Goal: Task Accomplishment & Management: Use online tool/utility

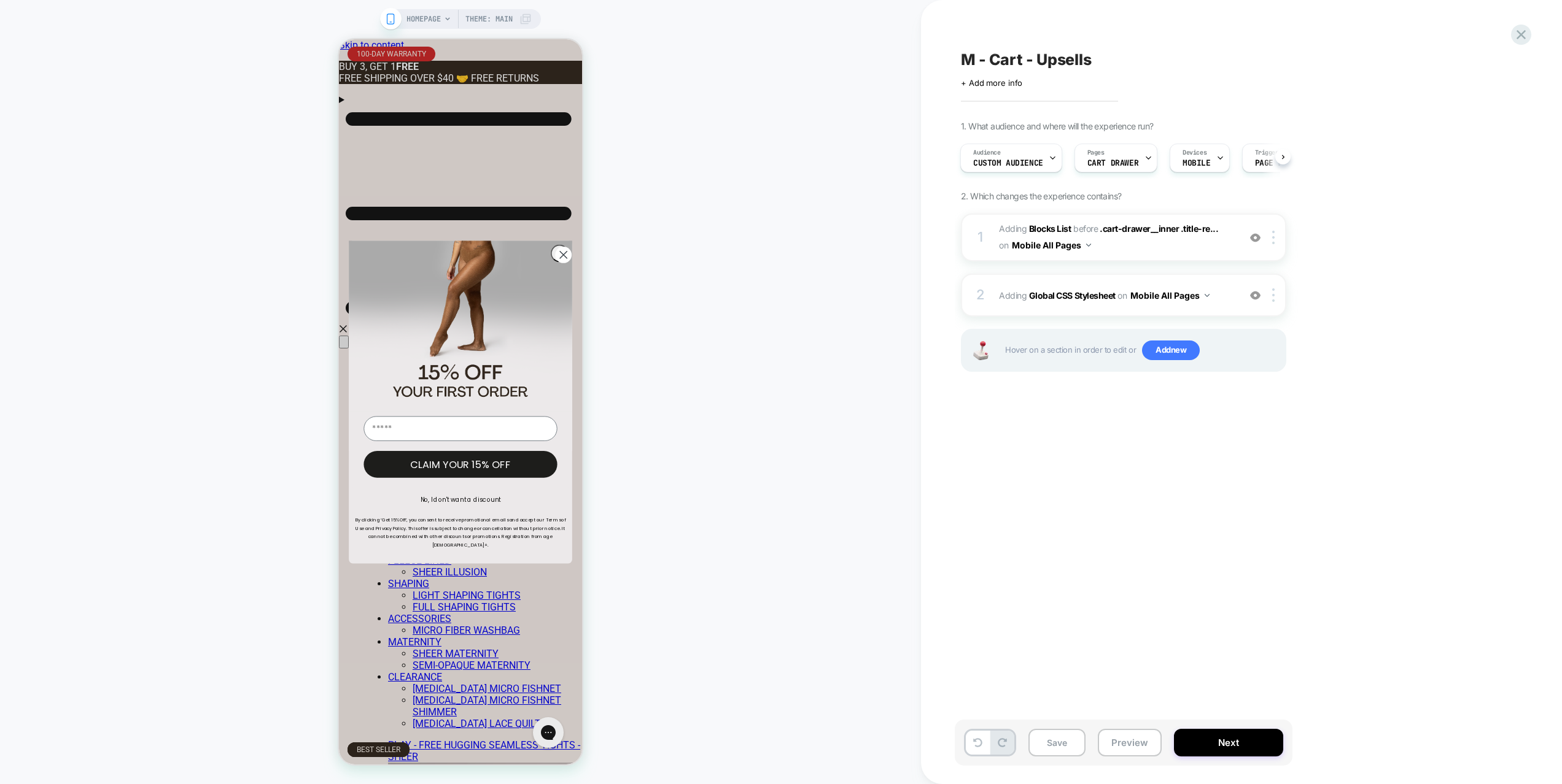
scroll to position [0, 223]
click at [1041, 160] on div "Audience Custom Audience" at bounding box center [1007, 158] width 94 height 28
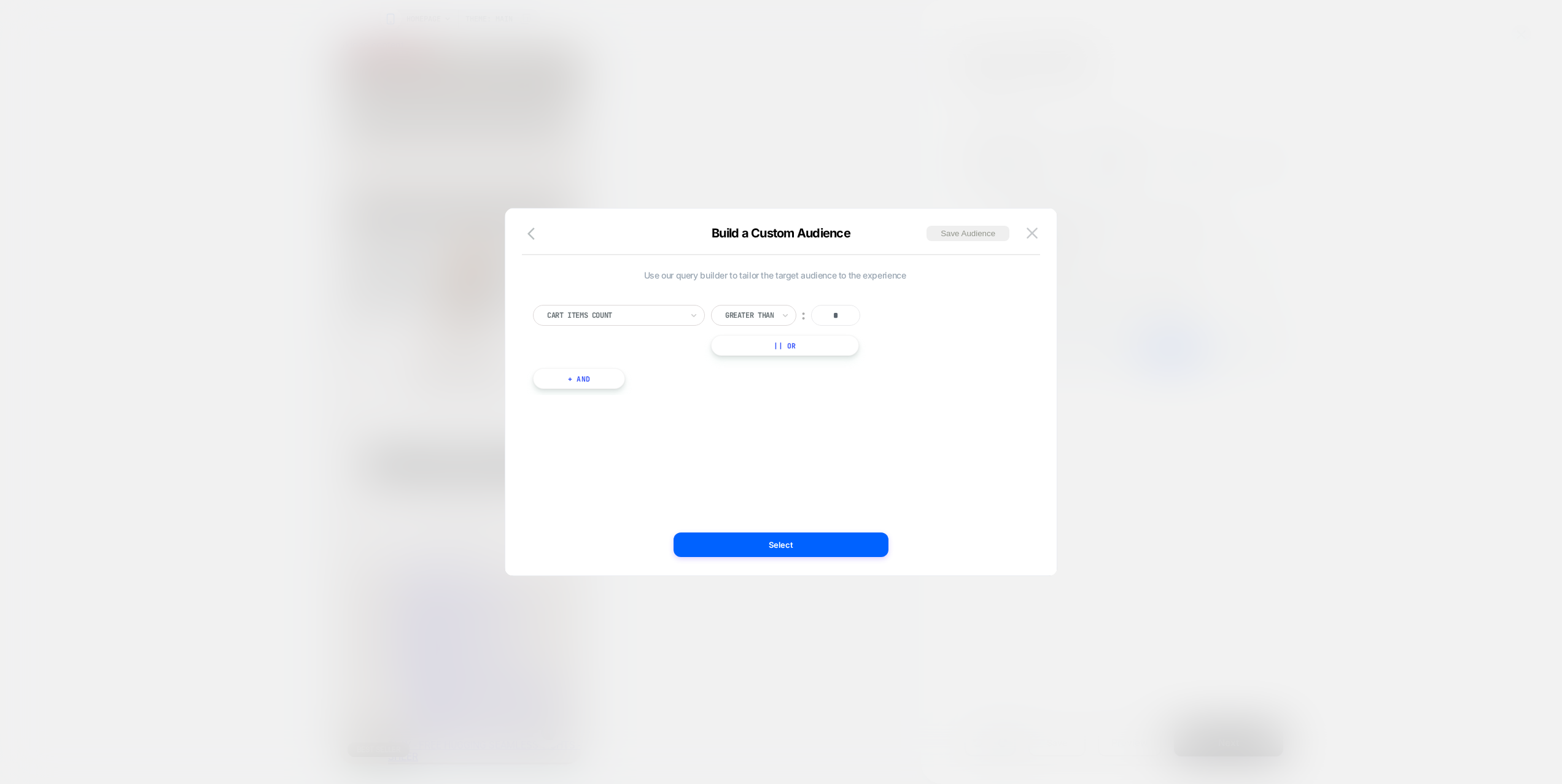
click at [1041, 160] on div at bounding box center [781, 392] width 1562 height 784
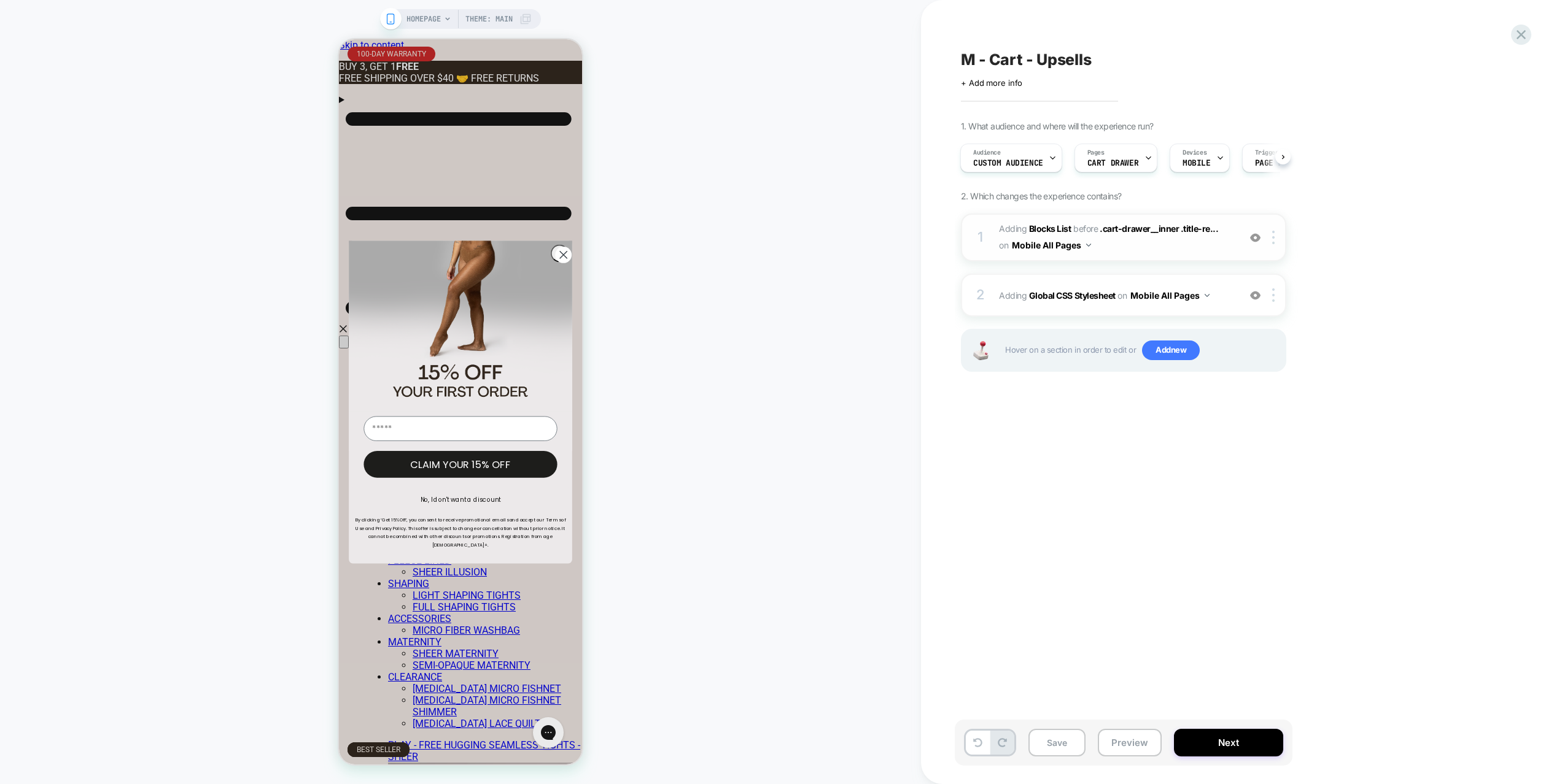
click at [1135, 254] on div "1 #_loomi_addon_1758214339571 Adding Blocks List BEFORE .cart-drawer__inner .ti…" at bounding box center [1123, 237] width 325 height 48
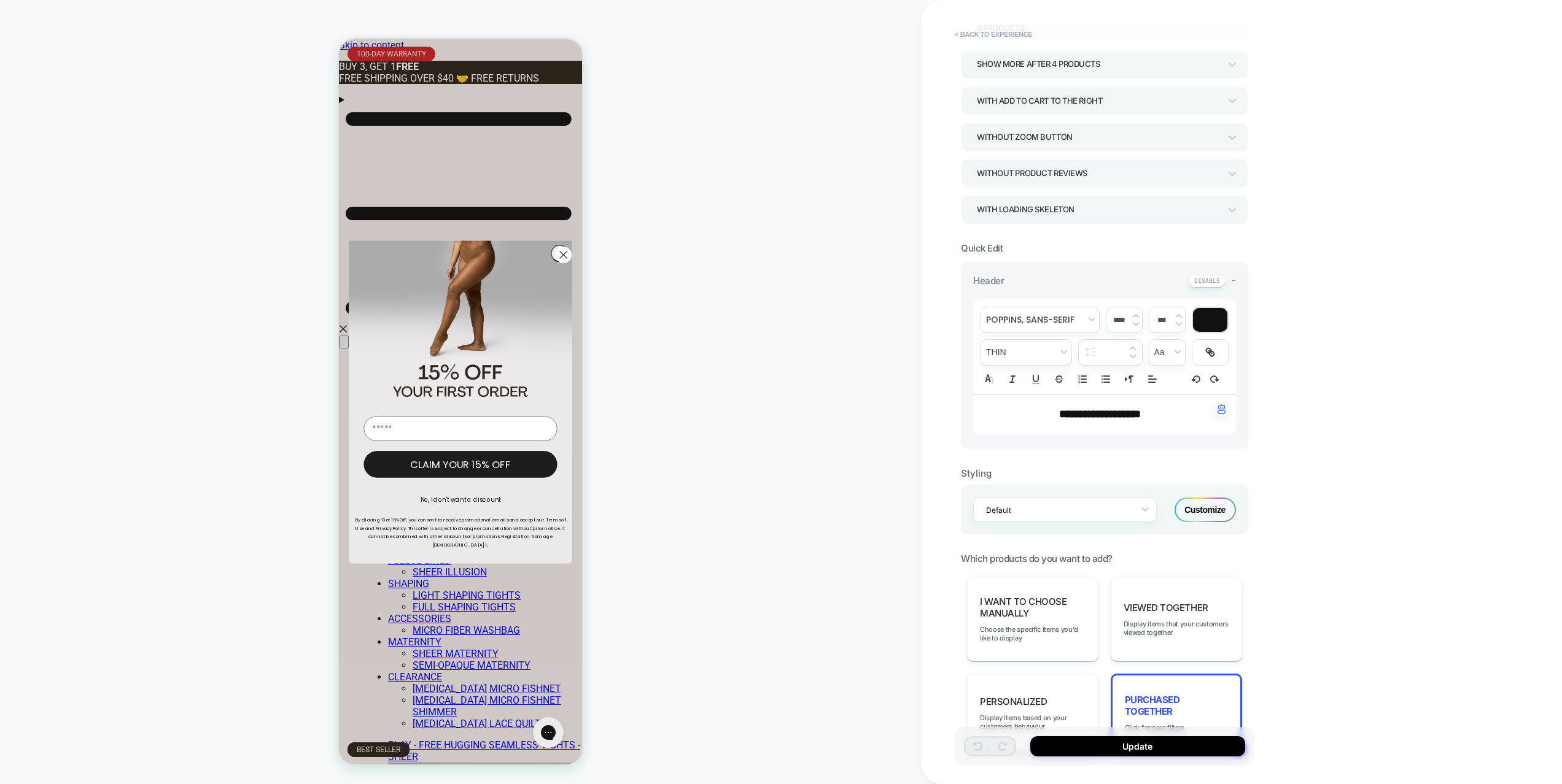
scroll to position [0, 0]
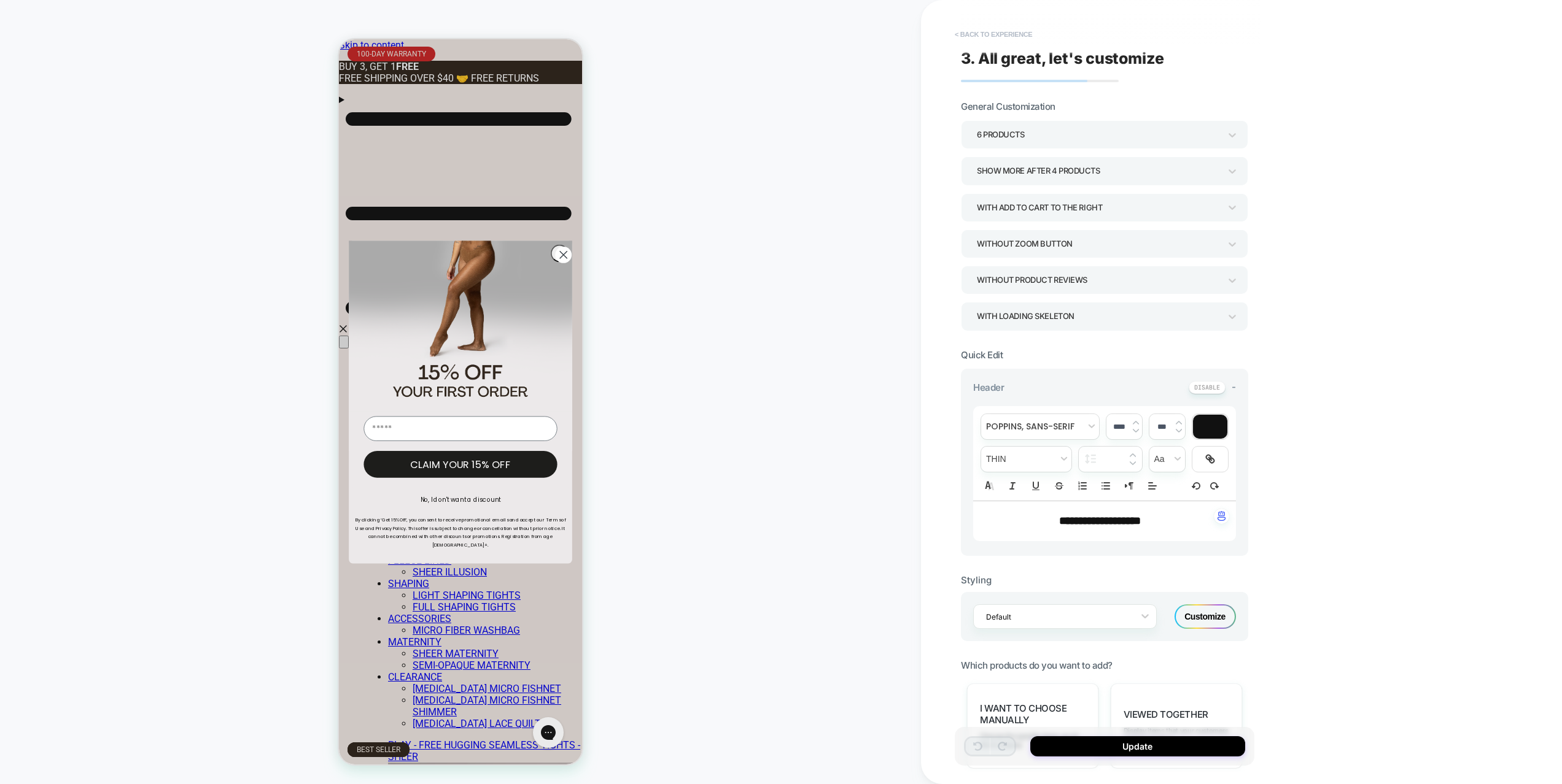
click at [1010, 25] on button "< Back to experience" at bounding box center [993, 35] width 90 height 20
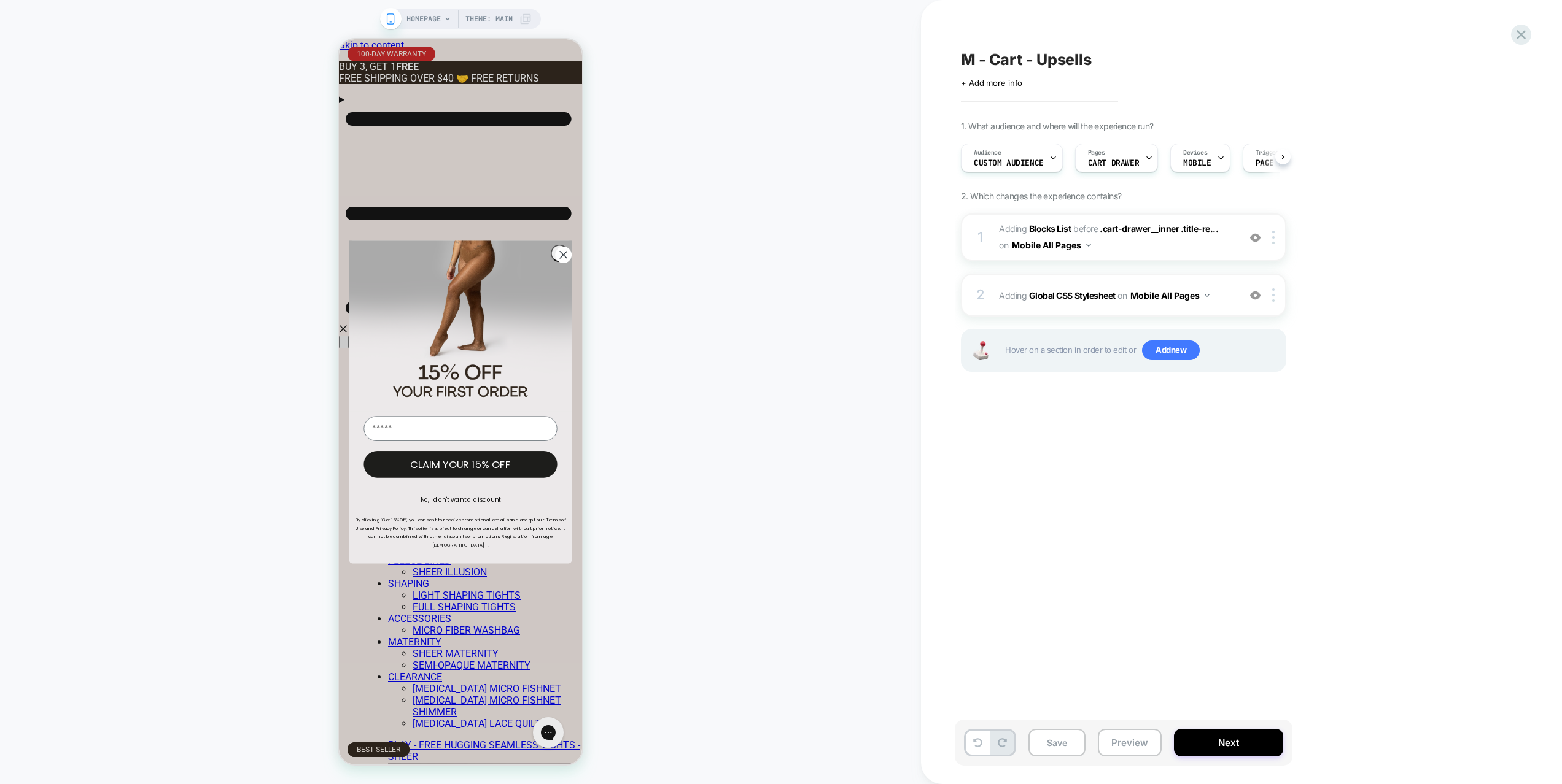
scroll to position [0, 1]
click at [1228, 313] on div "2 Adding Global CSS Stylesheet on Mobile All Pages Add Before Add After Copy to…" at bounding box center [1123, 295] width 325 height 43
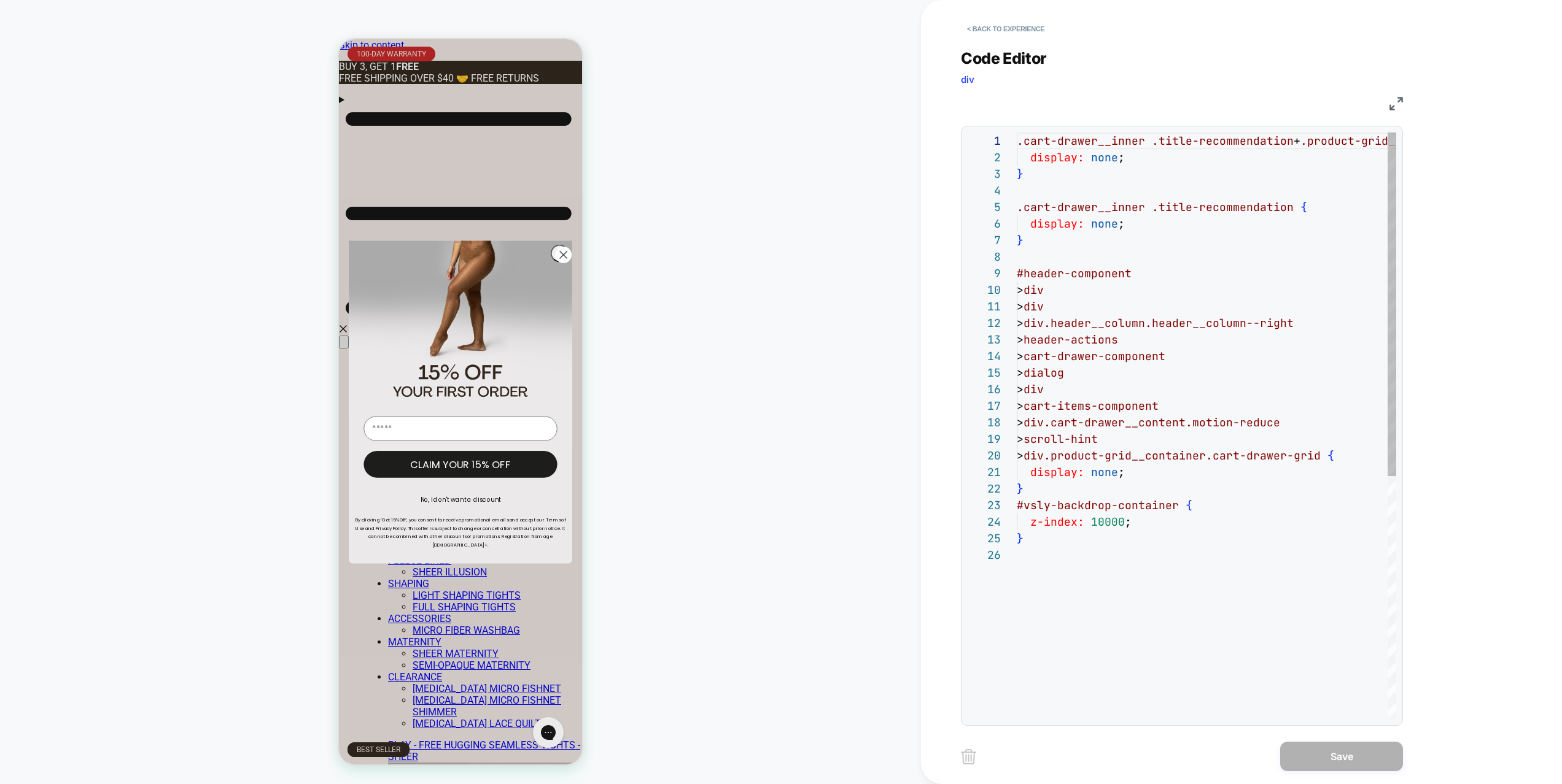
scroll to position [166, 0]
click at [1108, 530] on div ".cart-drawer__inner .title-recommendation + .product-grid__container { display:…" at bounding box center [1265, 633] width 499 height 1001
click at [1108, 524] on div ".cart-drawer__inner .title-recommendation + .product-grid__container { display:…" at bounding box center [1265, 633] width 499 height 1001
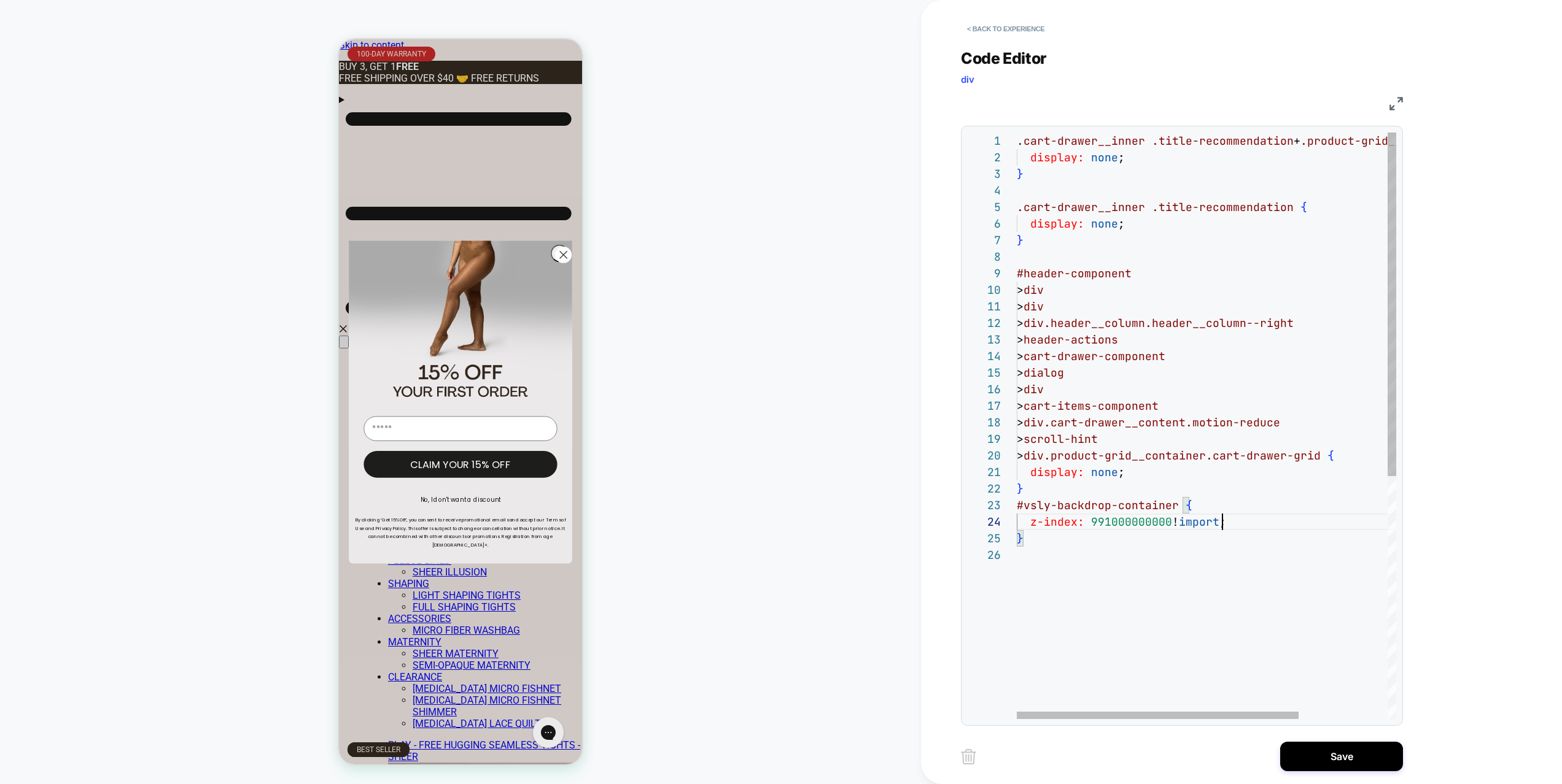
scroll to position [50, 225]
type textarea "**********"
click at [1345, 747] on button "Save" at bounding box center [1341, 756] width 123 height 29
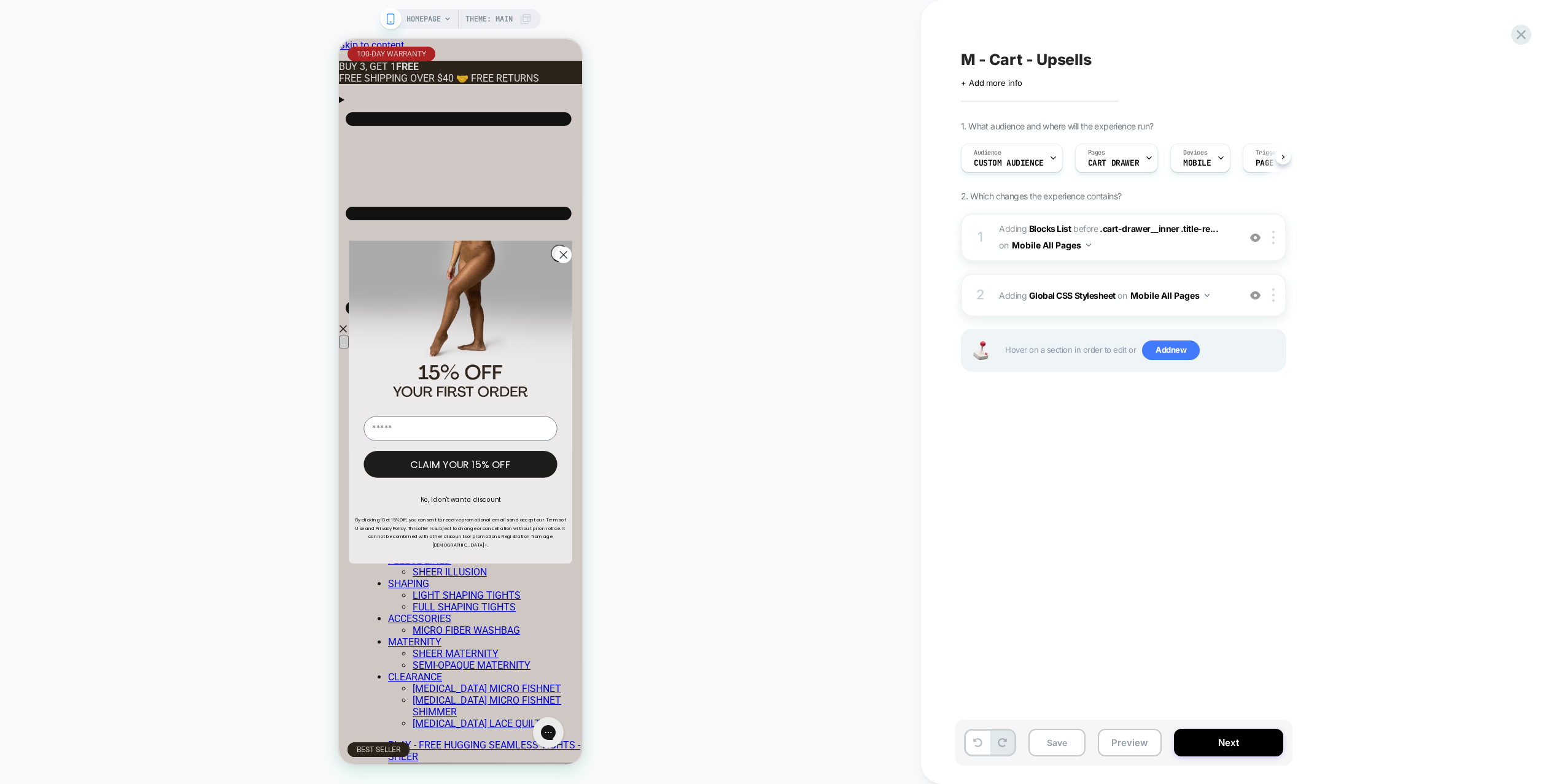
scroll to position [0, 1]
click at [1163, 737] on div "Save Preview Next" at bounding box center [1123, 742] width 337 height 46
click at [1132, 743] on button "Preview" at bounding box center [1129, 742] width 64 height 28
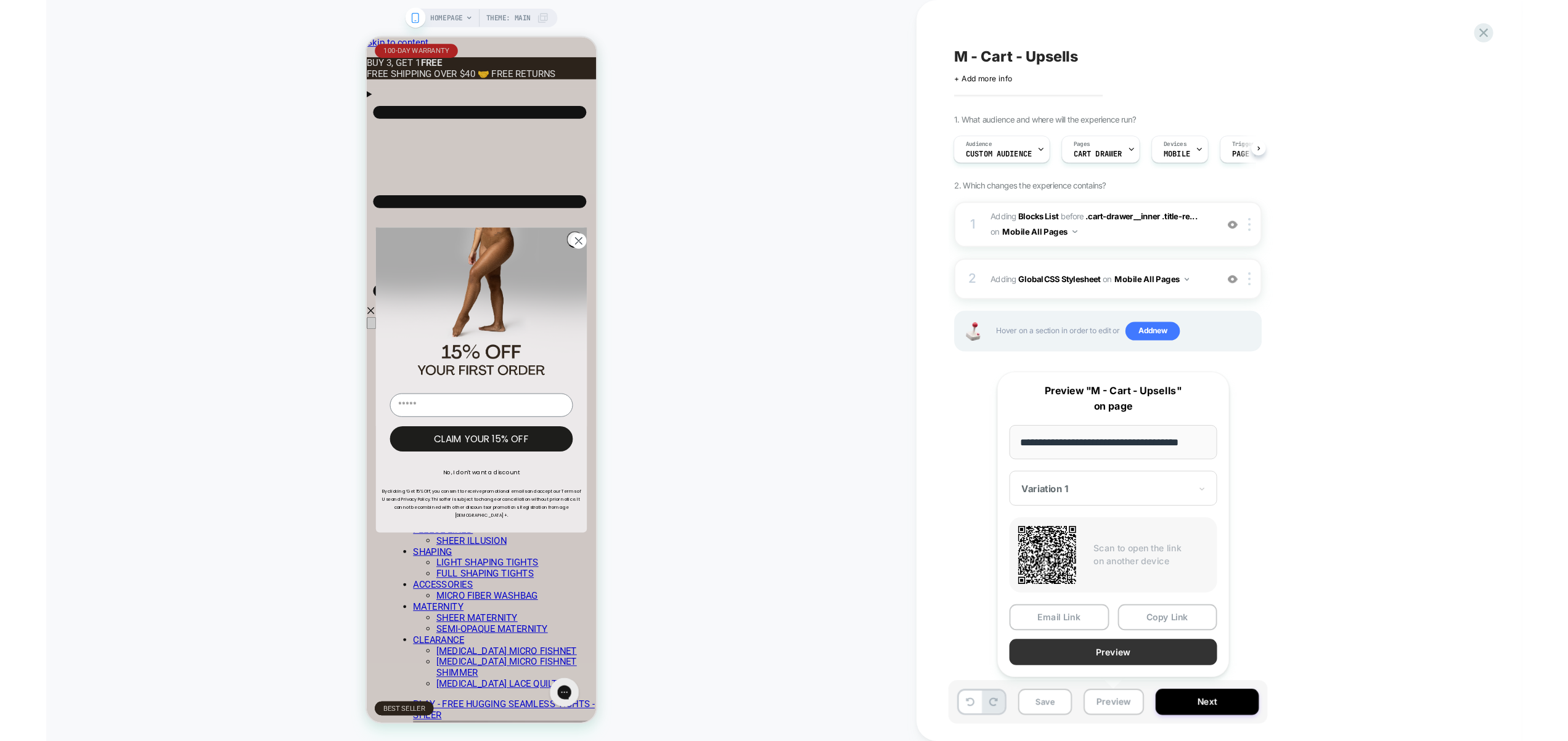
scroll to position [0, 0]
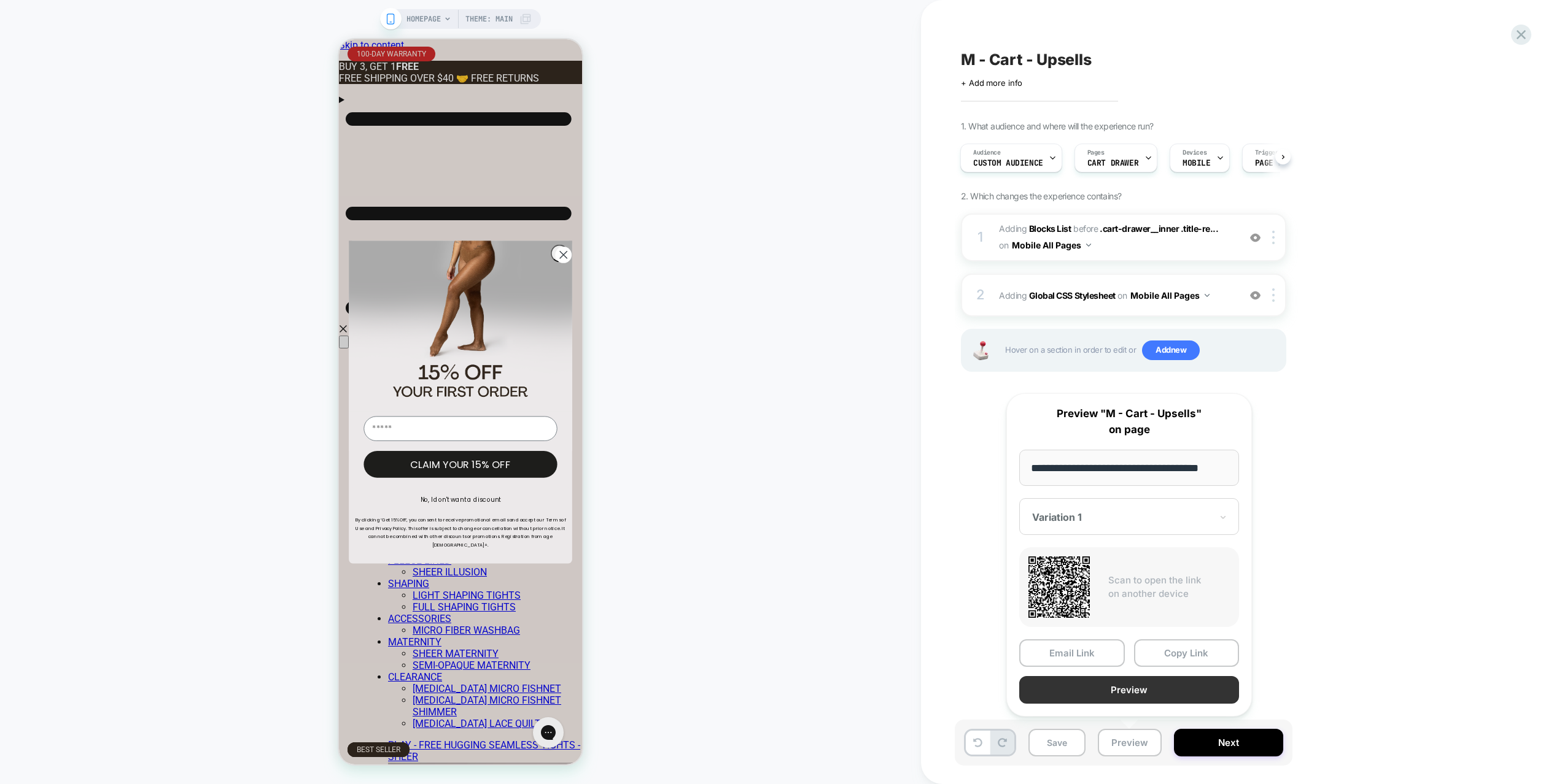
click at [1132, 696] on button "Preview" at bounding box center [1129, 690] width 220 height 28
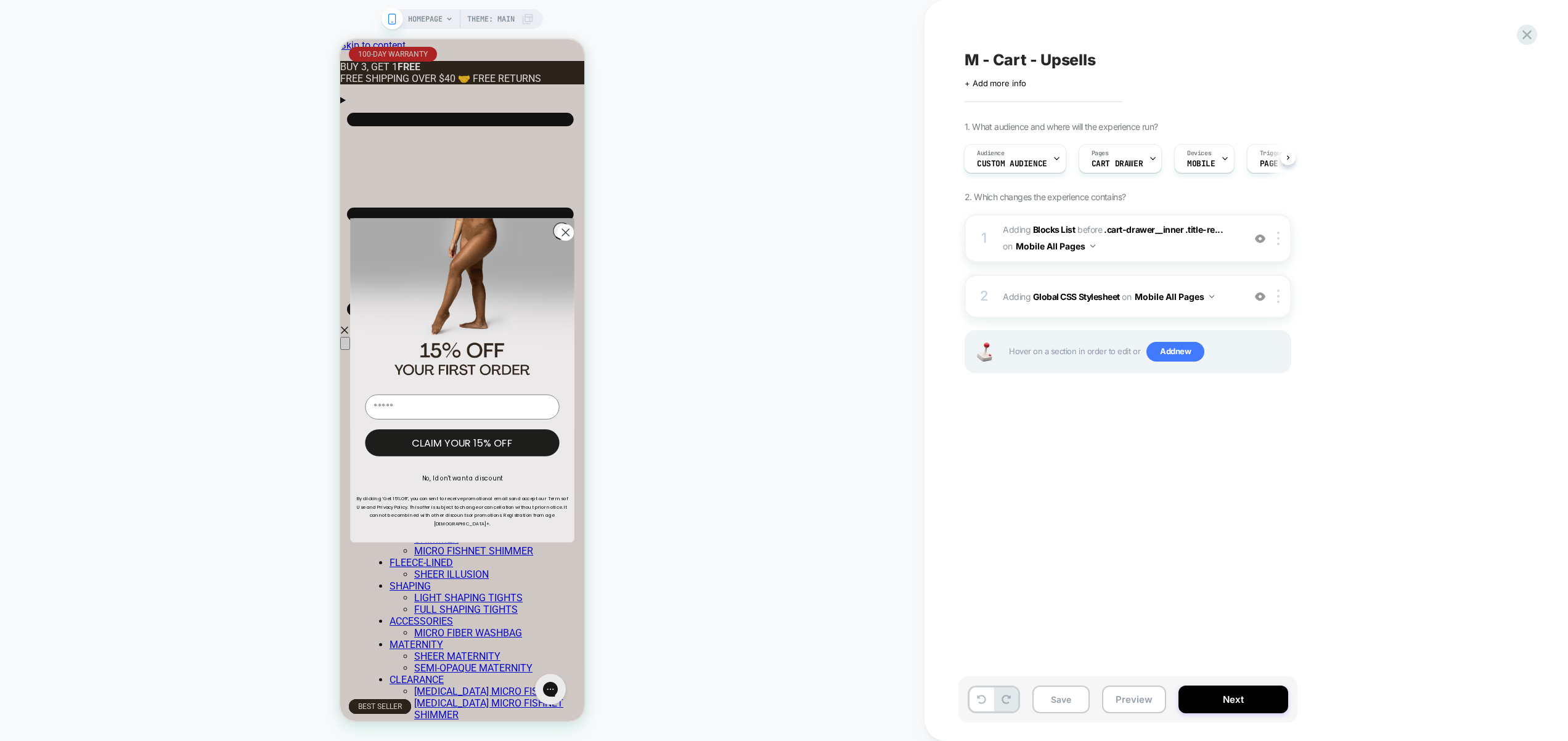
scroll to position [0, 224]
click at [562, 238] on circle "Close dialog" at bounding box center [565, 233] width 17 height 17
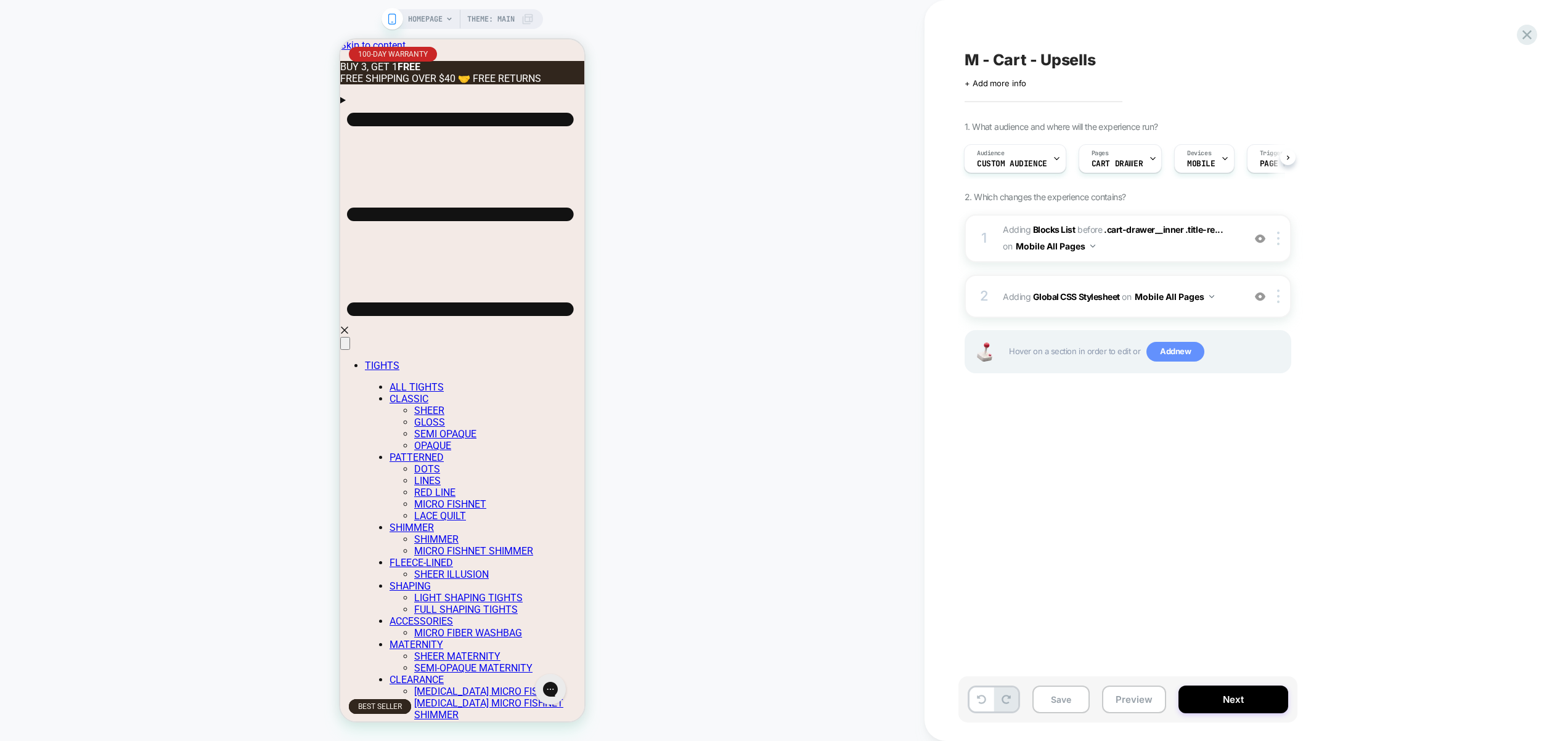
click at [1169, 351] on span "Add new" at bounding box center [1175, 352] width 58 height 20
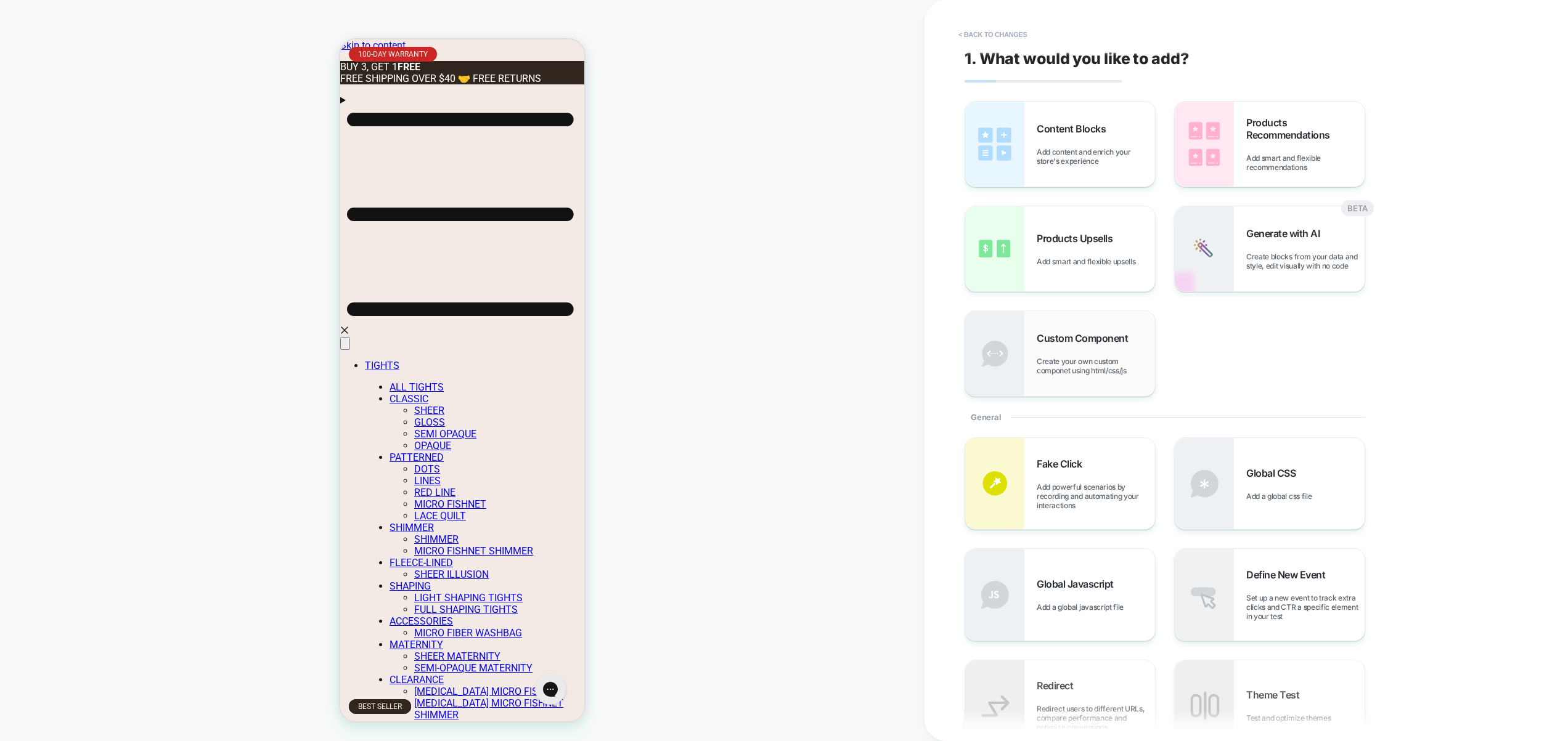
click at [1077, 355] on div "Custom Component Create your own custom componet using html/css/js" at bounding box center [1096, 353] width 118 height 43
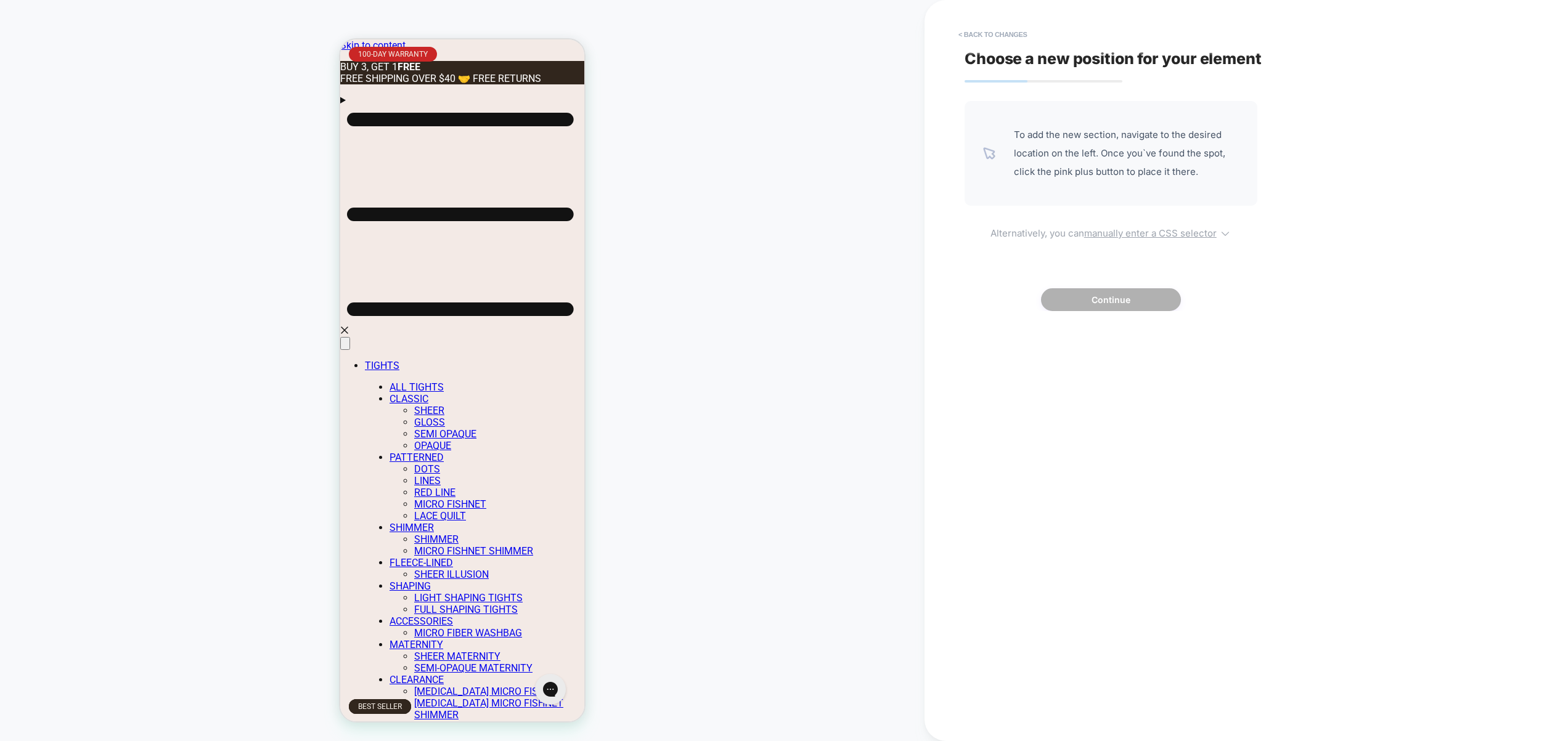
click at [1139, 232] on u "manually enter a CSS selector" at bounding box center [1150, 233] width 133 height 11
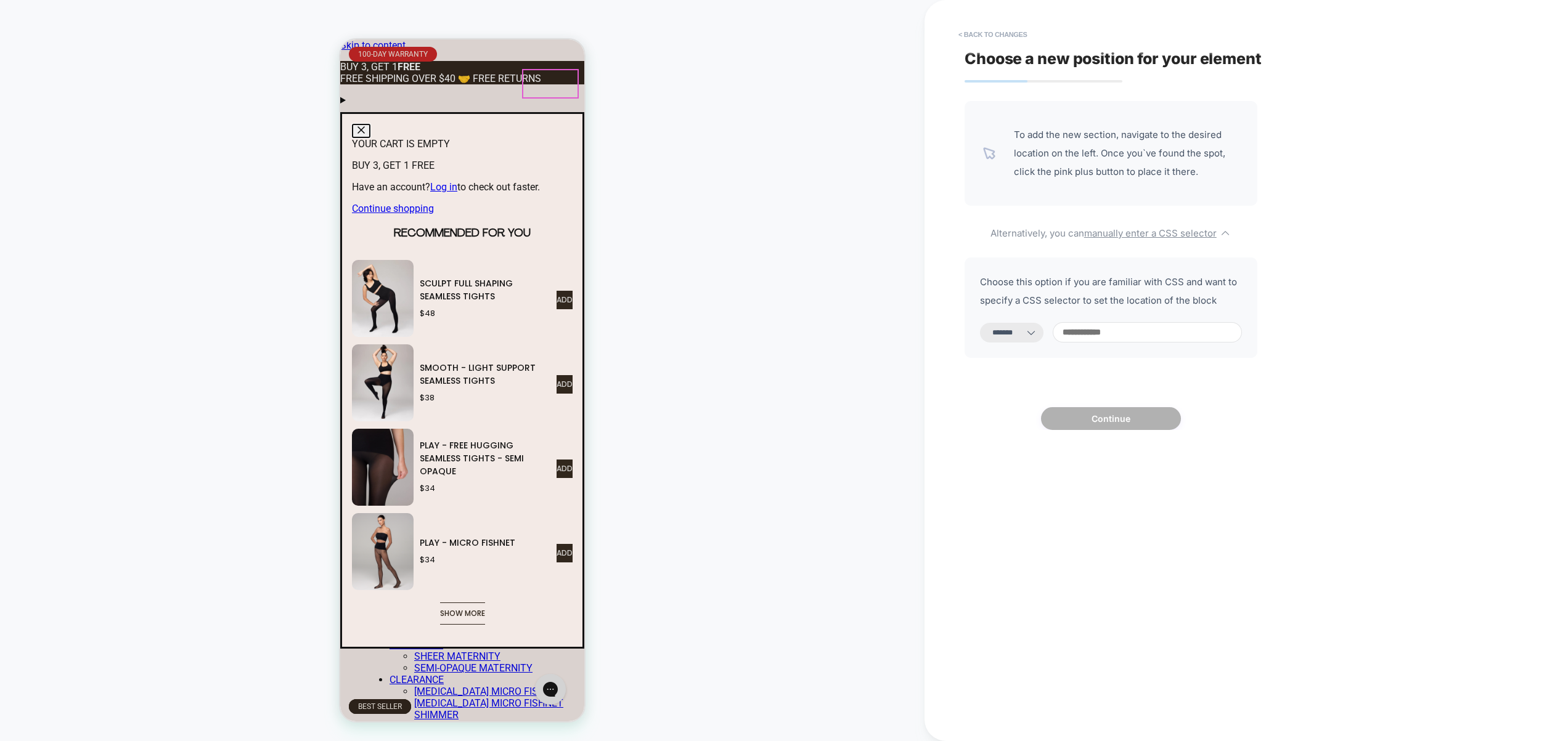
scroll to position [0, 224]
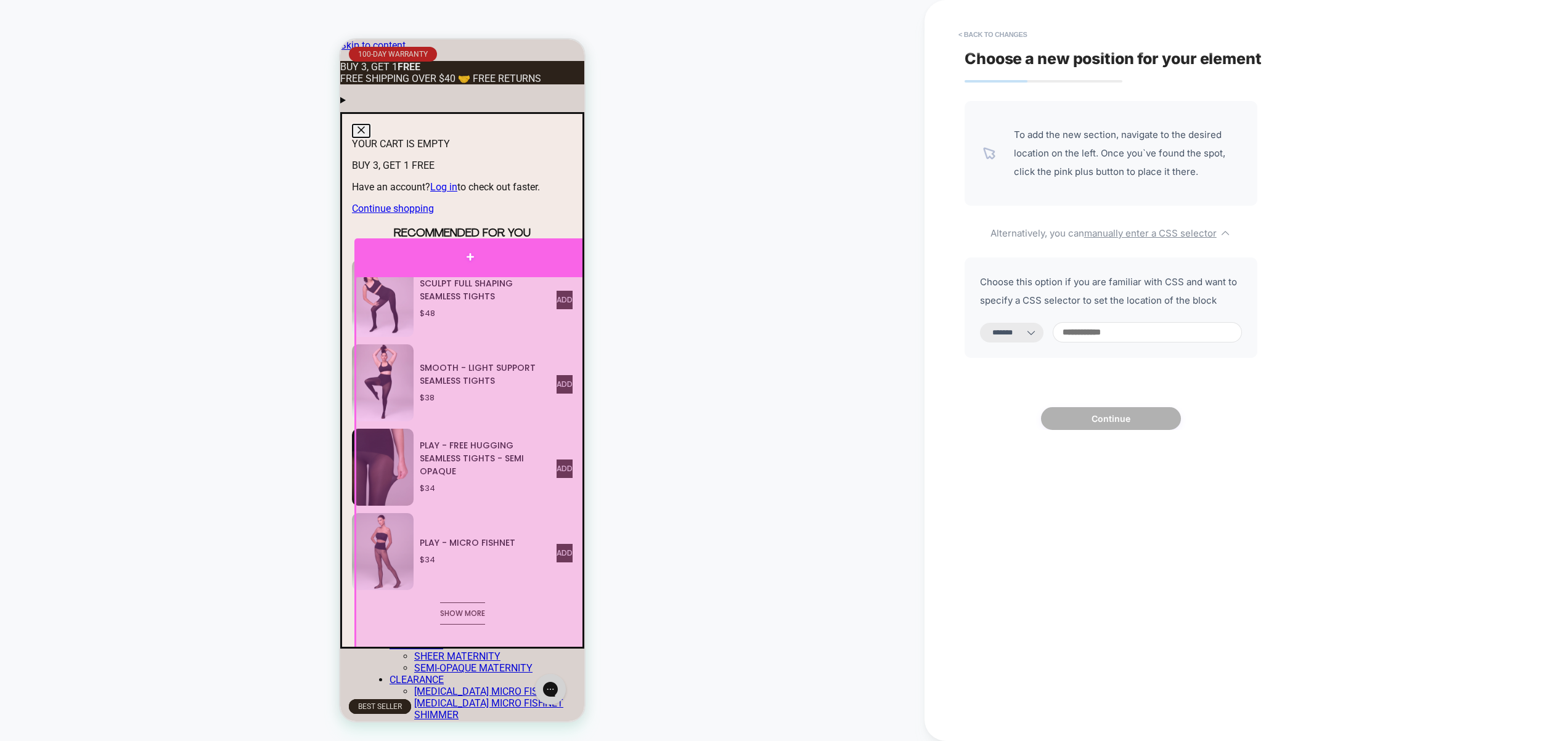
click at [480, 239] on div at bounding box center [471, 257] width 232 height 37
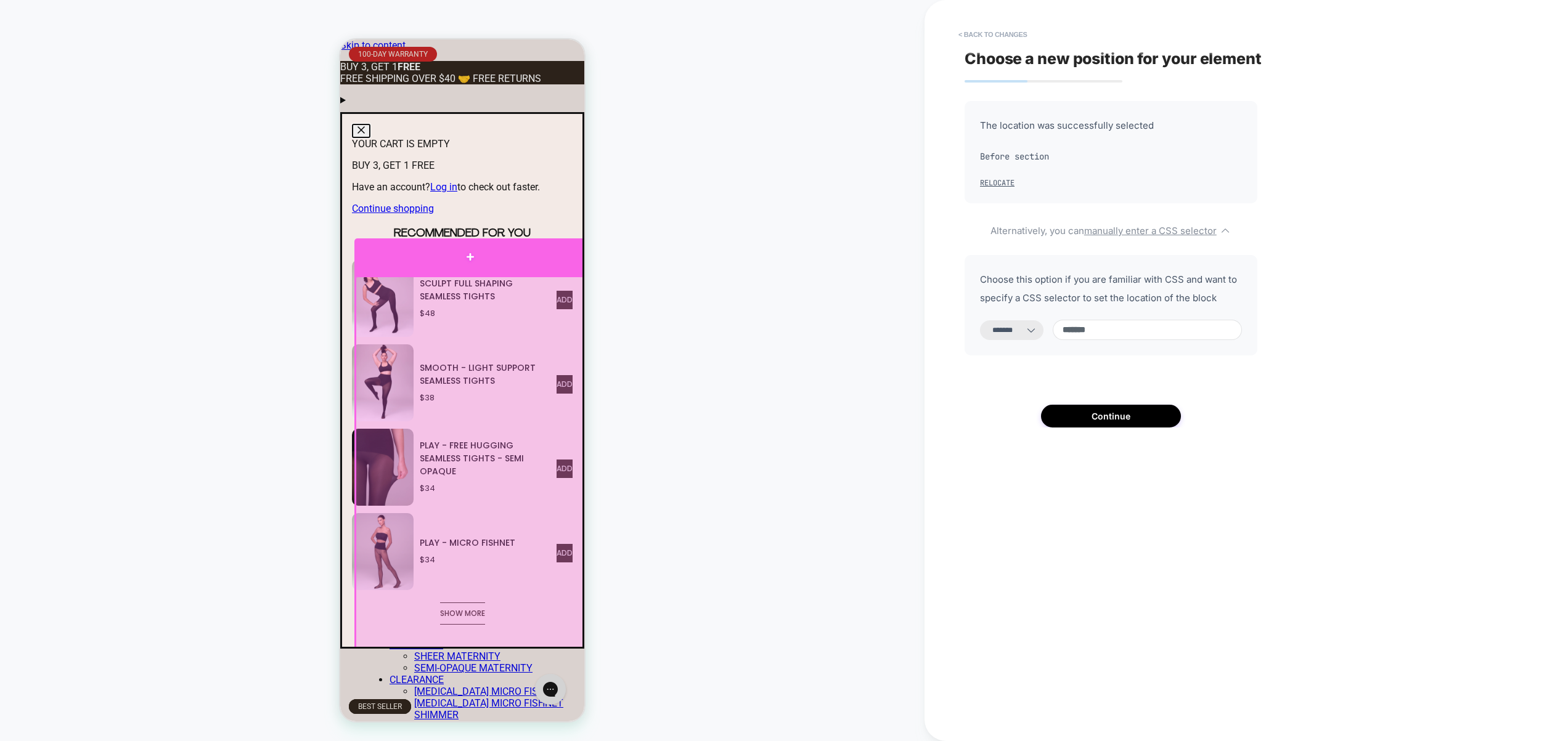
select select "**********"
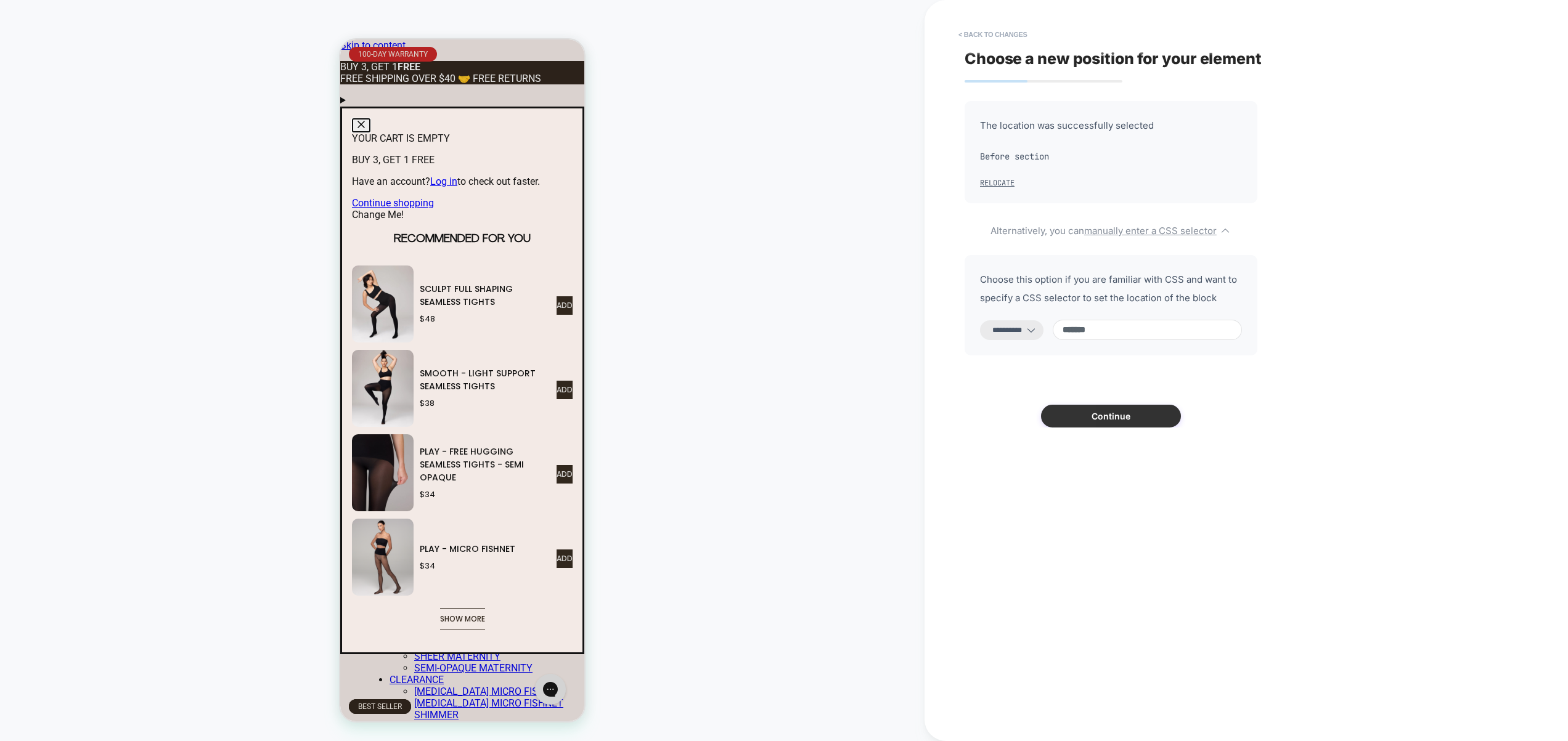
click at [1113, 417] on button "Continue" at bounding box center [1110, 416] width 140 height 23
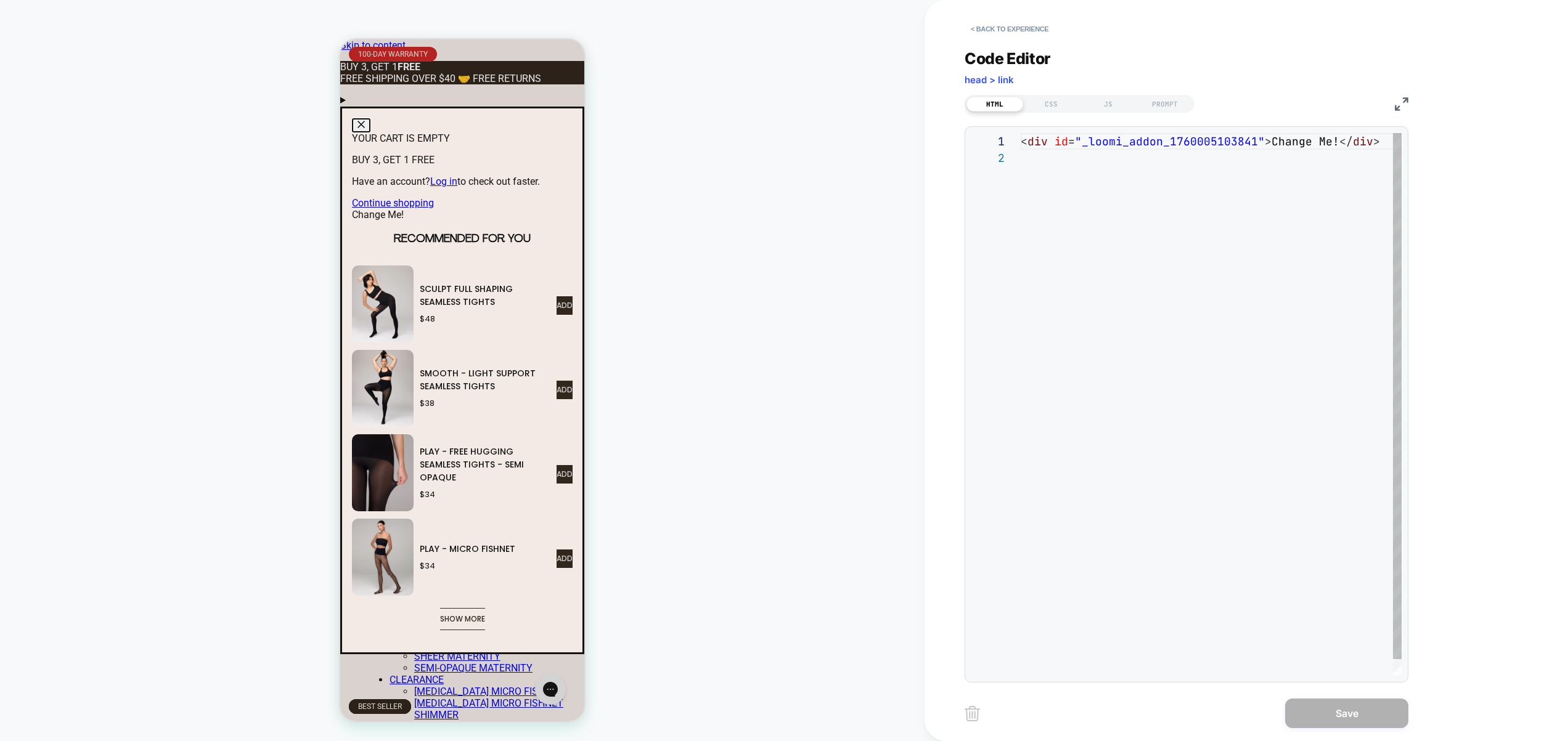
scroll to position [17, 0]
click at [1175, 101] on div "PROMPT" at bounding box center [1164, 105] width 57 height 15
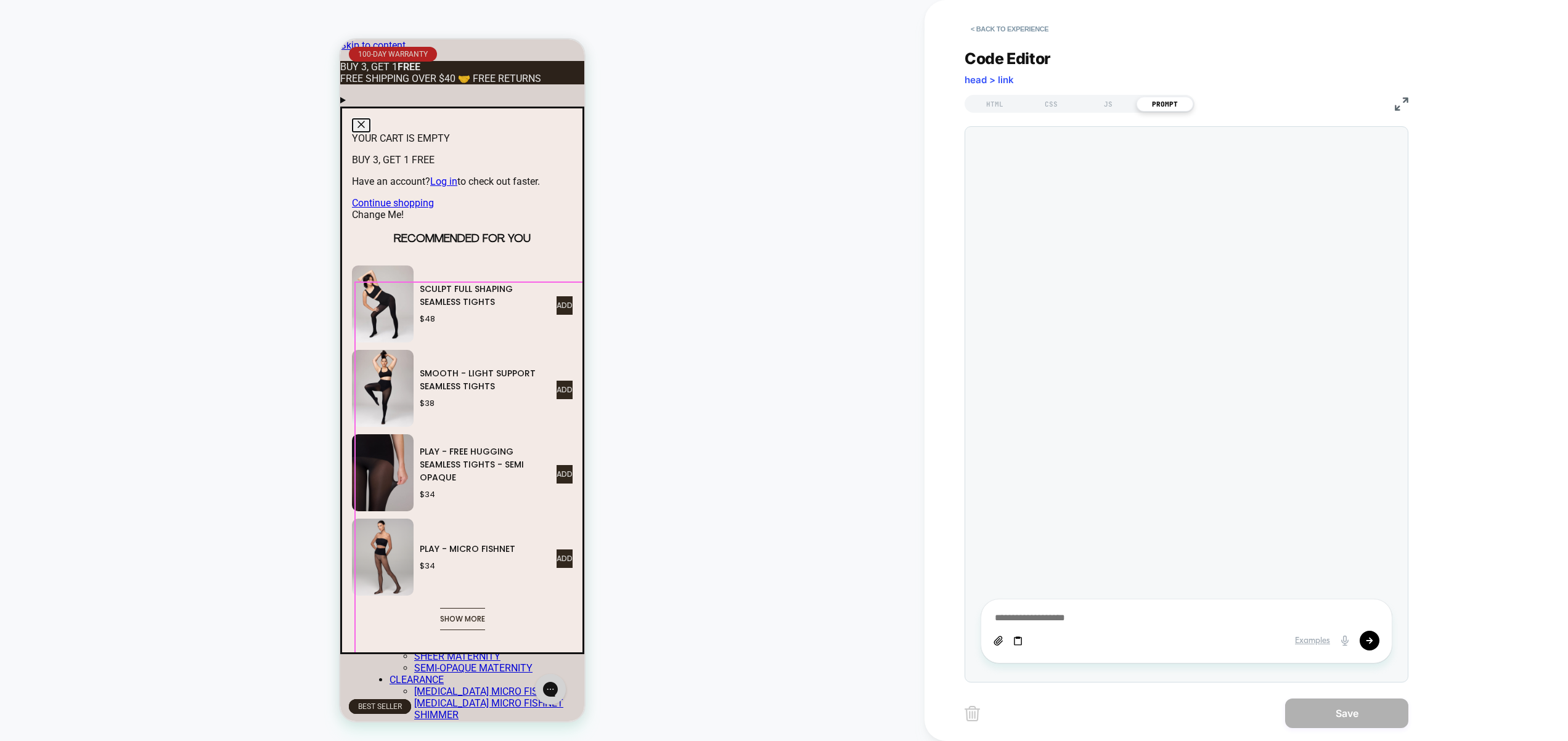
click at [572, 296] on span "ADD" at bounding box center [564, 305] width 16 height 18
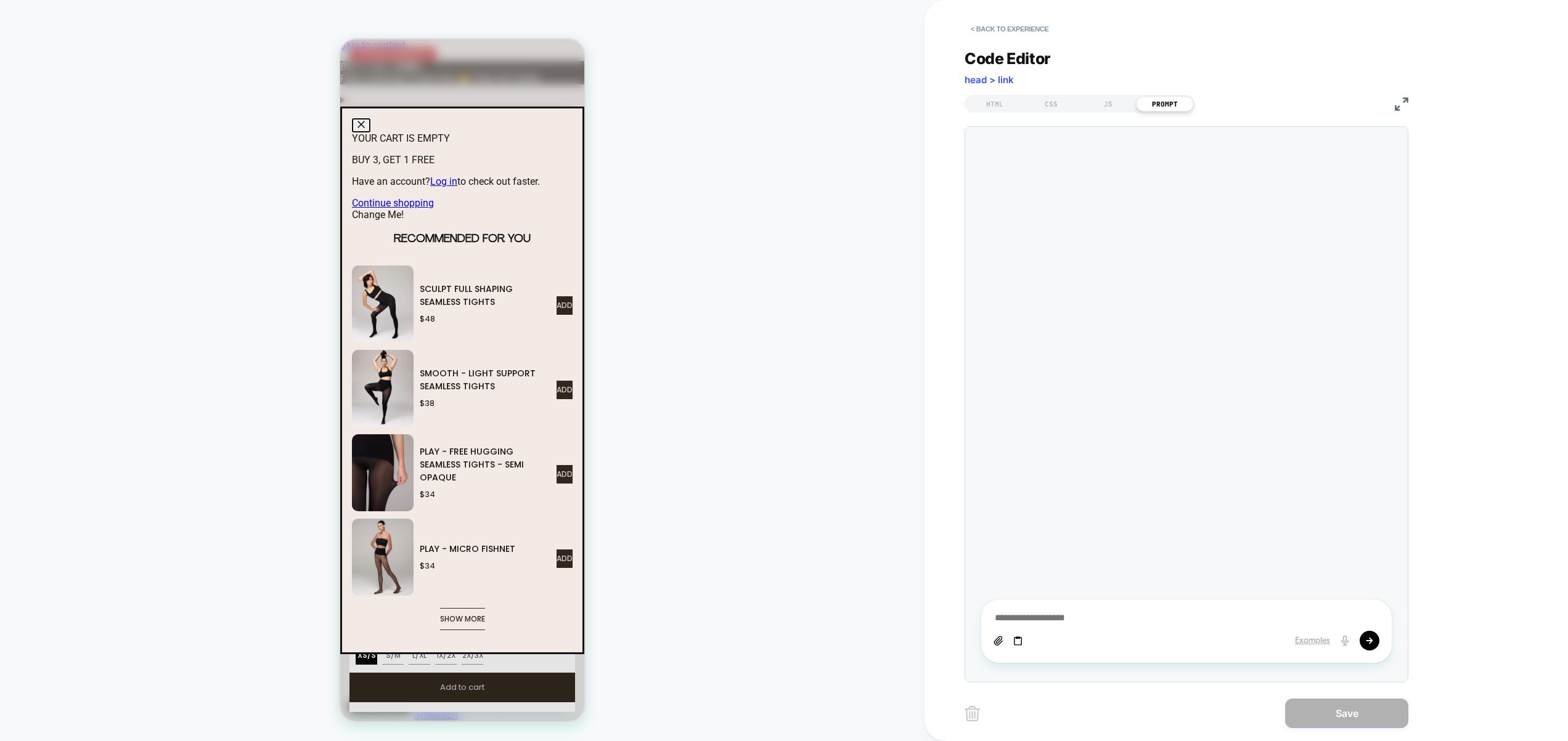
click at [1077, 608] on div "Examples" at bounding box center [1186, 630] width 412 height 64
click at [1064, 618] on textarea at bounding box center [1186, 618] width 386 height 13
type textarea "**********"
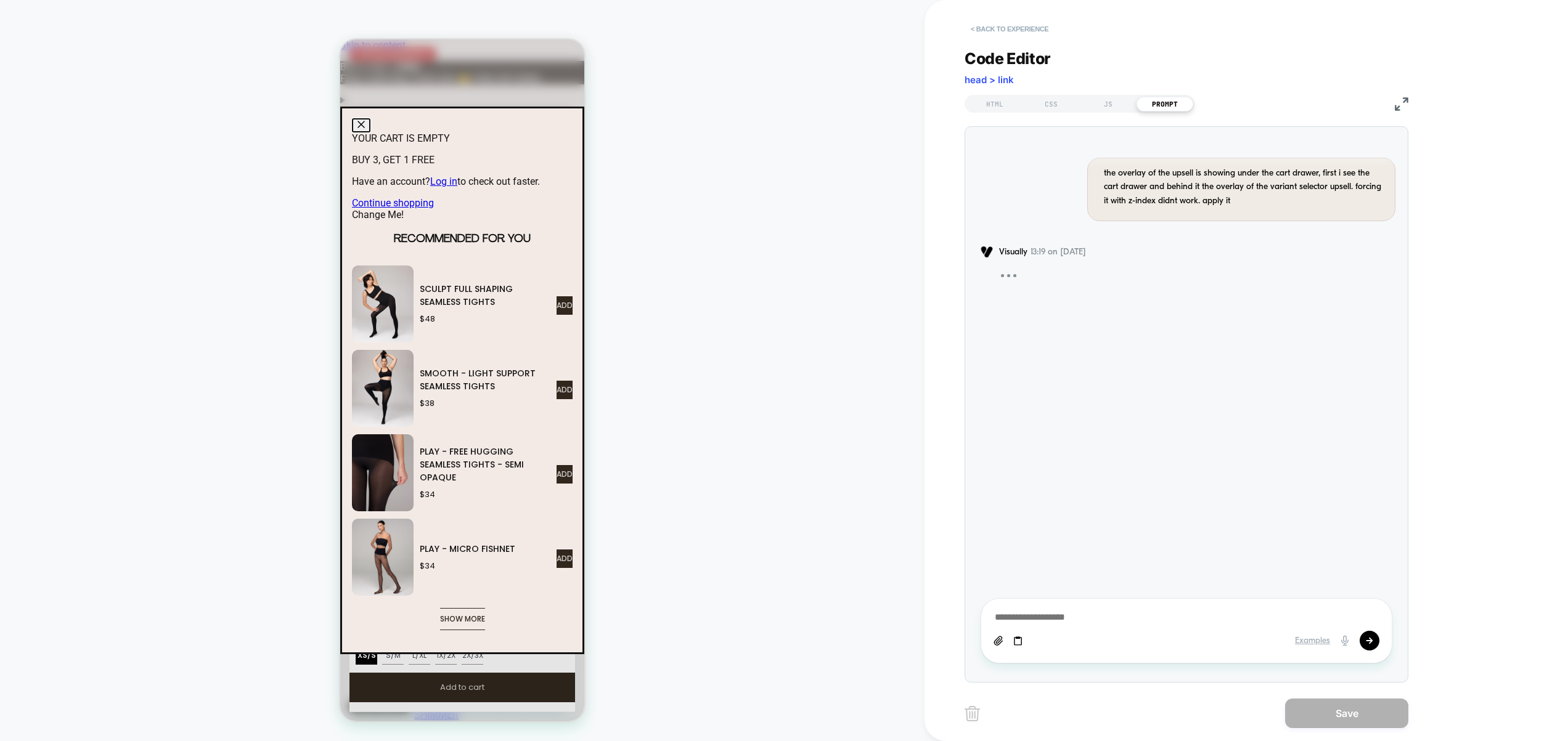
click at [1027, 32] on button "< Back to experience" at bounding box center [1009, 29] width 90 height 20
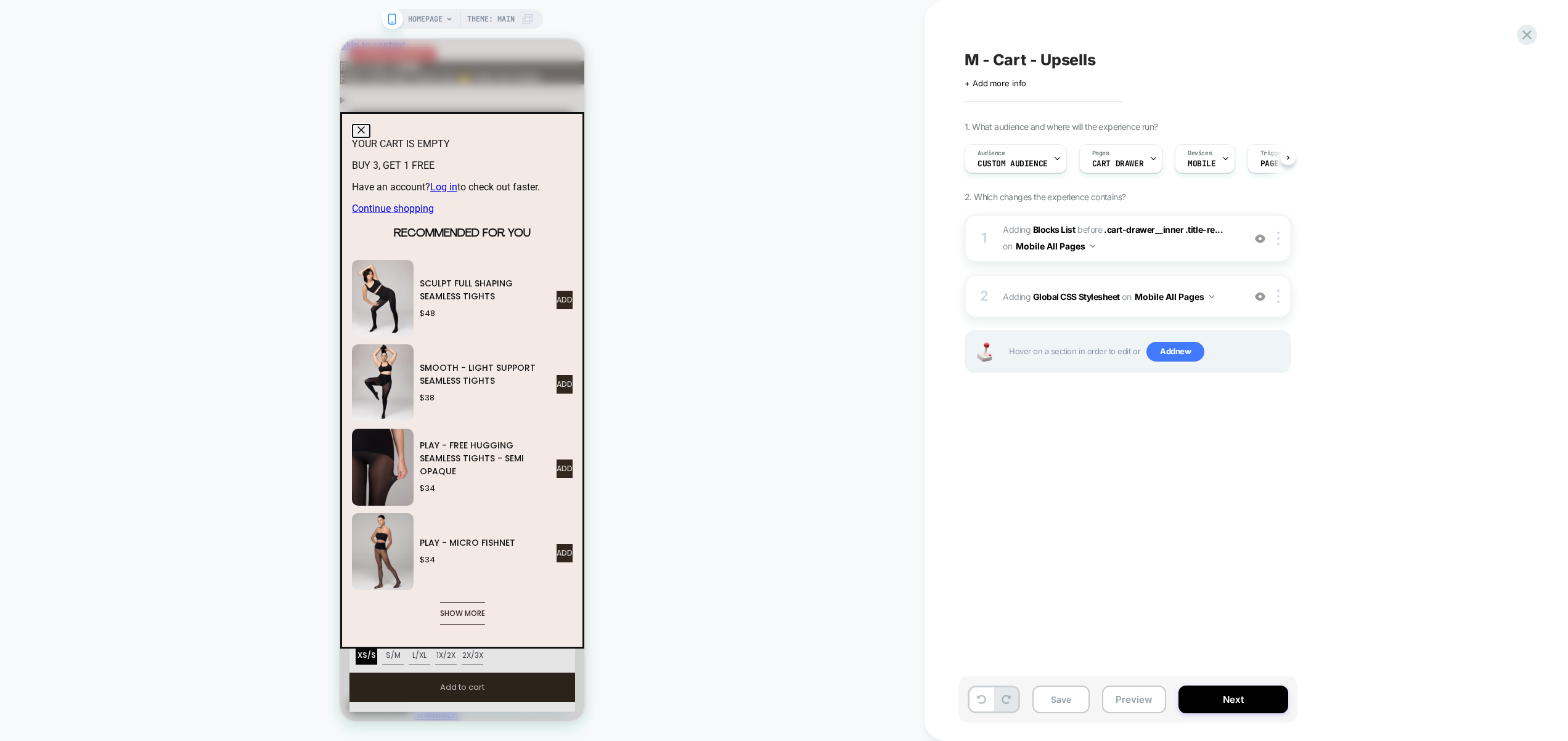
scroll to position [0, 1]
click at [1184, 351] on span "Add new" at bounding box center [1175, 352] width 58 height 20
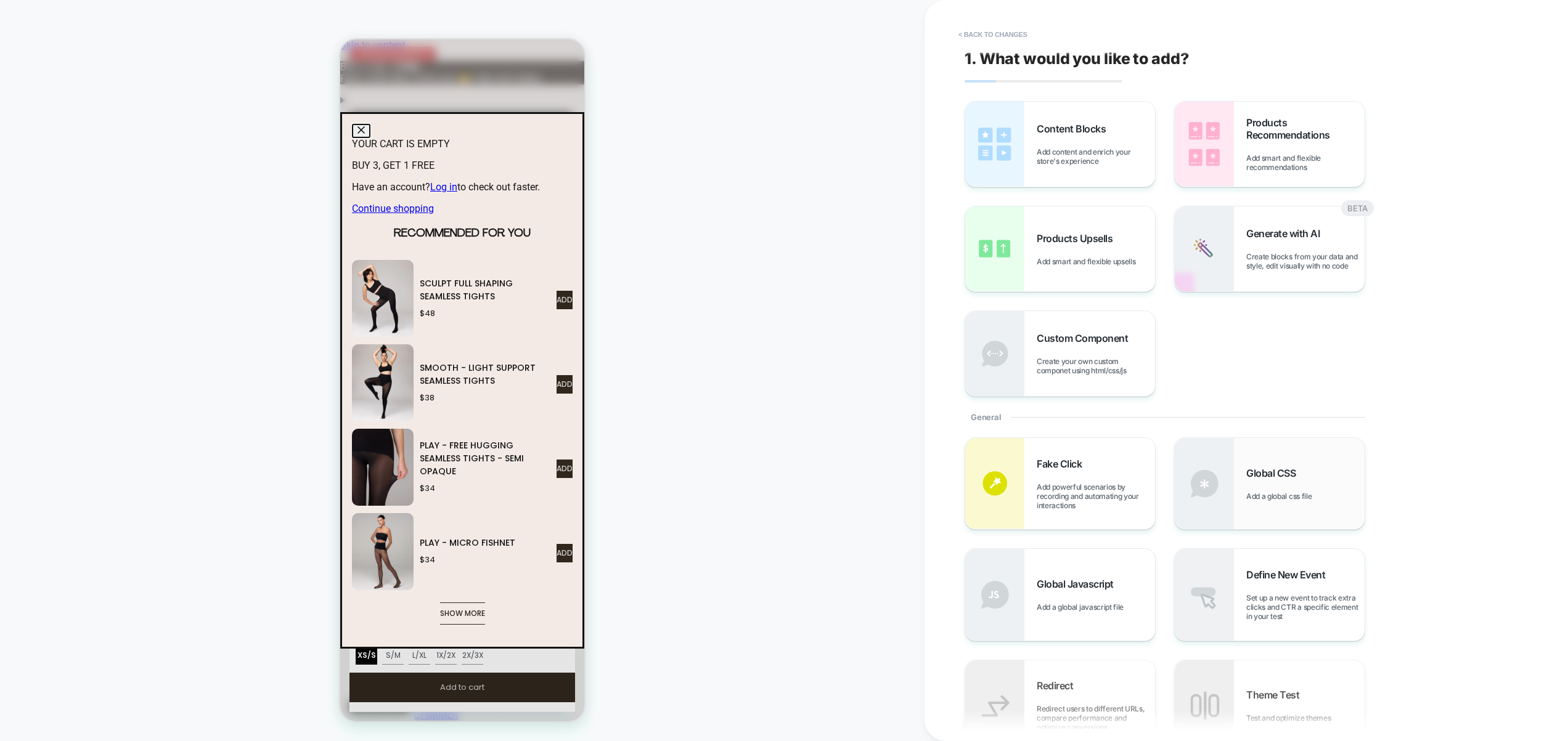
drag, startPoint x: 1062, startPoint y: 571, endPoint x: 1322, endPoint y: 474, distance: 277.5
click at [1331, 475] on div "To run a redirect test, you need to create a new, blank experience Redirect Red…" at bounding box center [1189, 650] width 450 height 427
click at [1307, 474] on div "Global CSS Add a global css file" at bounding box center [1305, 483] width 118 height 34
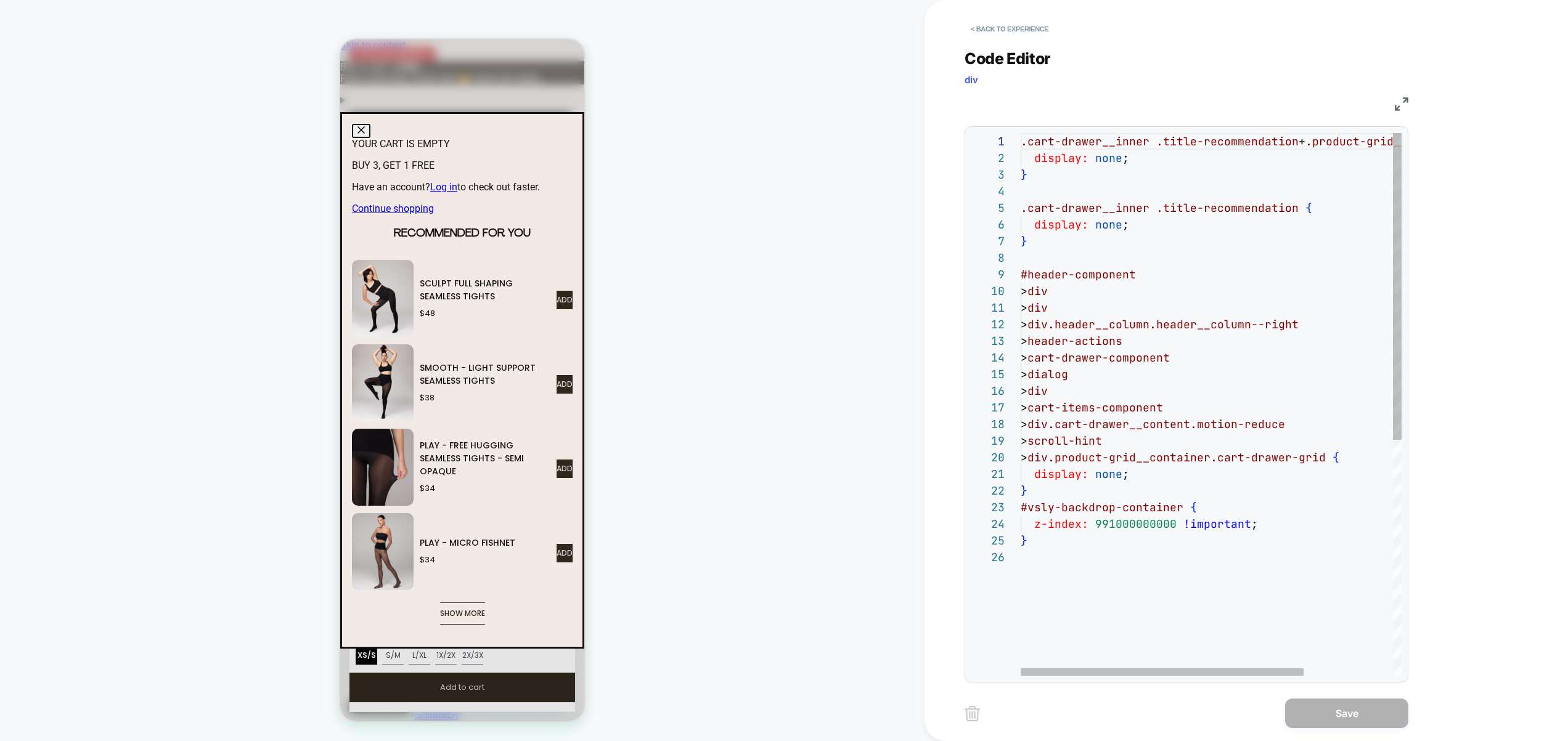
scroll to position [83, 0]
click at [1084, 575] on div ".cart-drawer__inner .title-recommendation + .product-grid__container { display:…" at bounding box center [1270, 612] width 501 height 958
drag, startPoint x: 1077, startPoint y: 567, endPoint x: 1020, endPoint y: 564, distance: 57.1
click at [1020, 564] on div ".cart-drawer__inner .title-recommendation + .product-grid__container { display:…" at bounding box center [1270, 612] width 501 height 958
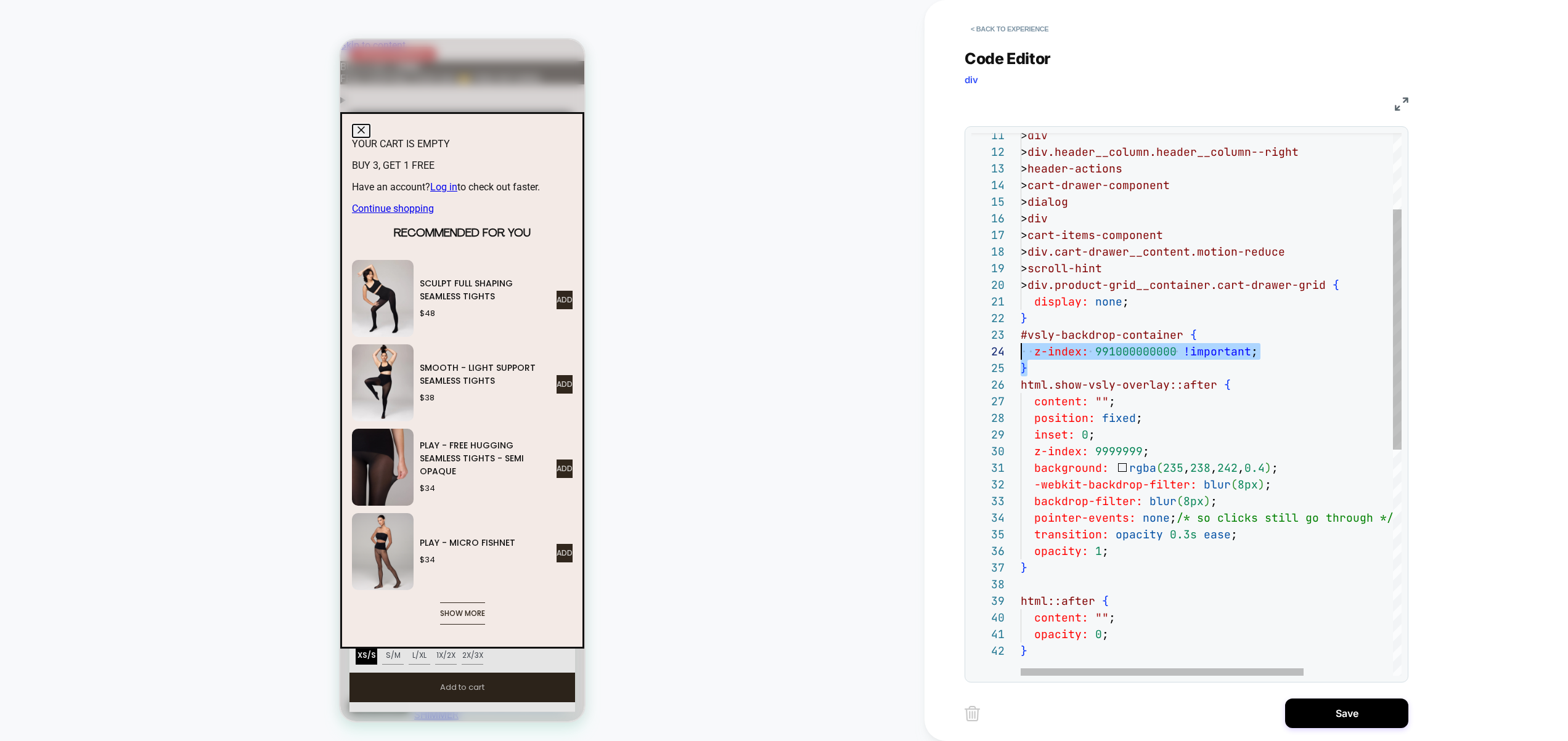
scroll to position [33, 0]
drag, startPoint x: 1053, startPoint y: 371, endPoint x: 1003, endPoint y: 339, distance: 59.4
click at [1020, 339] on div "> div > div.header__column.header__column--right > header-actions > cart-drawer…" at bounding box center [1270, 573] width 501 height 1224
type textarea "**********"
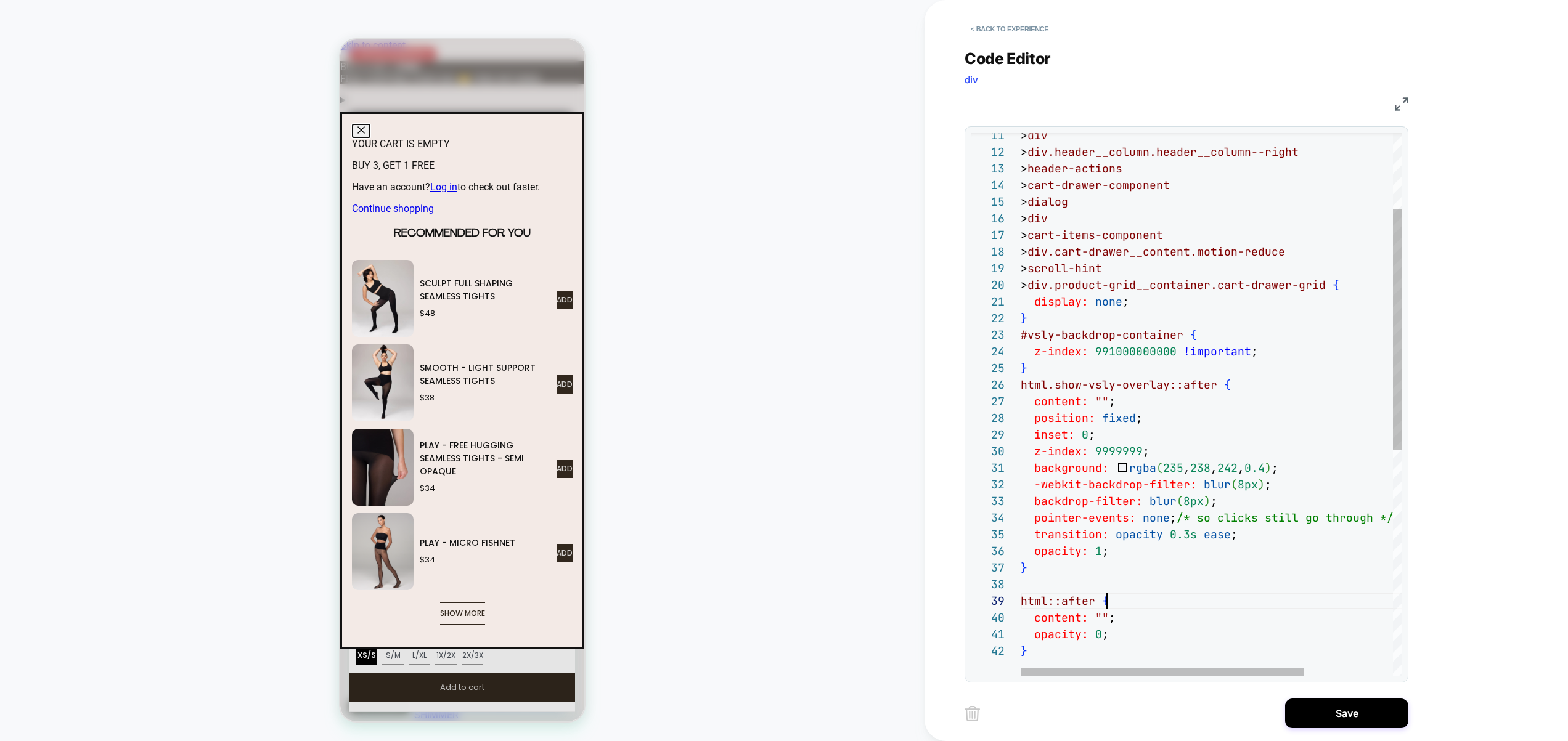
click at [1296, 599] on div "> div > div.header__column.header__column--right > header-actions > cart-drawer…" at bounding box center [1270, 573] width 501 height 1224
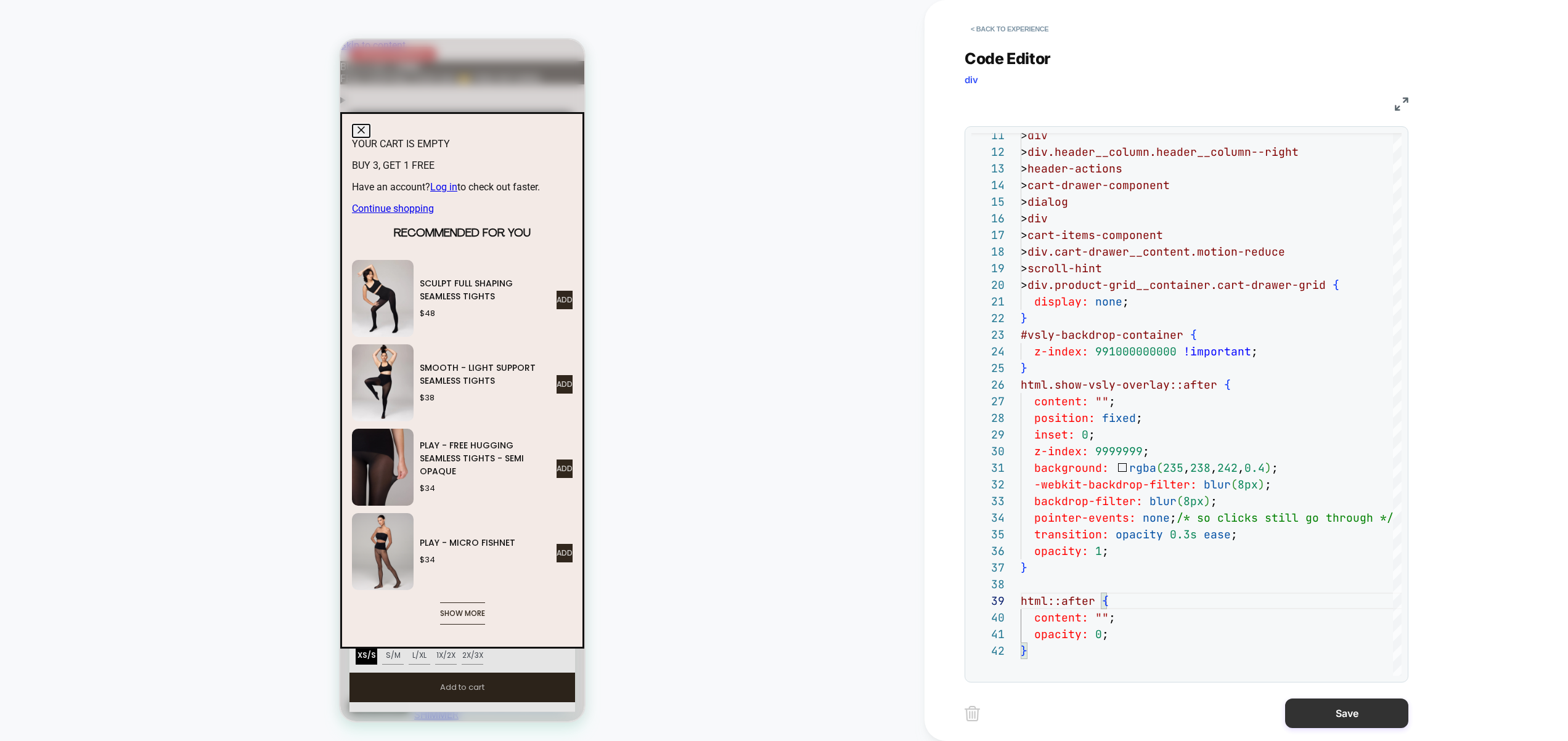
click at [1350, 703] on button "Save" at bounding box center [1346, 713] width 124 height 30
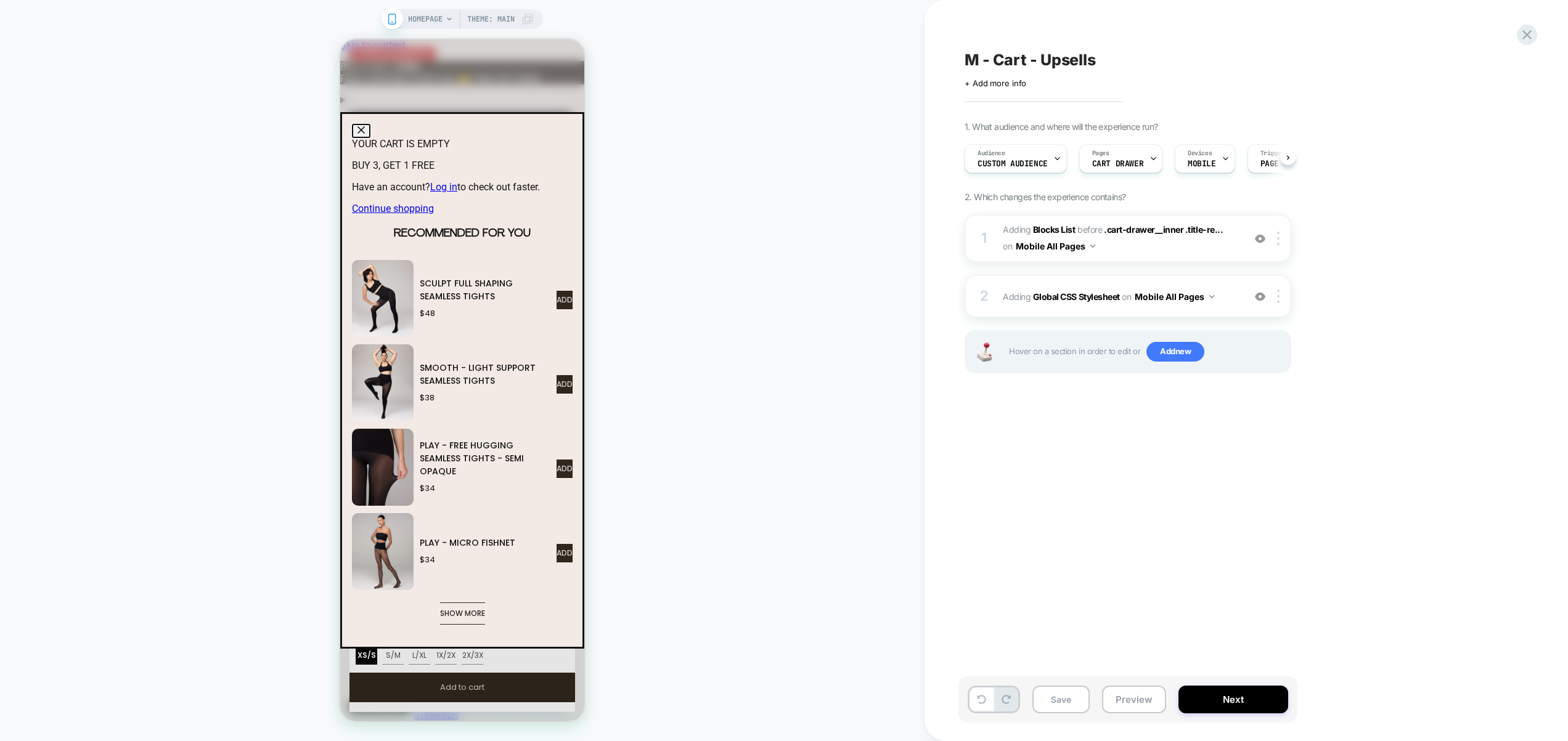
scroll to position [0, 1]
click at [1181, 358] on span "Add new" at bounding box center [1175, 352] width 58 height 20
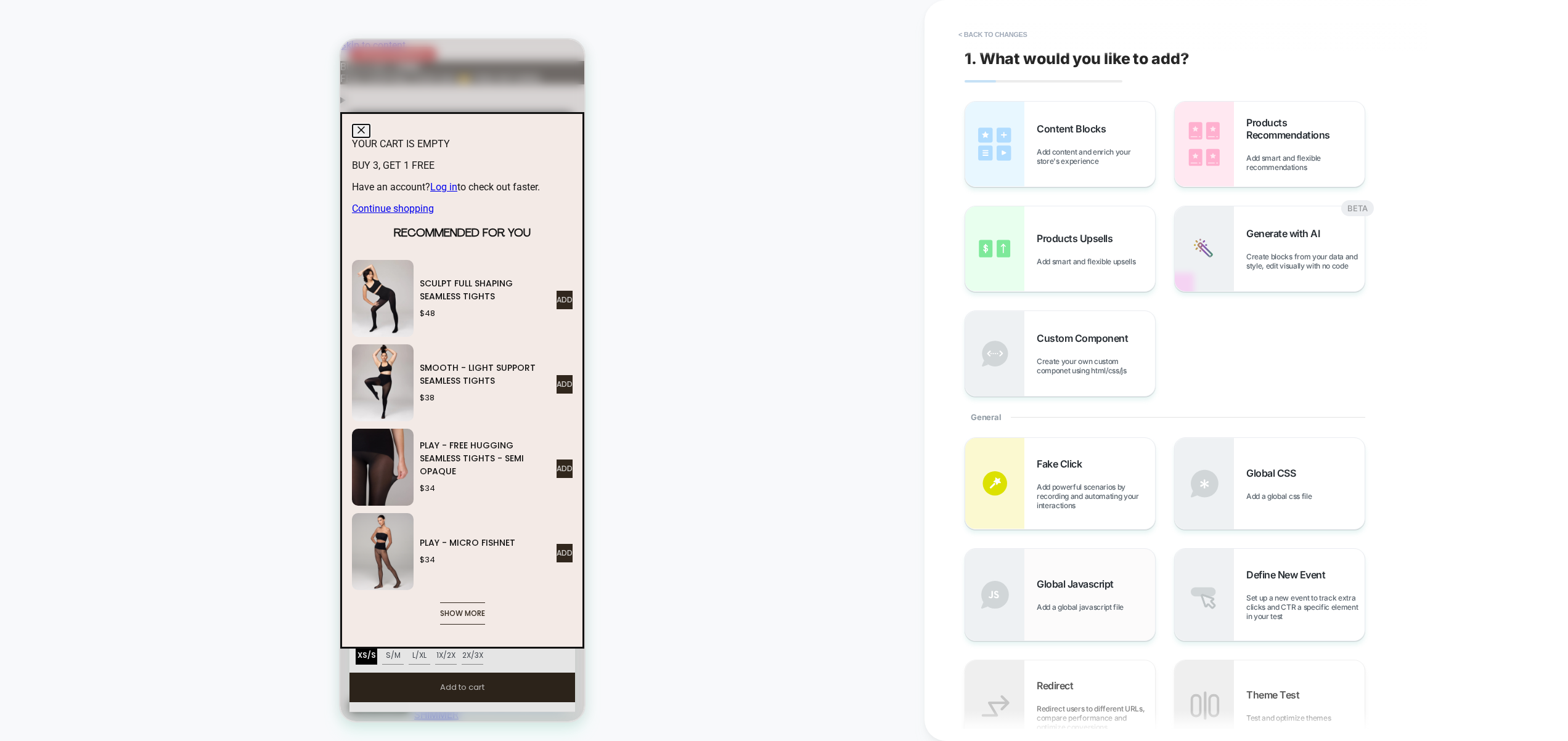
click at [1089, 592] on div "Global Javascript Add a global javascript file" at bounding box center [1096, 595] width 118 height 34
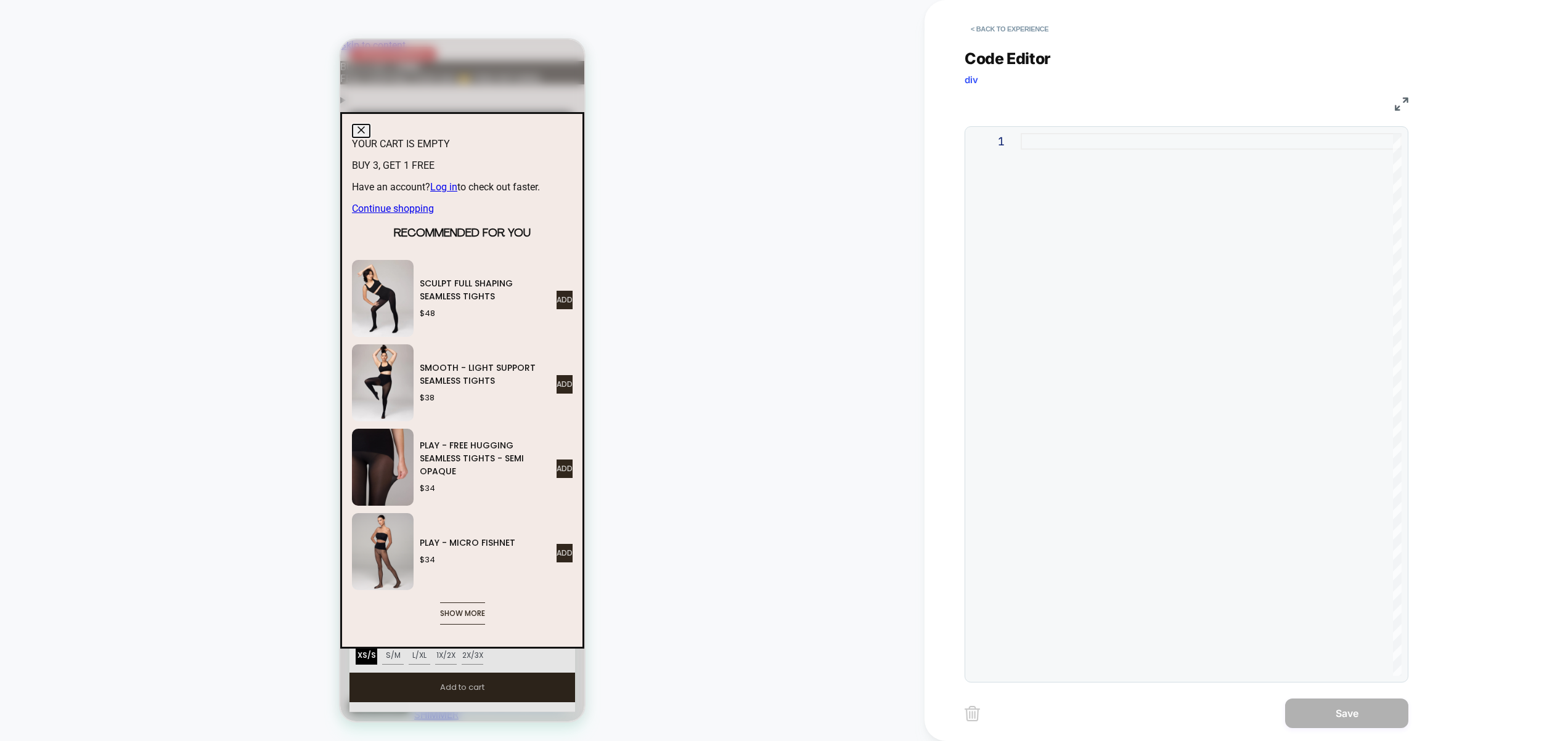
click at [1130, 205] on div at bounding box center [1210, 405] width 380 height 542
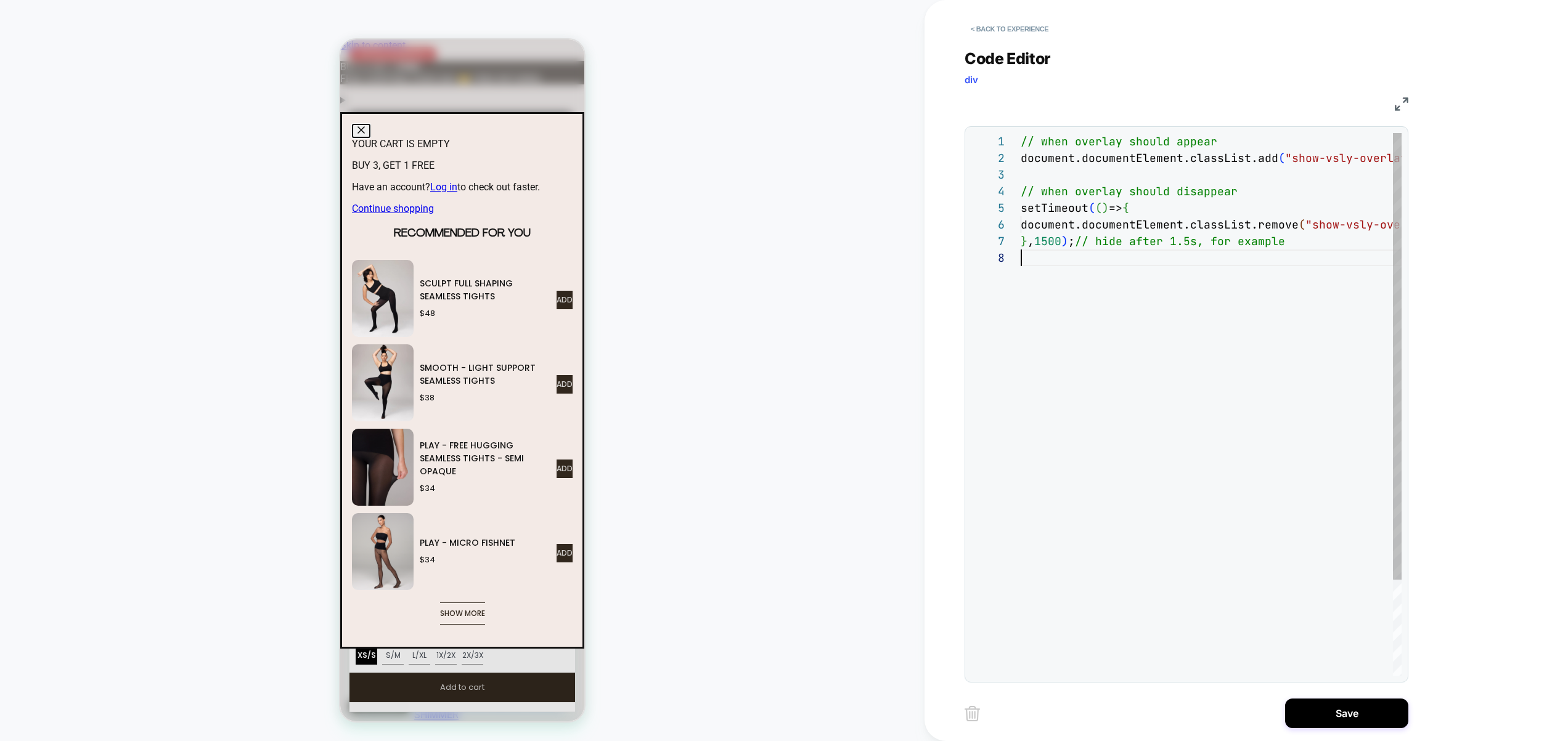
scroll to position [117, 0]
type textarea "**********"
drag, startPoint x: 1313, startPoint y: 163, endPoint x: 1092, endPoint y: 180, distance: 221.7
click at [1092, 180] on div "// when overlay should appear document.documentElement.classList.add ( "show-vs…" at bounding box center [1253, 463] width 468 height 659
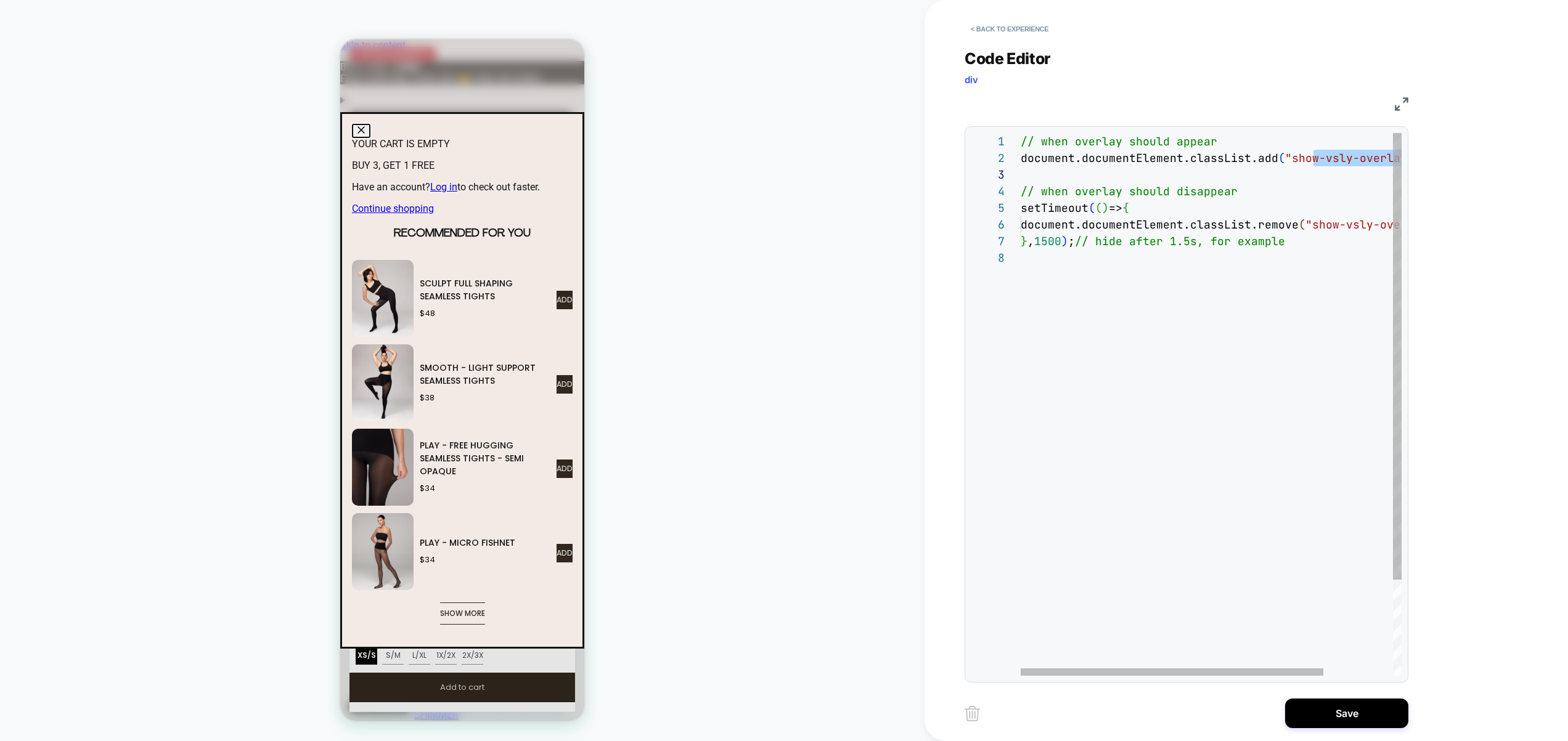
scroll to position [33, 0]
click at [1092, 180] on div "// when overlay should appear document.documentElement.classList.add ( "show-vs…" at bounding box center [1253, 463] width 468 height 659
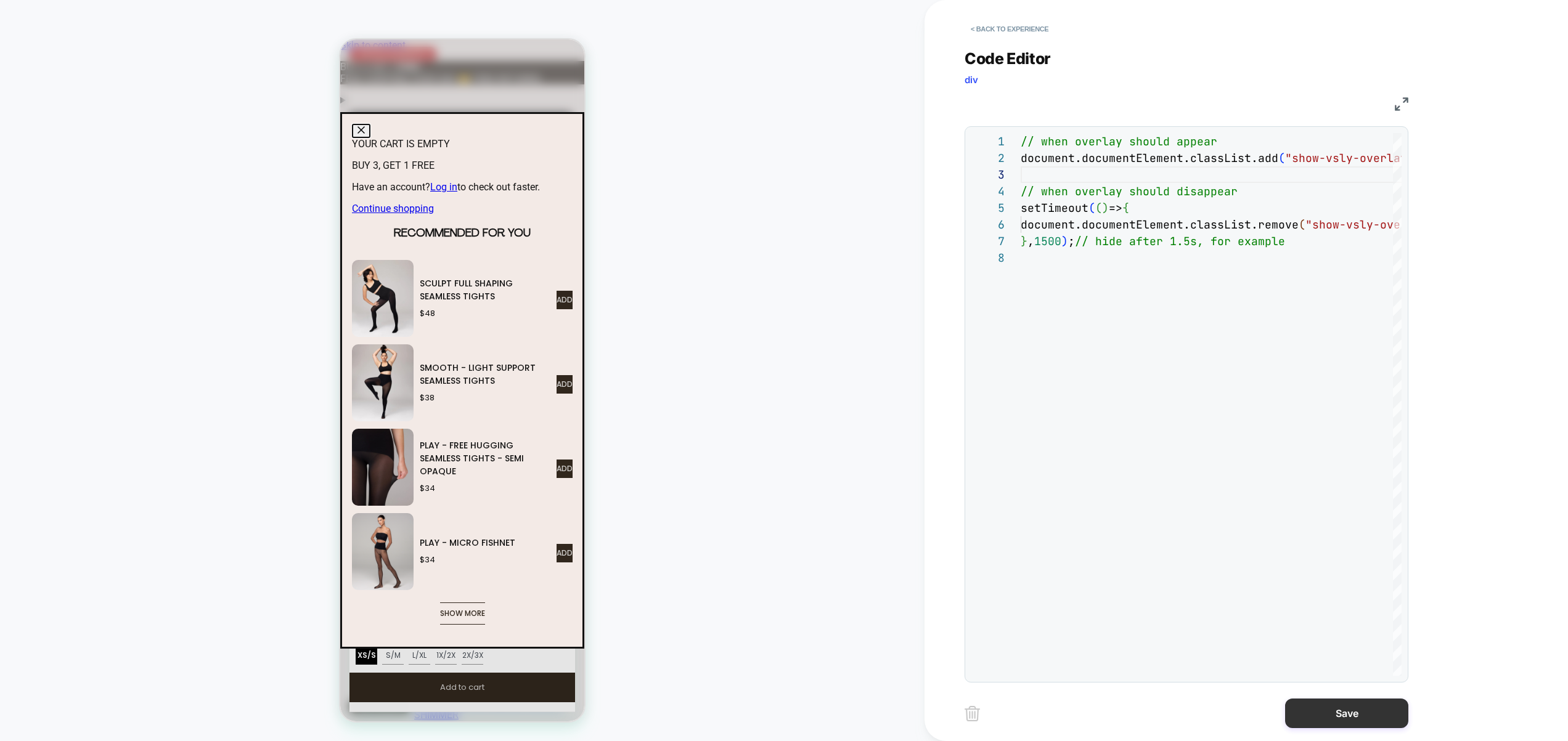
click at [1370, 721] on button "Save" at bounding box center [1346, 713] width 124 height 30
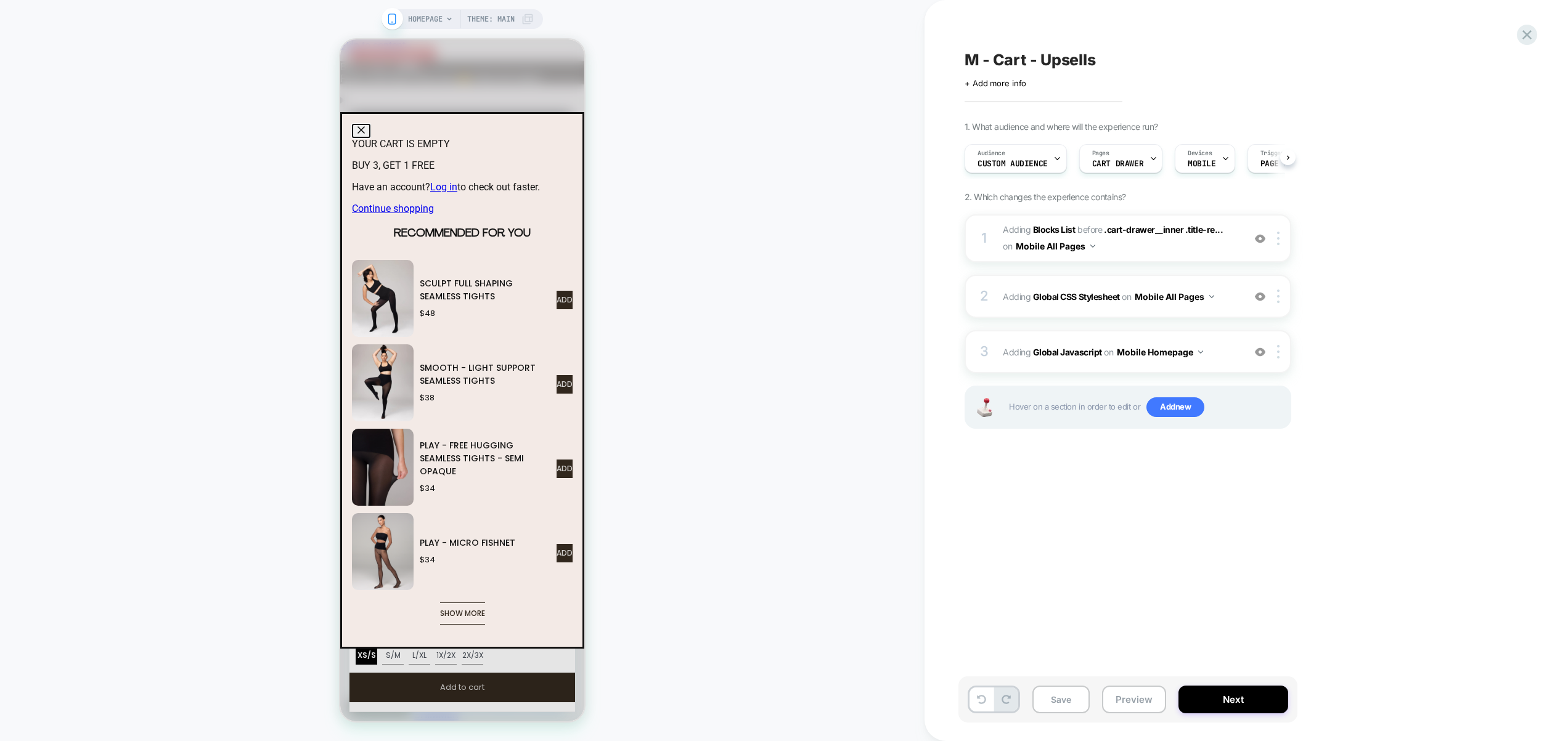
scroll to position [0, 1]
click at [1152, 349] on button "Mobile Homepage" at bounding box center [1160, 352] width 86 height 18
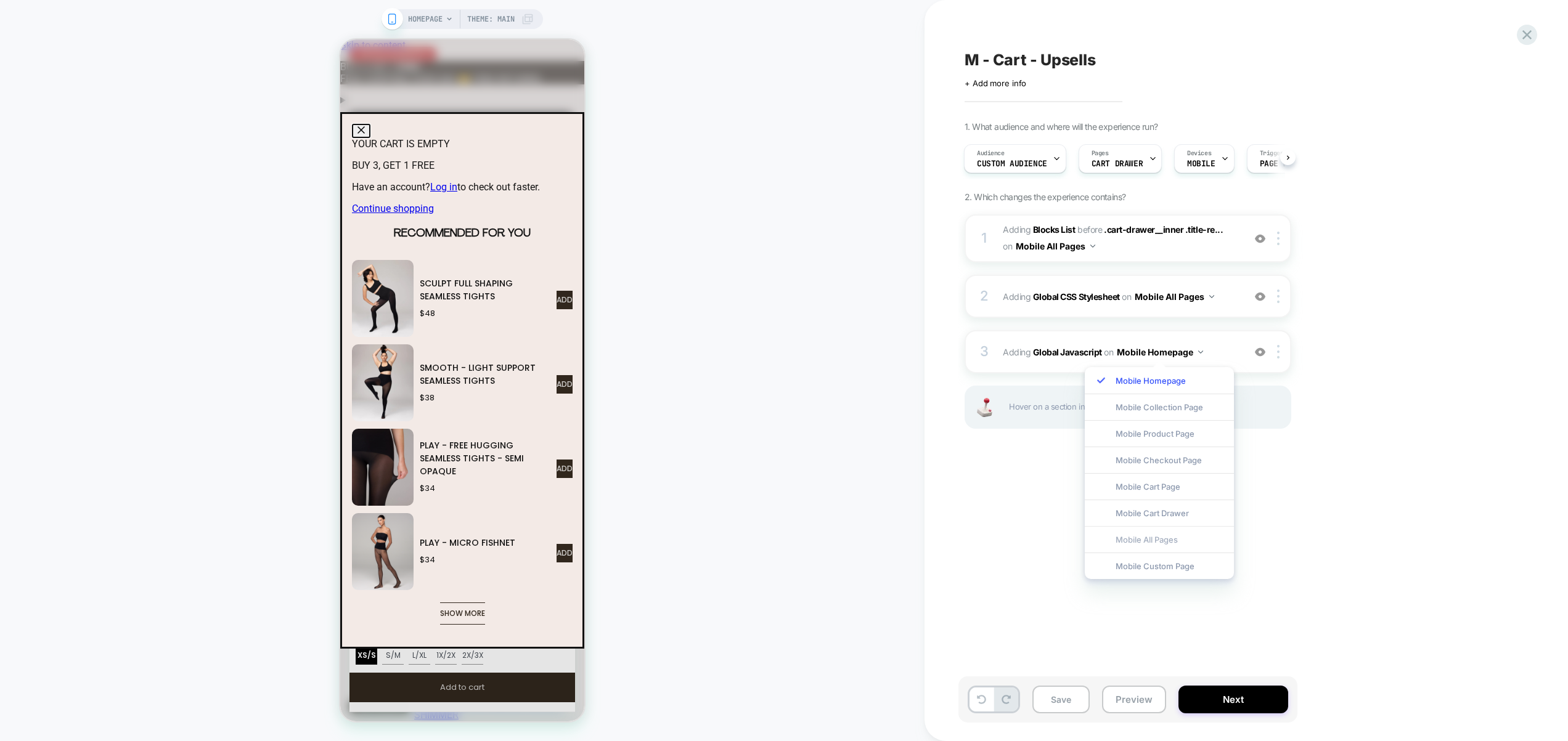
click at [1144, 536] on div "Mobile All Pages" at bounding box center [1159, 539] width 149 height 27
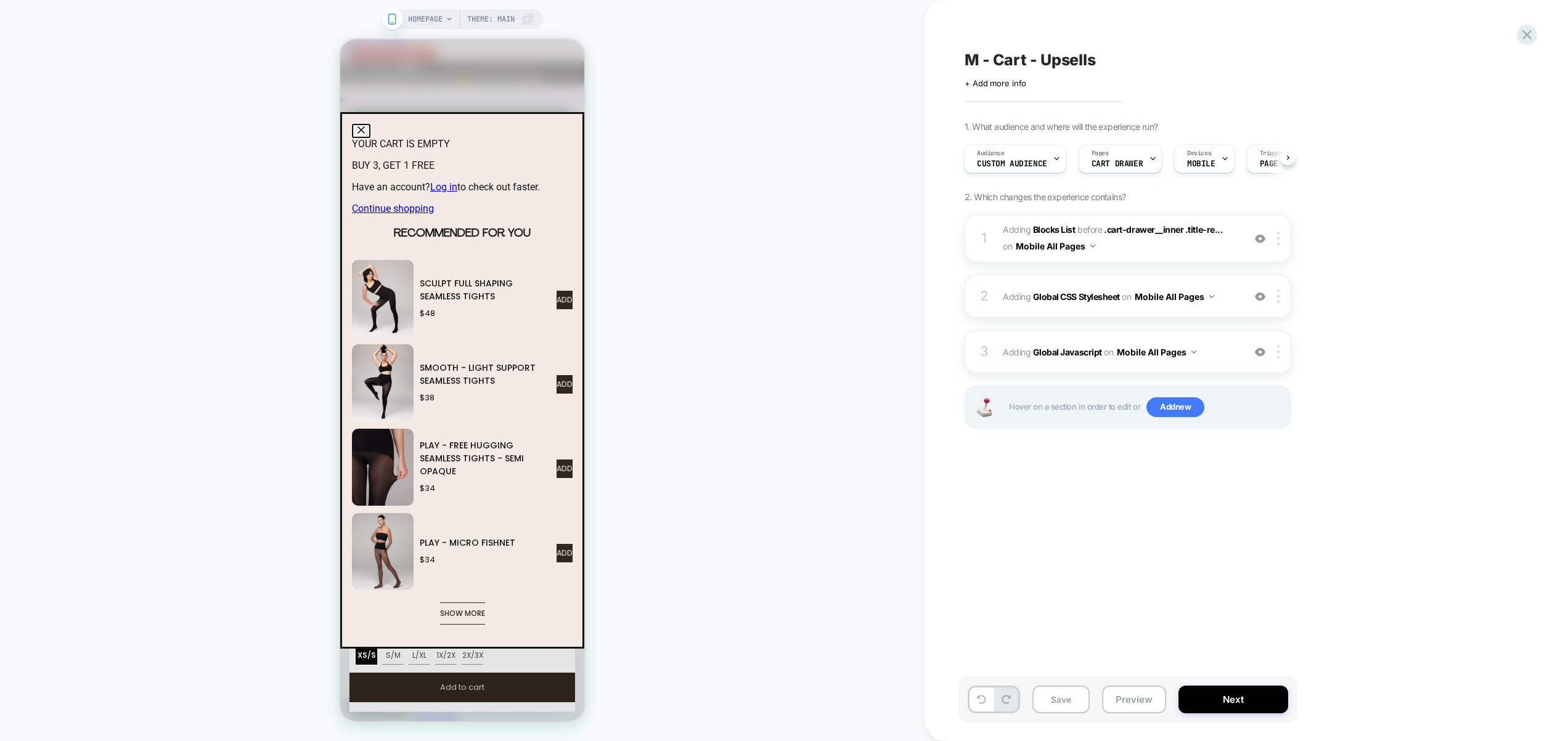
click at [1149, 683] on div "Save Preview Next" at bounding box center [1127, 699] width 339 height 46
click at [1144, 698] on button "Preview" at bounding box center [1134, 699] width 64 height 28
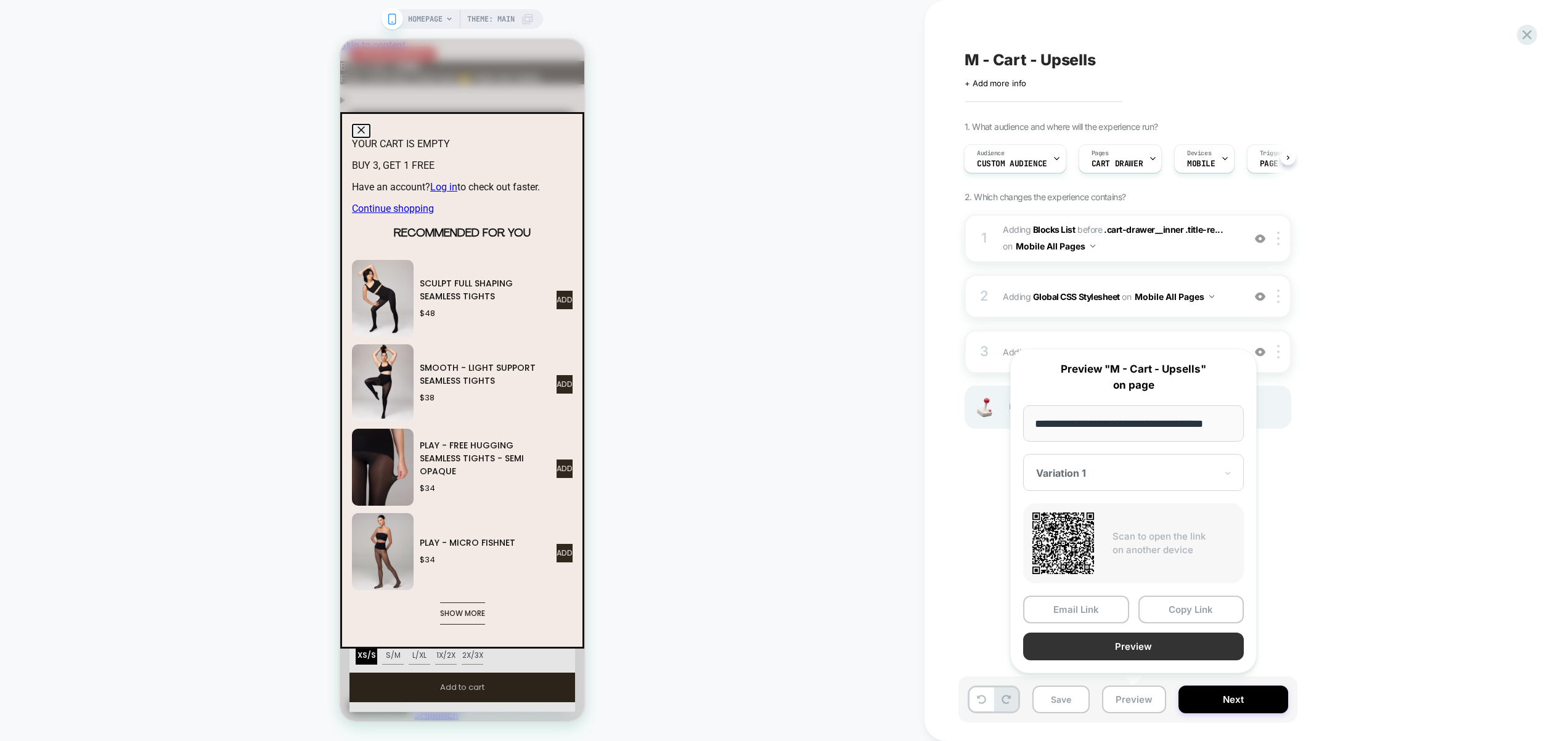
scroll to position [0, 0]
click at [1138, 649] on button "Preview" at bounding box center [1133, 646] width 221 height 28
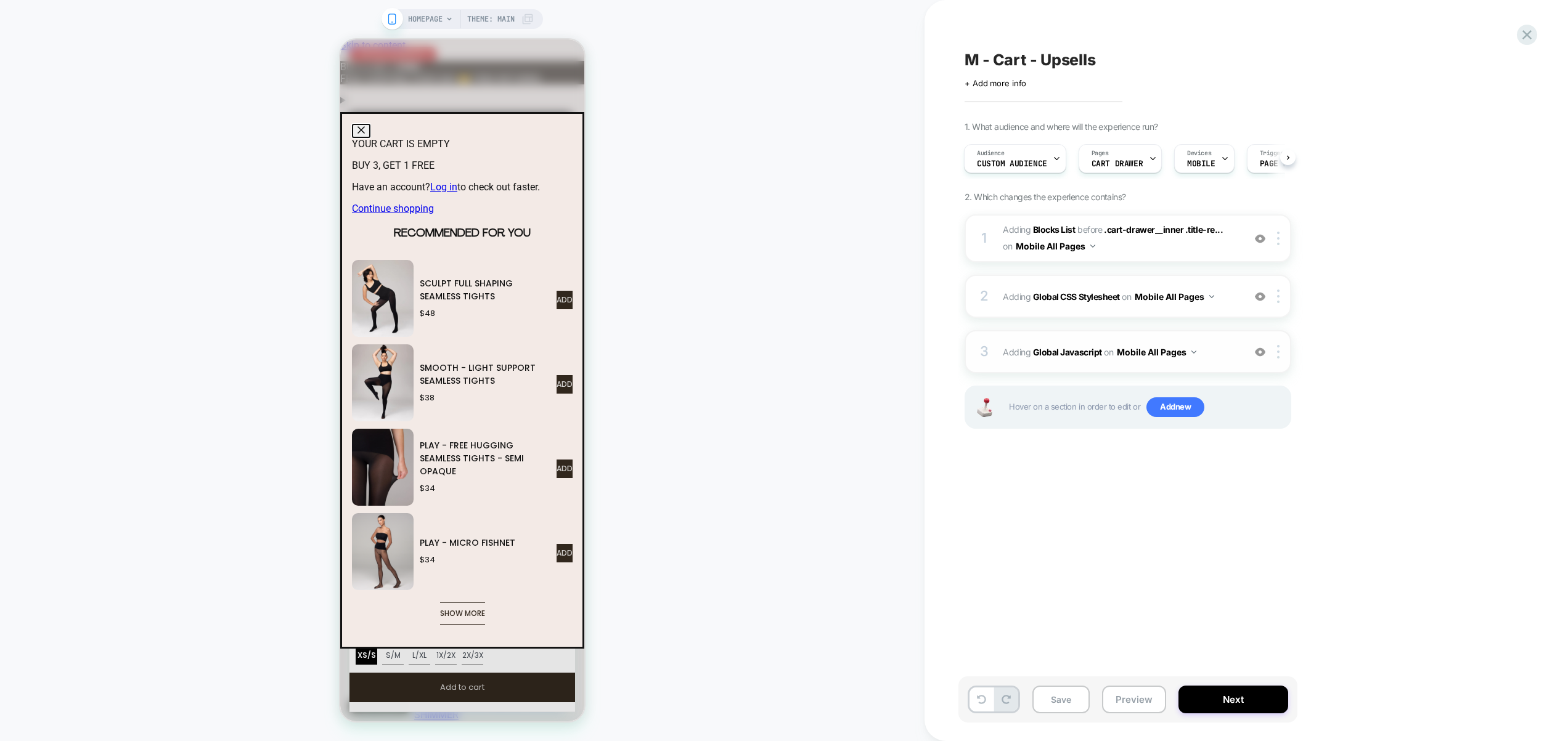
click at [1216, 360] on span "Adding Global Javascript on Mobile All Pages" at bounding box center [1120, 352] width 235 height 18
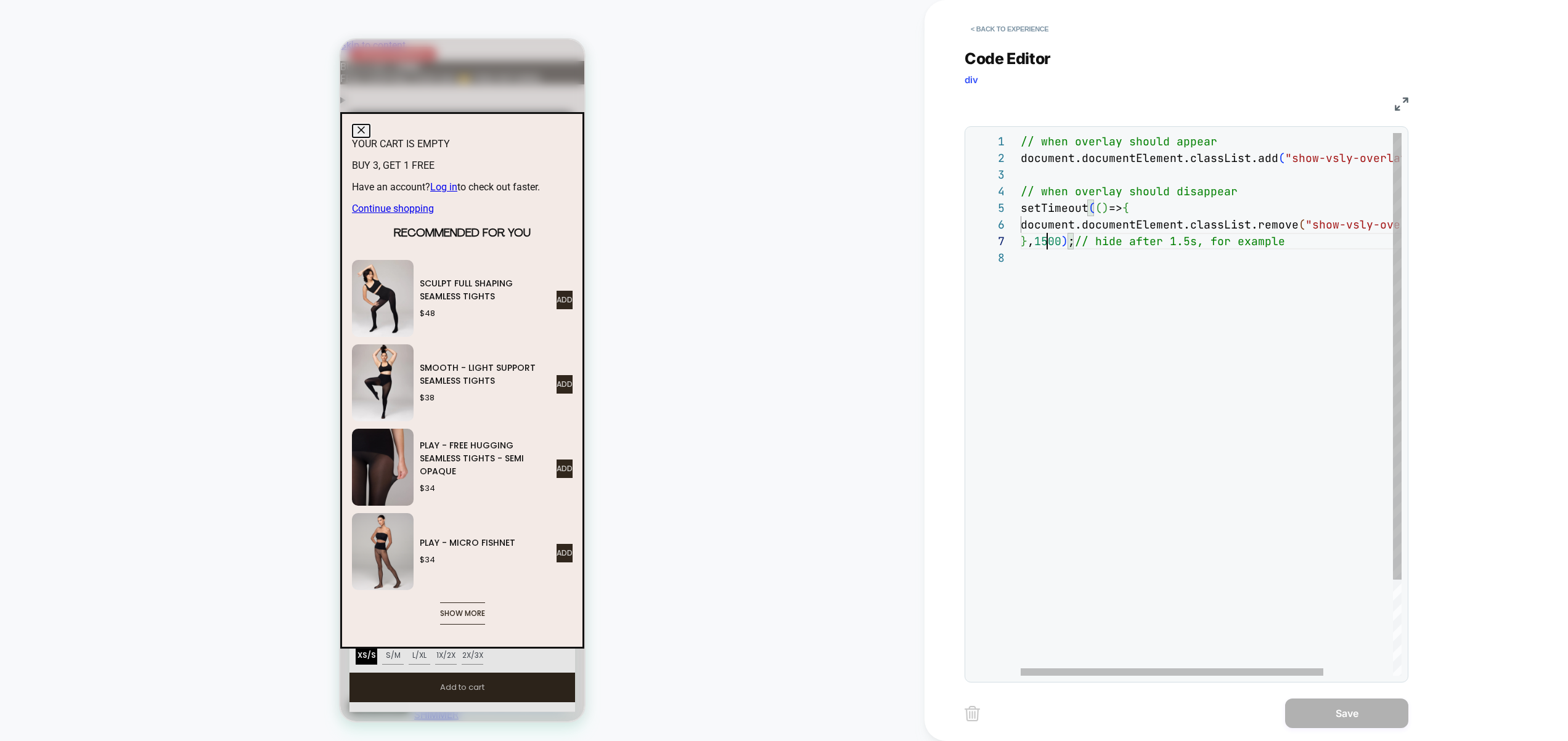
scroll to position [100, 20]
click at [1043, 240] on div "// when overlay should appear document.documentElement.classList.add ( "show-vs…" at bounding box center [1253, 463] width 468 height 659
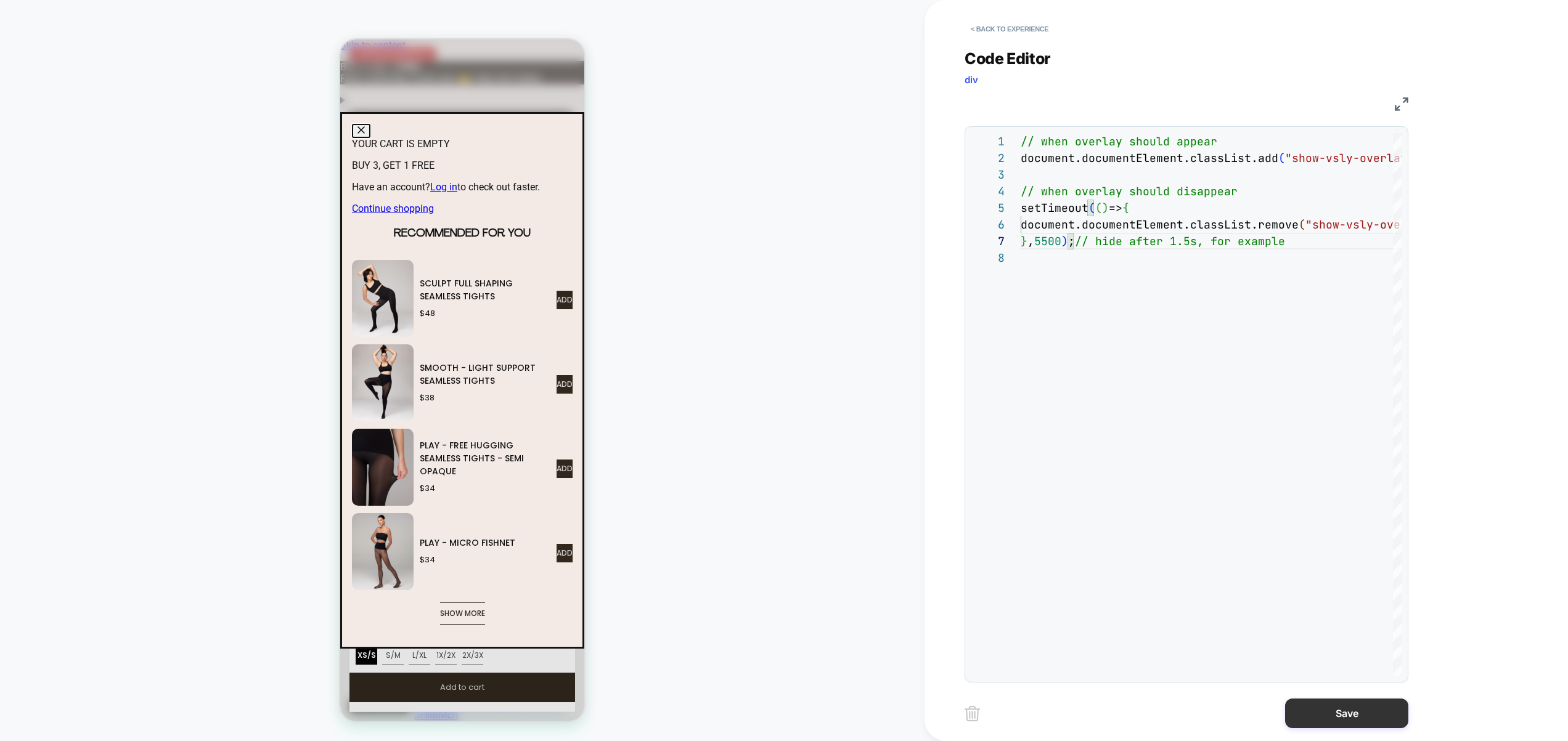
type textarea "**********"
drag, startPoint x: 1355, startPoint y: 708, endPoint x: 1347, endPoint y: 706, distance: 8.2
click at [1356, 708] on button "Save" at bounding box center [1346, 713] width 124 height 30
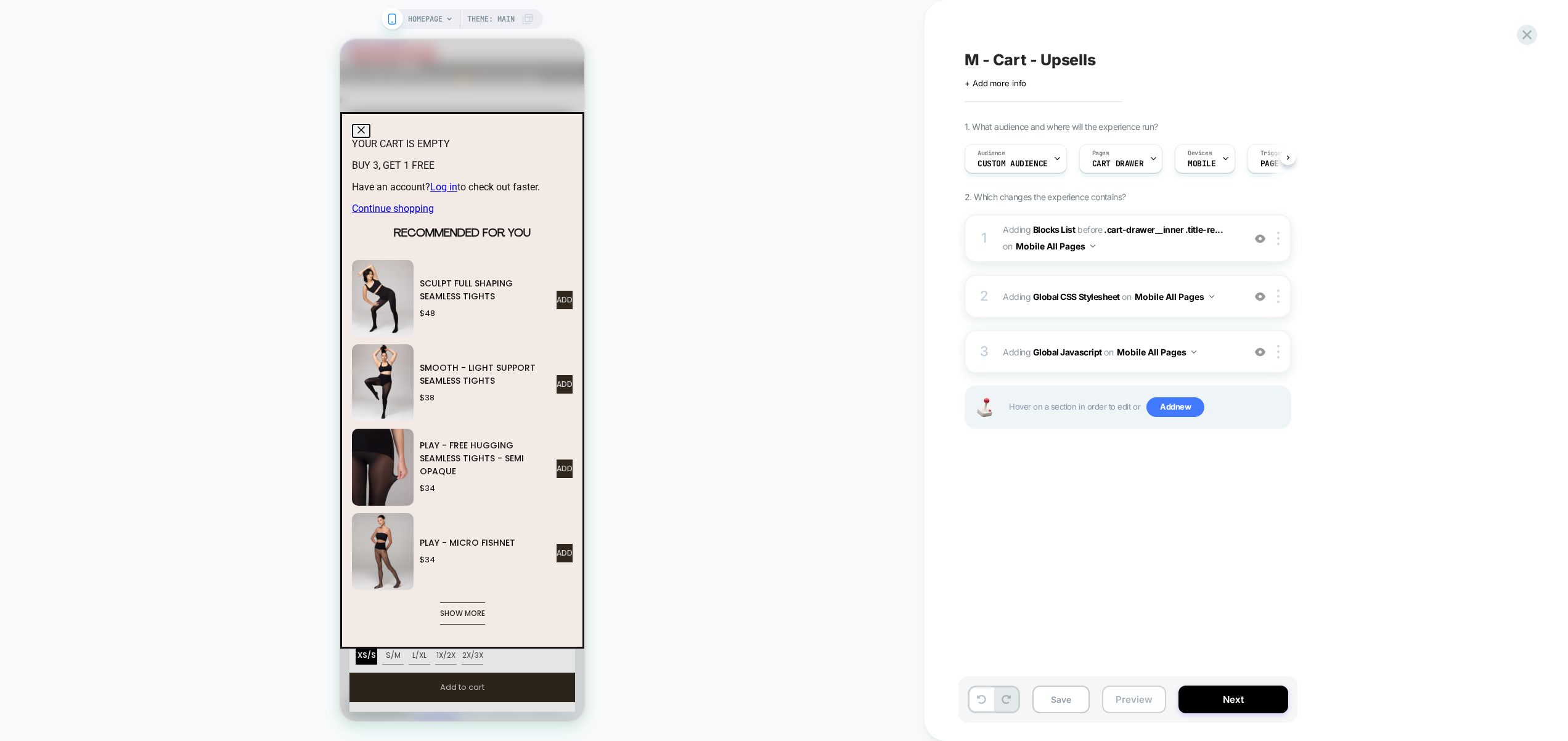
click at [1147, 699] on button "Preview" at bounding box center [1134, 699] width 64 height 28
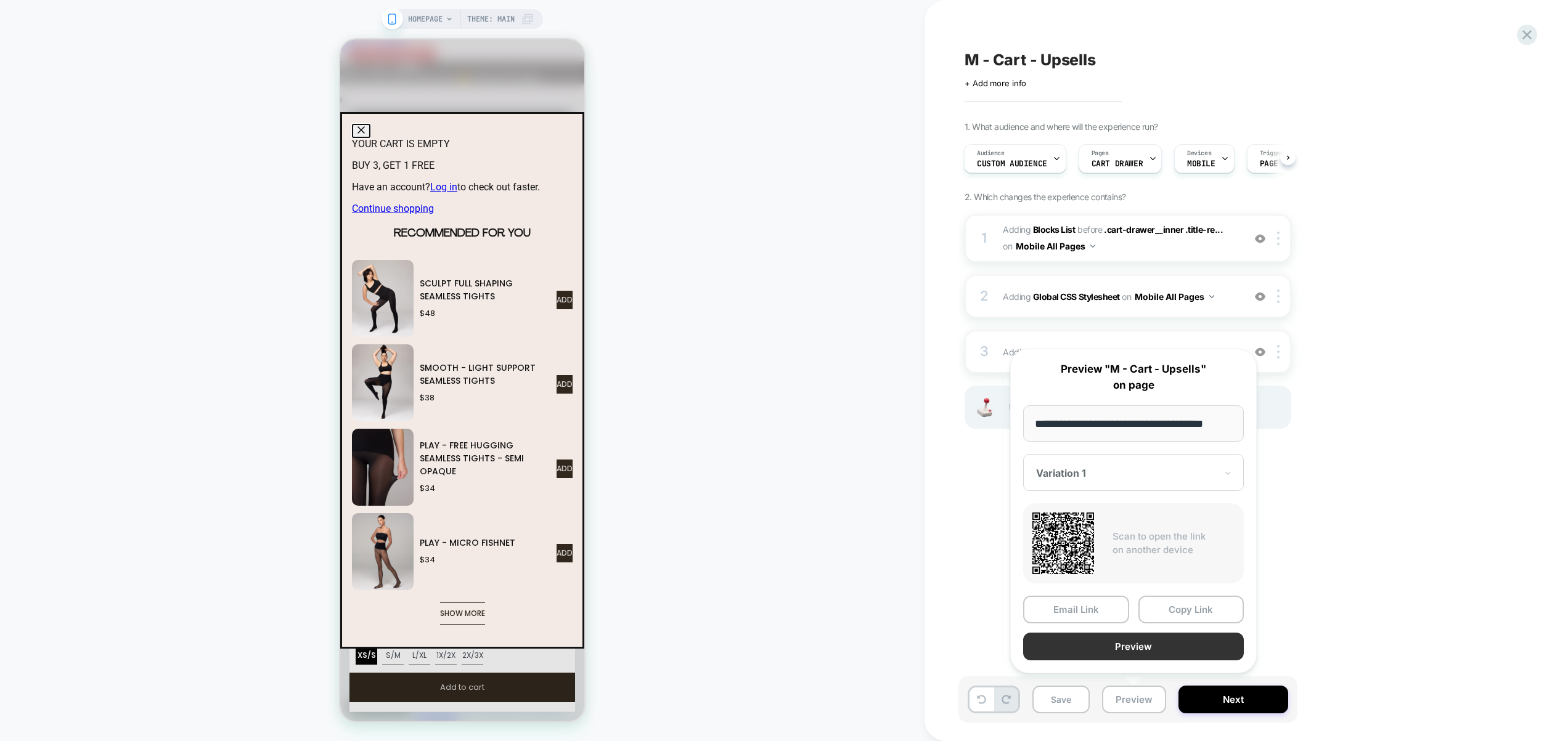
scroll to position [0, 0]
click at [1149, 647] on button "Preview" at bounding box center [1133, 646] width 221 height 28
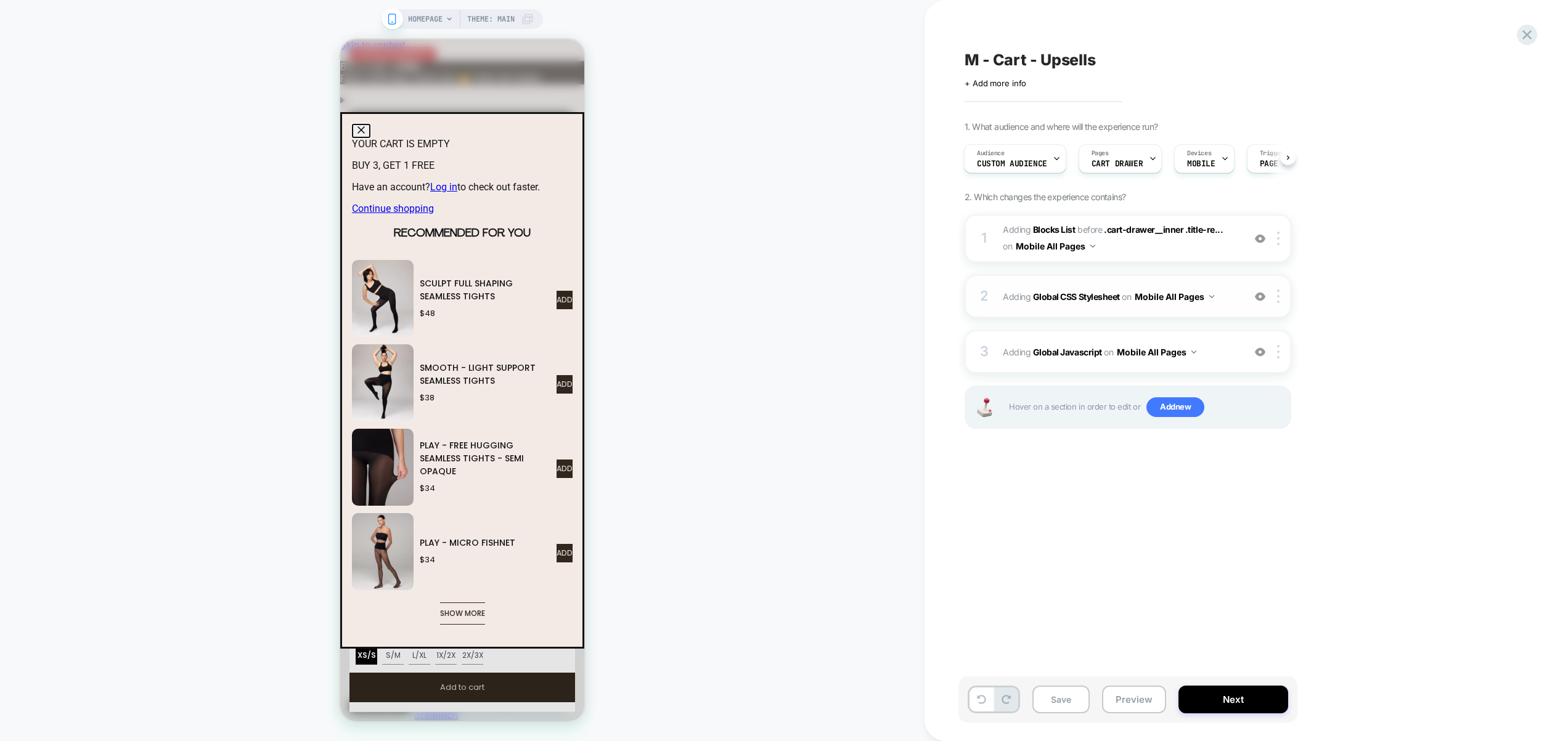
click at [1223, 306] on div "2 Adding Global CSS Stylesheet on Mobile All Pages Add Before Add After Copy to…" at bounding box center [1127, 296] width 327 height 43
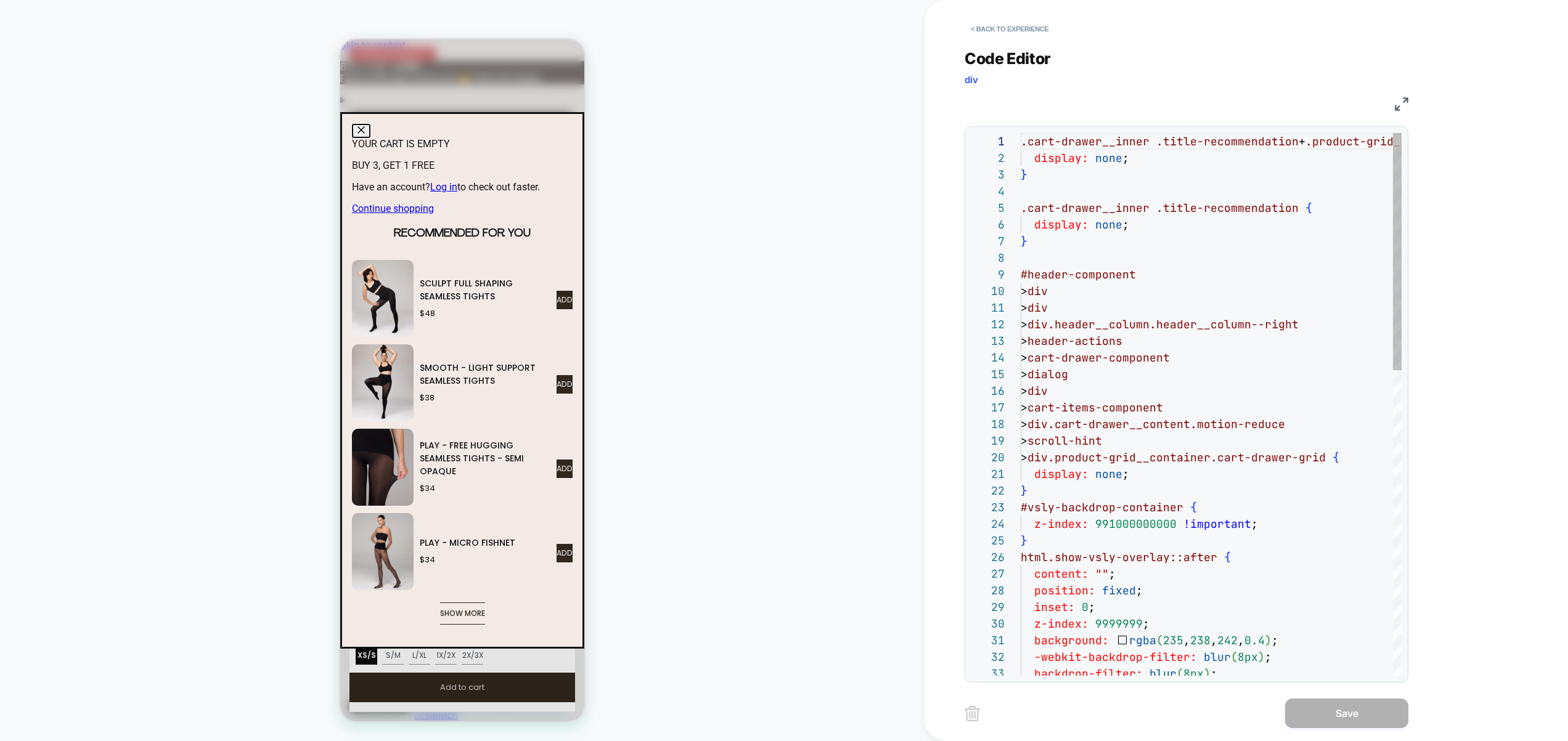
scroll to position [167, 0]
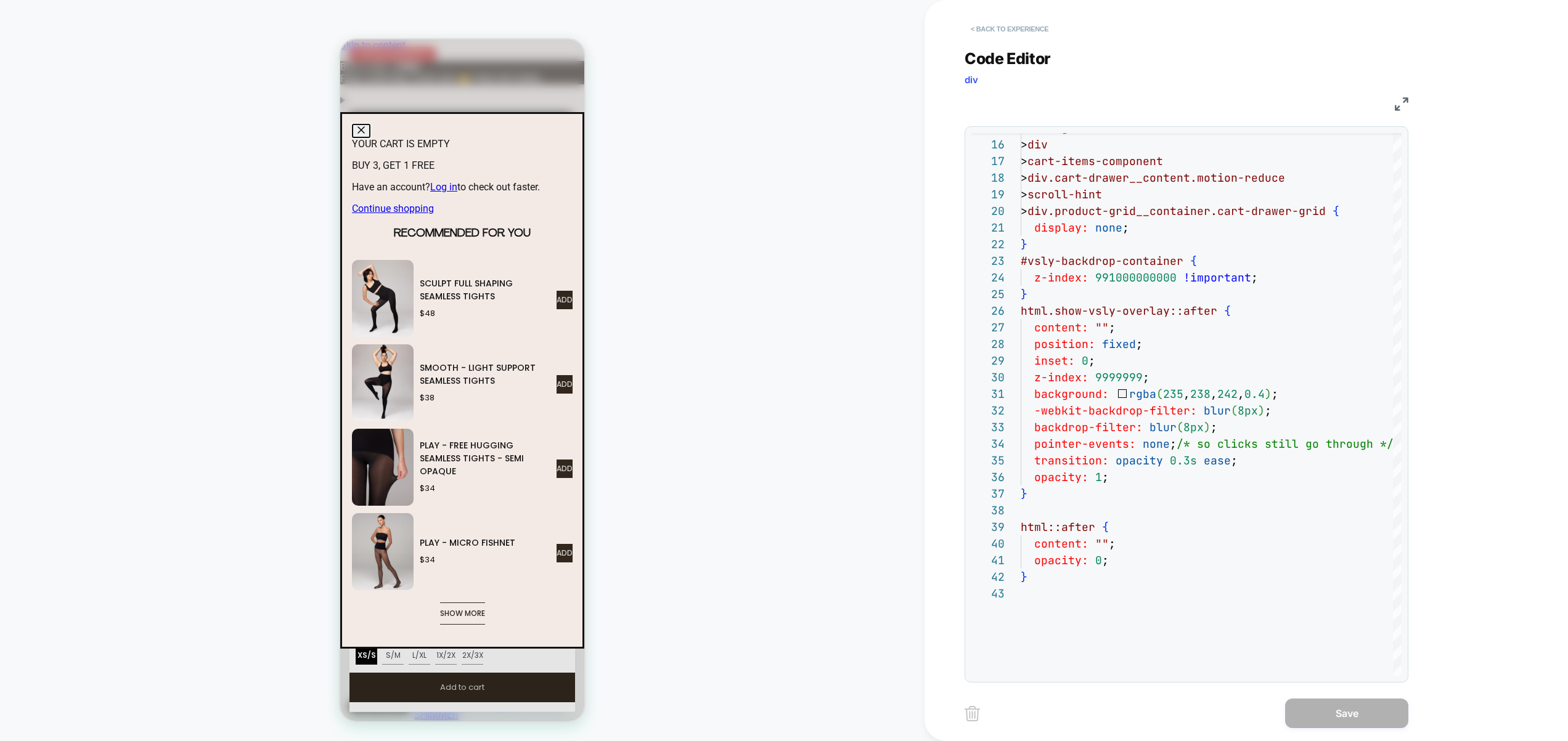
click at [1015, 33] on button "< Back to experience" at bounding box center [1009, 29] width 90 height 20
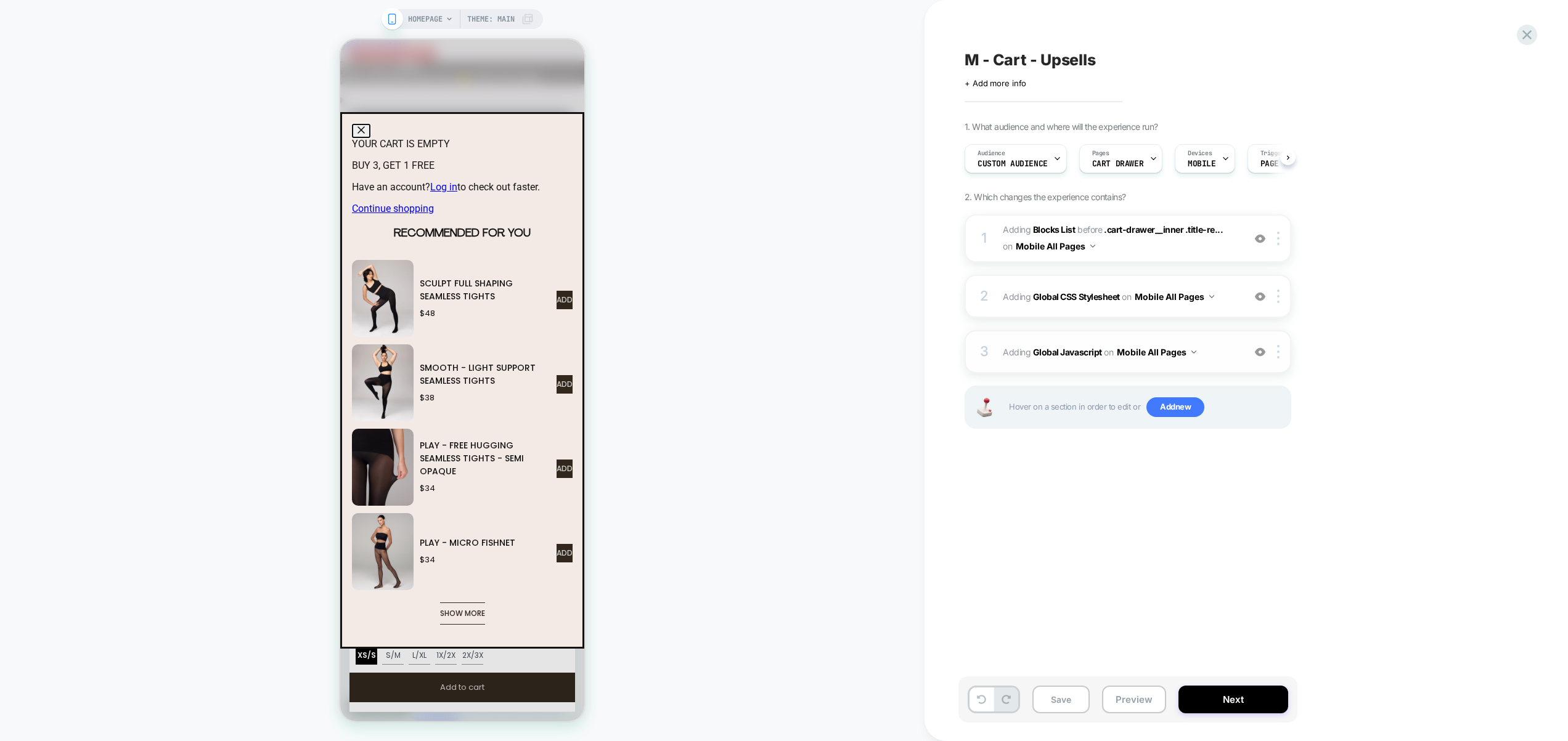
scroll to position [0, 1]
click at [1229, 310] on div "2 Adding Global CSS Stylesheet on Mobile All Pages Add Before Add After Copy to…" at bounding box center [1127, 296] width 327 height 43
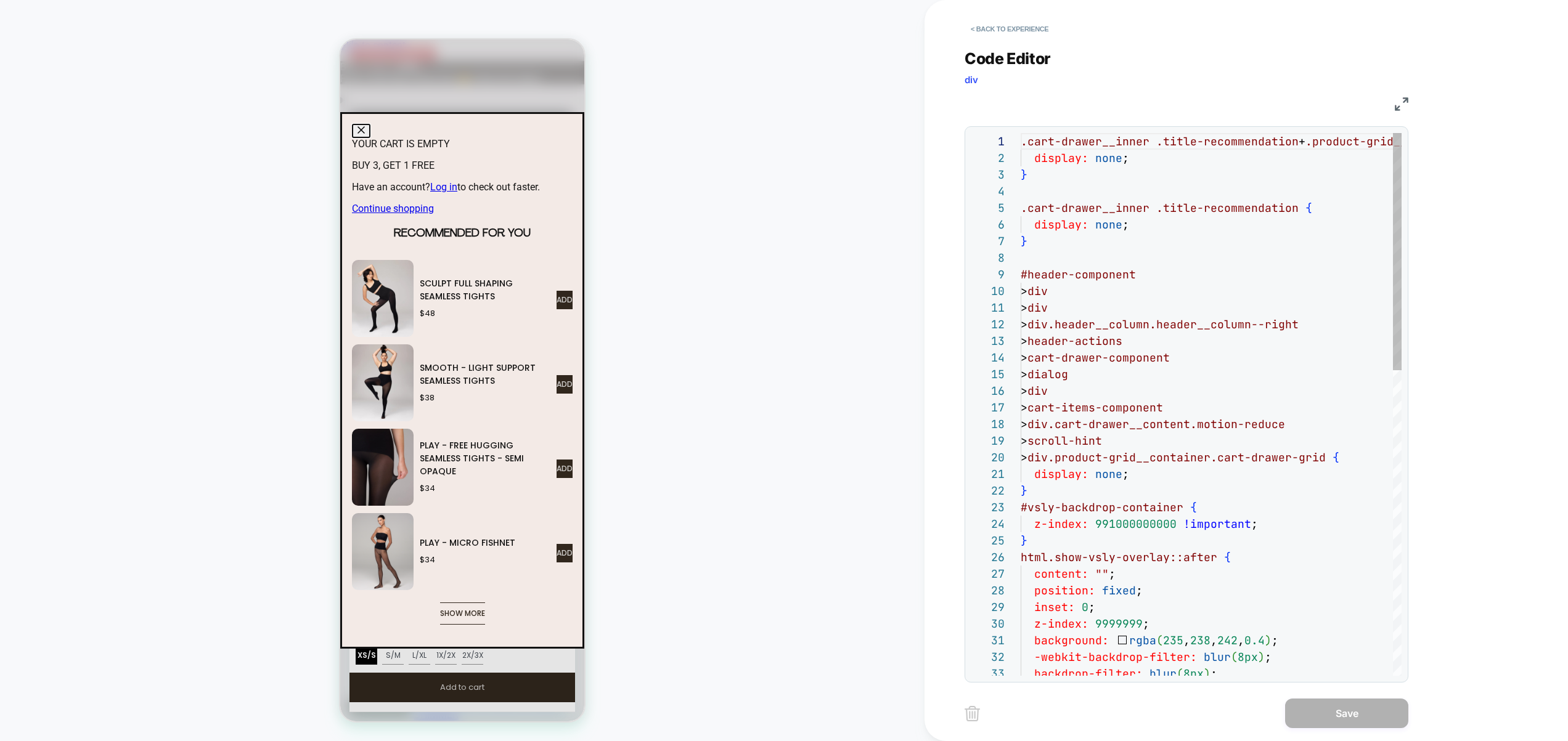
scroll to position [167, 0]
click at [1028, 31] on button "< Back to experience" at bounding box center [1009, 29] width 90 height 20
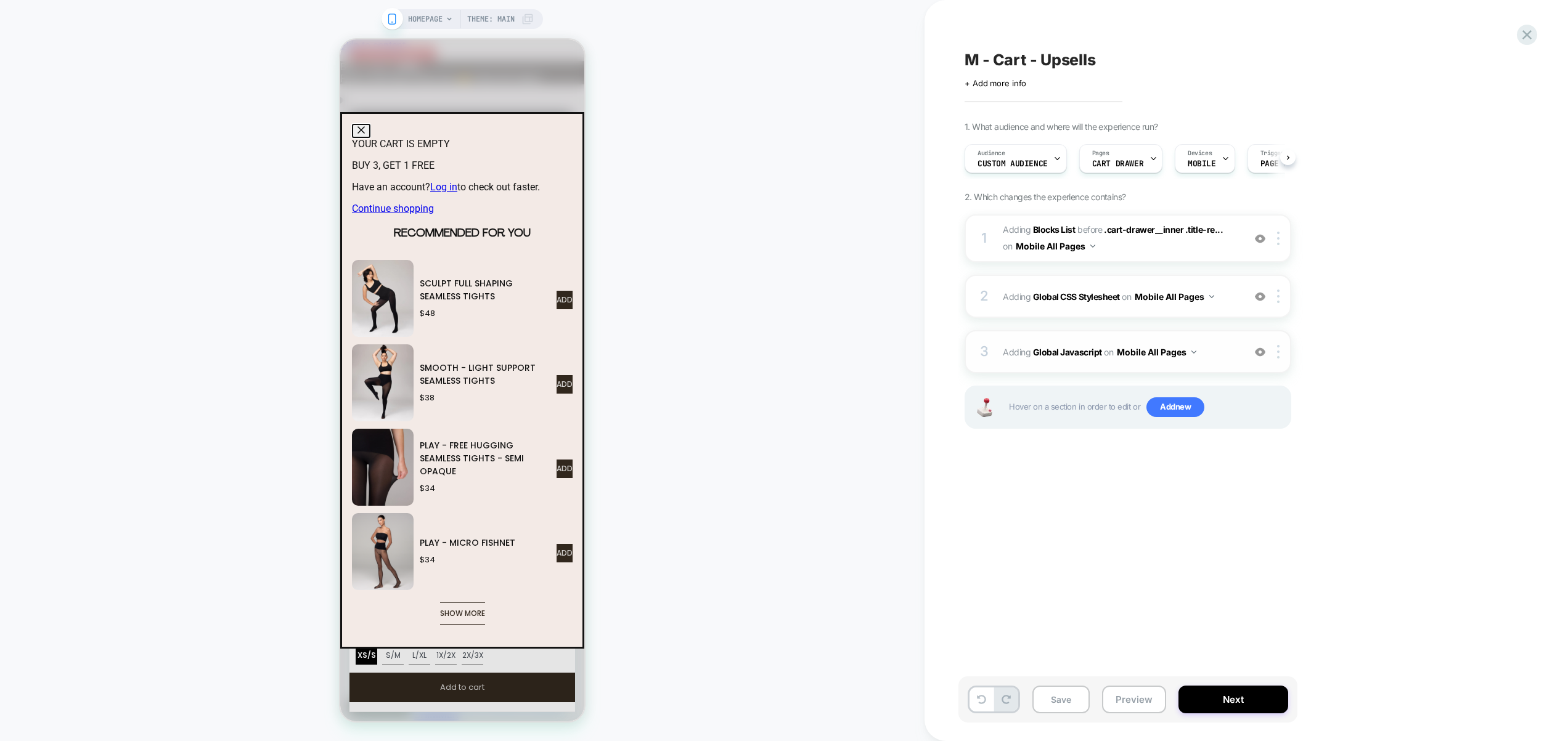
scroll to position [0, 1]
click at [1225, 369] on div "3 Adding Global Javascript on Mobile All Pages Add Before Add After Copy to Des…" at bounding box center [1127, 352] width 327 height 43
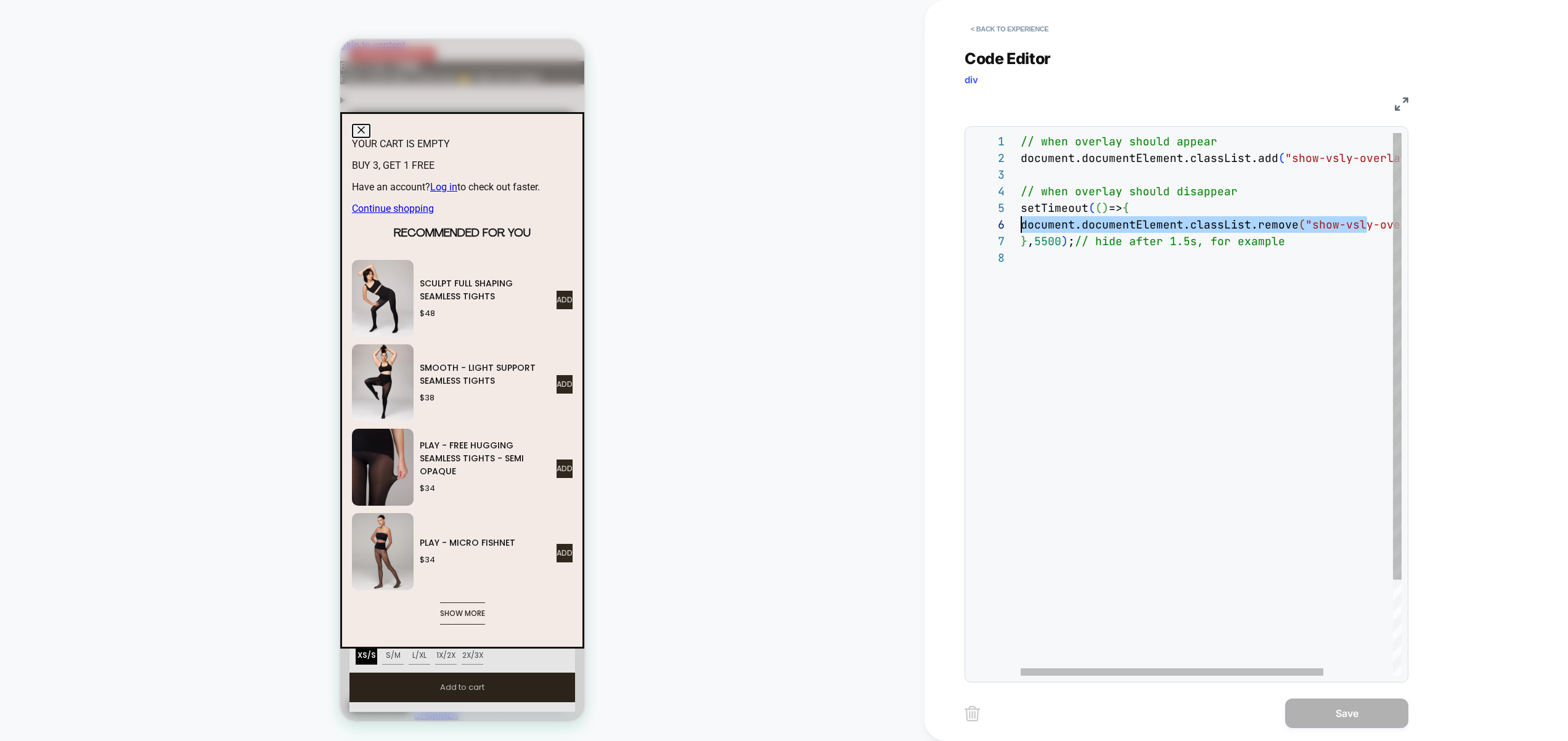
scroll to position [83, 0]
drag, startPoint x: 1369, startPoint y: 227, endPoint x: 1094, endPoint y: 286, distance: 281.3
click at [1094, 286] on div "// when overlay should appear document.documentElement.classList.add ( "show-vs…" at bounding box center [1253, 463] width 468 height 659
click at [1094, 288] on div "// when overlay should appear document.documentElement.classList.add ( "show-vs…" at bounding box center [1253, 463] width 468 height 659
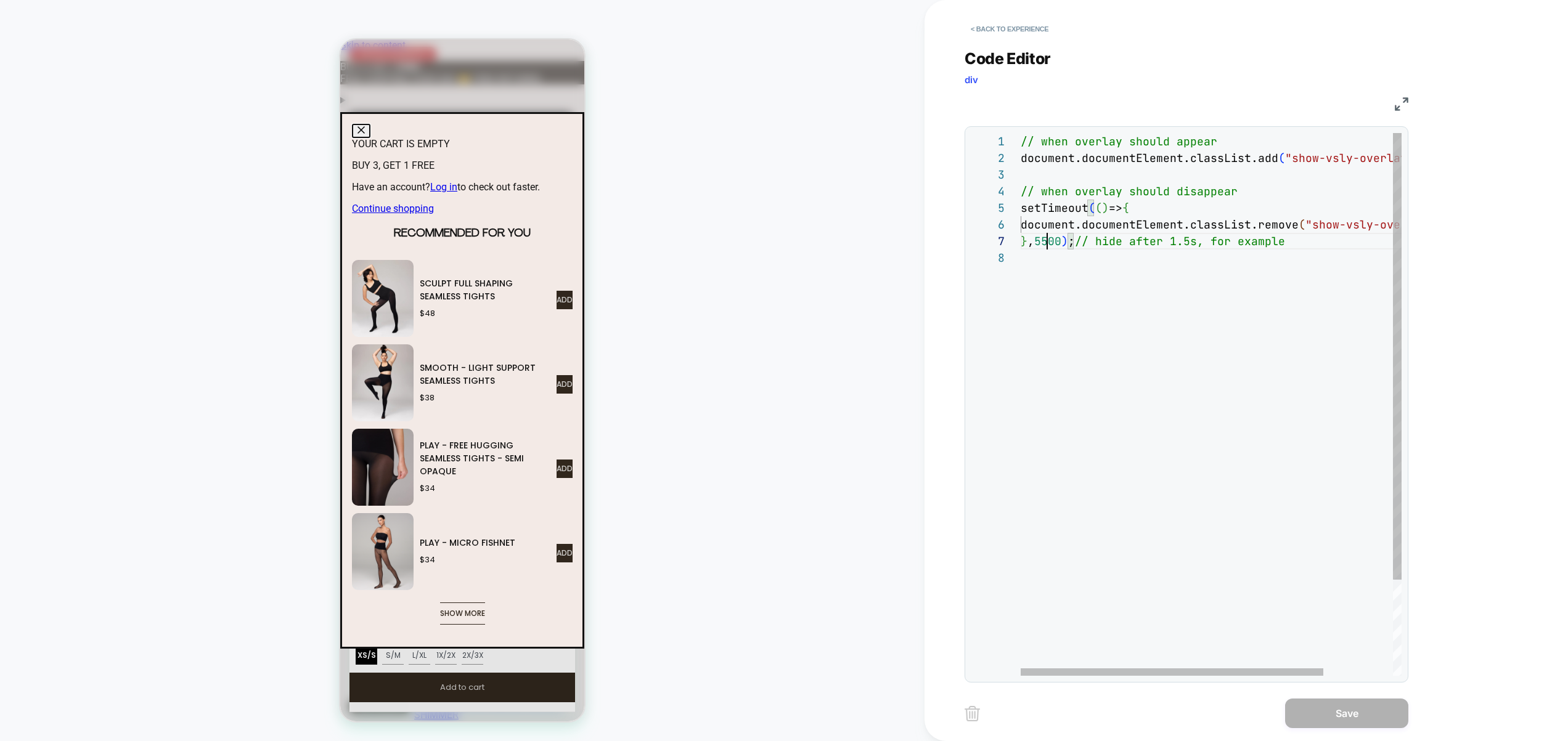
scroll to position [100, 20]
drag, startPoint x: 1049, startPoint y: 244, endPoint x: 1042, endPoint y: 242, distance: 7.3
click at [1042, 242] on div "// when overlay should appear document.documentElement.classList.add ( "show-vs…" at bounding box center [1253, 463] width 468 height 659
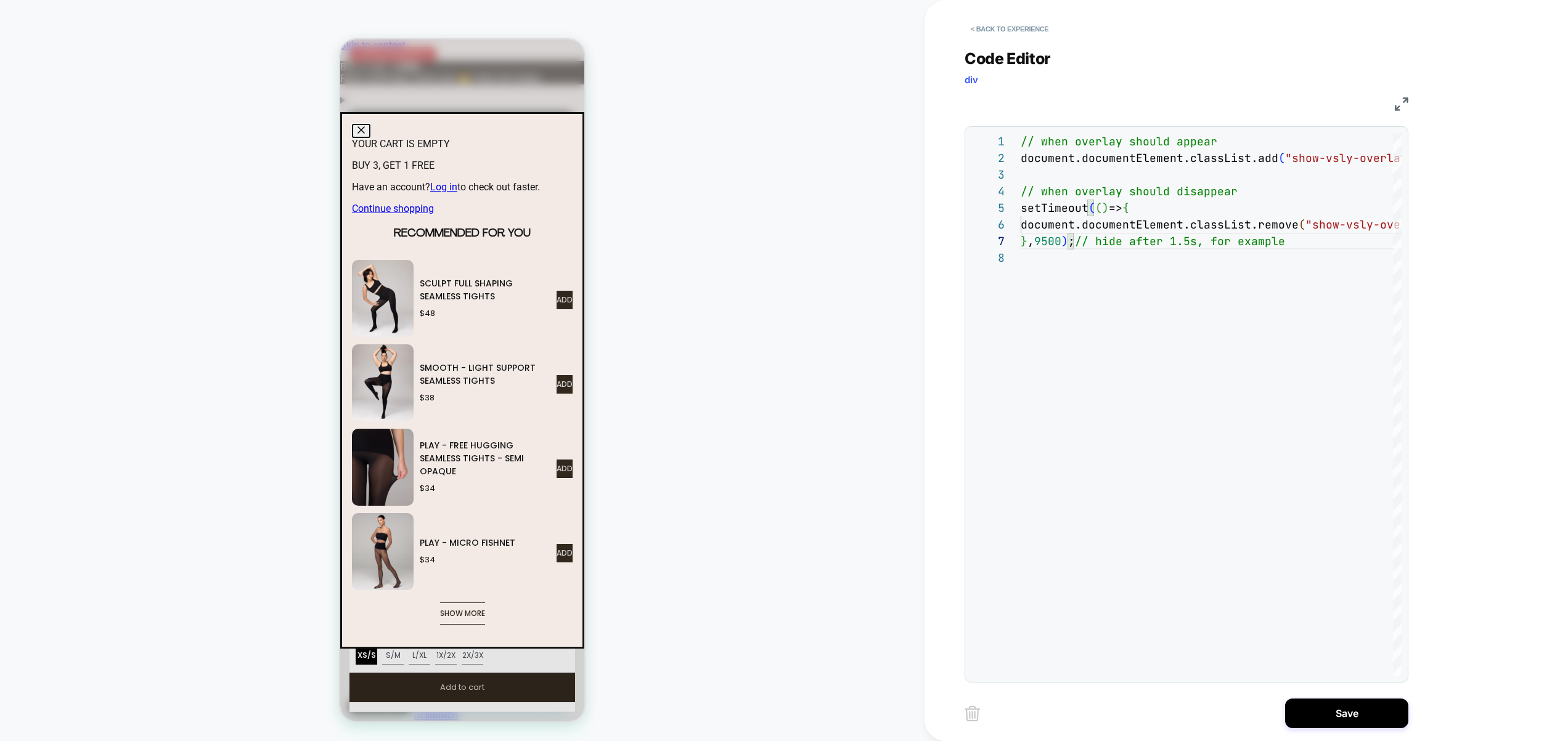
type textarea "**********"
click at [1357, 694] on div "**********" at bounding box center [1195, 370] width 462 height 741
click at [1347, 705] on button "Save" at bounding box center [1346, 713] width 124 height 30
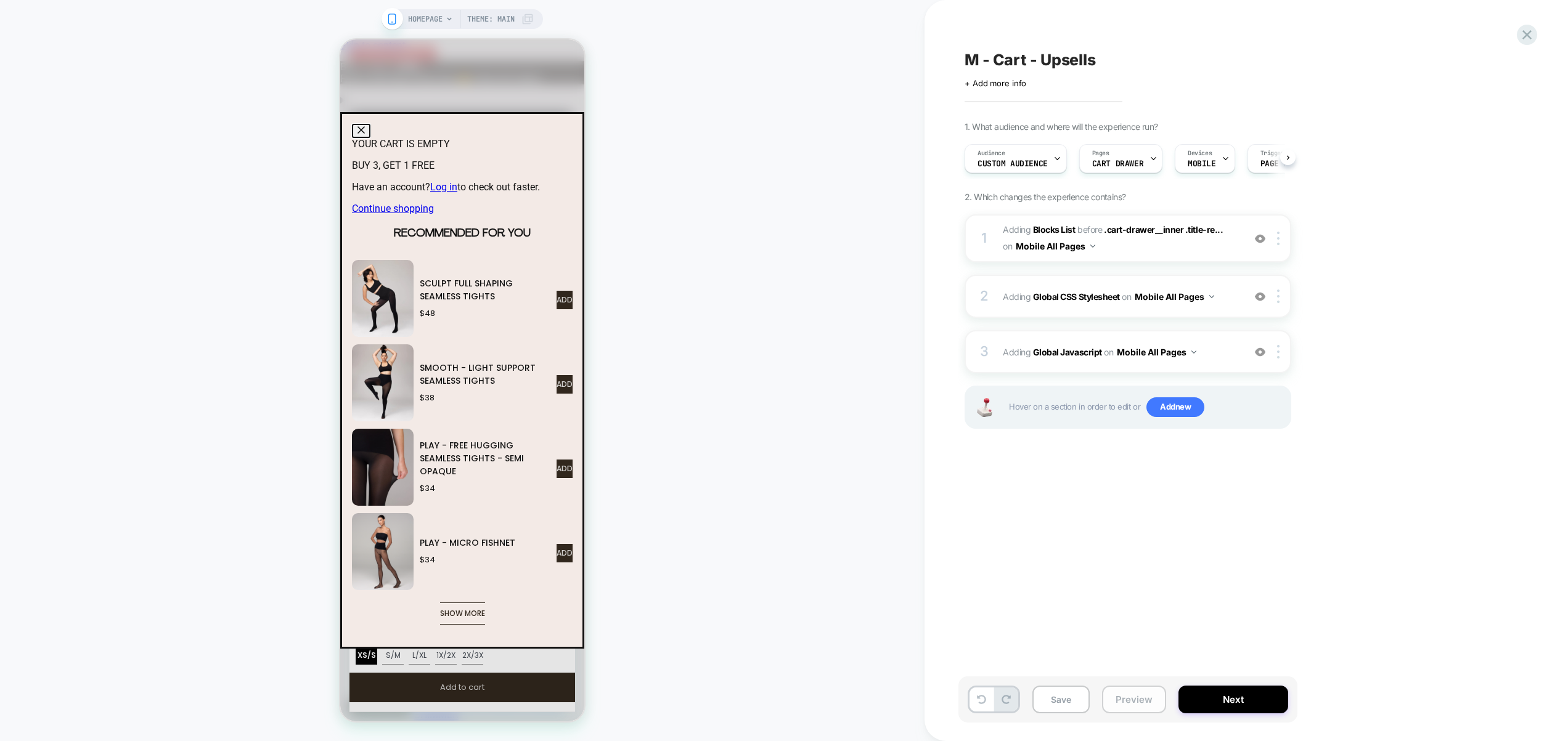
click at [1136, 704] on button "Preview" at bounding box center [1134, 699] width 64 height 28
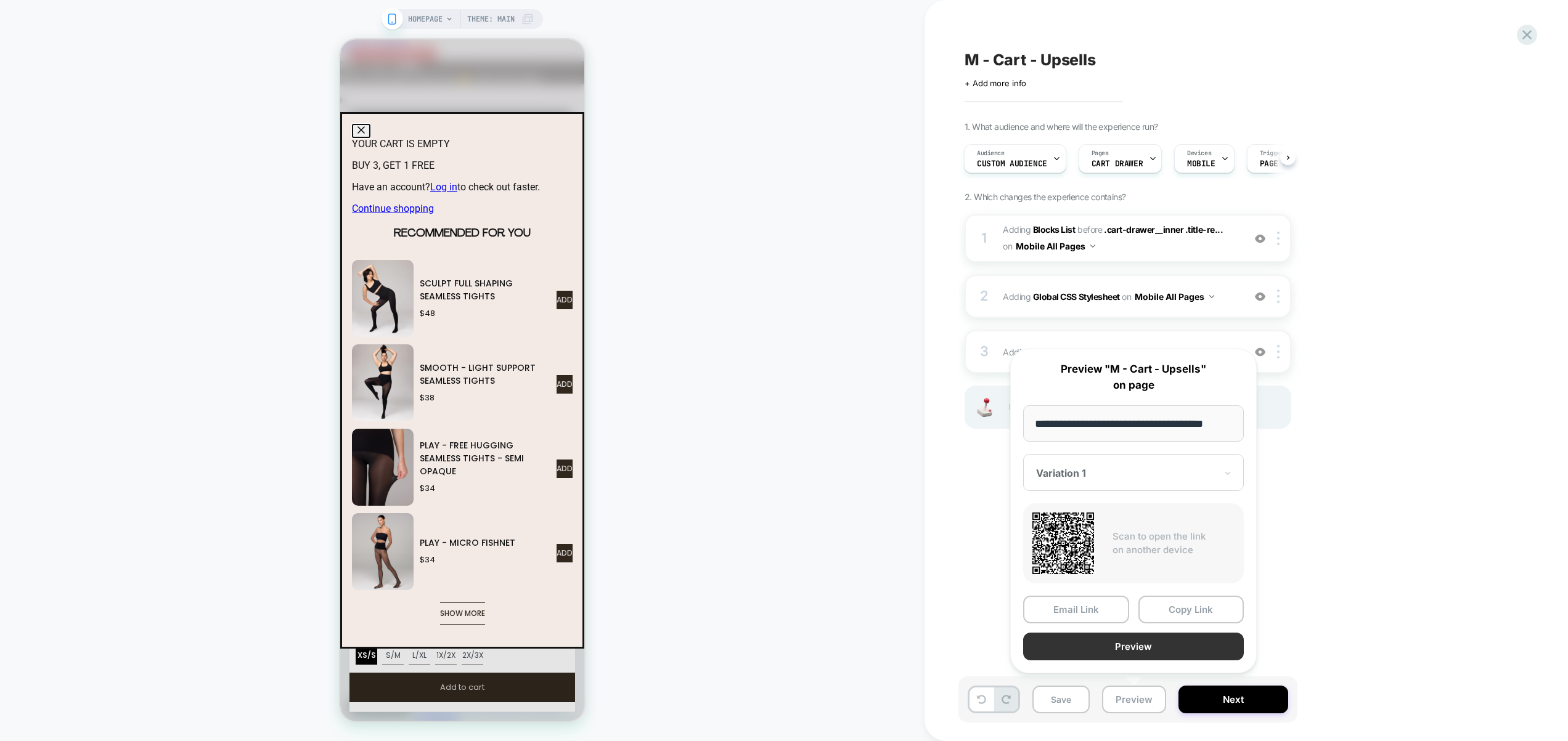
scroll to position [0, 0]
click at [1137, 641] on button "Preview" at bounding box center [1133, 646] width 221 height 28
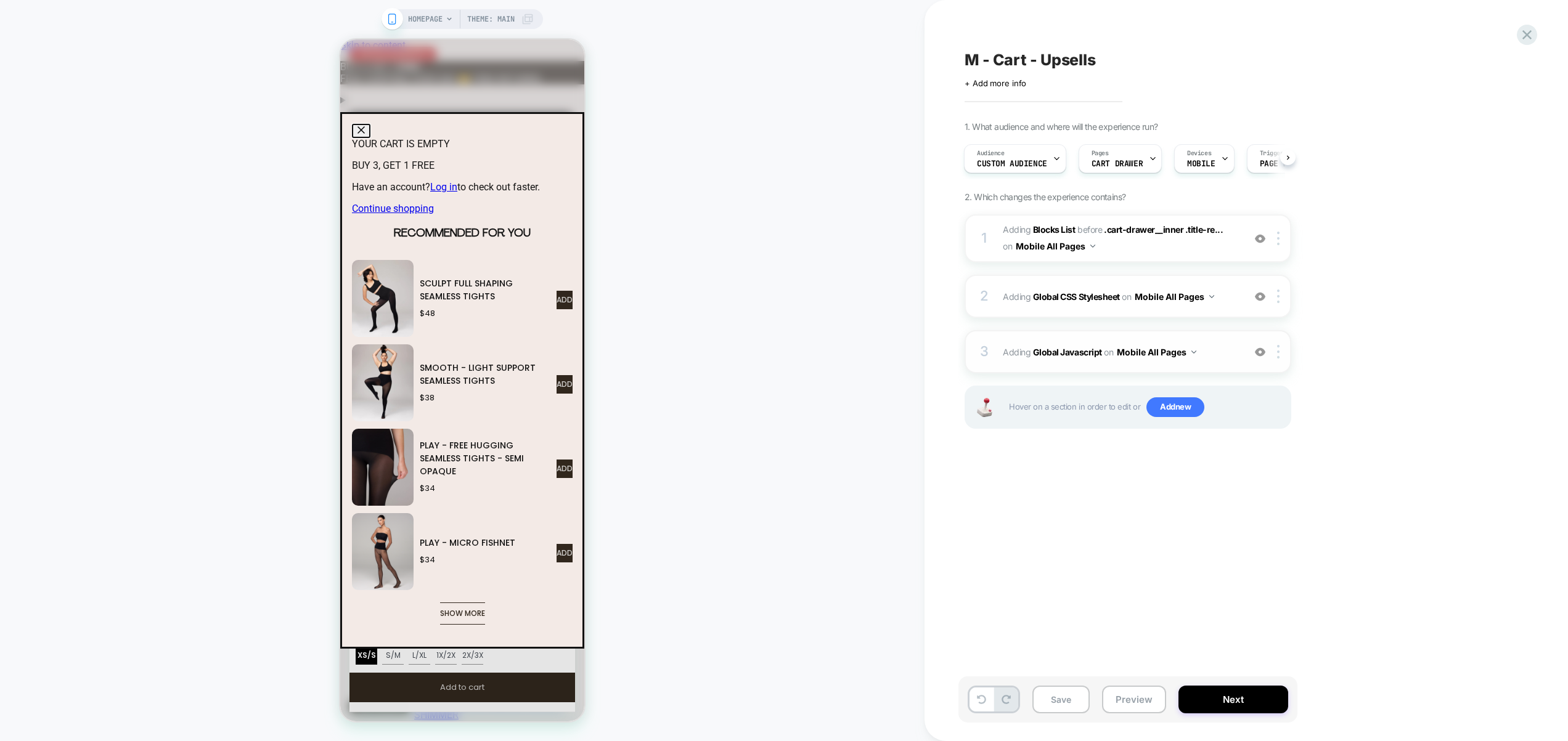
click at [1218, 345] on span "Adding Global Javascript on Mobile All Pages" at bounding box center [1120, 352] width 235 height 18
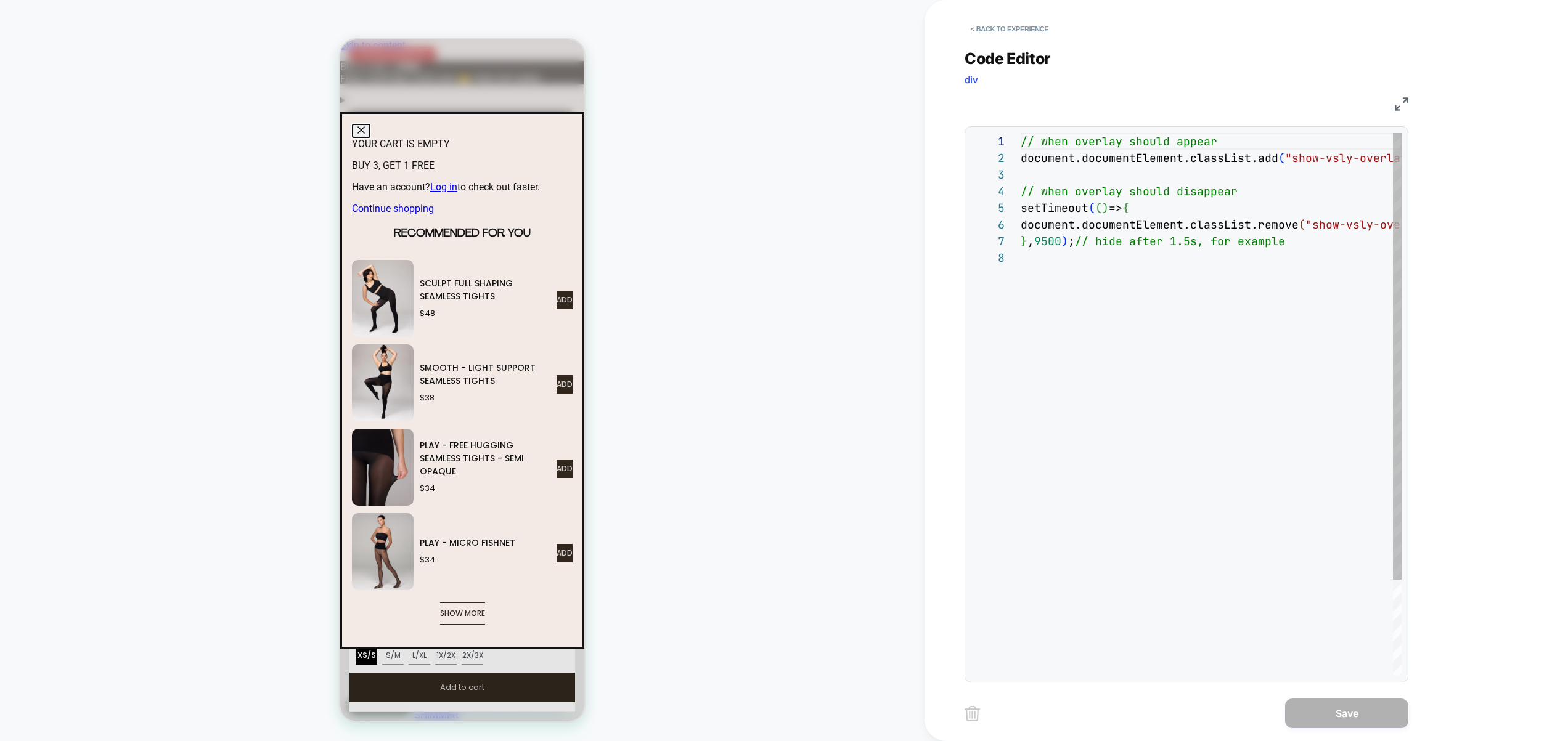
scroll to position [117, 0]
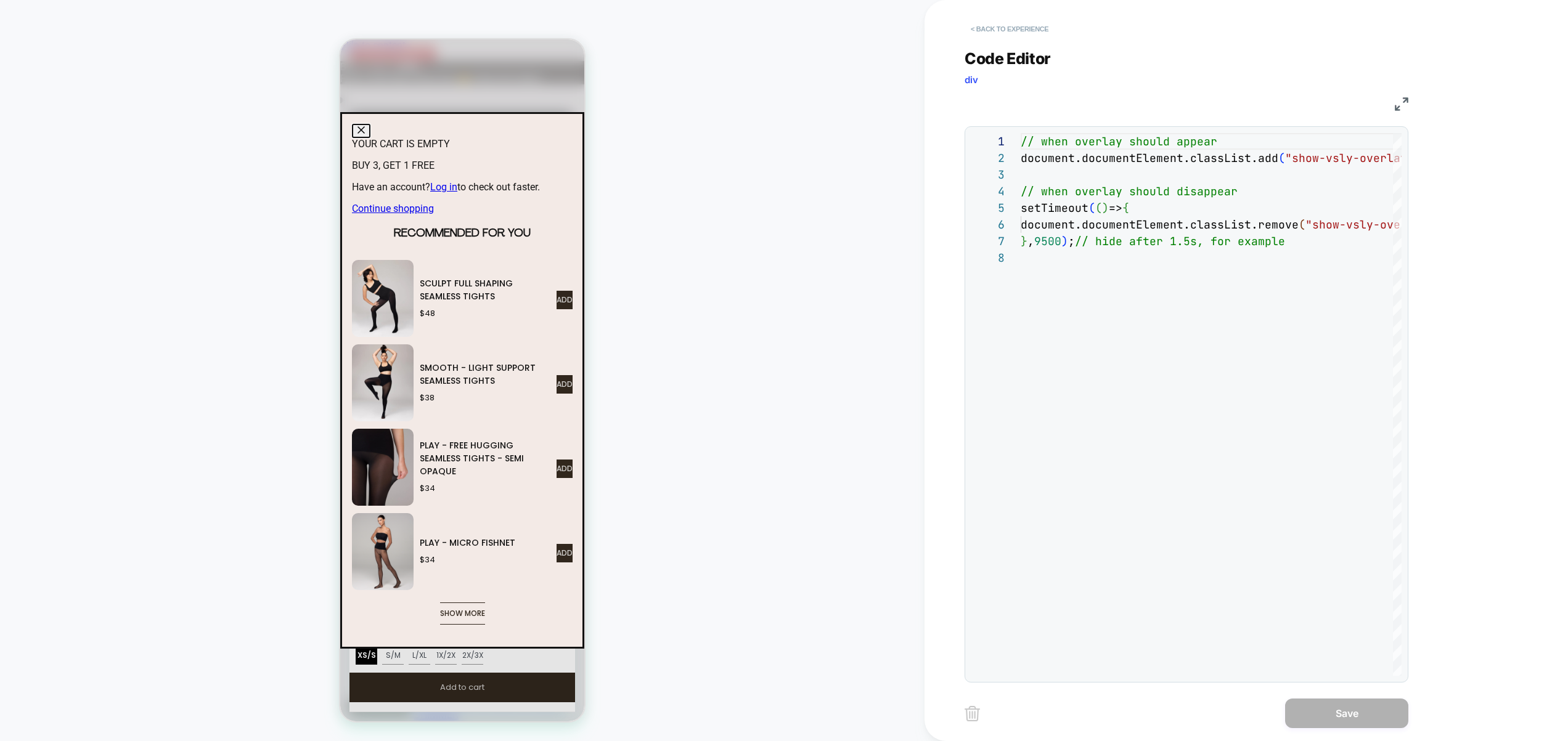
click at [1027, 30] on button "< Back to experience" at bounding box center [1009, 29] width 90 height 20
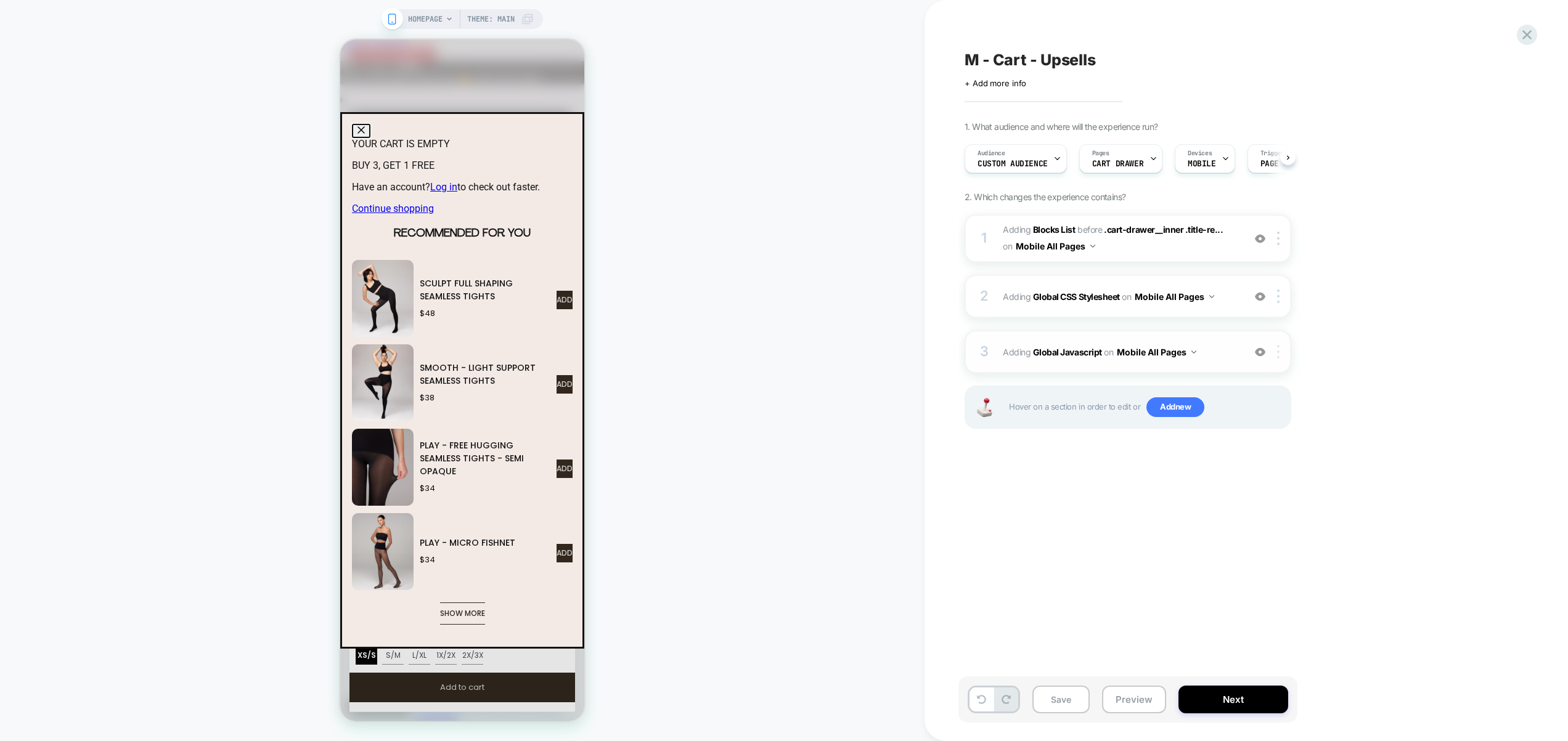
scroll to position [0, 1]
drag, startPoint x: 1279, startPoint y: 352, endPoint x: 1281, endPoint y: 413, distance: 61.0
click at [1278, 352] on div at bounding box center [1280, 352] width 20 height 14
click at [1260, 509] on div "Delete" at bounding box center [1279, 519] width 110 height 33
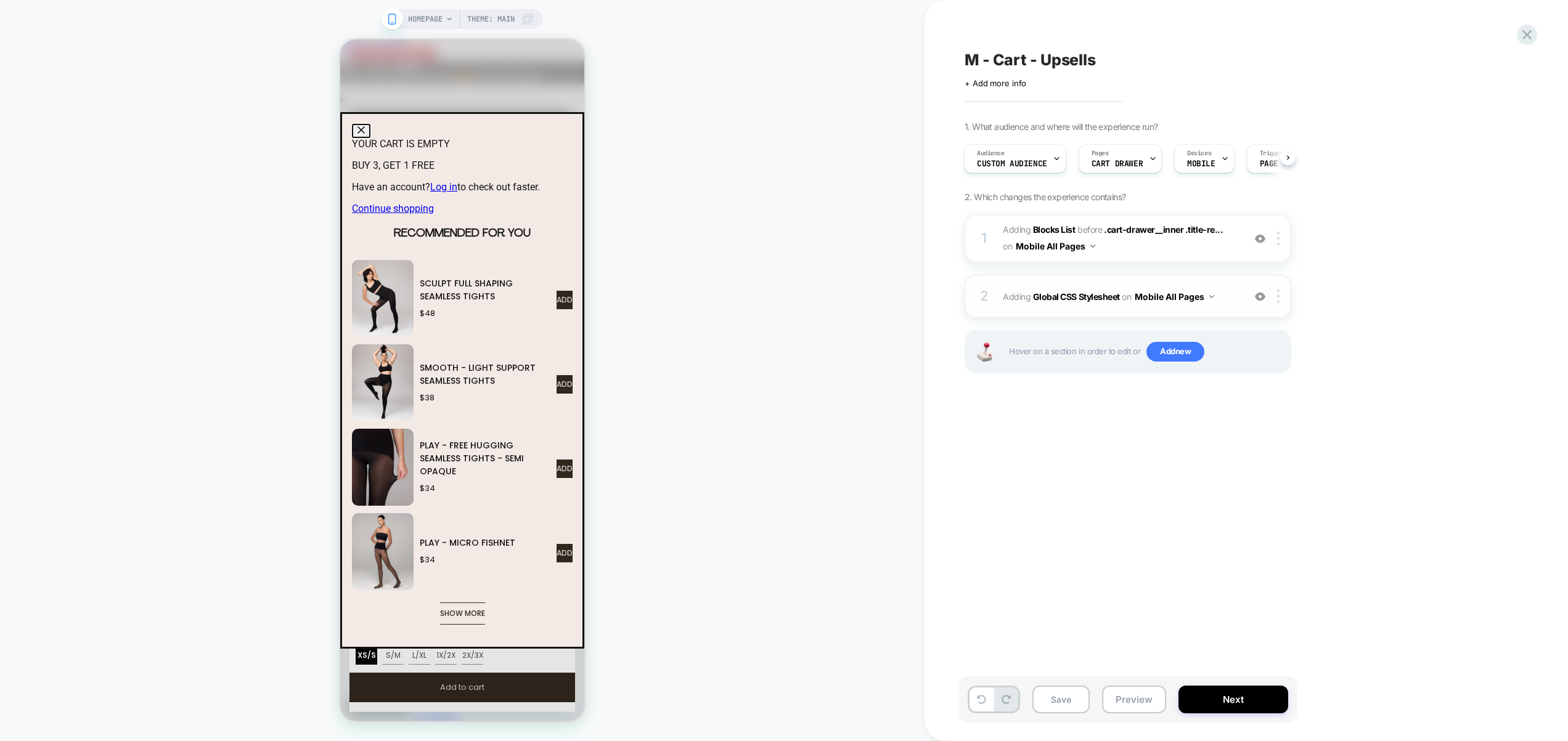
click at [1241, 298] on div "2 Adding Global CSS Stylesheet on Mobile All Pages Add Before Add After Copy to…" at bounding box center [1127, 296] width 327 height 43
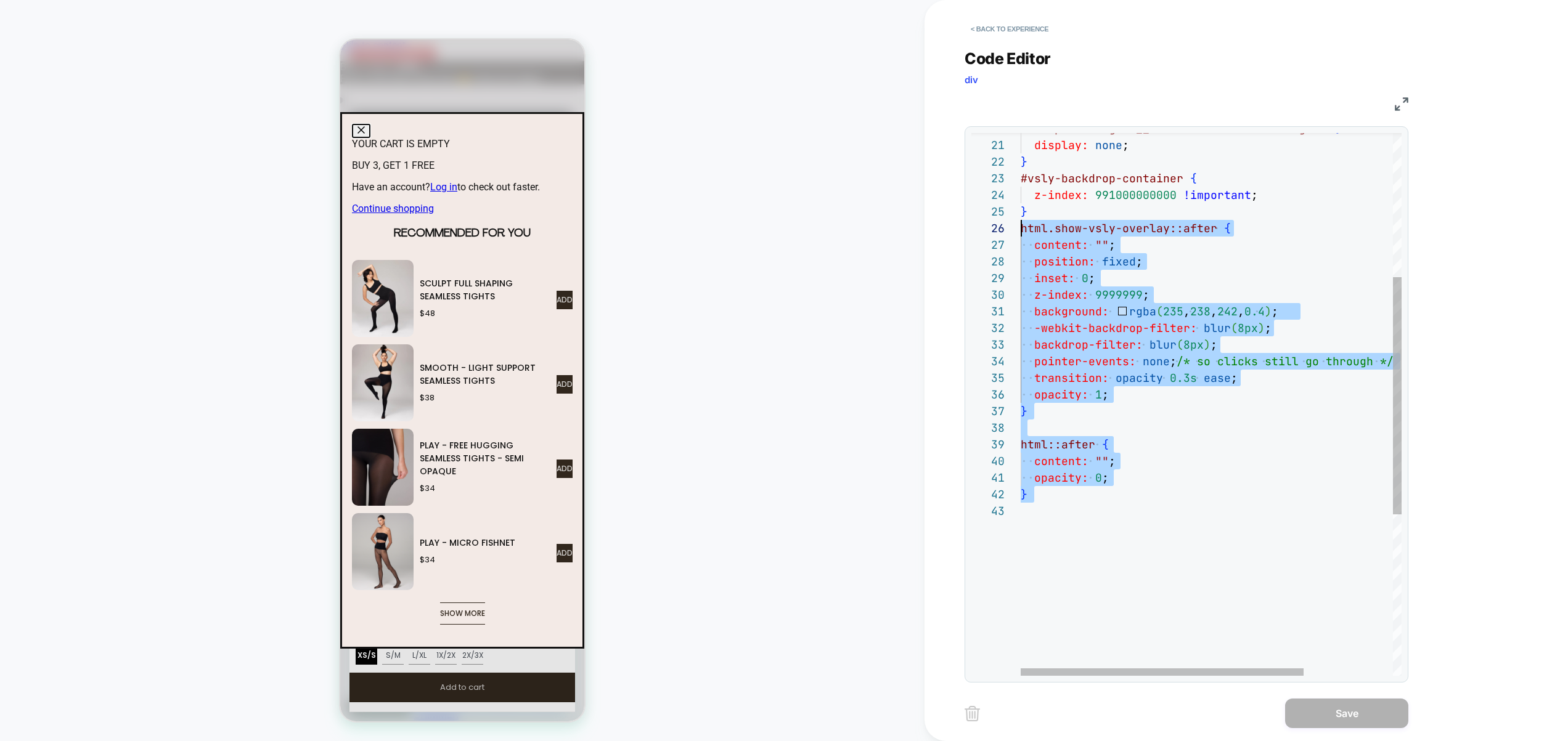
scroll to position [83, 0]
drag, startPoint x: 1151, startPoint y: 477, endPoint x: 974, endPoint y: 226, distance: 307.1
click at [1020, 226] on div "opacity: 0 ; } html::after { content: "" ; backdrop-filter: blur ( 8px ) ; poin…" at bounding box center [1270, 424] width 501 height 1241
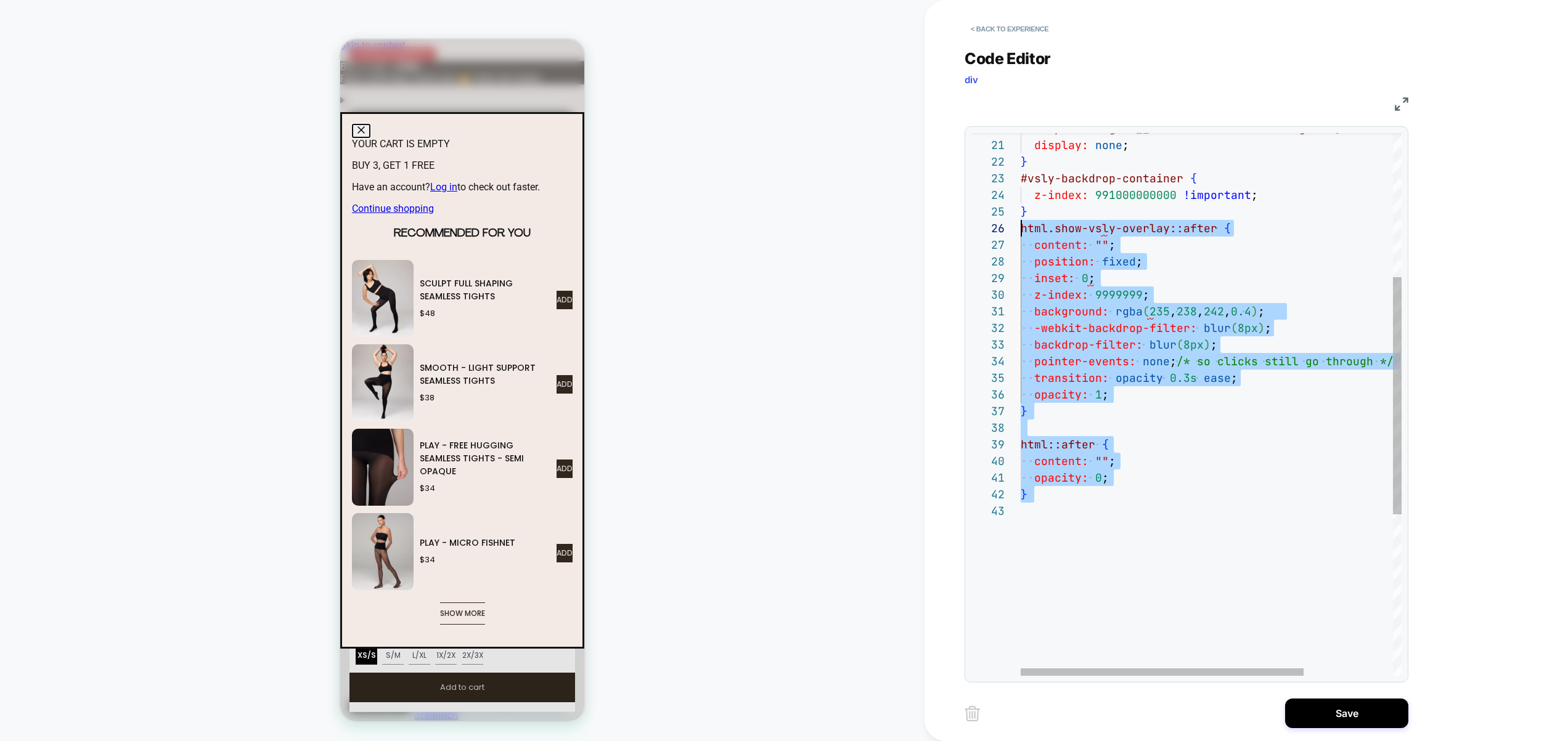
type textarea "**********"
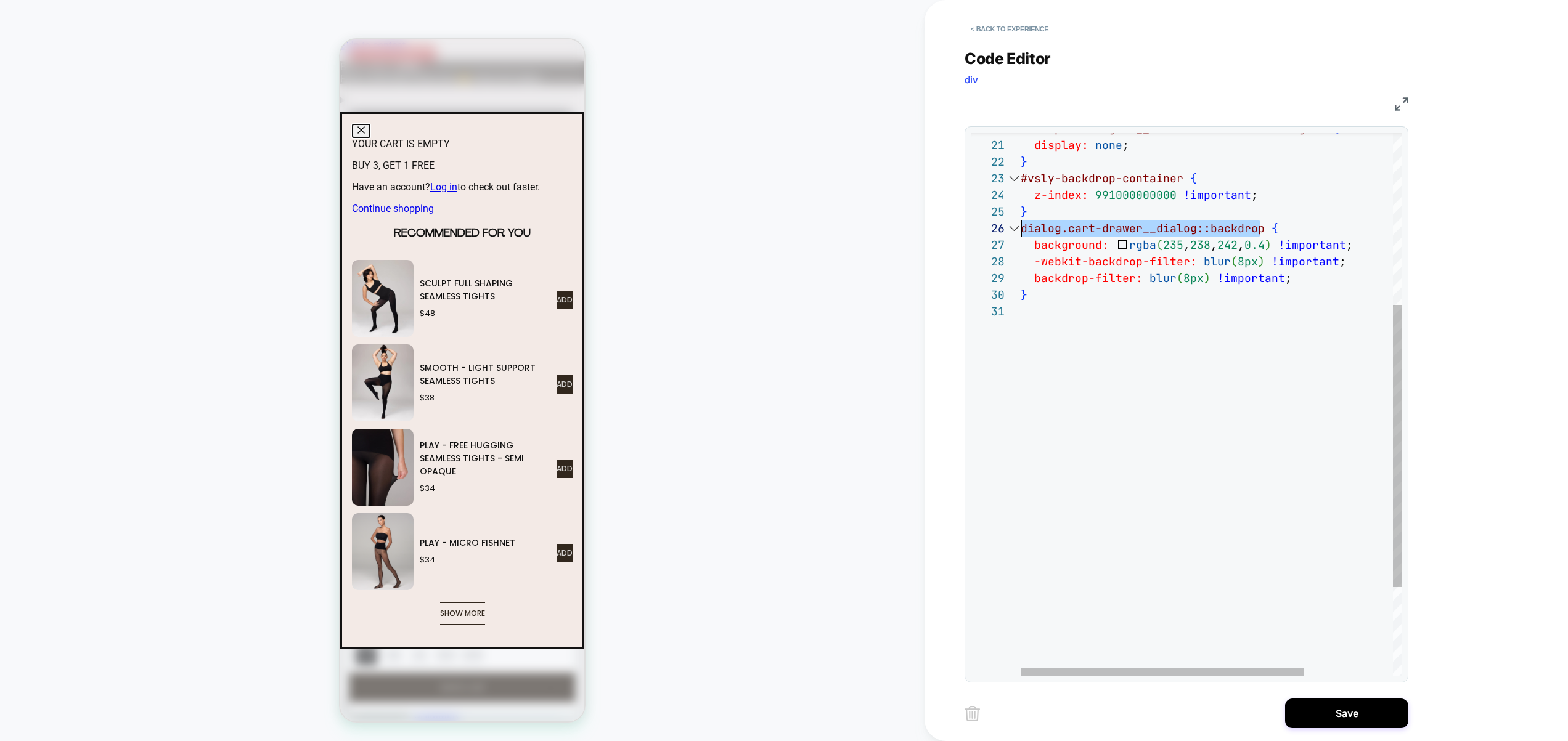
drag, startPoint x: 1258, startPoint y: 233, endPoint x: 998, endPoint y: 226, distance: 260.1
click at [1020, 225] on div "dialog.cart-drawer__dialog::backdrop { background: rgba ( 235 , 238 , 242 , 0.4…" at bounding box center [1270, 324] width 501 height 1042
type textarea "**********"
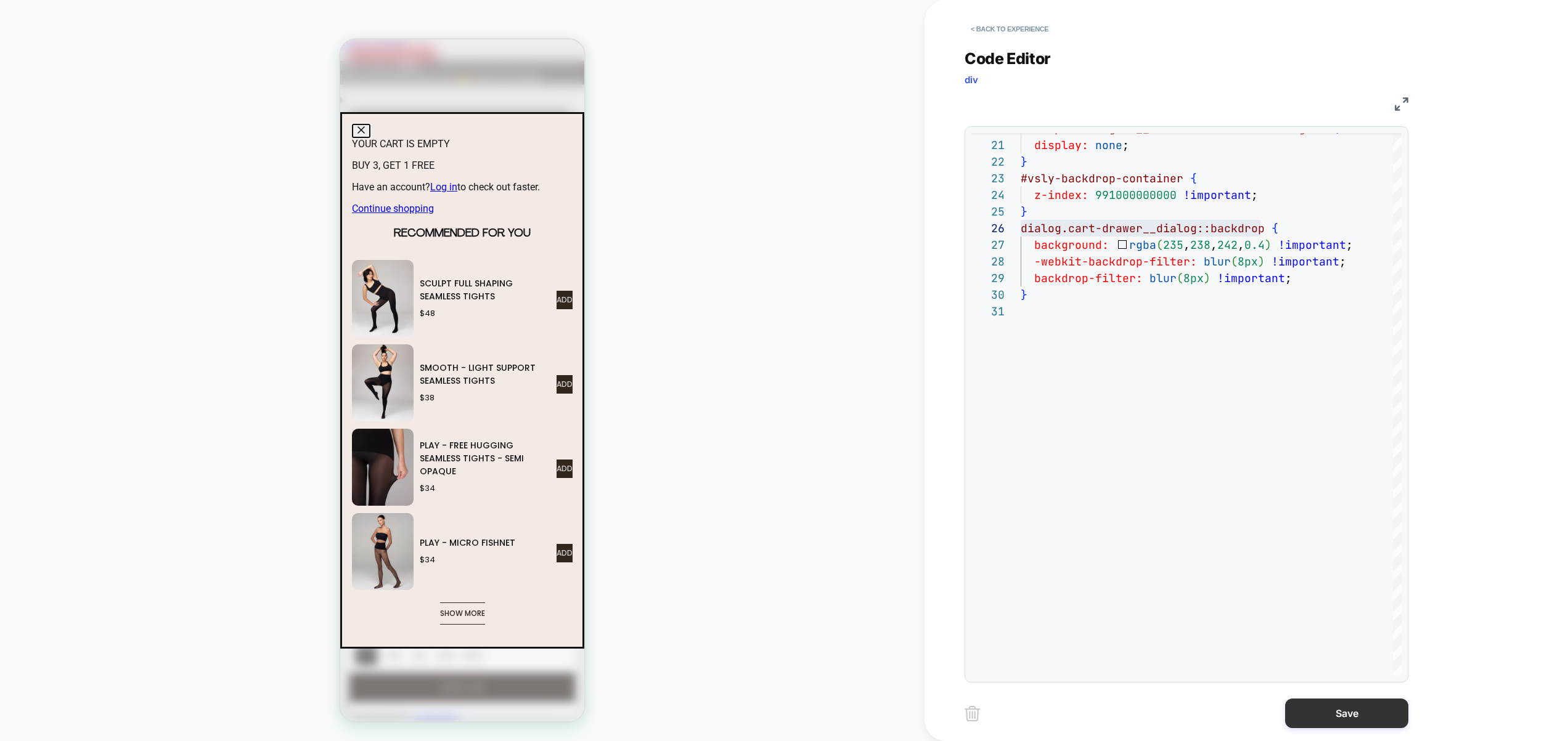
click at [1372, 714] on button "Save" at bounding box center [1346, 713] width 124 height 30
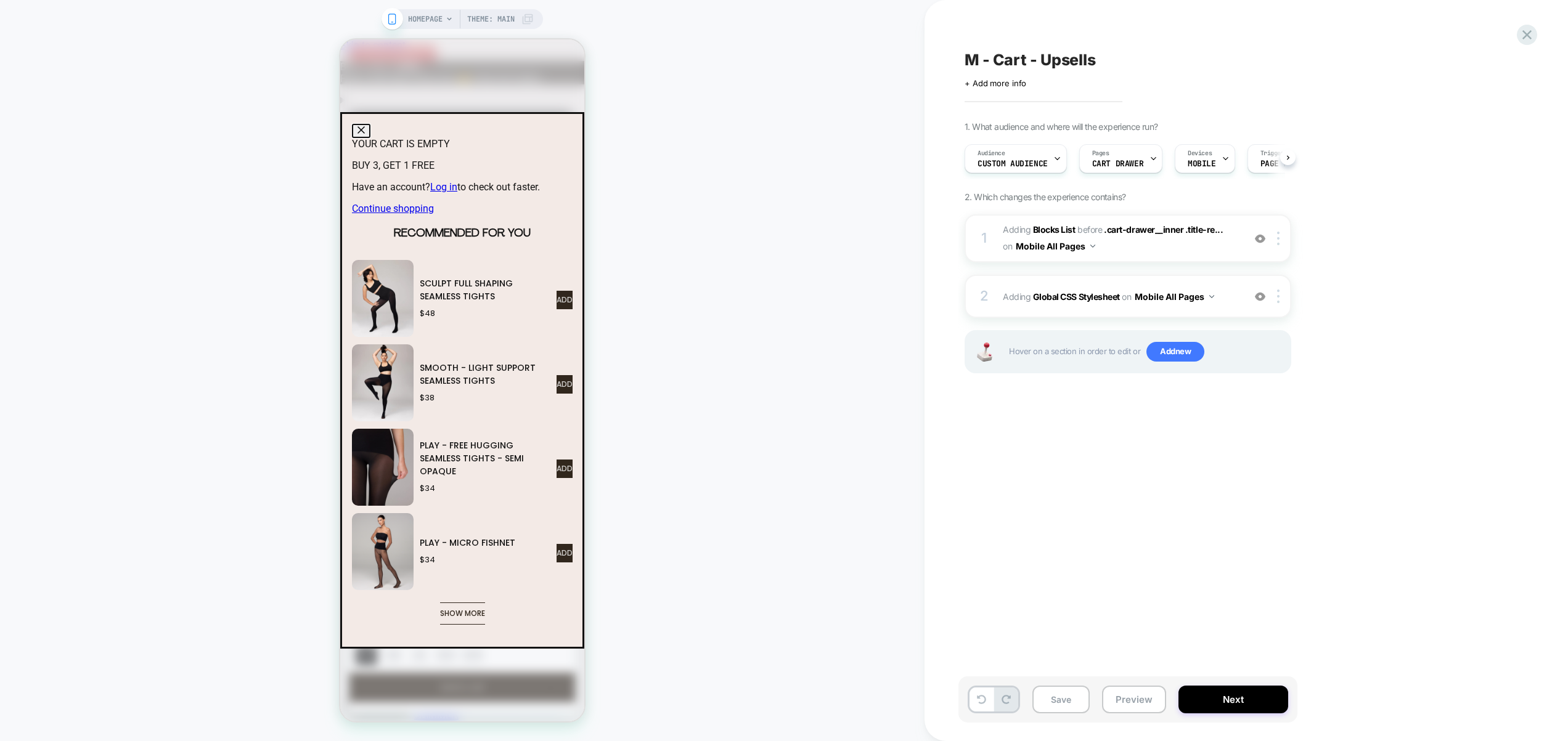
scroll to position [0, 1]
drag, startPoint x: 1145, startPoint y: 688, endPoint x: 1141, endPoint y: 683, distance: 6.4
click at [1146, 689] on button "Preview" at bounding box center [1134, 699] width 64 height 28
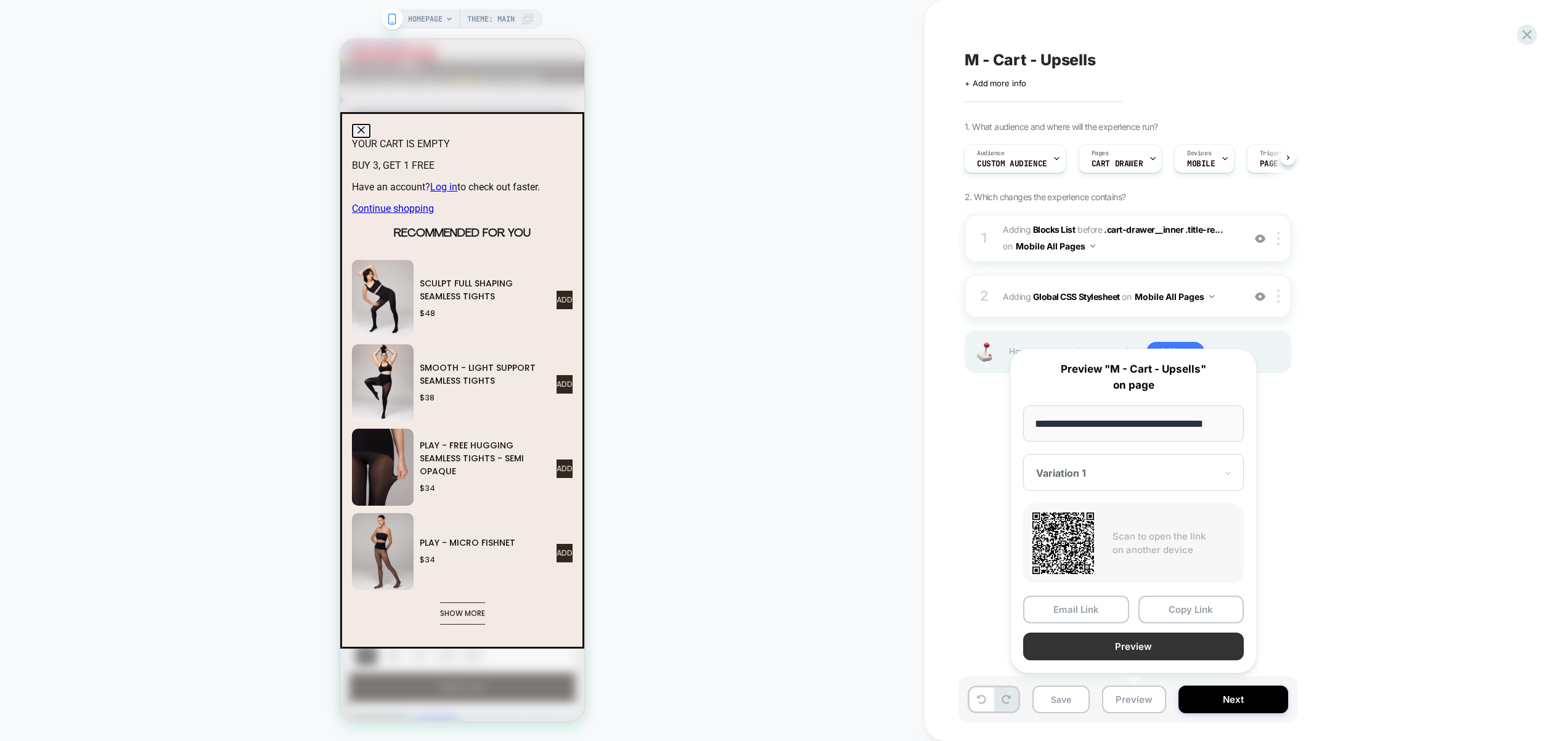
scroll to position [0, 0]
click at [1126, 651] on button "Preview" at bounding box center [1133, 646] width 221 height 28
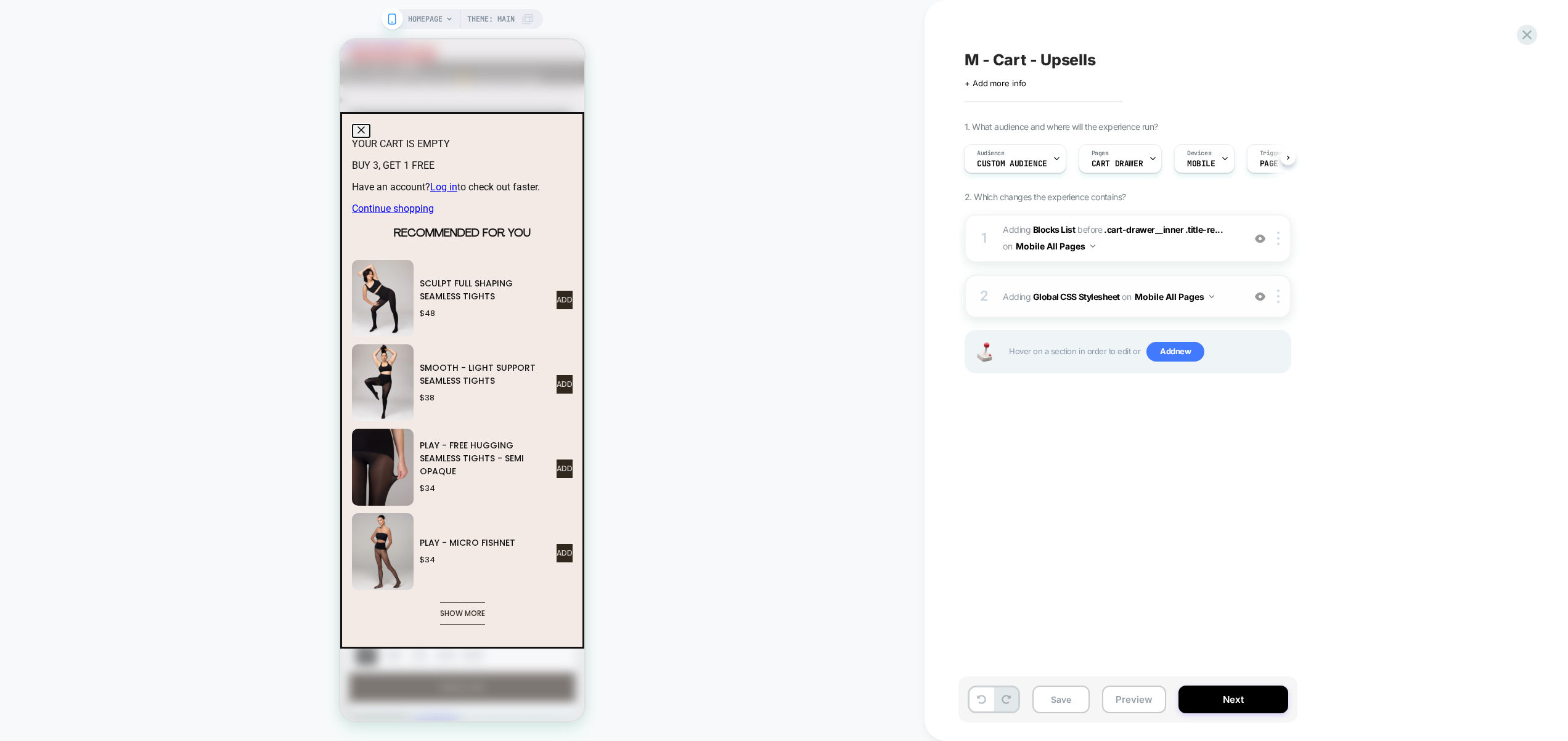
click at [1240, 311] on div "2 Adding Global CSS Stylesheet on Mobile All Pages Add Before Add After Copy to…" at bounding box center [1127, 296] width 327 height 43
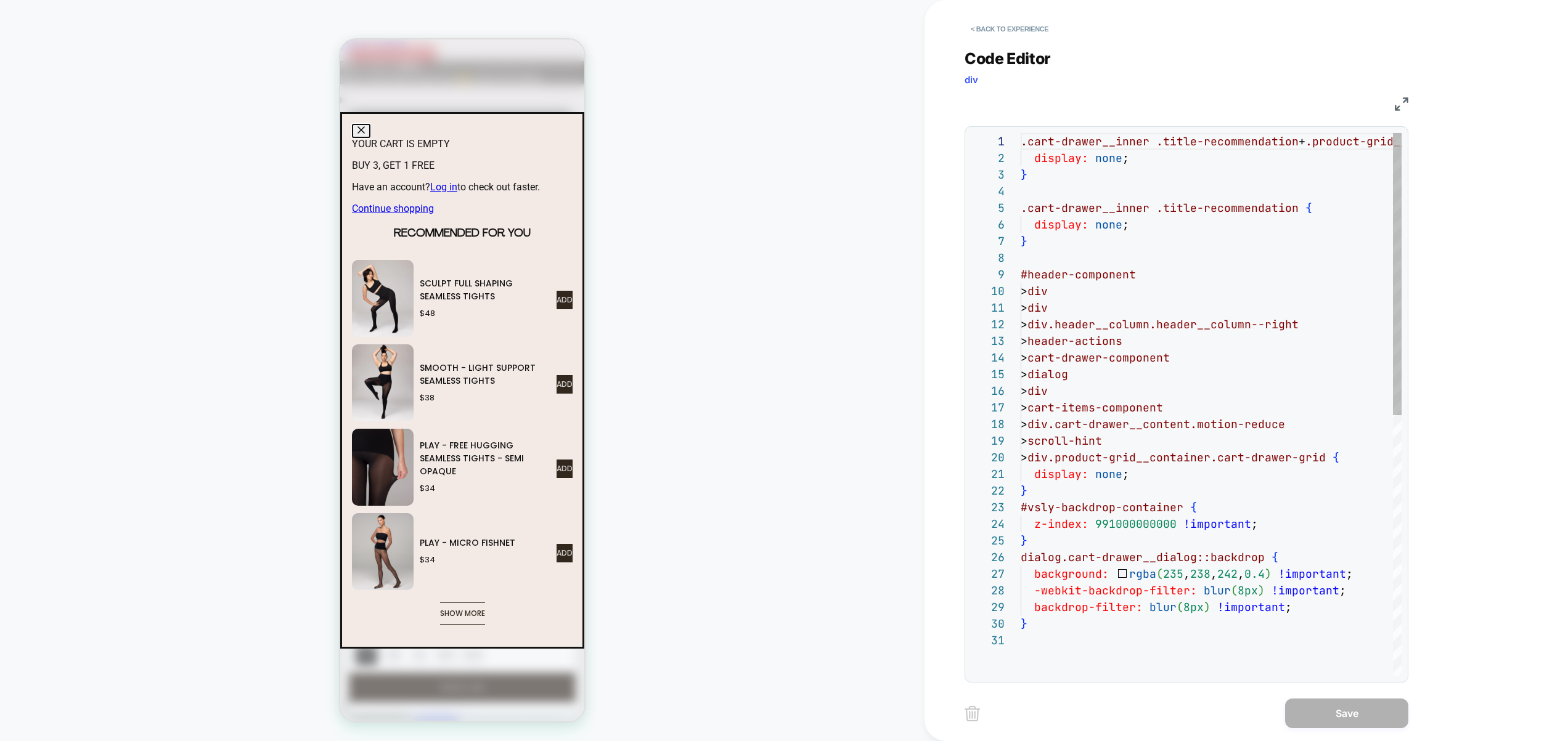
scroll to position [167, 0]
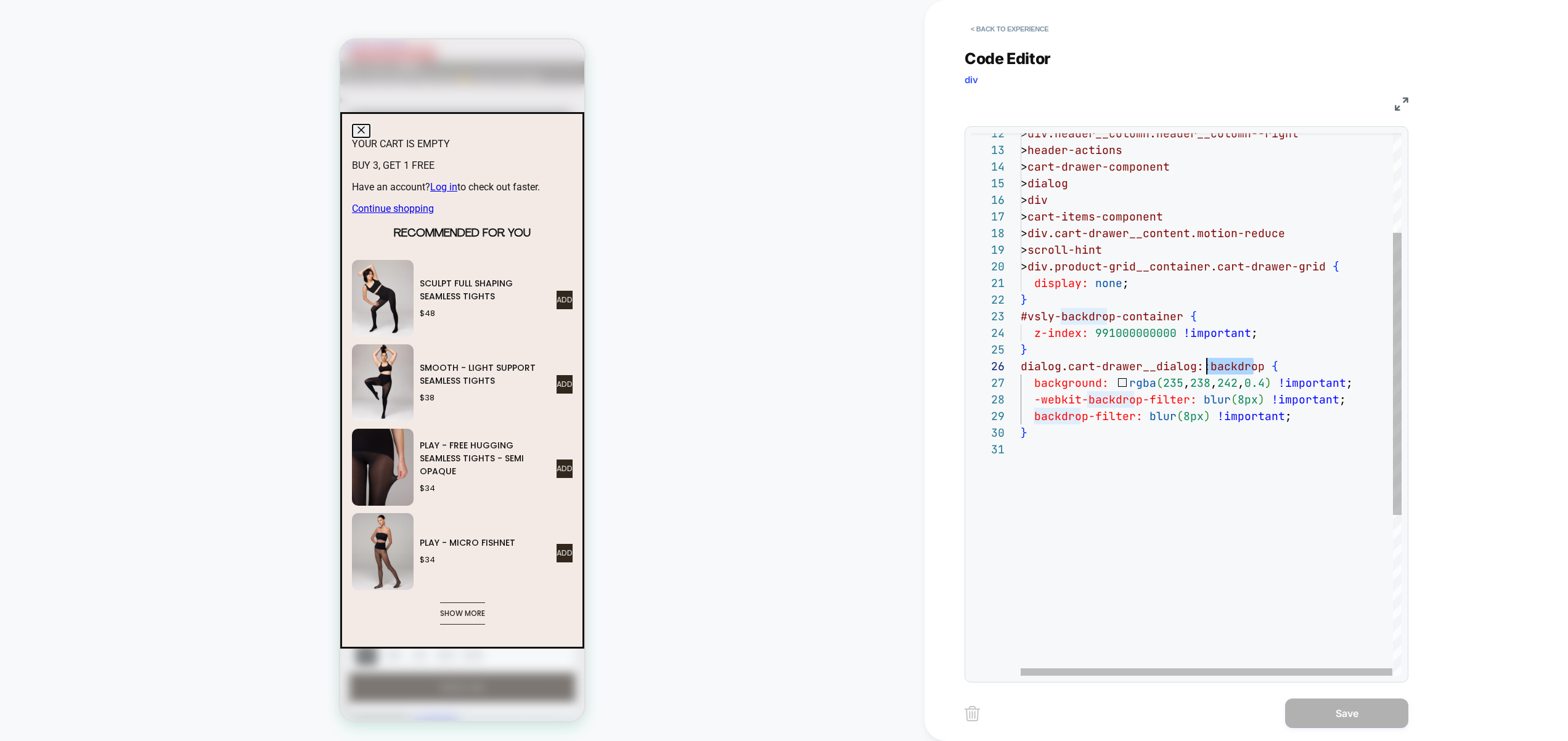
drag, startPoint x: 1255, startPoint y: 367, endPoint x: 1205, endPoint y: 368, distance: 50.0
click at [1205, 368] on div "backdrop-filter: blur ( 8px ) !important ; } background: rgba ( 235 , 238 , 242…" at bounding box center [1210, 463] width 381 height 1042
drag, startPoint x: 1260, startPoint y: 367, endPoint x: 956, endPoint y: 356, distance: 304.2
click at [1020, 357] on div "backdrop-filter: blur ( 8px ) !important ; } background: rgba ( 235 , 238 , 242…" at bounding box center [1210, 463] width 381 height 1042
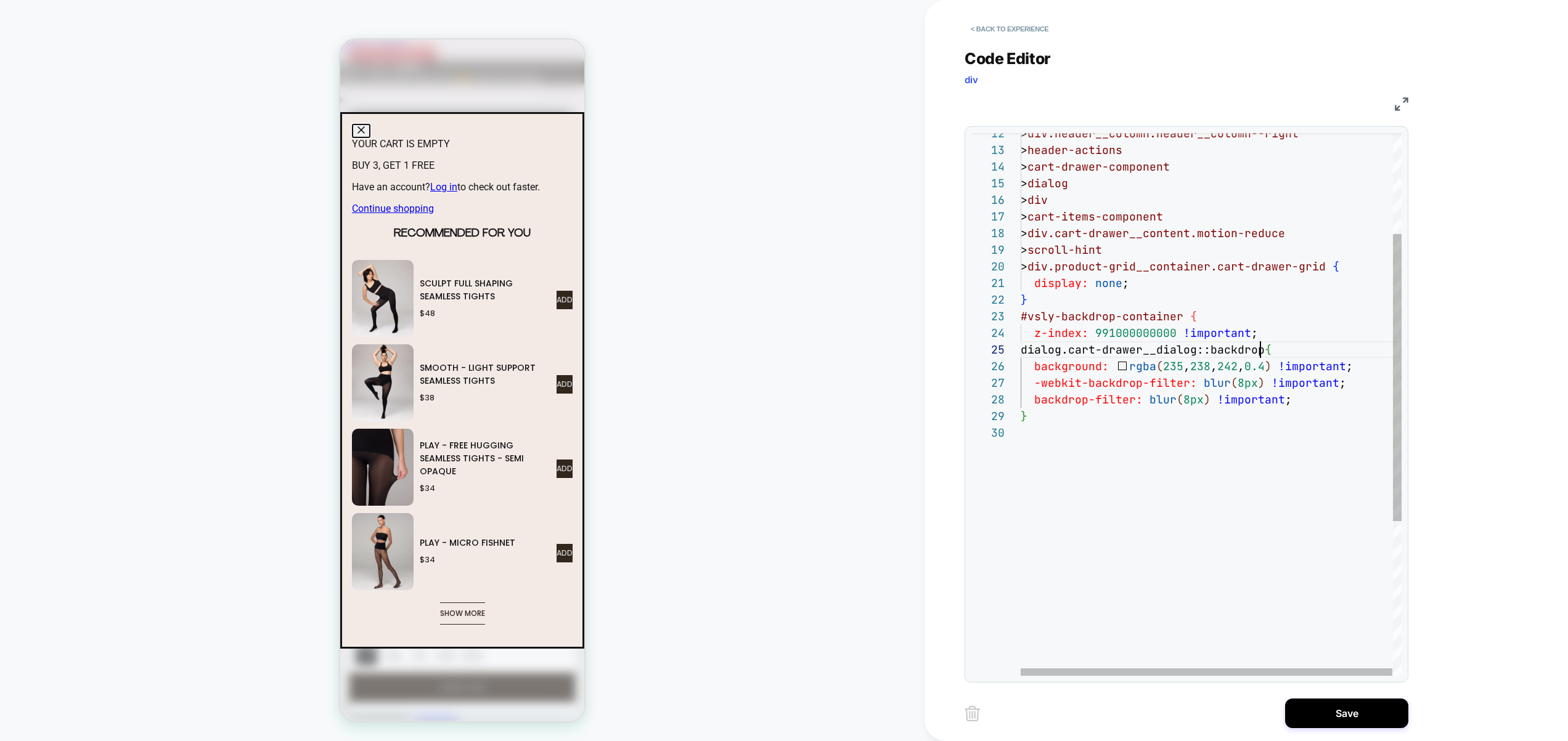
scroll to position [67, 239]
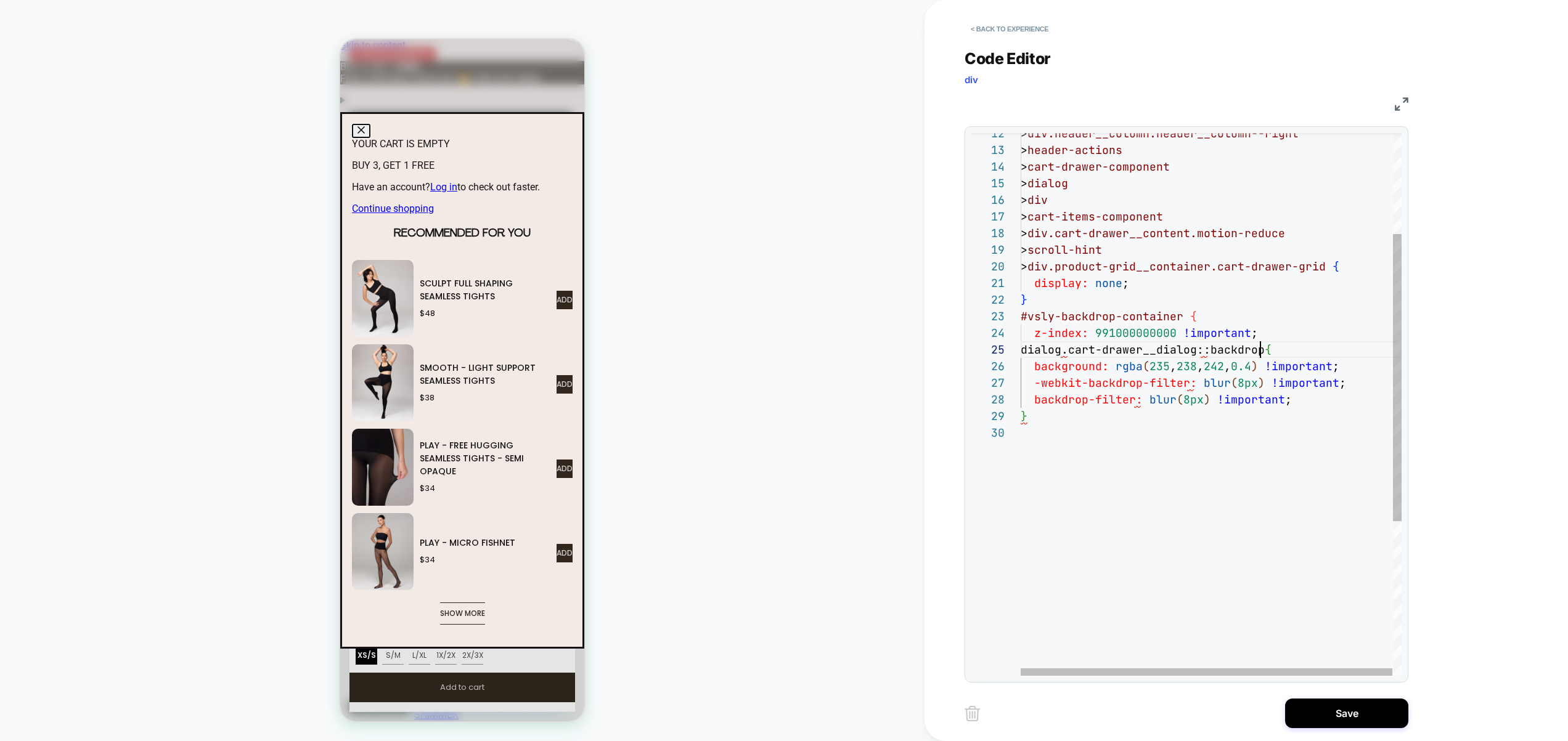
click at [1261, 329] on div "backdrop-filter: blur ( 8px ) !important ; } background: rgba ( 235 , 238 , 242…" at bounding box center [1210, 455] width 381 height 1025
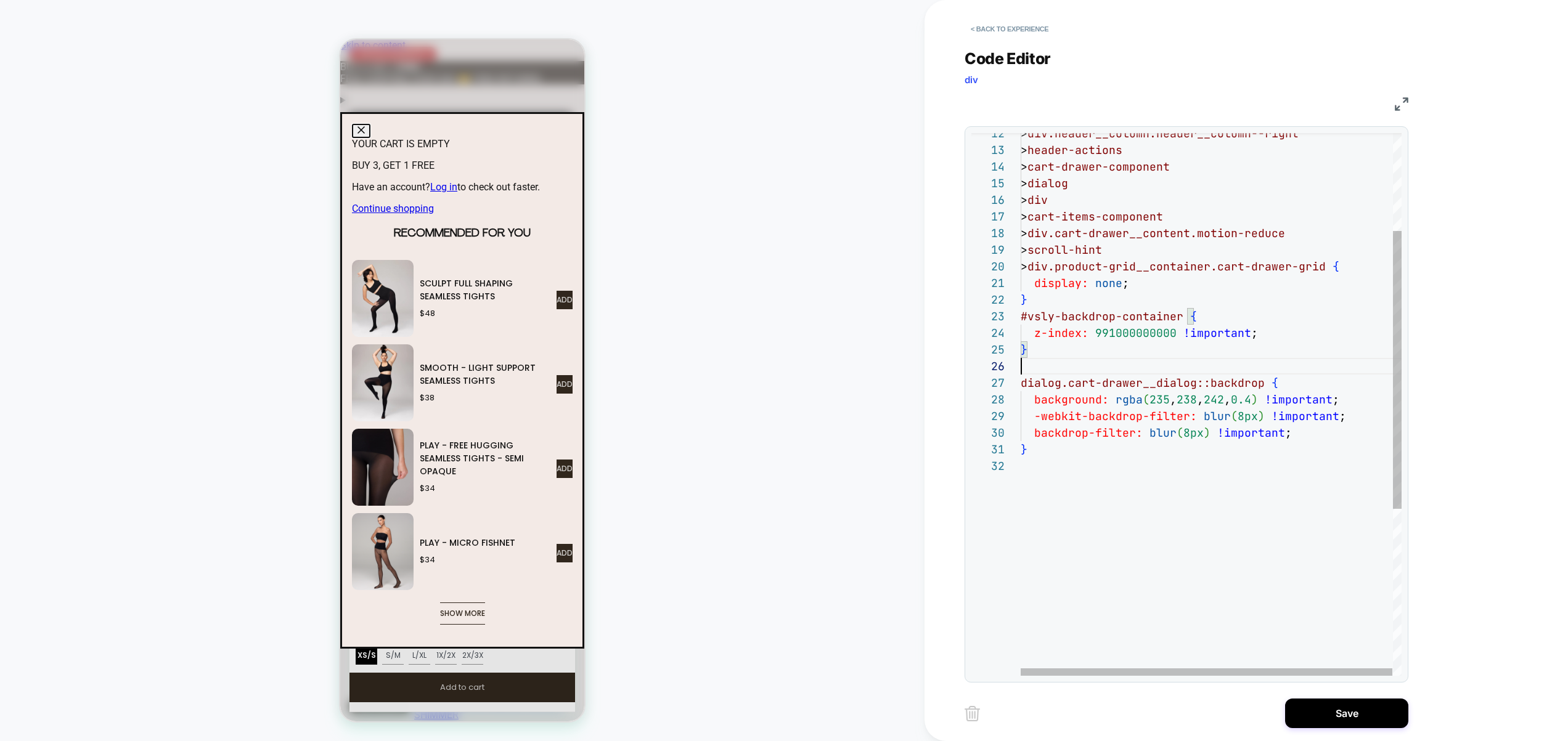
scroll to position [83, 0]
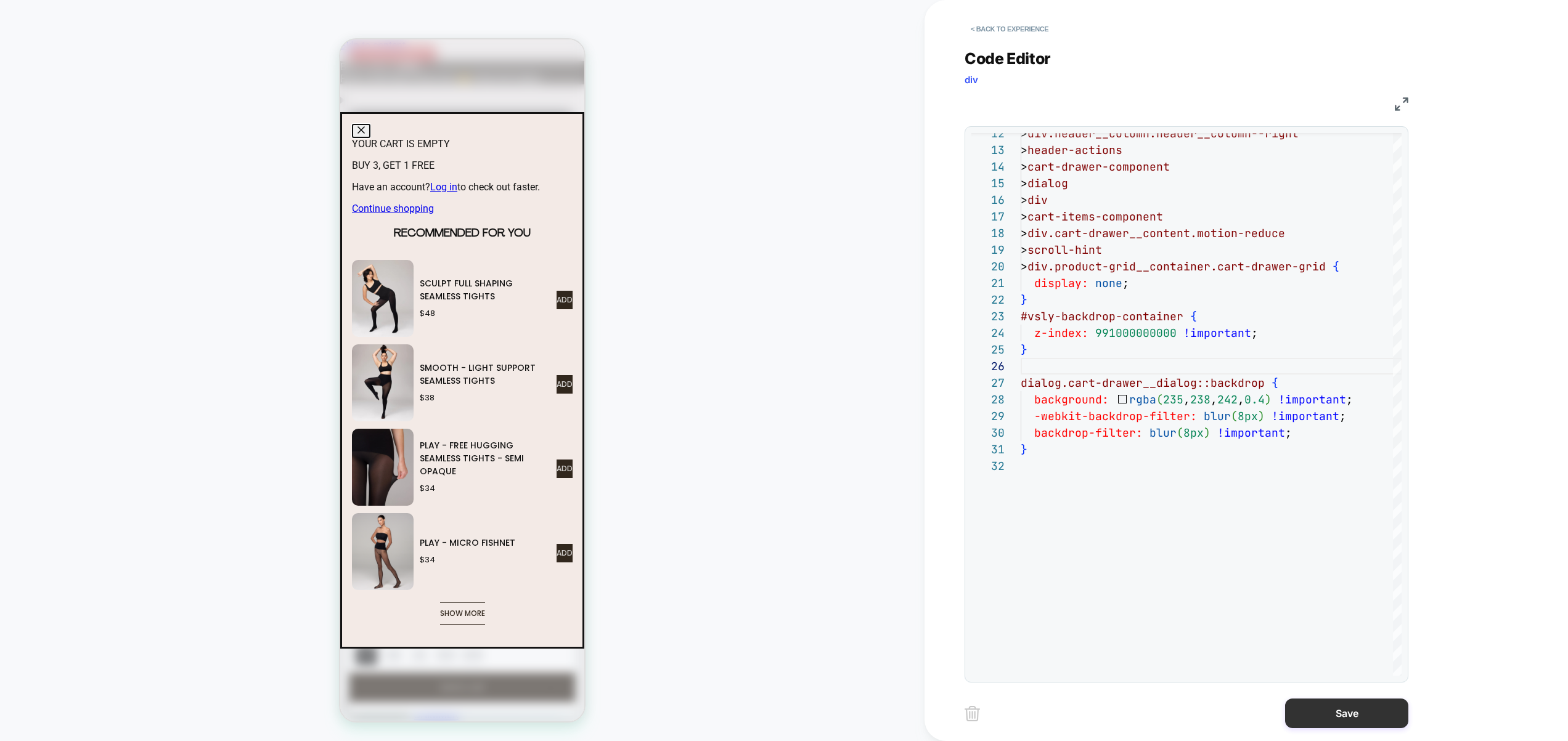
type textarea "**********"
click at [1328, 702] on button "Save" at bounding box center [1346, 713] width 124 height 30
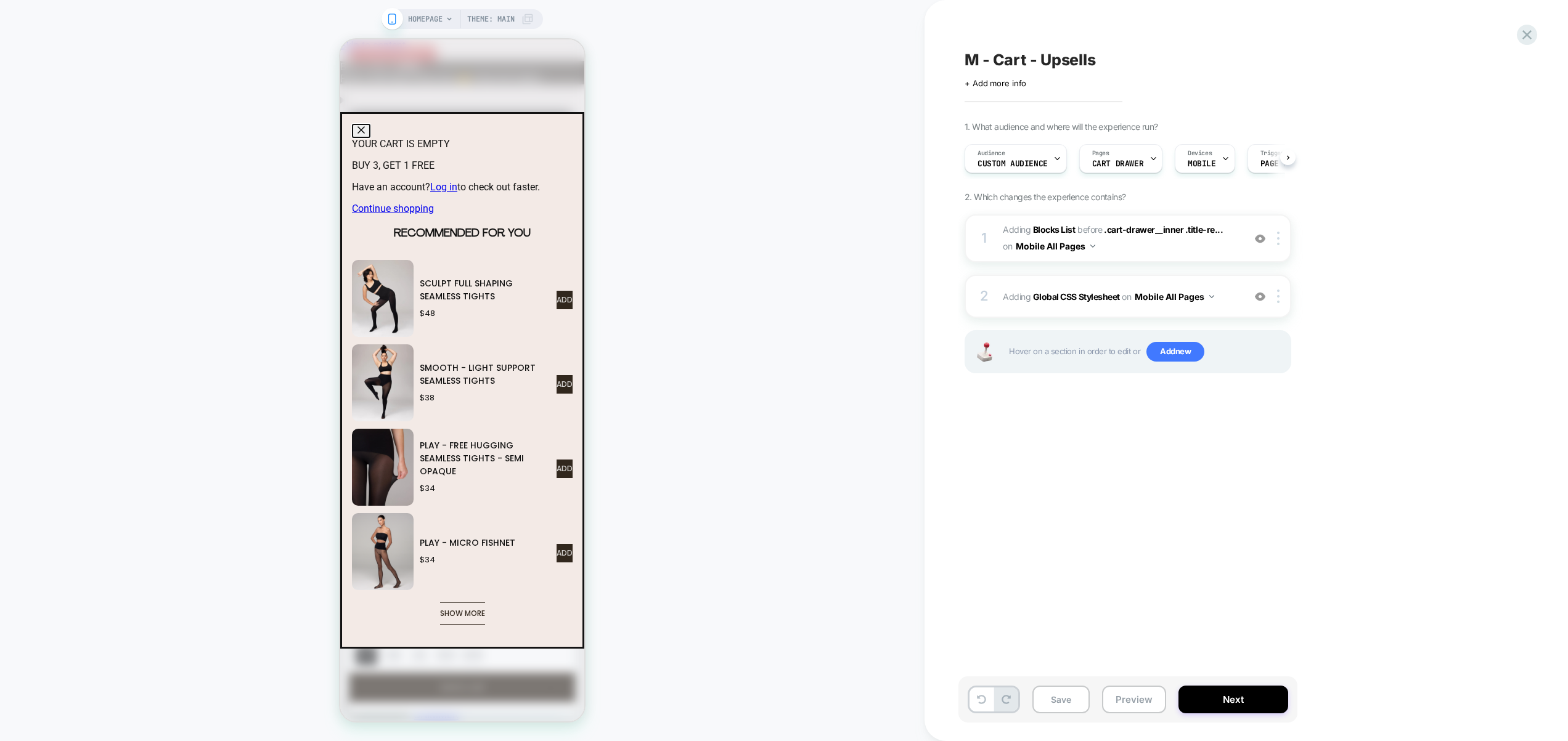
scroll to position [0, 1]
click at [1232, 291] on span "Adding Global CSS Stylesheet on Mobile All Pages" at bounding box center [1120, 297] width 235 height 18
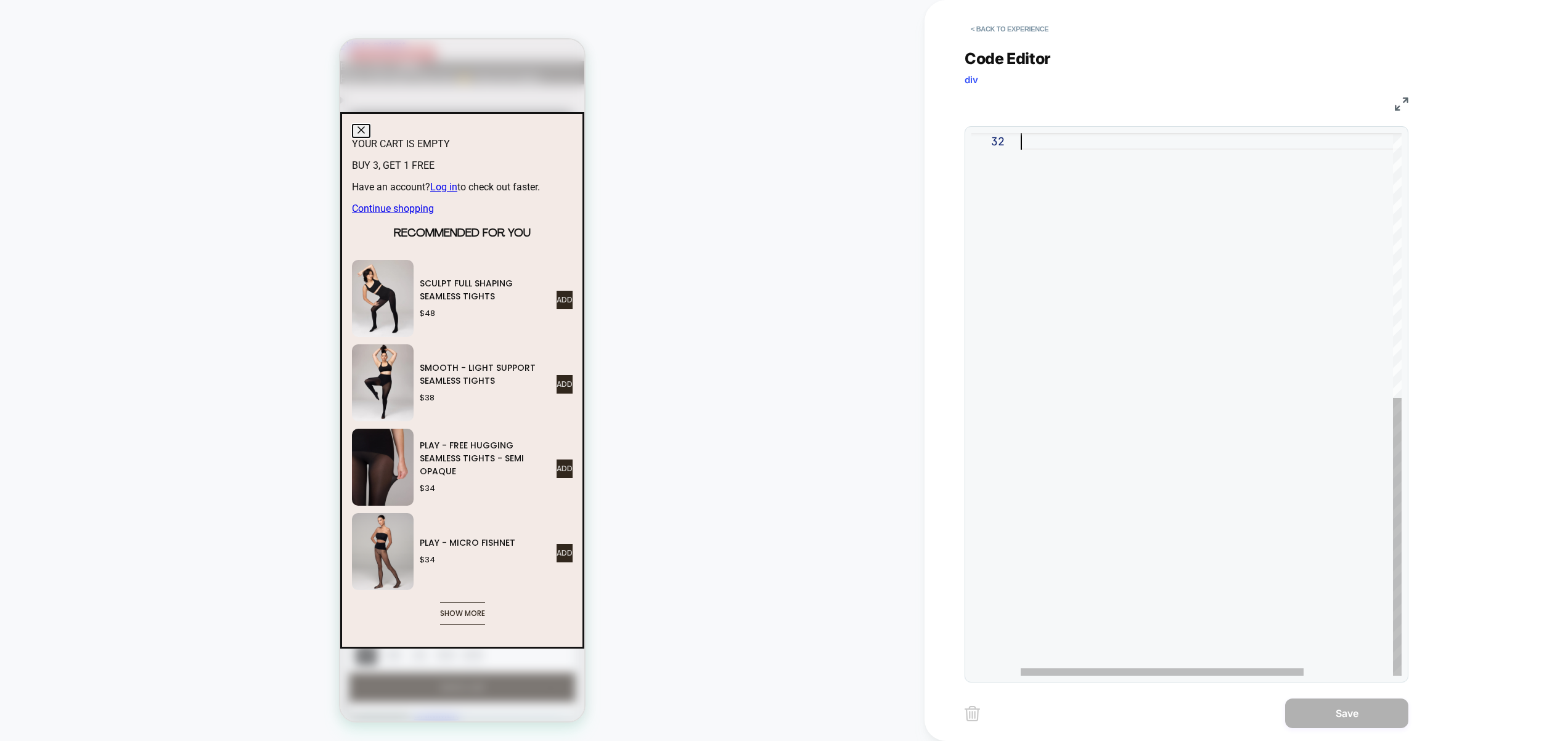
scroll to position [17, 0]
click at [1084, 524] on div at bounding box center [1270, 146] width 501 height 1058
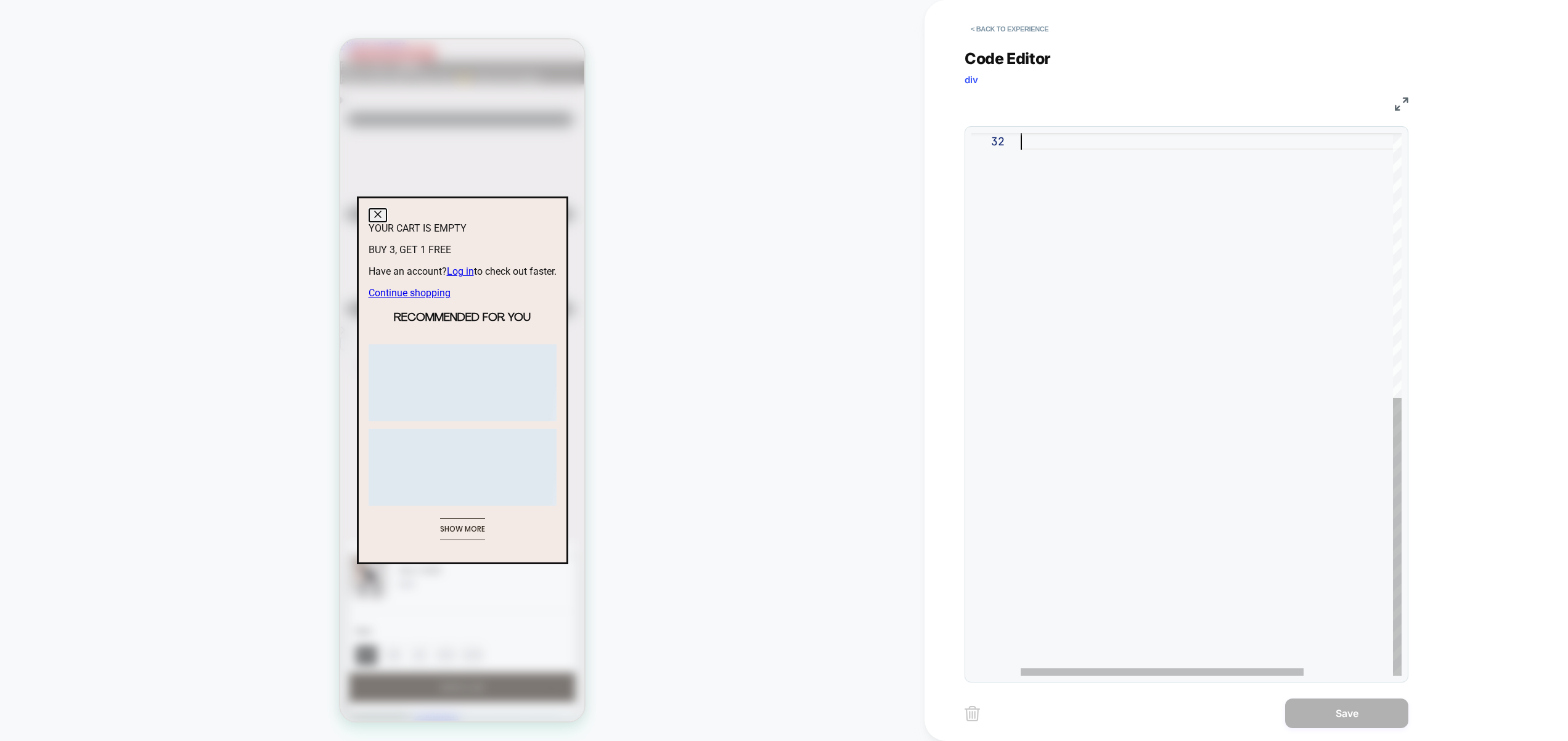
type textarea "*"
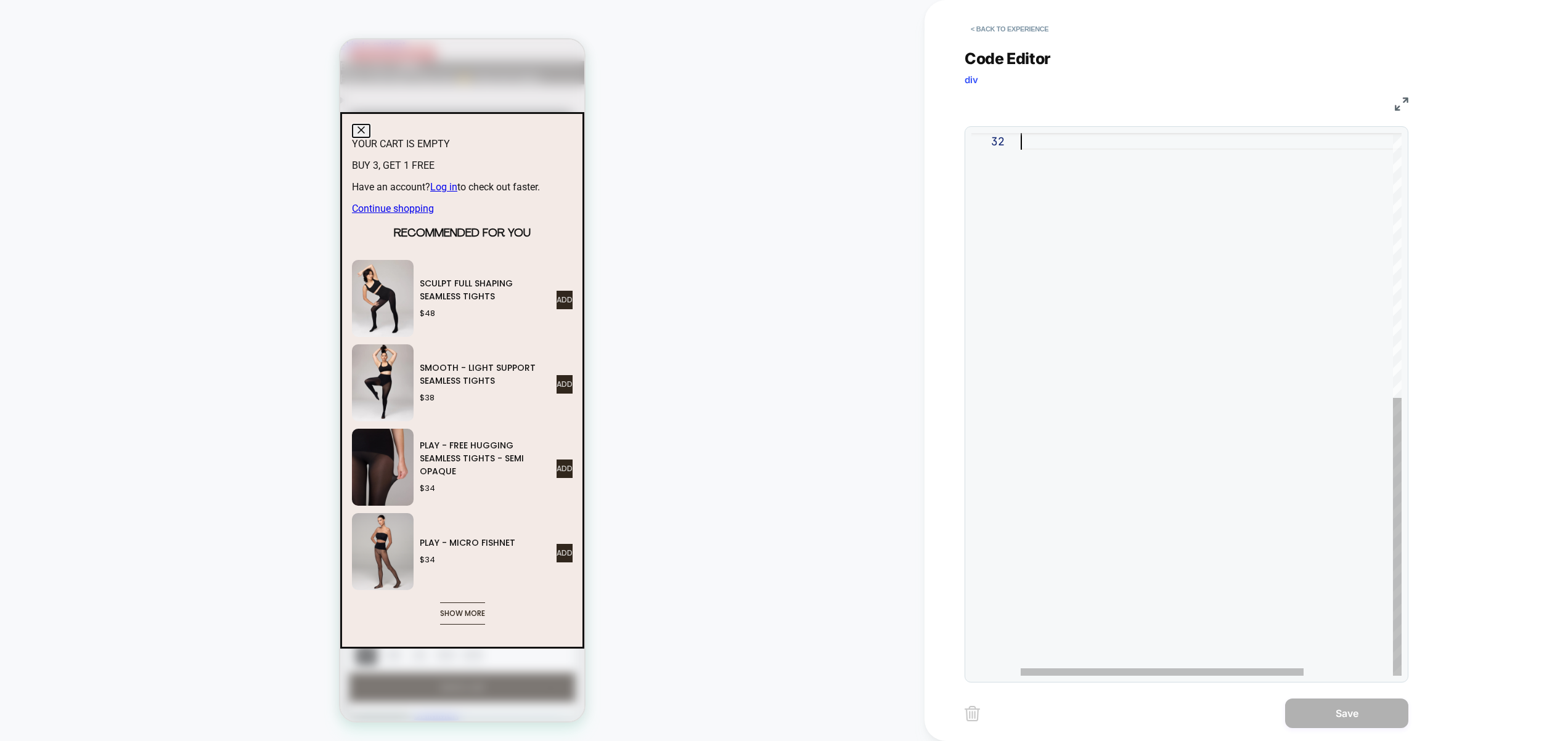
scroll to position [0, 0]
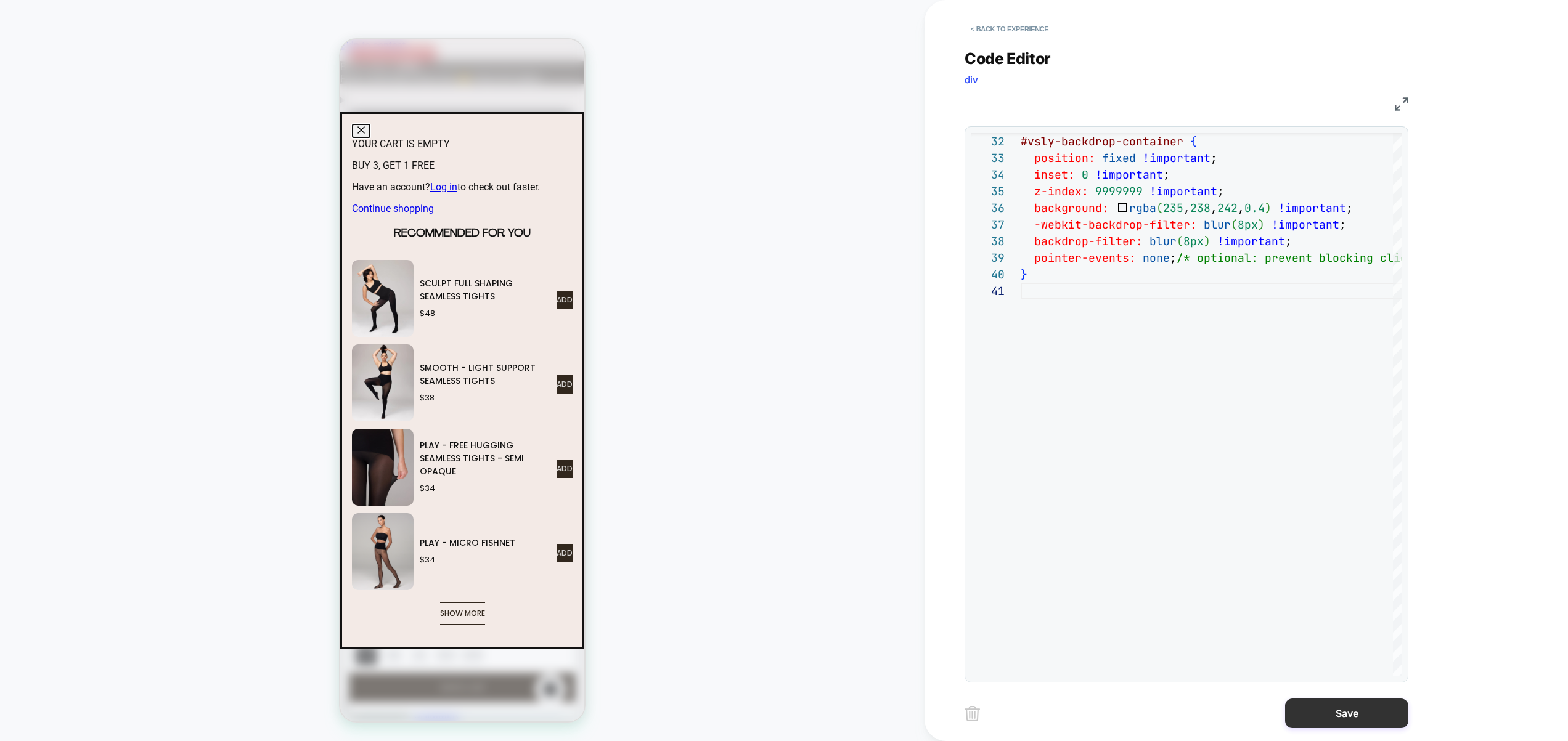
click at [1315, 713] on button "Save" at bounding box center [1346, 713] width 124 height 30
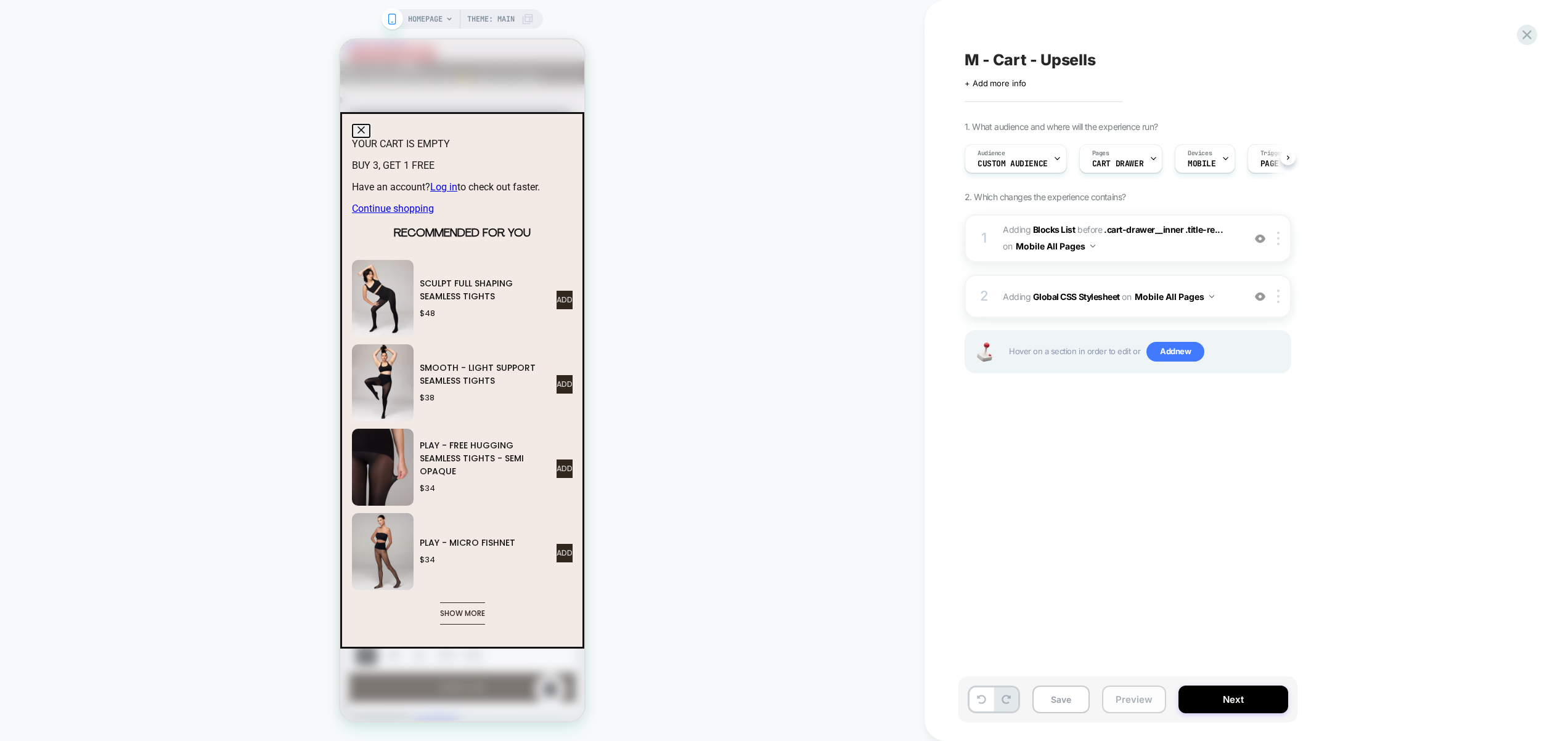
scroll to position [0, 1]
click at [1161, 702] on button "Preview" at bounding box center [1134, 699] width 64 height 28
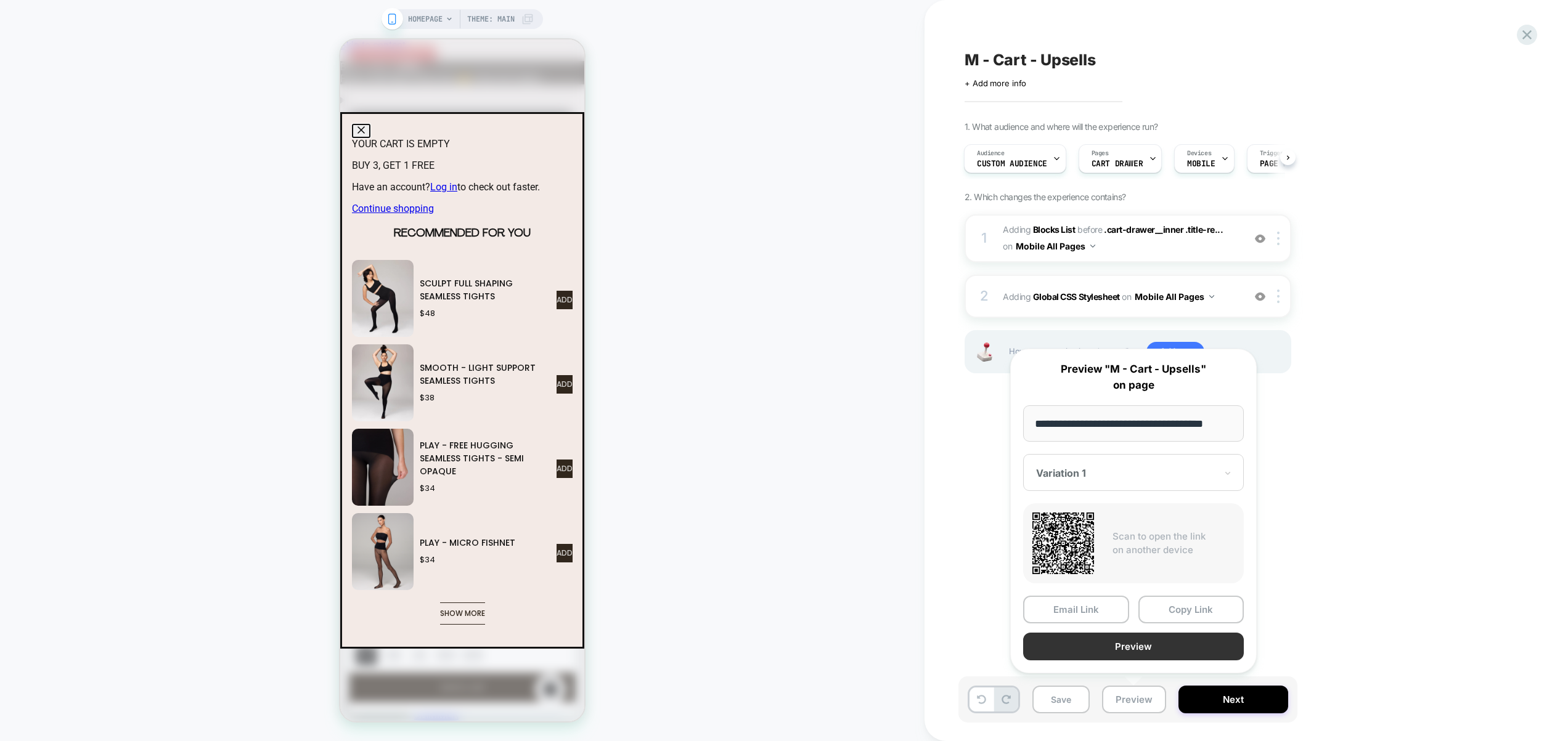
scroll to position [0, 0]
click at [1142, 653] on button "Preview" at bounding box center [1133, 646] width 221 height 28
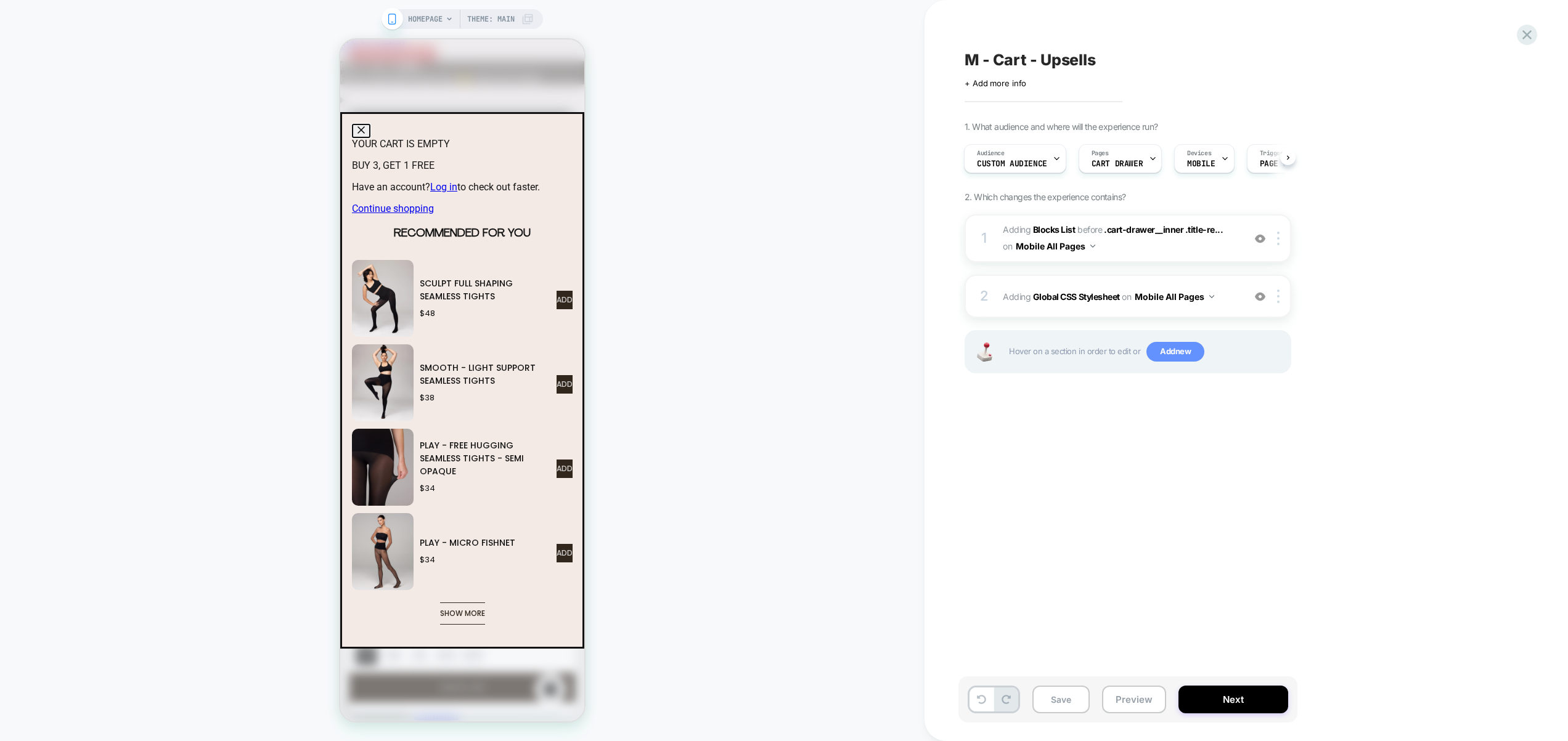
click at [1191, 354] on span "Add new" at bounding box center [1175, 352] width 58 height 20
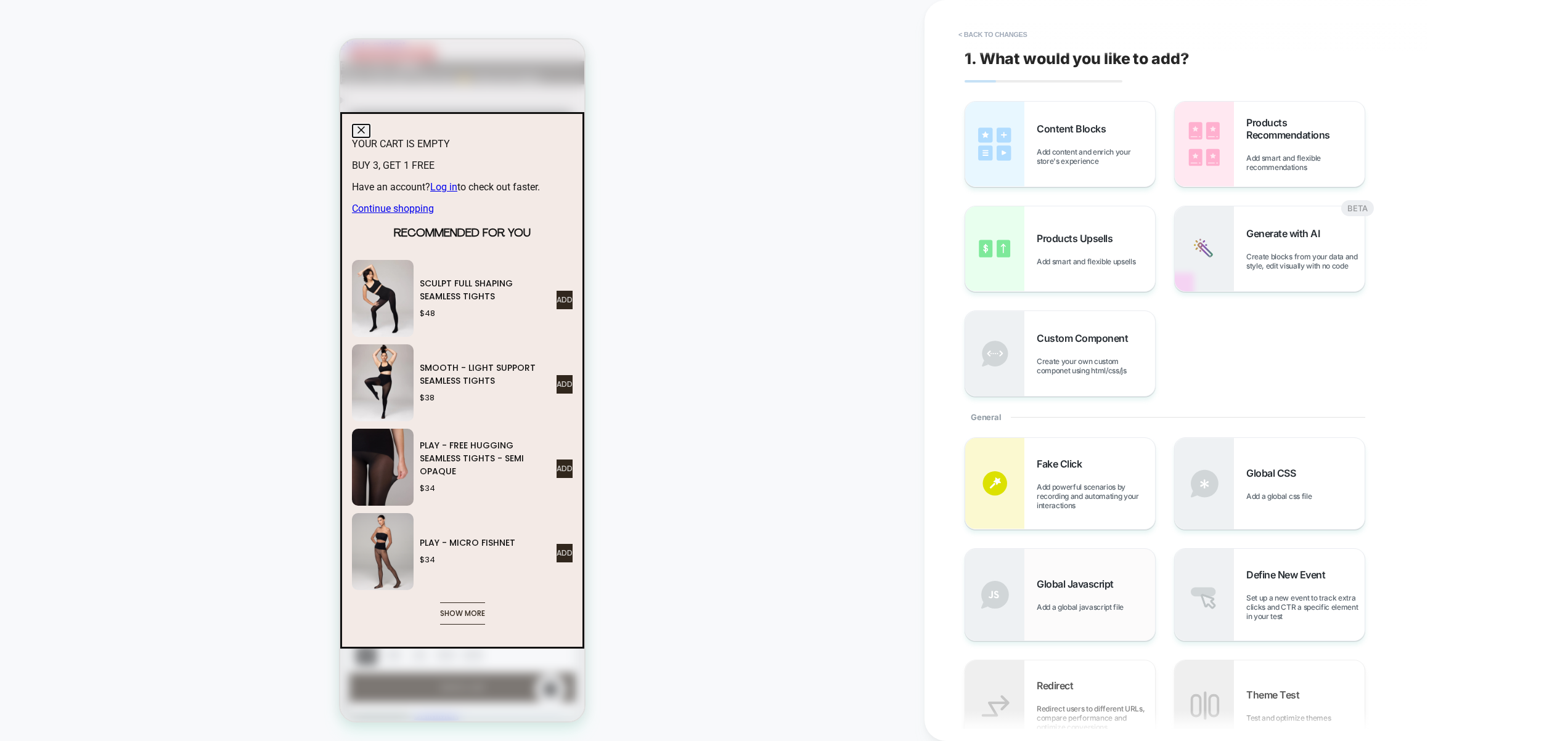
click at [1075, 607] on span "Add a global javascript file" at bounding box center [1083, 607] width 93 height 9
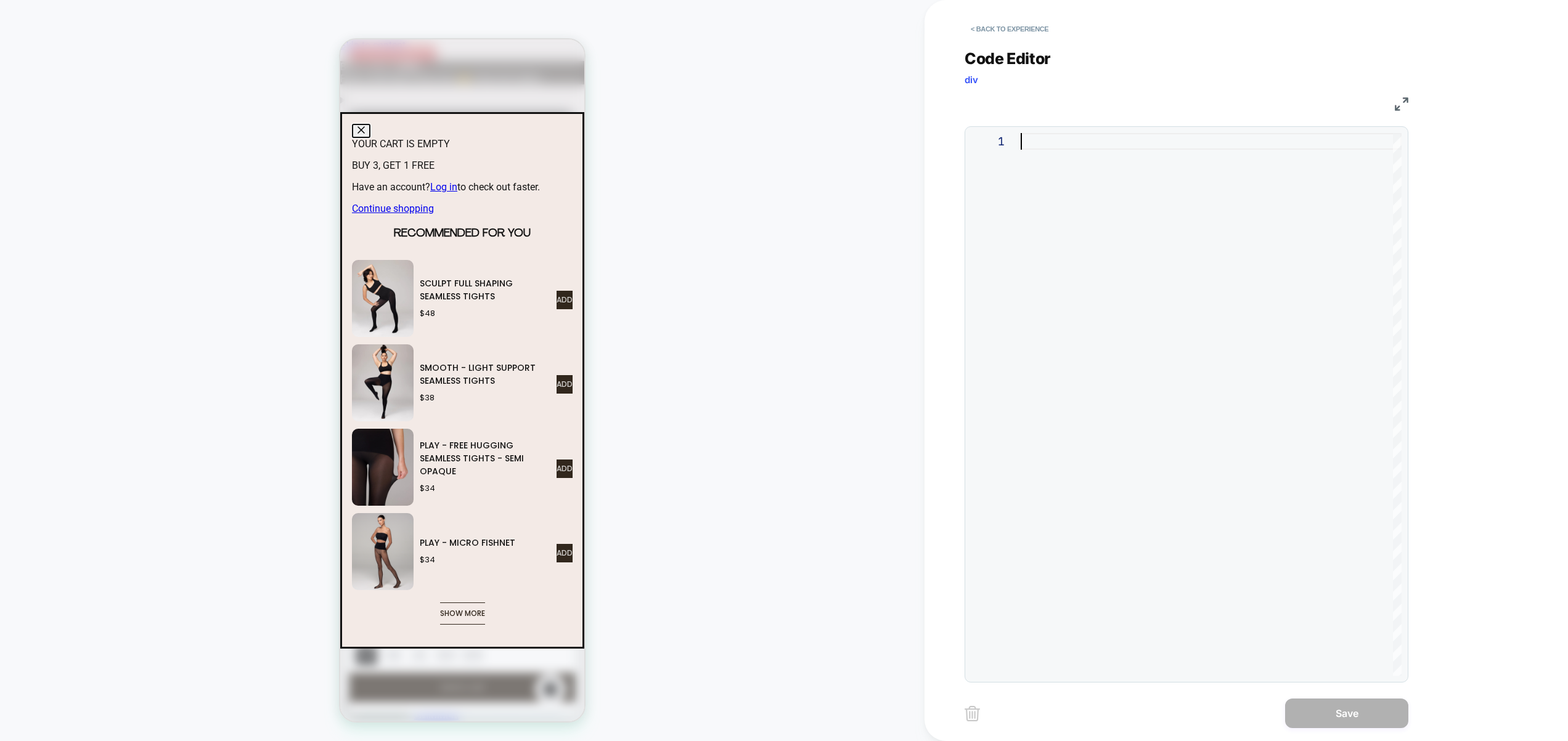
click at [1156, 299] on div at bounding box center [1210, 405] width 380 height 542
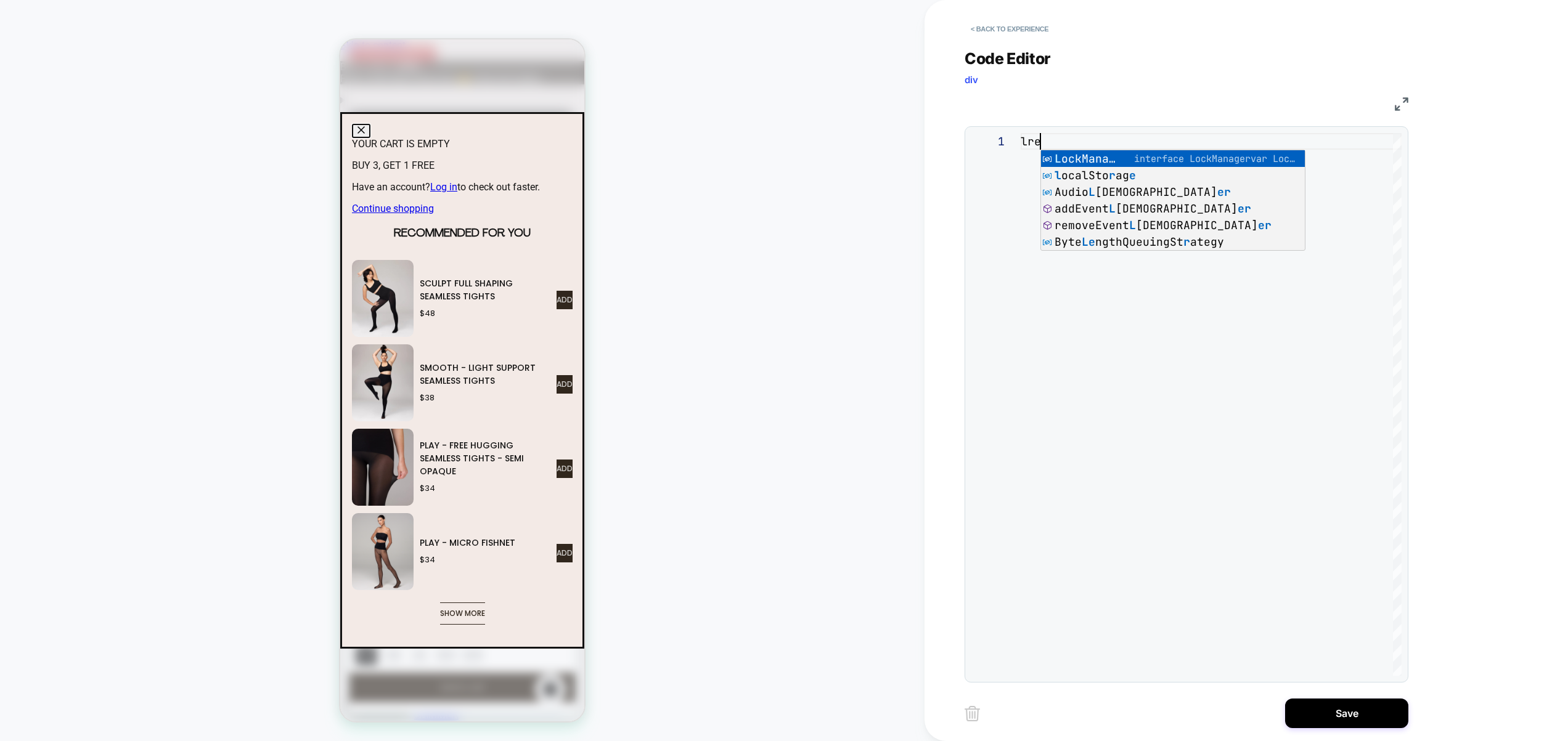
scroll to position [0, 26]
type textarea "*"
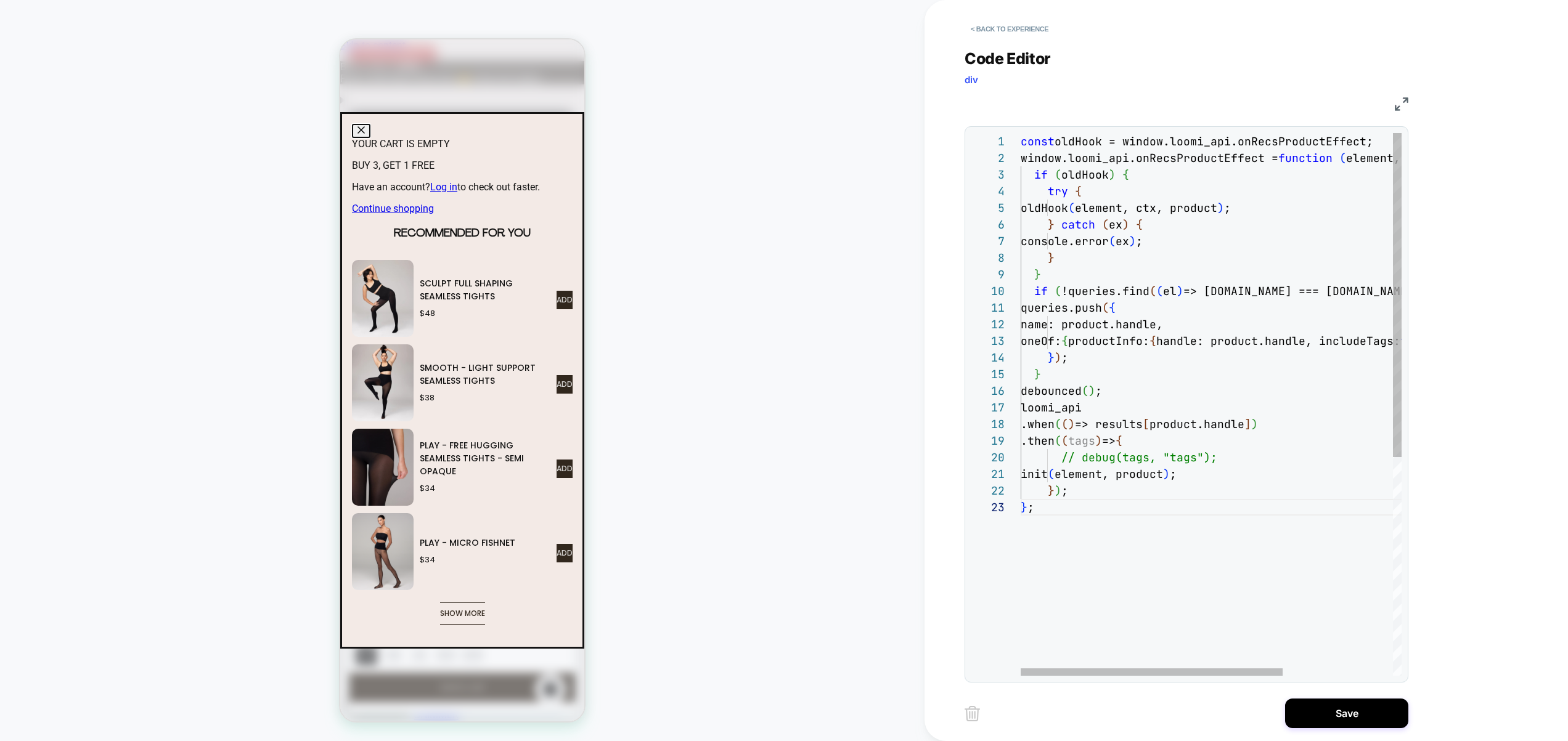
scroll to position [0, 14]
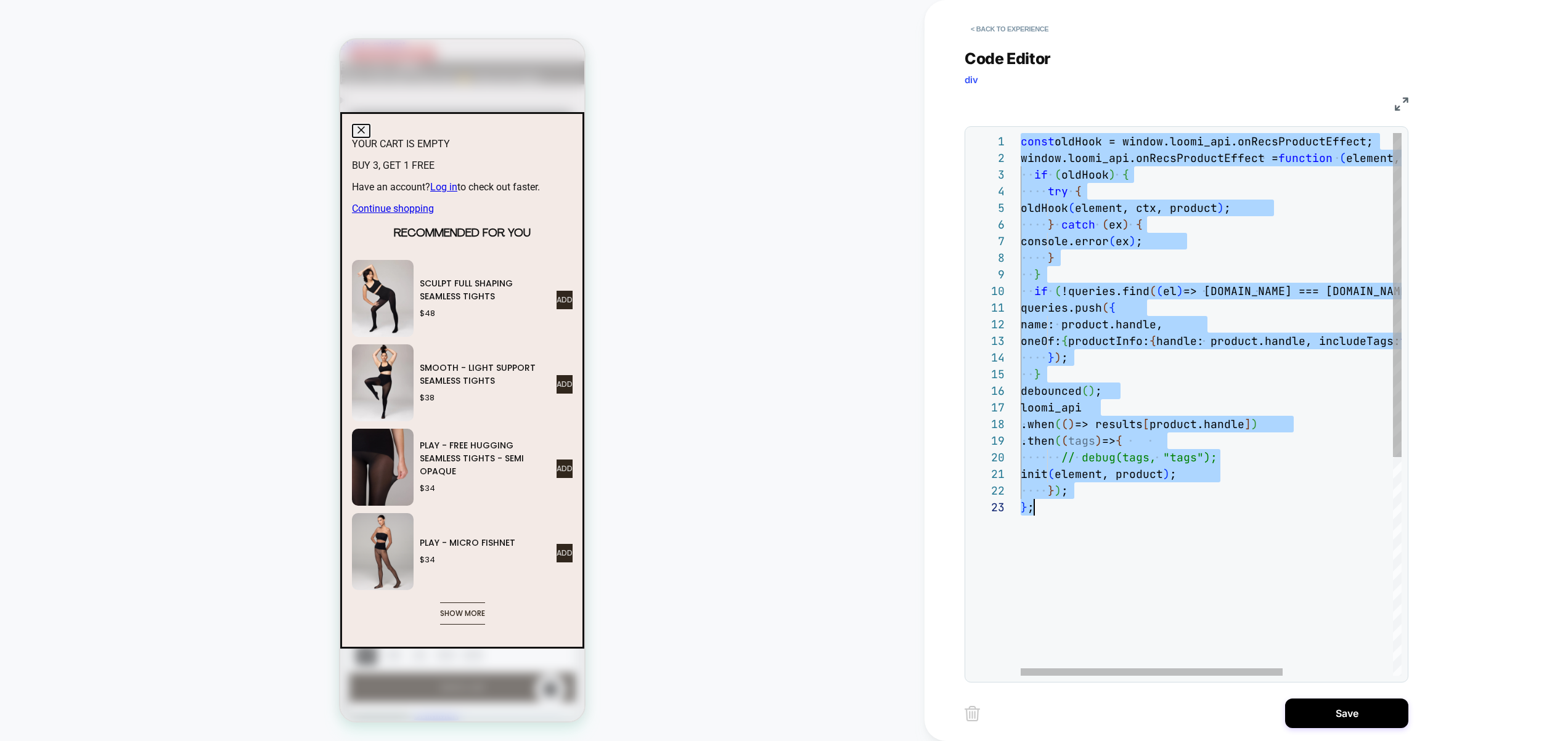
type textarea "**********"
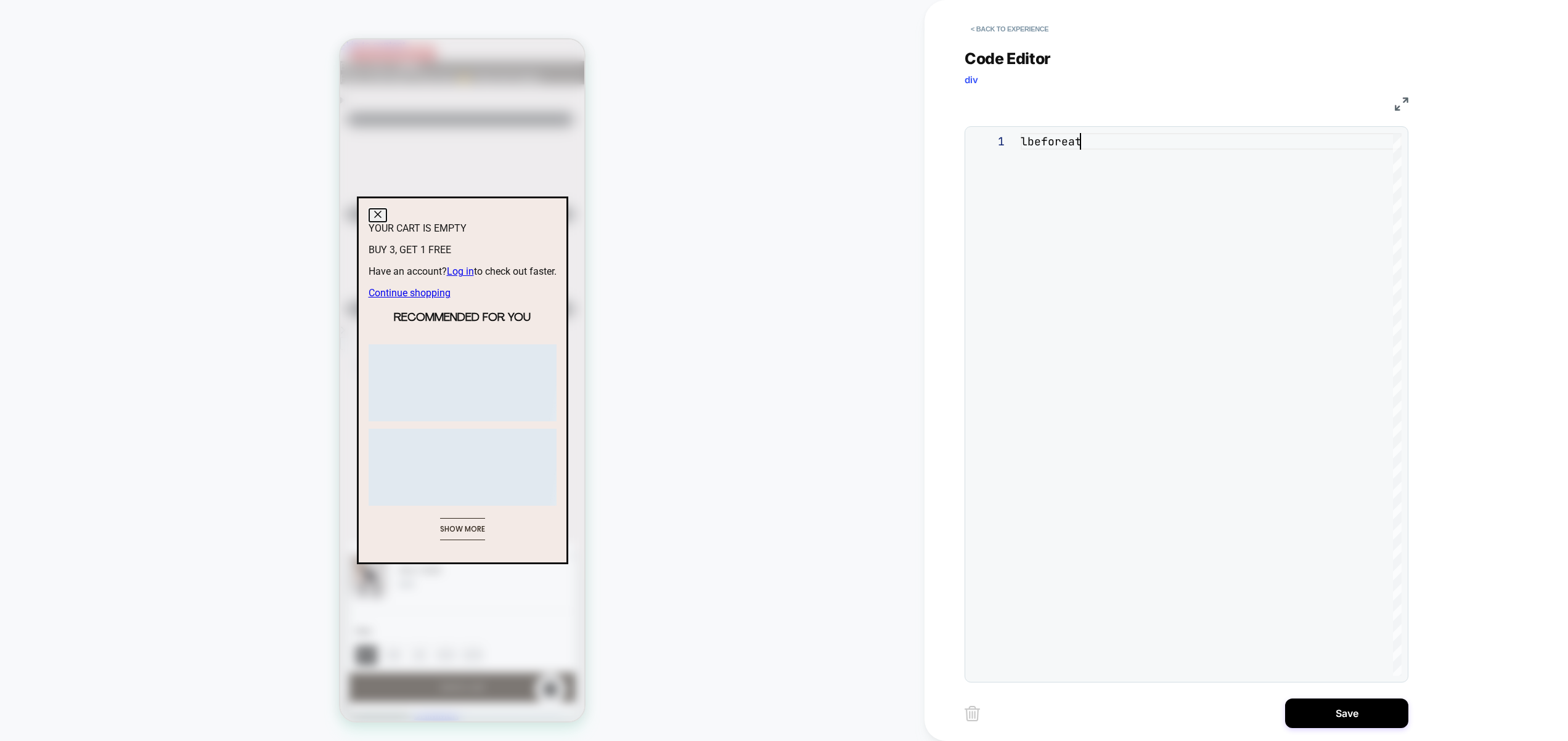
type textarea "**********"
type textarea "********"
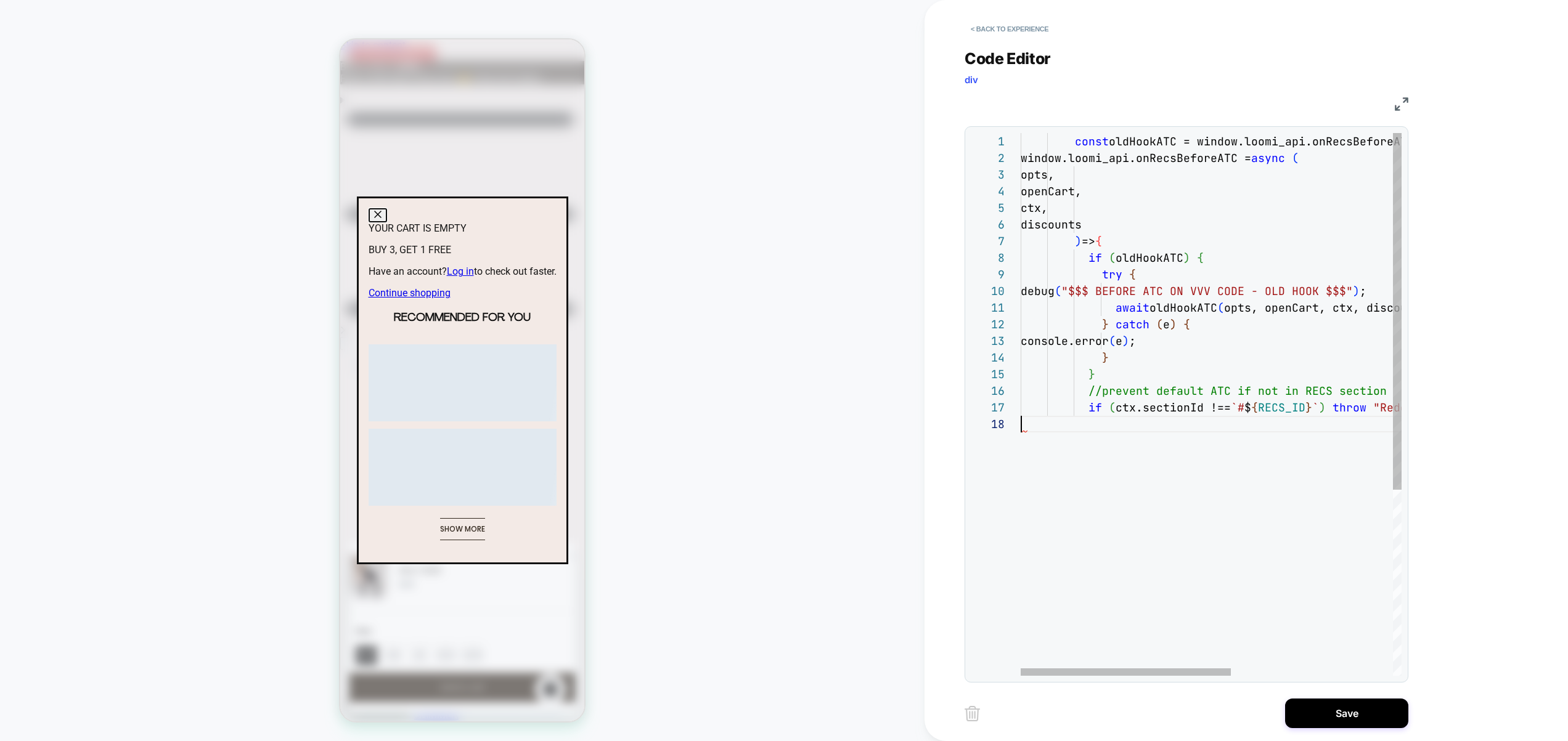
scroll to position [117, 60]
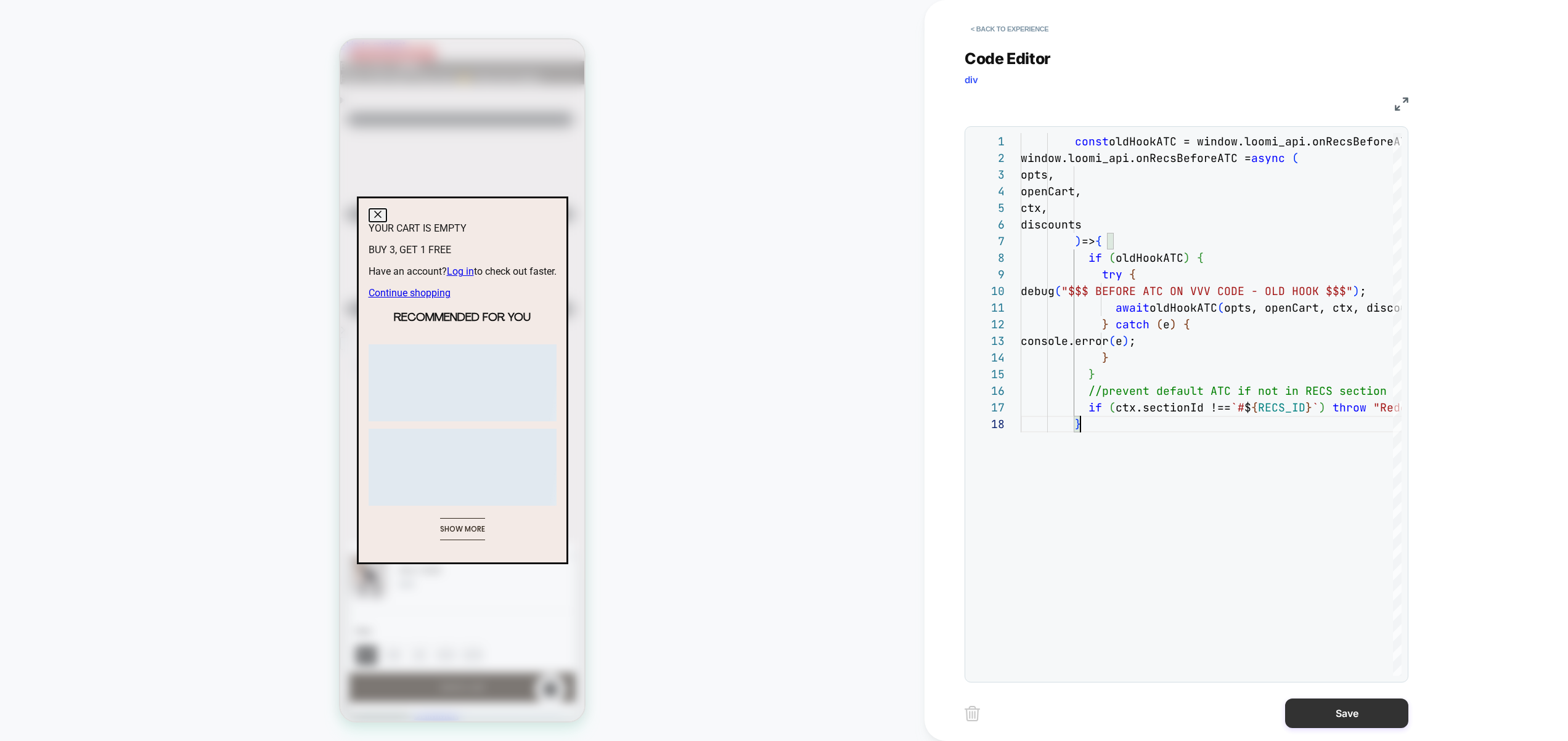
type textarea "**********"
click at [1320, 707] on button "Save" at bounding box center [1346, 713] width 124 height 30
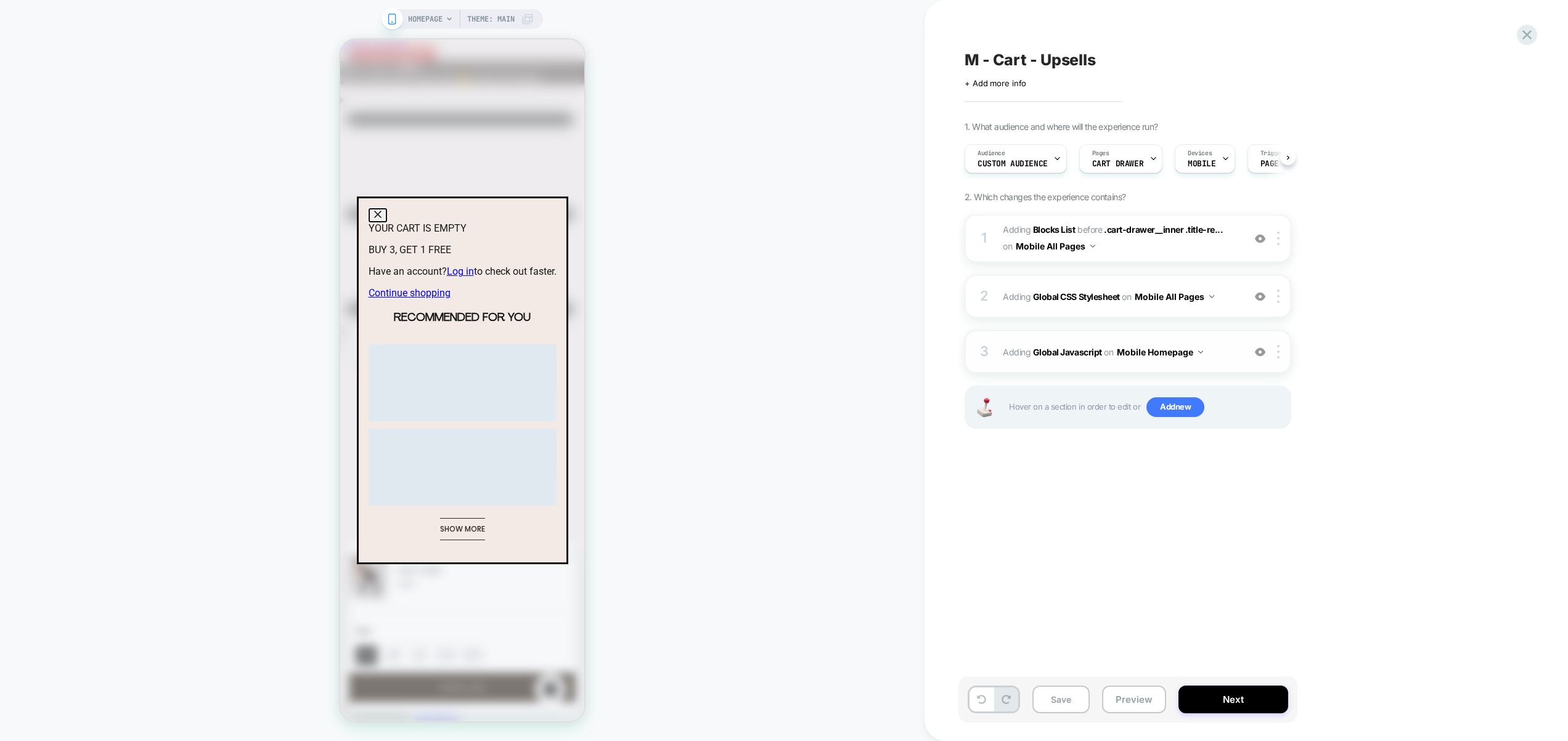
scroll to position [0, 1]
drag, startPoint x: 1225, startPoint y: 354, endPoint x: 1219, endPoint y: 421, distance: 67.3
click at [1202, 430] on div "1 #_loomi_addon_1758214339571 Adding Blocks List BEFORE .cart-drawer__inner .ti…" at bounding box center [1127, 337] width 327 height 245
click at [1274, 352] on div at bounding box center [1280, 352] width 20 height 14
click at [1282, 481] on div "Target All Devices" at bounding box center [1279, 484] width 110 height 34
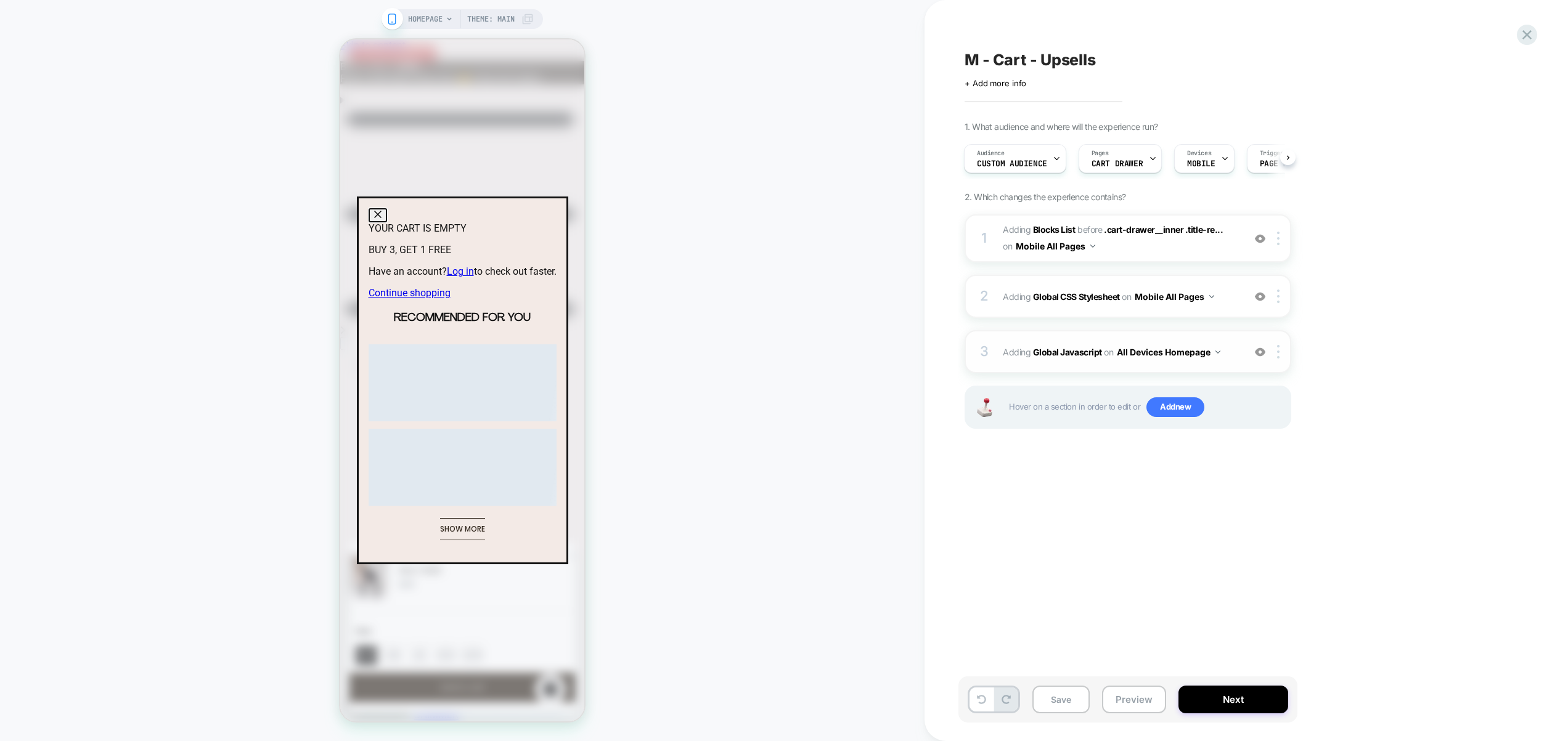
click at [1167, 352] on button "All Devices Homepage" at bounding box center [1168, 352] width 104 height 18
click at [1182, 533] on div "All Devices All Pages" at bounding box center [1168, 539] width 165 height 27
click at [1280, 353] on div at bounding box center [1280, 352] width 20 height 14
drag, startPoint x: 1289, startPoint y: 446, endPoint x: 1222, endPoint y: 378, distance: 95.5
click at [1289, 446] on div "Target Mobile" at bounding box center [1279, 450] width 110 height 34
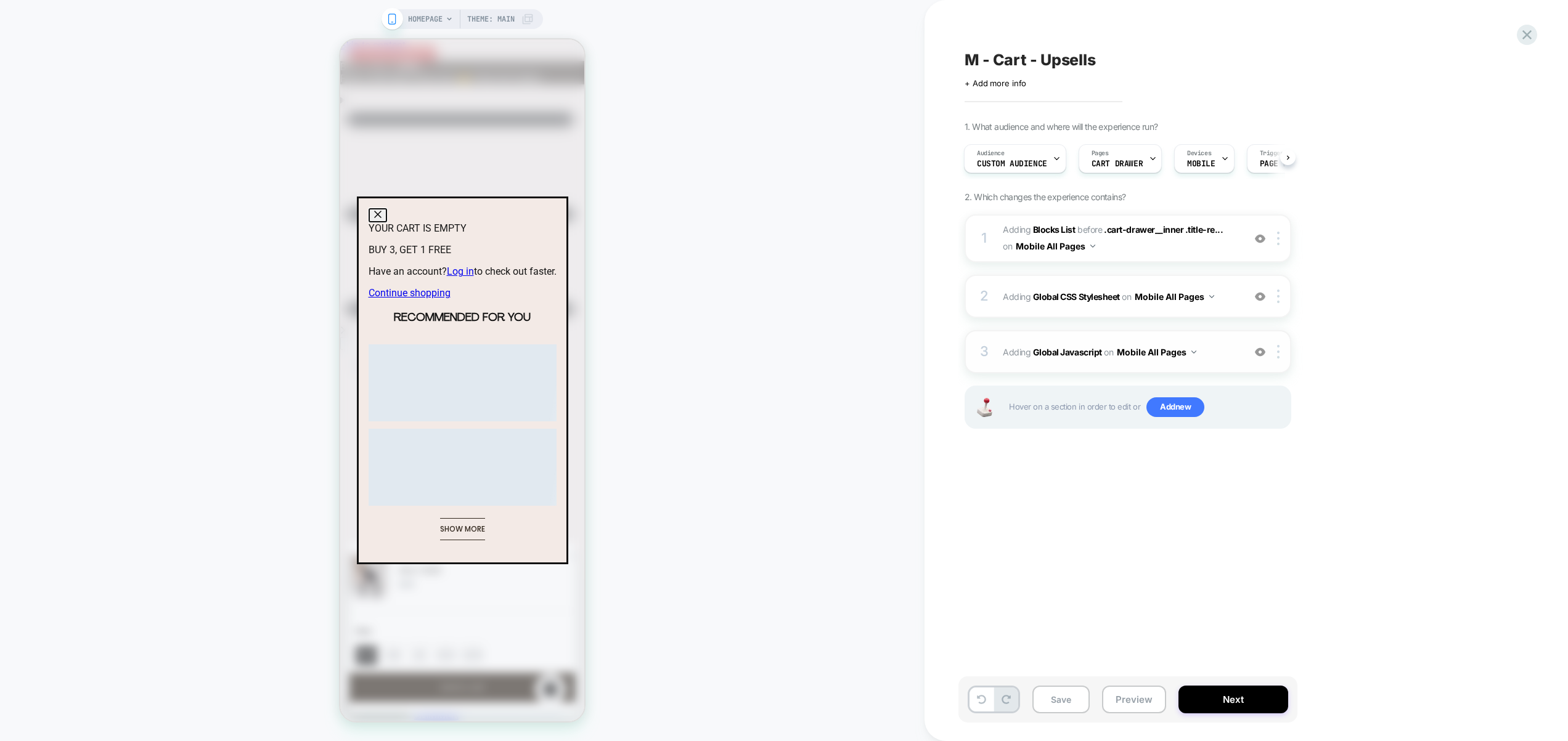
click at [1214, 358] on span "Adding Global Javascript on Mobile All Pages" at bounding box center [1120, 352] width 235 height 18
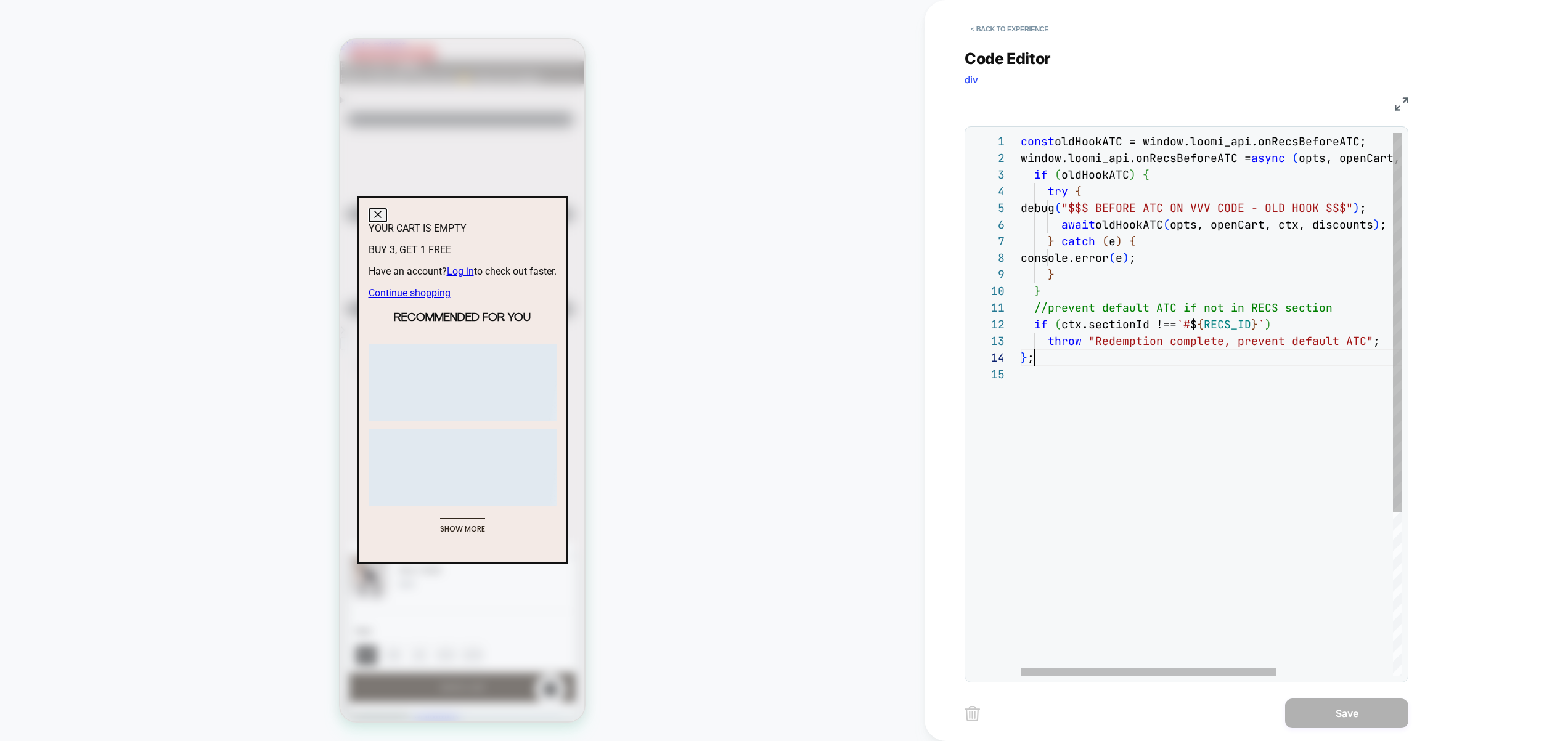
scroll to position [50, 14]
click at [1214, 358] on div "const oldHookATC = window.loomi_api.onRecsBeforeATC; window.loomi_api.onRecsBef…" at bounding box center [1297, 521] width 554 height 776
click at [1140, 191] on div "const oldHookATC = window.loomi_api.onRecsBeforeATC; window.loomi_api.onRecsBef…" at bounding box center [1297, 521] width 554 height 776
click at [1141, 203] on div "const oldHookATC = window.loomi_api.onRecsBeforeATC; window.loomi_api.onRecsBef…" at bounding box center [1297, 521] width 554 height 776
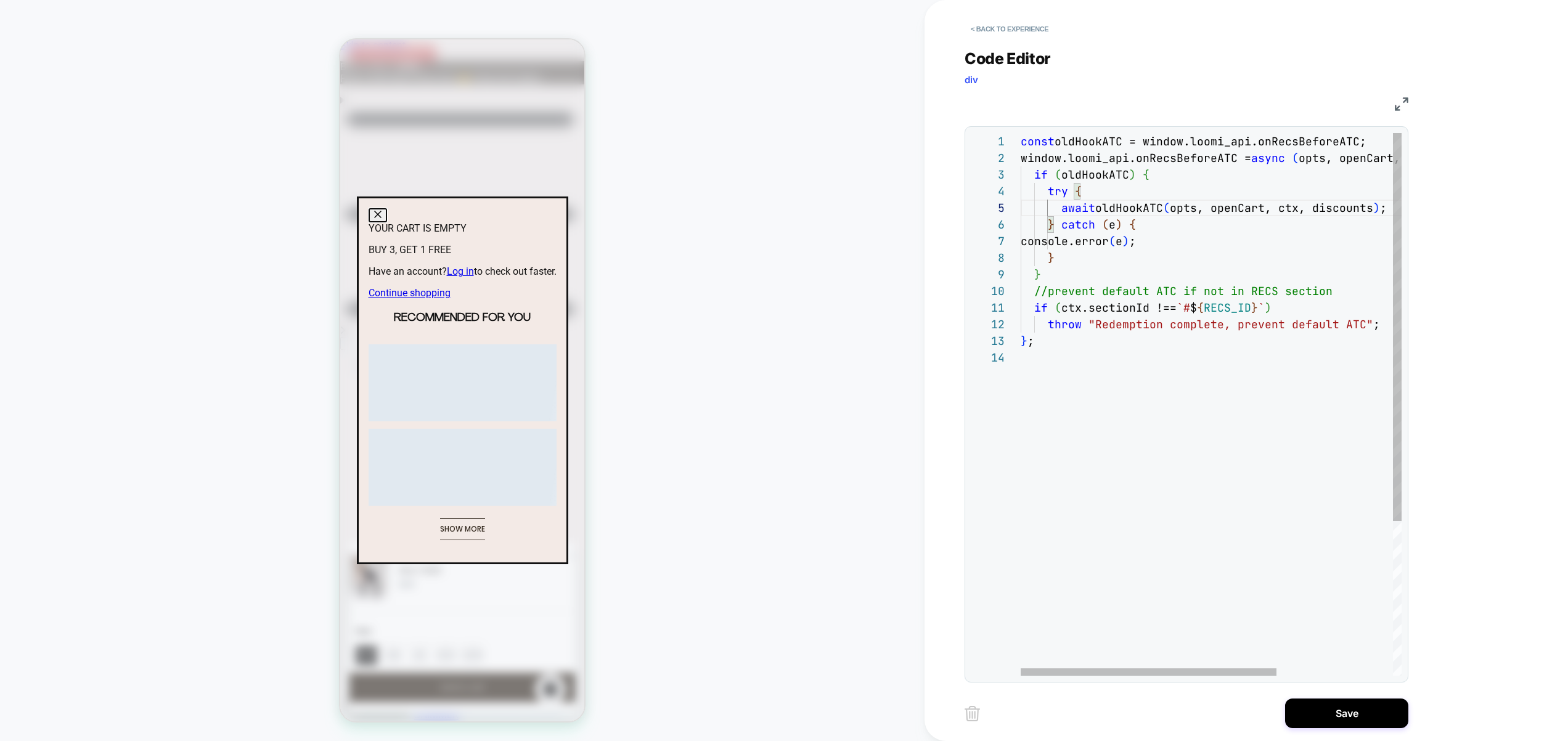
scroll to position [33, 14]
click at [1059, 345] on div "const oldHookATC = window.loomi_api.onRecsBeforeATC; window.loomi_api.onRecsBef…" at bounding box center [1297, 513] width 554 height 759
drag, startPoint x: 1379, startPoint y: 324, endPoint x: 1034, endPoint y: 309, distance: 345.3
click at [1034, 309] on div "const oldHookATC = window.loomi_api.onRecsBeforeATC; window.loomi_api.onRecsBef…" at bounding box center [1297, 513] width 554 height 759
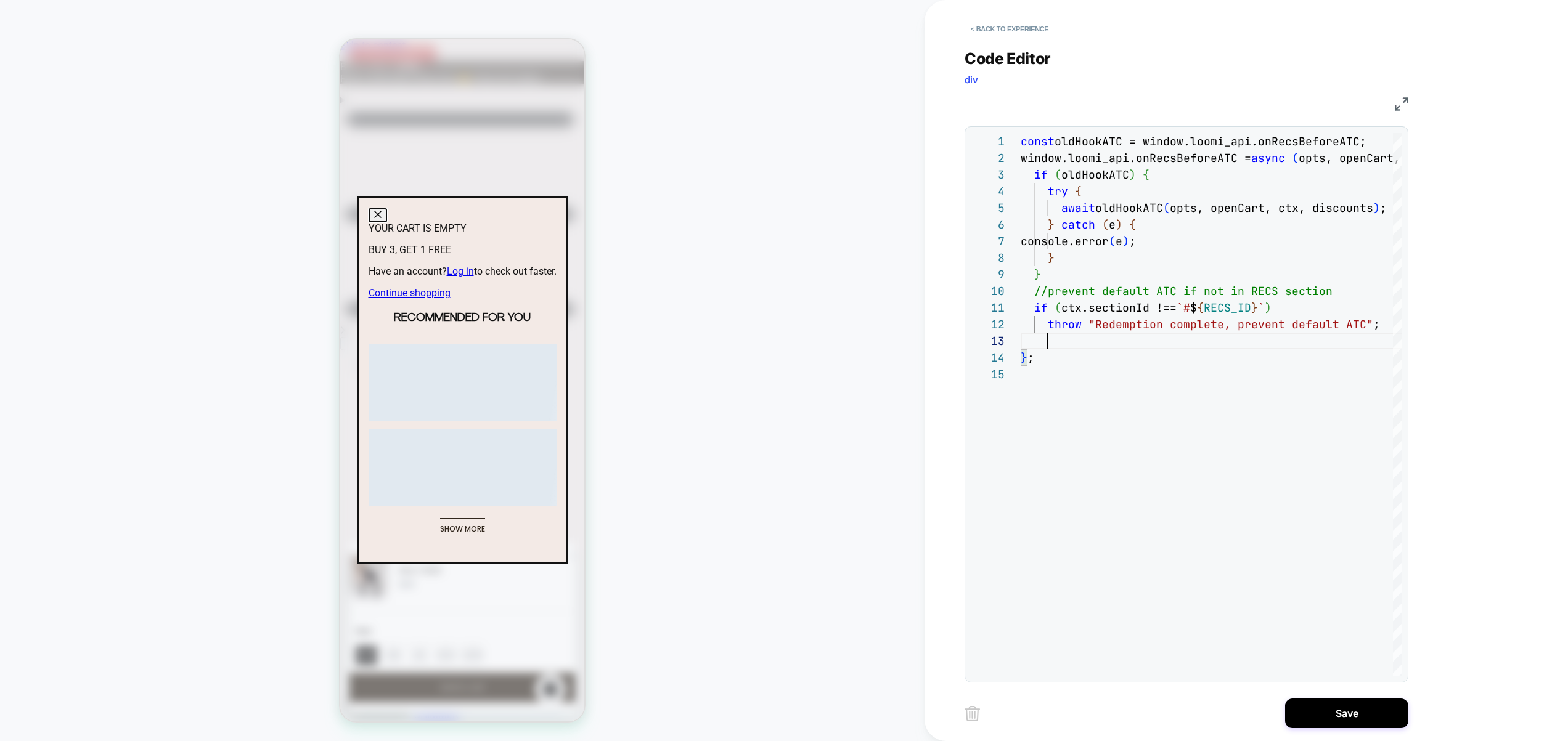
scroll to position [33, 14]
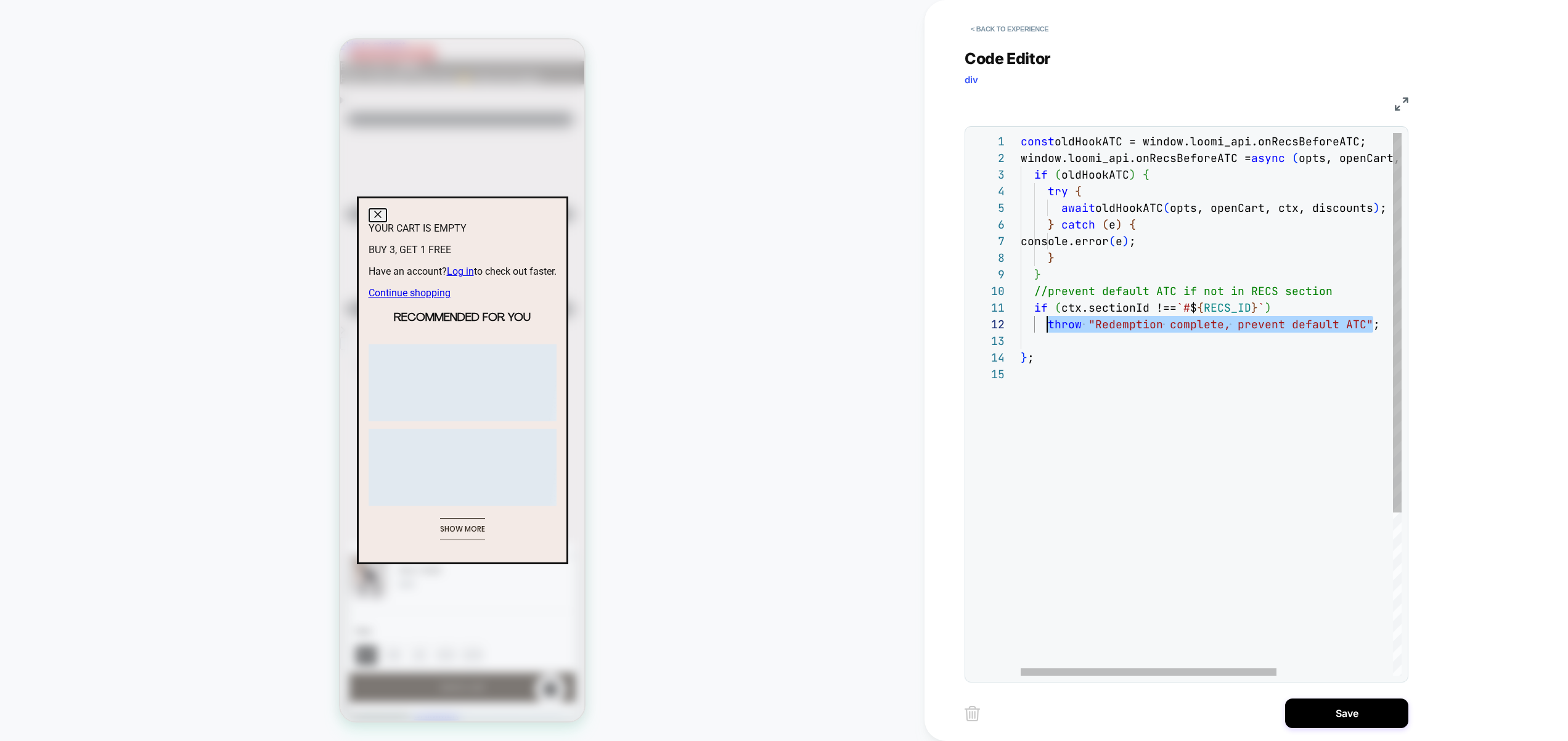
drag, startPoint x: 1376, startPoint y: 326, endPoint x: 1053, endPoint y: 324, distance: 323.0
click at [1047, 327] on div "const oldHookATC = window.loomi_api.onRecsBeforeATC; window.loomi_api.onRecsBef…" at bounding box center [1297, 521] width 554 height 776
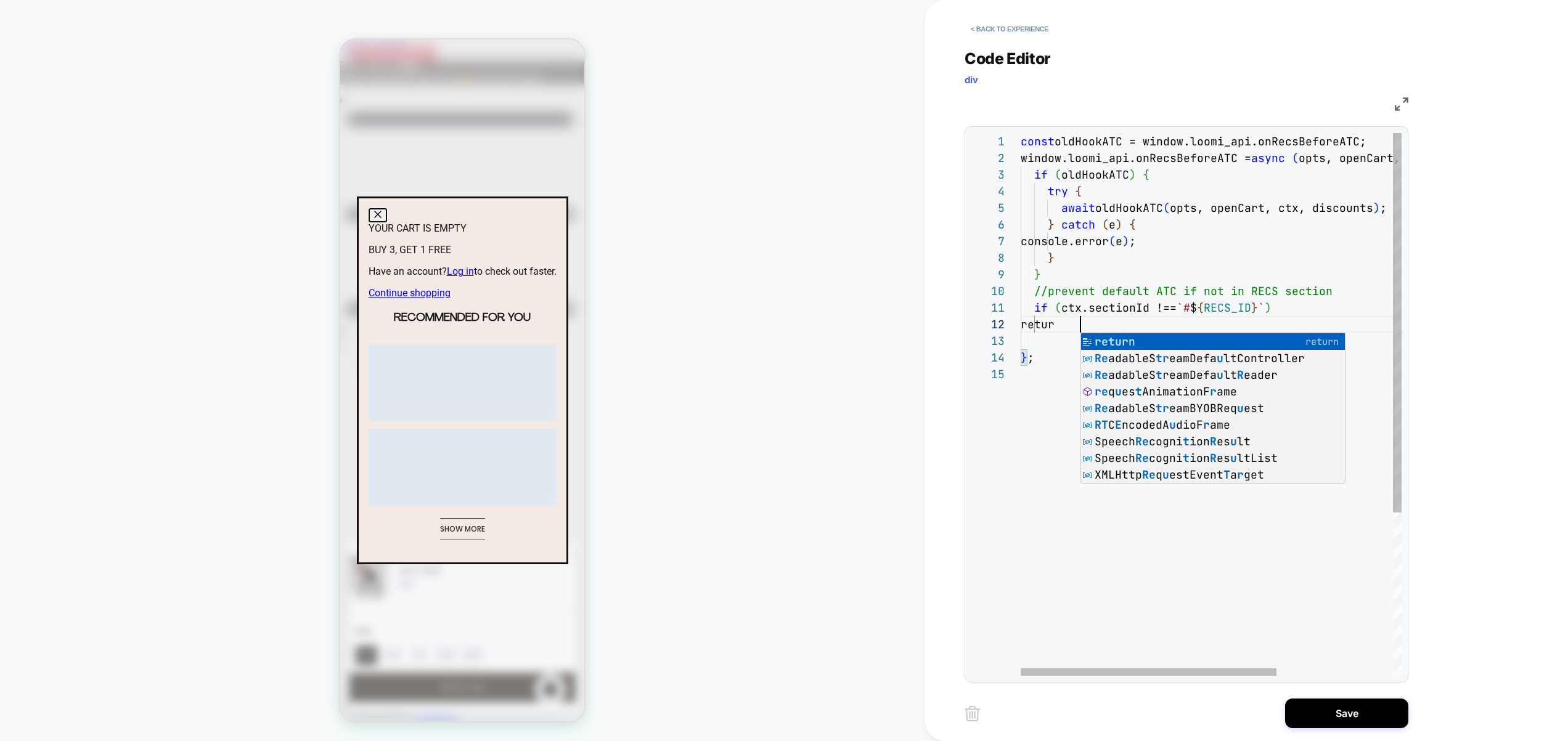
scroll to position [17, 67]
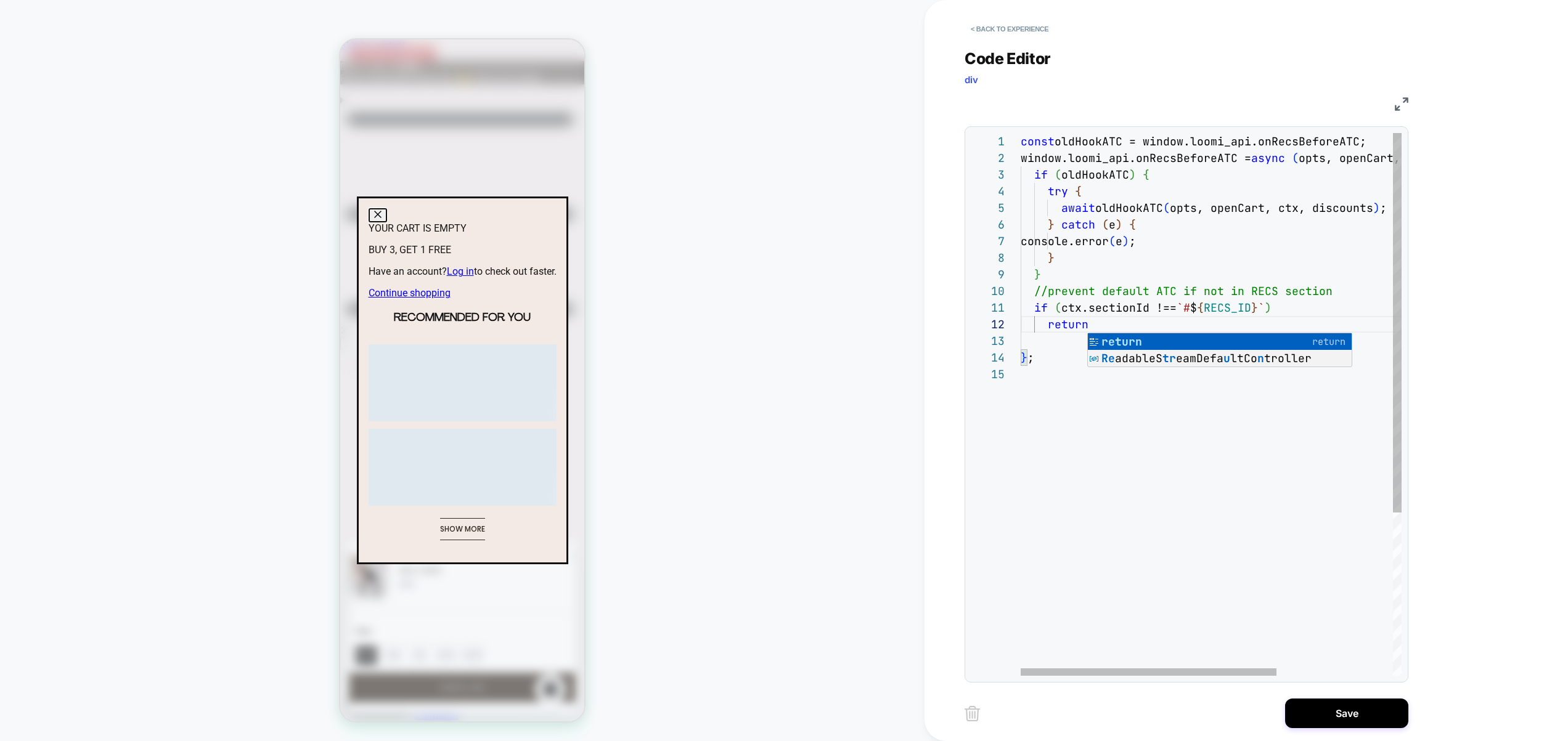
click at [1225, 299] on div "const oldHookATC = window.loomi_api.onRecsBeforeATC; window.loomi_api.onRecsBef…" at bounding box center [1297, 521] width 554 height 776
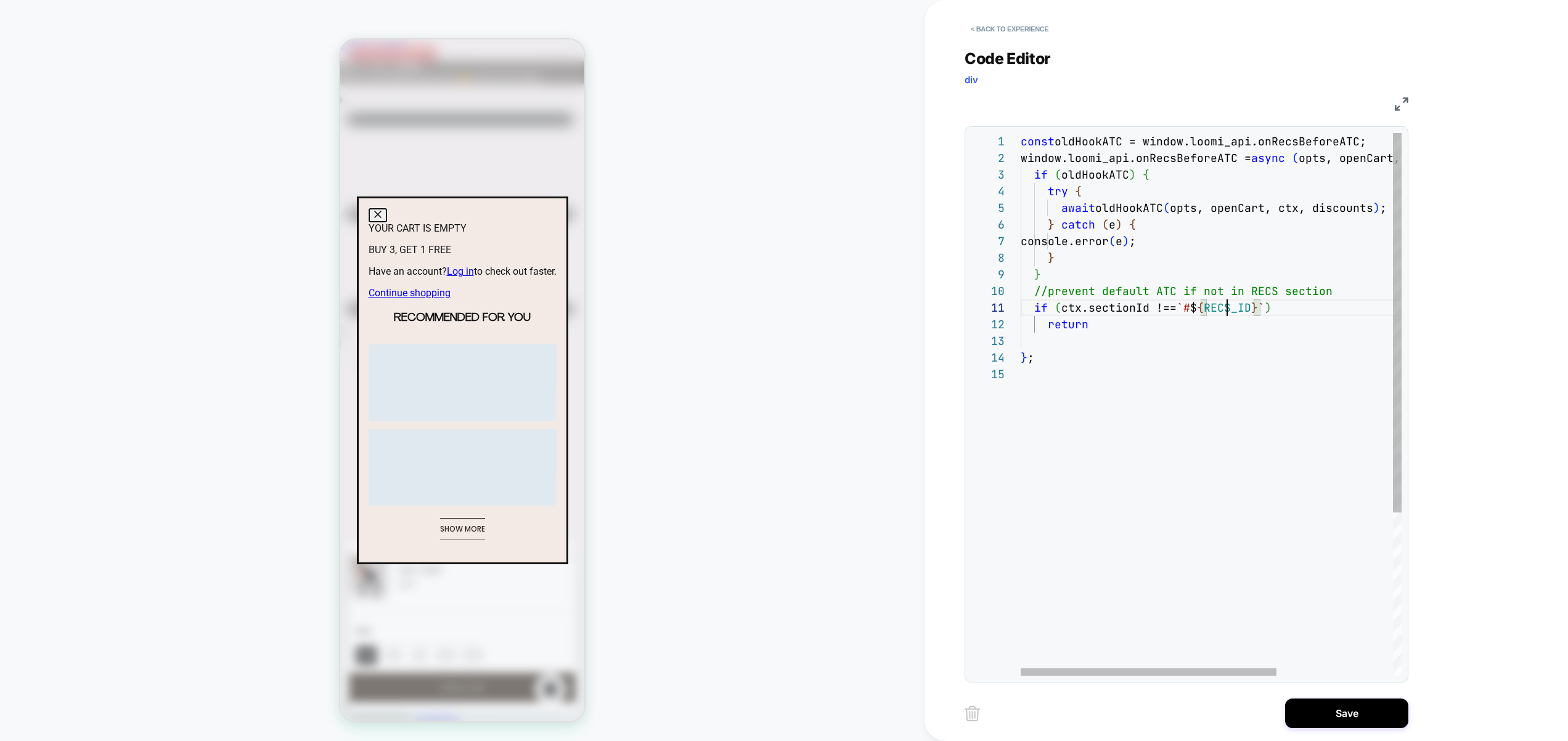
click at [1222, 308] on div "const oldHookATC = window.loomi_api.onRecsBeforeATC; window.loomi_api.onRecsBef…" at bounding box center [1297, 521] width 554 height 776
click at [1022, 142] on div "const oldHookATC = window.loomi_api.onRecsBeforeATC; window.loomi_api.onRecsBef…" at bounding box center [1297, 521] width 554 height 776
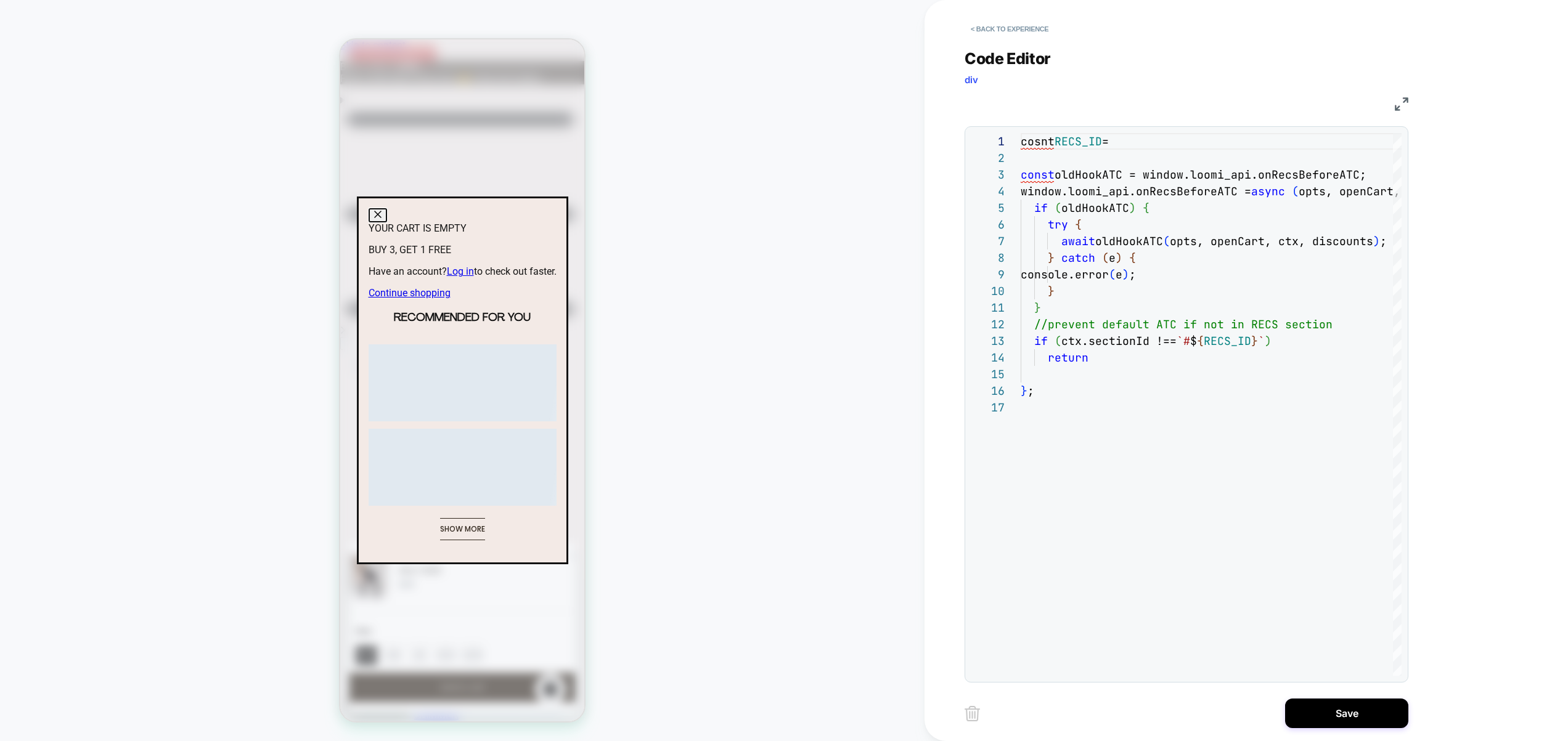
scroll to position [0, 0]
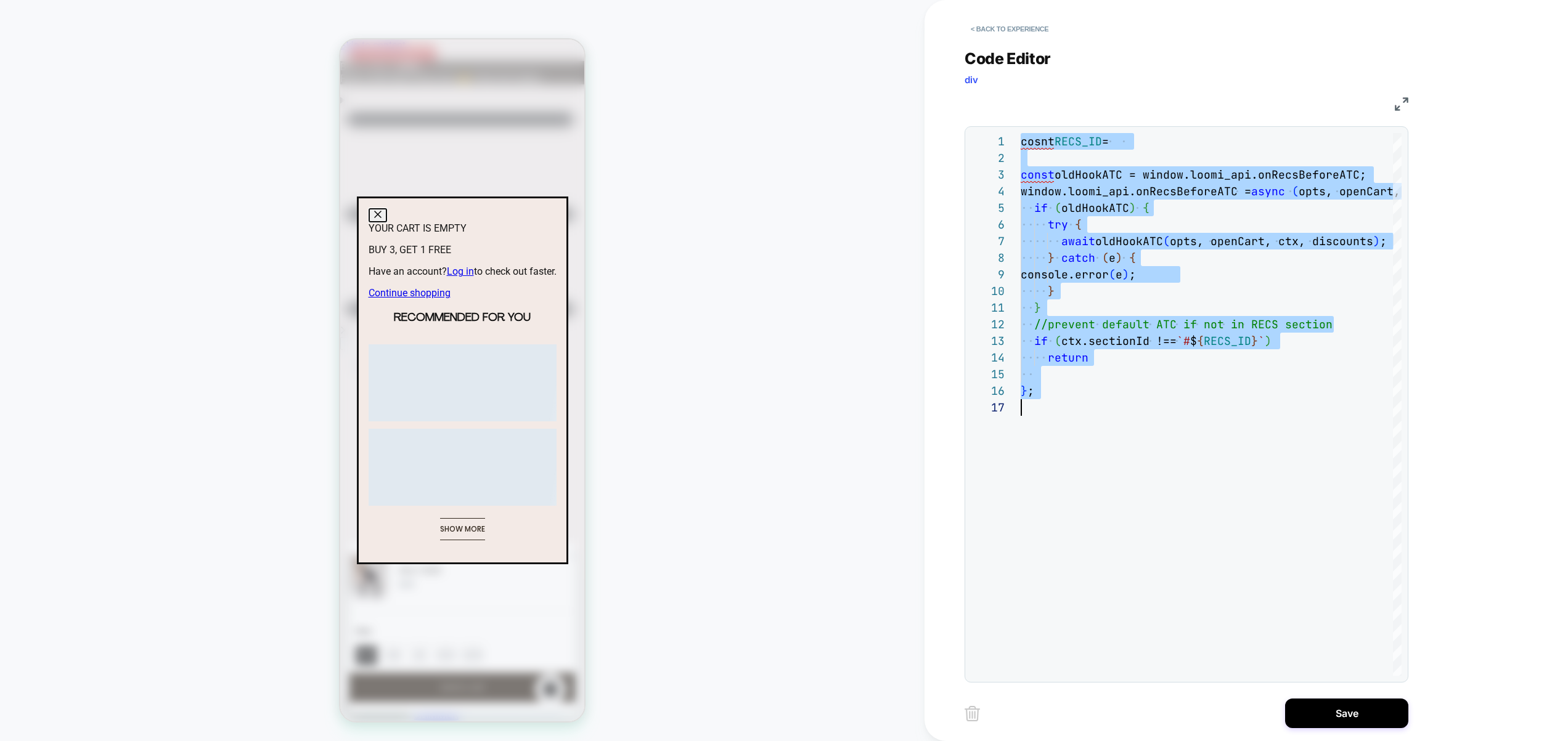
type textarea "**********"
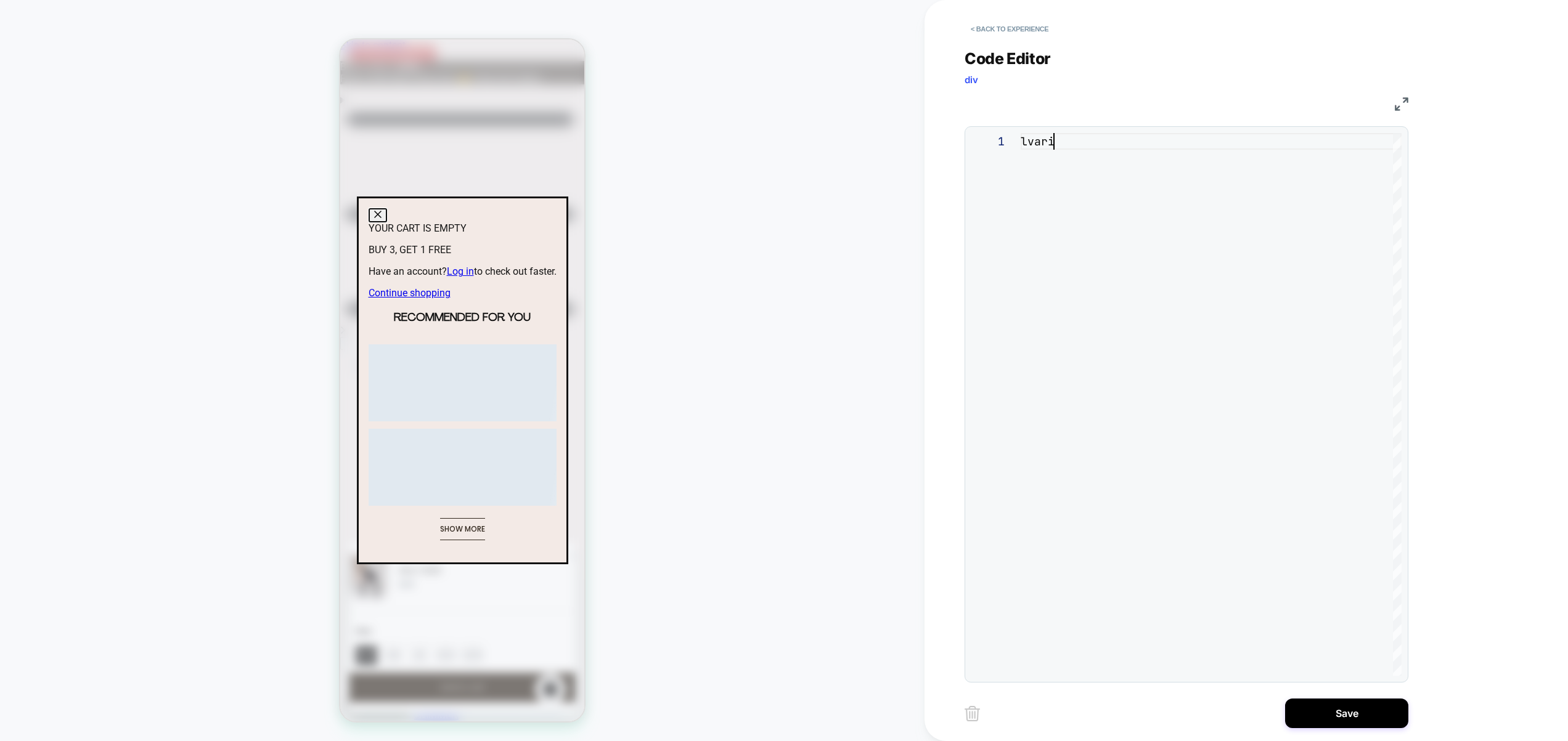
scroll to position [0, 39]
type textarea "*"
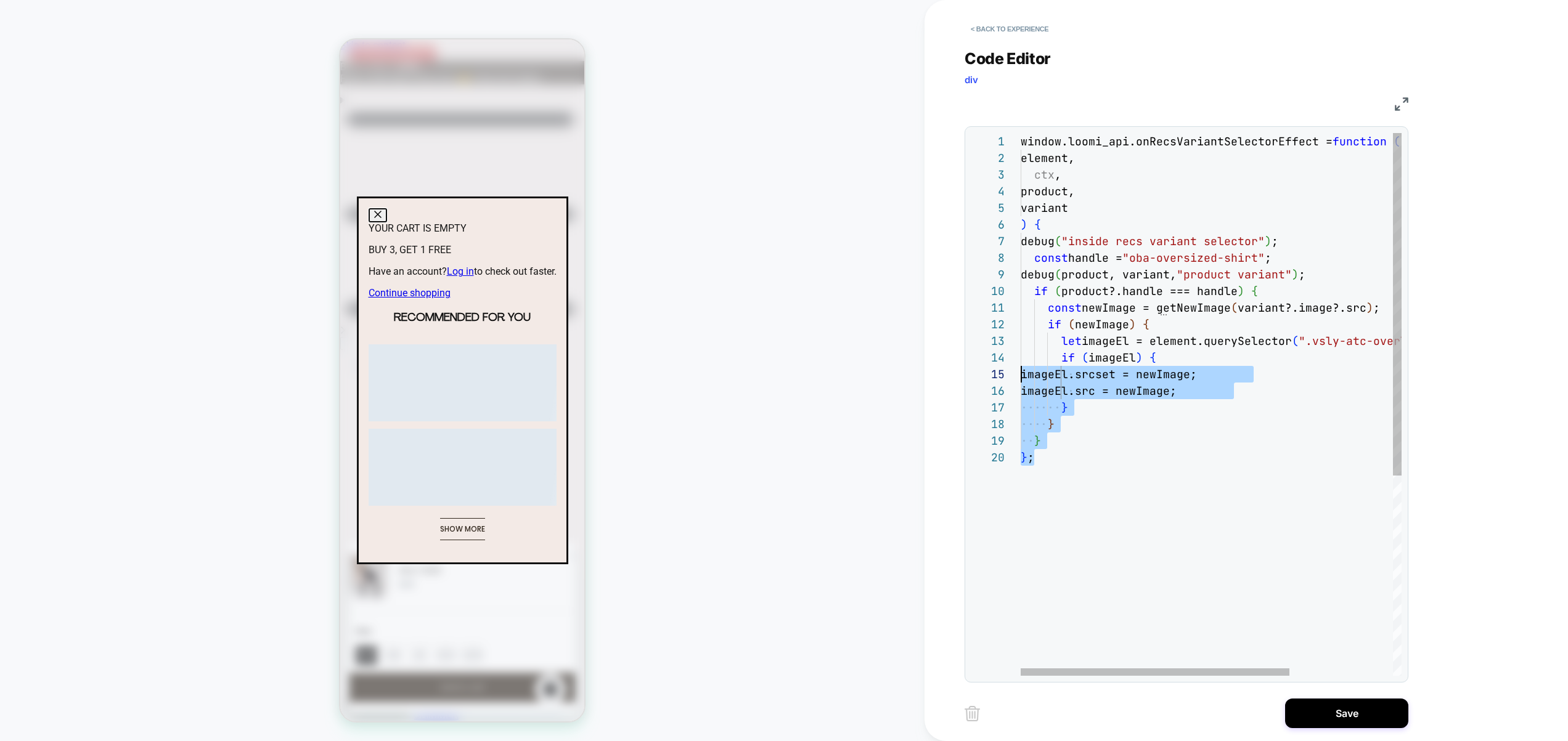
scroll to position [0, 0]
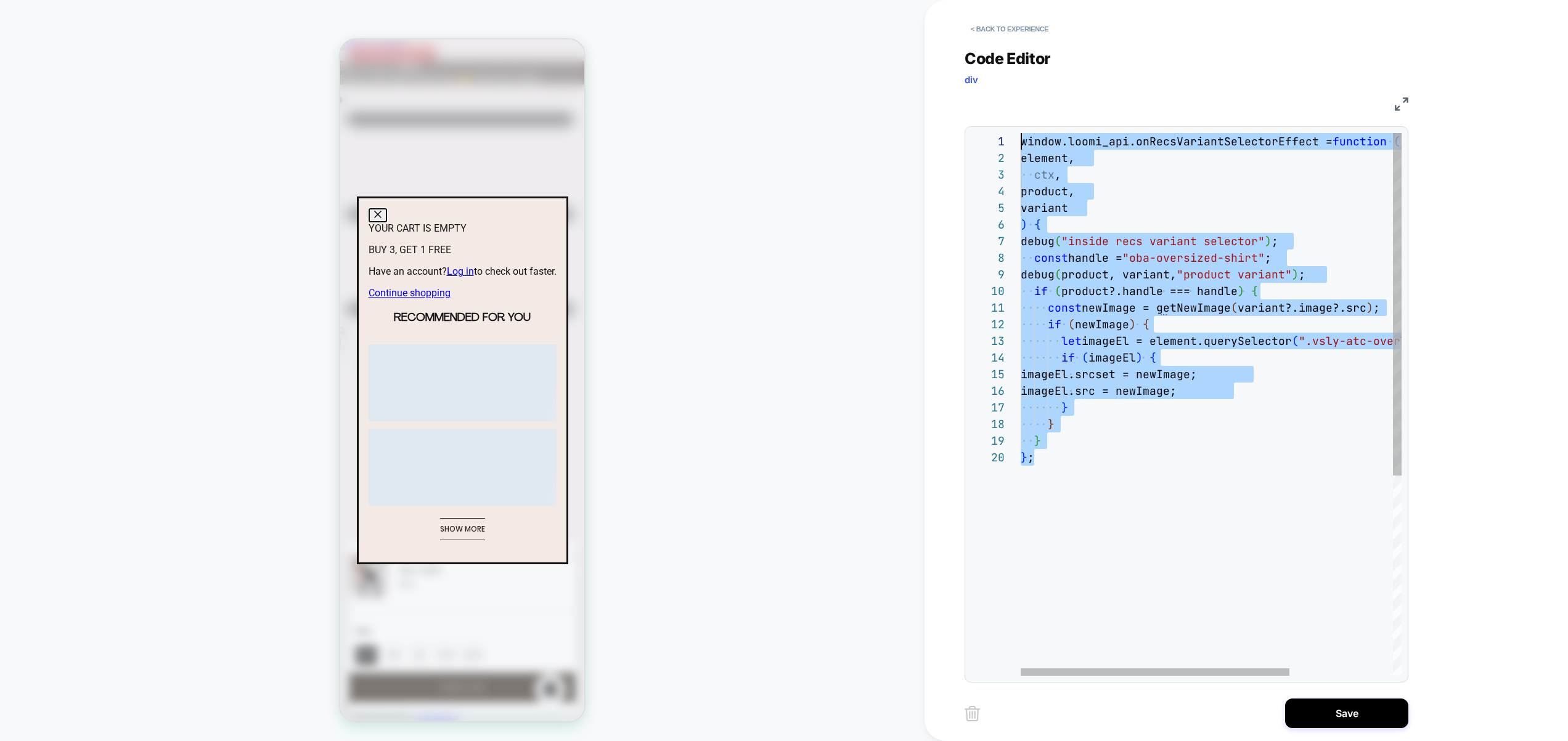
drag, startPoint x: 1073, startPoint y: 488, endPoint x: 901, endPoint y: 80, distance: 442.8
click at [1020, 133] on div "window.loomi_api.onRecsVariantSelectorEffect = function ( element, ctx , produc…" at bounding box center [1284, 562] width 527 height 858
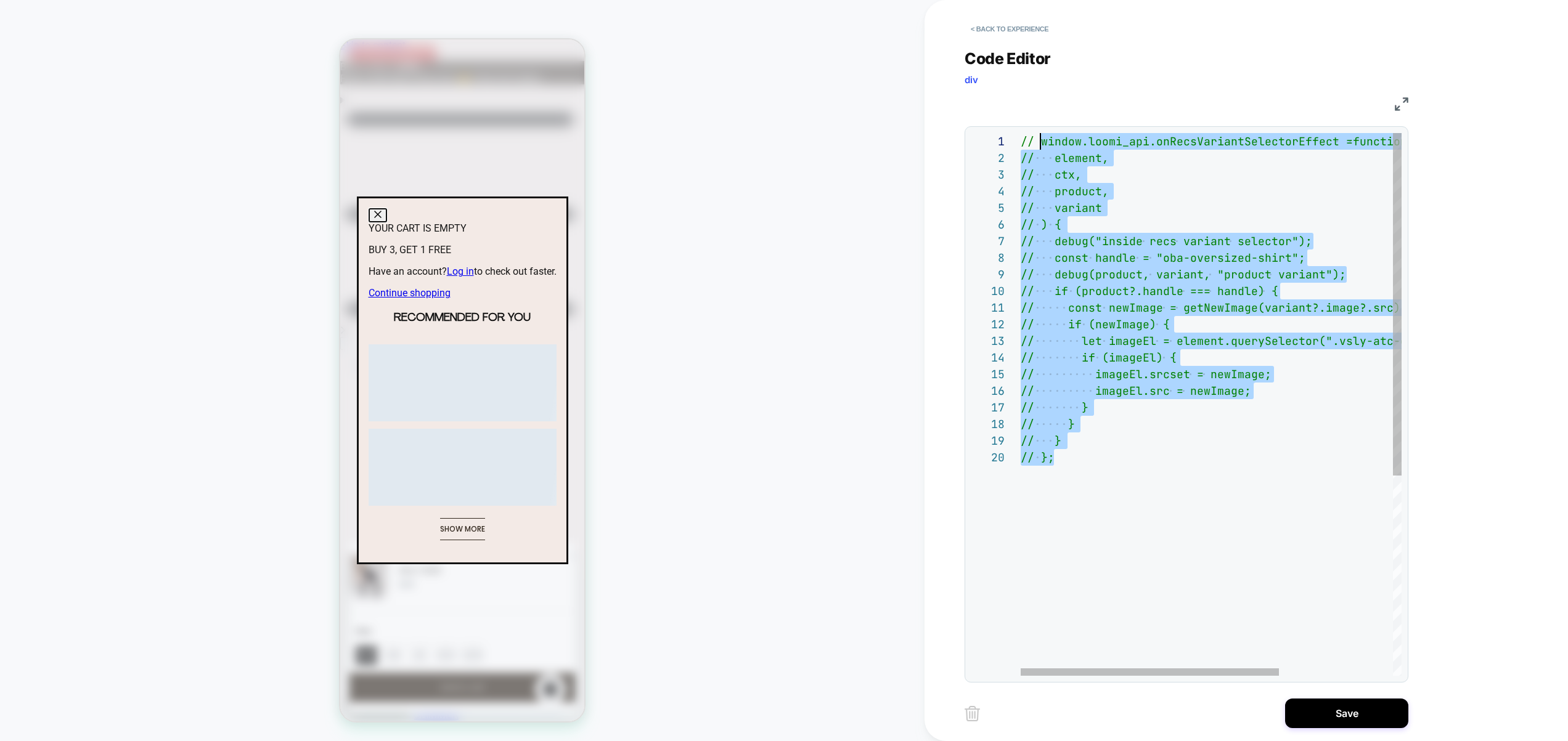
scroll to position [150, 33]
click at [1090, 491] on div "// window.loomi_api.onRecsVariantSelectorEffect = function ( // element, // ctx…" at bounding box center [1294, 562] width 548 height 858
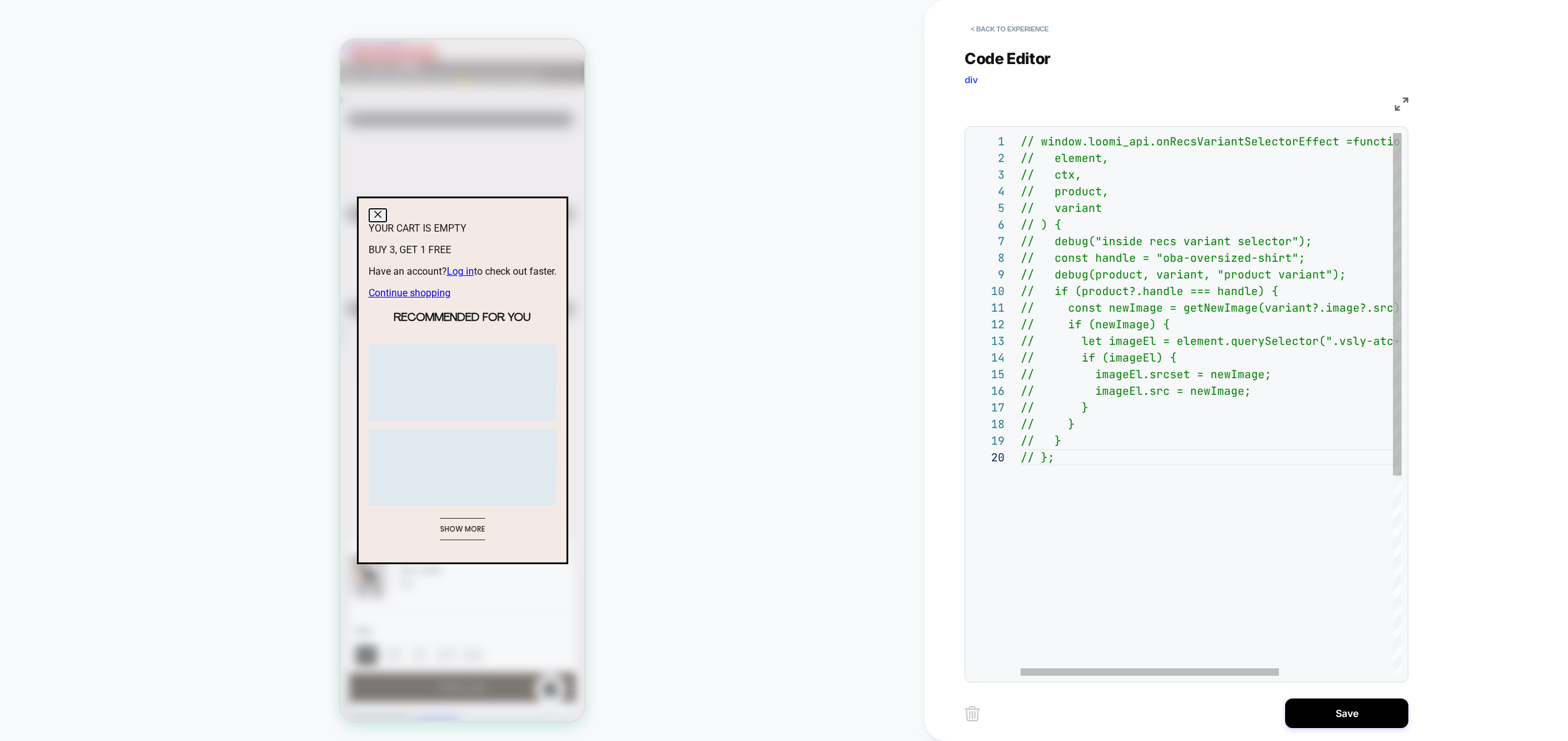
type textarea "**********"
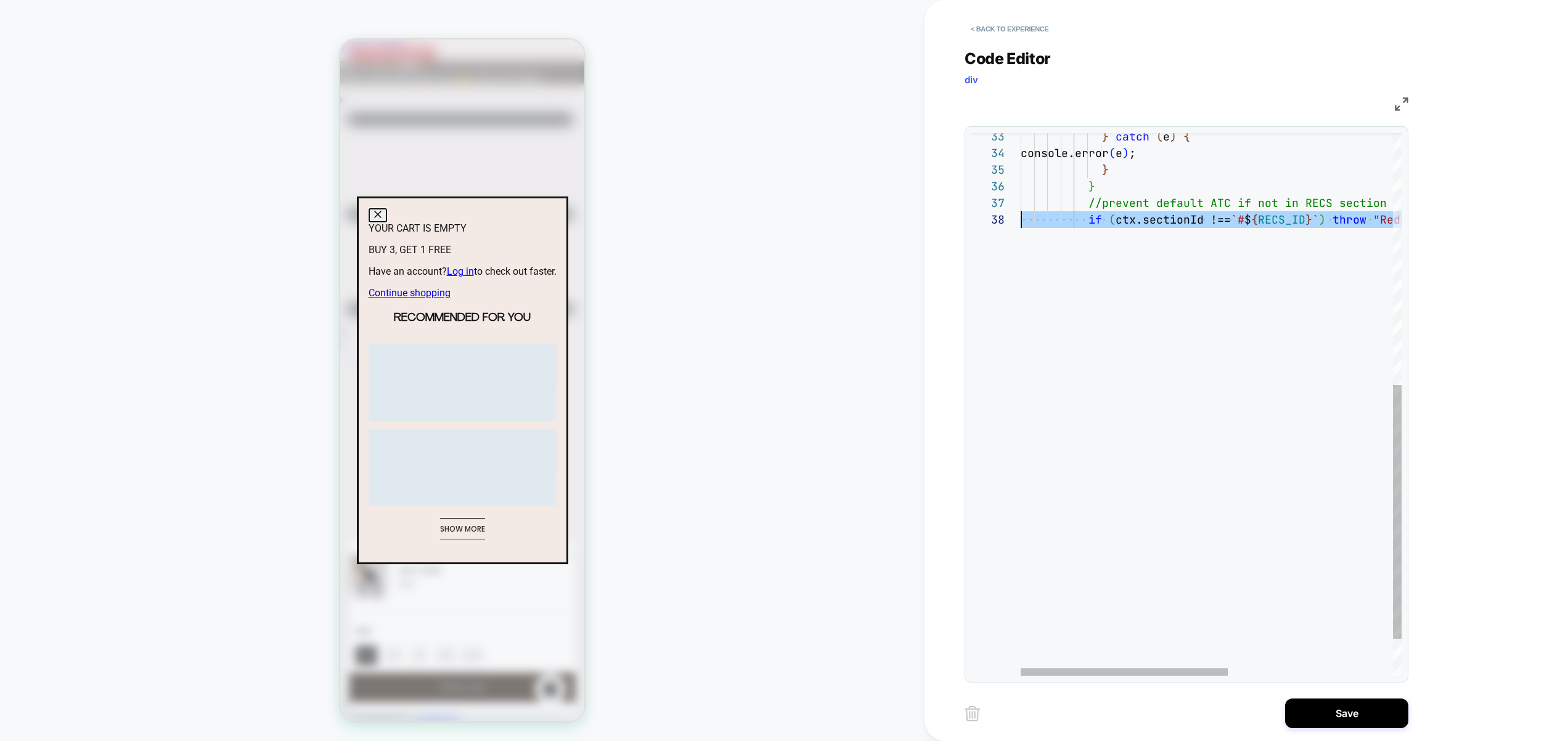
scroll to position [117, 0]
drag, startPoint x: 1258, startPoint y: 552, endPoint x: 849, endPoint y: 480, distance: 415.3
click at [1020, 480] on div "} catch ( e ) { console.error ( e ) ; } } //prevent default ATC if not in RECS …" at bounding box center [1362, 175] width 684 height 1158
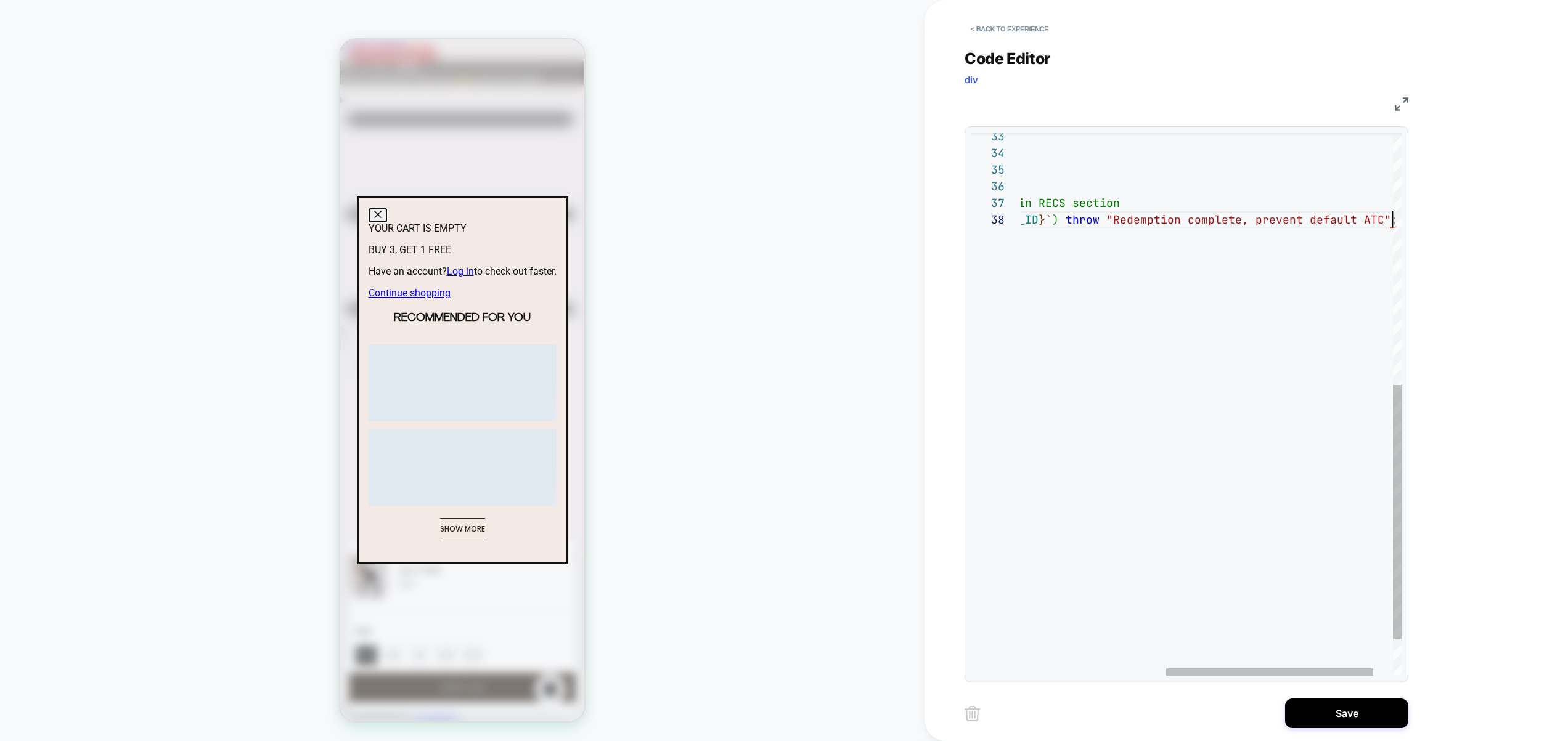
click at [1135, 436] on div "} catch ( e ) { console.error ( e ) ; } } //prevent default ATC if not in RECS …" at bounding box center [1095, 175] width 684 height 1158
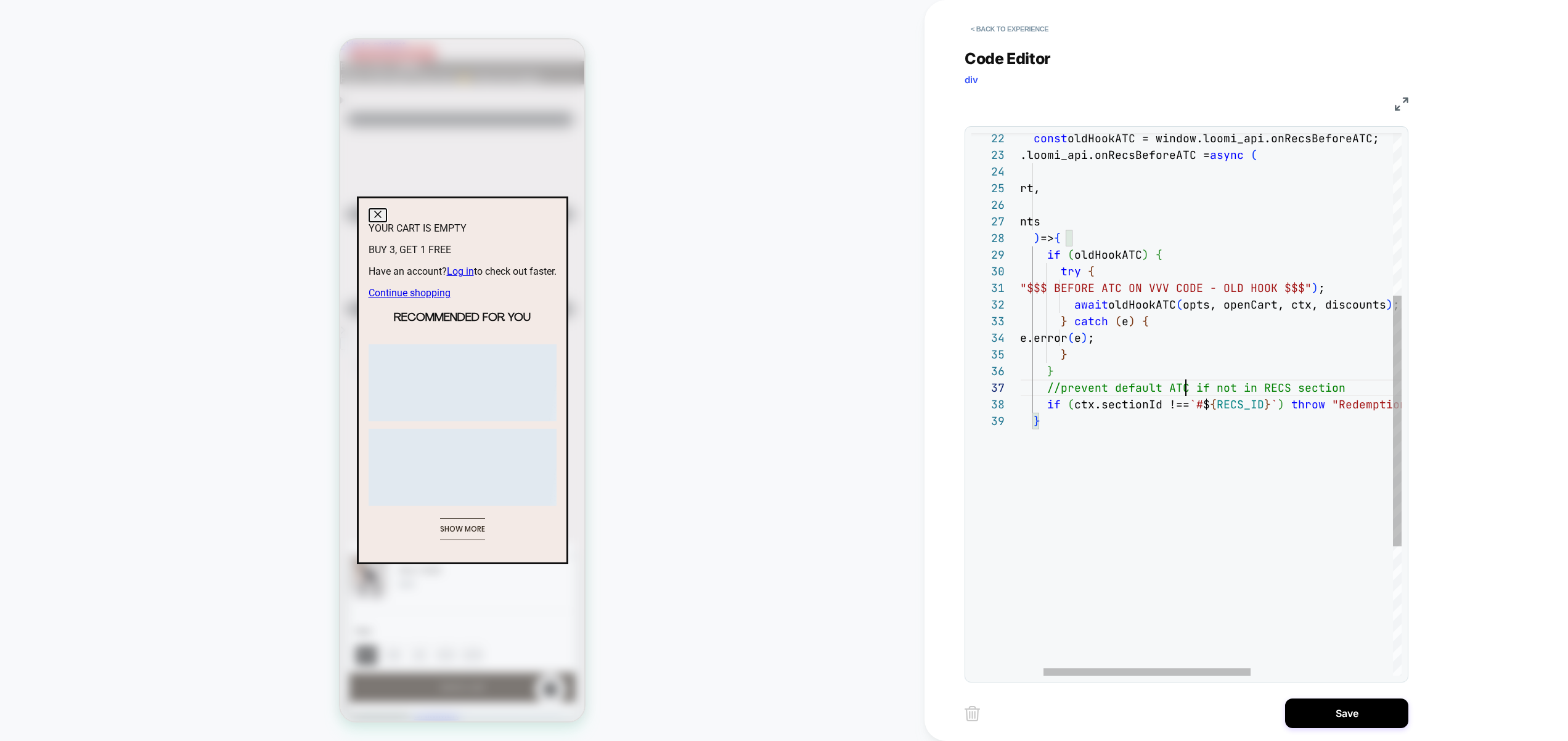
scroll to position [100, 206]
click at [1185, 390] on div "} catch ( e ) { console.error ( e ) ; } } //prevent default ATC if not in RECS …" at bounding box center [1321, 368] width 684 height 1175
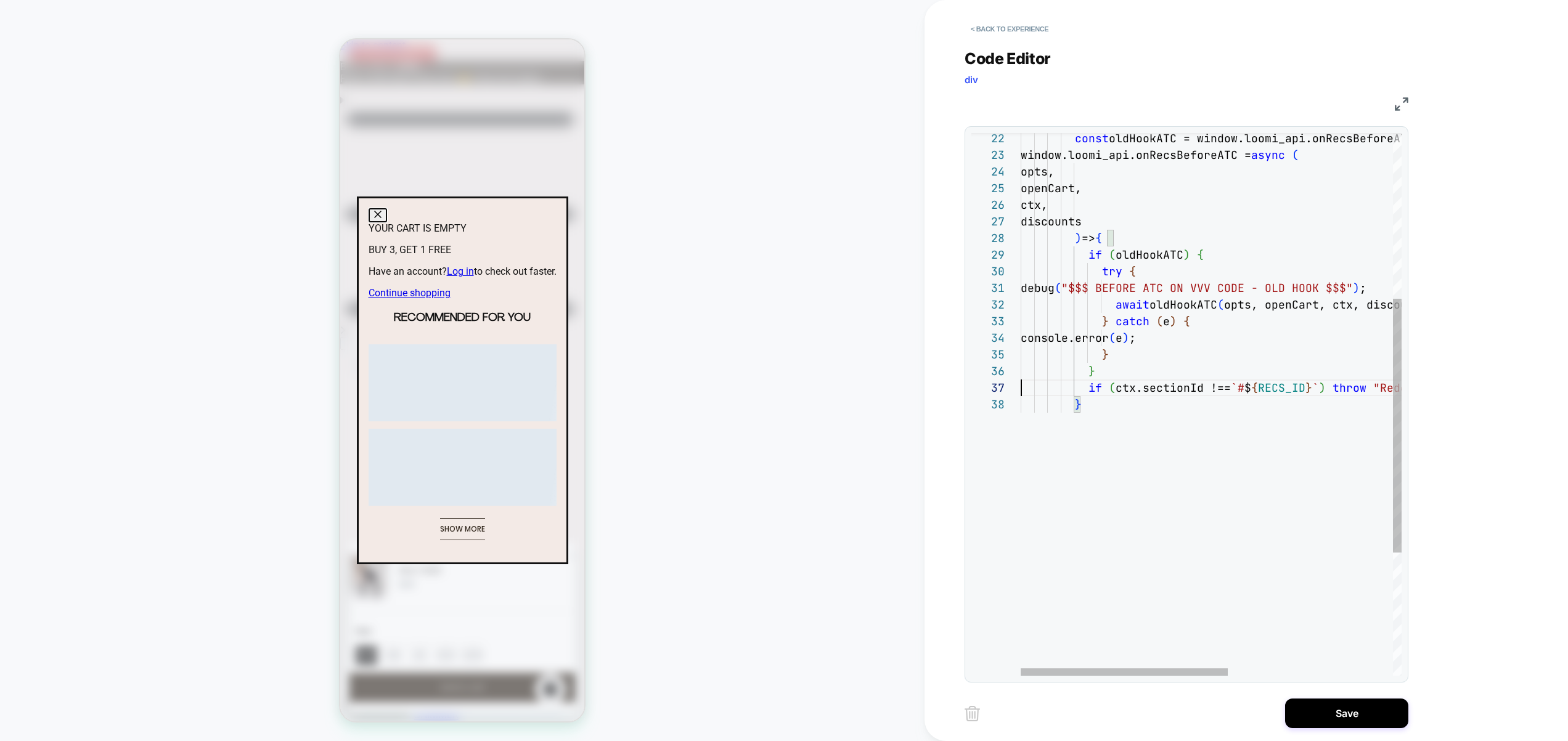
scroll to position [100, 0]
click at [1238, 391] on div "} catch ( e ) { console.error ( e ) ; } } if ( ctx.sectionId !== `# $ { RECS_ID…" at bounding box center [1362, 360] width 684 height 1158
click at [1178, 286] on div "} catch ( e ) { console.error ( e ) ; } } // if (ctx.sectionId !== `#${RECS_ID}…" at bounding box center [1367, 360] width 694 height 1158
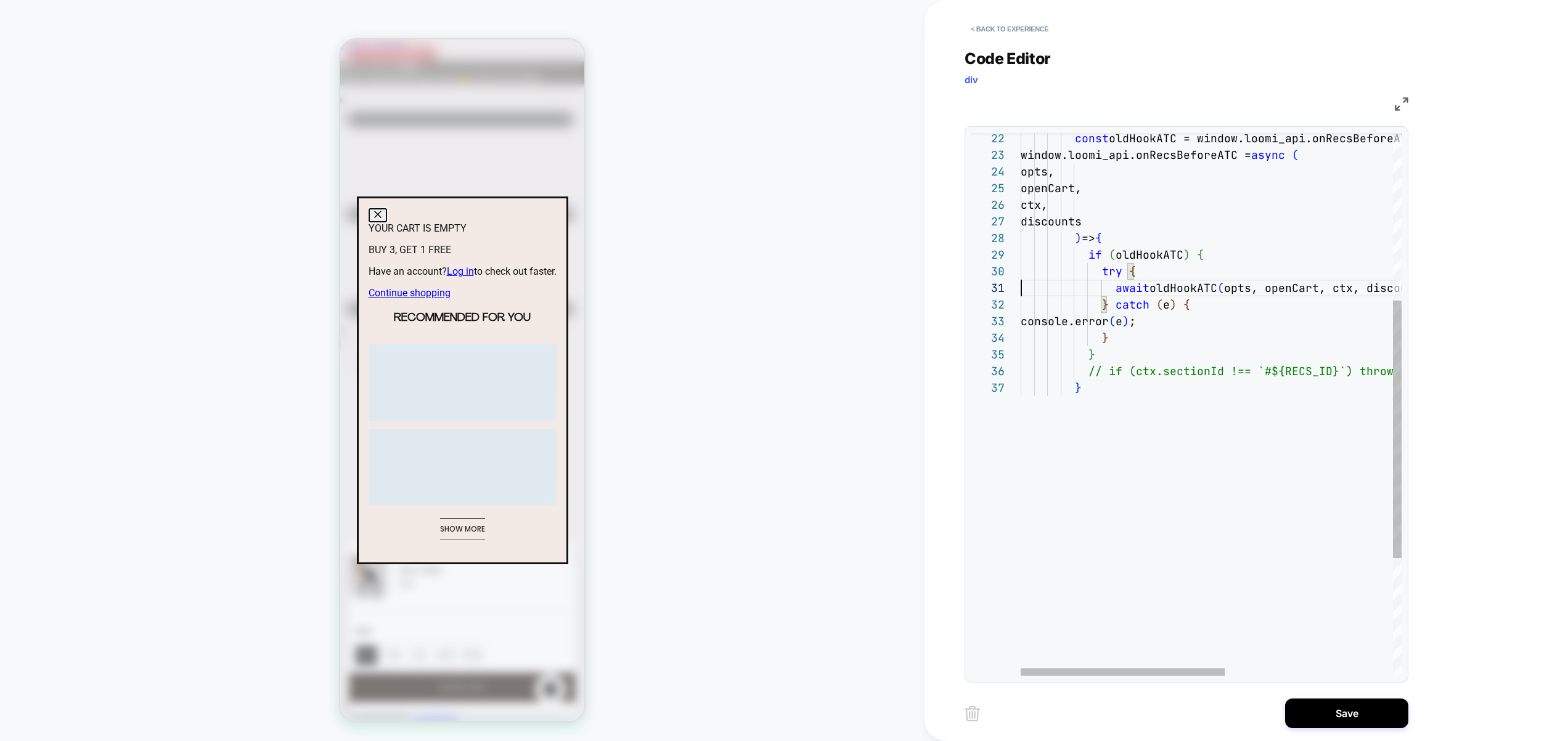
click at [1255, 367] on div "} catch ( e ) { console.error ( e ) ; } } // if (ctx.sectionId !== `#${RECS_ID}…" at bounding box center [1367, 352] width 694 height 1142
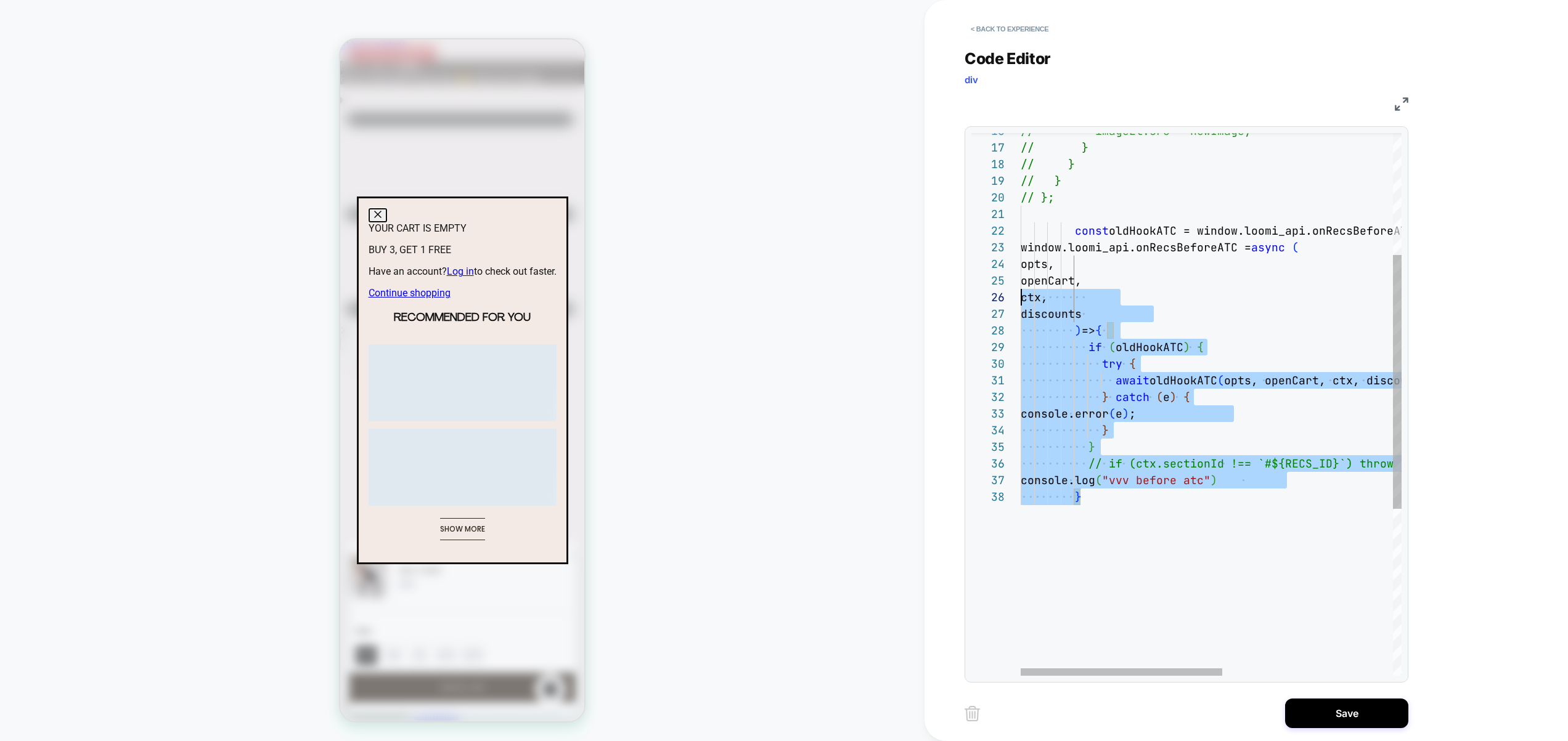
scroll to position [17, 0]
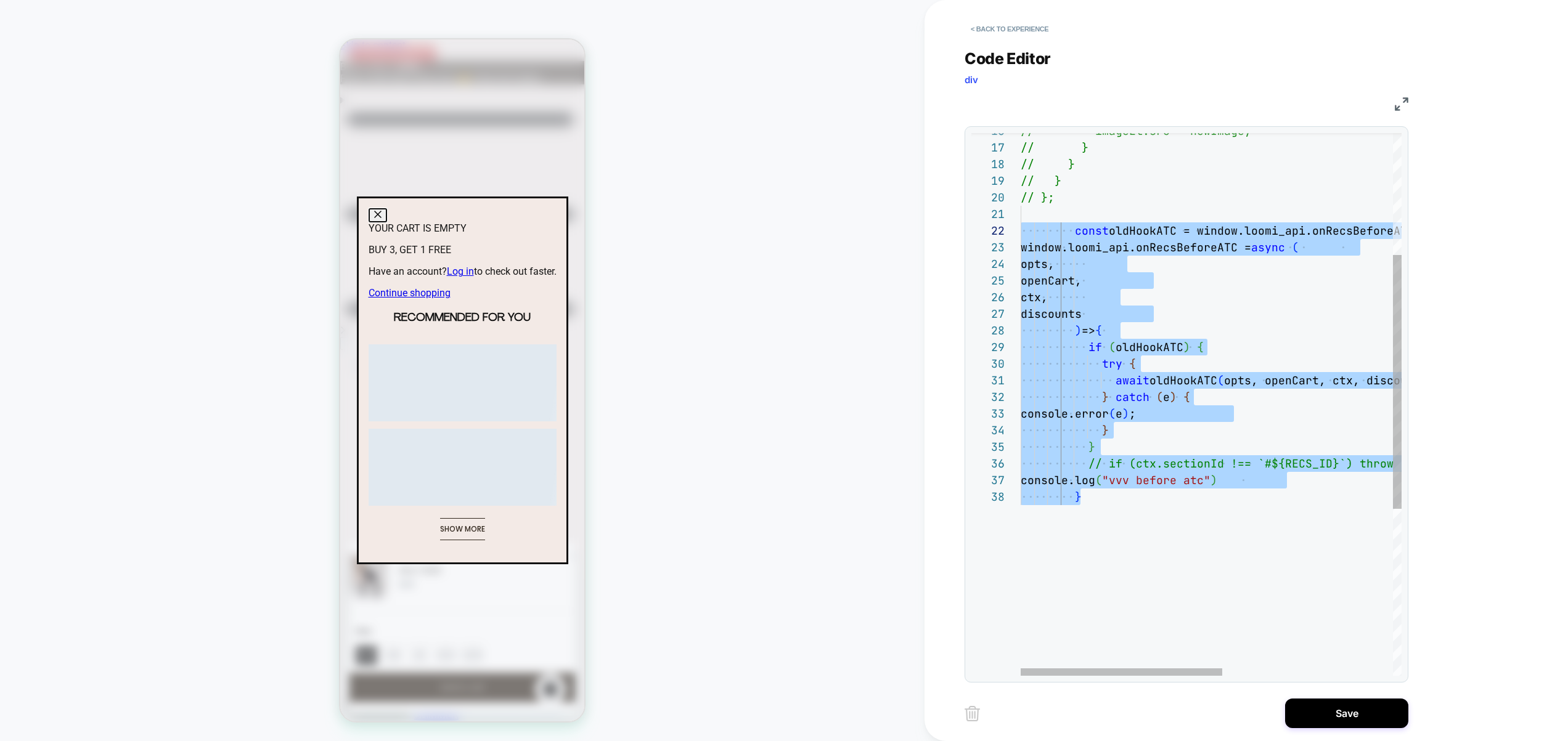
drag, startPoint x: 1052, startPoint y: 516, endPoint x: 940, endPoint y: 231, distance: 306.2
click at [1020, 231] on div "} catch ( e ) { console.error ( e ) ; } } // if (ctx.sectionId !== `#${RECS_ID}…" at bounding box center [1372, 452] width 703 height 1158
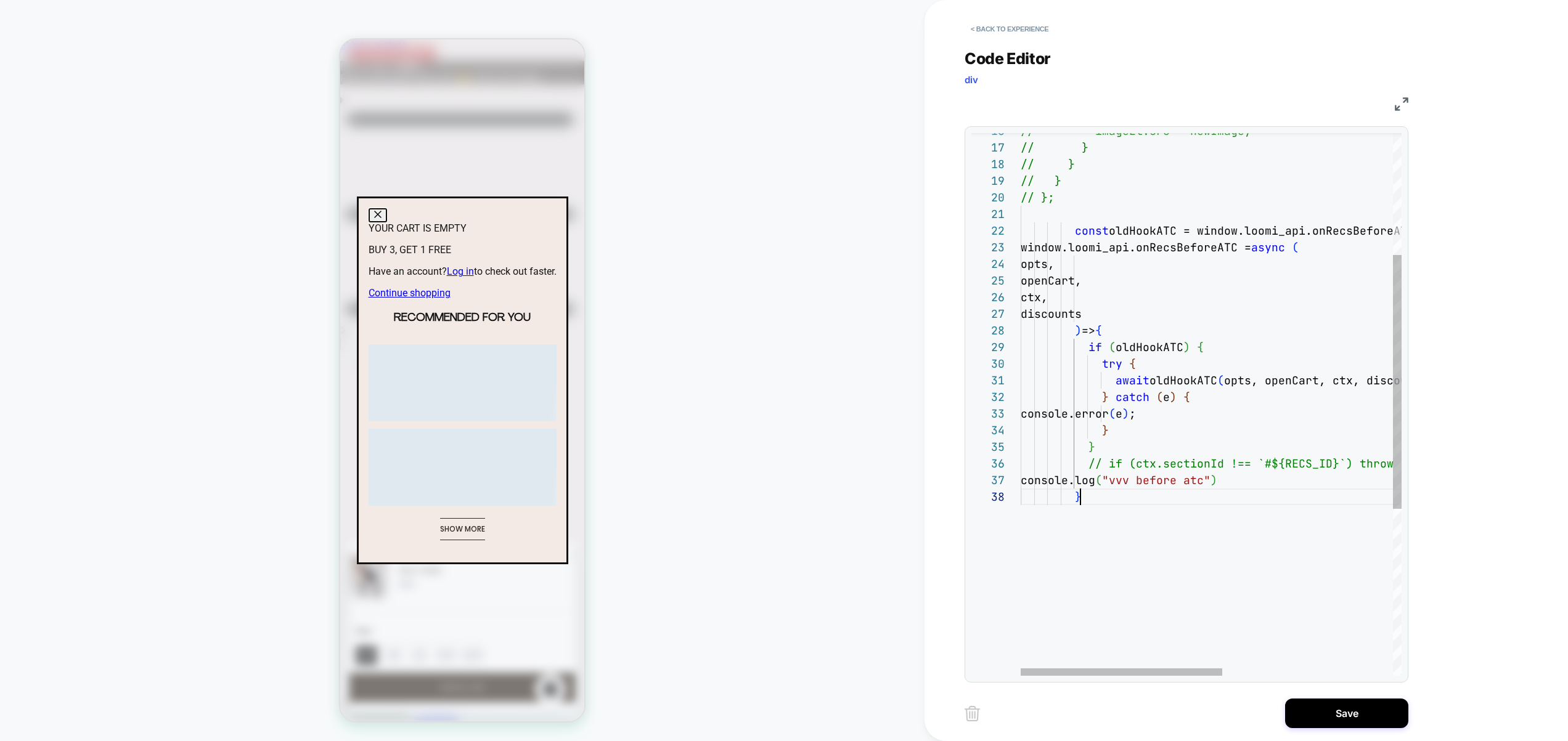
click at [1106, 539] on div "} catch ( e ) { console.error ( e ) ; } } // if (ctx.sectionId !== `#${RECS_ID}…" at bounding box center [1372, 452] width 703 height 1158
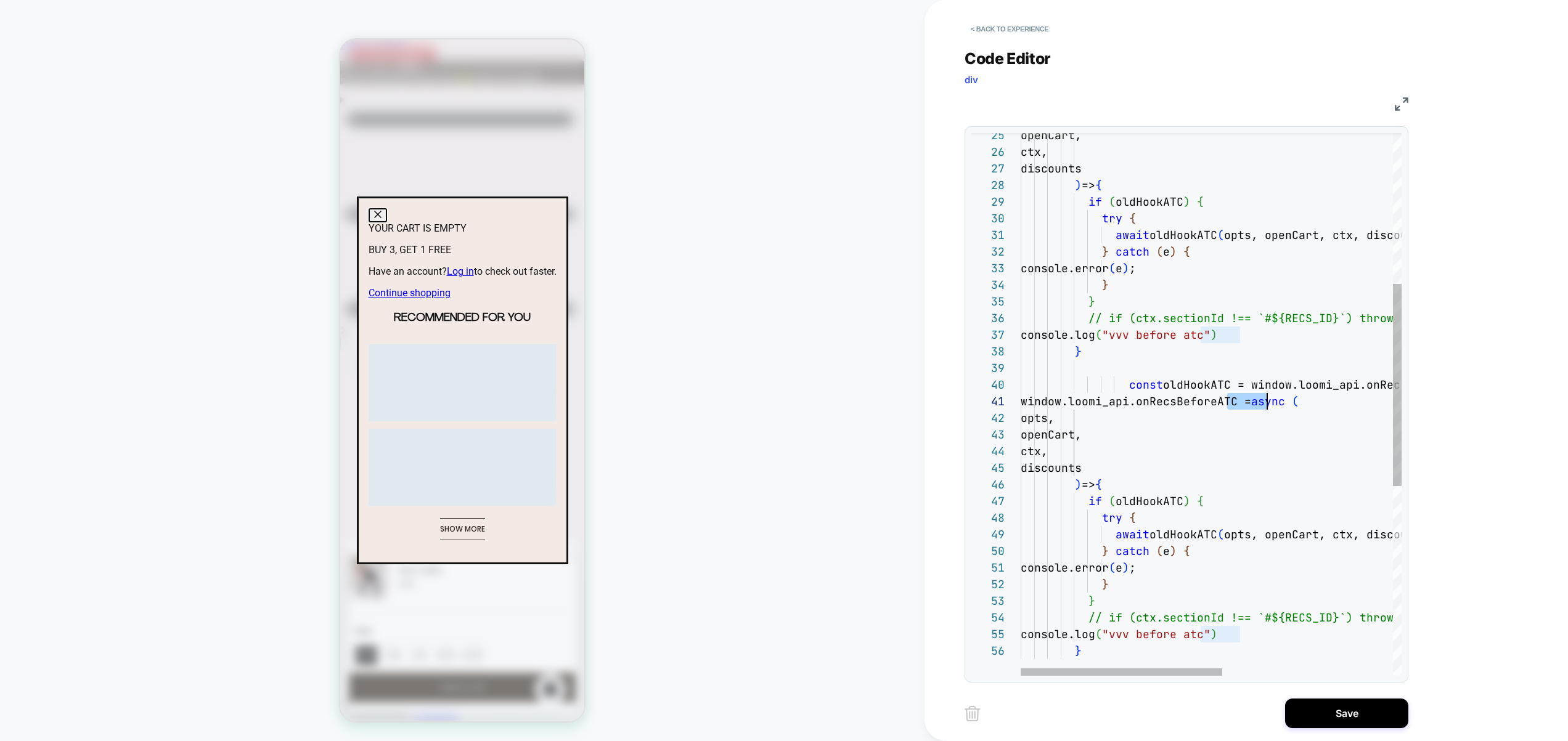
drag, startPoint x: 1232, startPoint y: 402, endPoint x: 1266, endPoint y: 403, distance: 34.0
click at [1266, 403] on div "} catch ( e ) { console.error ( e ) ; } } // if (ctx.sectionId !== `#${RECS_ID}…" at bounding box center [1372, 457] width 703 height 1458
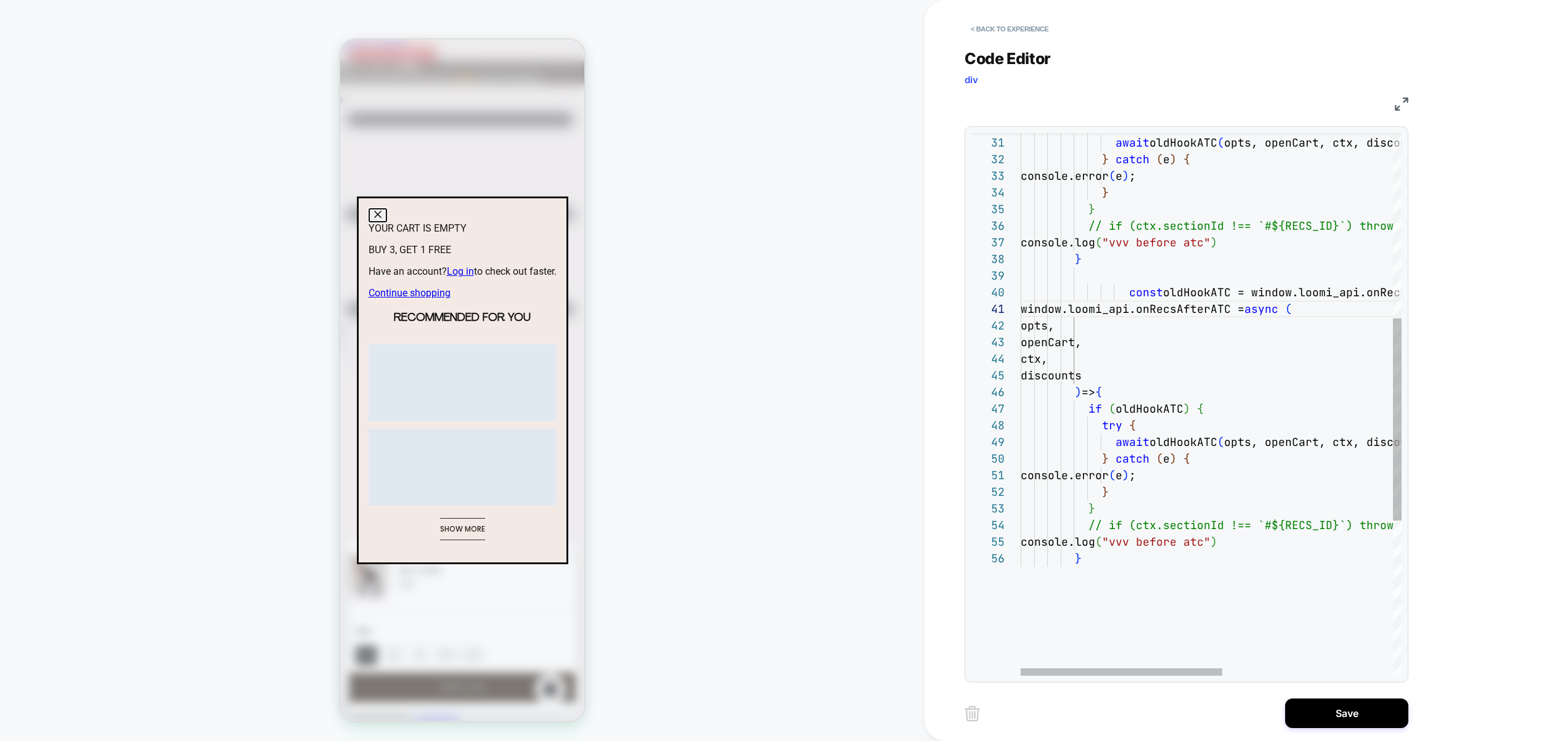
click at [1224, 546] on div "} catch ( e ) { console.error ( e ) ; } } // if (ctx.sectionId !== `#${RECS_ID}…" at bounding box center [1372, 364] width 703 height 1458
type textarea "**********"
click at [1340, 705] on button "Save" at bounding box center [1346, 713] width 124 height 30
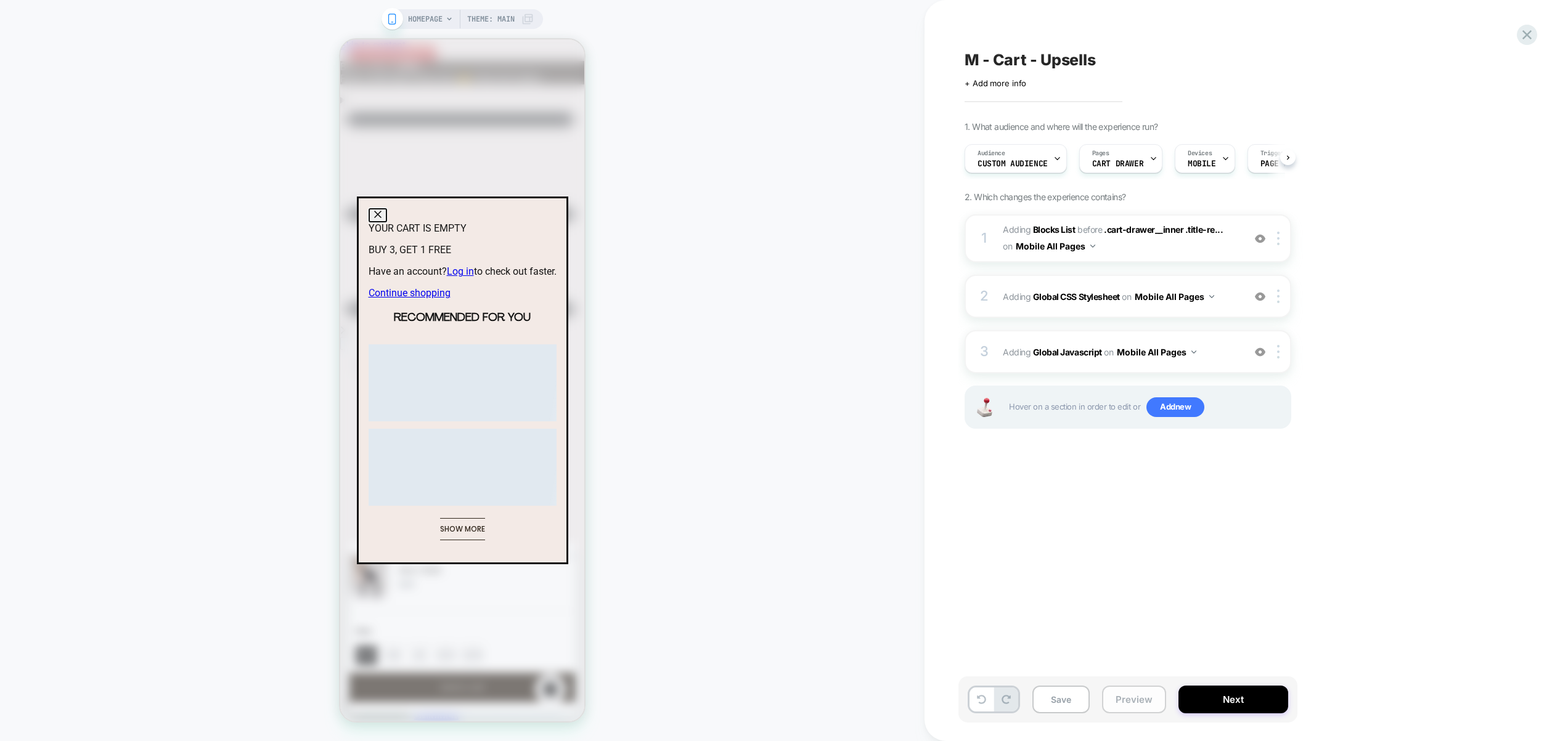
scroll to position [0, 1]
click at [1147, 697] on button "Preview" at bounding box center [1134, 699] width 64 height 28
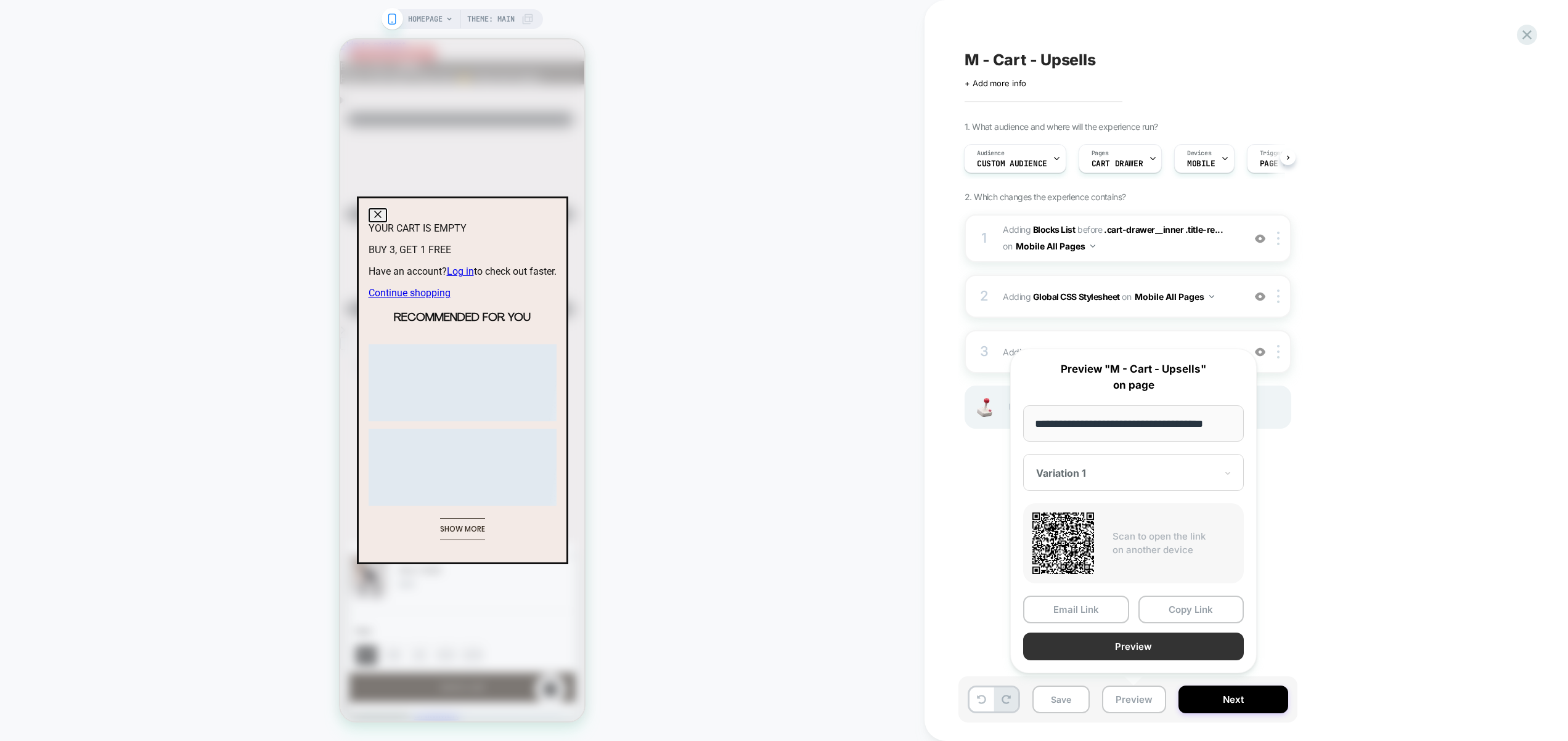
scroll to position [0, 0]
click at [1145, 654] on button "Preview" at bounding box center [1133, 646] width 221 height 28
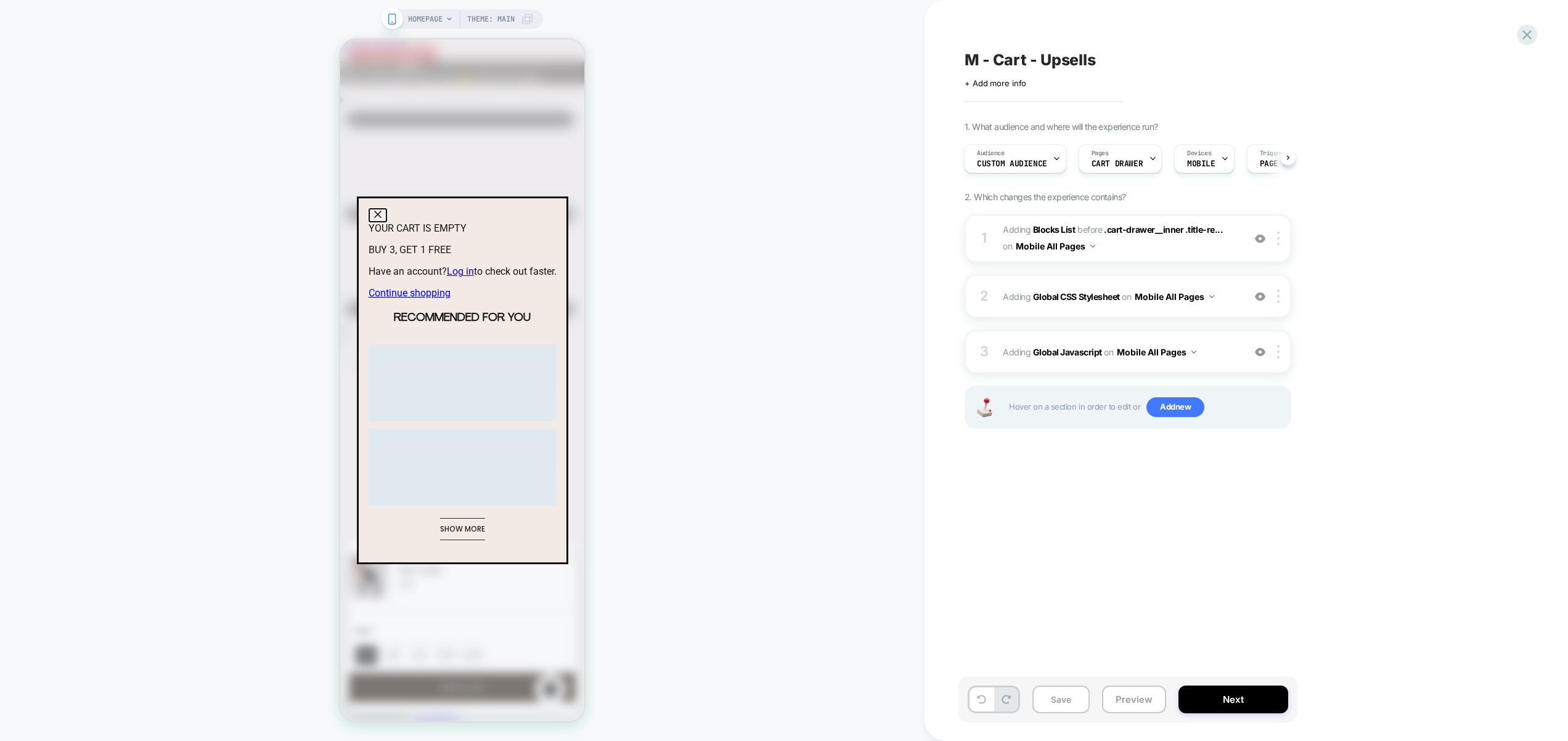
click at [1199, 361] on span "Adding Global Javascript on Mobile All Pages" at bounding box center [1120, 352] width 235 height 18
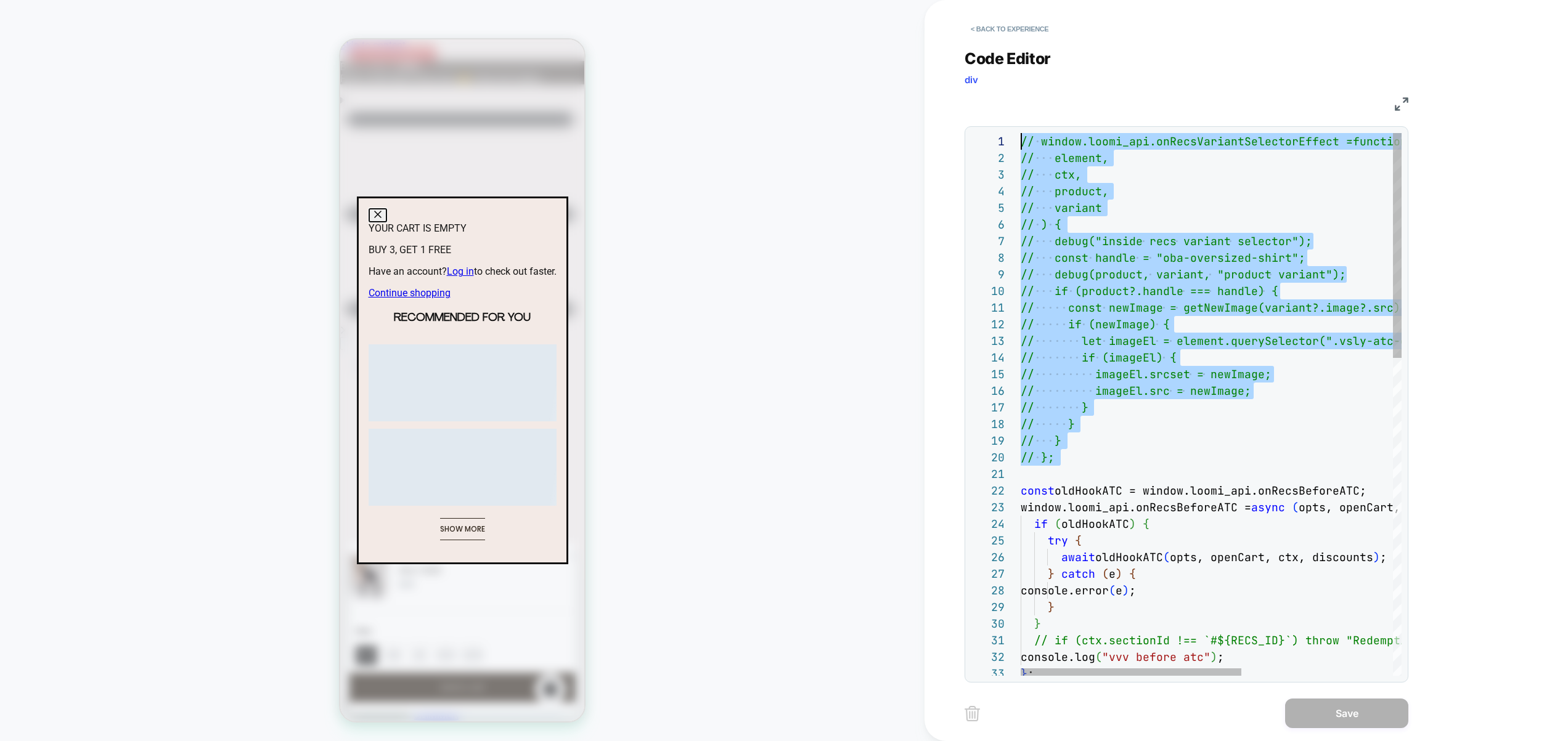
drag, startPoint x: 1063, startPoint y: 476, endPoint x: 894, endPoint y: 45, distance: 462.9
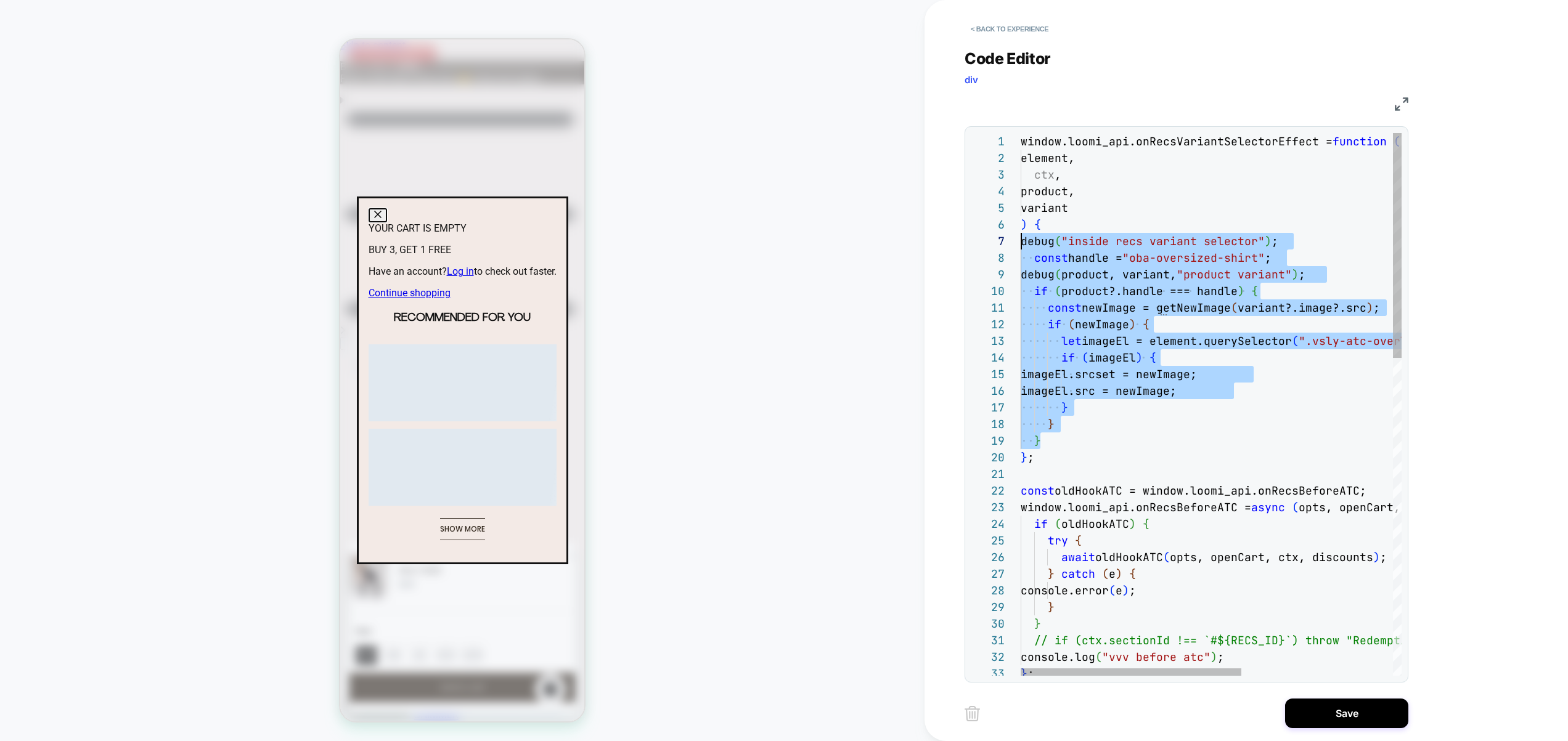
scroll to position [100, 0]
drag, startPoint x: 1053, startPoint y: 433, endPoint x: 1012, endPoint y: 239, distance: 198.3
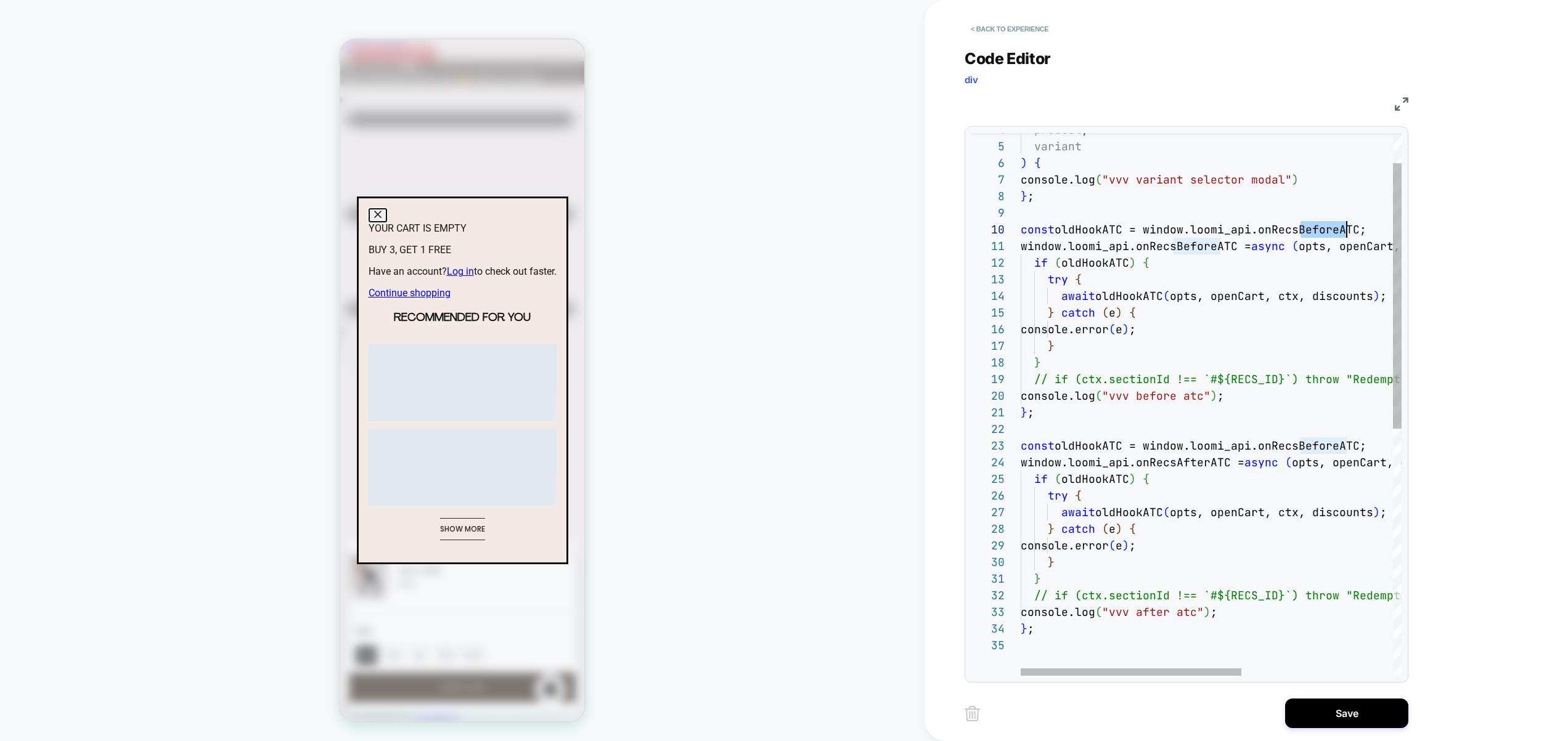
scroll to position [150, 319]
drag, startPoint x: 1300, startPoint y: 227, endPoint x: 1341, endPoint y: 227, distance: 41.0
click at [1341, 227] on div "product , variant ) { console.log ( "vvv variant selector modal" ) } ; const ol…" at bounding box center [1341, 625] width 641 height 1108
click at [1127, 447] on div "product , variant ) { console.log ( "vvv variant selector modal" ) } ; const ol…" at bounding box center [1341, 625] width 641 height 1108
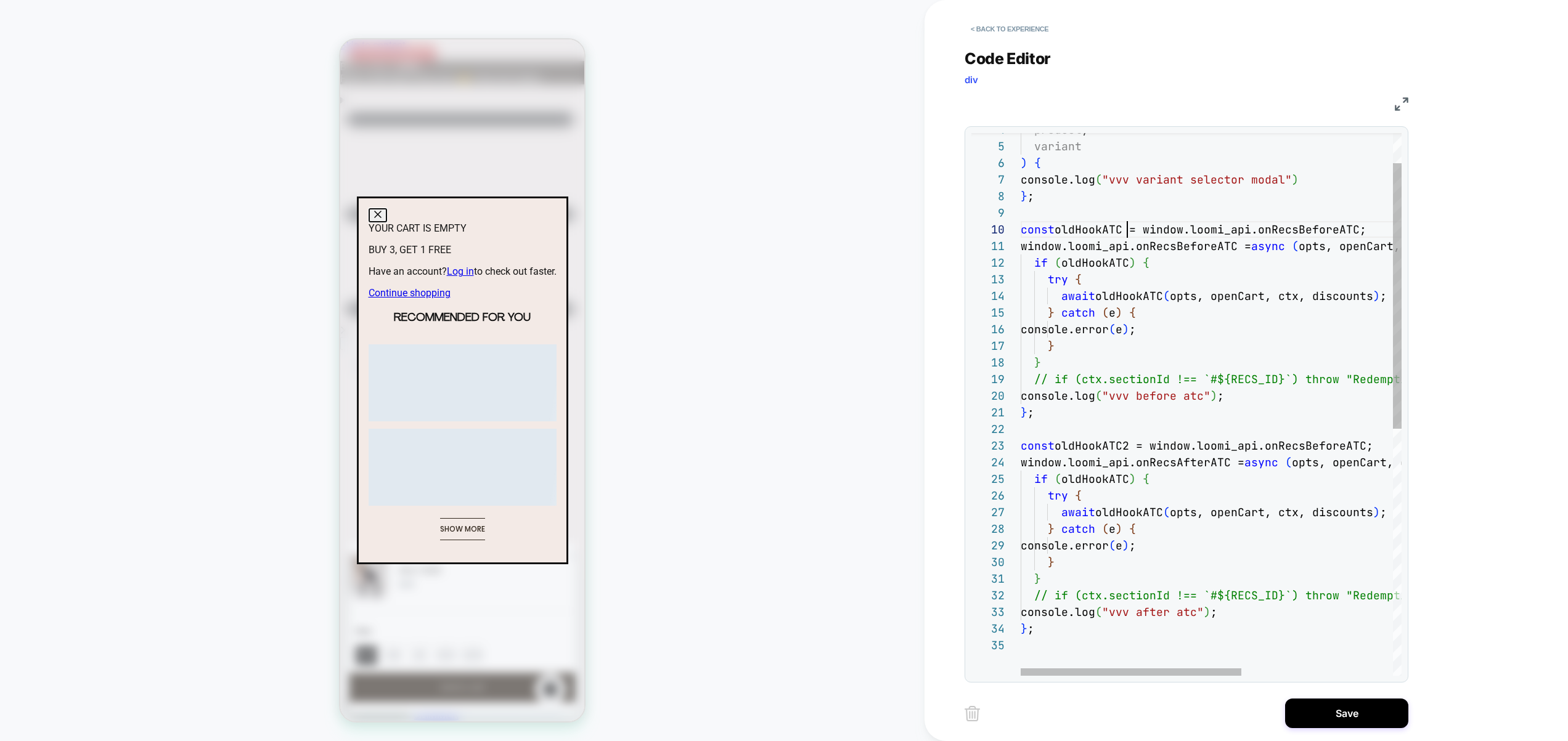
click at [1126, 226] on div "product , variant ) { console.log ( "vvv variant selector modal" ) } ; const ol…" at bounding box center [1341, 625] width 641 height 1108
click at [1109, 230] on div "product , variant ) { console.log ( "vvv variant selector modal" ) } ; const ol…" at bounding box center [1341, 625] width 641 height 1108
click at [1126, 261] on div "product , variant ) { console.log ( "vvv variant selector modal" ) } ; const ol…" at bounding box center [1341, 625] width 641 height 1108
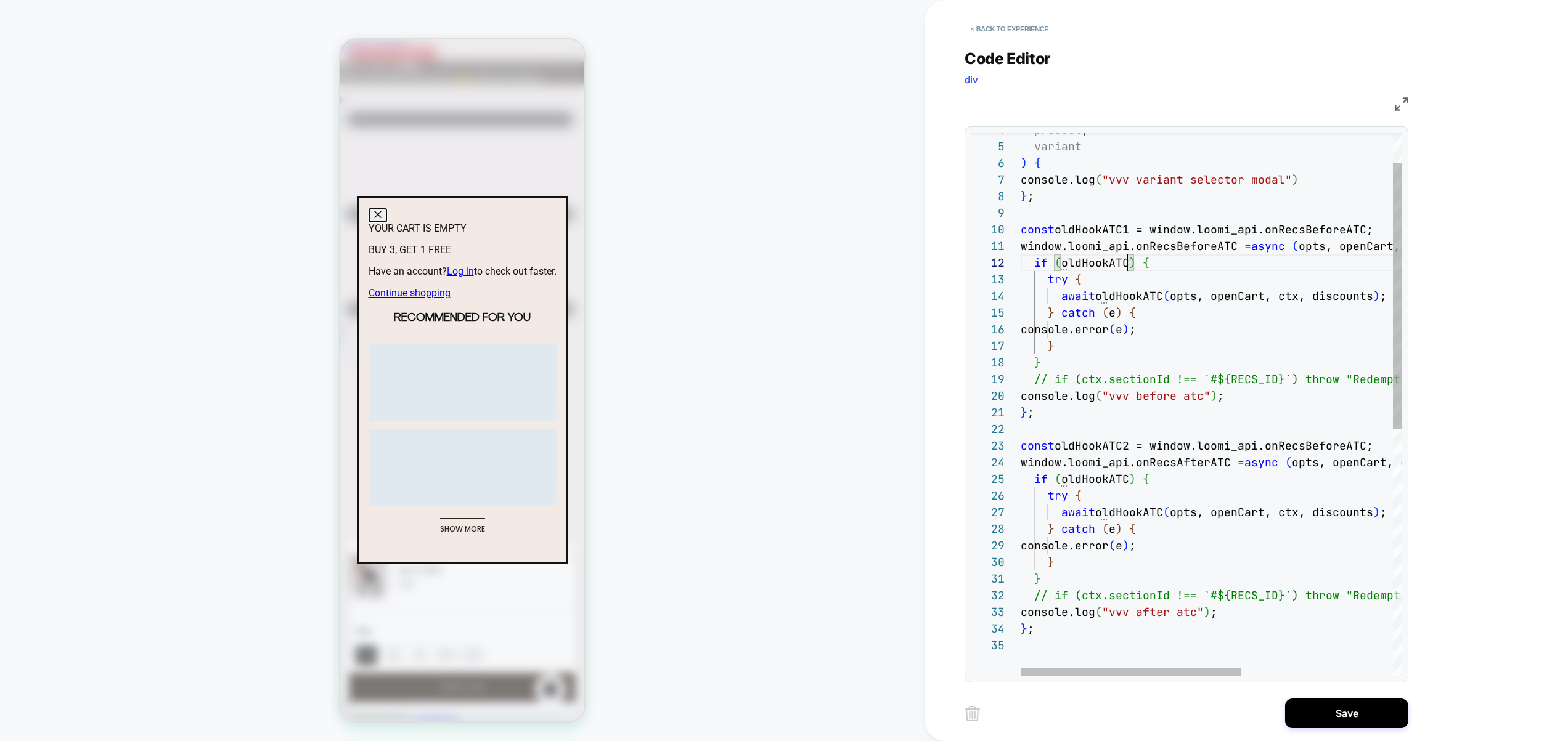
scroll to position [17, 114]
click at [1126, 479] on div "product , variant ) { console.log ( "vvv variant selector modal" ) } ; const ol…" at bounding box center [1341, 625] width 641 height 1108
drag, startPoint x: 1308, startPoint y: 446, endPoint x: 1347, endPoint y: 449, distance: 39.1
click at [1347, 449] on div "product , variant ) { console.log ( "vvv variant selector modal" ) } ; const ol…" at bounding box center [1341, 625] width 641 height 1108
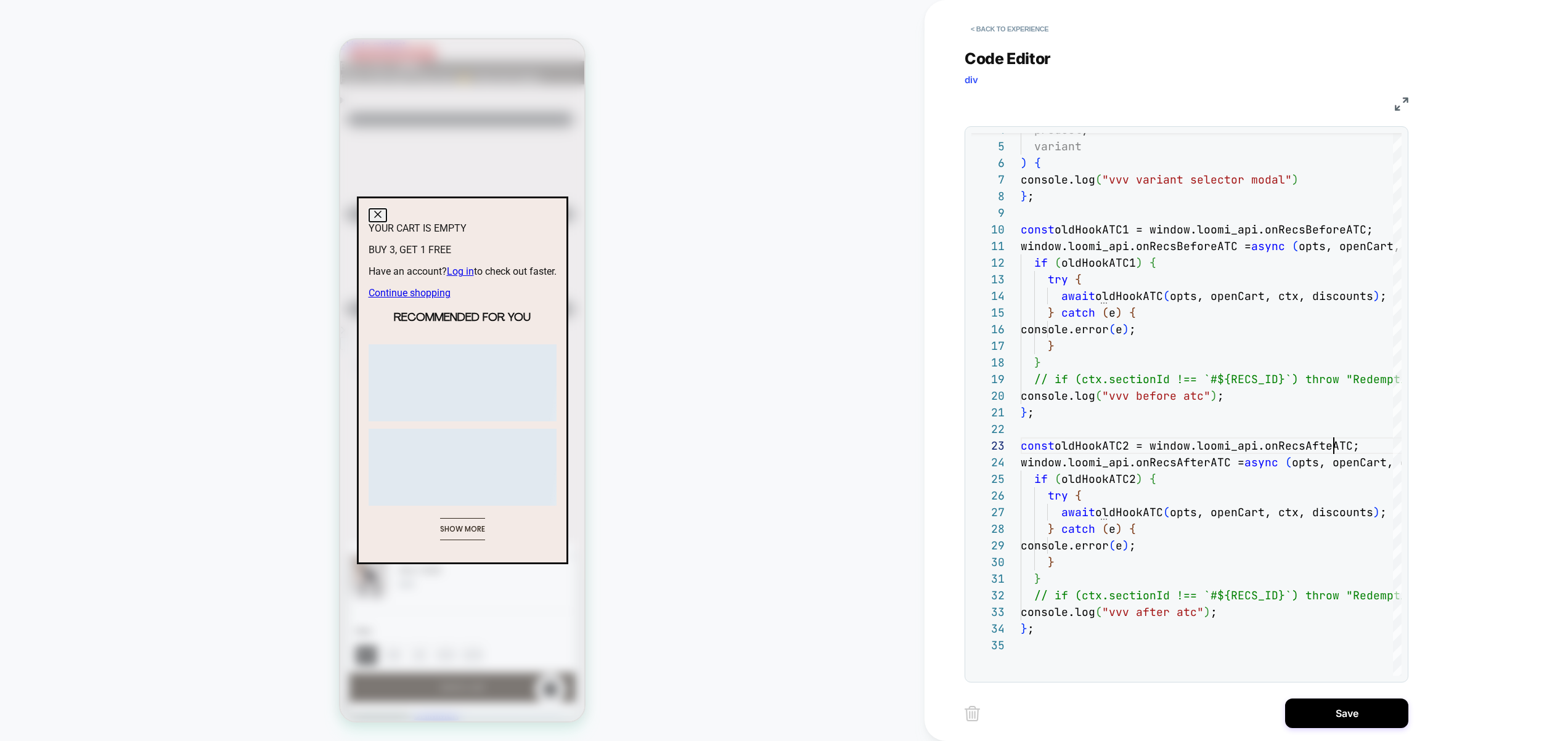
scroll to position [33, 319]
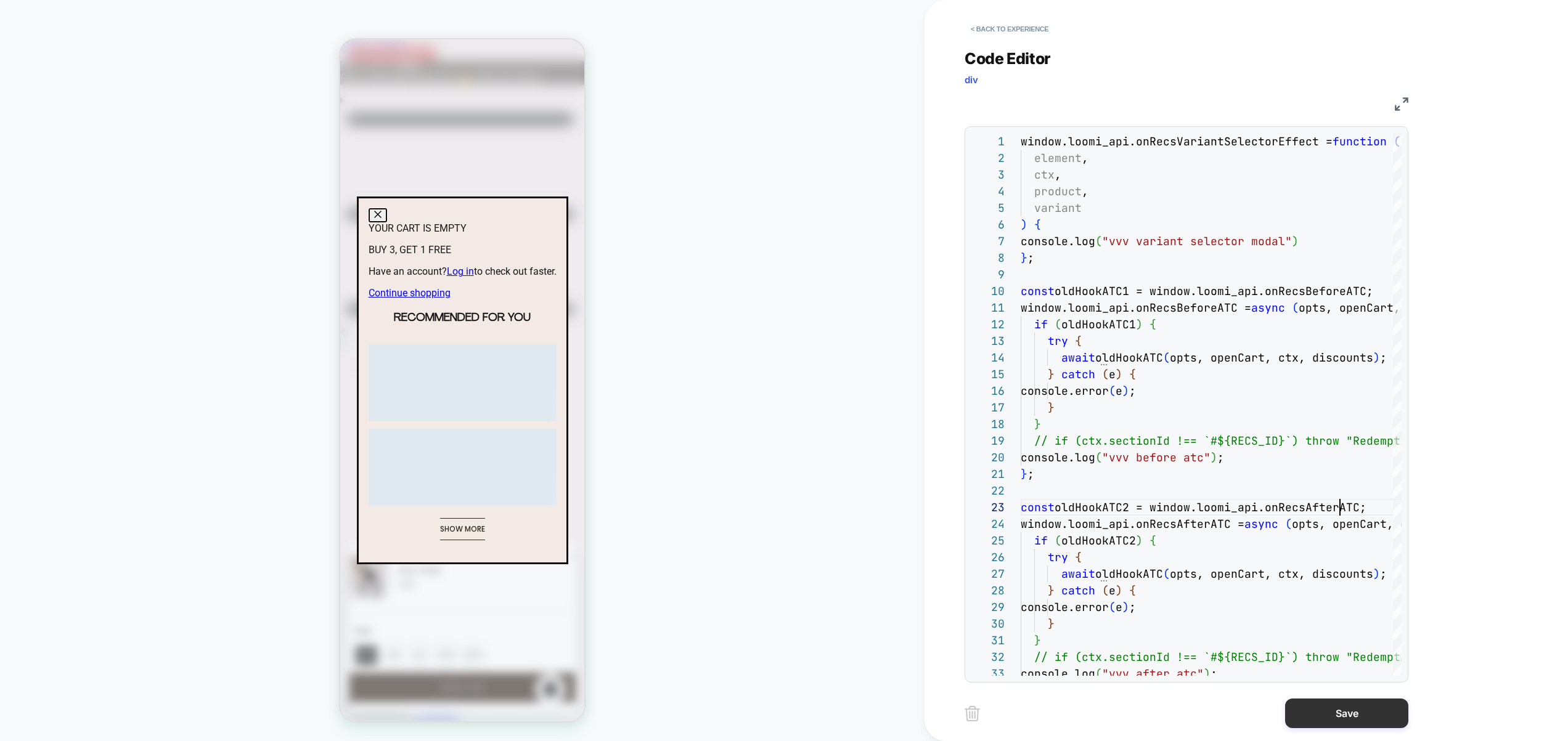
type textarea "**********"
drag, startPoint x: 1322, startPoint y: 717, endPoint x: 1298, endPoint y: 711, distance: 24.7
click at [1322, 717] on button "Save" at bounding box center [1346, 713] width 124 height 30
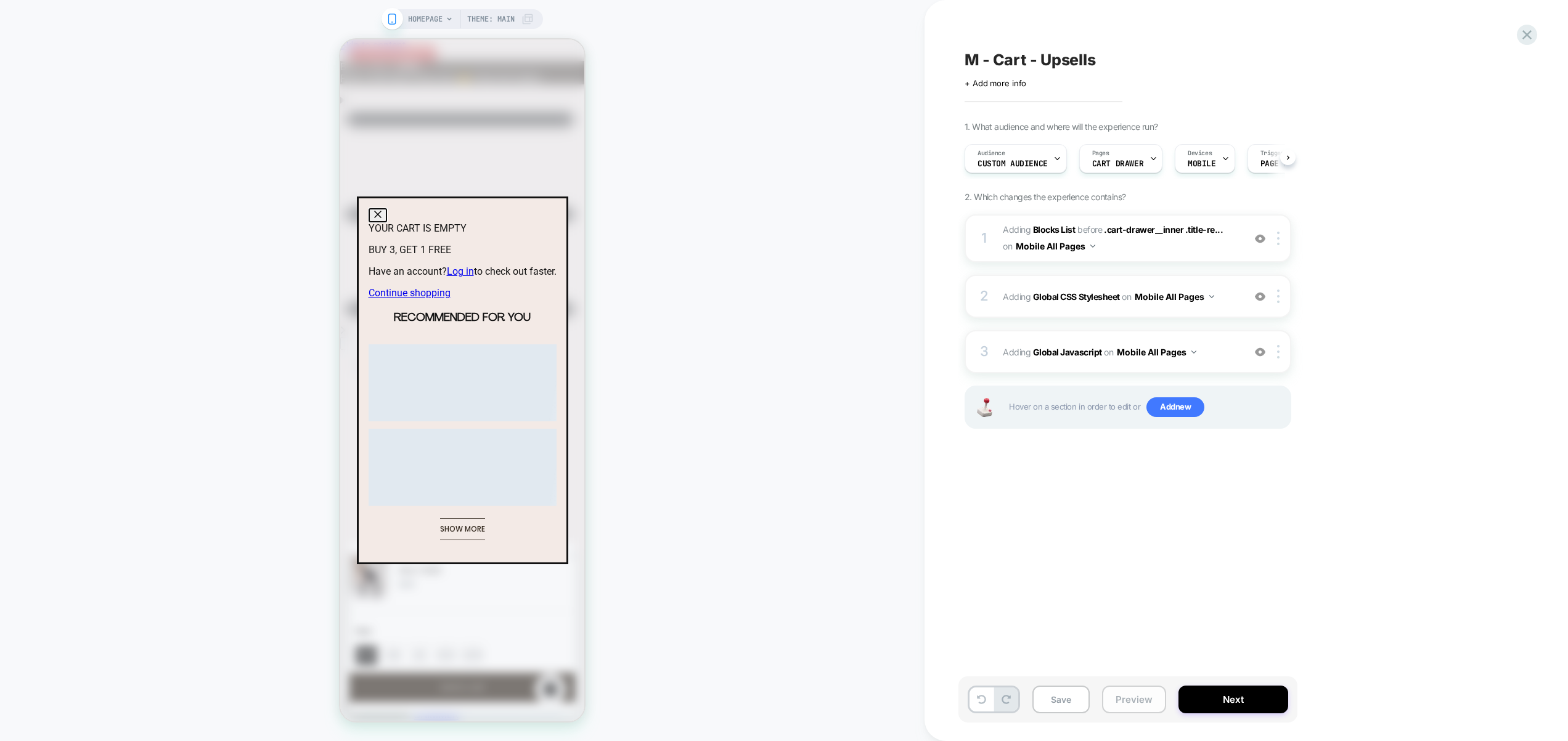
click at [1149, 700] on button "Preview" at bounding box center [1134, 699] width 64 height 28
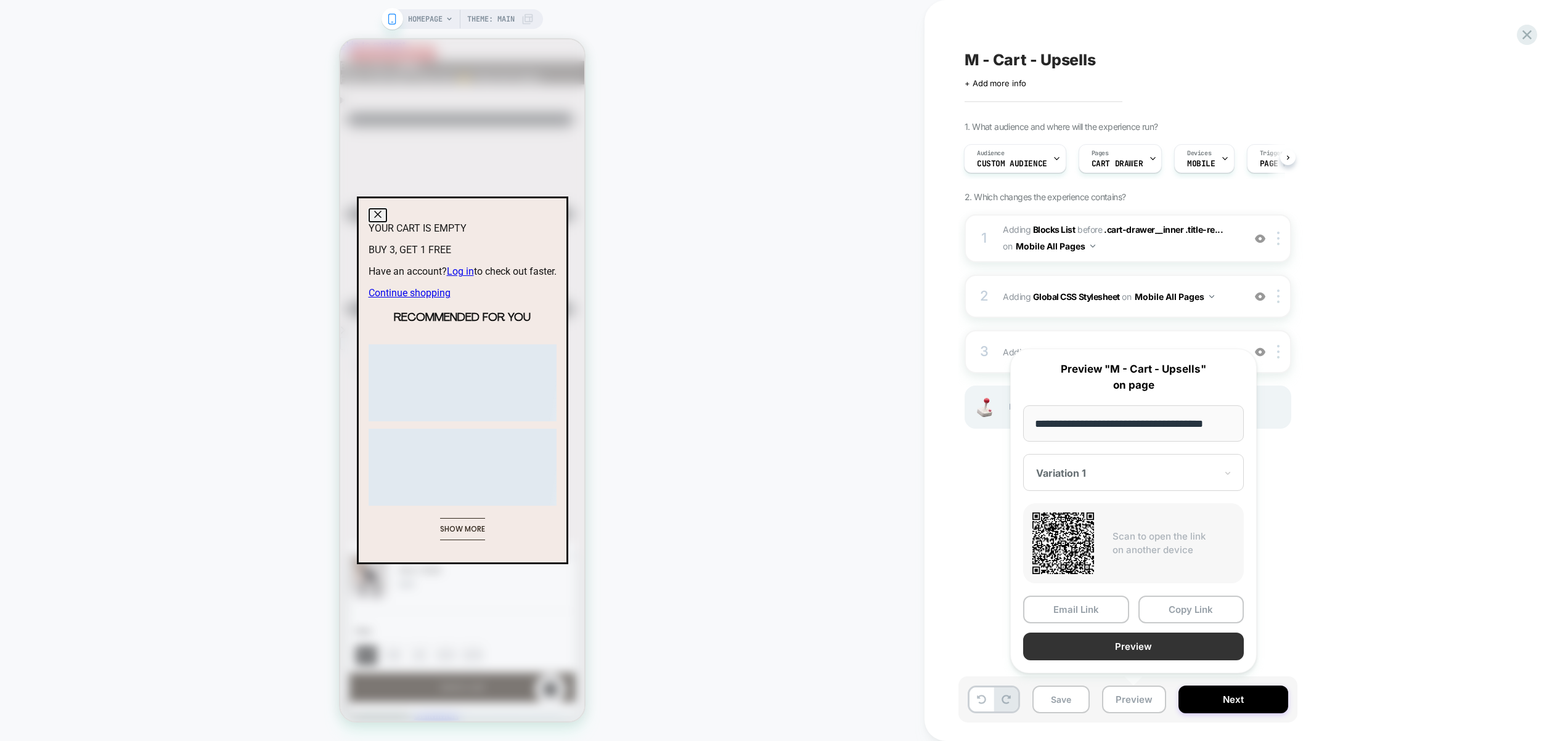
scroll to position [0, 0]
click at [1146, 652] on button "Preview" at bounding box center [1133, 646] width 221 height 28
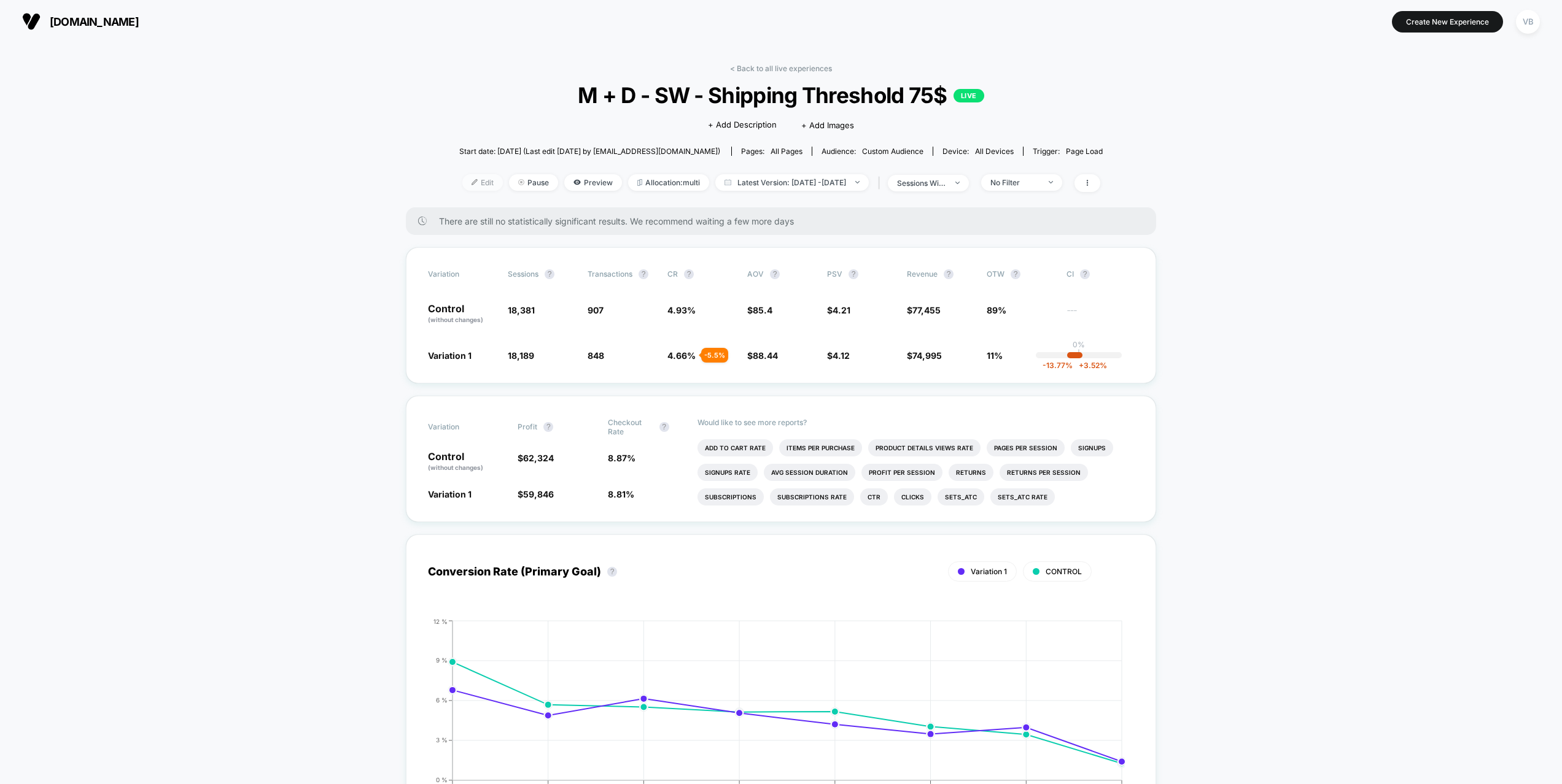
click at [470, 184] on span "Edit" at bounding box center [482, 183] width 41 height 17
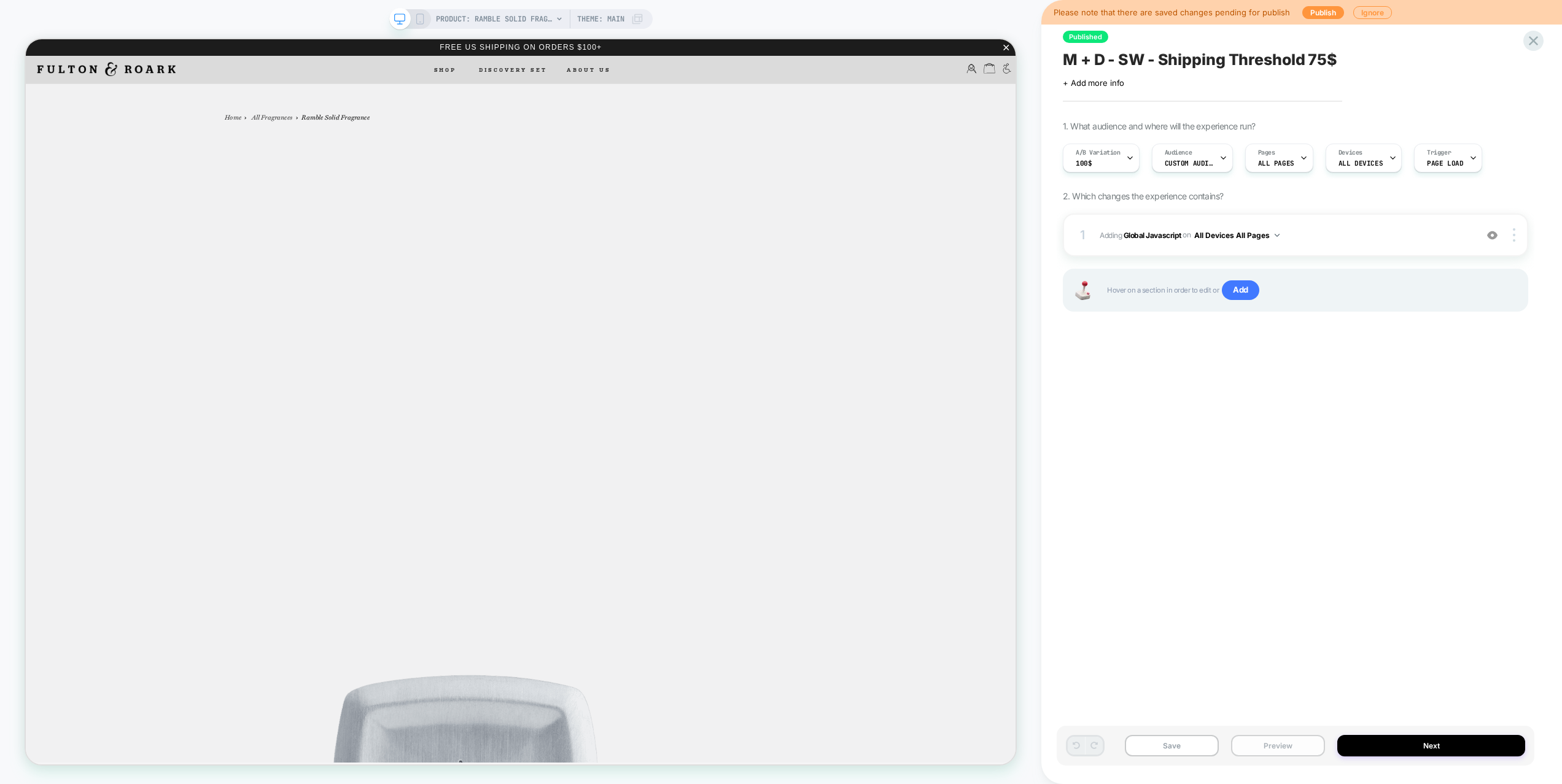
click at [1269, 752] on button "Preview" at bounding box center [1277, 746] width 94 height 21
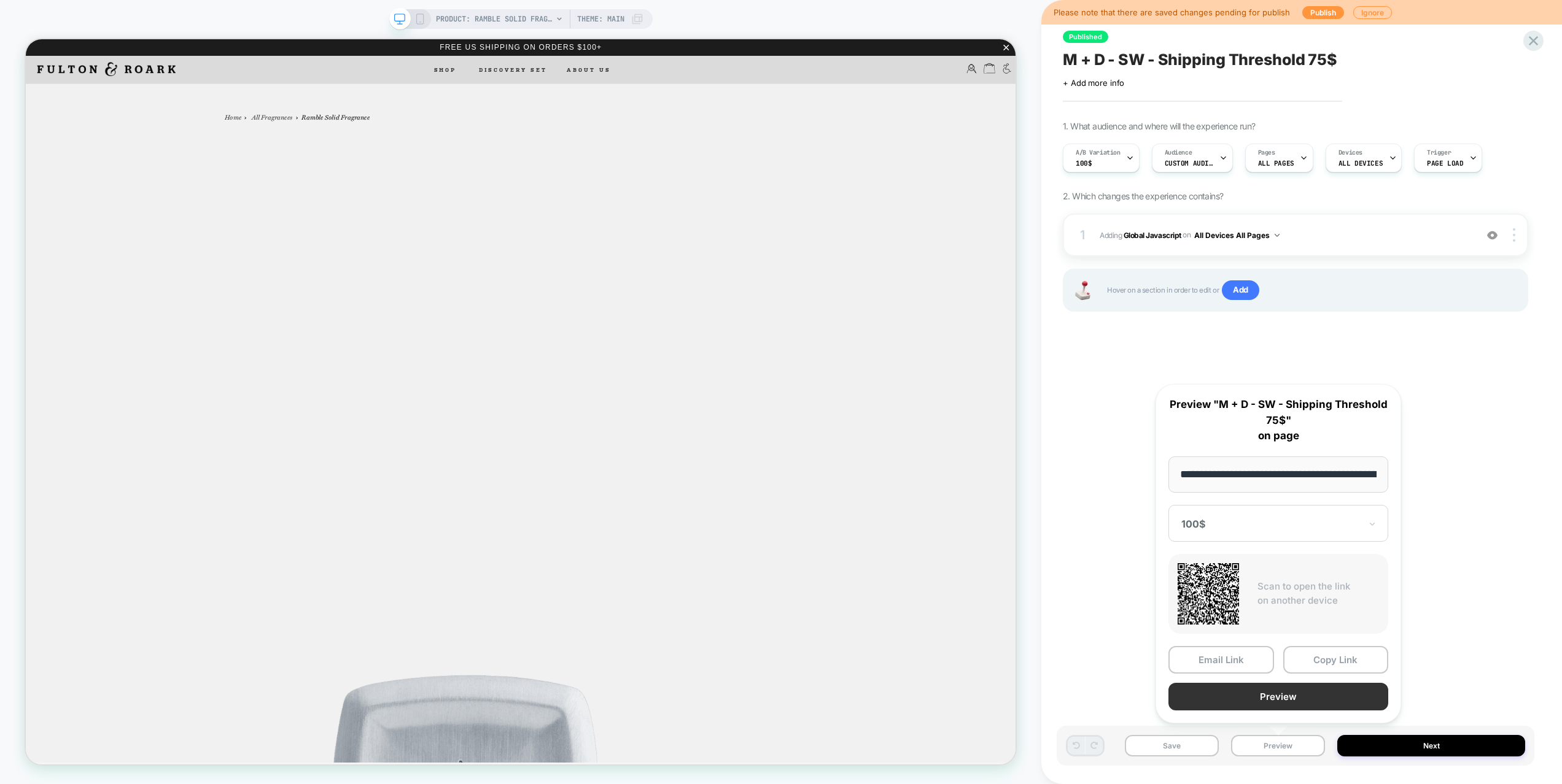
click at [1271, 704] on button "Preview" at bounding box center [1277, 696] width 220 height 28
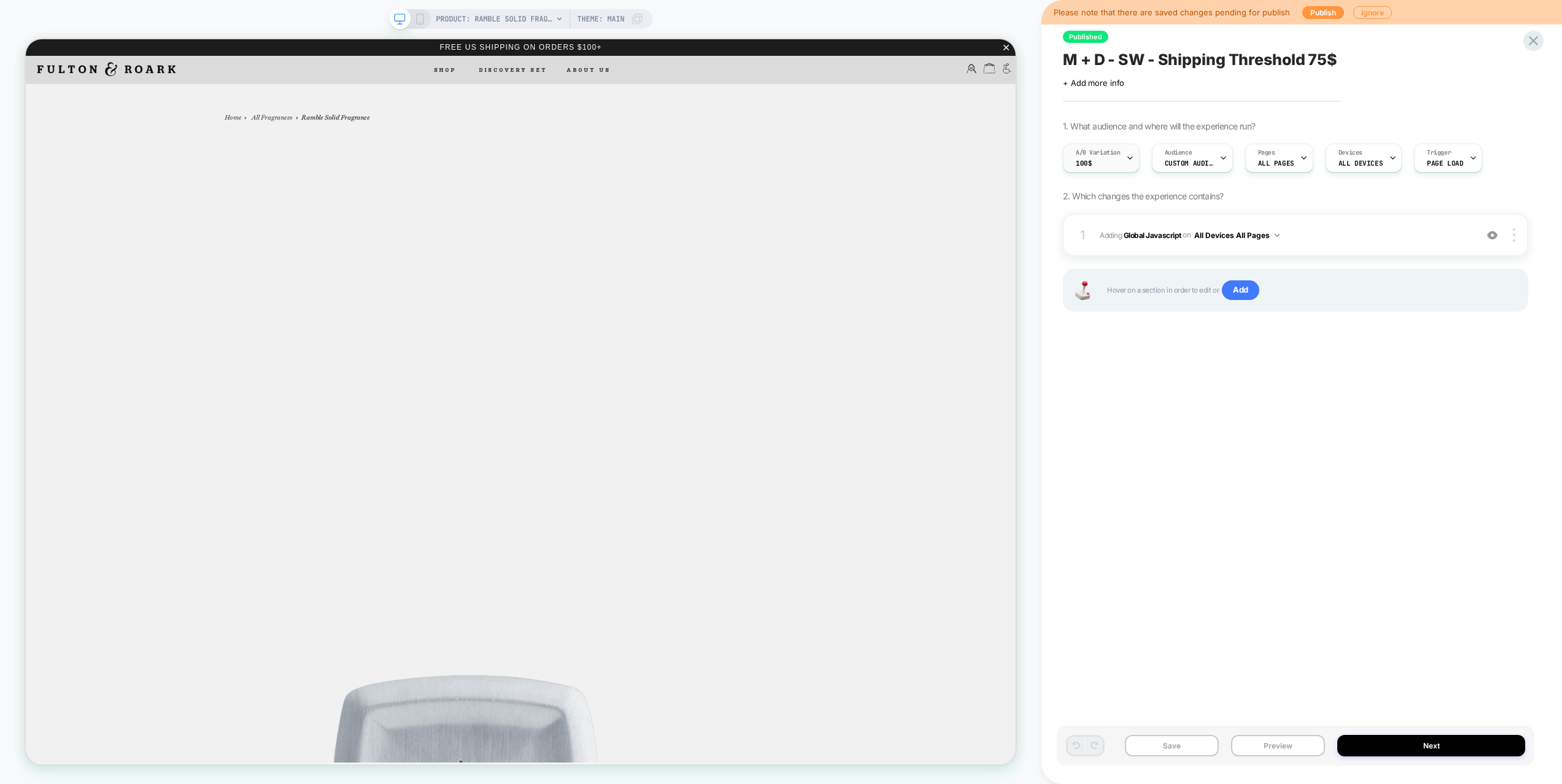
click at [1111, 160] on div "A/B Variation 100$" at bounding box center [1098, 158] width 69 height 28
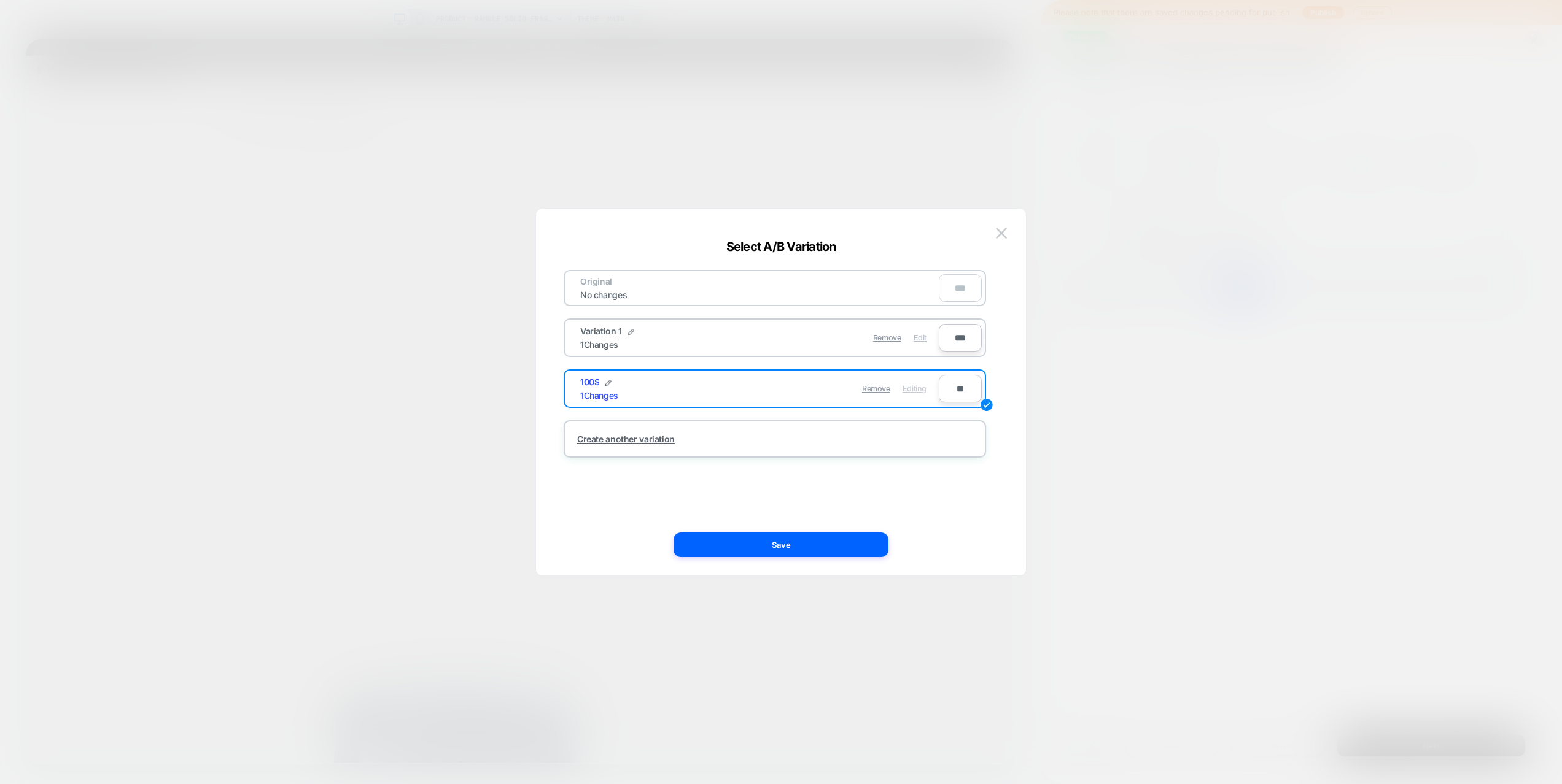
click at [917, 342] on span "Edit" at bounding box center [920, 338] width 13 height 9
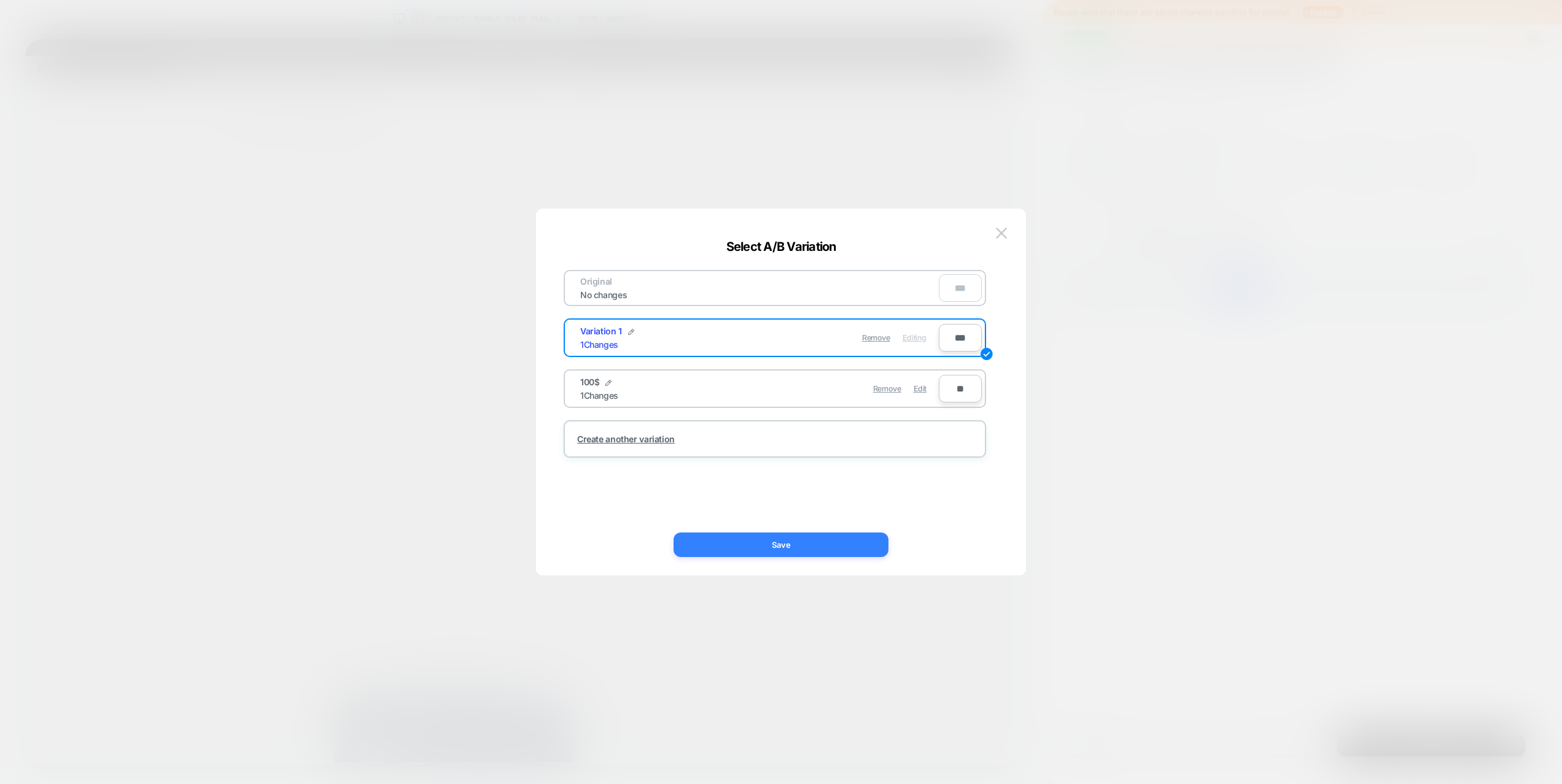
click at [873, 547] on button "Save" at bounding box center [781, 545] width 215 height 25
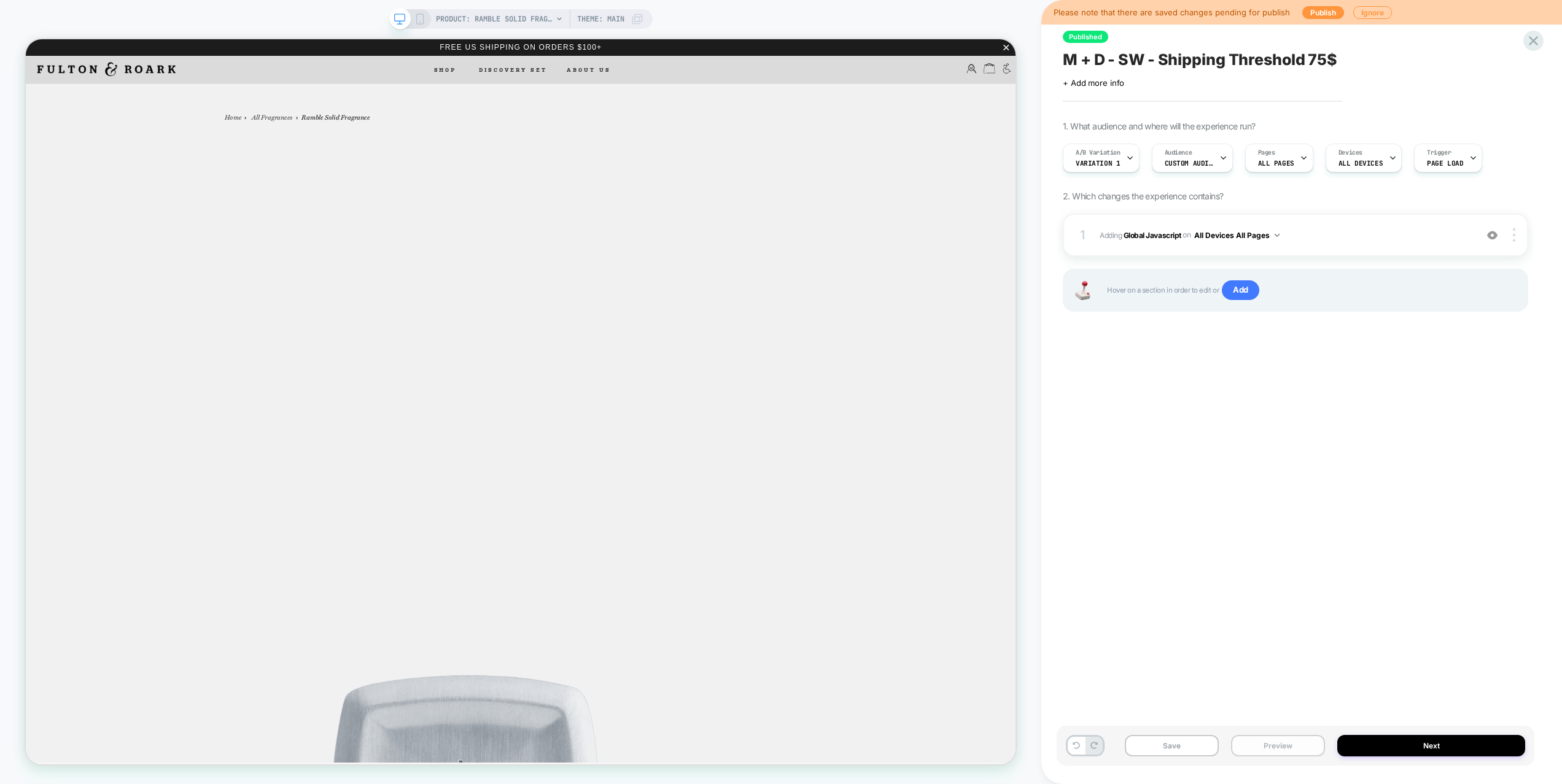
click at [1266, 740] on button "Preview" at bounding box center [1277, 746] width 94 height 21
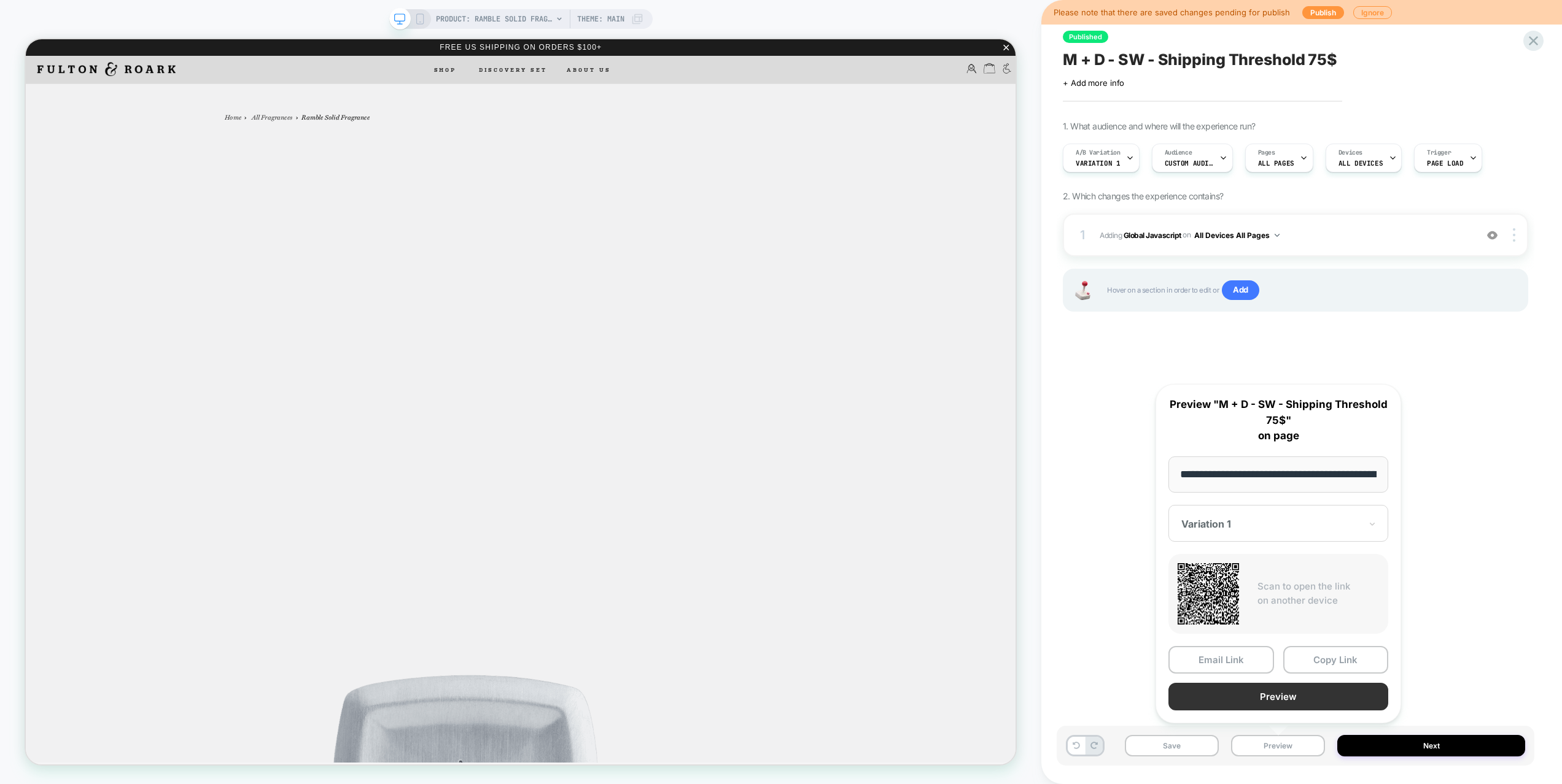
click at [1247, 687] on button "Preview" at bounding box center [1277, 696] width 220 height 28
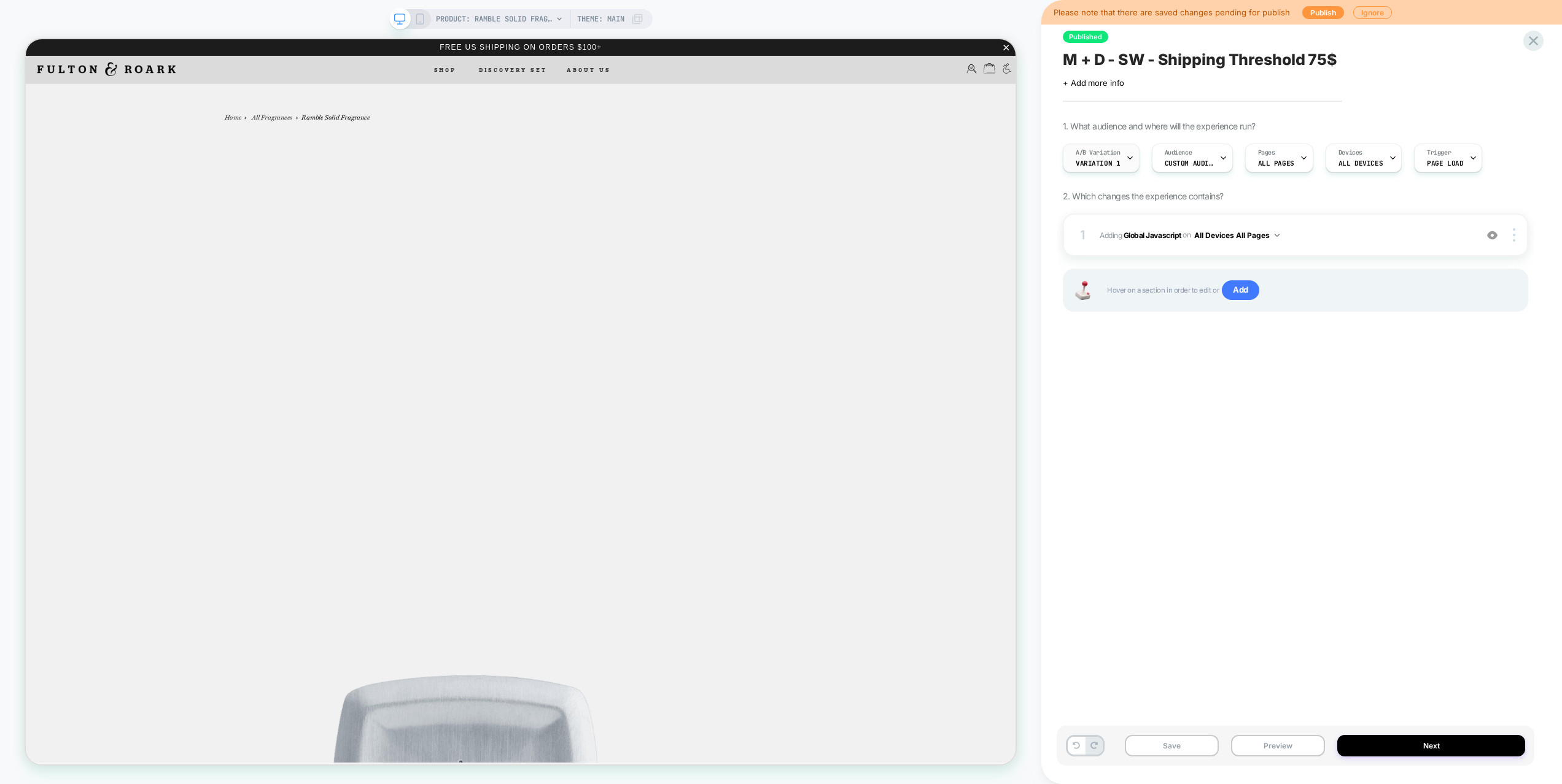
click at [1095, 168] on div "A/B Variation Variation 1" at bounding box center [1098, 158] width 69 height 28
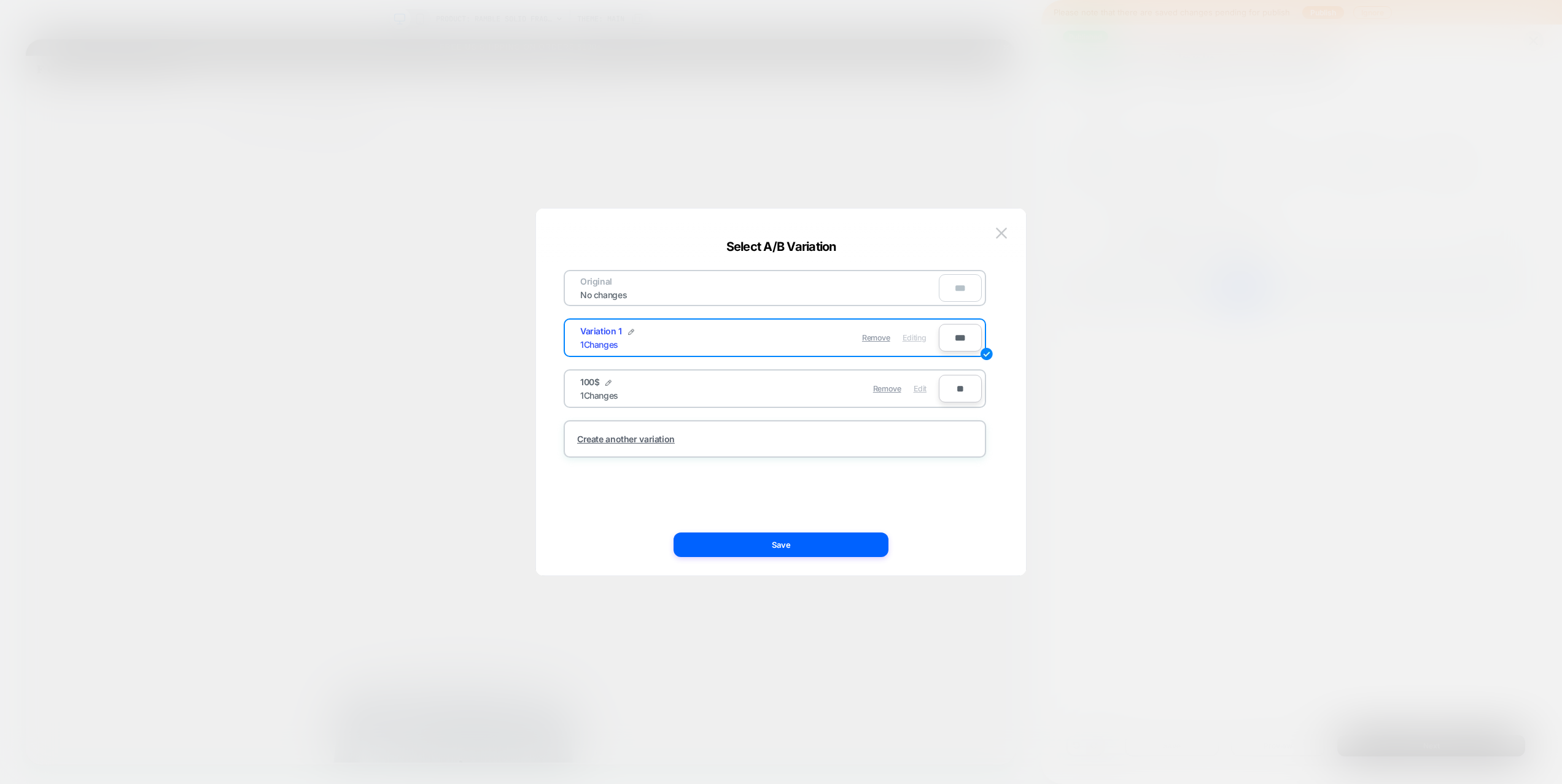
click at [923, 391] on span "Edit" at bounding box center [920, 389] width 13 height 9
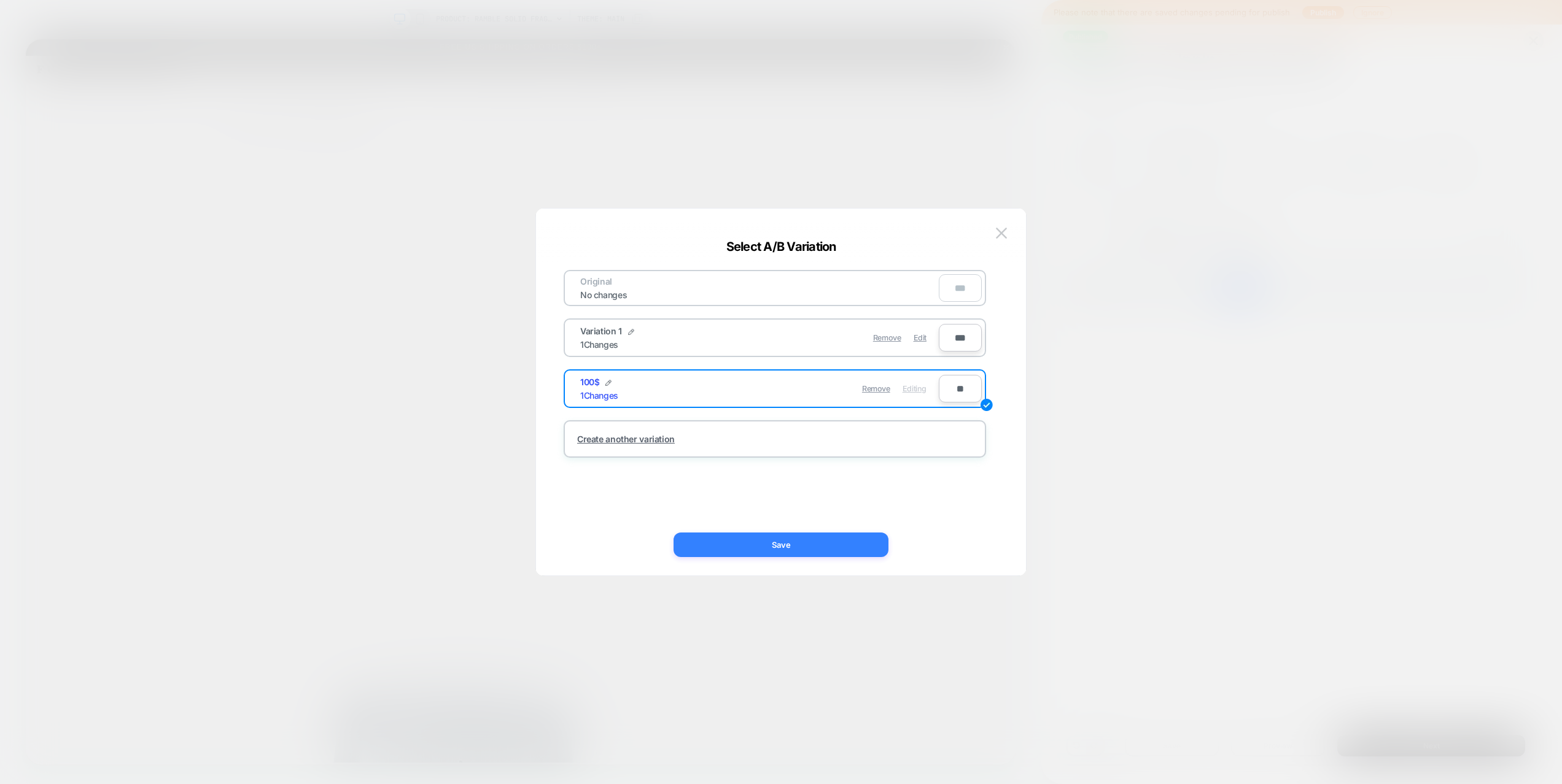
click at [867, 537] on button "Save" at bounding box center [781, 545] width 215 height 25
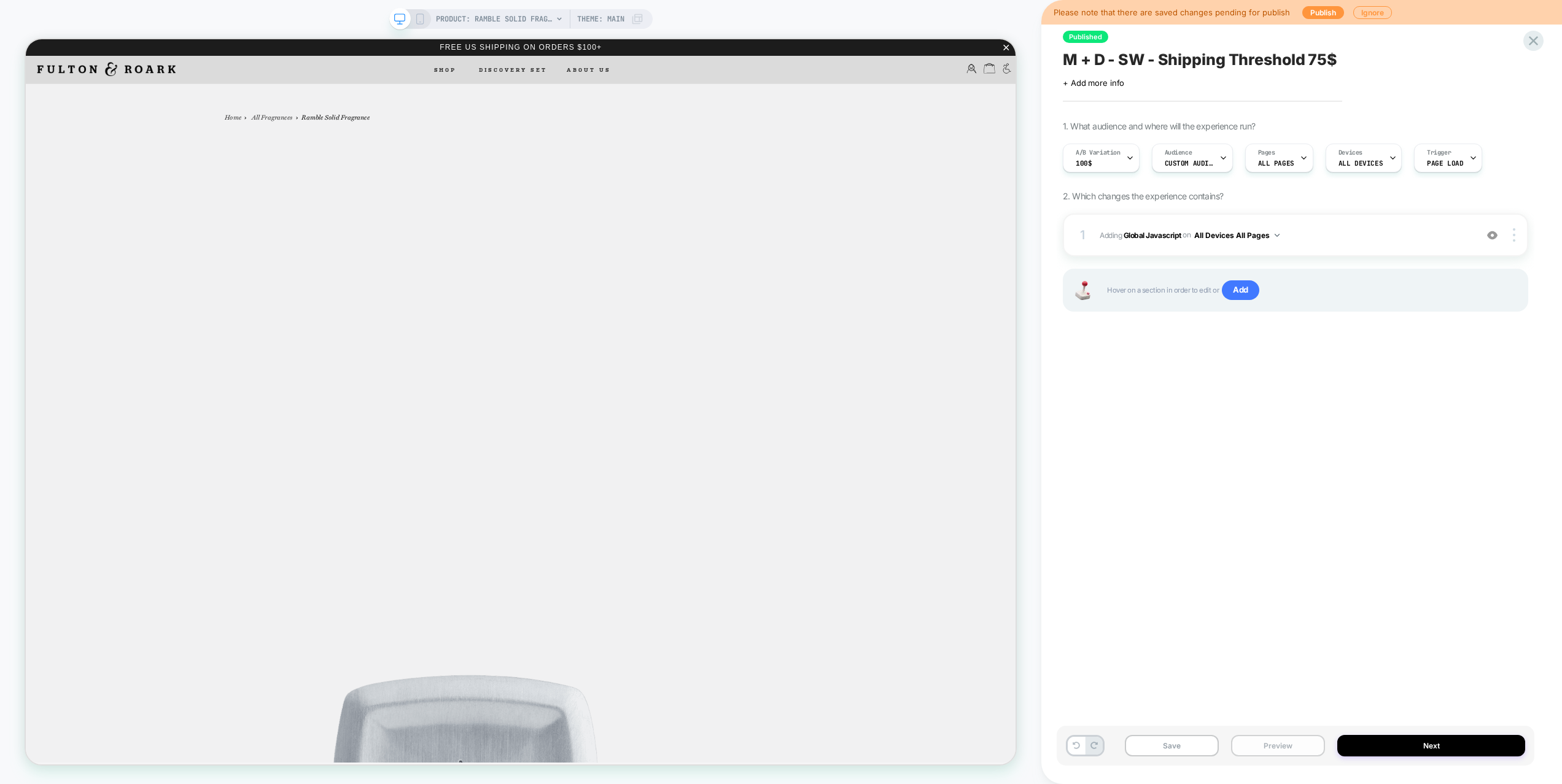
click at [1285, 735] on button "Preview" at bounding box center [1277, 746] width 94 height 21
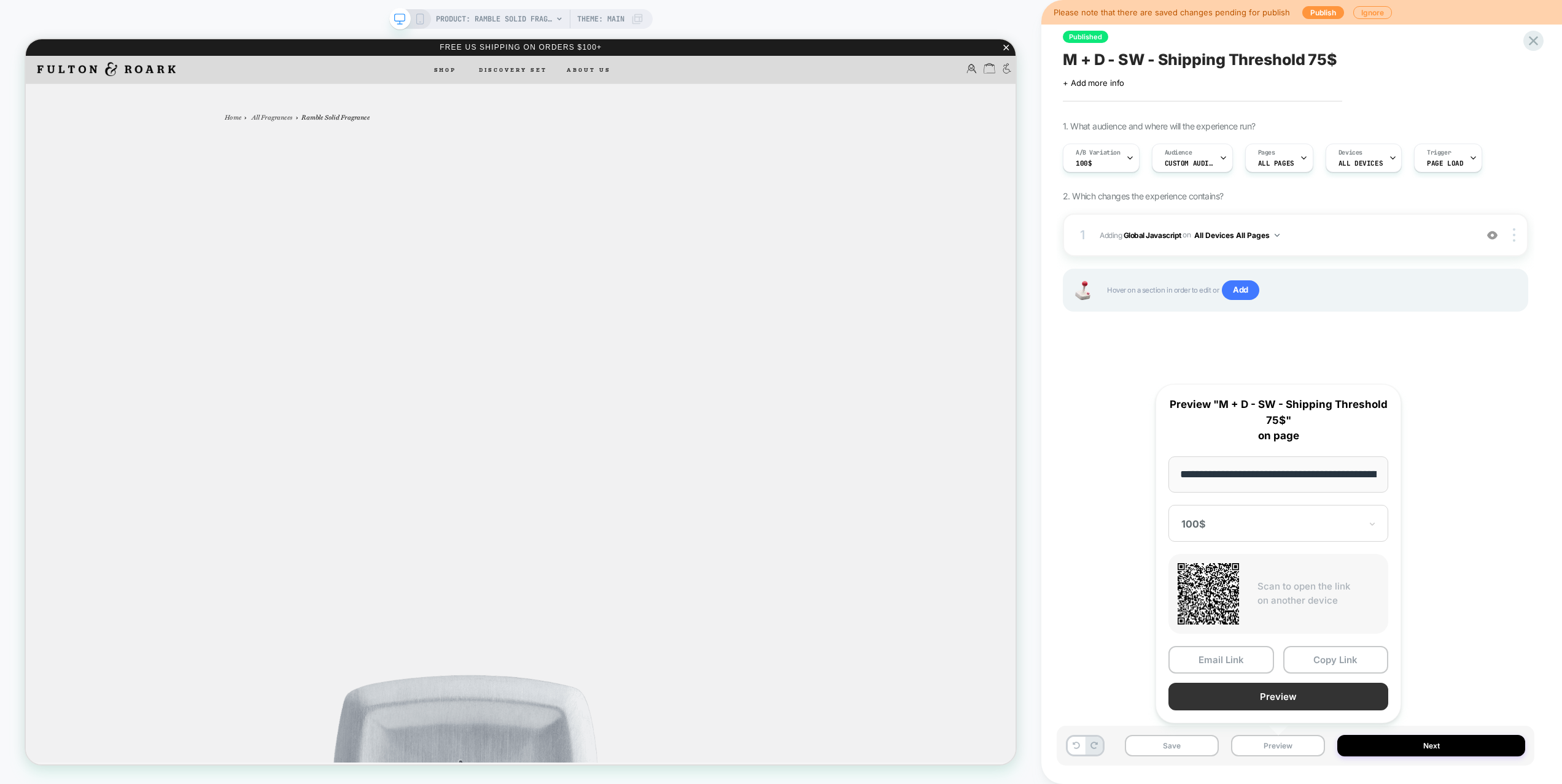
click at [1286, 695] on button "Preview" at bounding box center [1277, 696] width 220 height 28
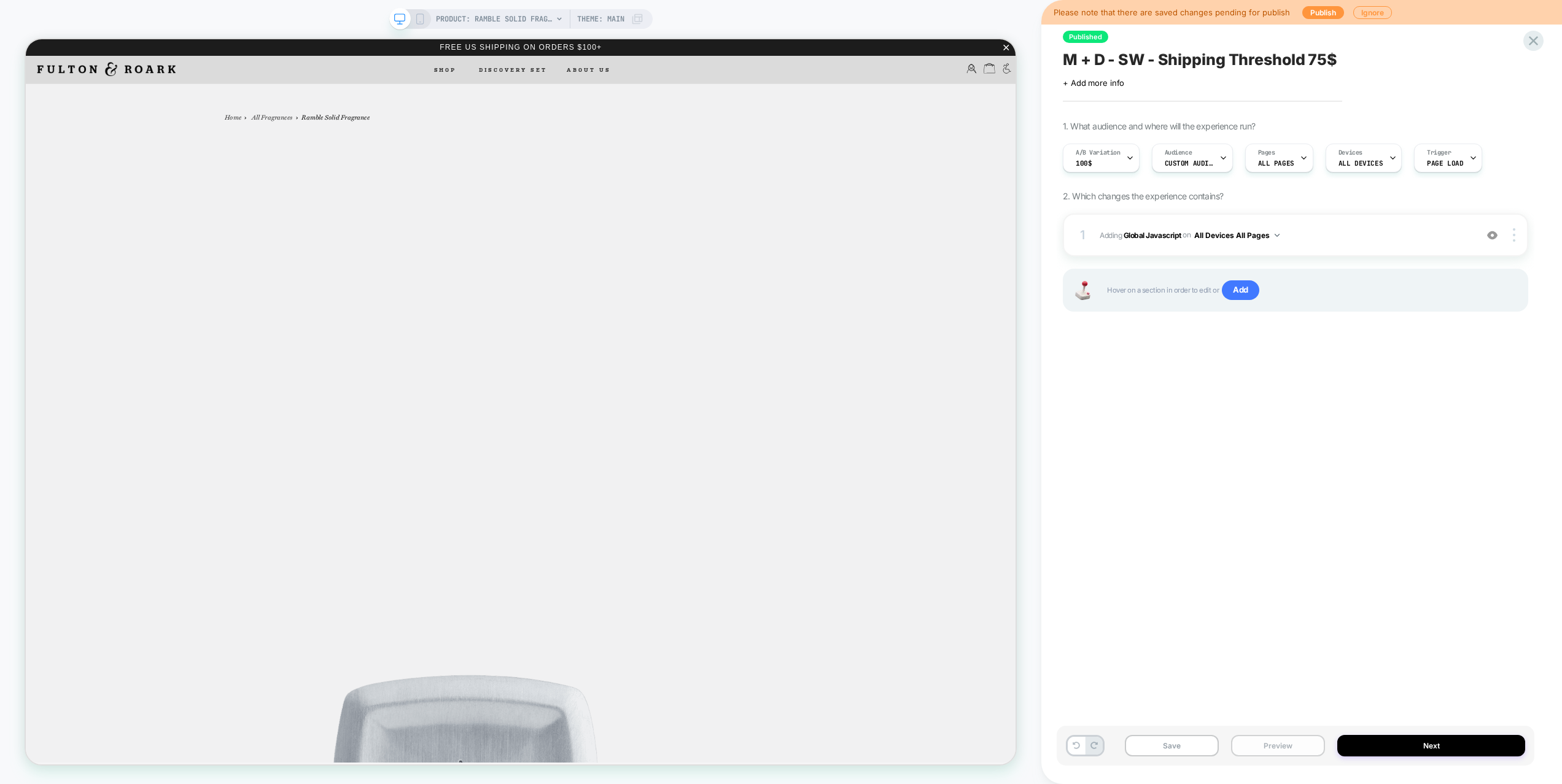
click at [1269, 747] on button "Preview" at bounding box center [1277, 746] width 94 height 21
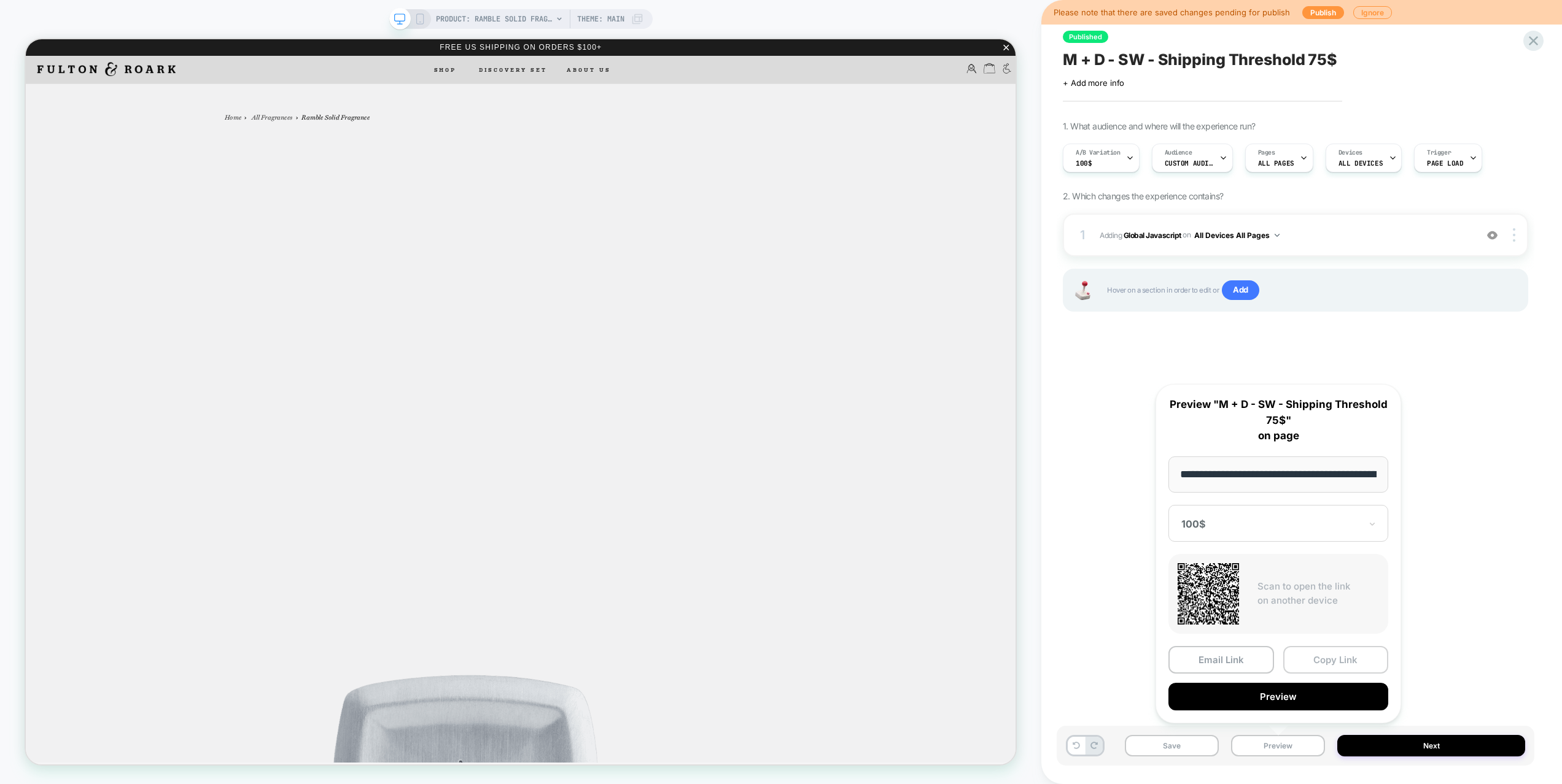
click at [1319, 653] on button "Copy Link" at bounding box center [1336, 659] width 106 height 28
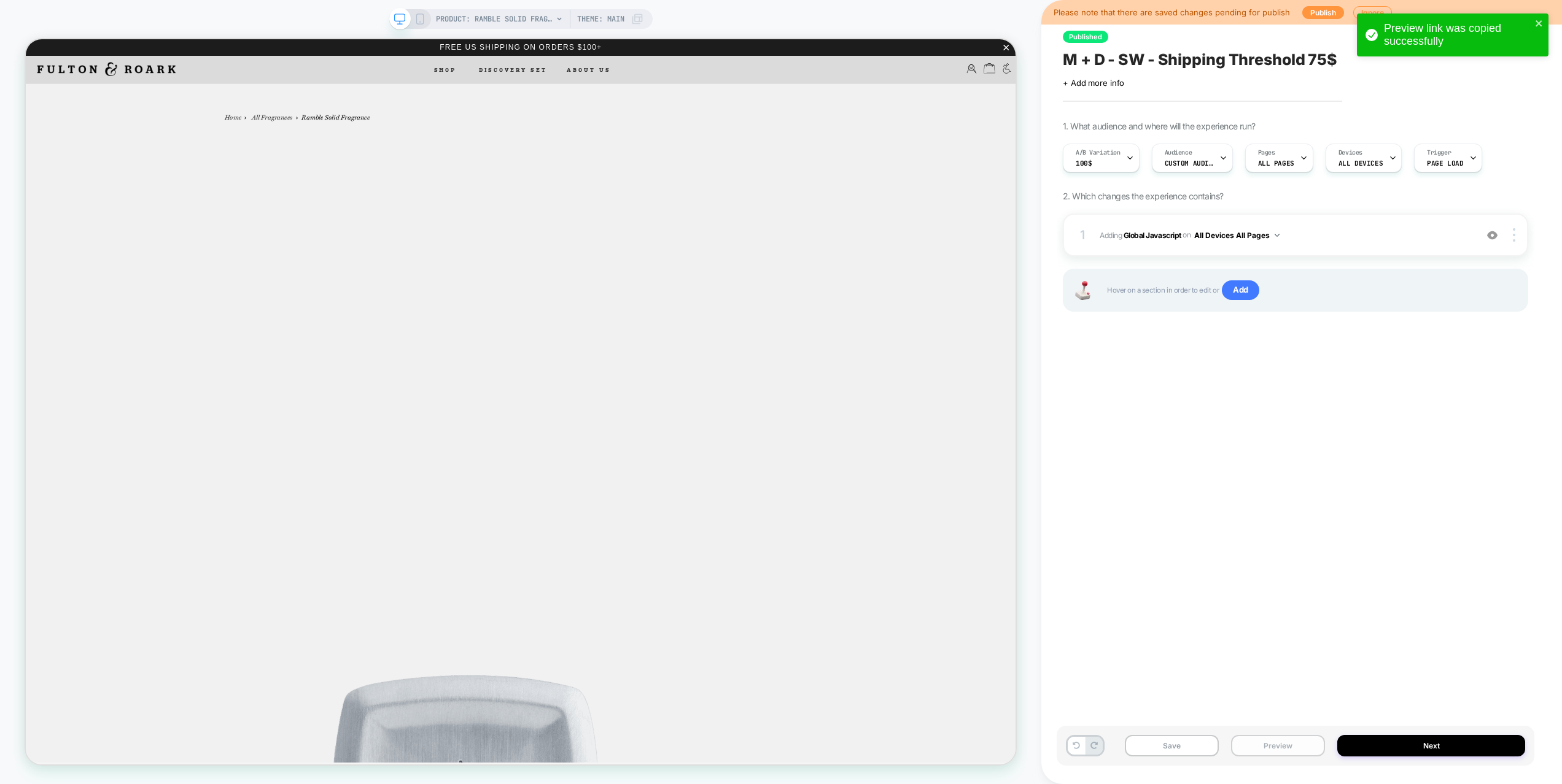
click at [1315, 742] on button "Preview" at bounding box center [1277, 746] width 94 height 21
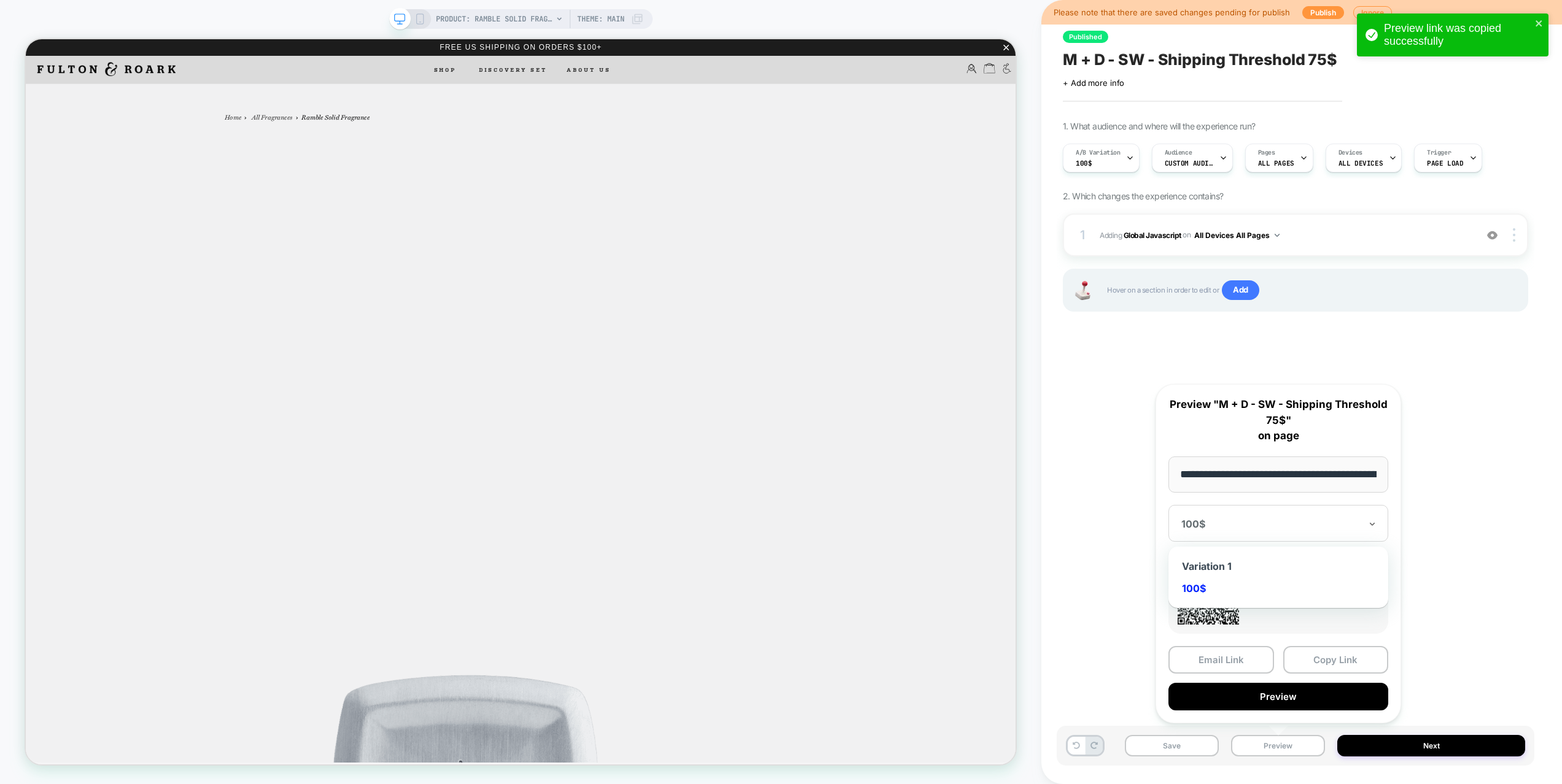
click at [1268, 533] on div "100$" at bounding box center [1277, 523] width 220 height 37
click at [1233, 565] on div "Variation 1" at bounding box center [1277, 566] width 208 height 22
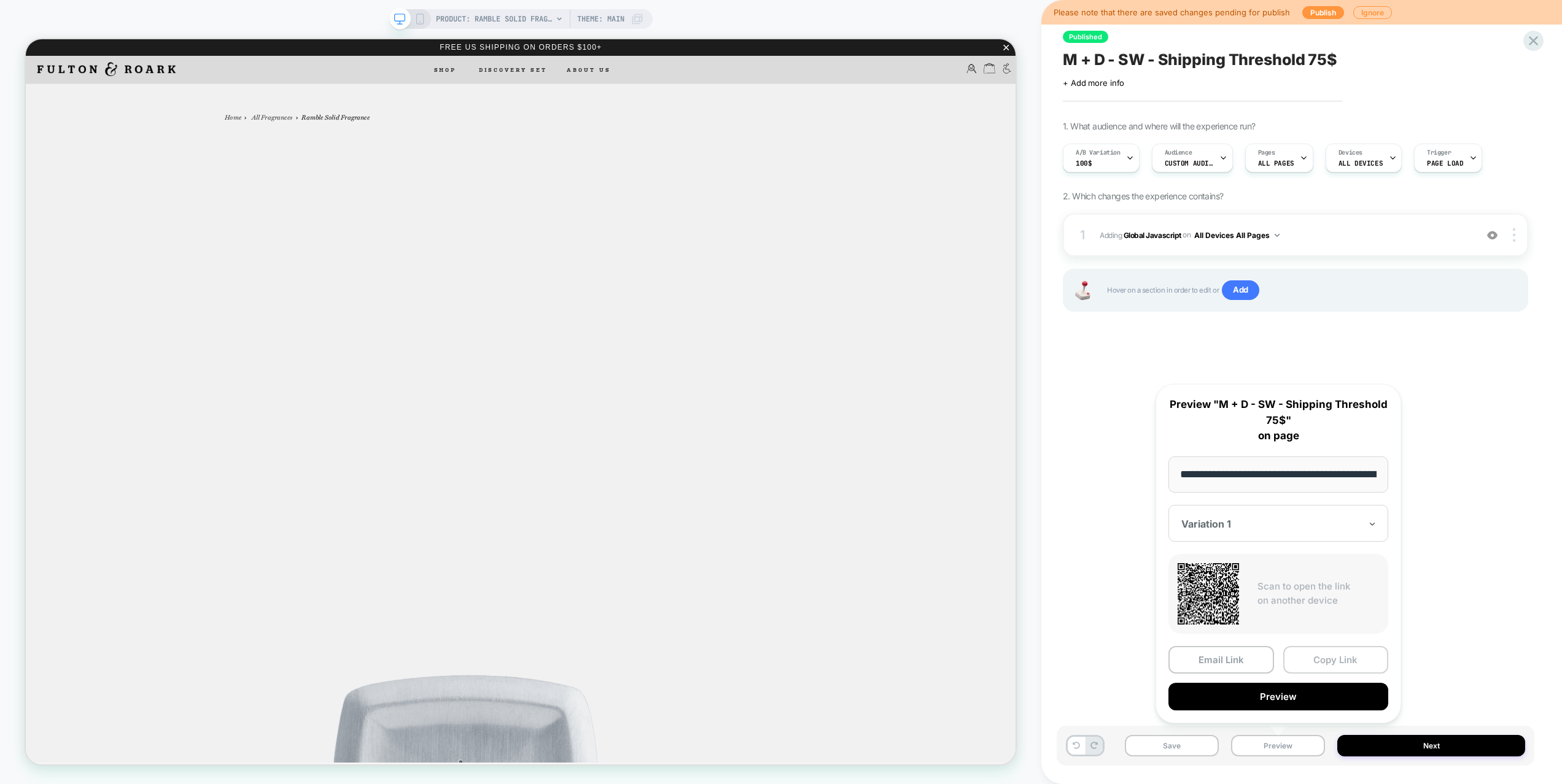
click at [1321, 665] on button "Copy Link" at bounding box center [1336, 659] width 106 height 28
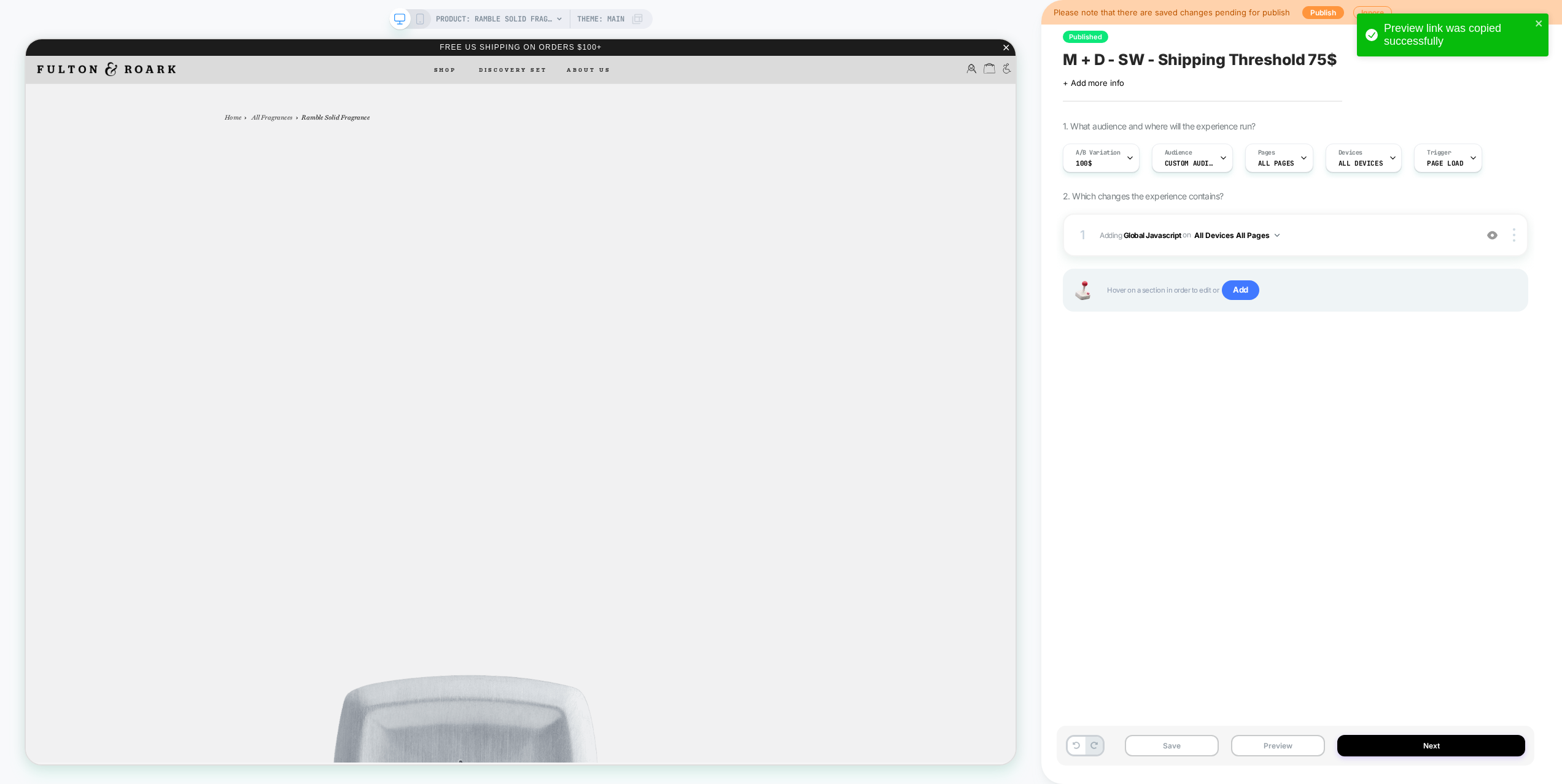
click at [1299, 423] on div "Published M + D - SW - Shipping Threshold 75$ Click to edit experience details …" at bounding box center [1295, 392] width 478 height 760
click at [1351, 220] on div "1 Adding Global Javascript on All Devices All Pages Add Before Add After Target…" at bounding box center [1295, 235] width 465 height 43
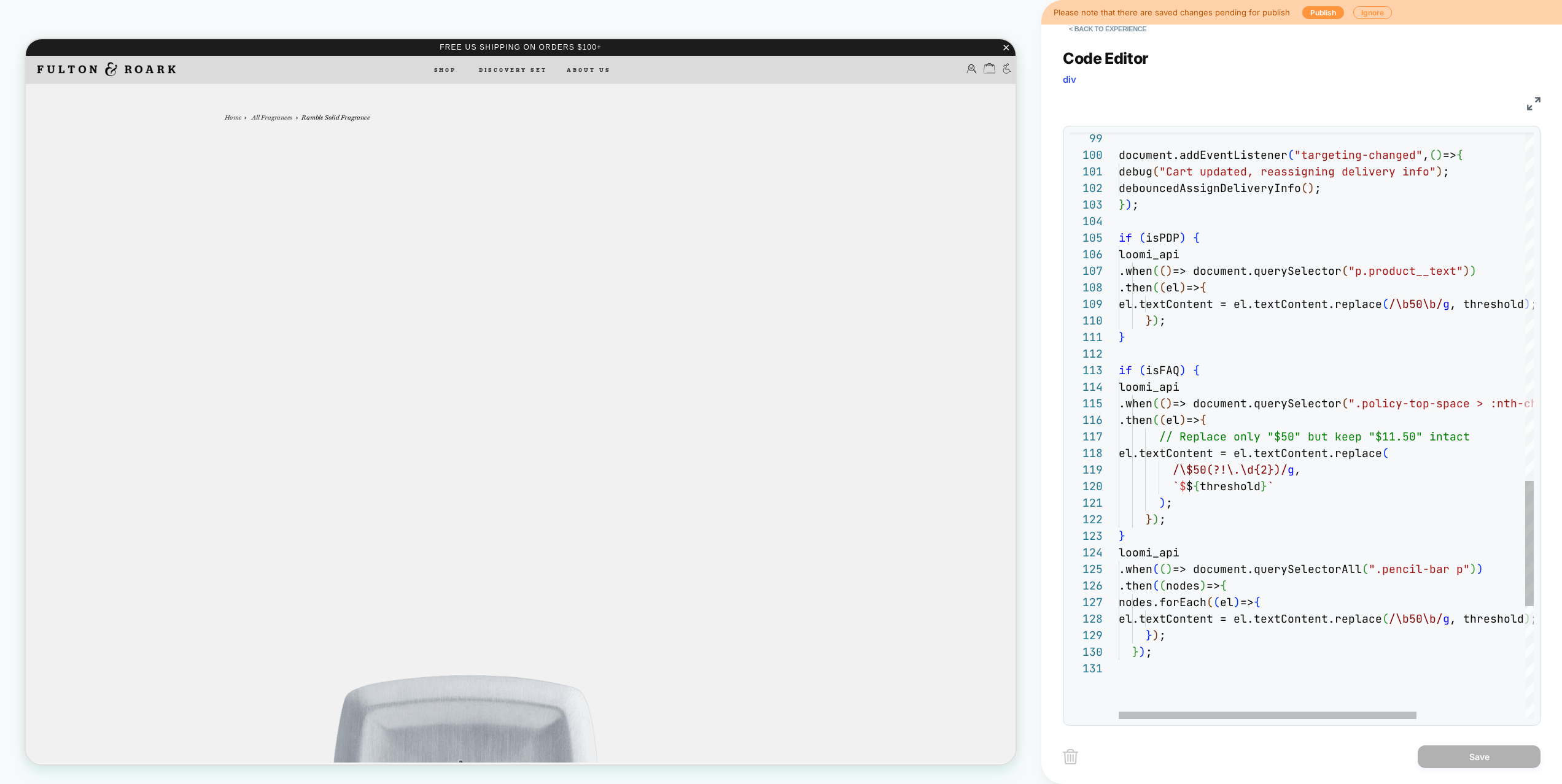
type textarea "**********"
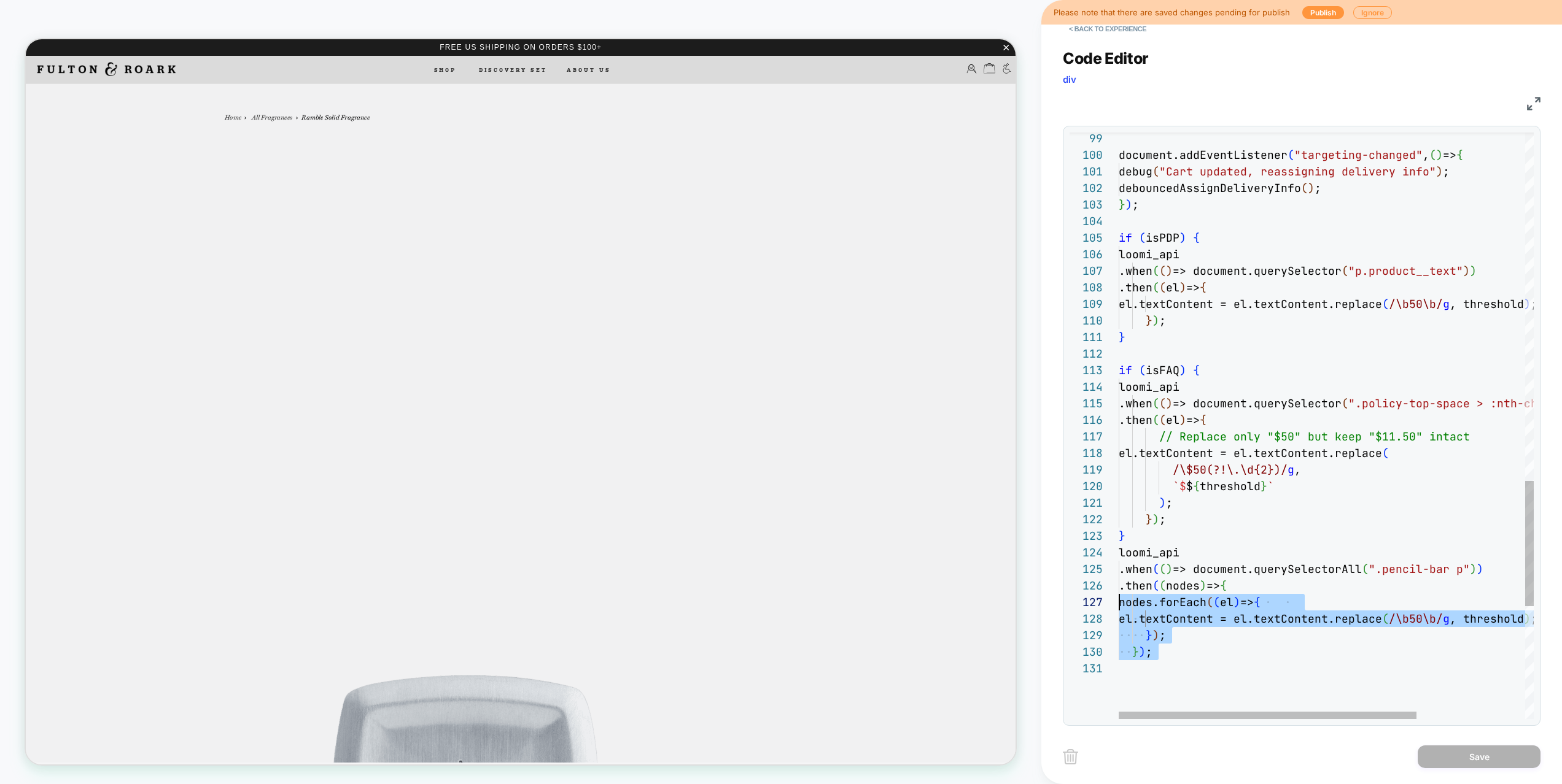
scroll to position [50, 0]
drag, startPoint x: 1166, startPoint y: 676, endPoint x: 1072, endPoint y: 550, distance: 157.2
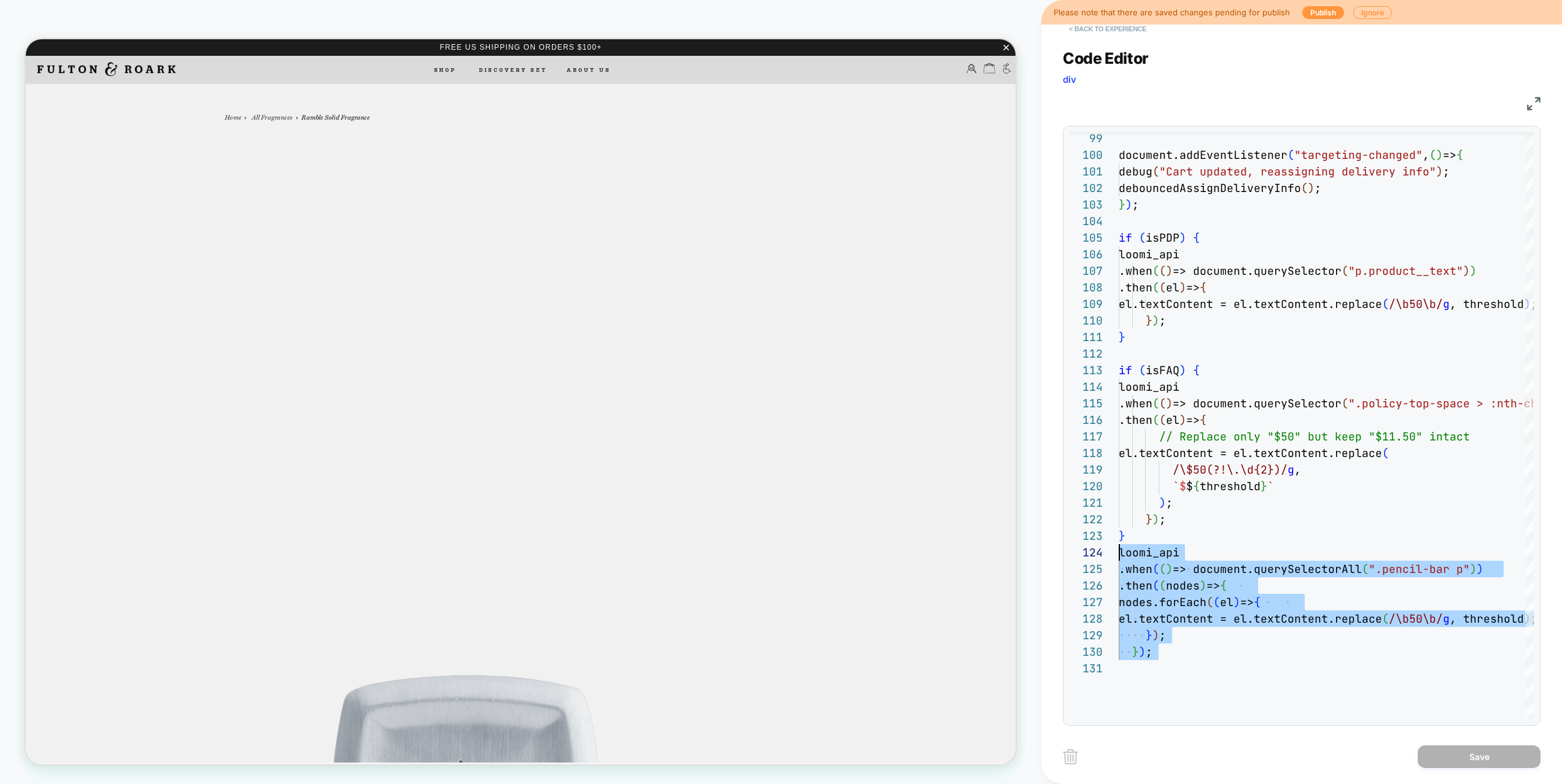
click at [1086, 35] on button "< Back to experience" at bounding box center [1107, 29] width 90 height 20
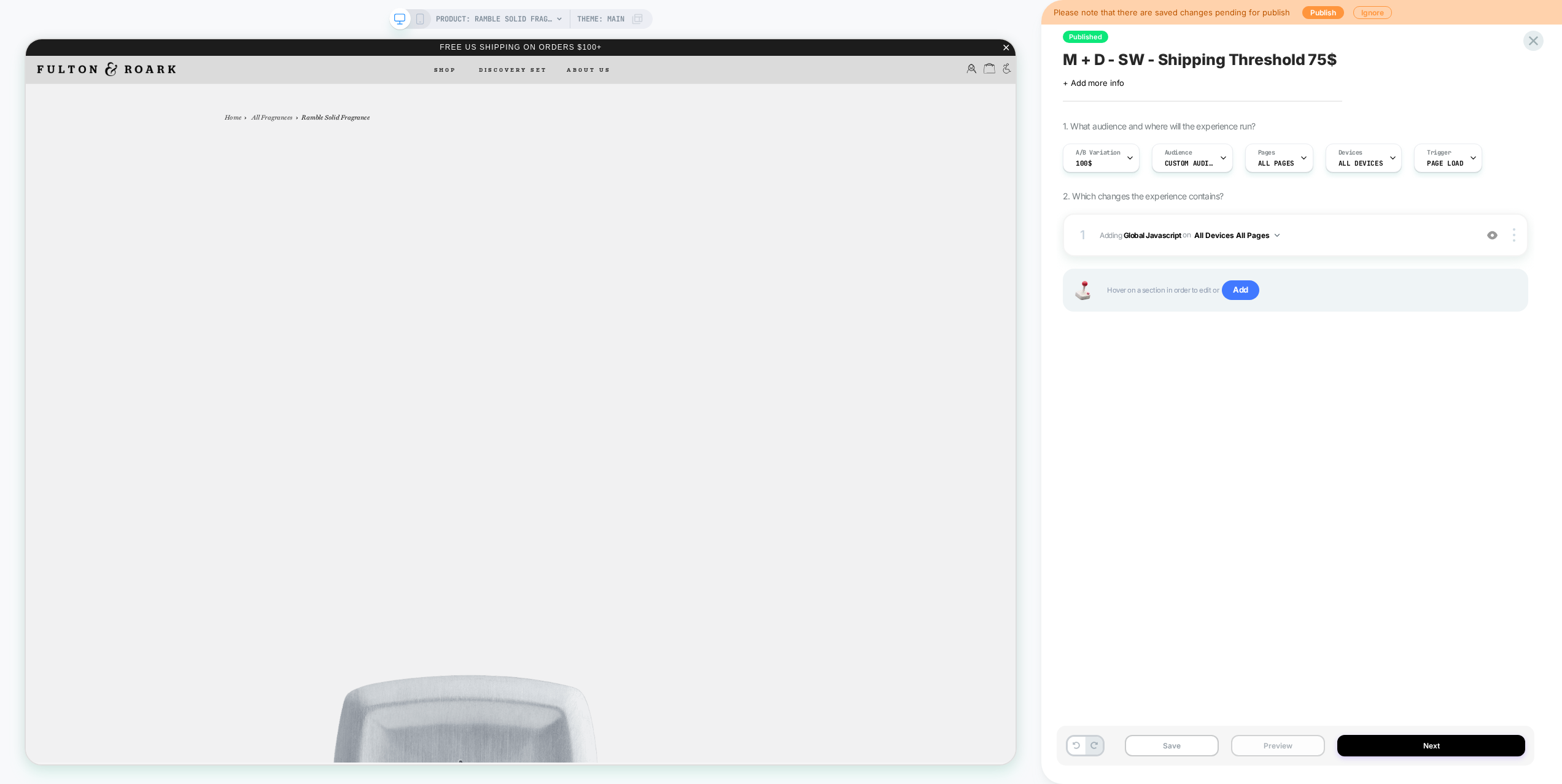
click at [1272, 735] on button "Preview" at bounding box center [1277, 746] width 94 height 21
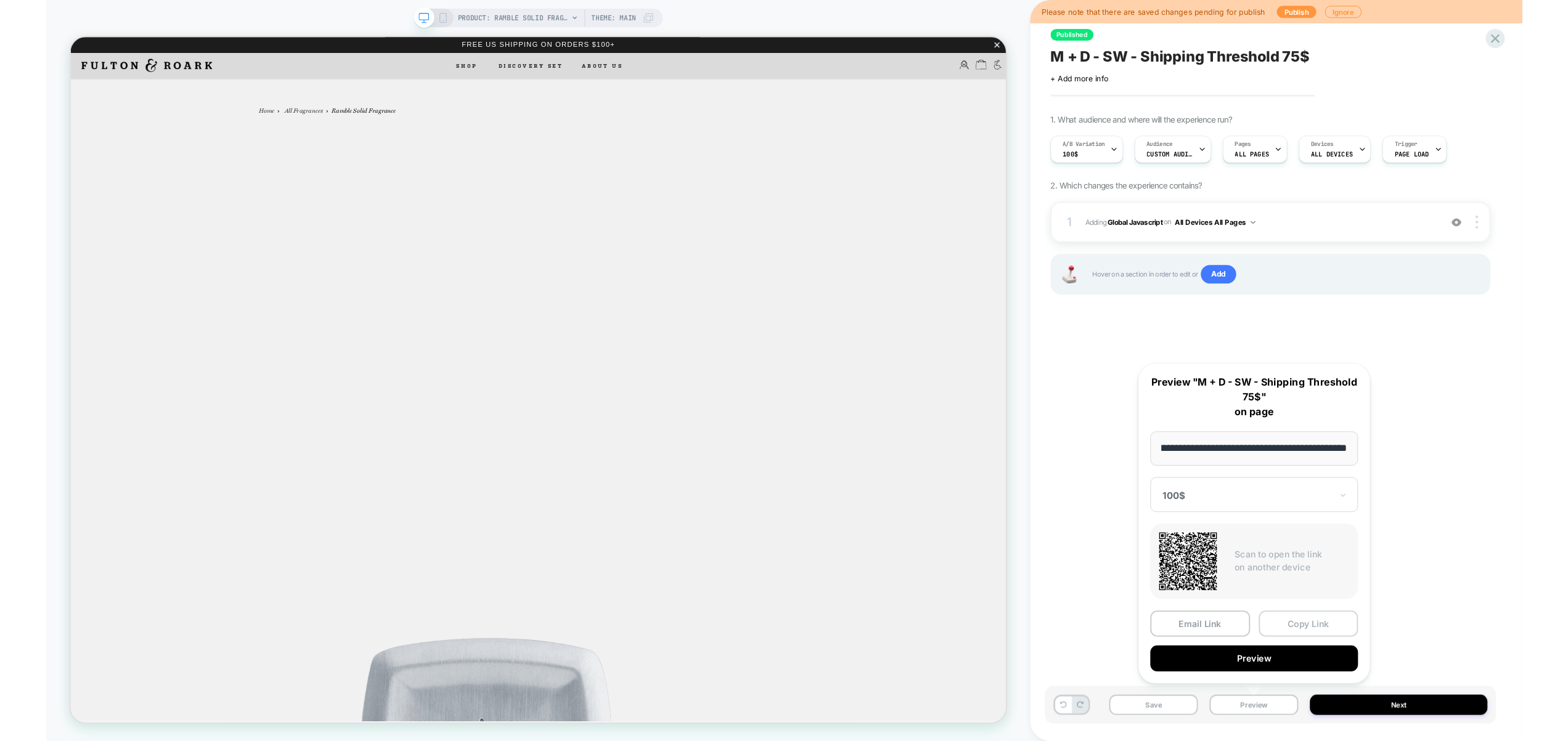
scroll to position [0, 0]
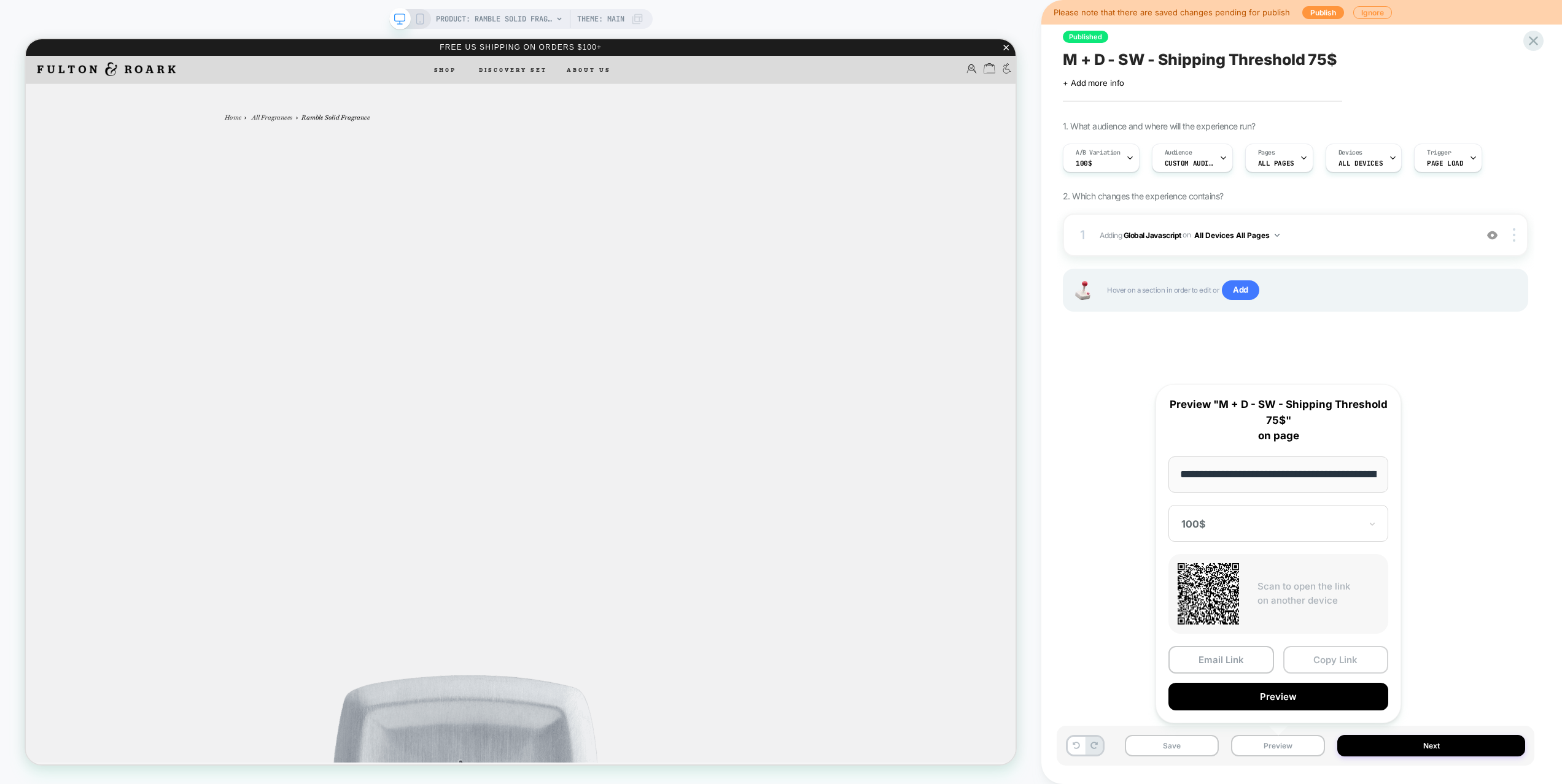
click at [1329, 653] on button "Copy Link" at bounding box center [1336, 659] width 106 height 28
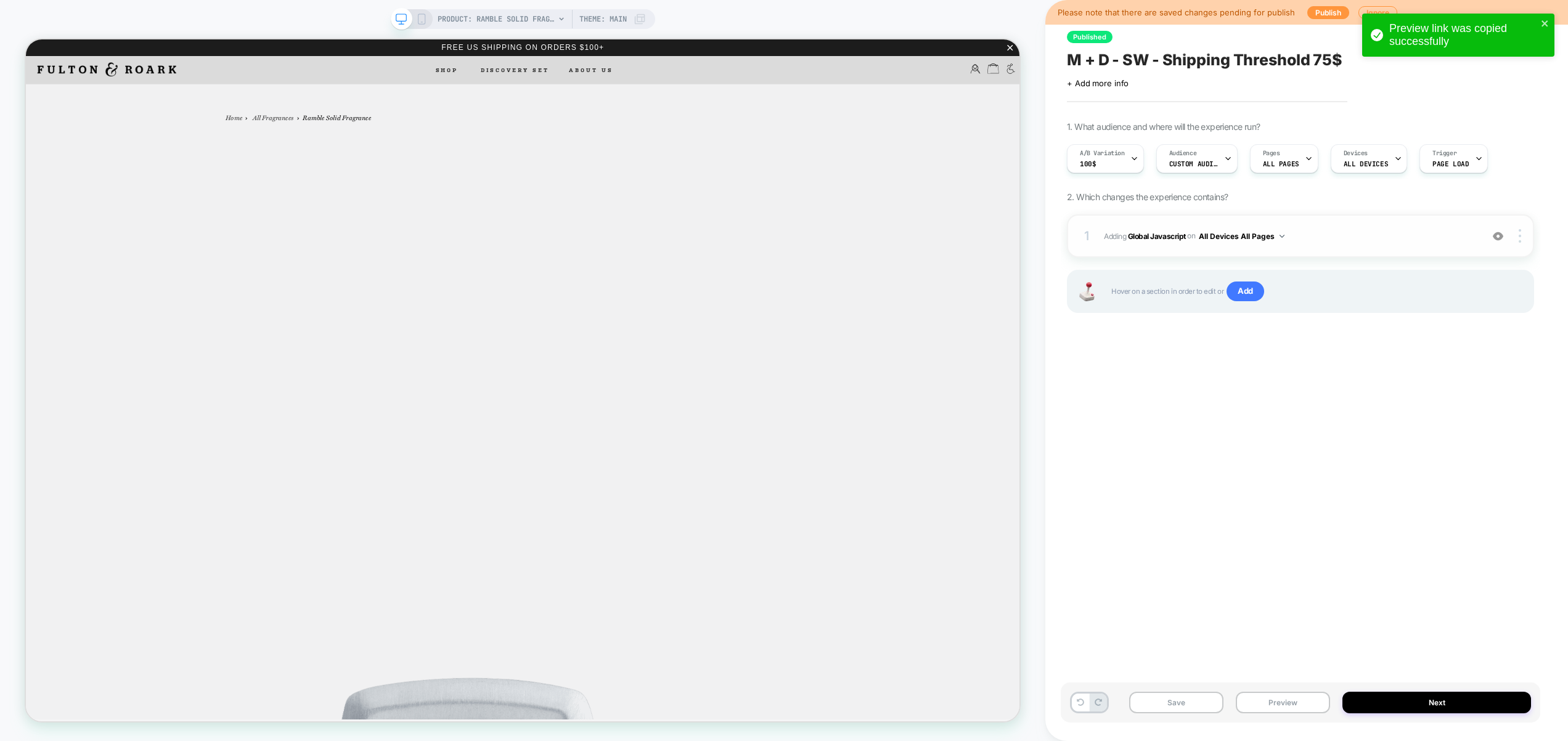
click at [1360, 239] on span "Adding Global Javascript on All Devices All Pages" at bounding box center [1289, 236] width 371 height 15
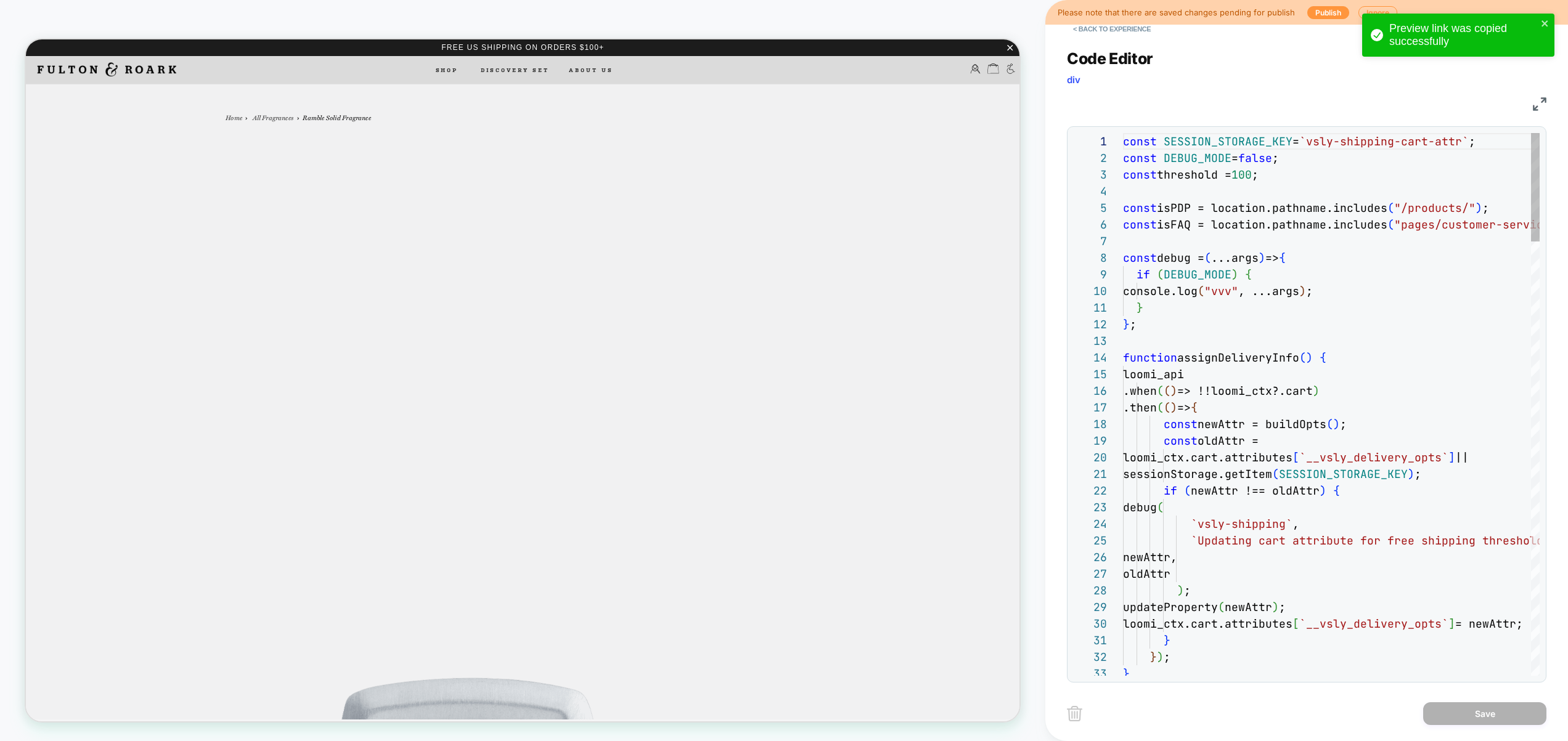
scroll to position [167, 0]
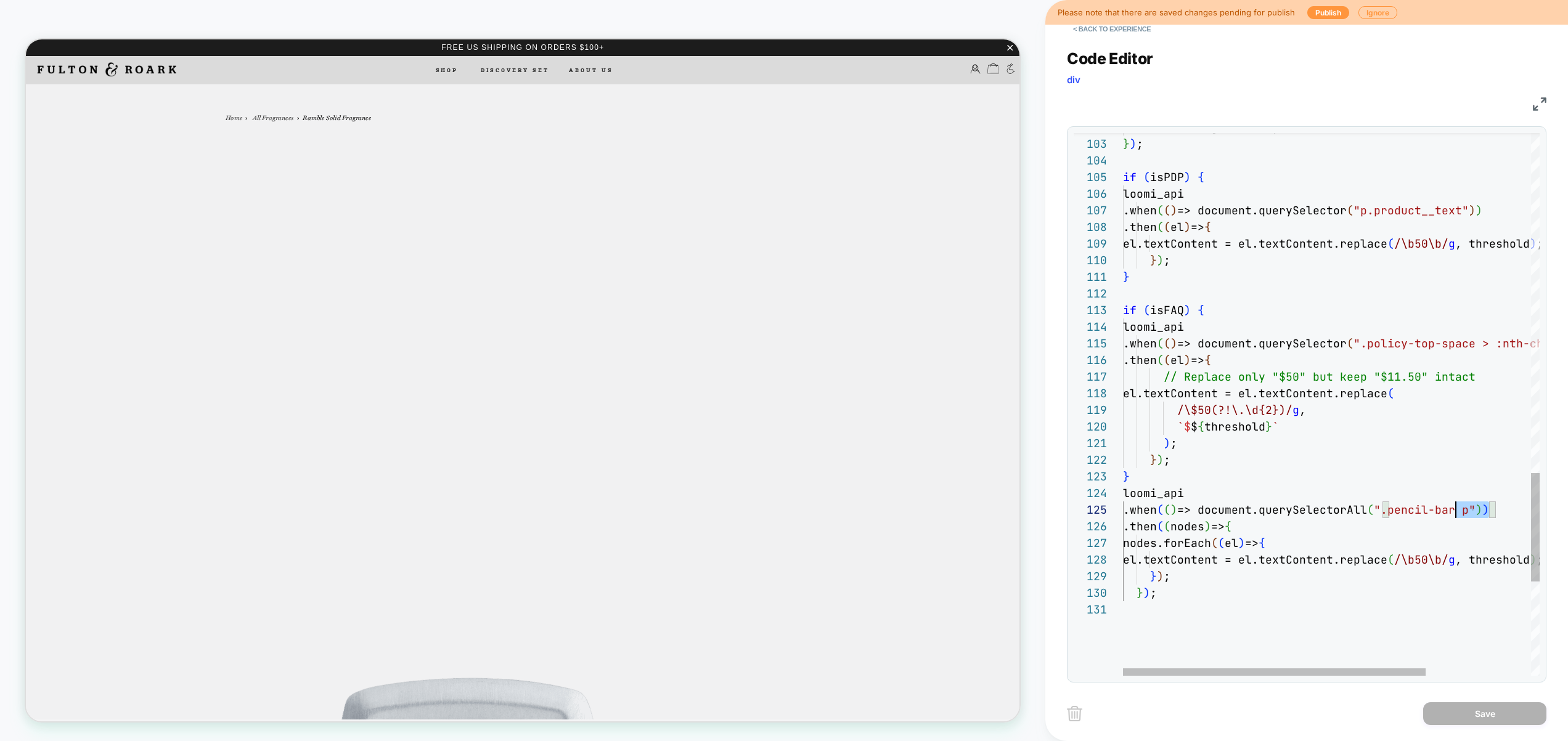
drag, startPoint x: 1485, startPoint y: 516, endPoint x: 1451, endPoint y: 516, distance: 34.0
drag, startPoint x: 1481, startPoint y: 514, endPoint x: 1400, endPoint y: 514, distance: 81.0
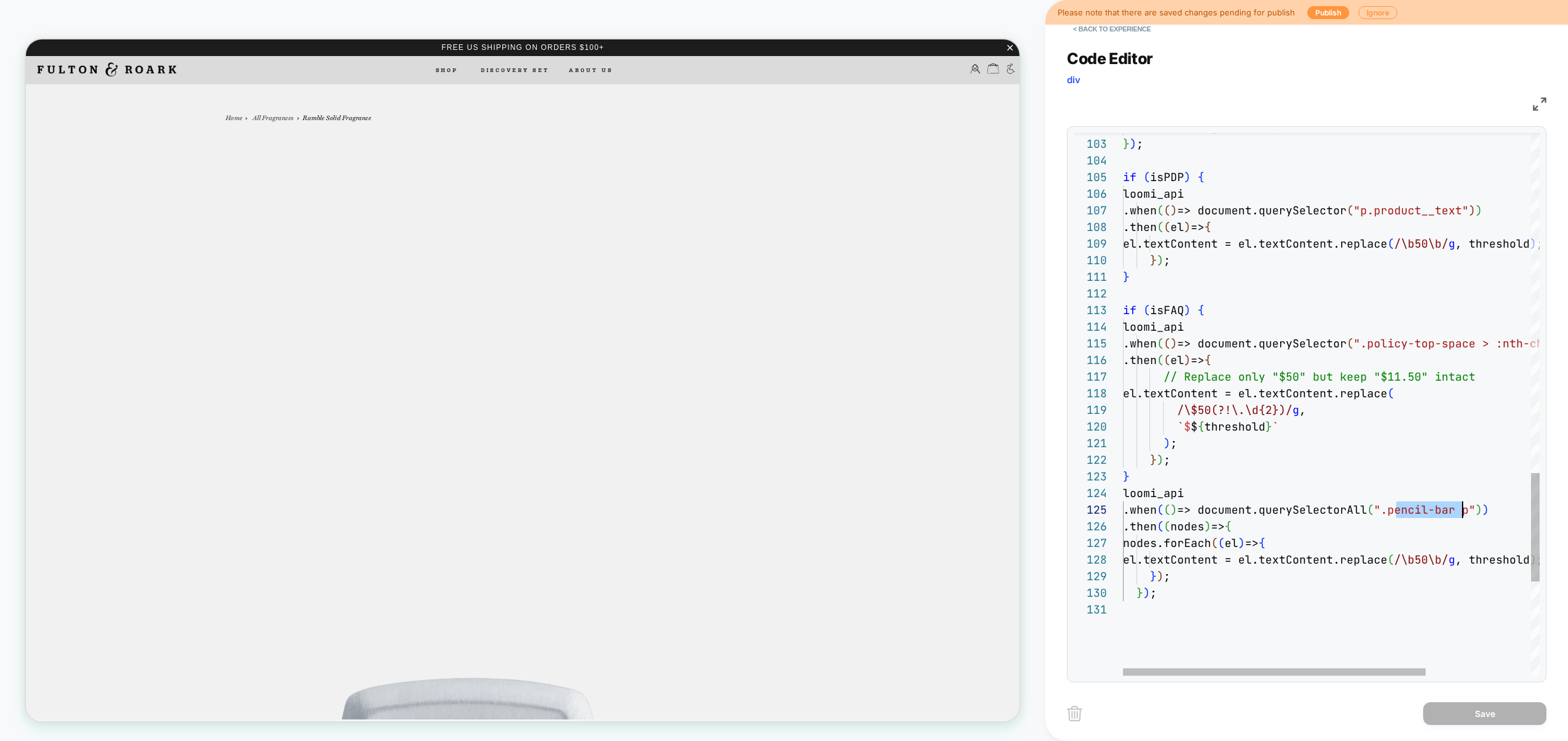
scroll to position [67, 359]
drag, startPoint x: 1395, startPoint y: 512, endPoint x: 1481, endPoint y: 514, distance: 86.0
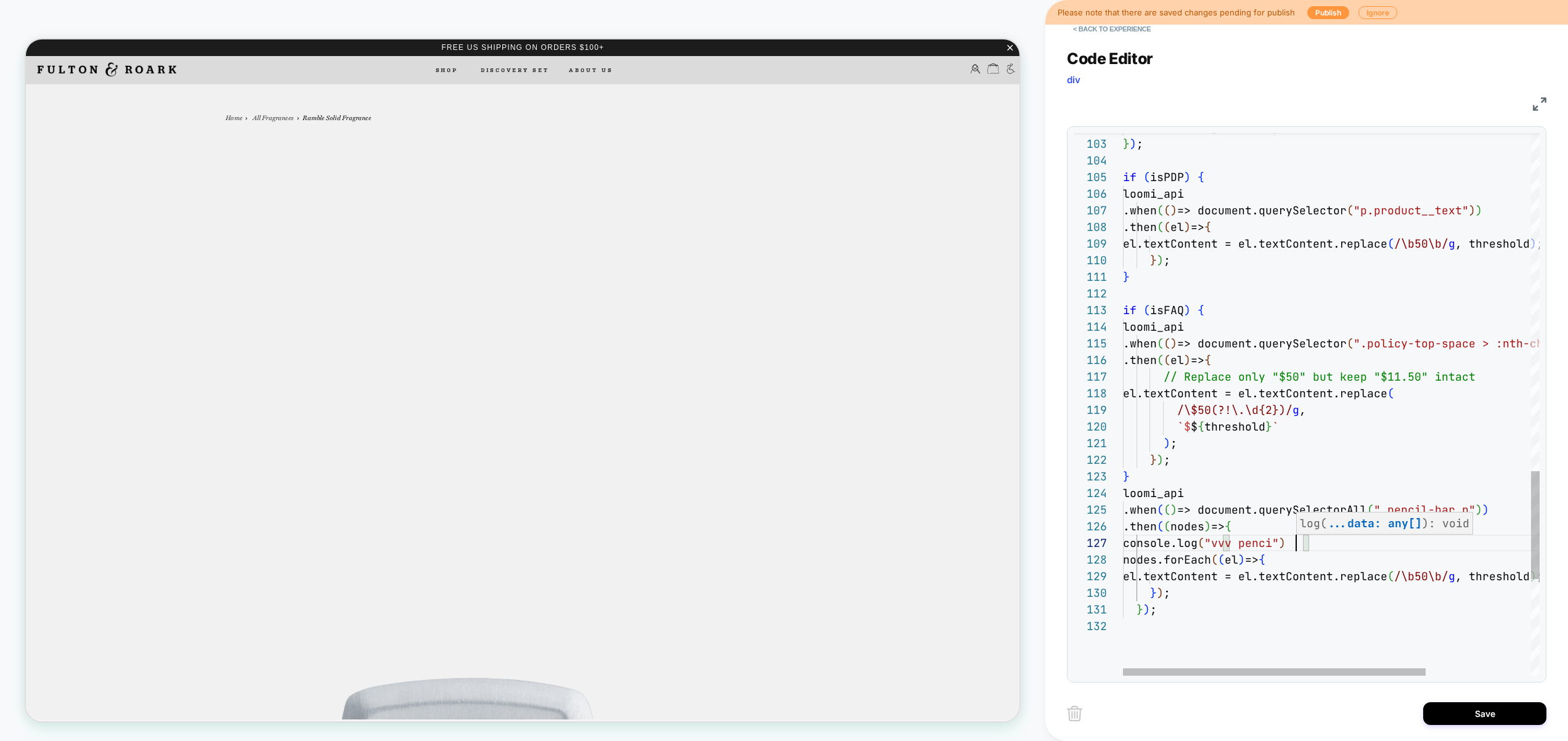
scroll to position [100, 180]
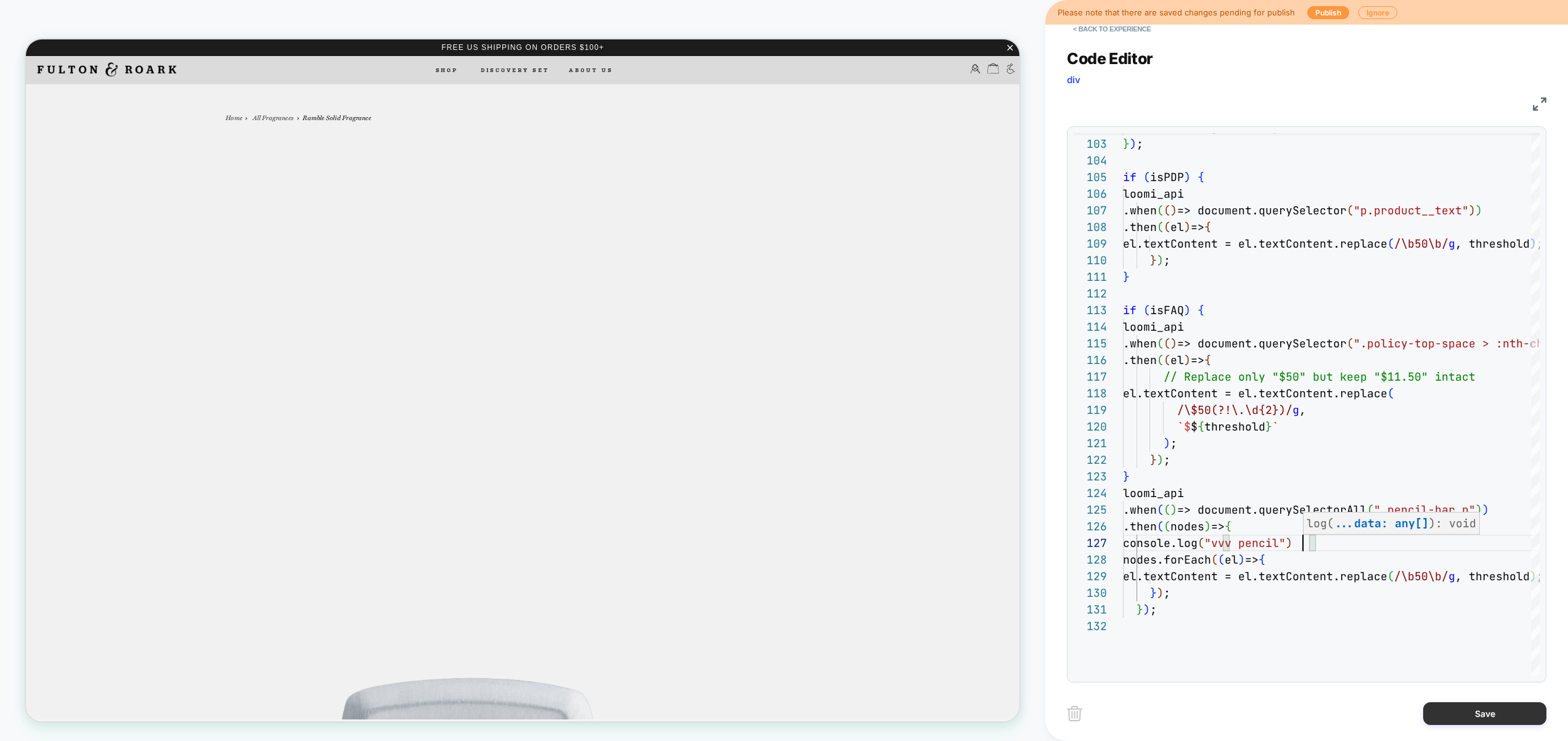
type textarea "**********"
click at [1488, 714] on button "Save" at bounding box center [1484, 714] width 124 height 23
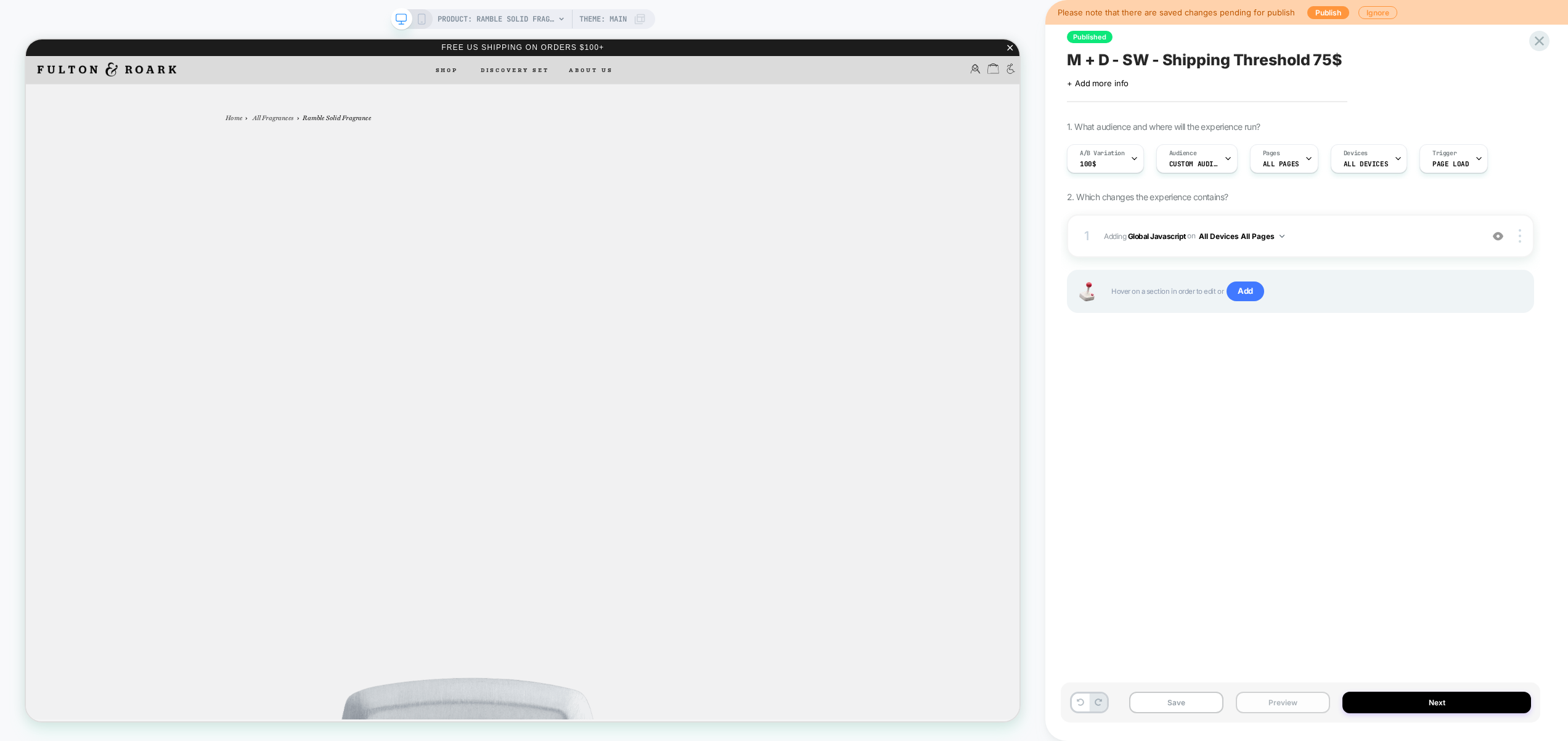
click at [1278, 698] on button "Preview" at bounding box center [1282, 702] width 94 height 21
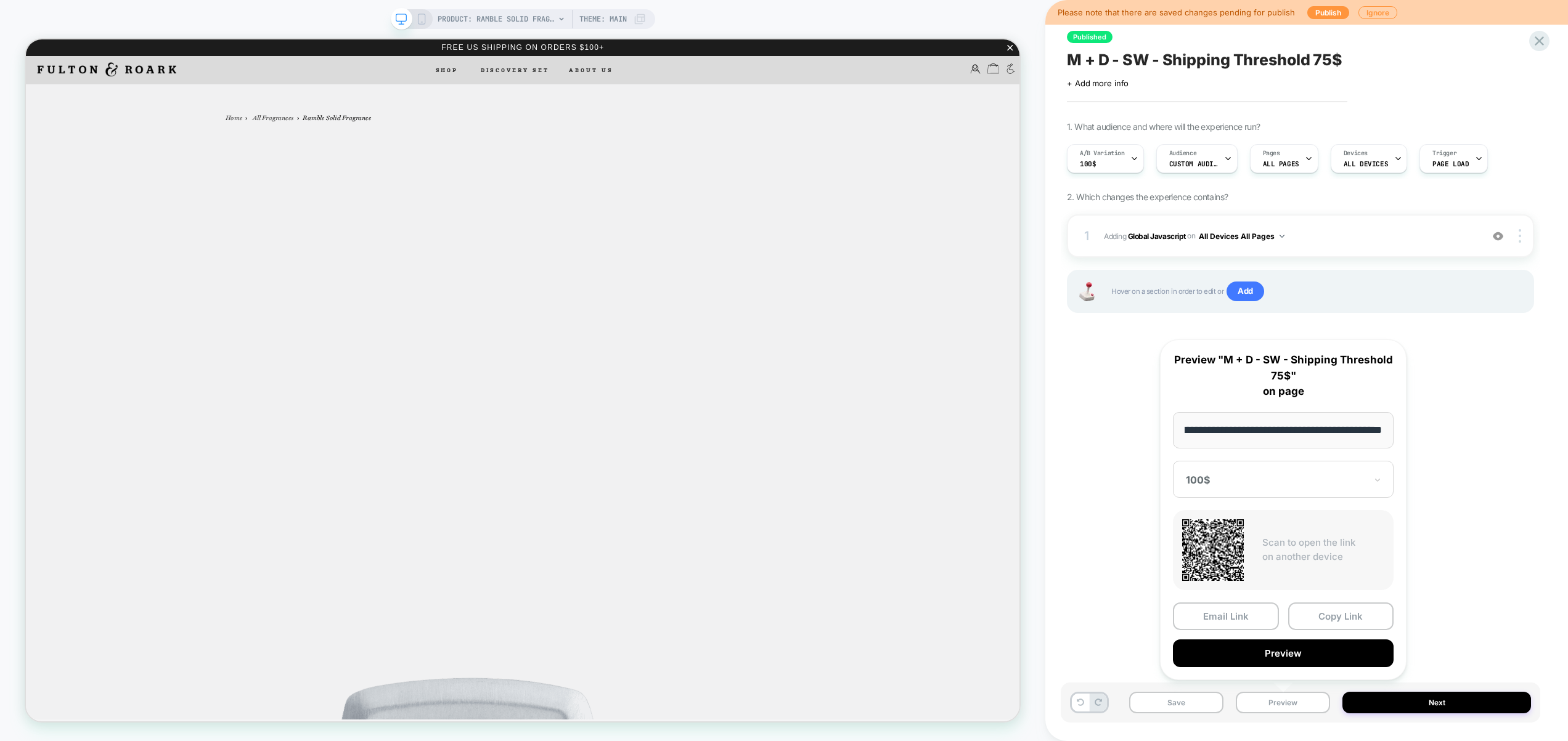
scroll to position [0, 0]
drag, startPoint x: 1326, startPoint y: 621, endPoint x: 1360, endPoint y: 574, distance: 58.0
click at [1326, 621] on button "Copy Link" at bounding box center [1341, 616] width 106 height 28
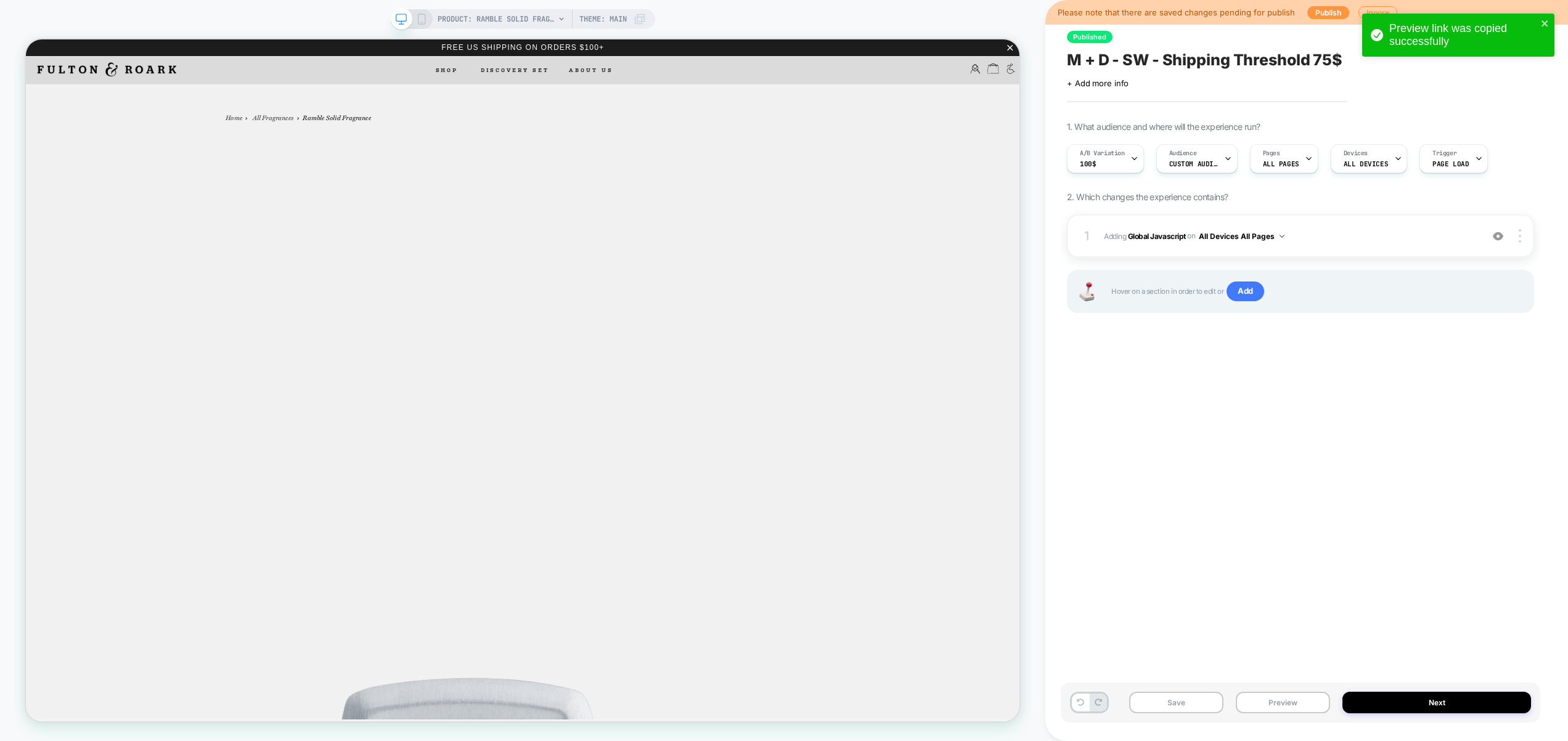
click at [1258, 484] on div "Published M + D - SW - Shipping Threshold 75$ Click to edit experience details …" at bounding box center [1300, 370] width 480 height 717
click at [1337, 236] on span "Adding Global Javascript on All Devices All Pages" at bounding box center [1289, 236] width 371 height 15
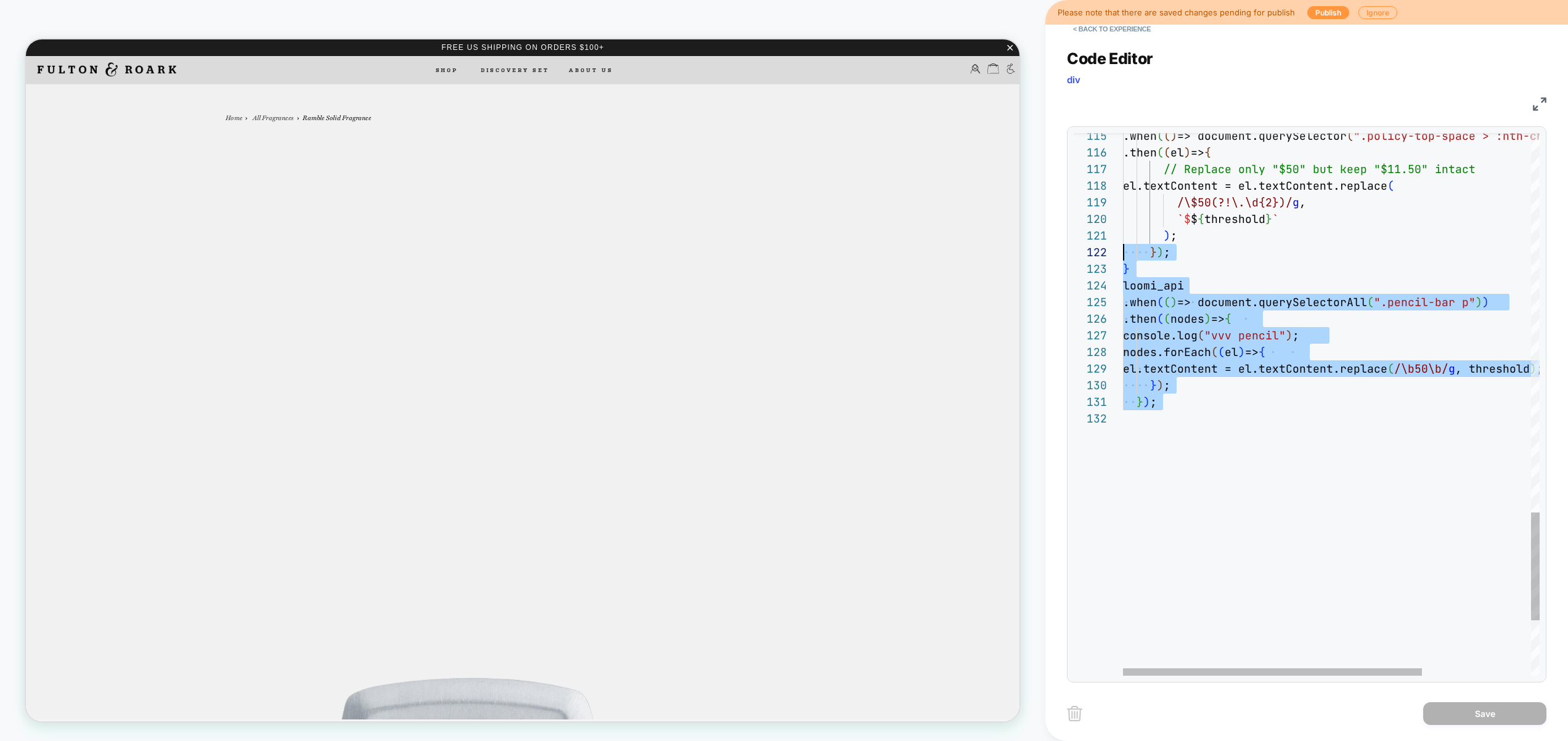
scroll to position [50, 0]
drag, startPoint x: 1238, startPoint y: 531, endPoint x: 1004, endPoint y: 285, distance: 339.5
type textarea "**********"
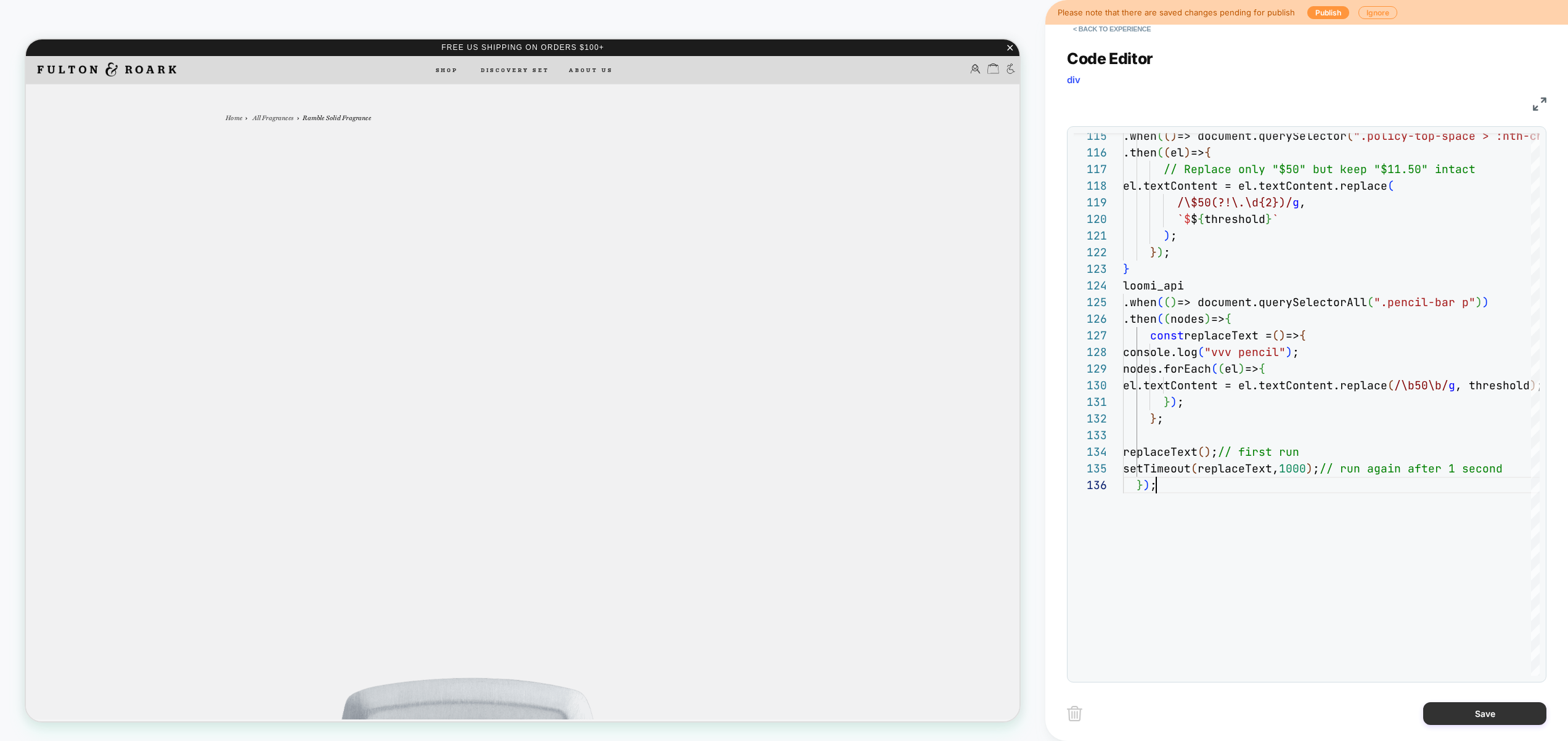
click at [1495, 711] on button "Save" at bounding box center [1484, 714] width 124 height 23
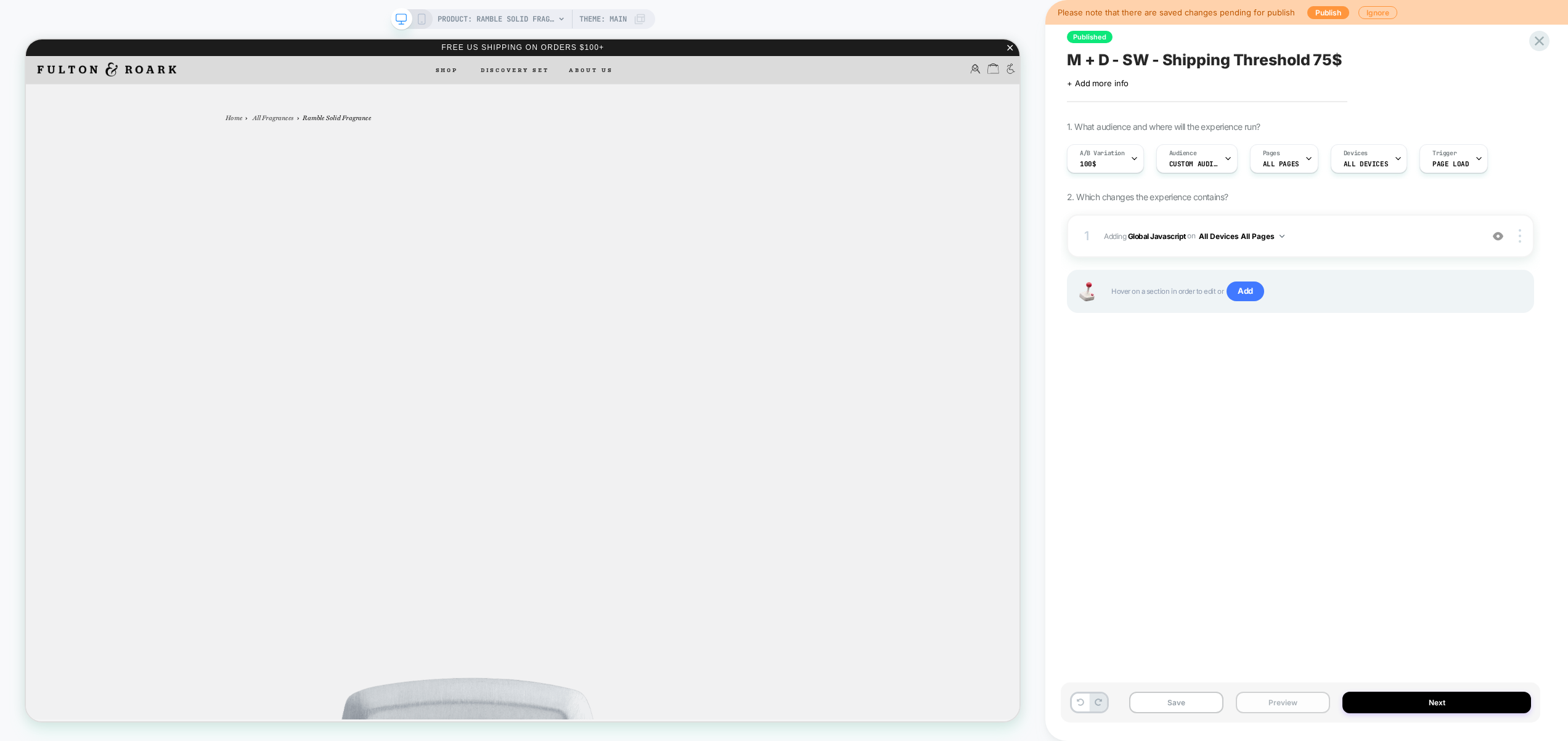
click at [1294, 704] on button "Preview" at bounding box center [1282, 702] width 94 height 21
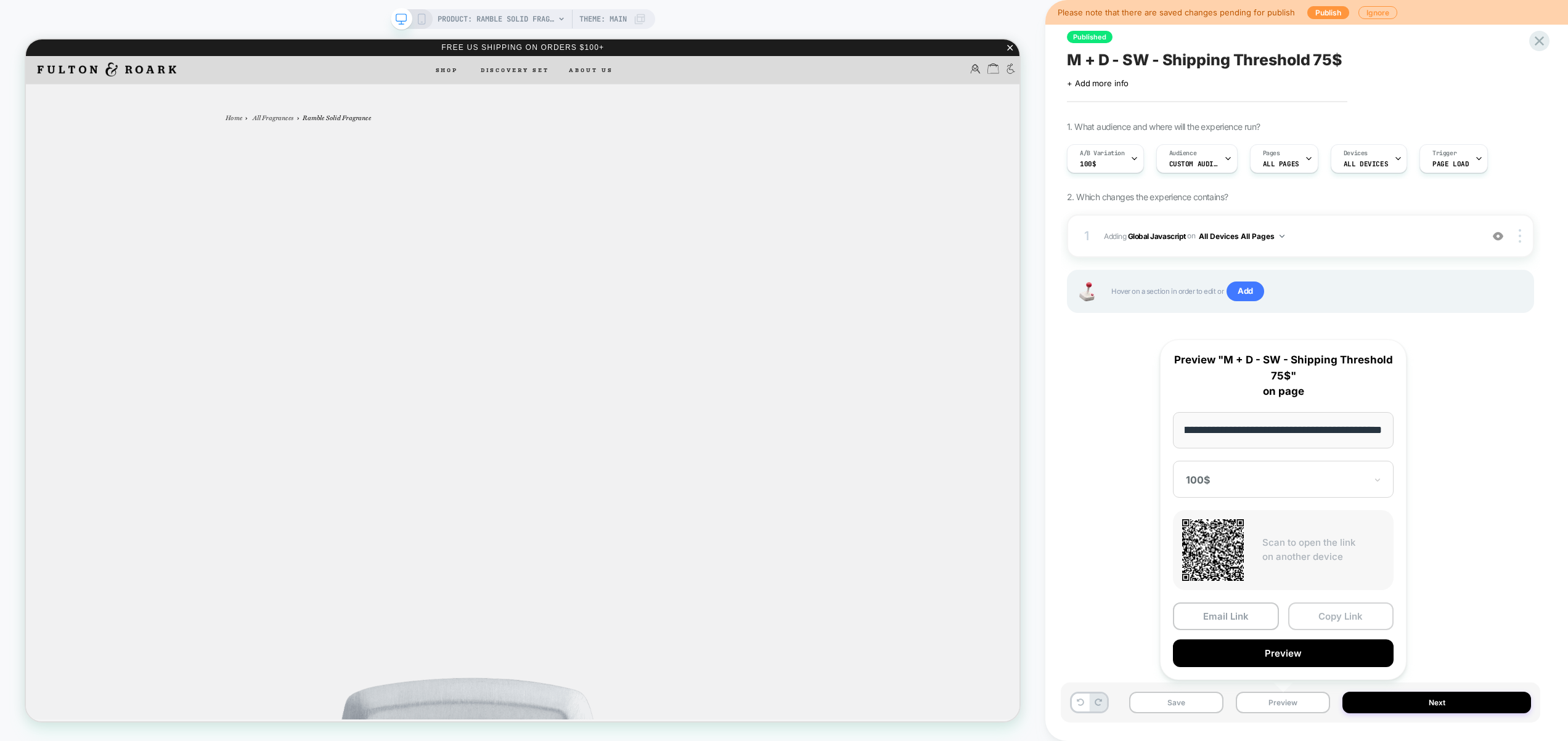
scroll to position [0, 0]
click at [1348, 615] on button "Copy Link" at bounding box center [1341, 616] width 106 height 28
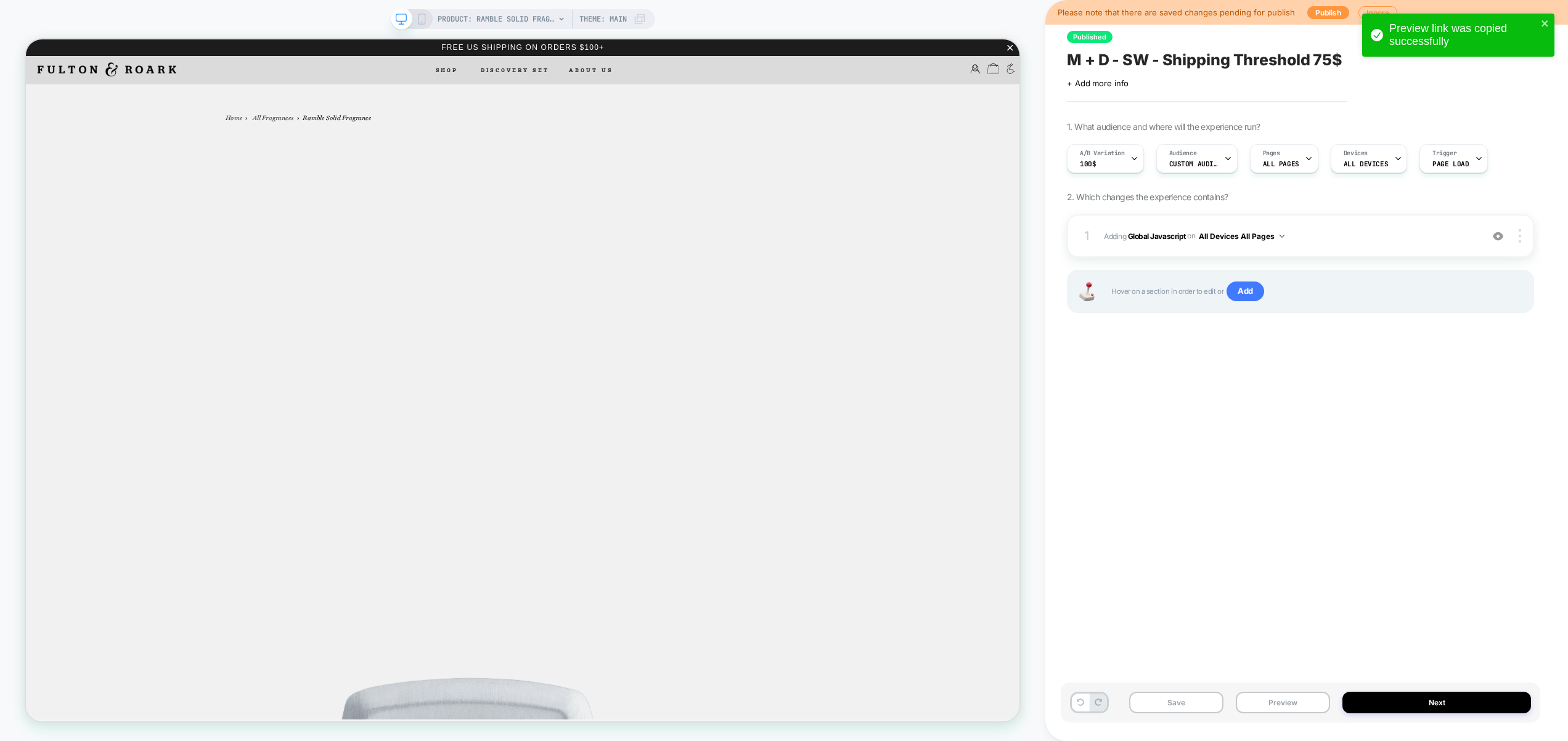
click at [1460, 530] on div "Published M + D - SW - Shipping Threshold 75$ Click to edit experience details …" at bounding box center [1300, 370] width 480 height 717
click at [1356, 214] on div "1 Adding Global Javascript on All Devices All Pages Add Before Add After Target…" at bounding box center [1300, 236] width 467 height 43
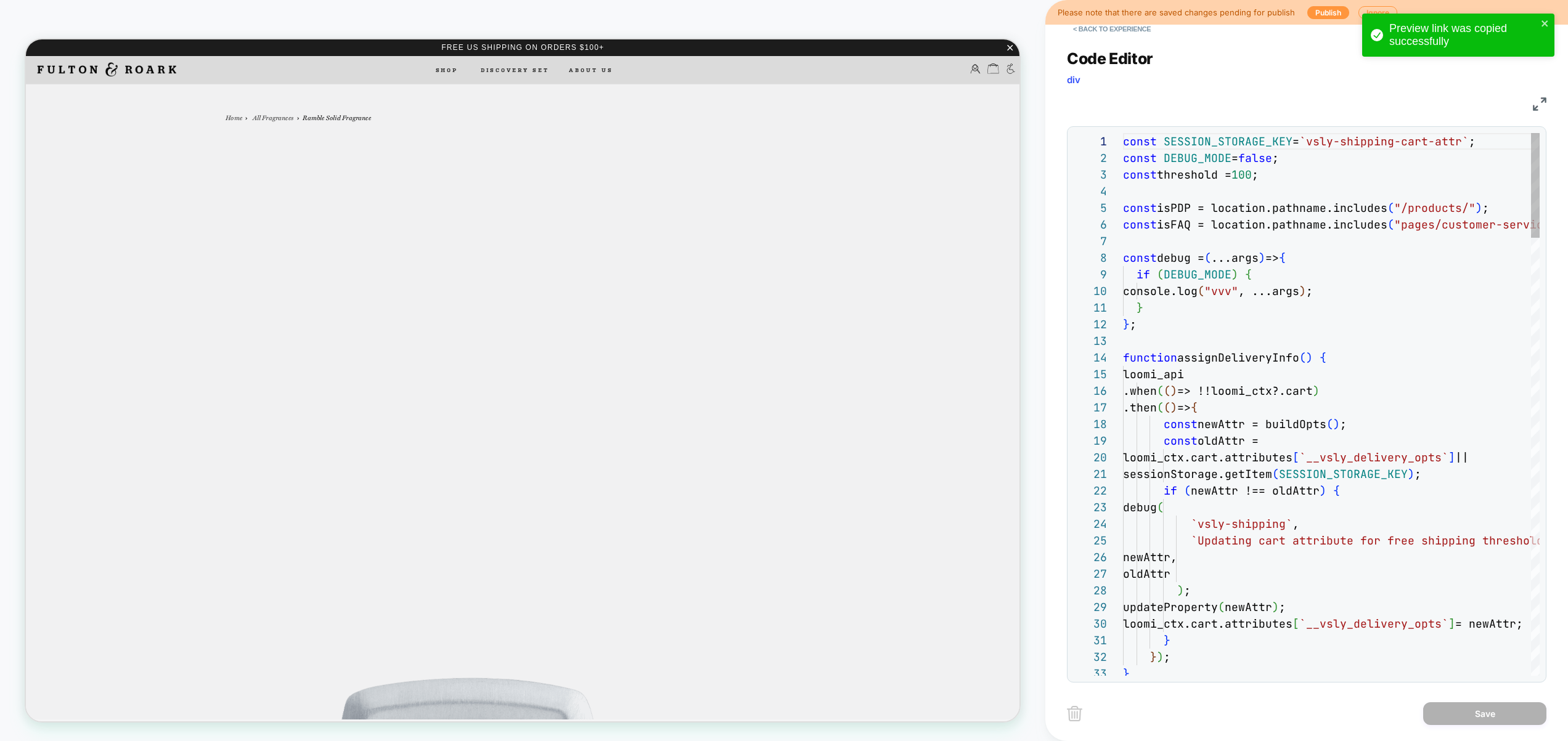
scroll to position [167, 0]
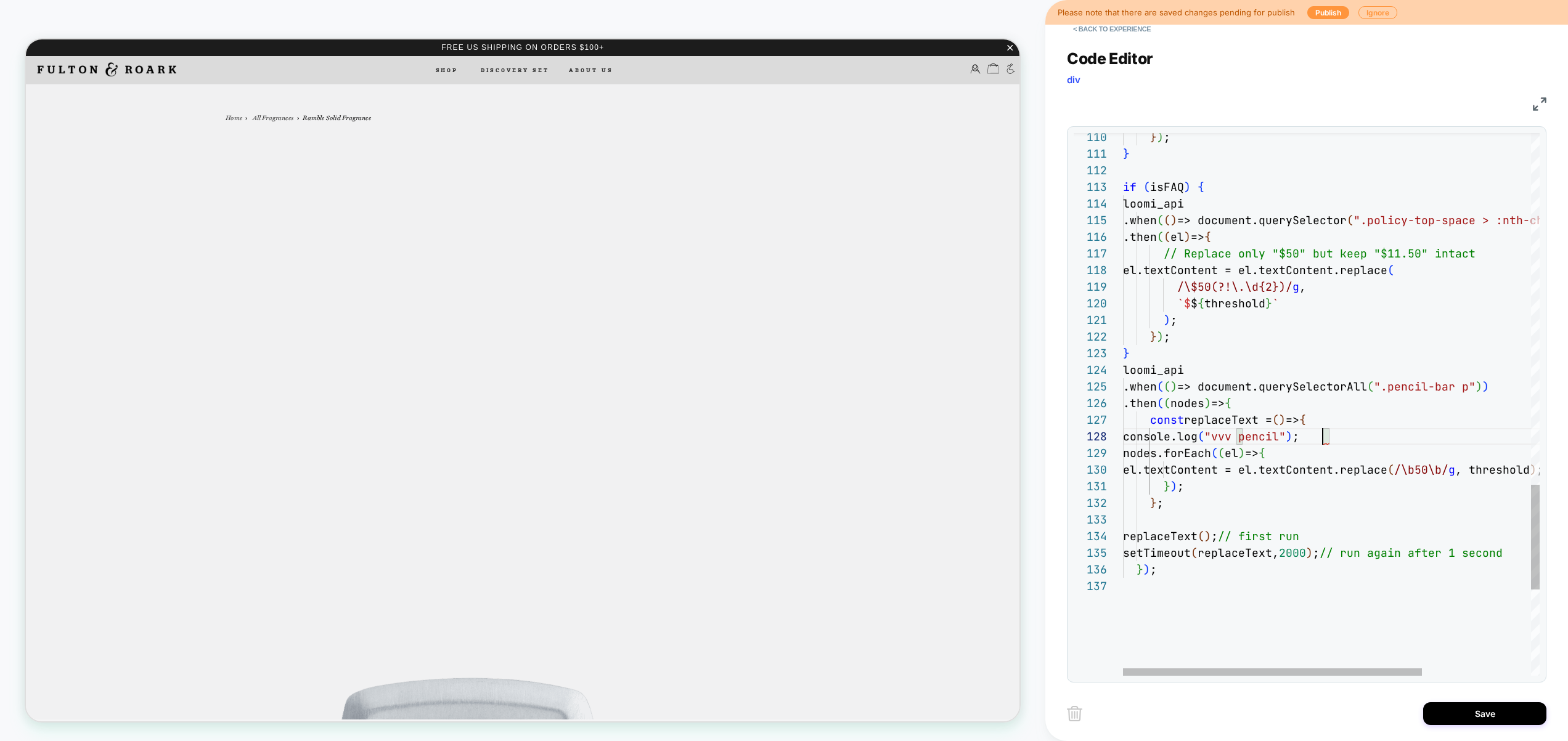
scroll to position [117, 206]
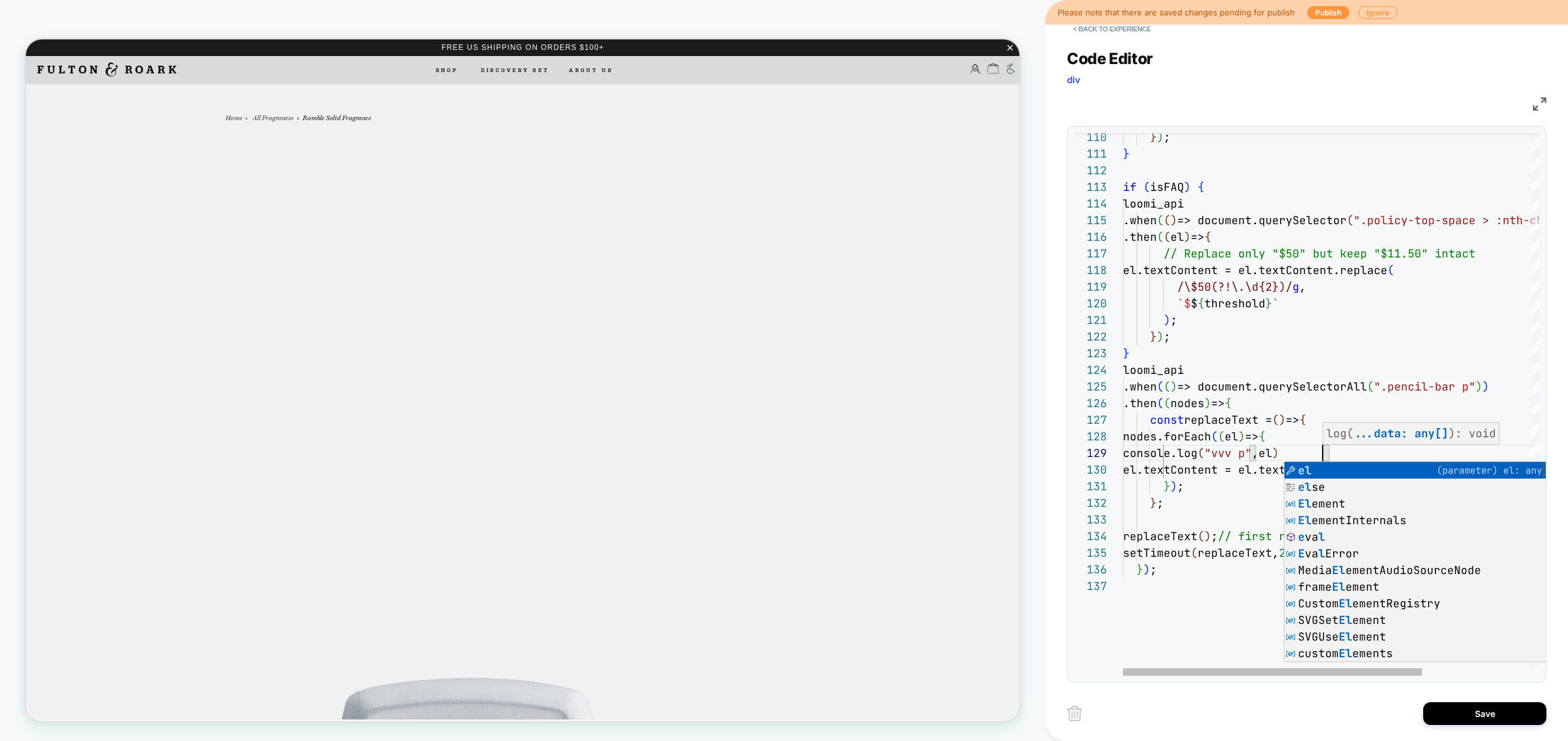
scroll to position [133, 199]
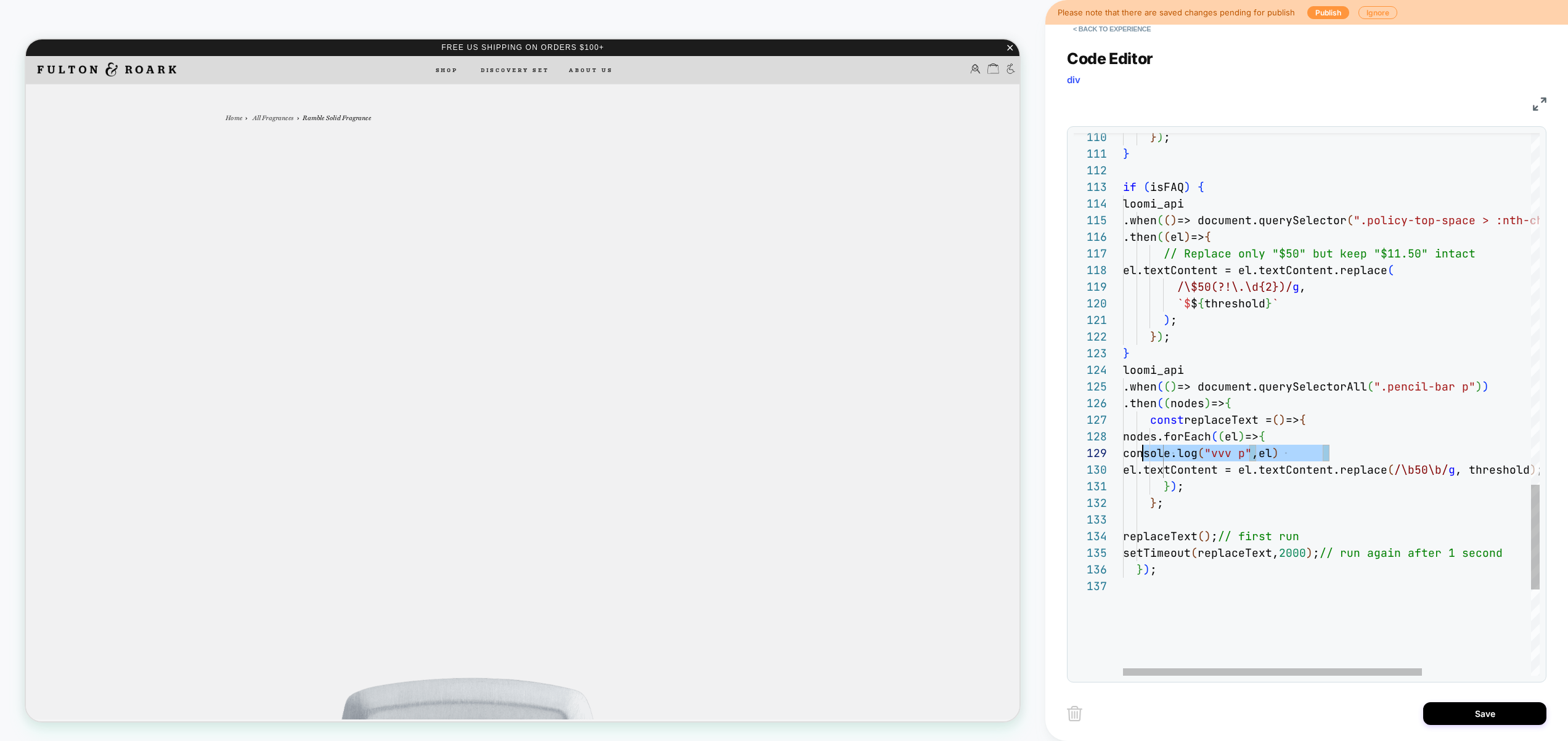
scroll to position [133, 0]
drag, startPoint x: 1357, startPoint y: 453, endPoint x: 1178, endPoint y: 457, distance: 179.0
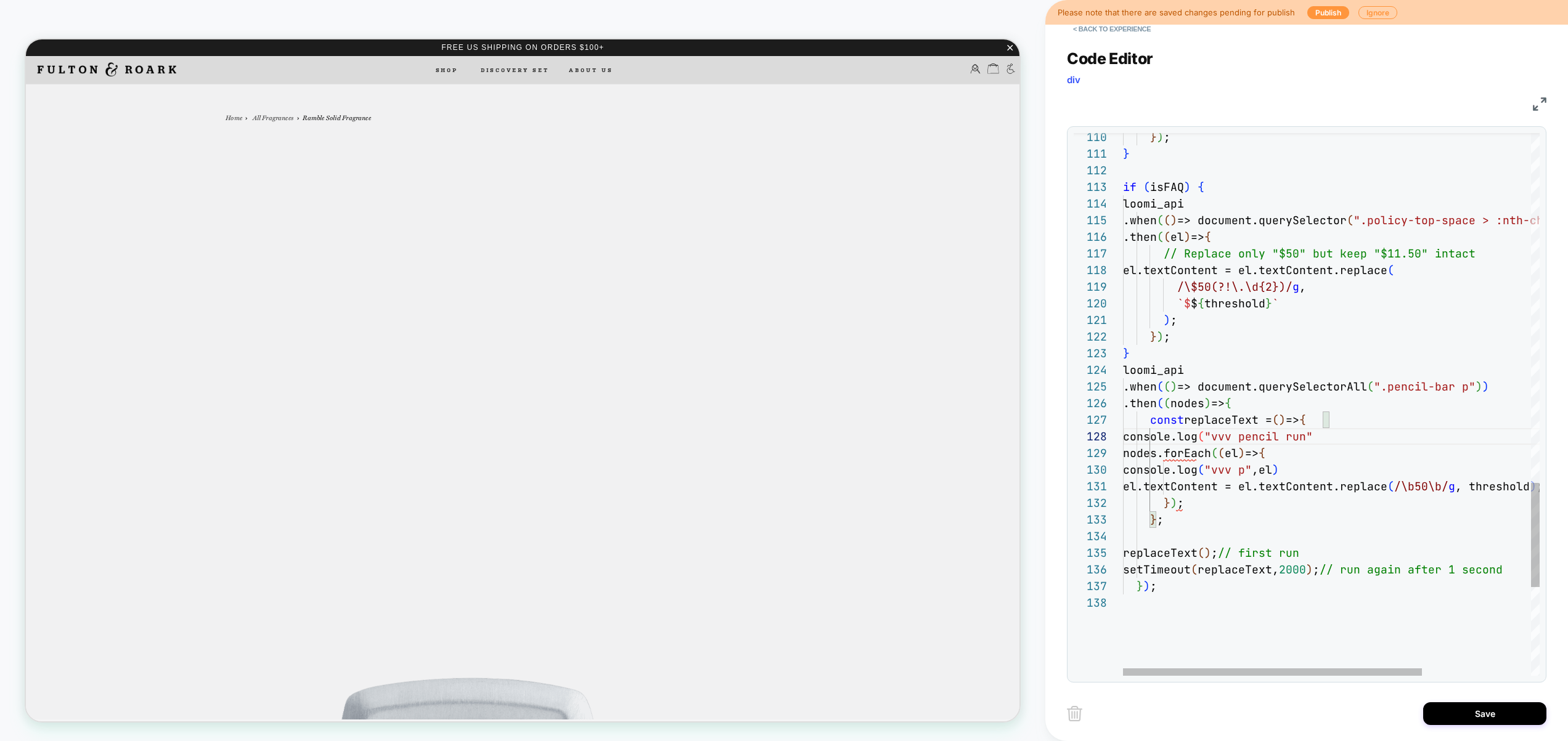
scroll to position [117, 233]
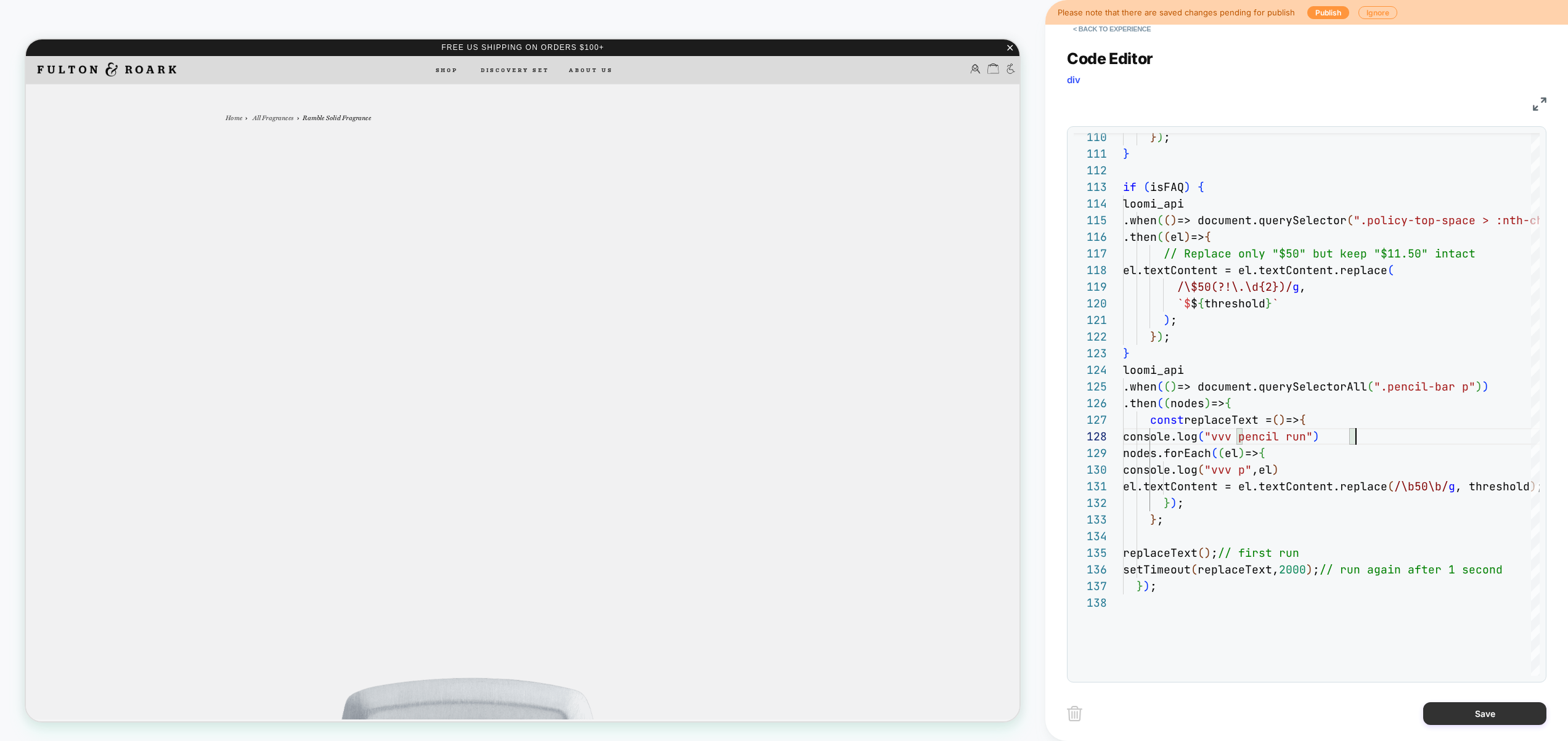
type textarea "**********"
click at [1479, 704] on button "Save" at bounding box center [1484, 714] width 124 height 23
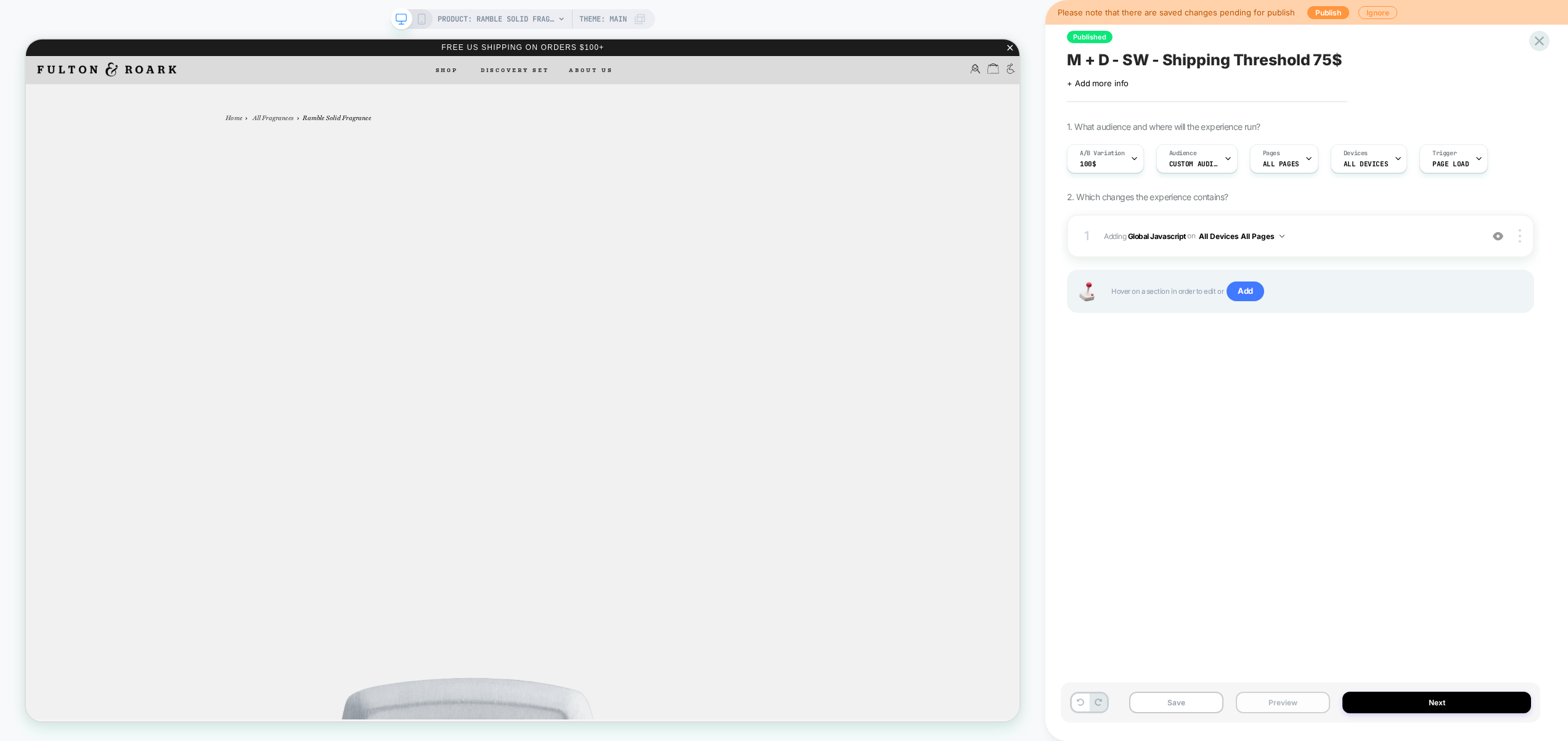
click at [1310, 697] on button "Preview" at bounding box center [1282, 702] width 94 height 21
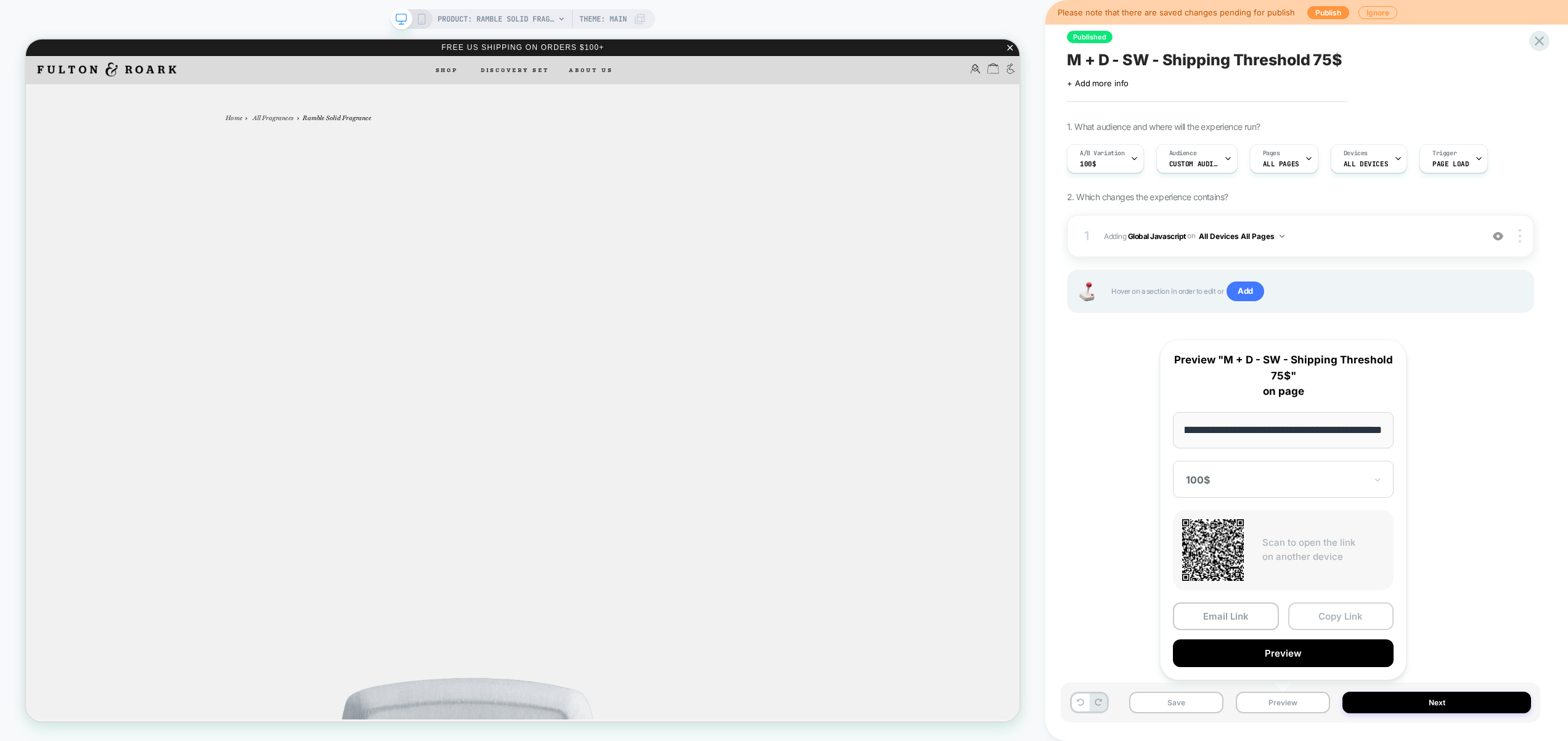
scroll to position [0, 0]
click at [1331, 618] on button "Copy Link" at bounding box center [1341, 616] width 106 height 28
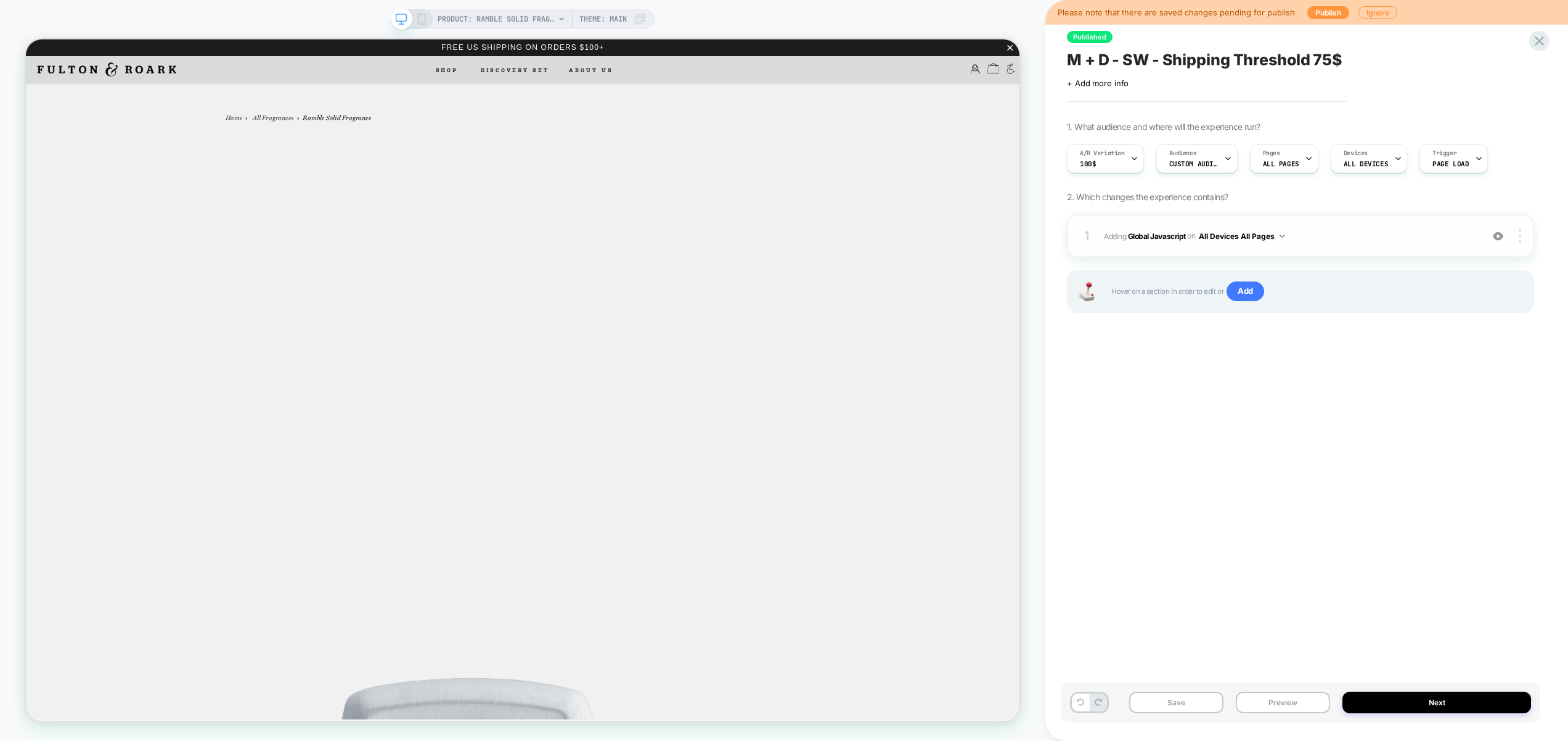
click at [1381, 238] on span "Adding Global Javascript on All Devices All Pages" at bounding box center [1289, 236] width 371 height 15
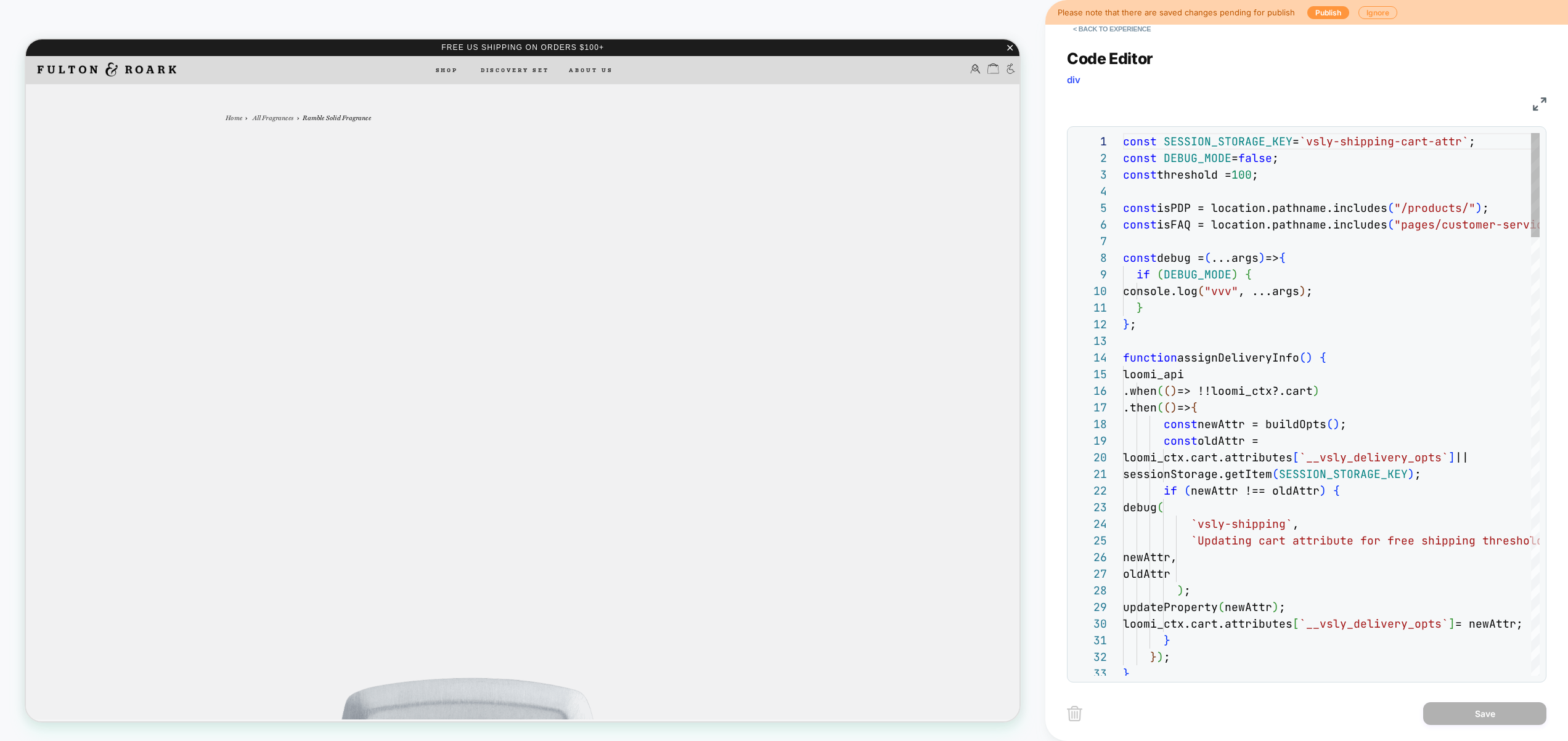
scroll to position [167, 0]
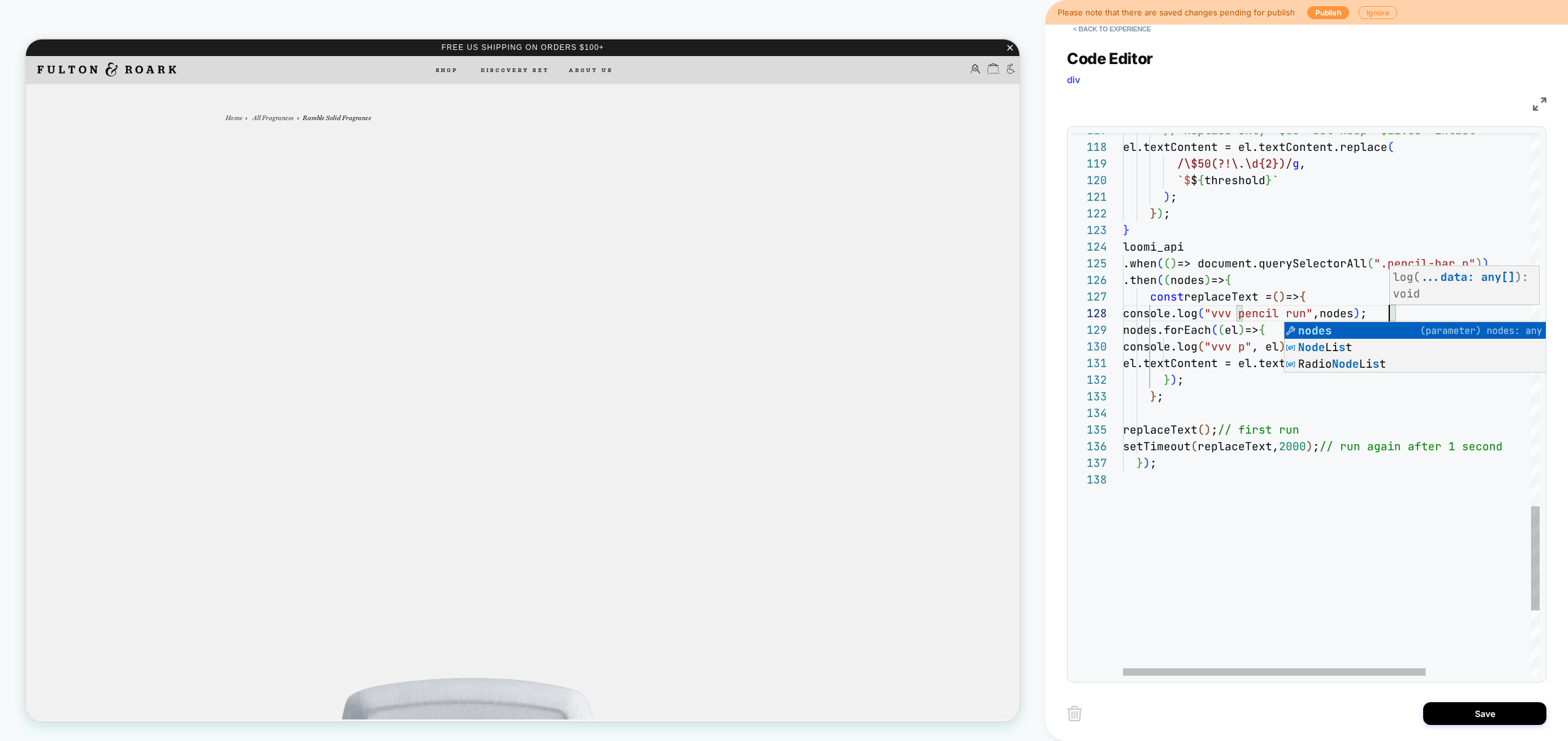
scroll to position [117, 266]
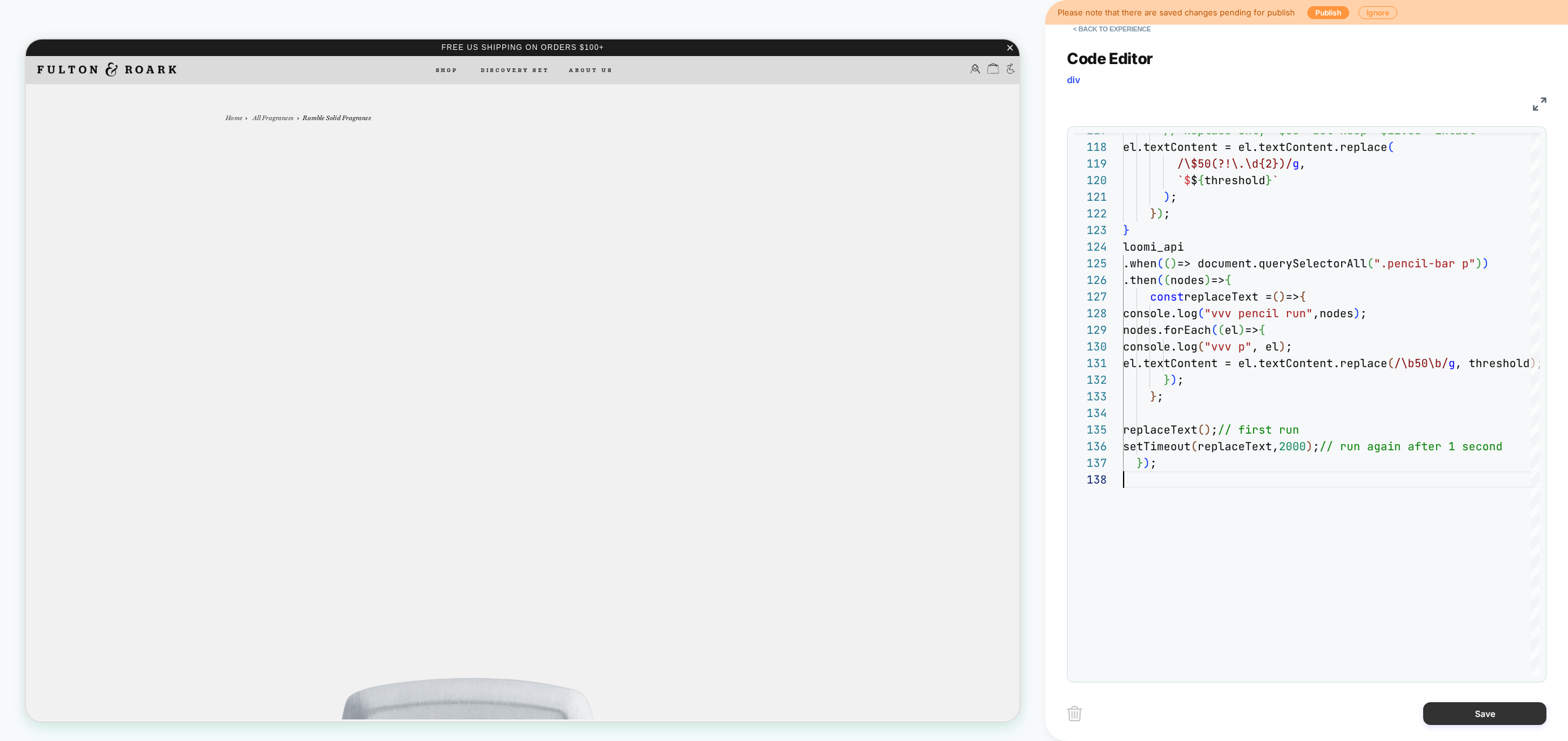
type textarea "**********"
click at [1479, 704] on button "Save" at bounding box center [1484, 714] width 124 height 23
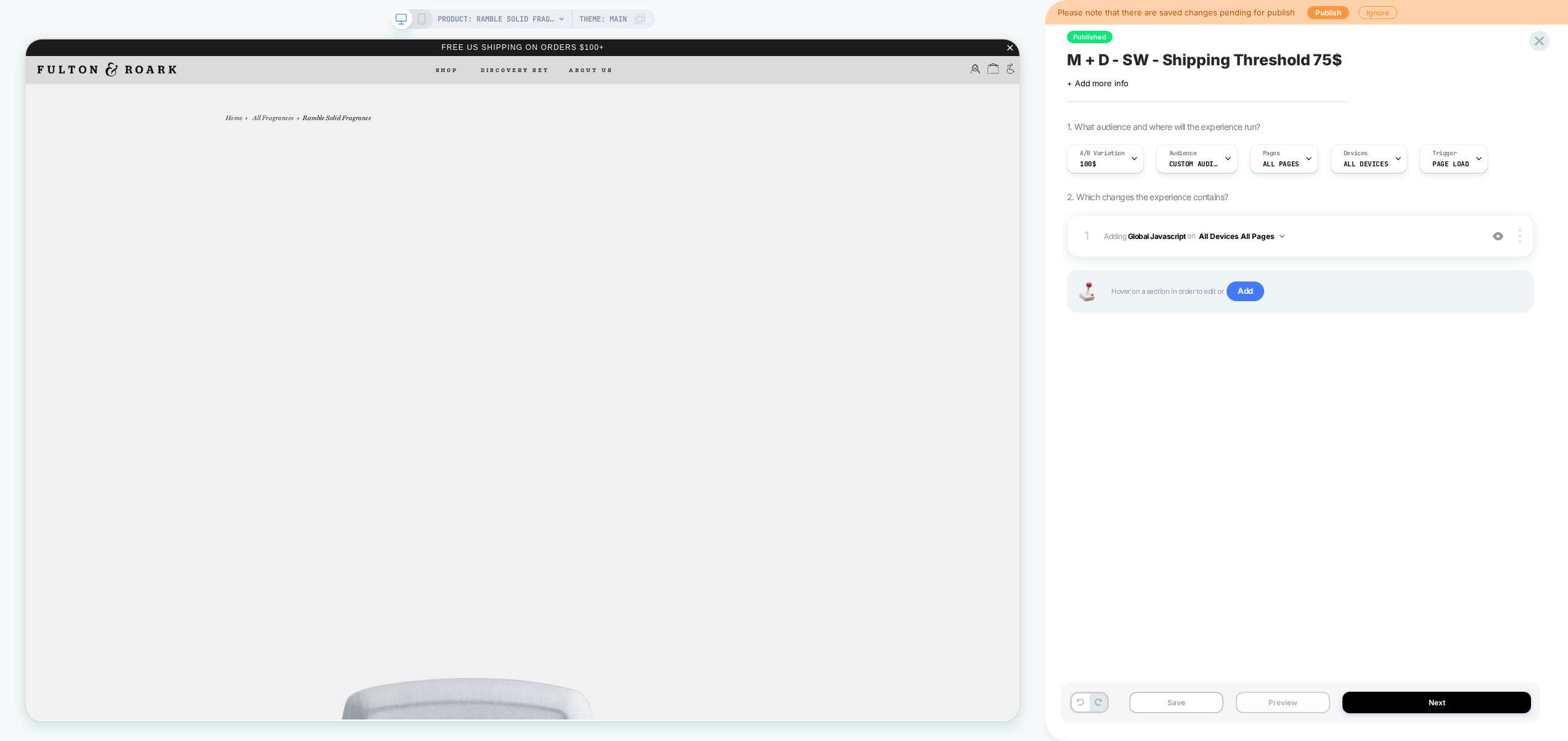
click at [1242, 702] on button "Preview" at bounding box center [1282, 702] width 94 height 21
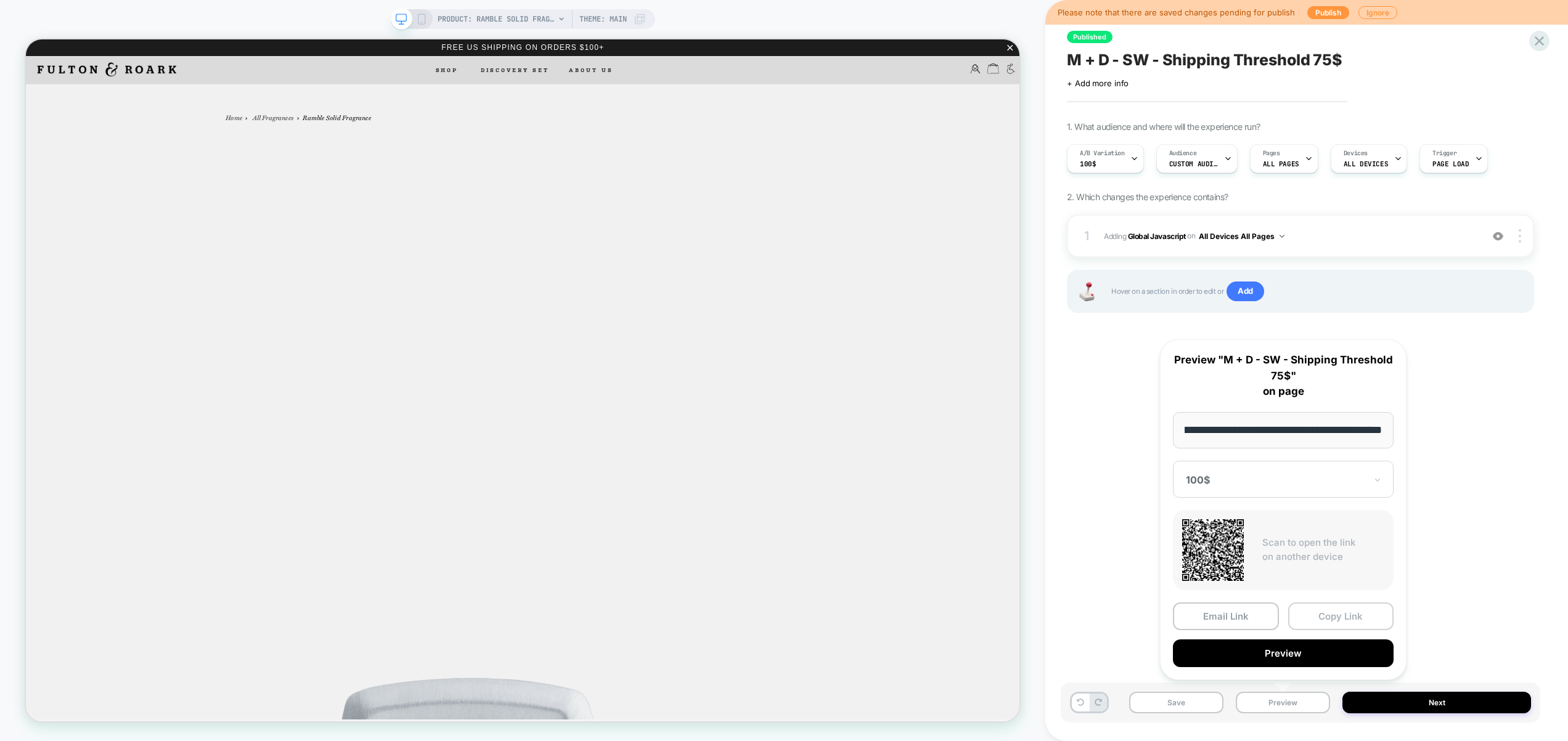
scroll to position [0, 0]
click at [1304, 605] on button "Copy Link" at bounding box center [1341, 616] width 106 height 28
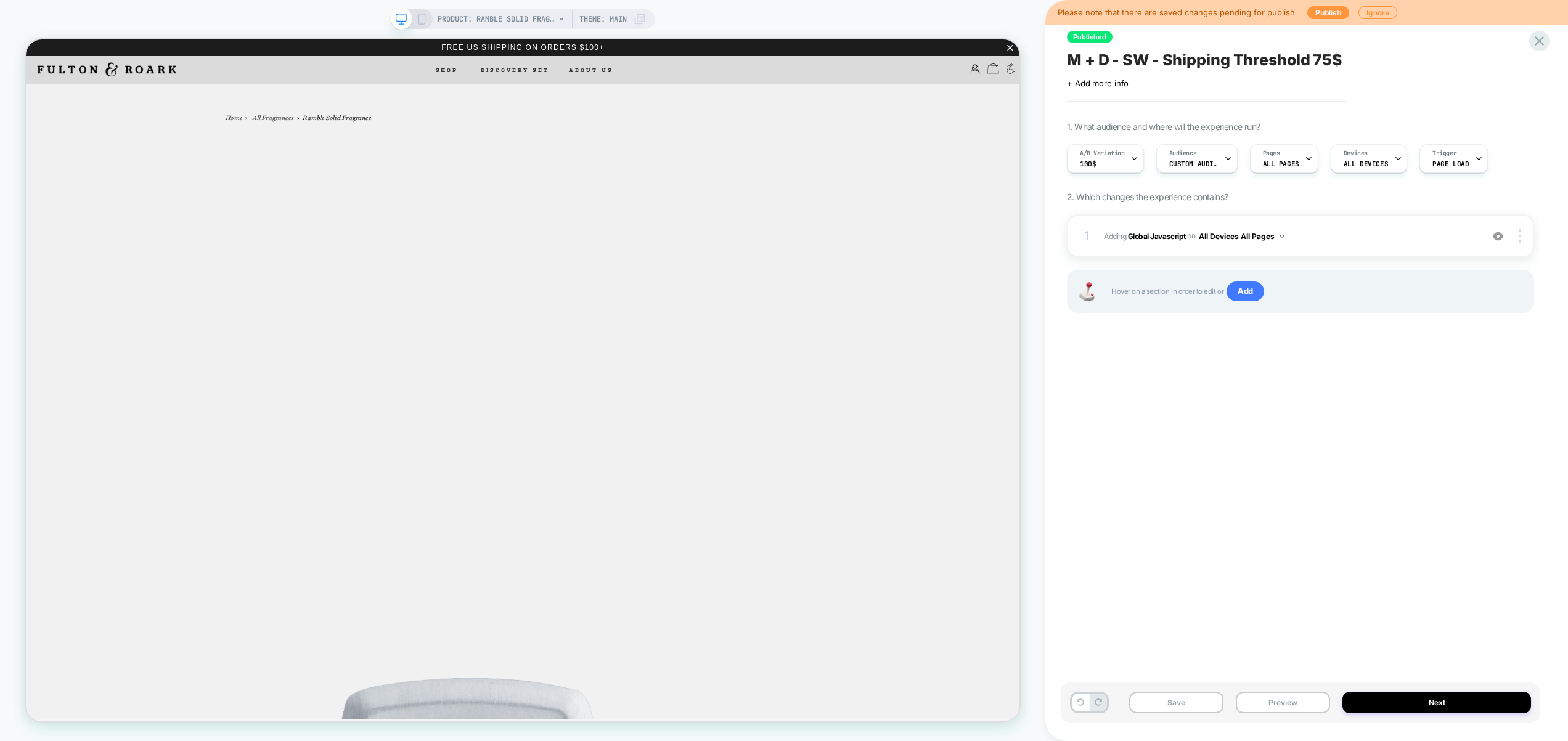
click at [1356, 248] on div "1 Adding Global Javascript on All Devices All Pages Add Before Add After Target…" at bounding box center [1300, 236] width 467 height 43
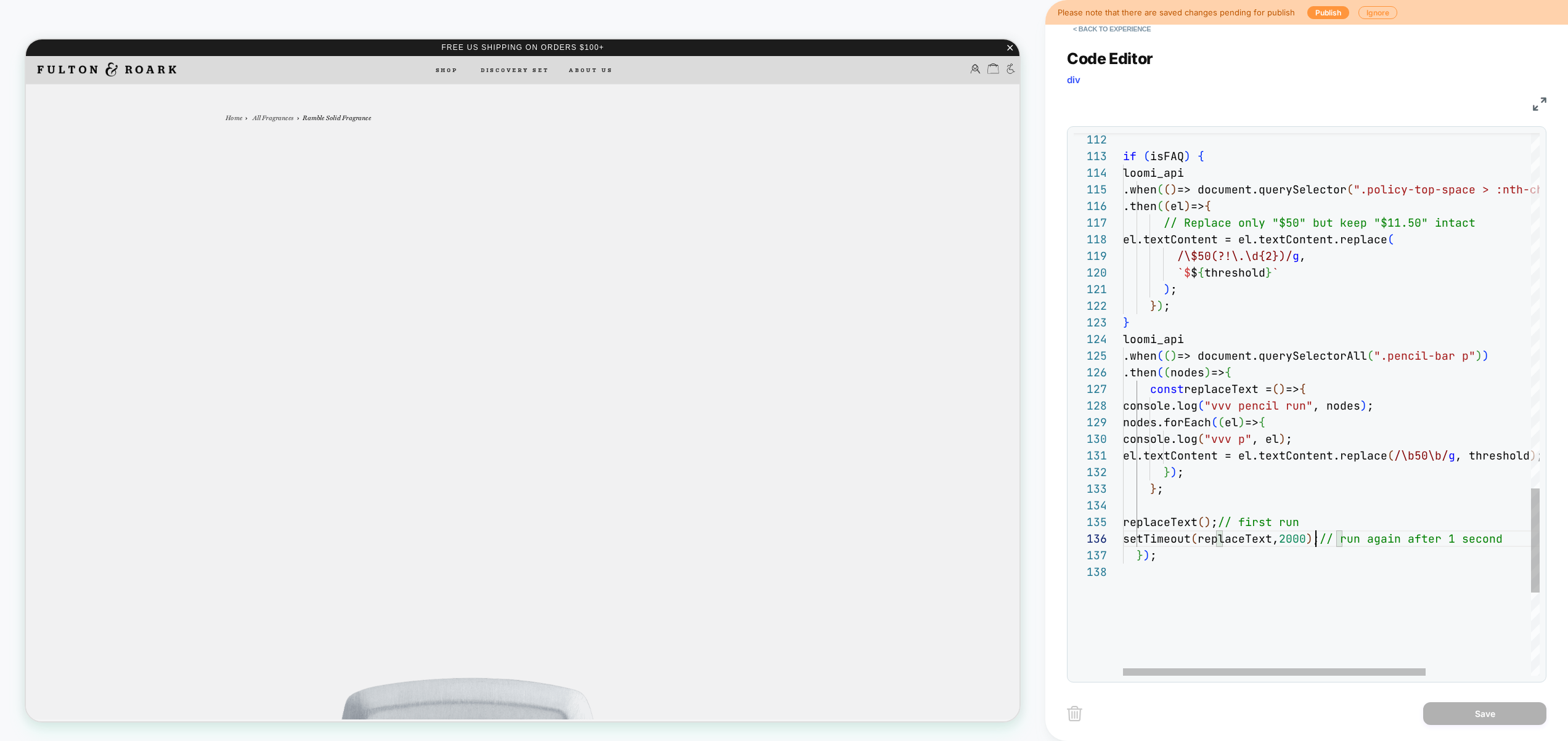
scroll to position [83, 186]
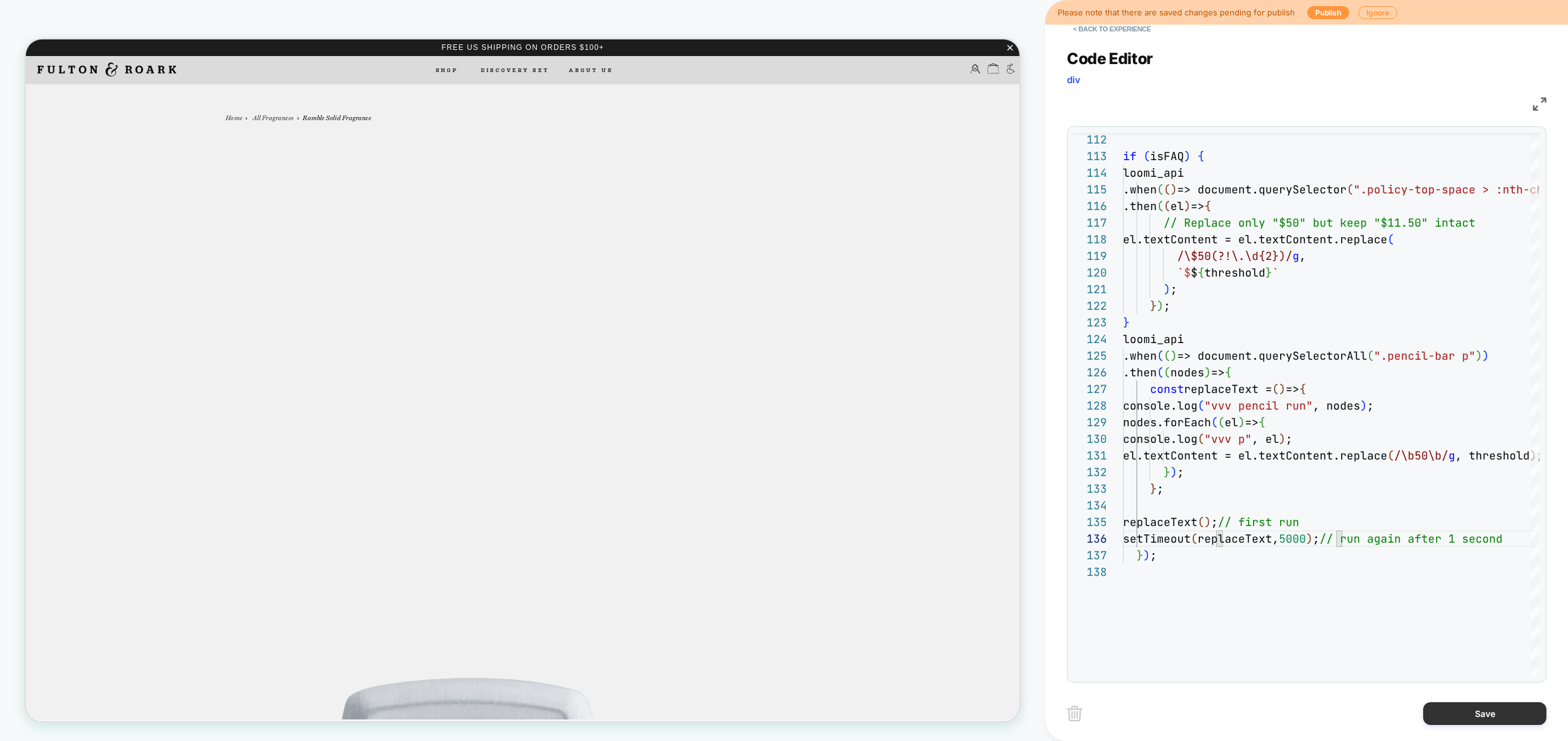
type textarea "**********"
click at [1488, 716] on button "Save" at bounding box center [1484, 714] width 124 height 23
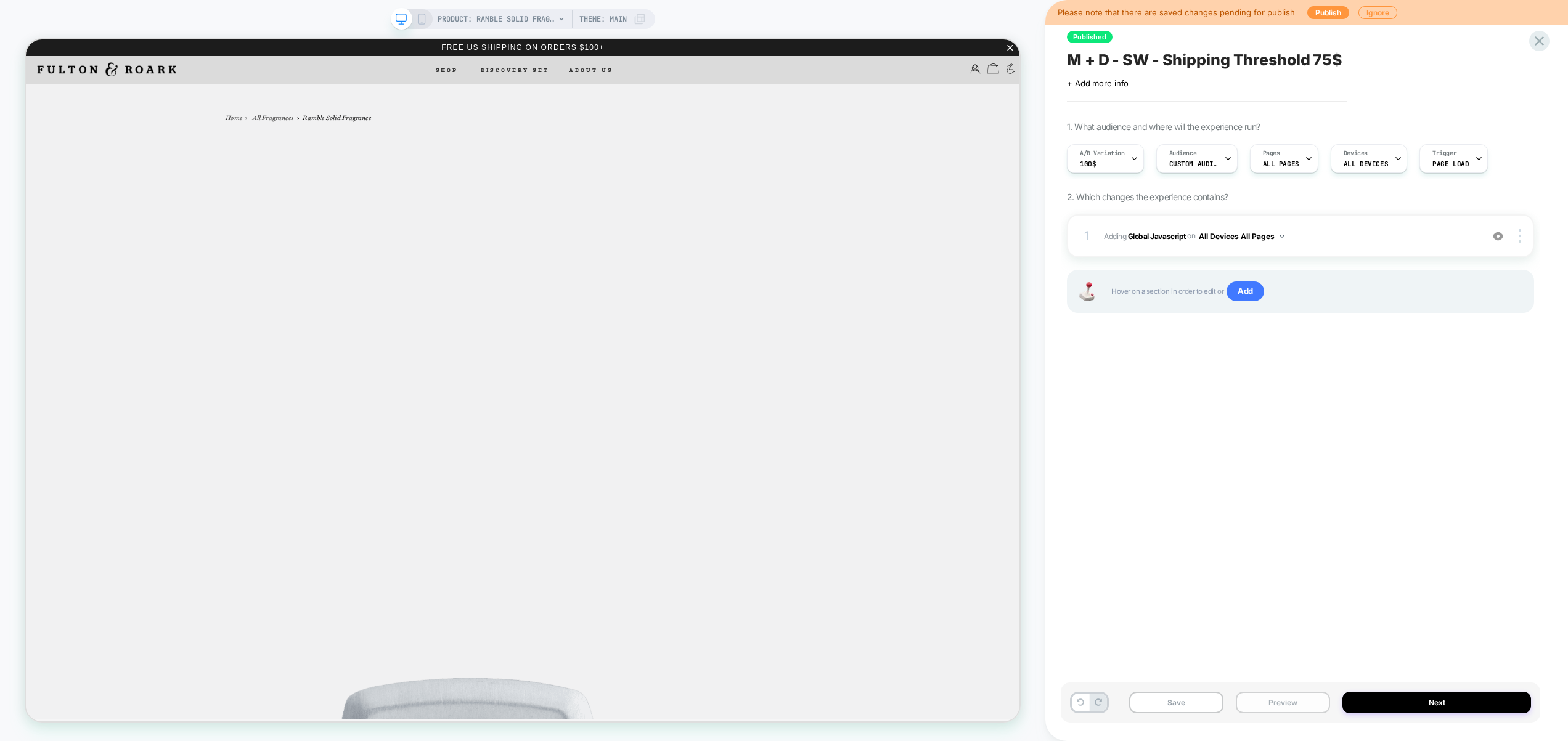
click at [1316, 712] on button "Preview" at bounding box center [1282, 702] width 94 height 21
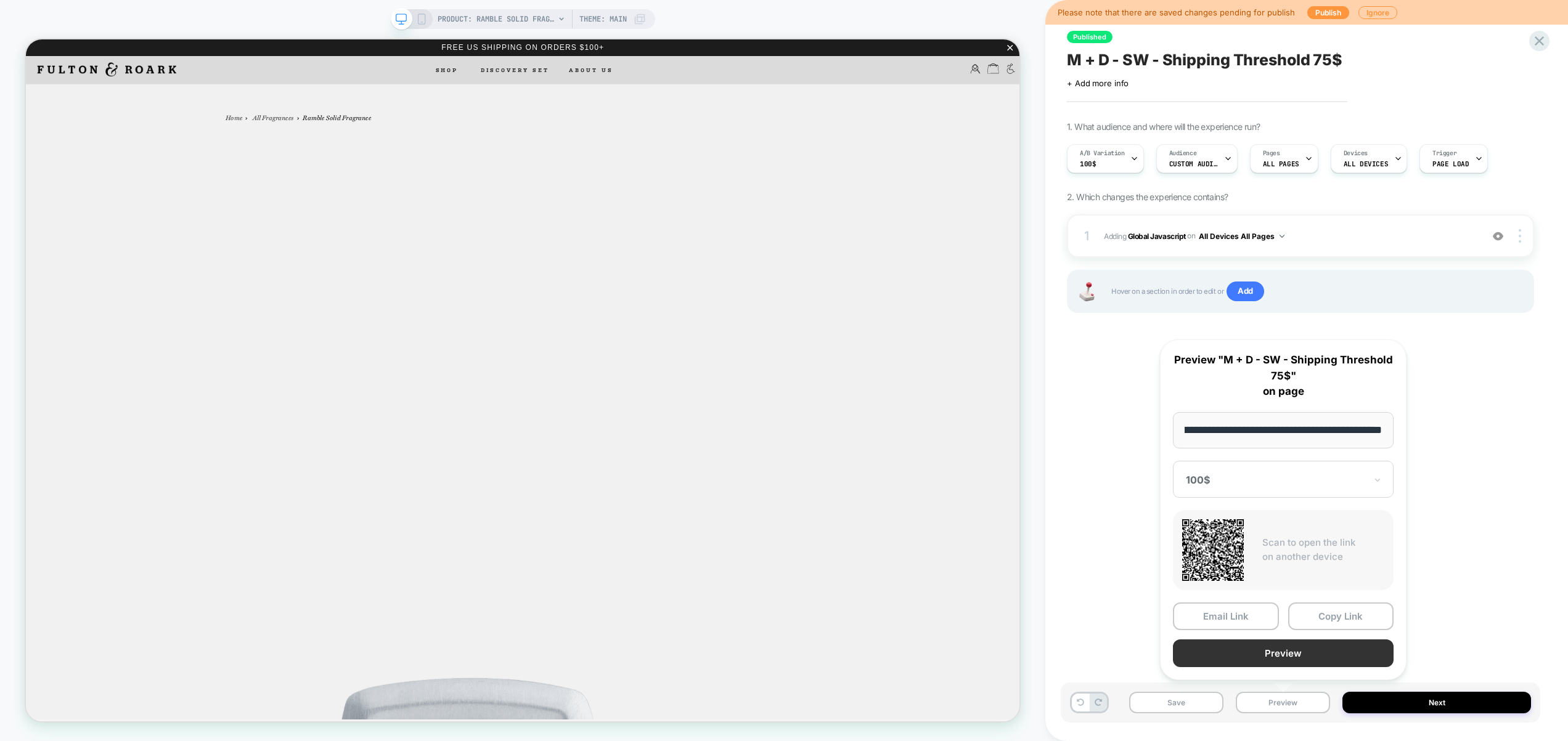
scroll to position [0, 0]
click at [1302, 654] on button "Preview" at bounding box center [1282, 653] width 221 height 28
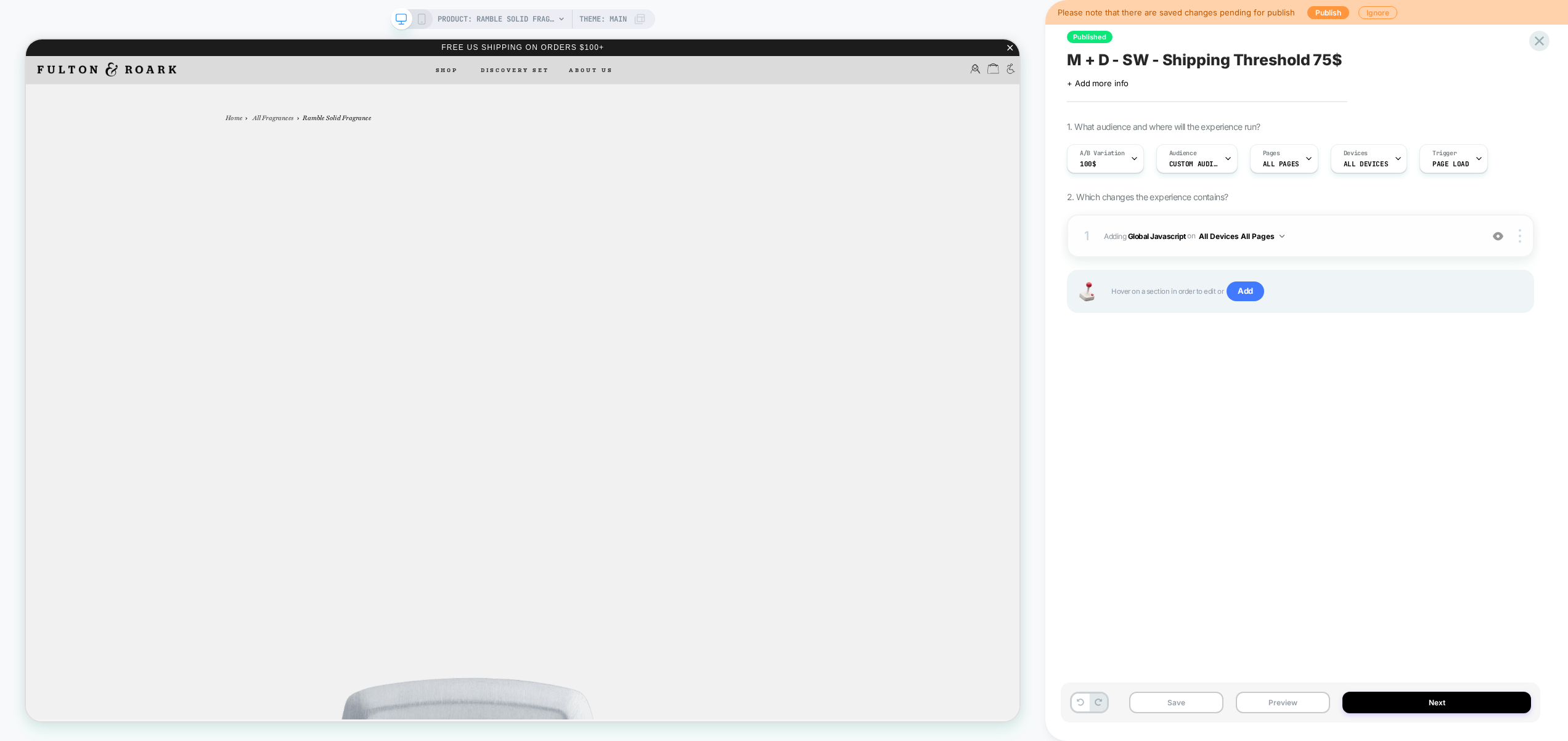
click at [1330, 229] on span "Adding Global Javascript on All Devices All Pages" at bounding box center [1289, 236] width 371 height 15
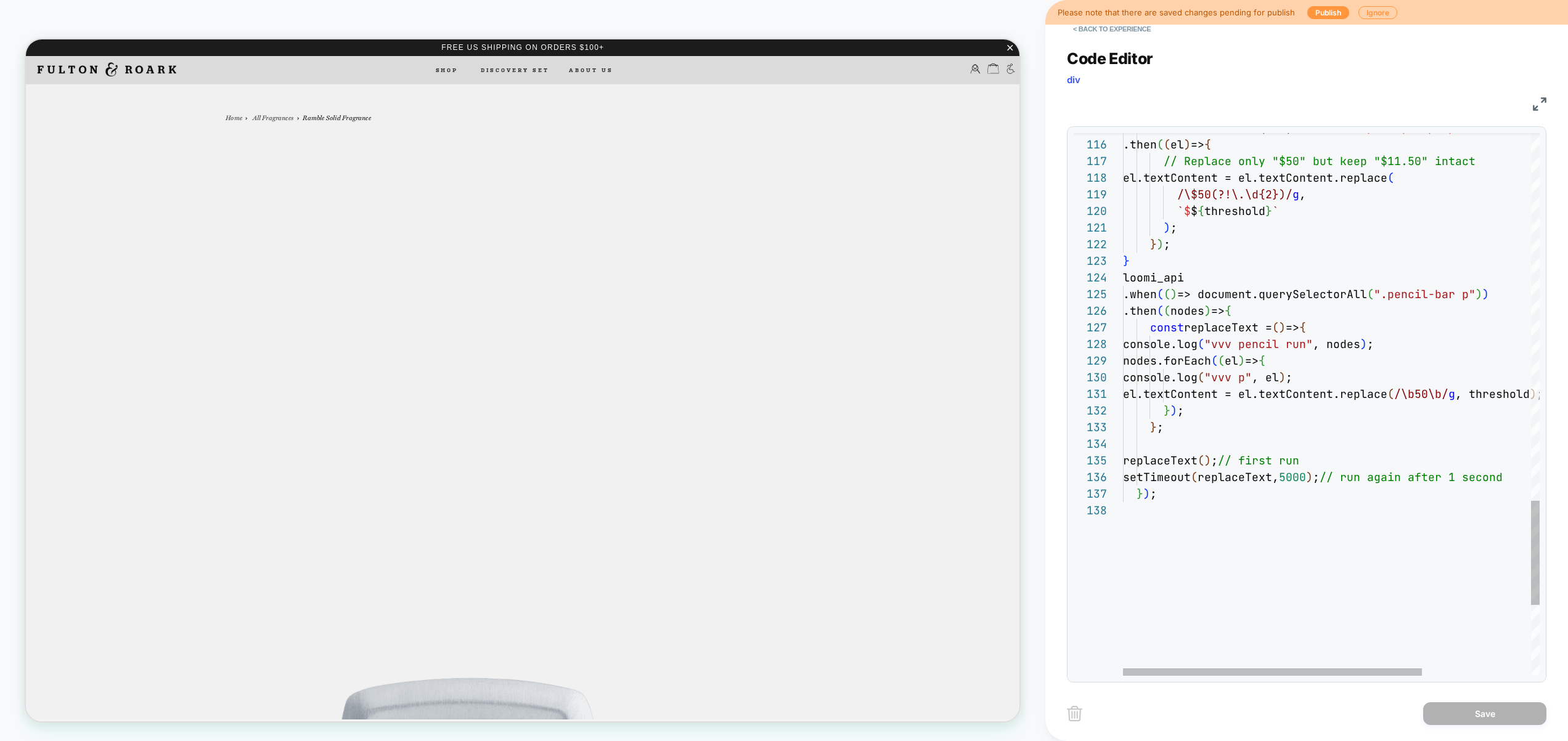
scroll to position [83, 186]
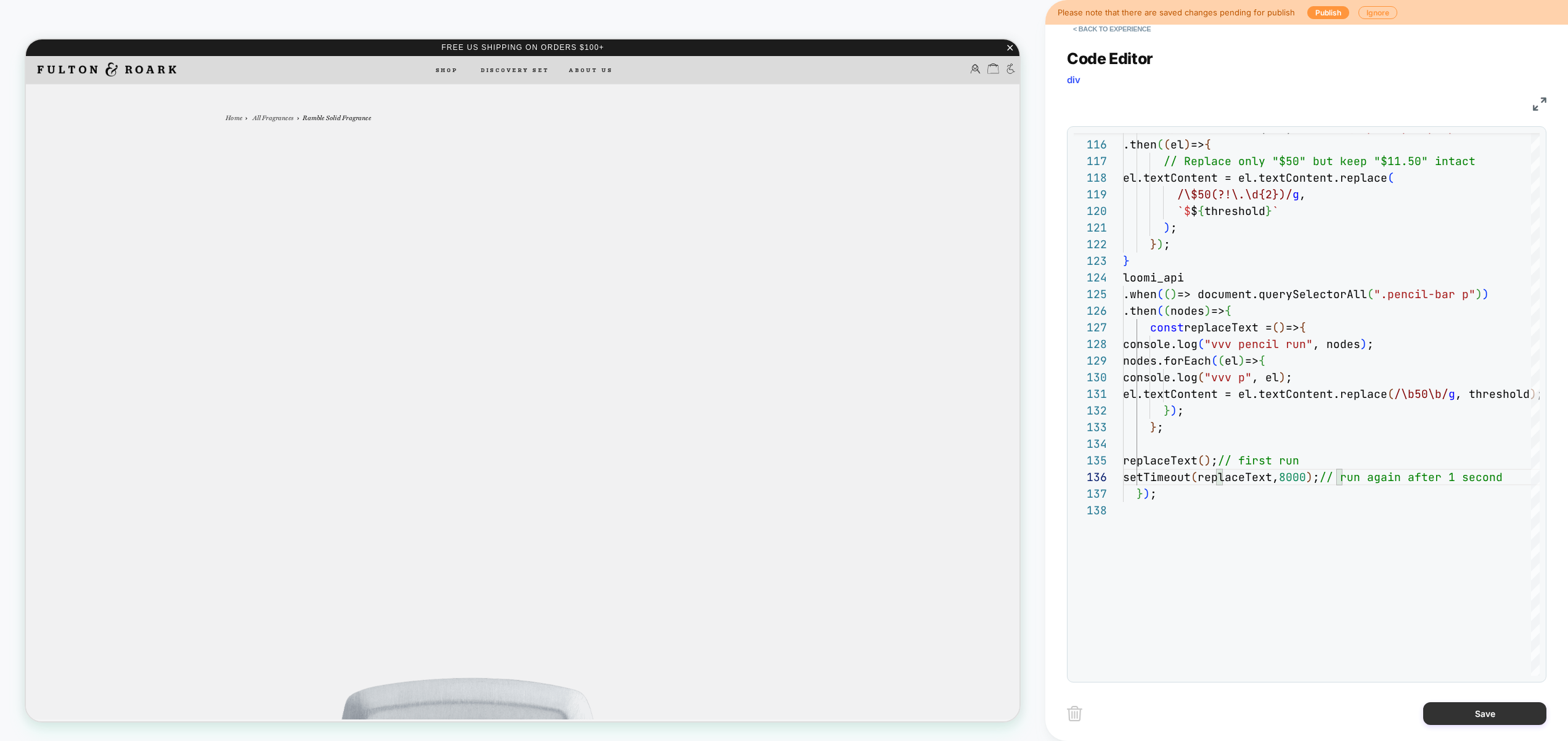
type textarea "**********"
click at [1494, 714] on button "Save" at bounding box center [1484, 714] width 124 height 23
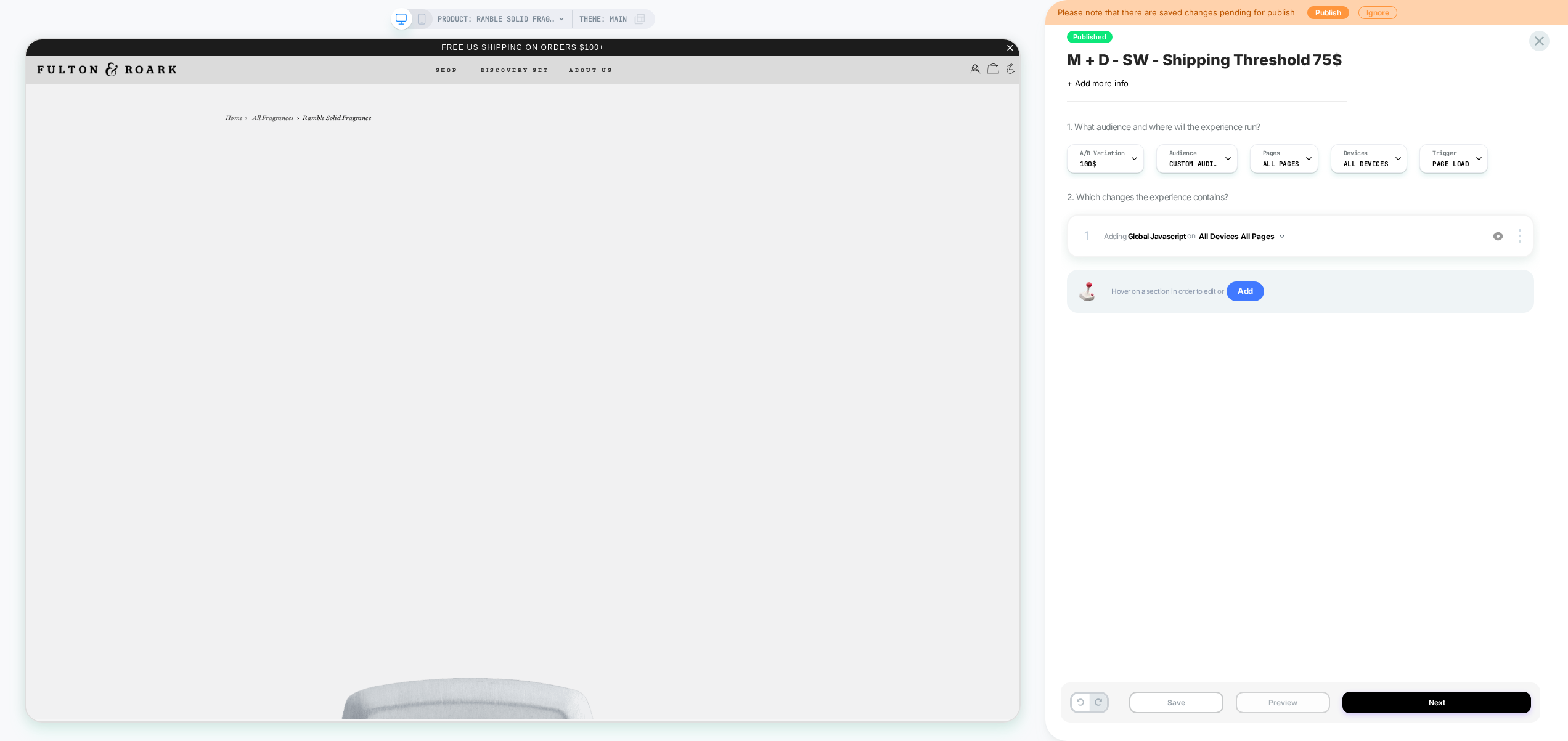
click at [1259, 697] on button "Preview" at bounding box center [1282, 702] width 94 height 21
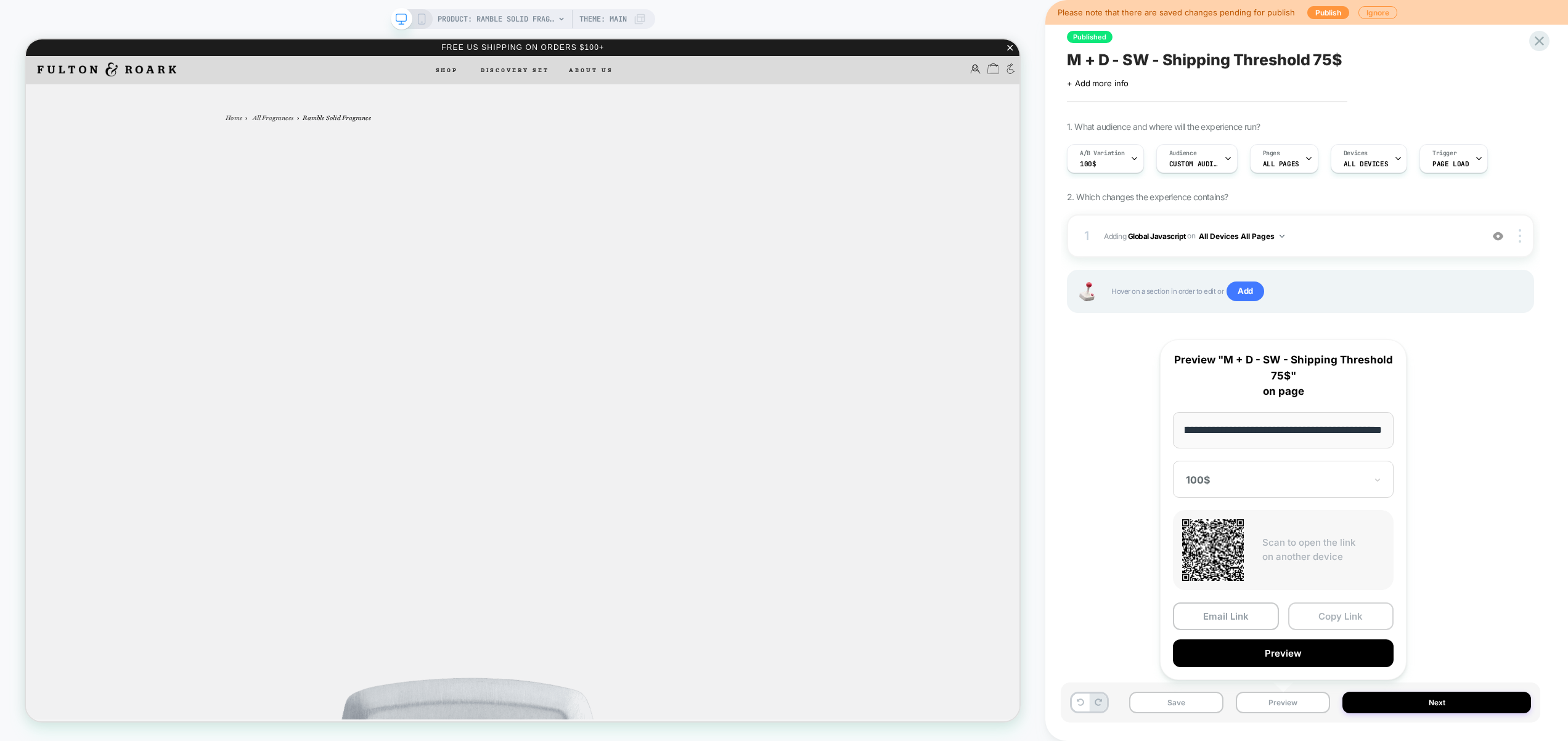
scroll to position [0, 0]
click at [1358, 607] on button "Copy Link" at bounding box center [1341, 616] width 106 height 28
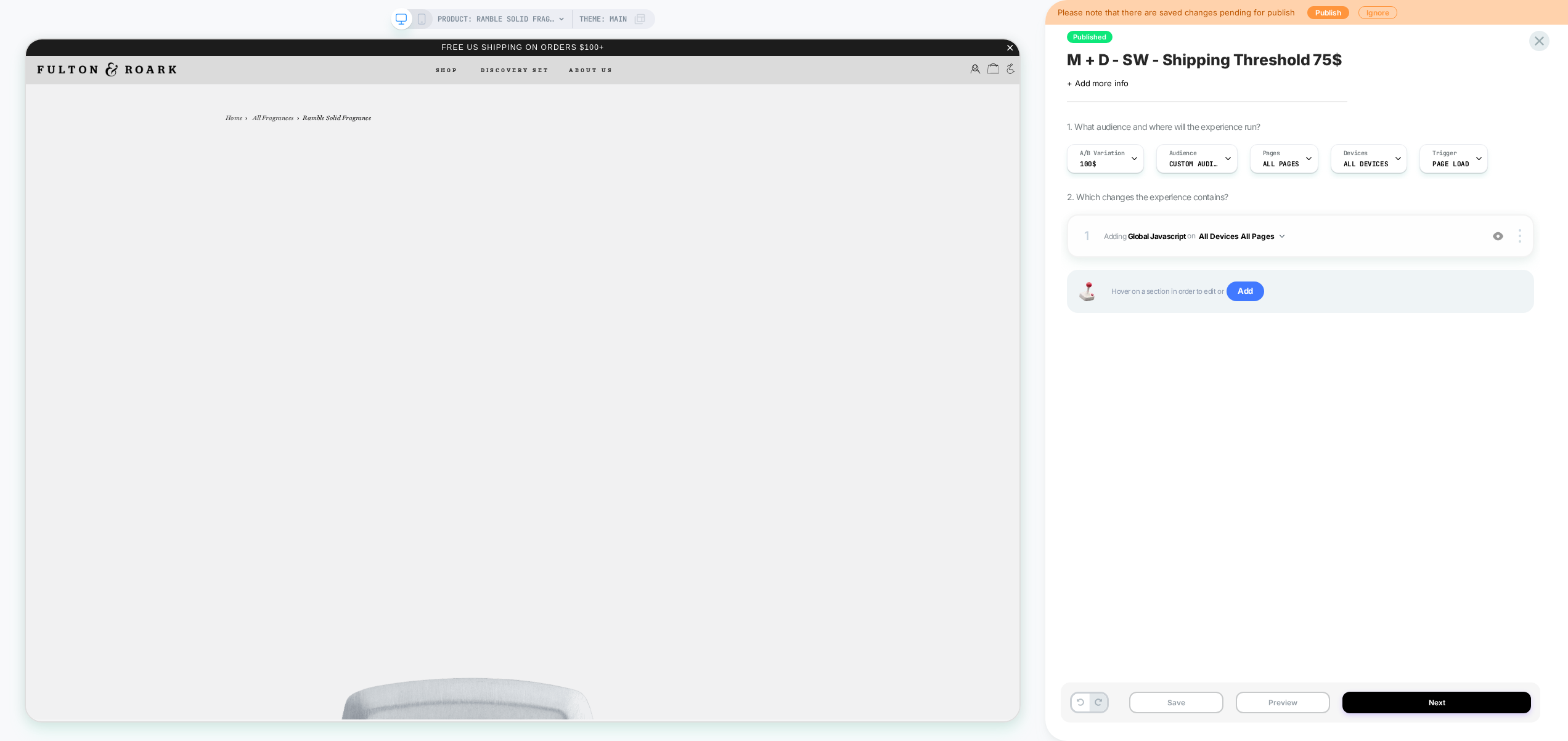
click at [1393, 249] on div "1 Adding Global Javascript on All Devices All Pages Add Before Add After Target…" at bounding box center [1300, 236] width 467 height 43
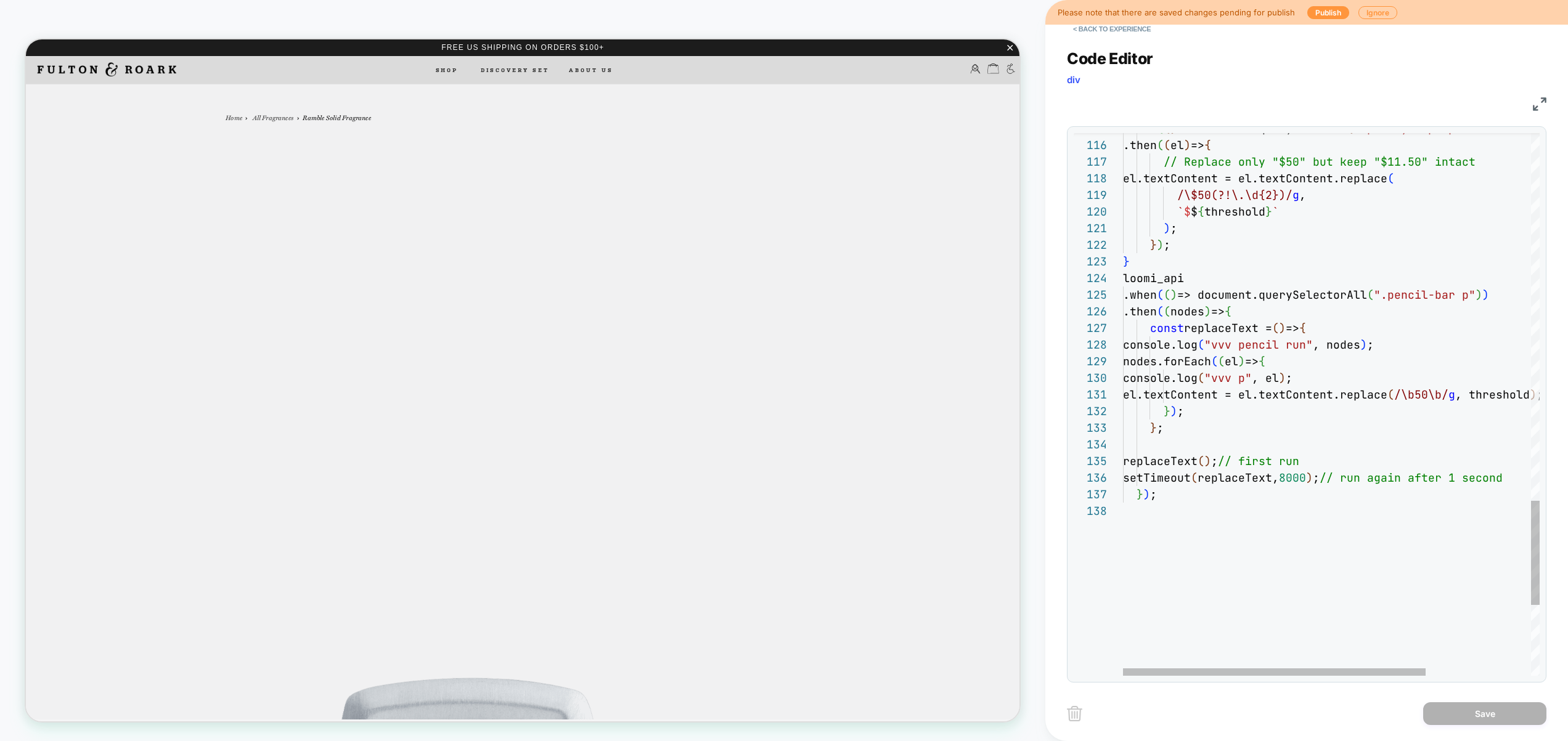
scroll to position [117, 0]
drag, startPoint x: 1186, startPoint y: 511, endPoint x: 1178, endPoint y: 508, distance: 8.5
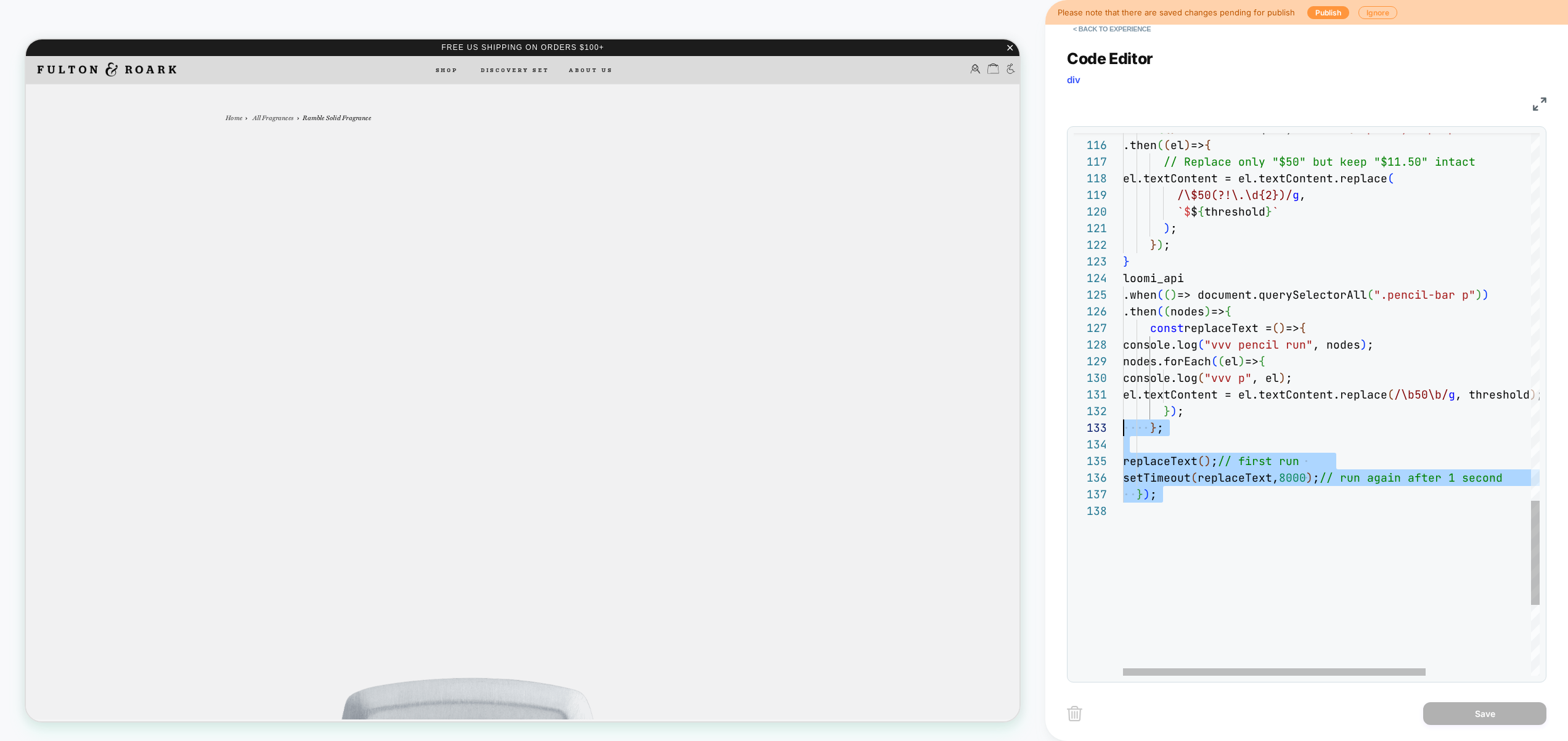
scroll to position [50, 0]
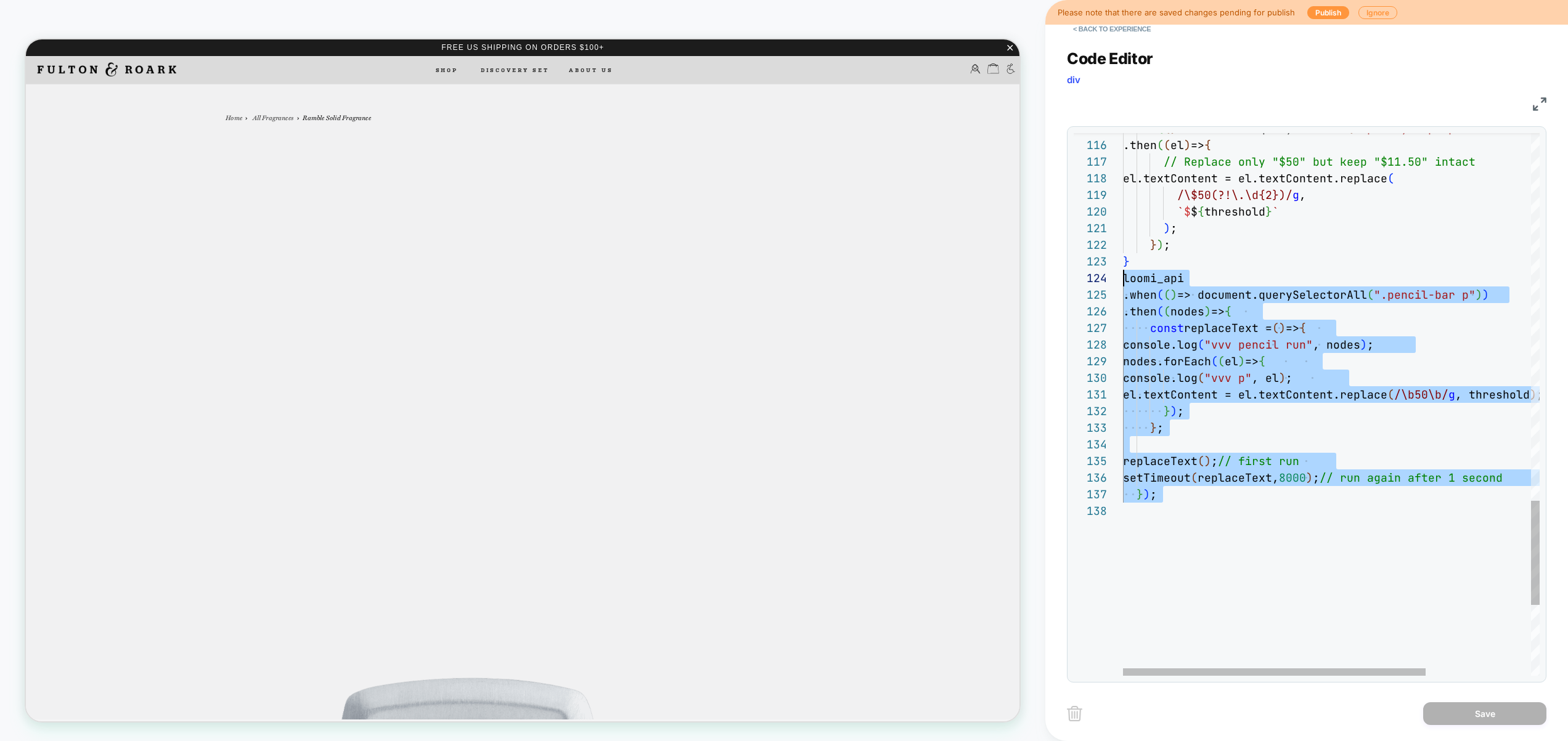
drag, startPoint x: 1196, startPoint y: 542, endPoint x: 1079, endPoint y: 272, distance: 294.3
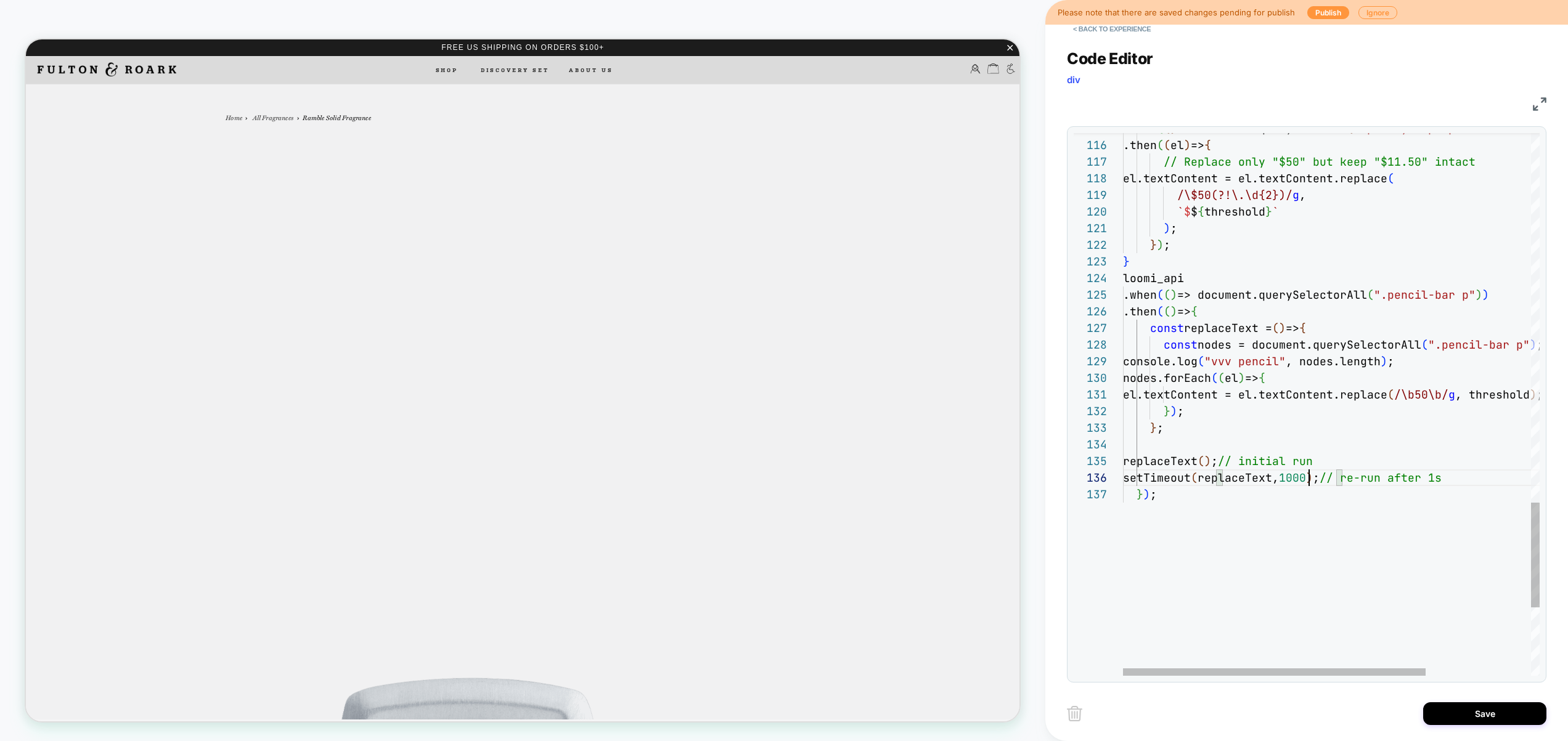
scroll to position [83, 192]
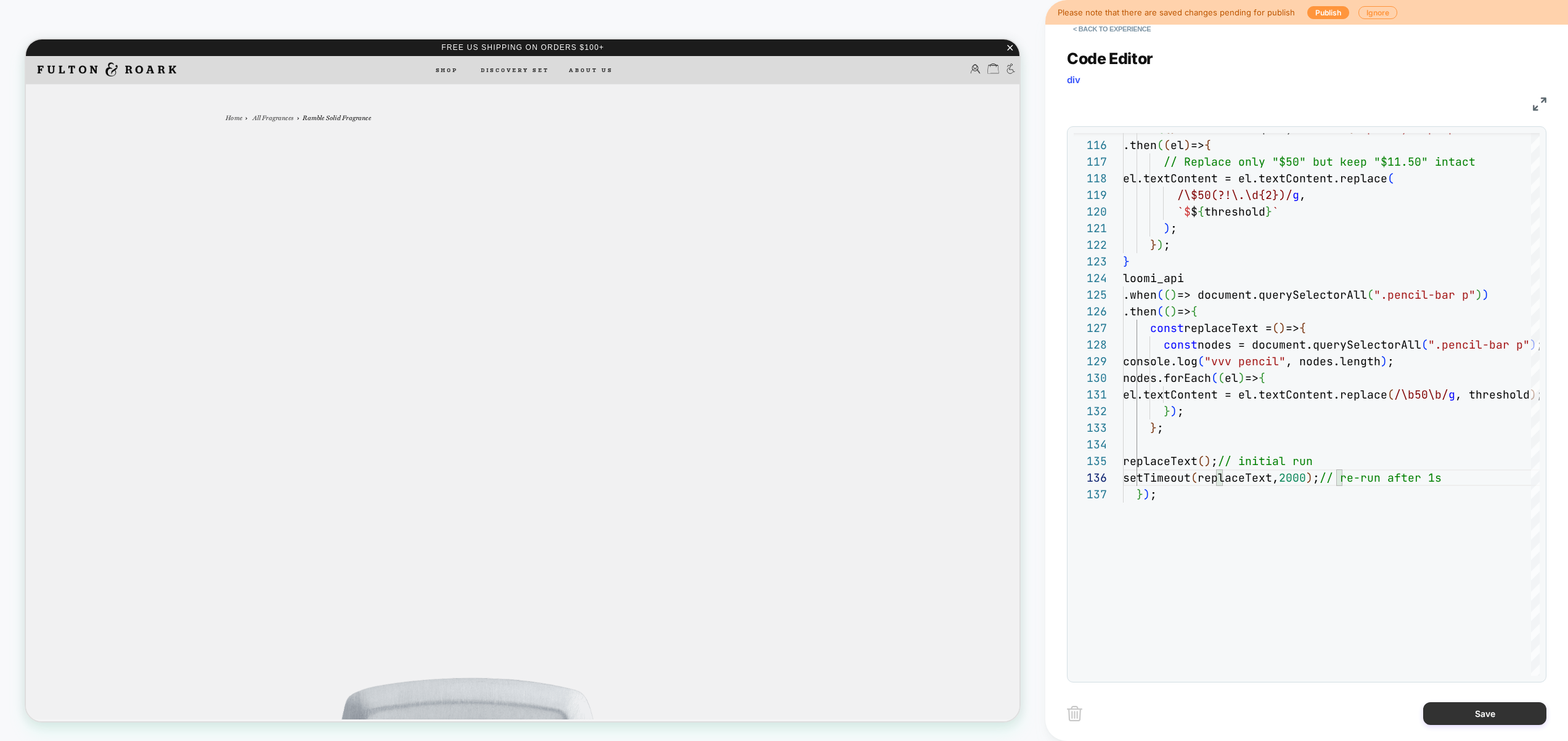
type textarea "**********"
click at [1460, 710] on button "Save" at bounding box center [1484, 714] width 124 height 23
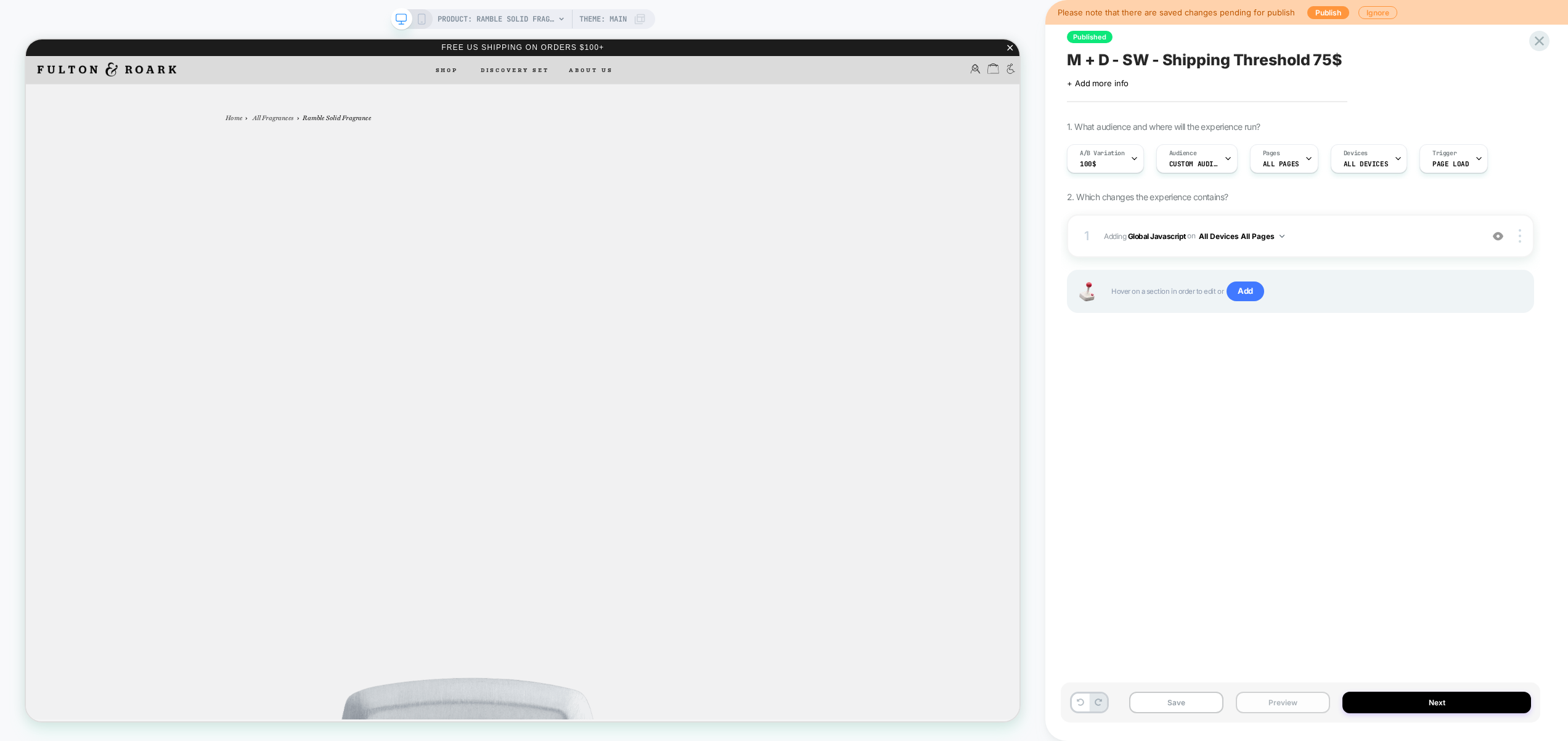
click at [1309, 706] on button "Preview" at bounding box center [1282, 702] width 94 height 21
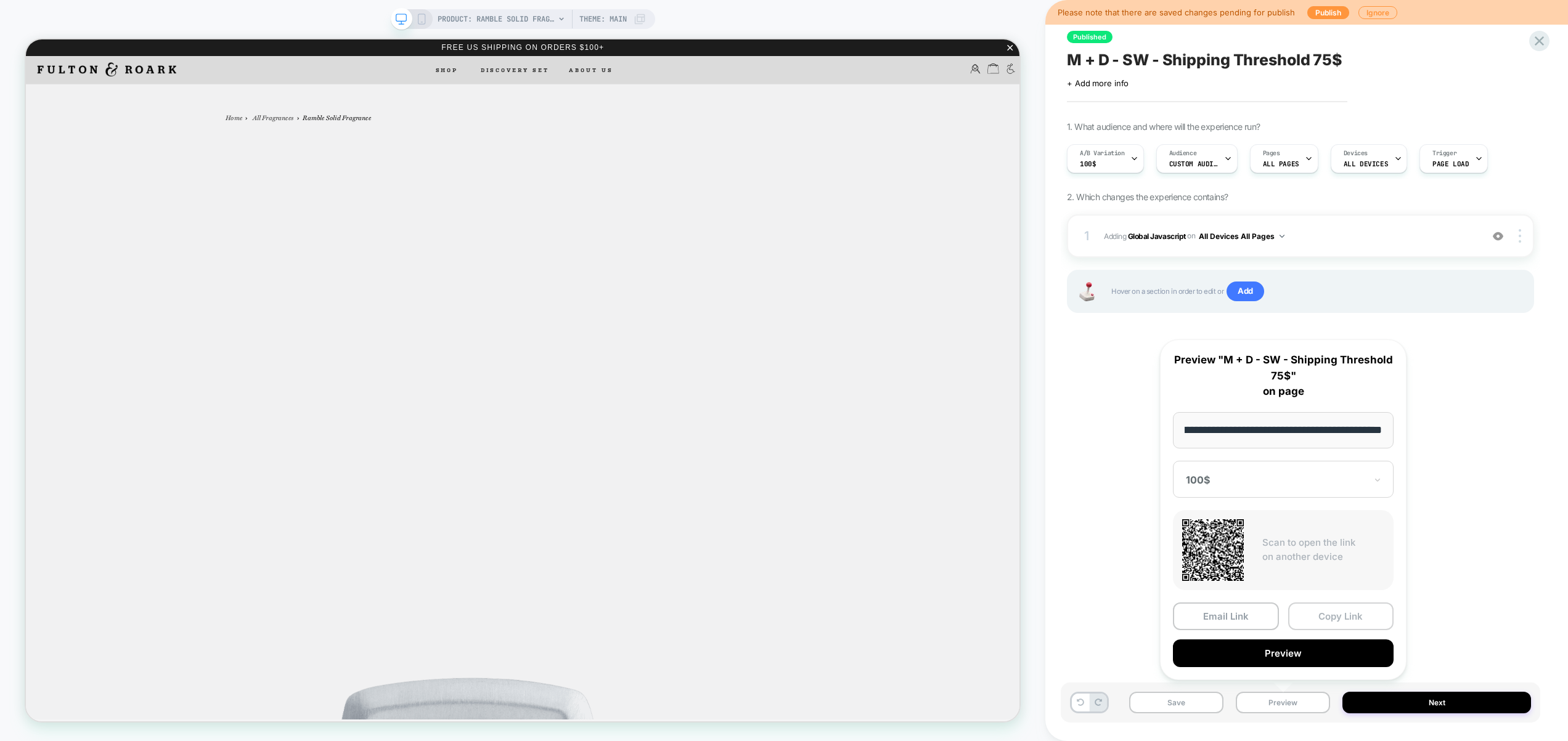
scroll to position [0, 0]
click at [1350, 618] on button "Copy Link" at bounding box center [1341, 616] width 106 height 28
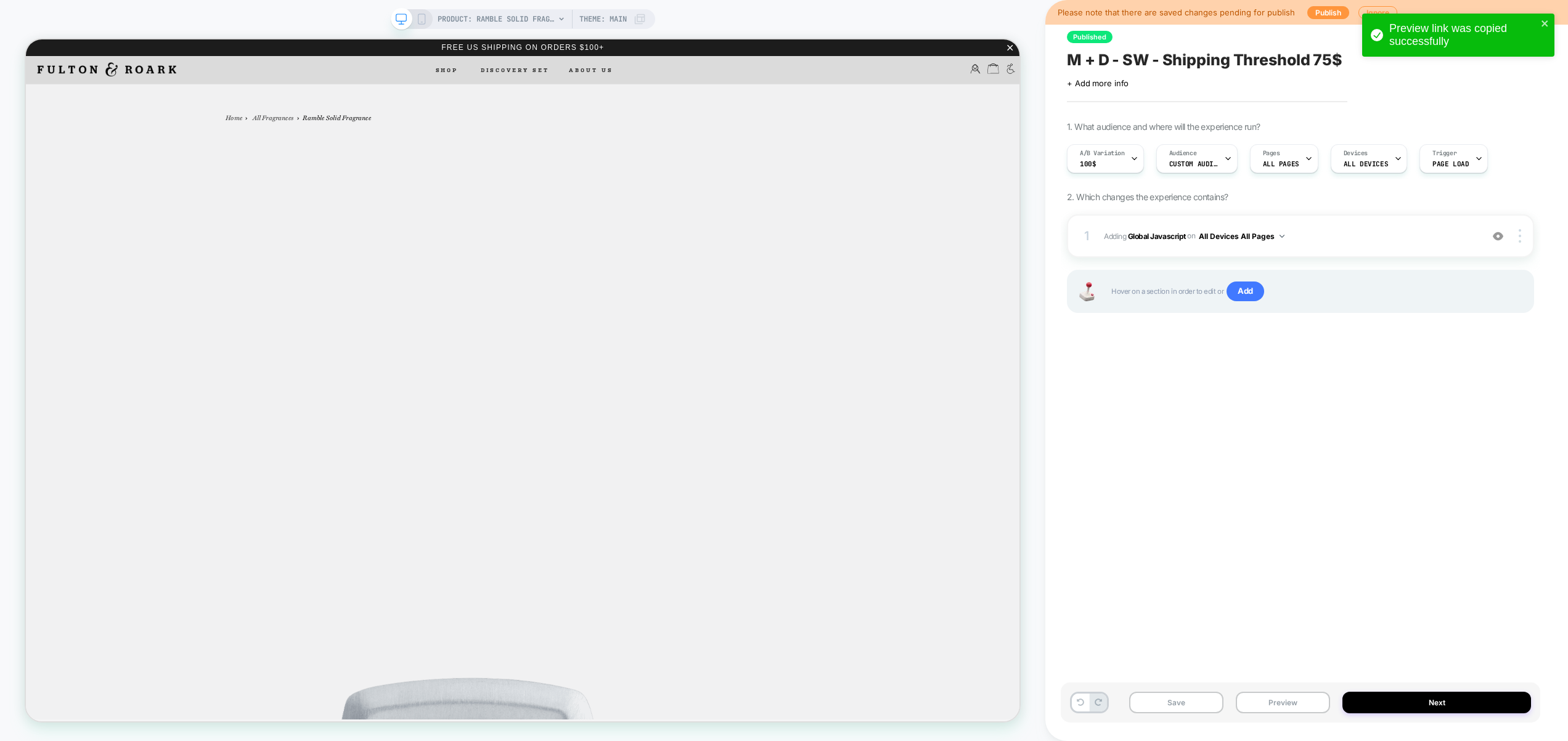
click at [1400, 577] on div "Published M + D - SW - Shipping Threshold 75$ Click to edit experience details …" at bounding box center [1300, 370] width 480 height 717
click at [1265, 563] on div "Published M + D - SW - Shipping Threshold 75$ Click to edit experience details …" at bounding box center [1300, 370] width 480 height 717
click at [1360, 244] on div "1 Adding Global Javascript on All Devices All Pages Add Before Add After Target…" at bounding box center [1300, 236] width 467 height 43
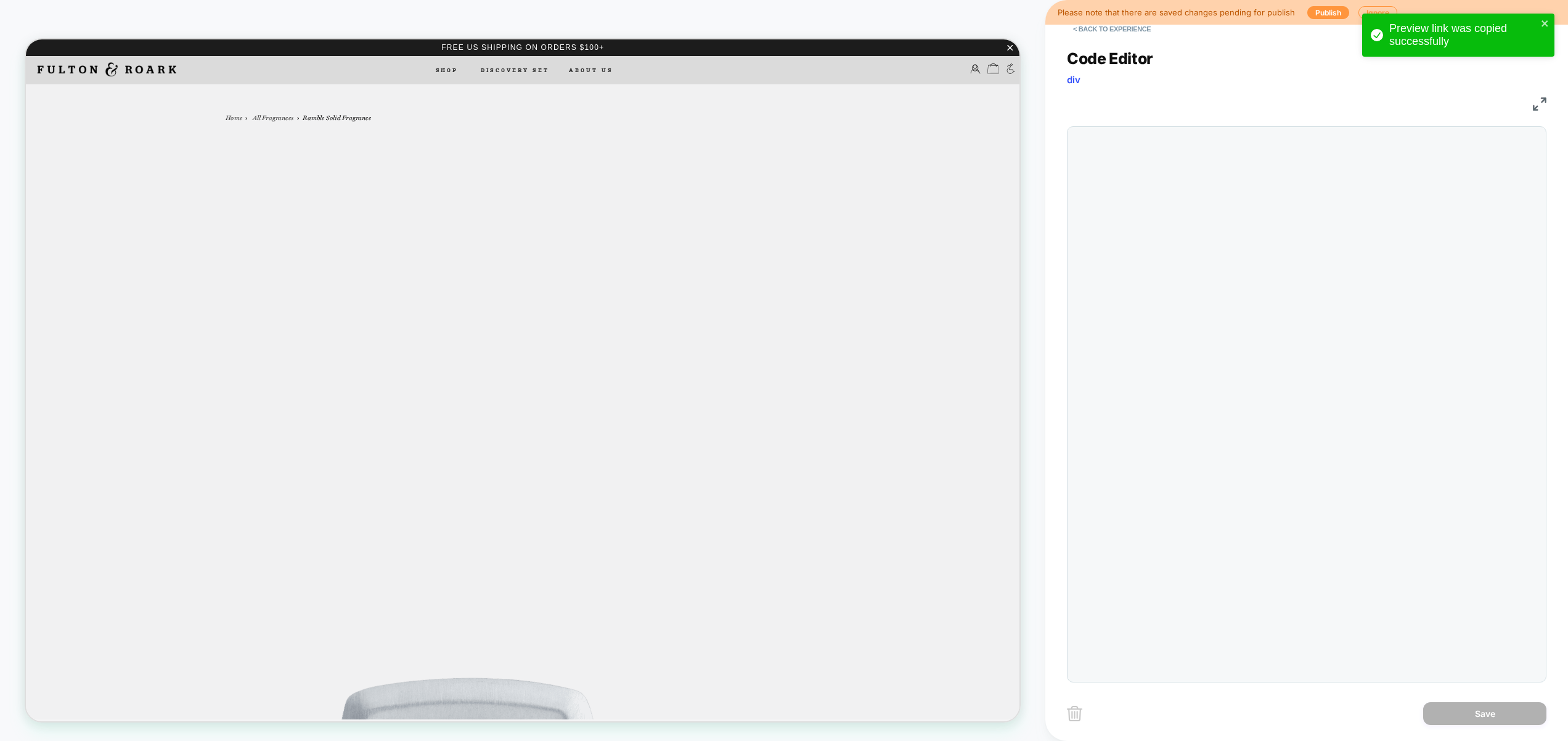
scroll to position [167, 0]
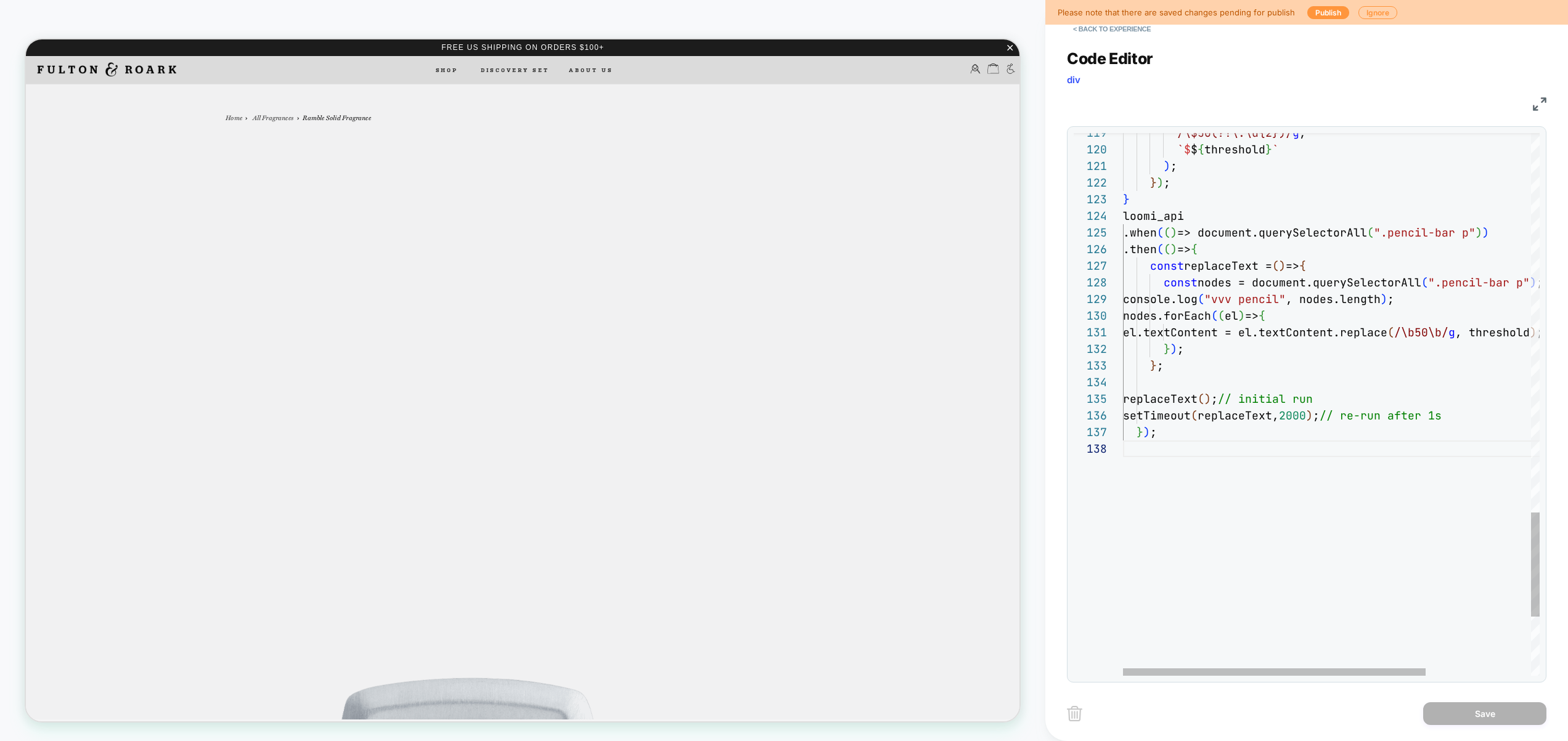
type textarea "**********"
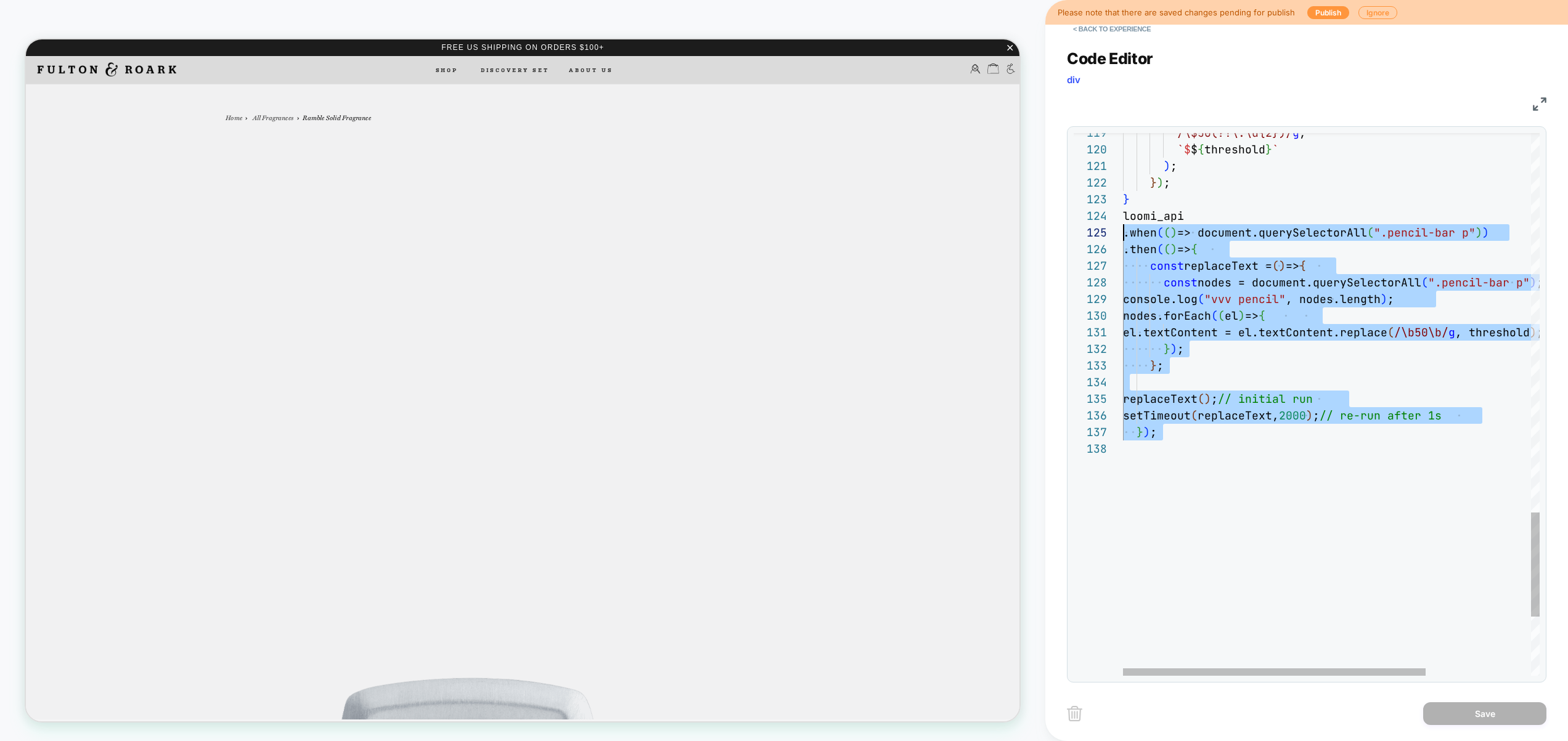
scroll to position [50, 0]
drag, startPoint x: 1234, startPoint y: 541, endPoint x: 1059, endPoint y: 217, distance: 368.2
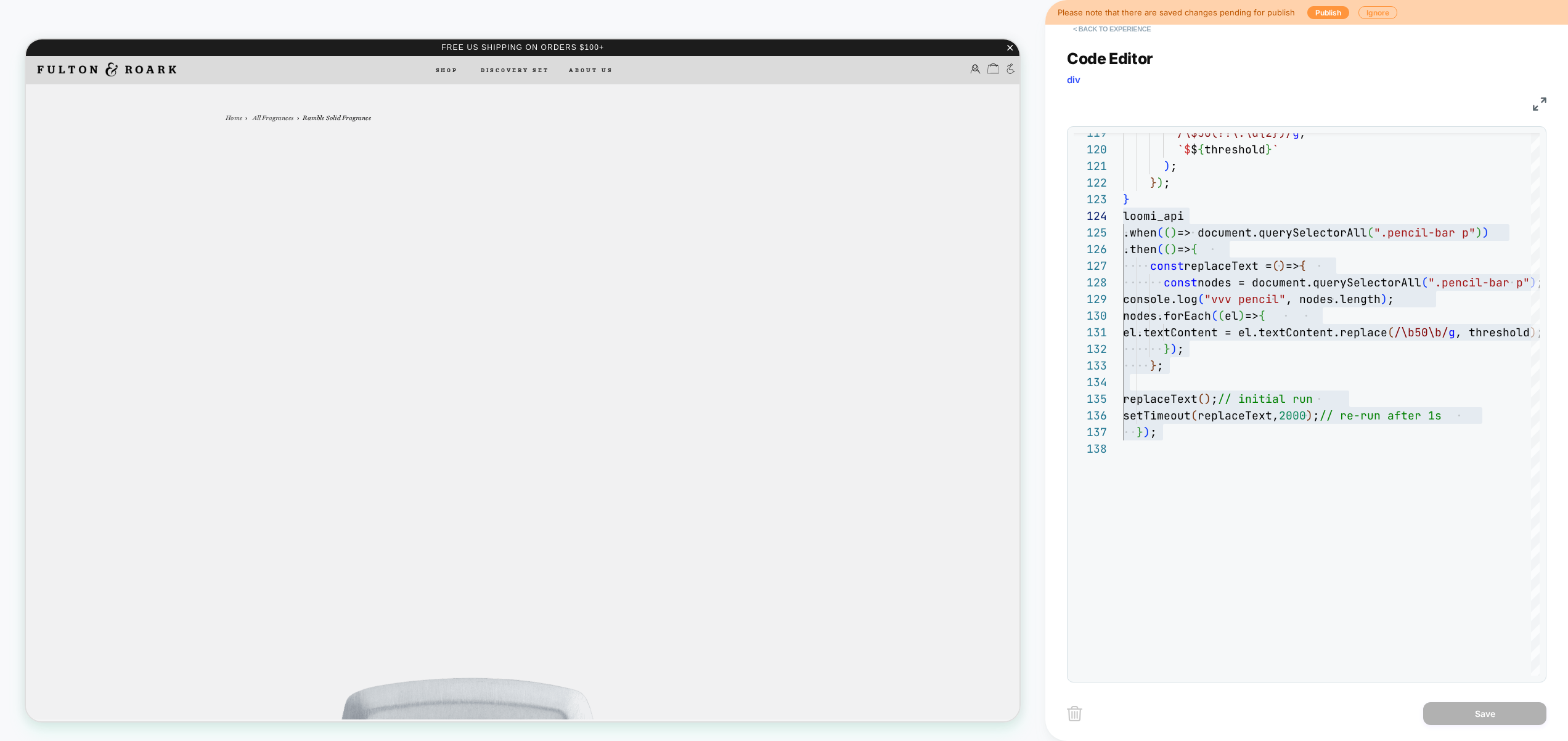
click at [1095, 30] on button "< Back to experience" at bounding box center [1111, 29] width 90 height 20
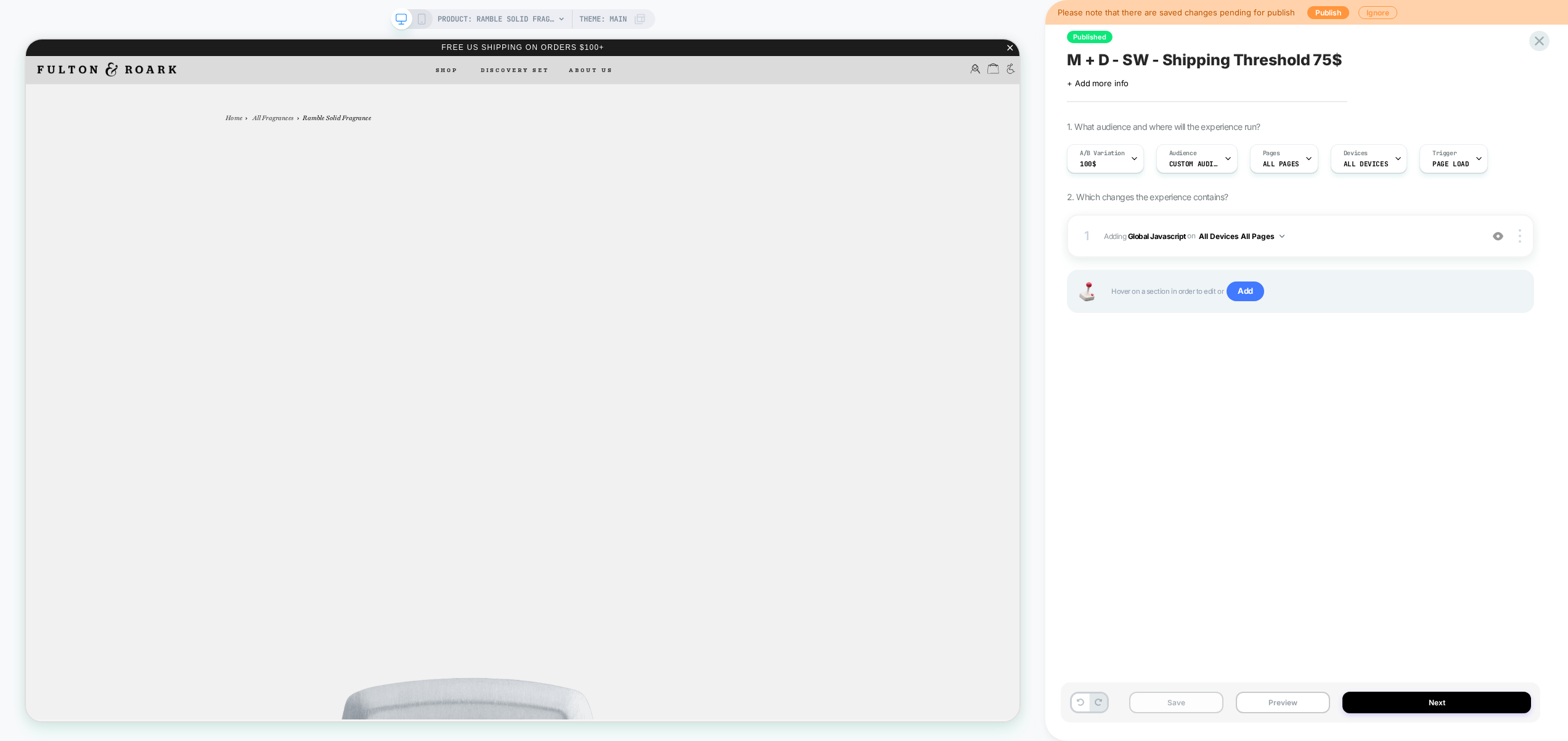
click at [1185, 693] on button "Save" at bounding box center [1176, 702] width 94 height 21
click at [1096, 151] on span "A/B Variation" at bounding box center [1102, 153] width 45 height 8
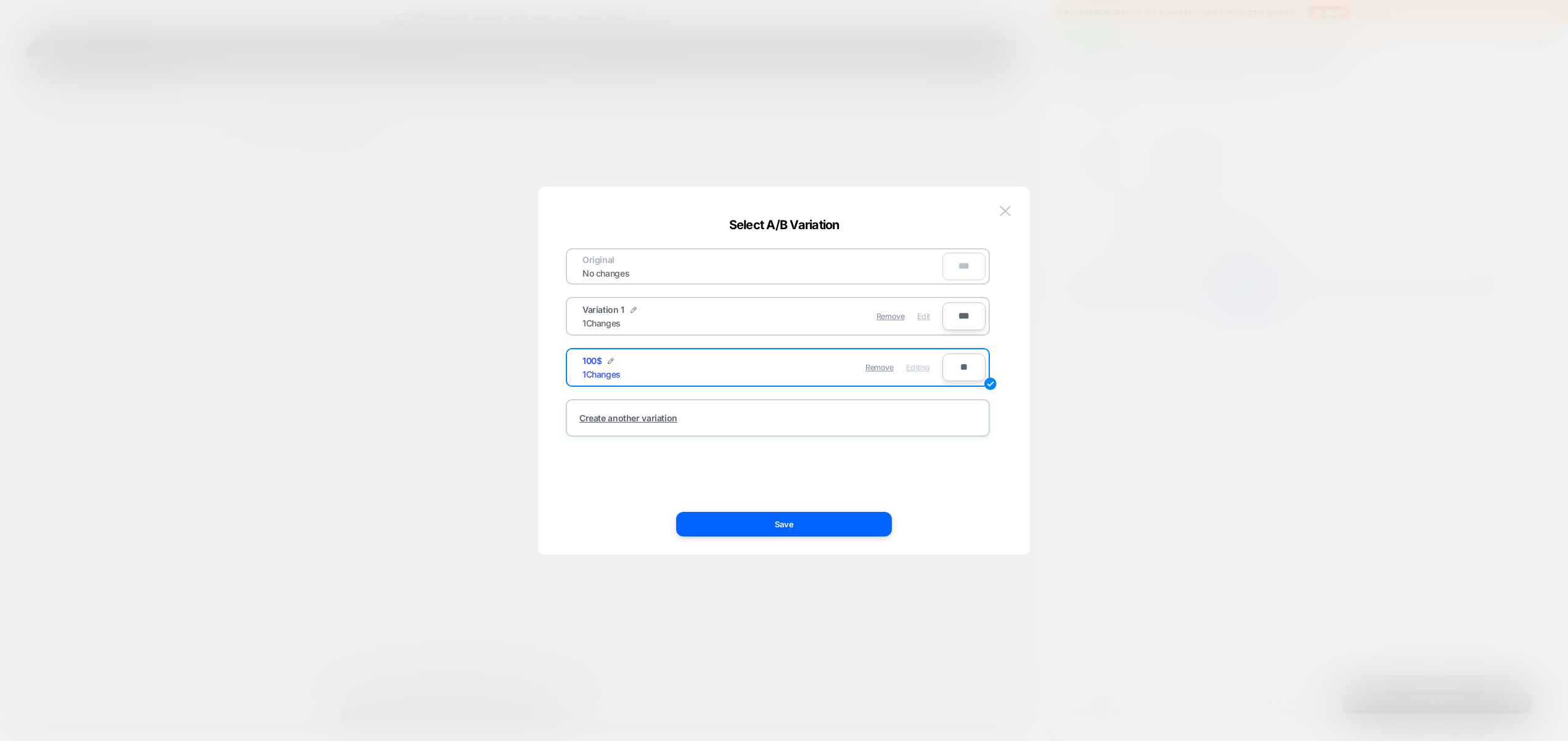
click at [927, 317] on span "Edit" at bounding box center [923, 316] width 13 height 9
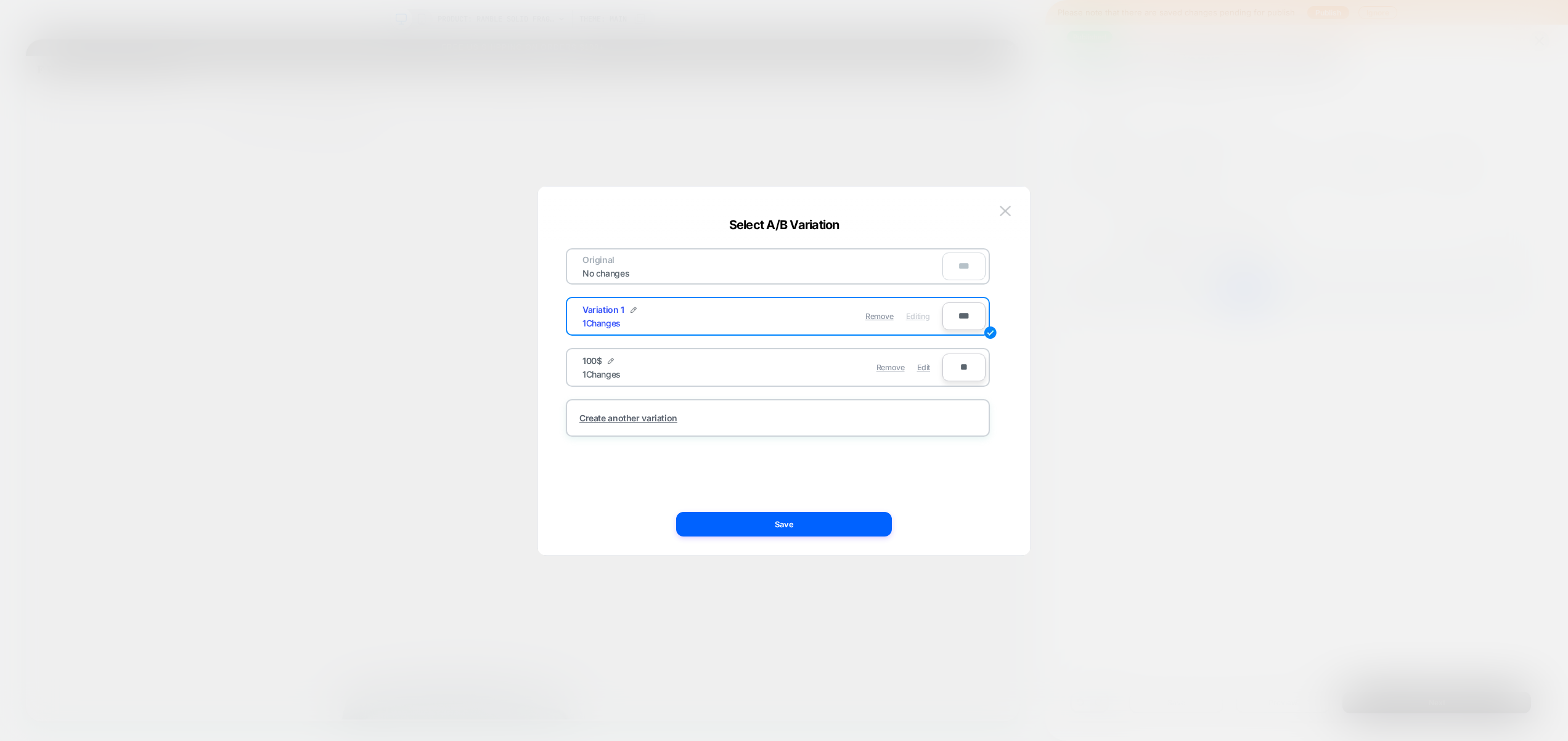
drag, startPoint x: 840, startPoint y: 523, endPoint x: 1502, endPoint y: 480, distance: 663.4
click at [841, 524] on button "Save" at bounding box center [784, 524] width 216 height 25
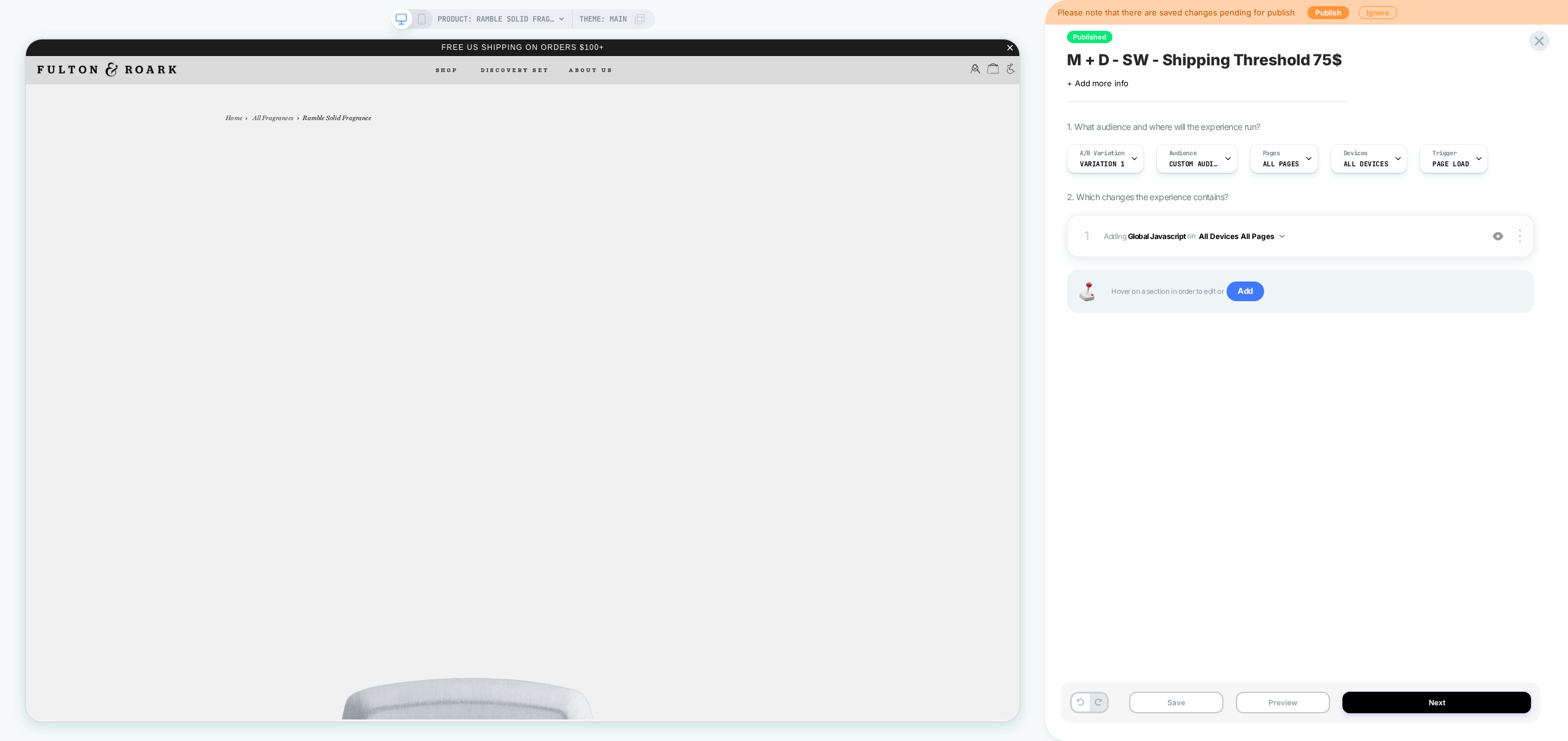
click at [1376, 242] on span "Adding Global Javascript on All Devices All Pages" at bounding box center [1289, 236] width 371 height 15
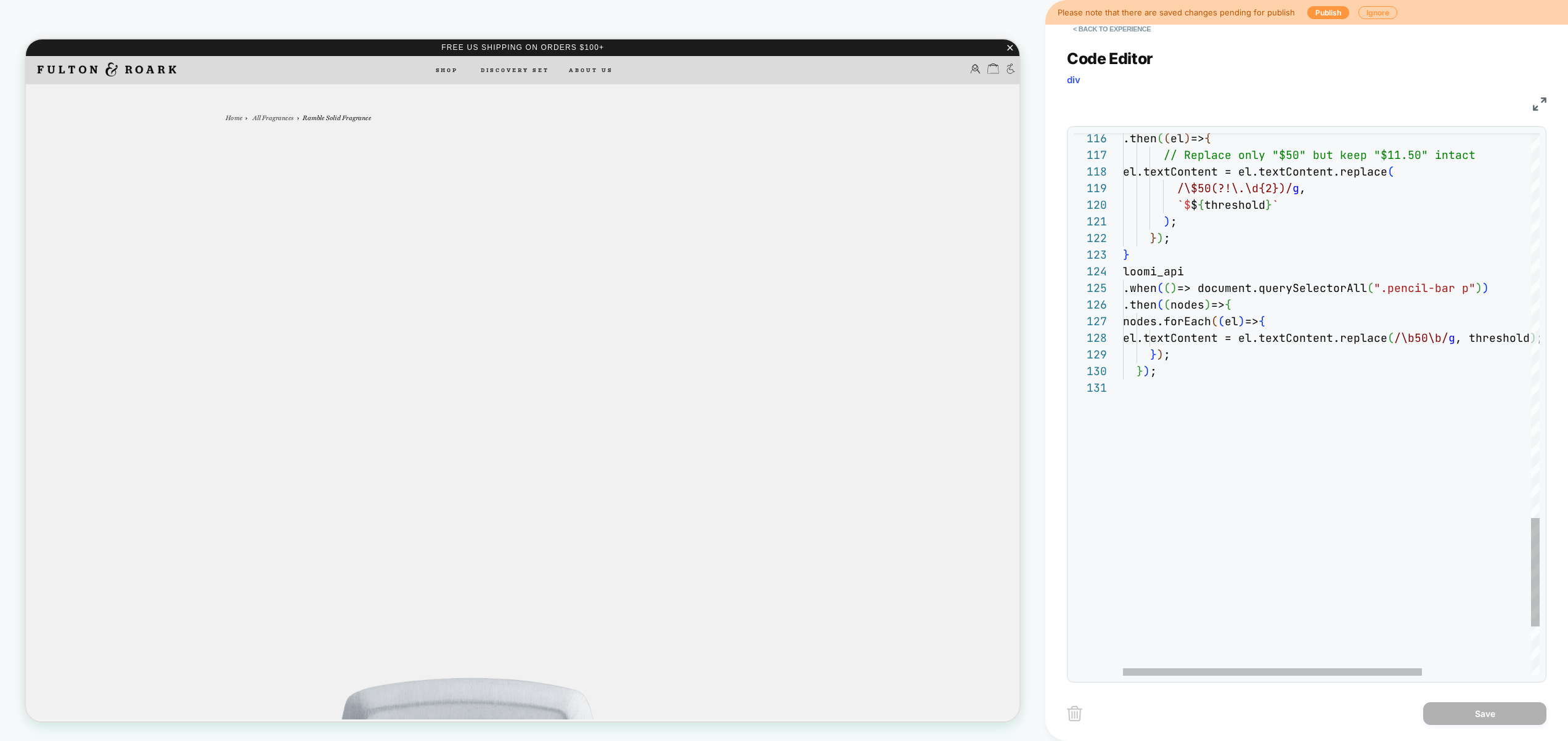
scroll to position [0, 0]
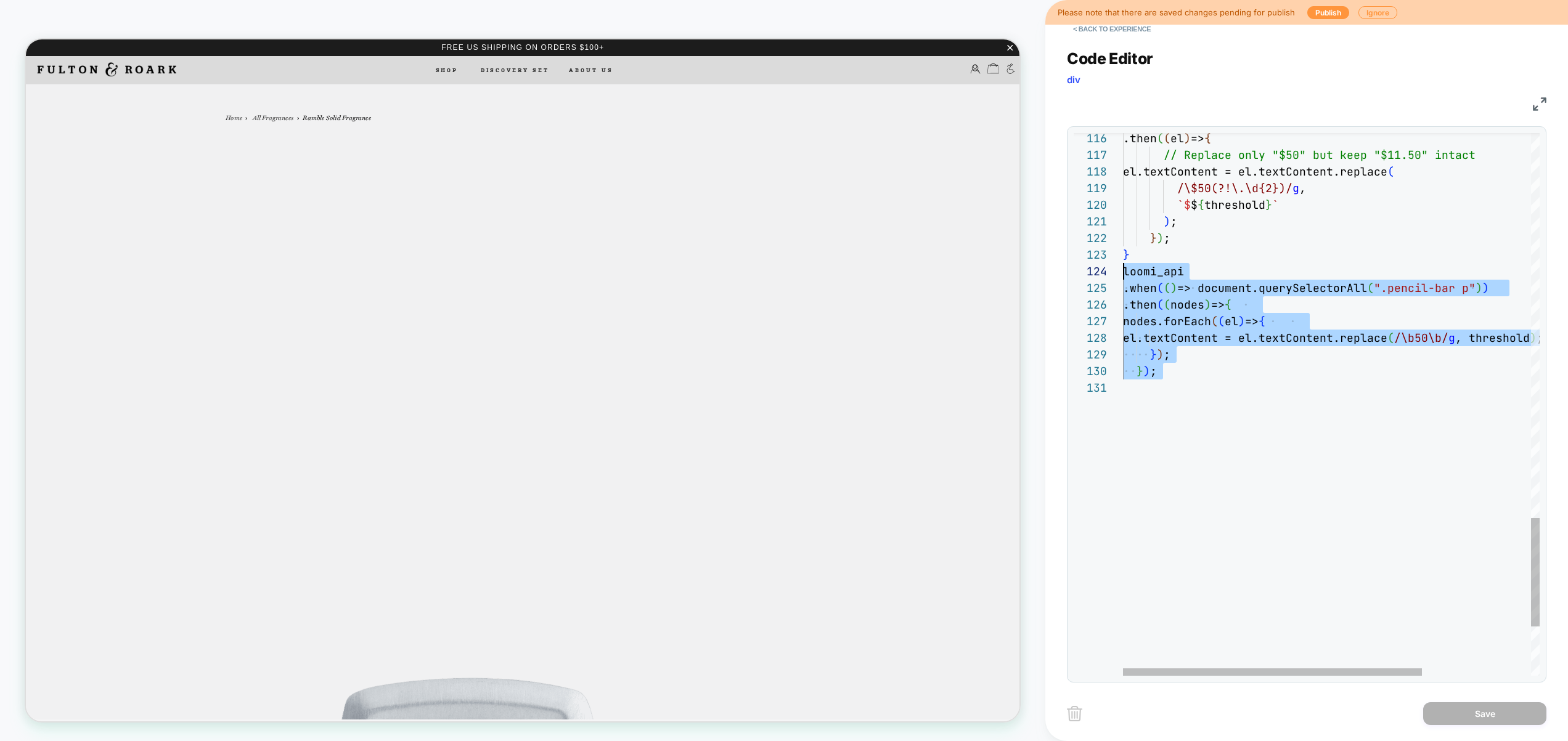
drag, startPoint x: 1251, startPoint y: 562, endPoint x: 1041, endPoint y: 264, distance: 364.6
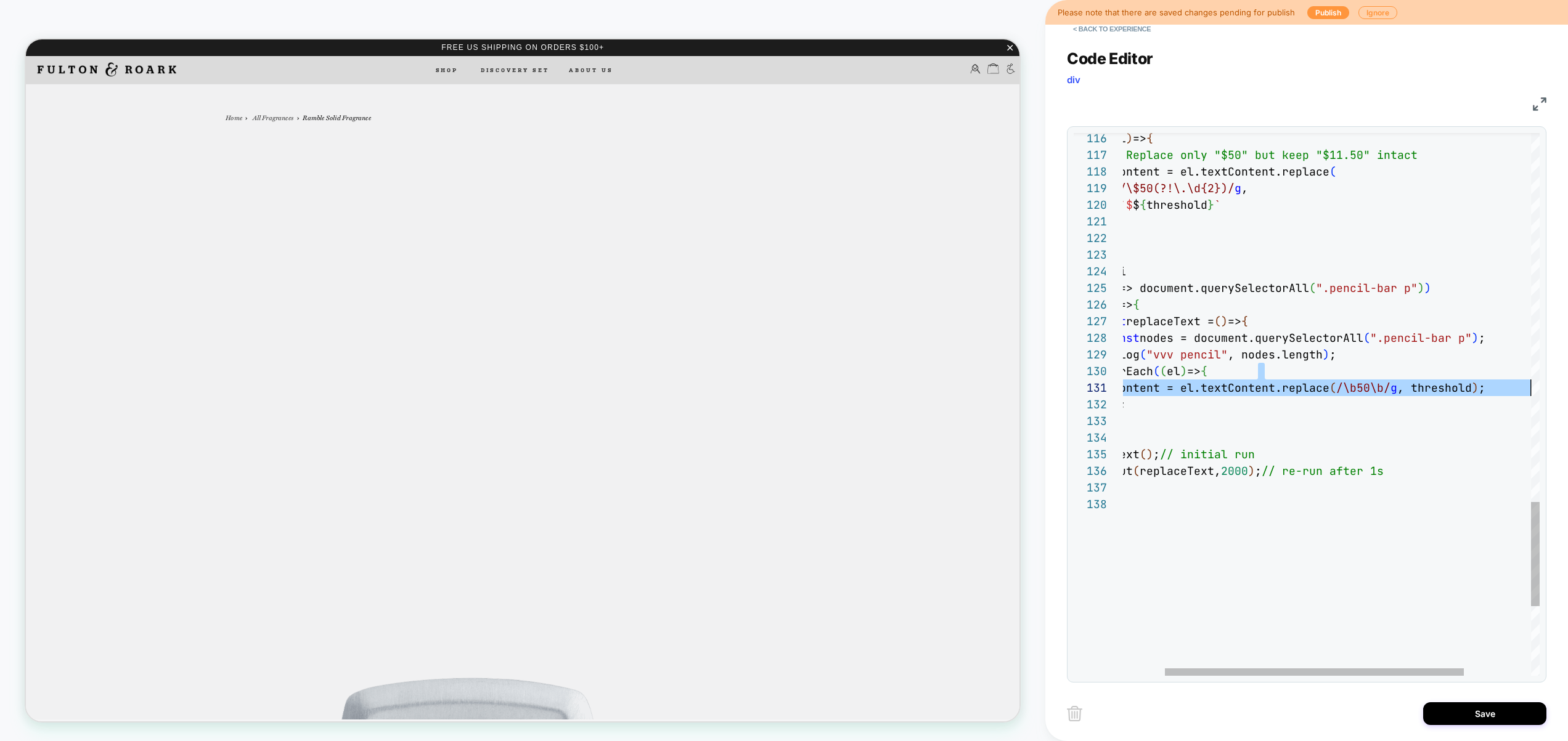
scroll to position [150, 0]
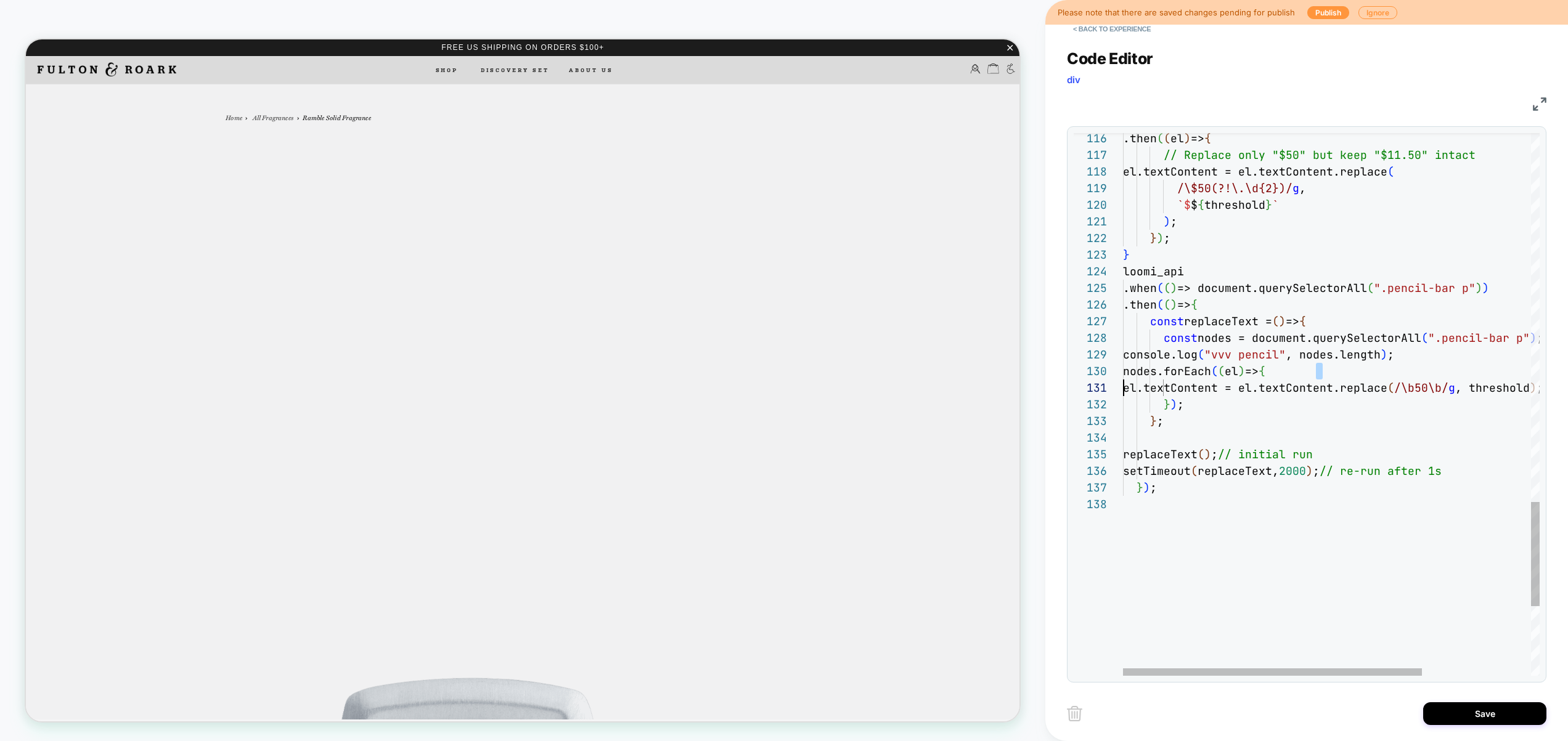
drag, startPoint x: 1510, startPoint y: 378, endPoint x: 1281, endPoint y: 438, distance: 236.7
click at [1078, 387] on div "131 129 130 127 128 125 126 123 124 119 120 121 122 116 117 118 132 133 134 135…" at bounding box center [1306, 405] width 466 height 542
drag, startPoint x: 1375, startPoint y: 470, endPoint x: 1497, endPoint y: 470, distance: 122.0
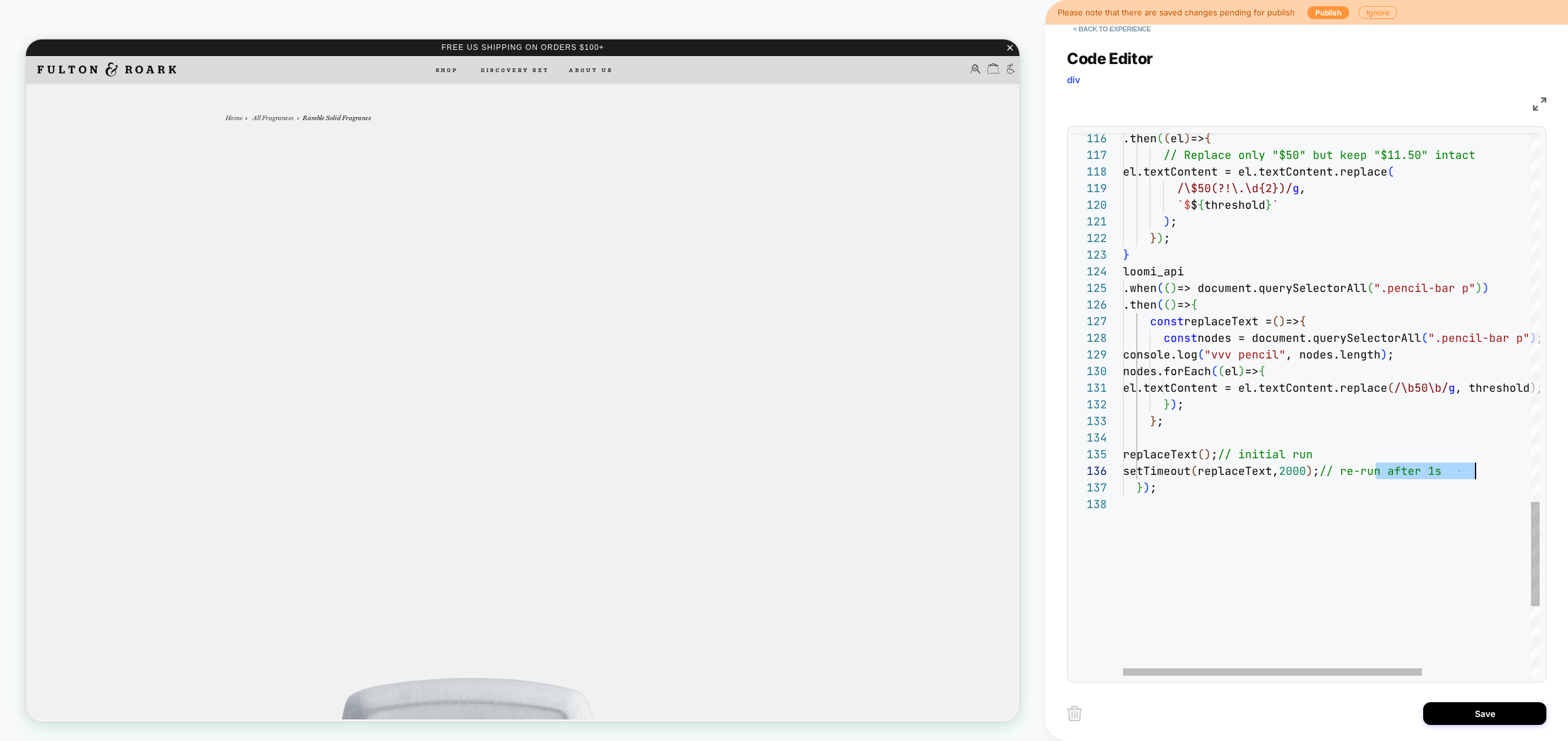
drag, startPoint x: 1357, startPoint y: 454, endPoint x: 1249, endPoint y: 452, distance: 108.0
drag, startPoint x: 1358, startPoint y: 473, endPoint x: 1389, endPoint y: 473, distance: 31.0
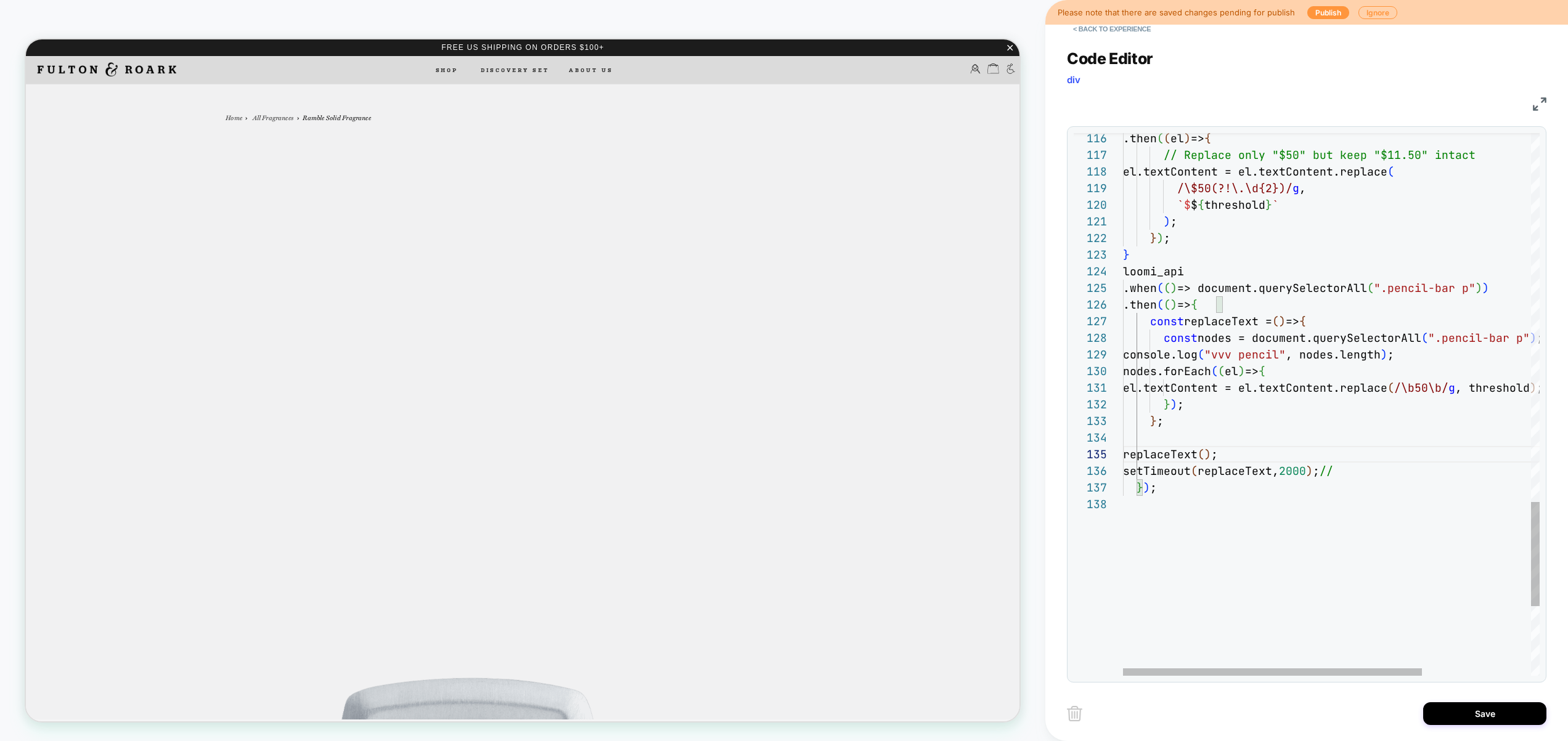
type textarea "**********"
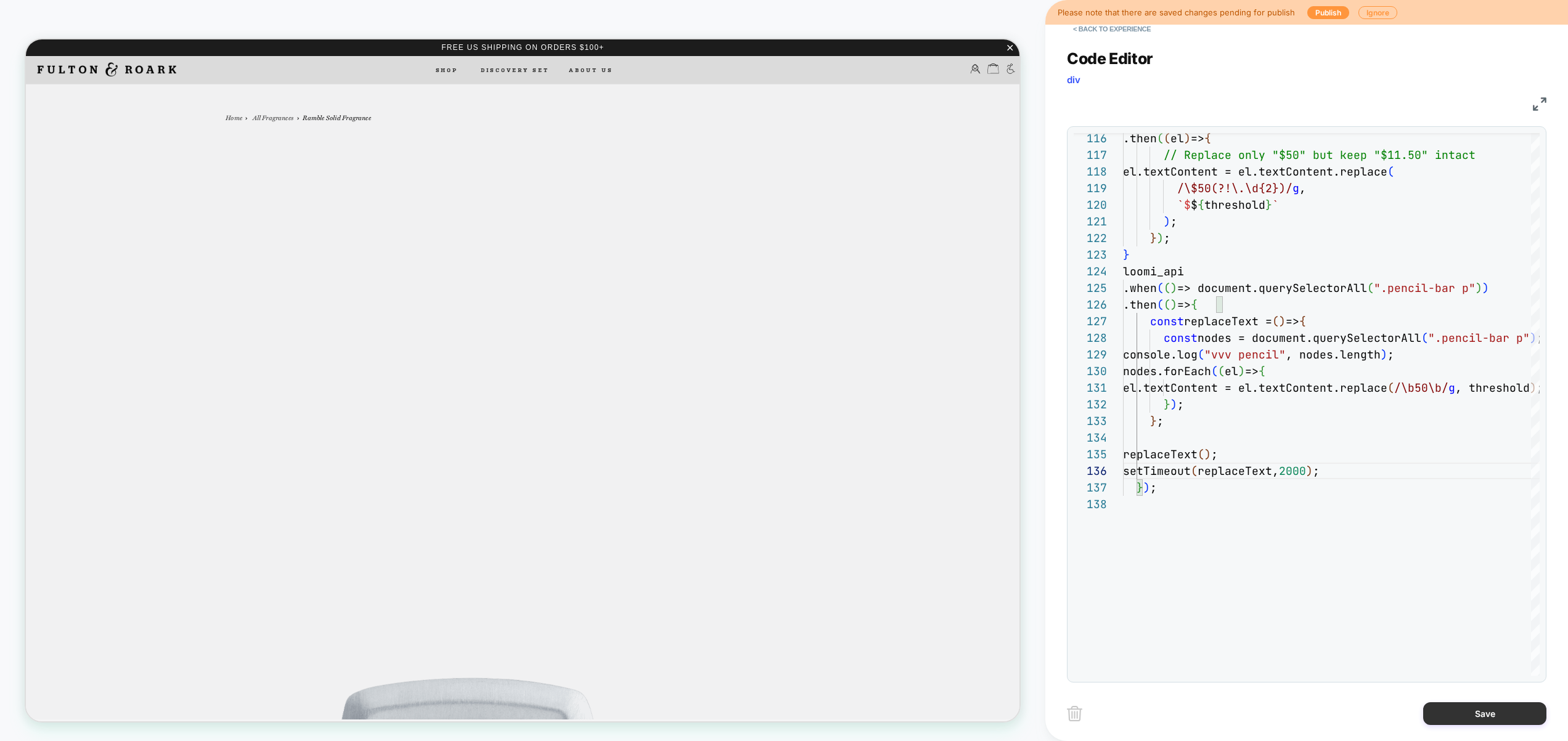
click at [1473, 711] on button "Save" at bounding box center [1484, 714] width 124 height 23
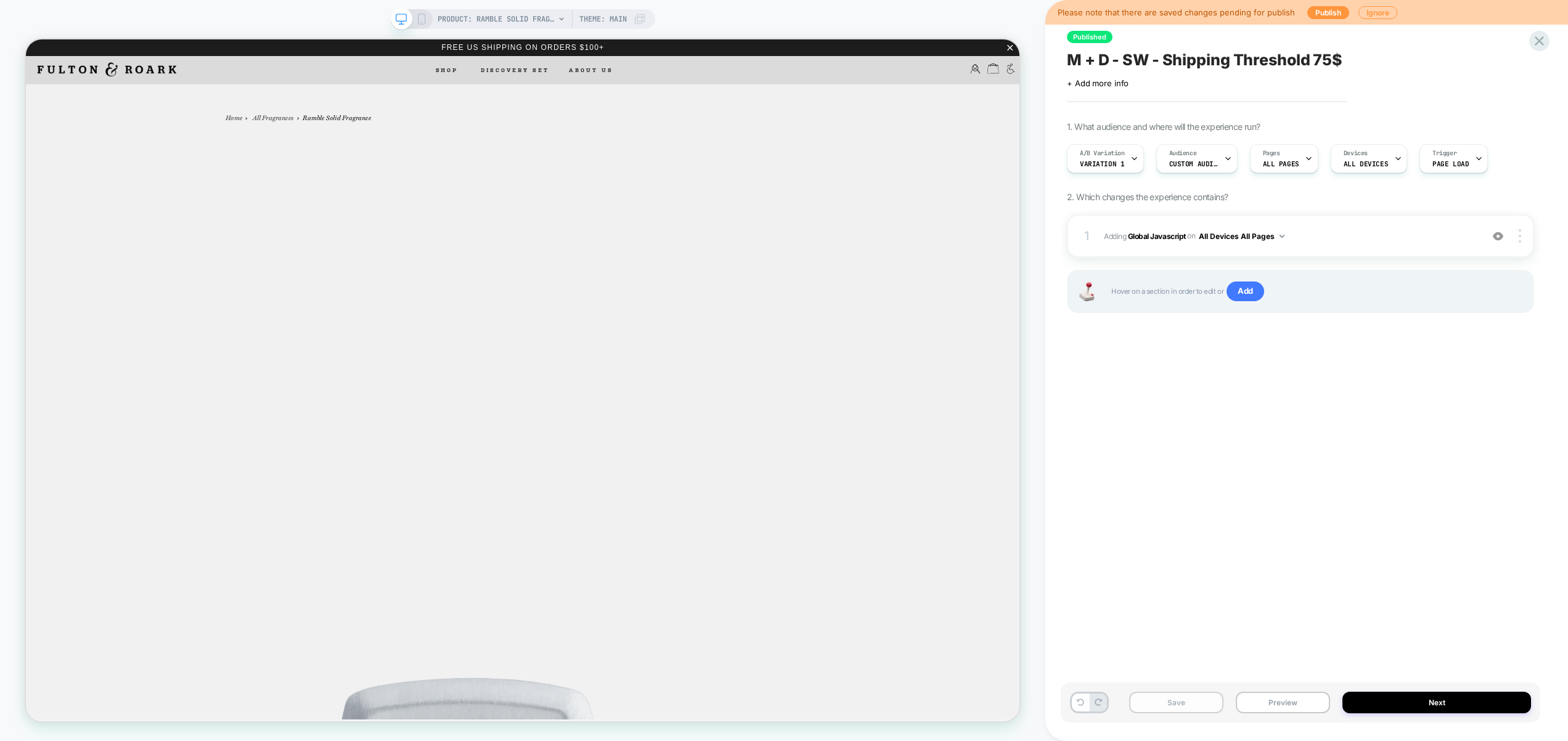
click at [1165, 704] on button "Save" at bounding box center [1176, 702] width 94 height 21
click at [1269, 705] on button "Preview" at bounding box center [1282, 702] width 94 height 21
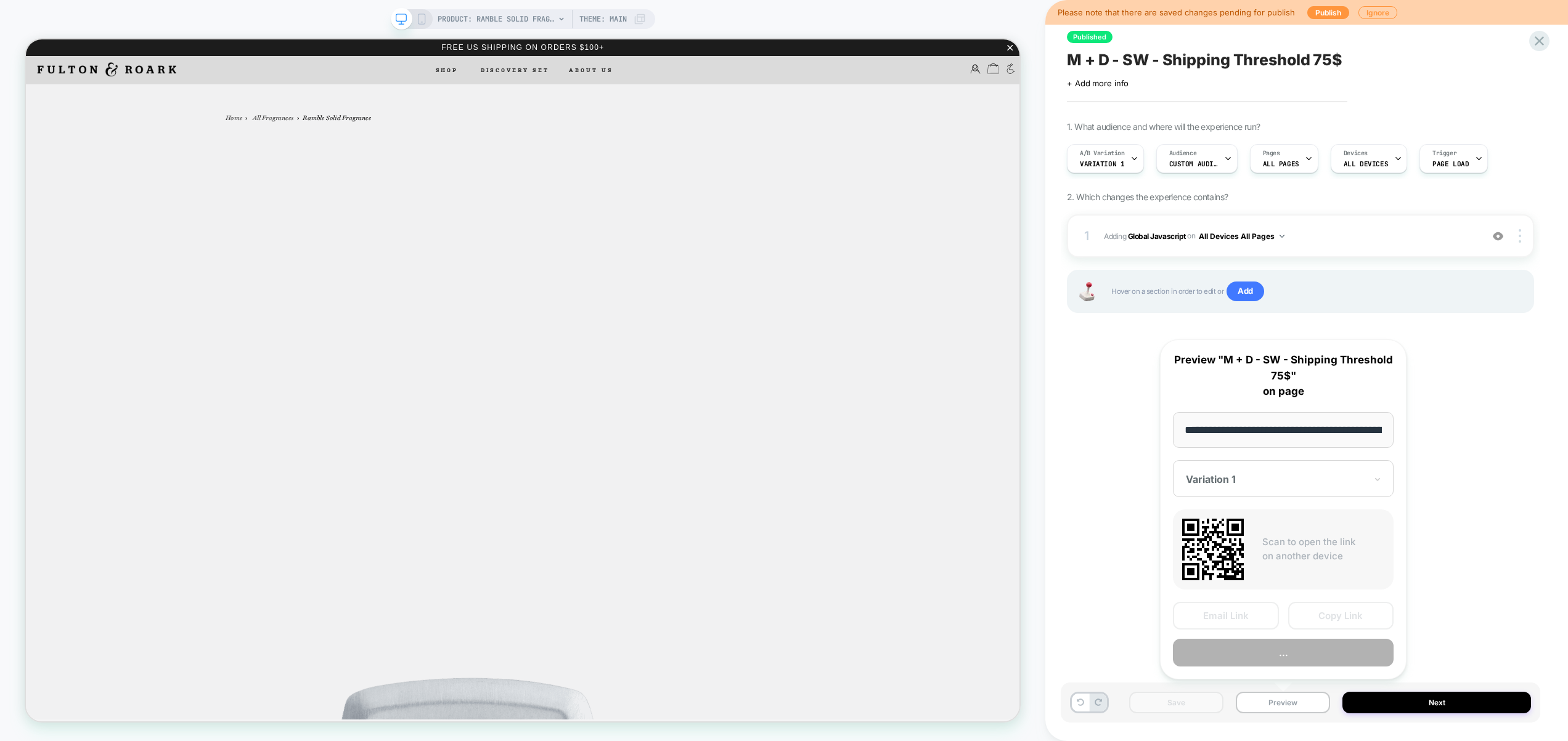
scroll to position [0, 117]
click at [1278, 658] on button "Preview" at bounding box center [1282, 653] width 221 height 28
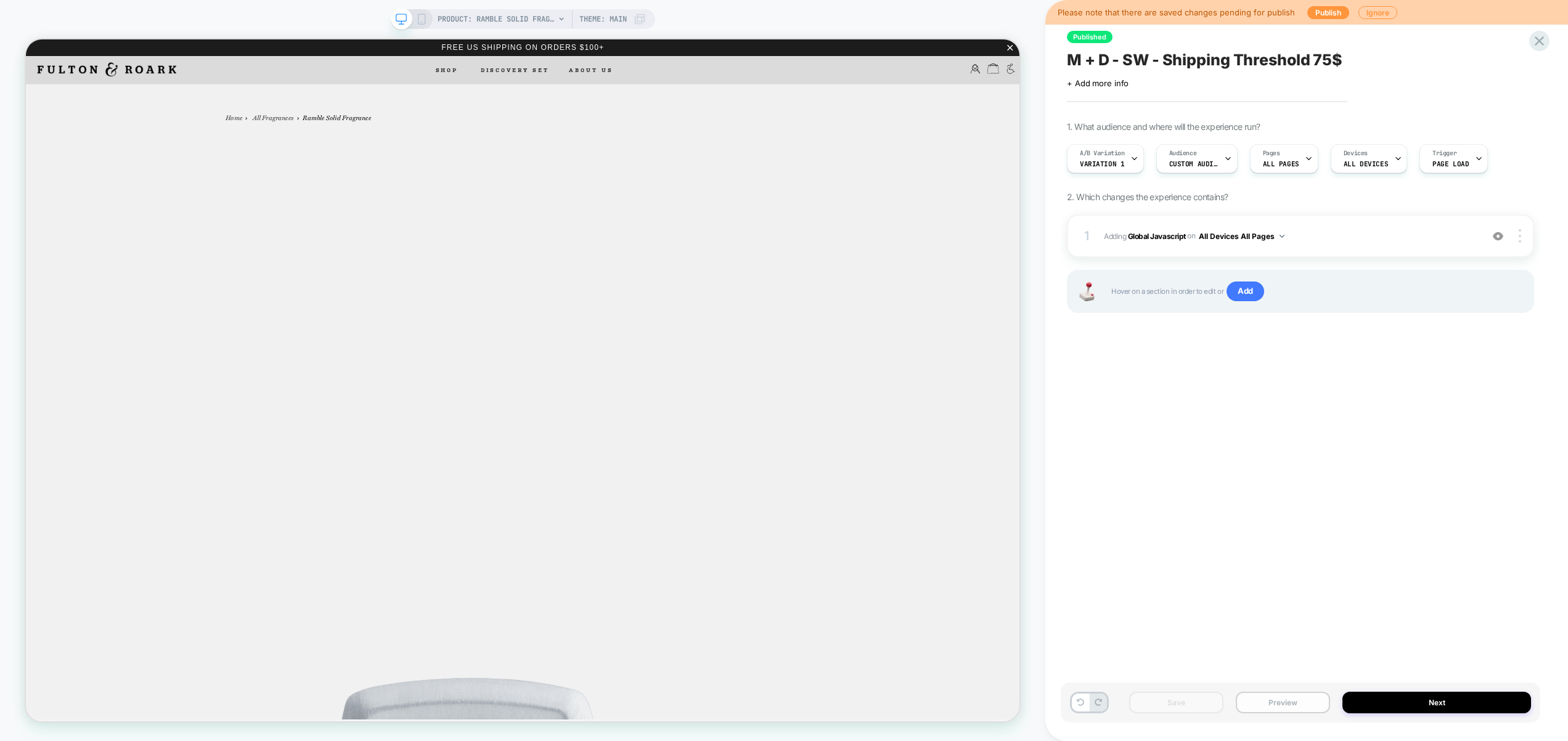
click at [1295, 699] on button "Preview" at bounding box center [1282, 702] width 94 height 21
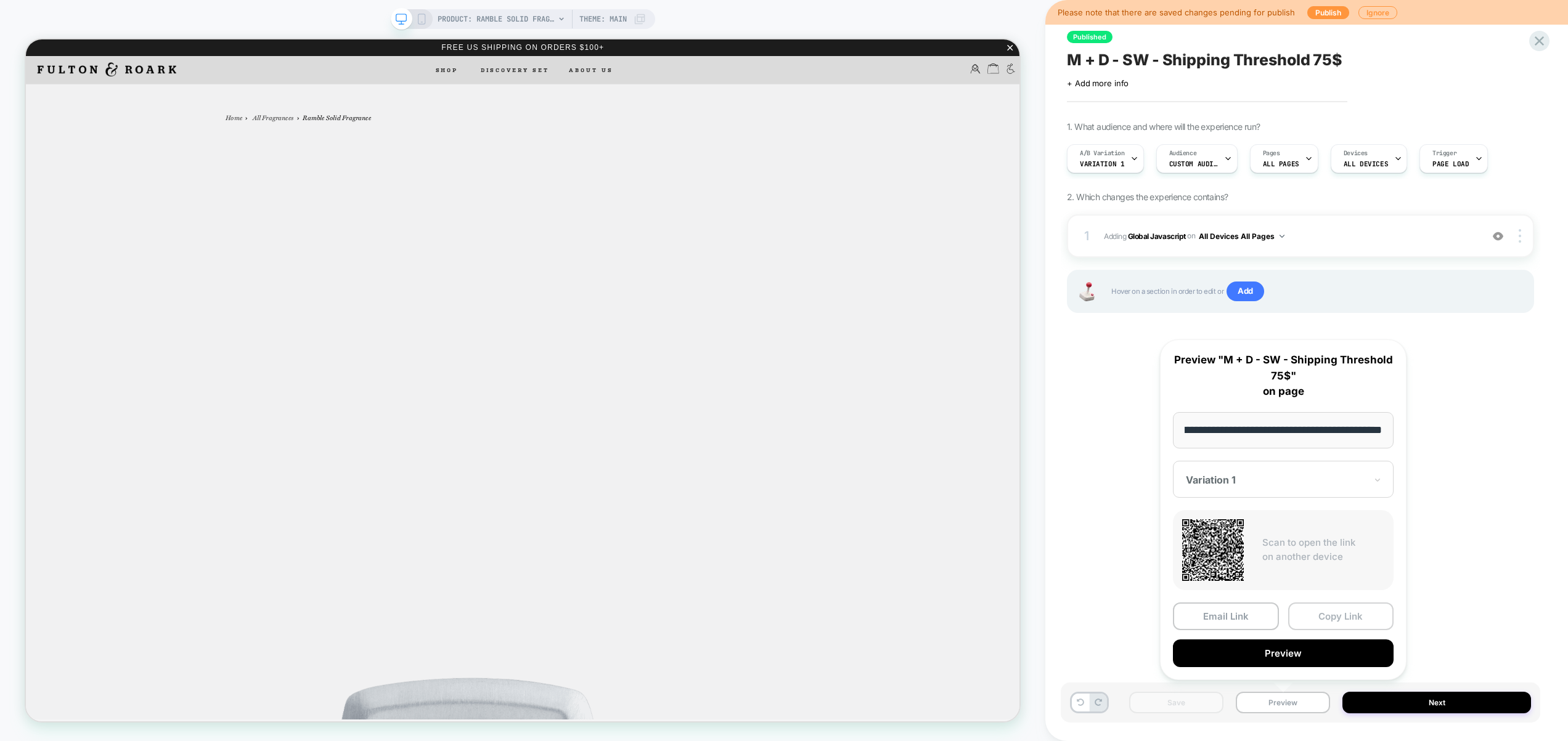
scroll to position [0, 0]
click at [1330, 621] on button "Copy Link" at bounding box center [1341, 616] width 106 height 28
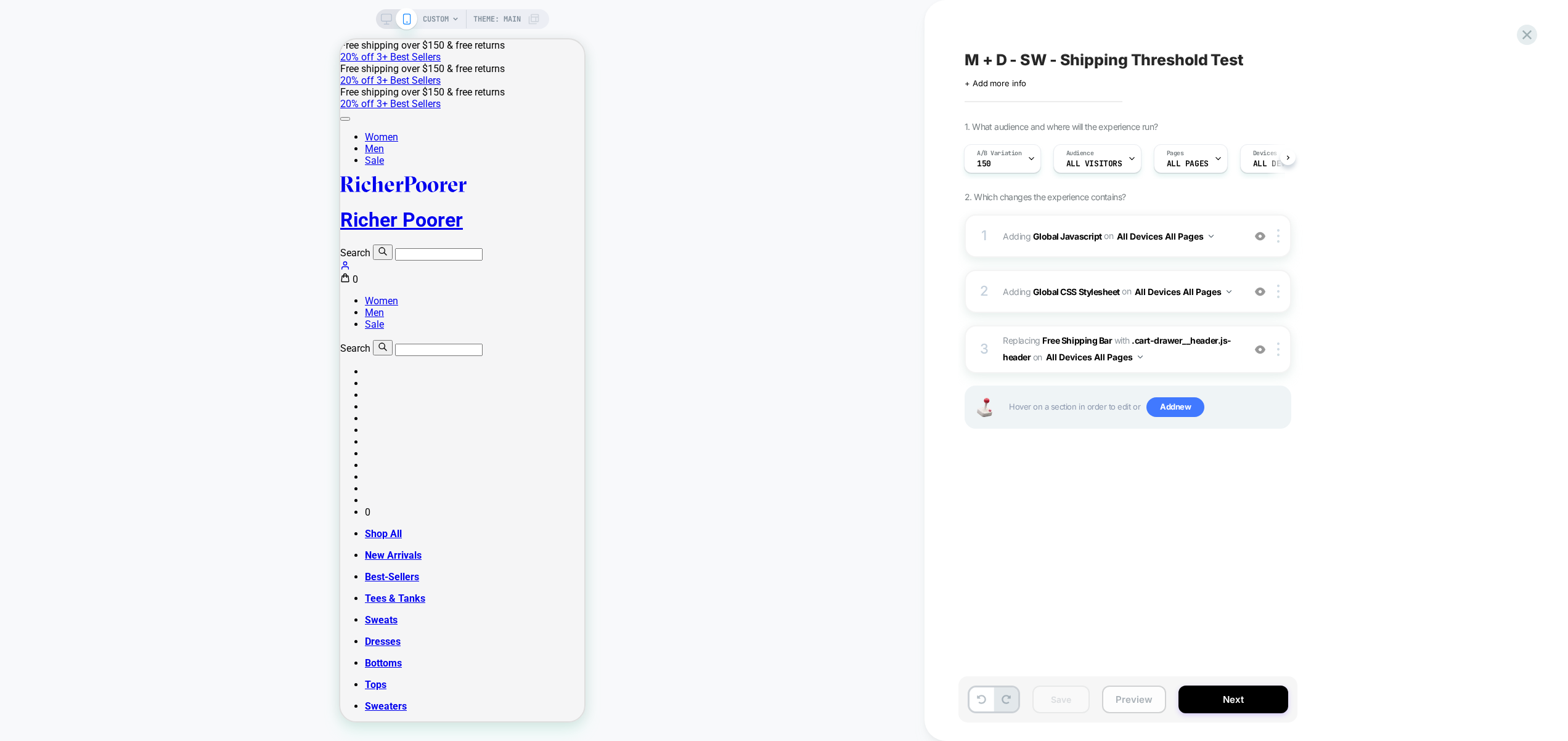
click at [1151, 696] on button "Preview" at bounding box center [1134, 699] width 64 height 28
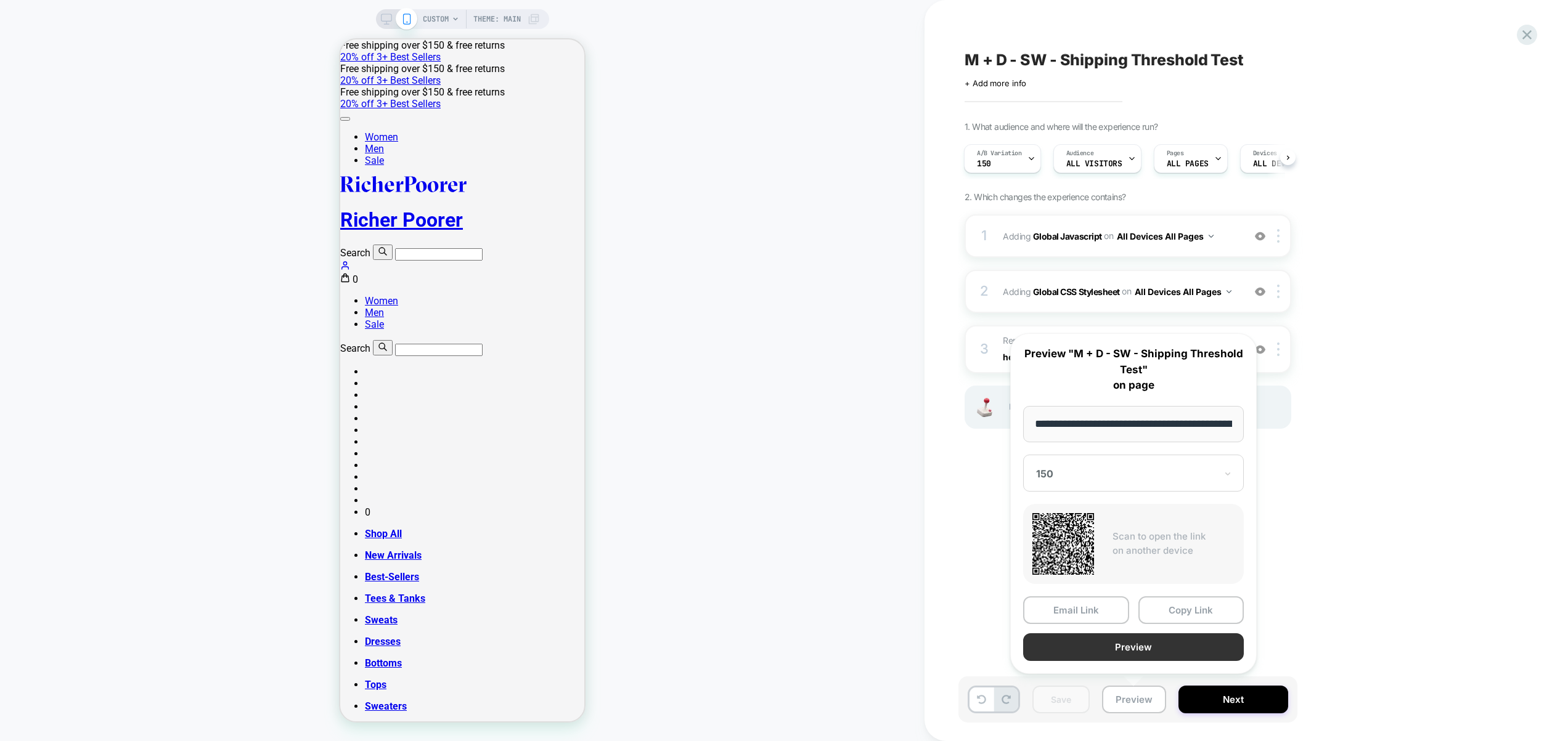
click at [1149, 649] on button "Preview" at bounding box center [1133, 647] width 221 height 28
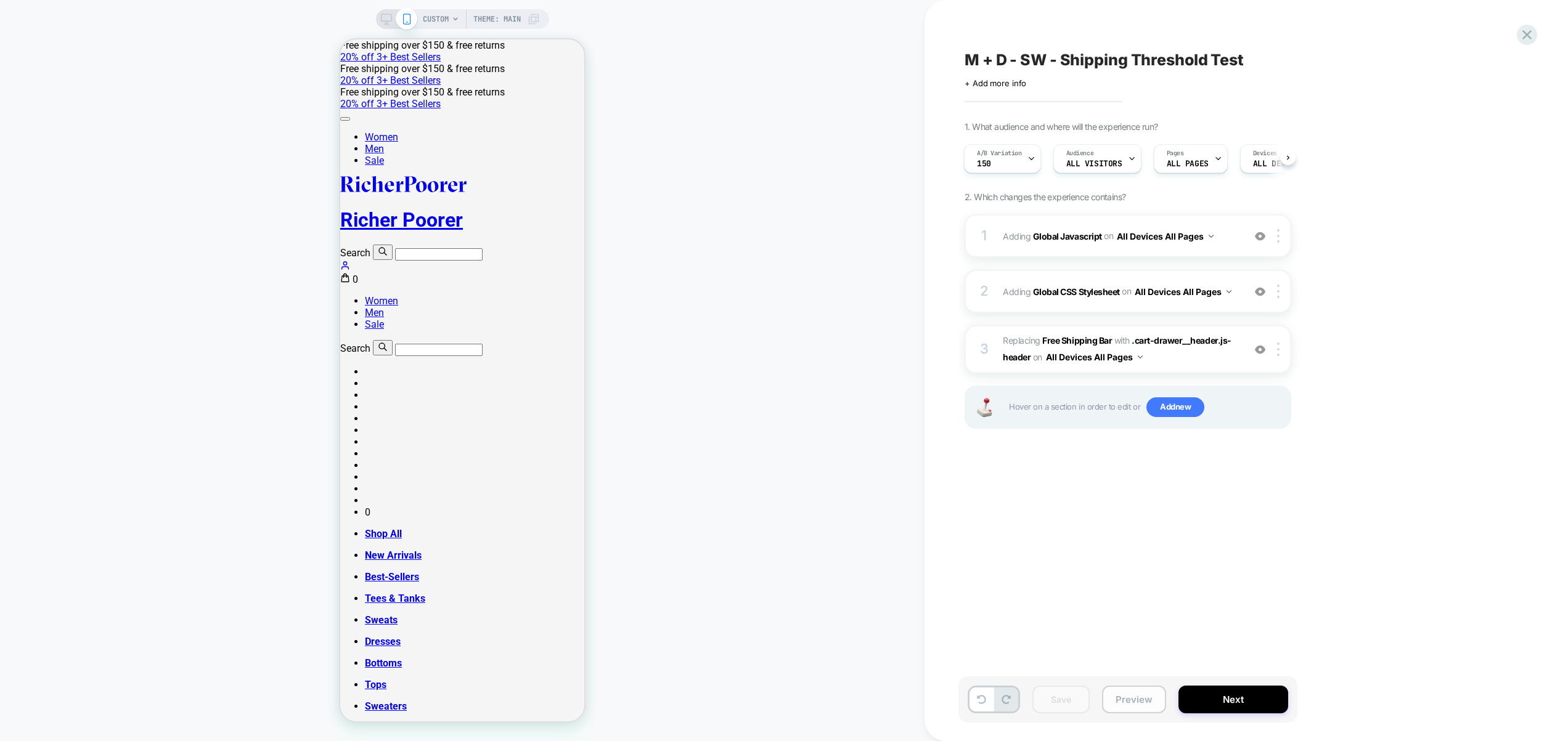
click at [1126, 696] on button "Preview" at bounding box center [1134, 699] width 64 height 28
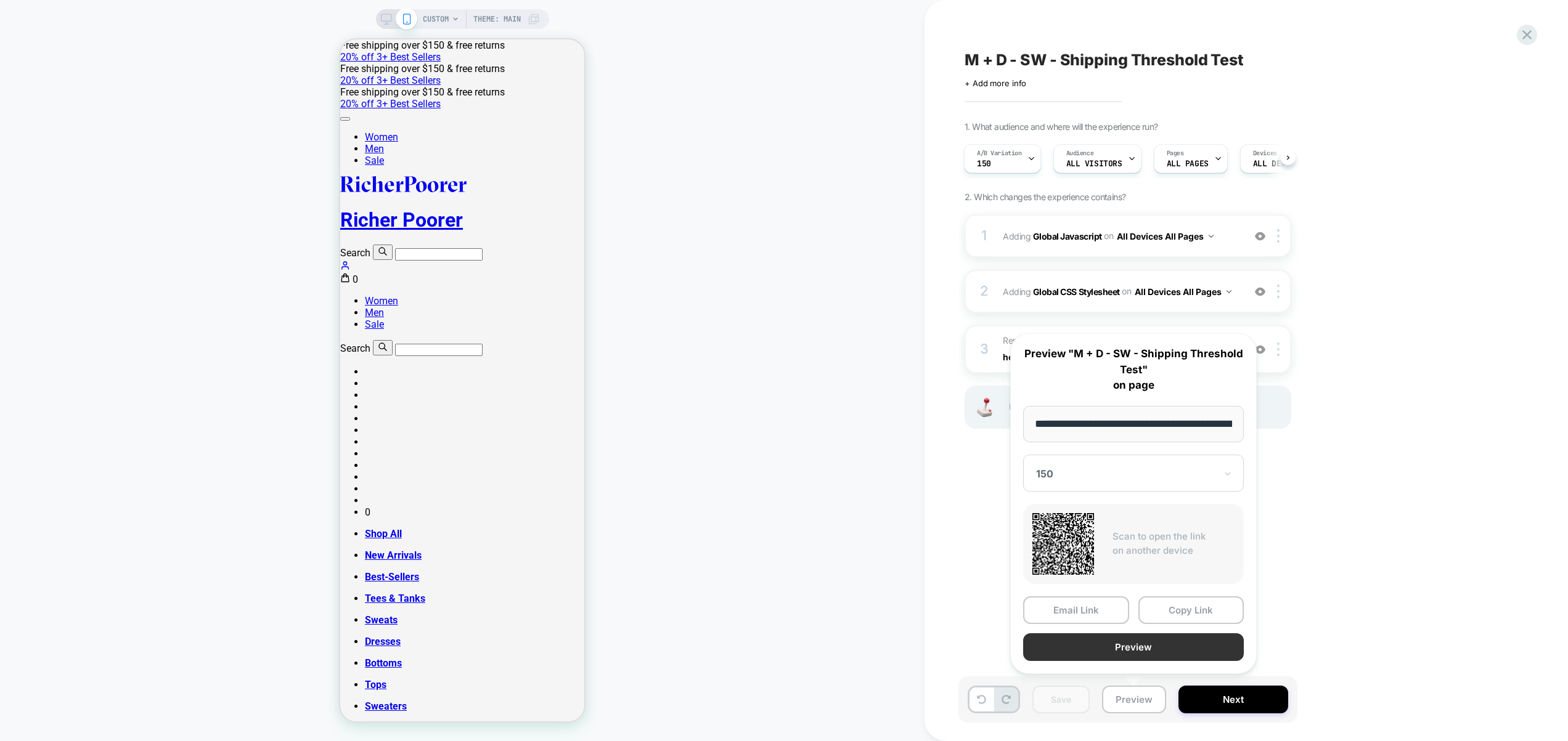
click at [1191, 640] on button "Preview" at bounding box center [1133, 647] width 221 height 28
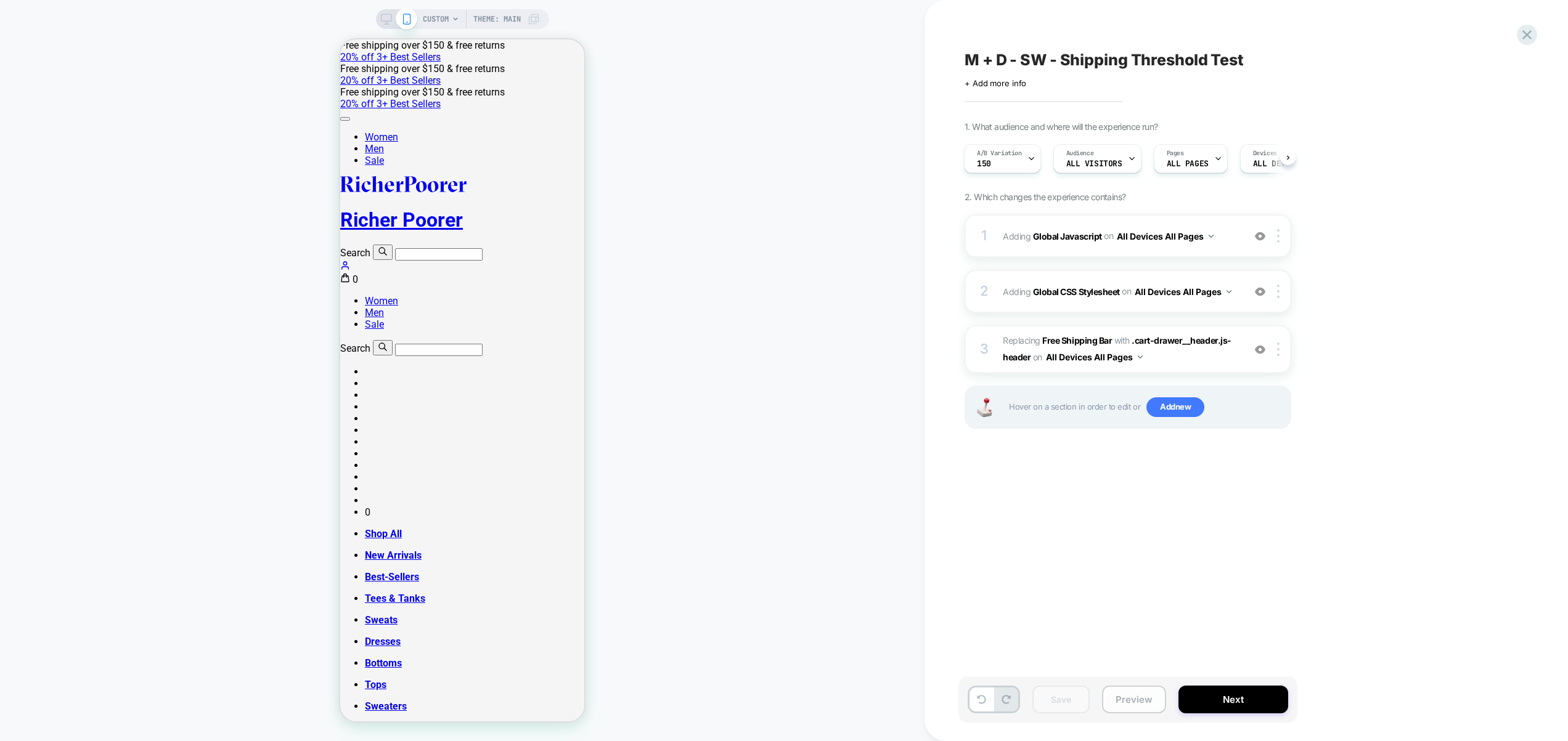
drag, startPoint x: 1127, startPoint y: 700, endPoint x: 1126, endPoint y: 690, distance: 10.0
click at [1128, 700] on button "Preview" at bounding box center [1134, 699] width 64 height 28
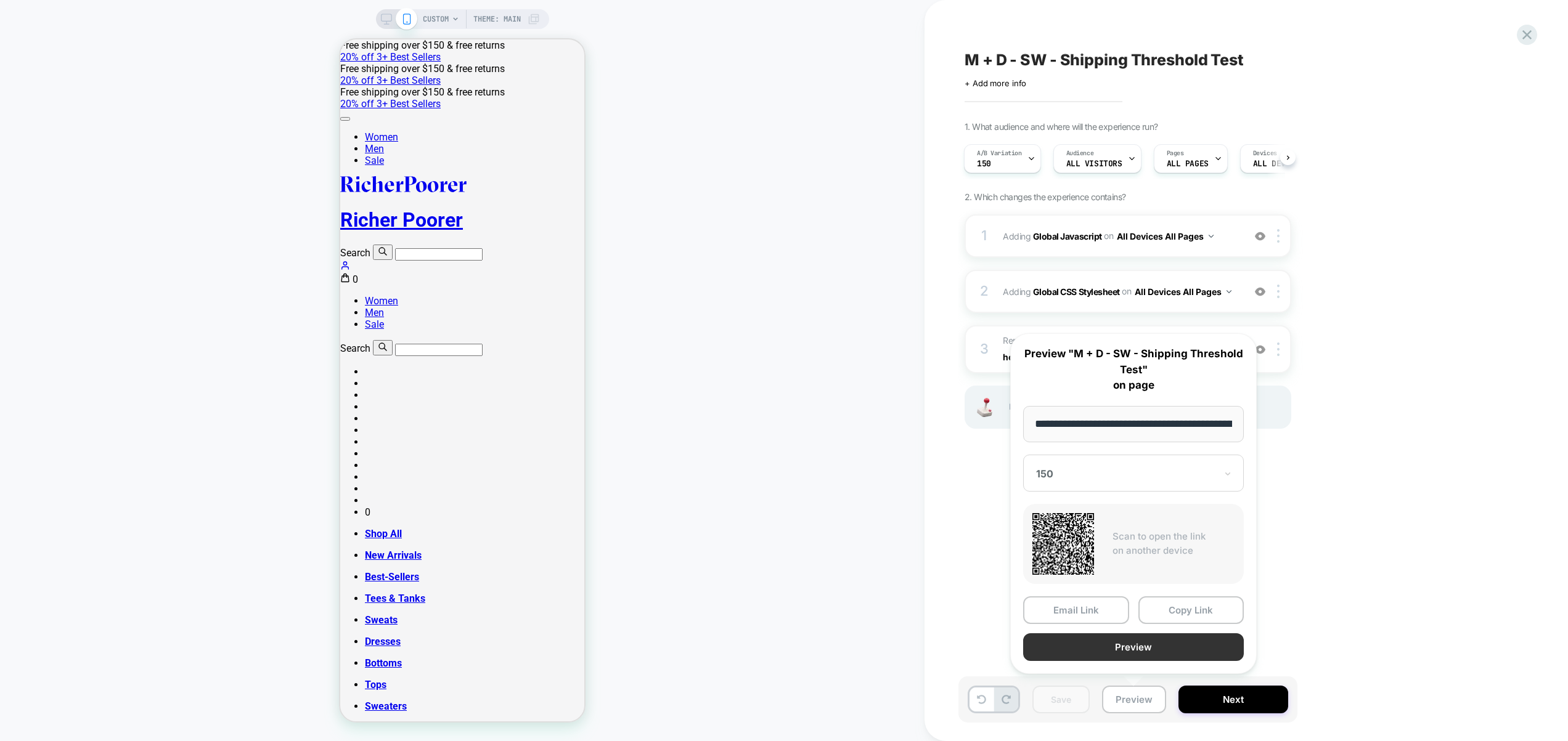
click at [1130, 646] on button "Preview" at bounding box center [1133, 647] width 221 height 28
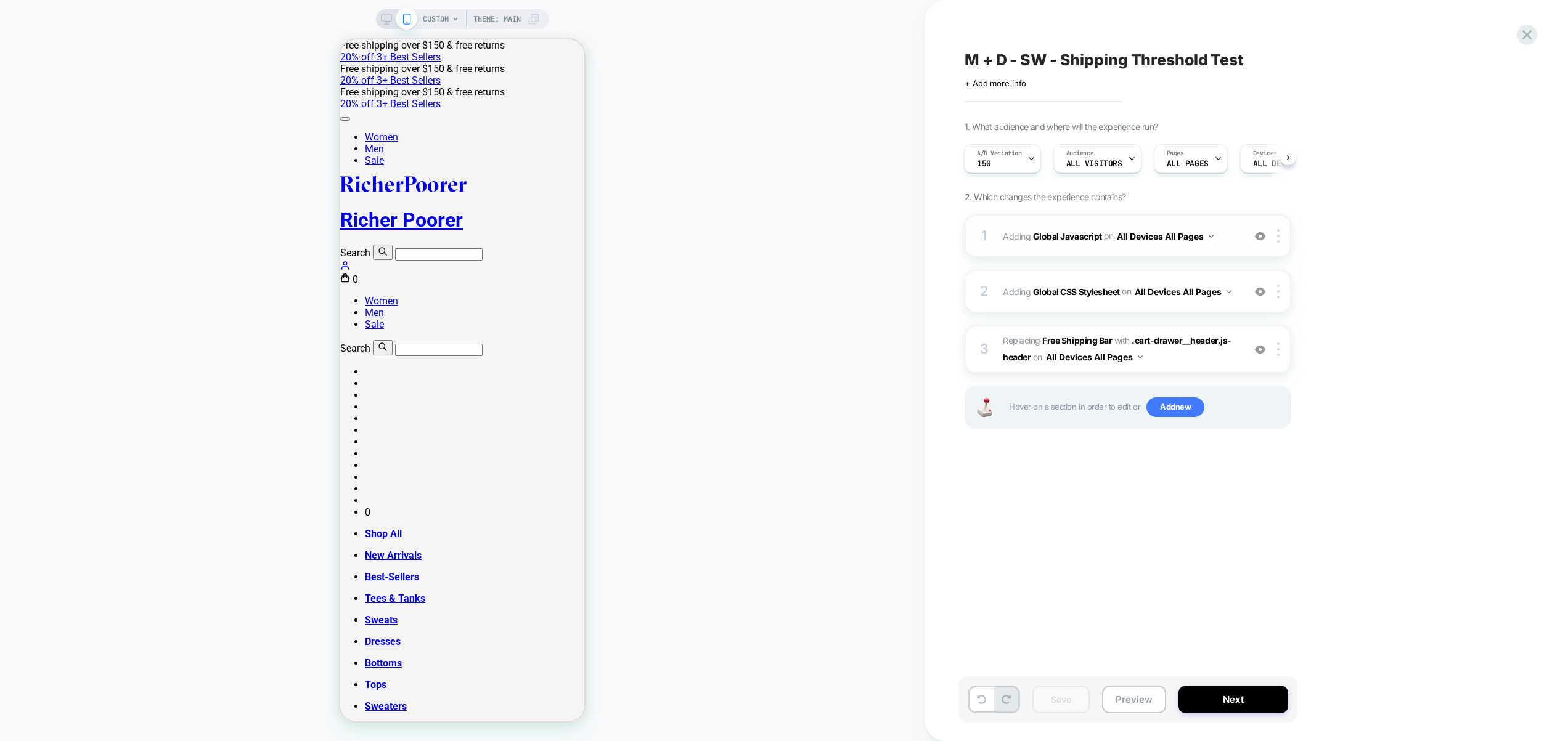
click at [1205, 252] on div "1 Adding Global Javascript on All Devices All Pages Add Before Add After Target…" at bounding box center [1127, 236] width 327 height 43
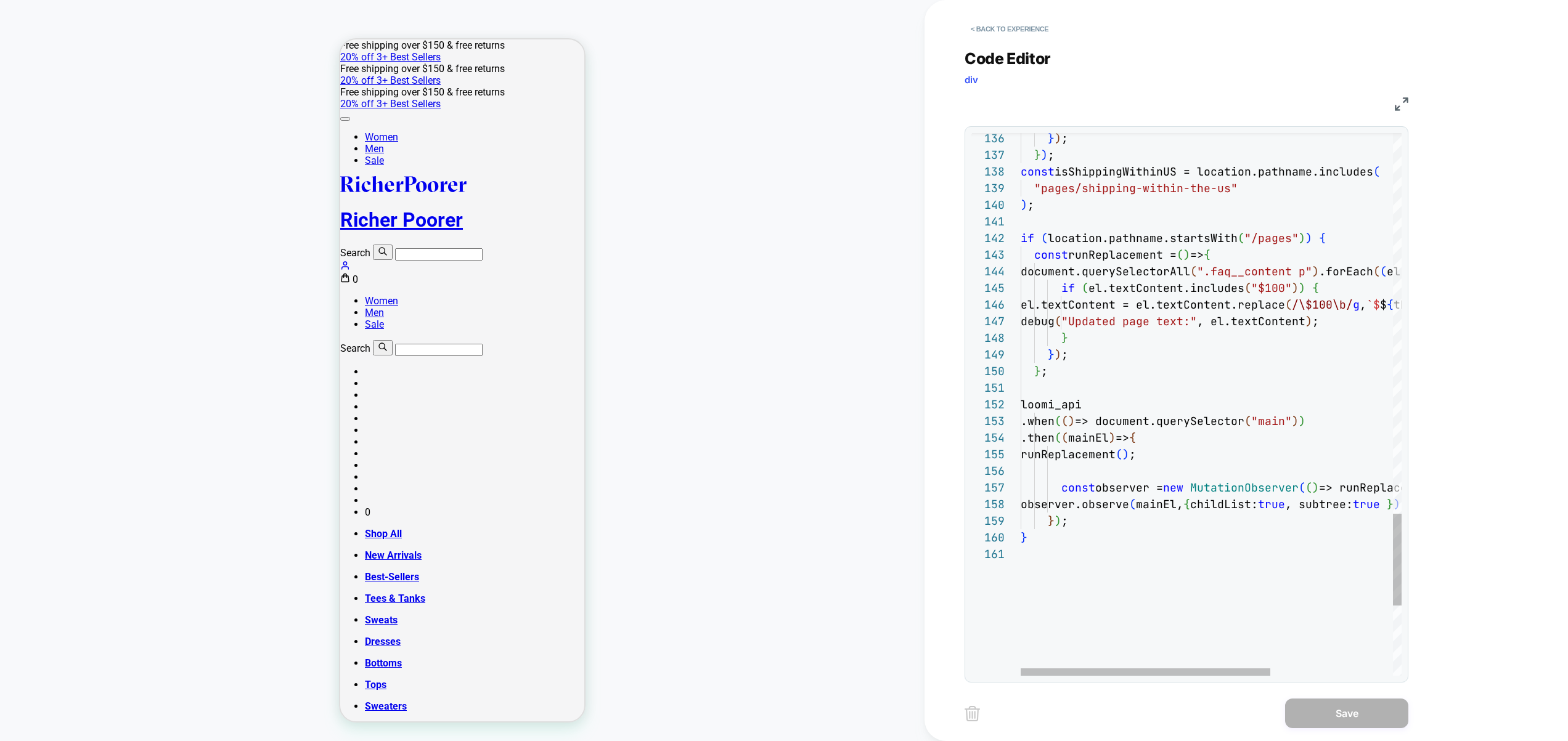
scroll to position [17, 299]
type textarea "**********"
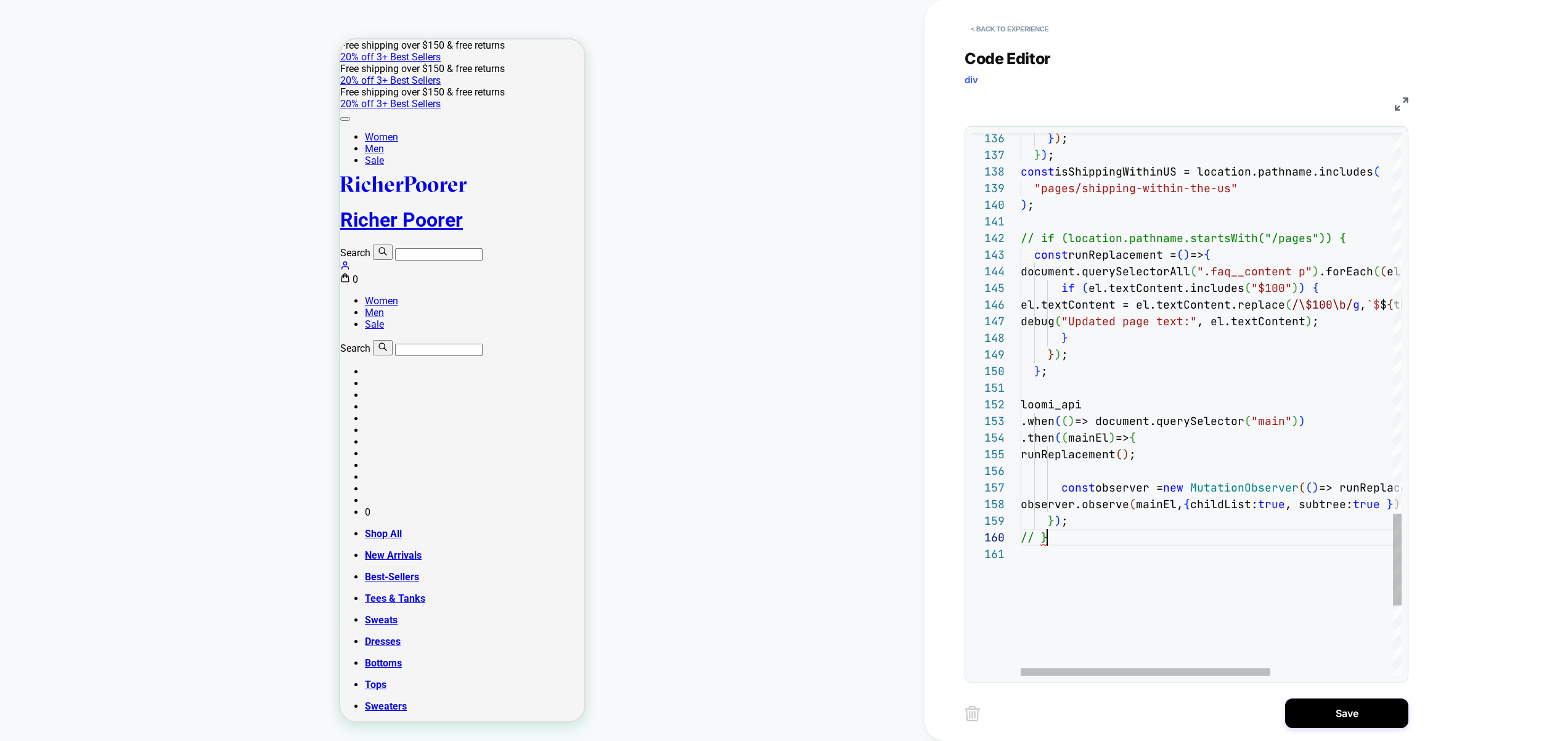
scroll to position [150, 27]
click at [1330, 700] on button "Save" at bounding box center [1346, 713] width 124 height 30
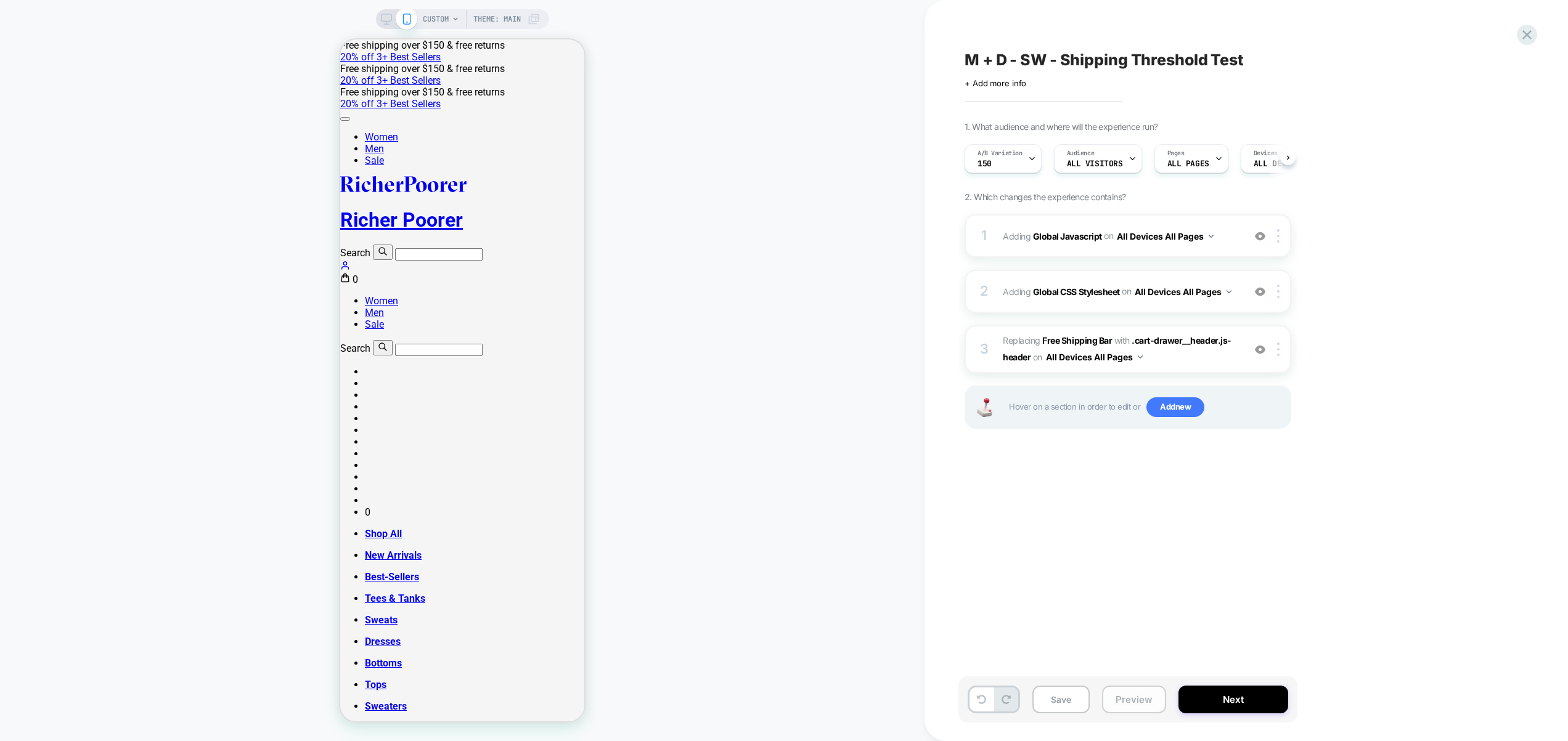
scroll to position [0, 1]
click at [1116, 699] on button "Preview" at bounding box center [1134, 699] width 64 height 28
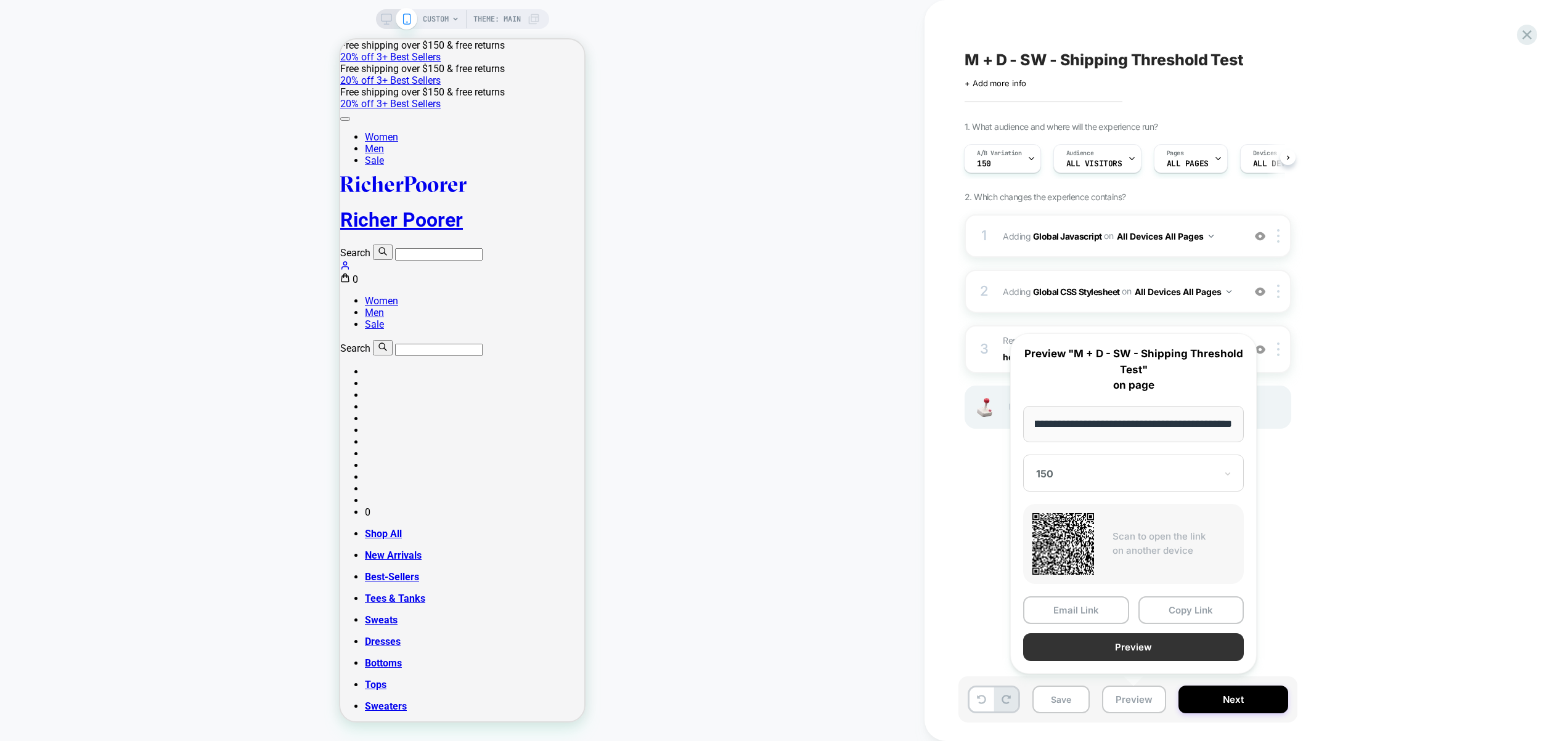
scroll to position [0, 0]
click at [1125, 652] on button "Preview" at bounding box center [1133, 647] width 221 height 28
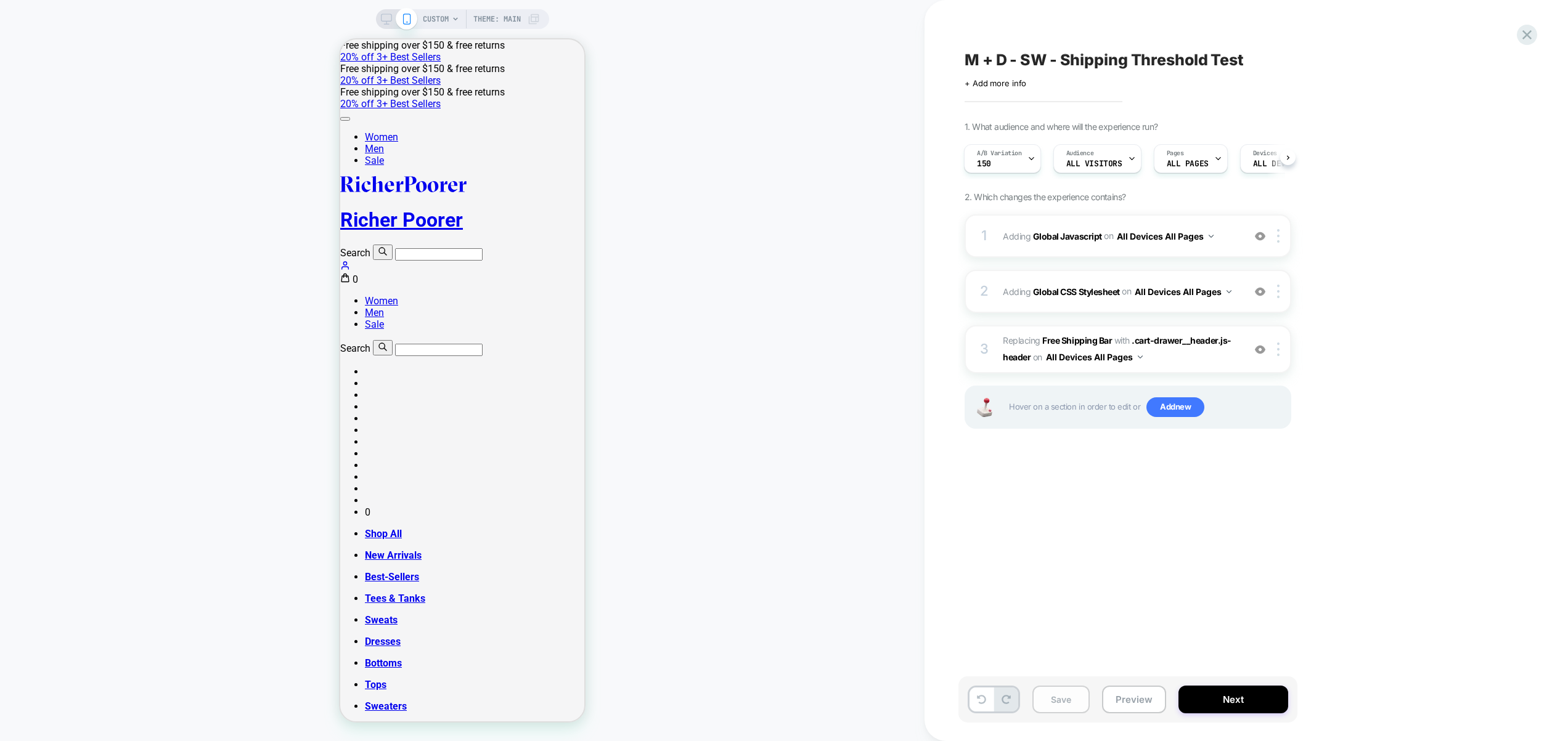
click at [1066, 691] on button "Save" at bounding box center [1061, 699] width 58 height 28
click at [981, 152] on span "A/B Variation" at bounding box center [999, 153] width 45 height 8
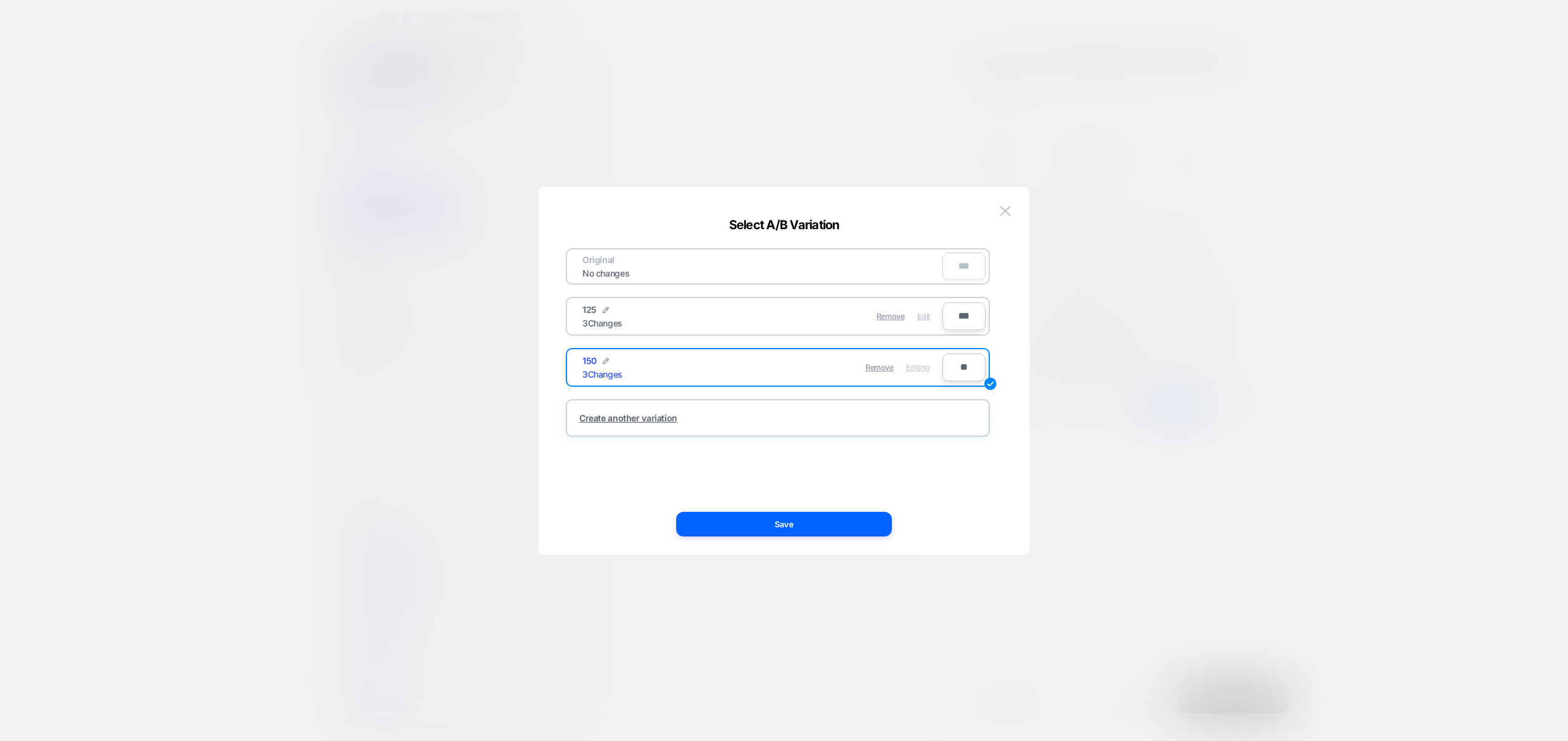
click at [920, 319] on span "Edit" at bounding box center [923, 316] width 13 height 9
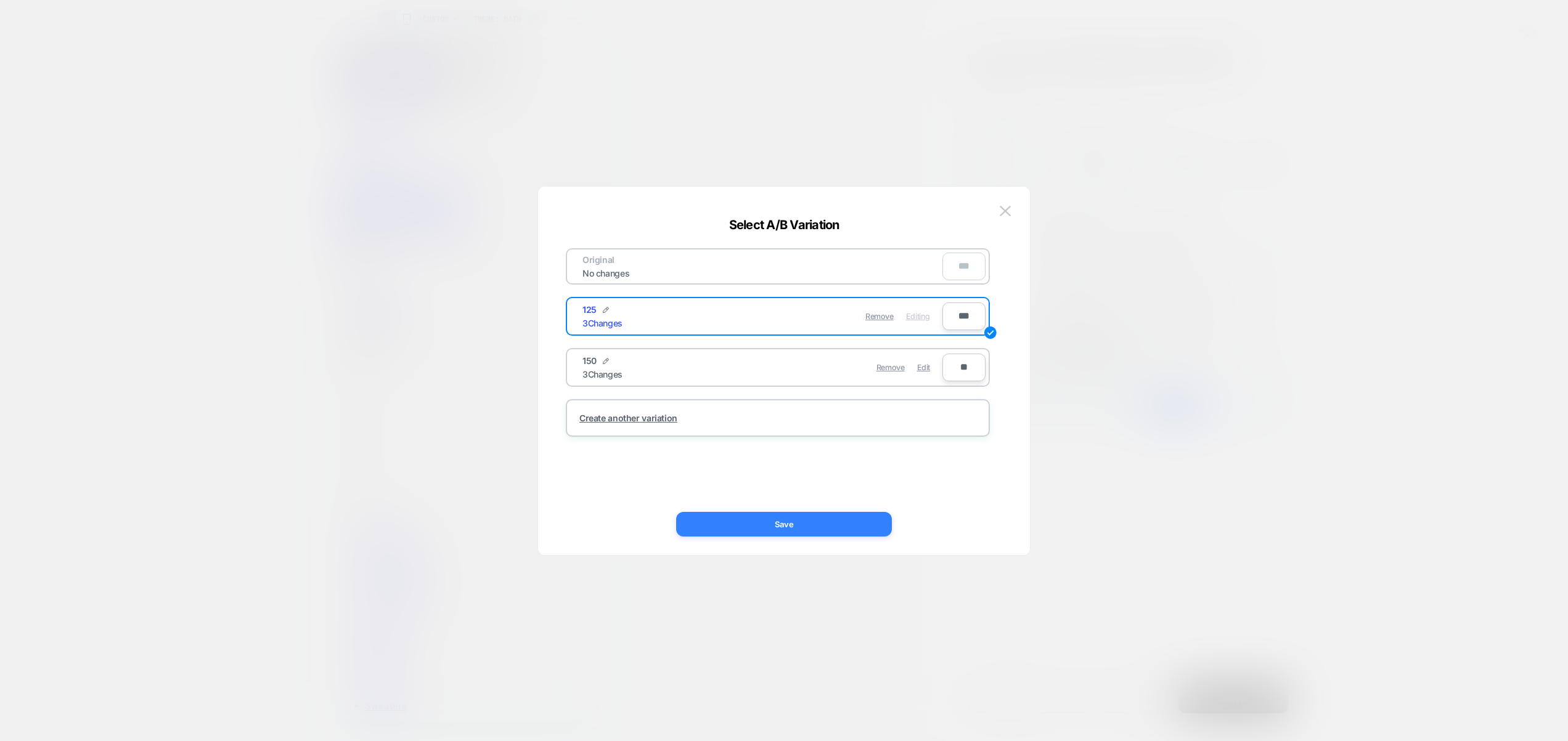
click at [862, 525] on button "Save" at bounding box center [784, 524] width 216 height 25
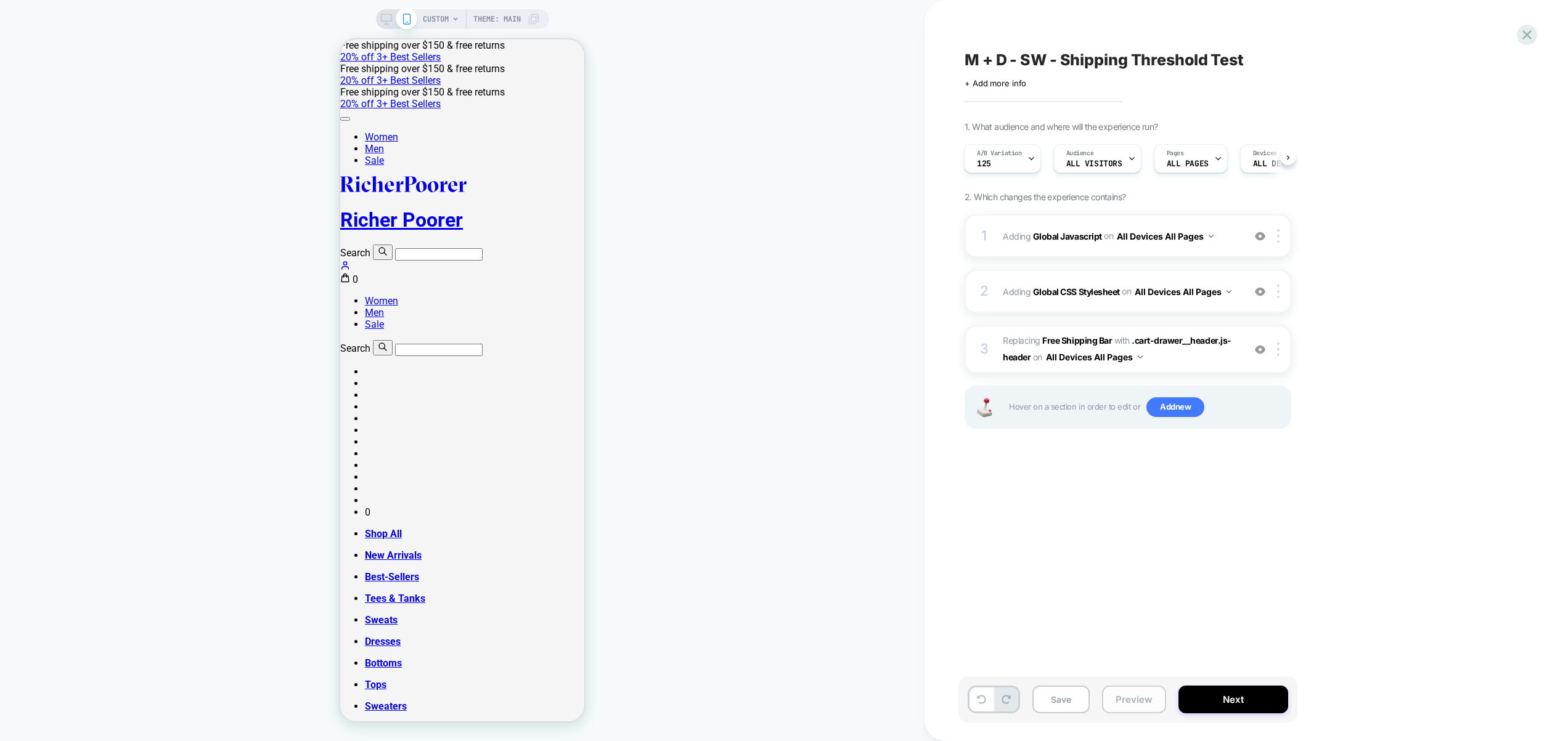
click at [1138, 708] on button "Preview" at bounding box center [1134, 699] width 64 height 28
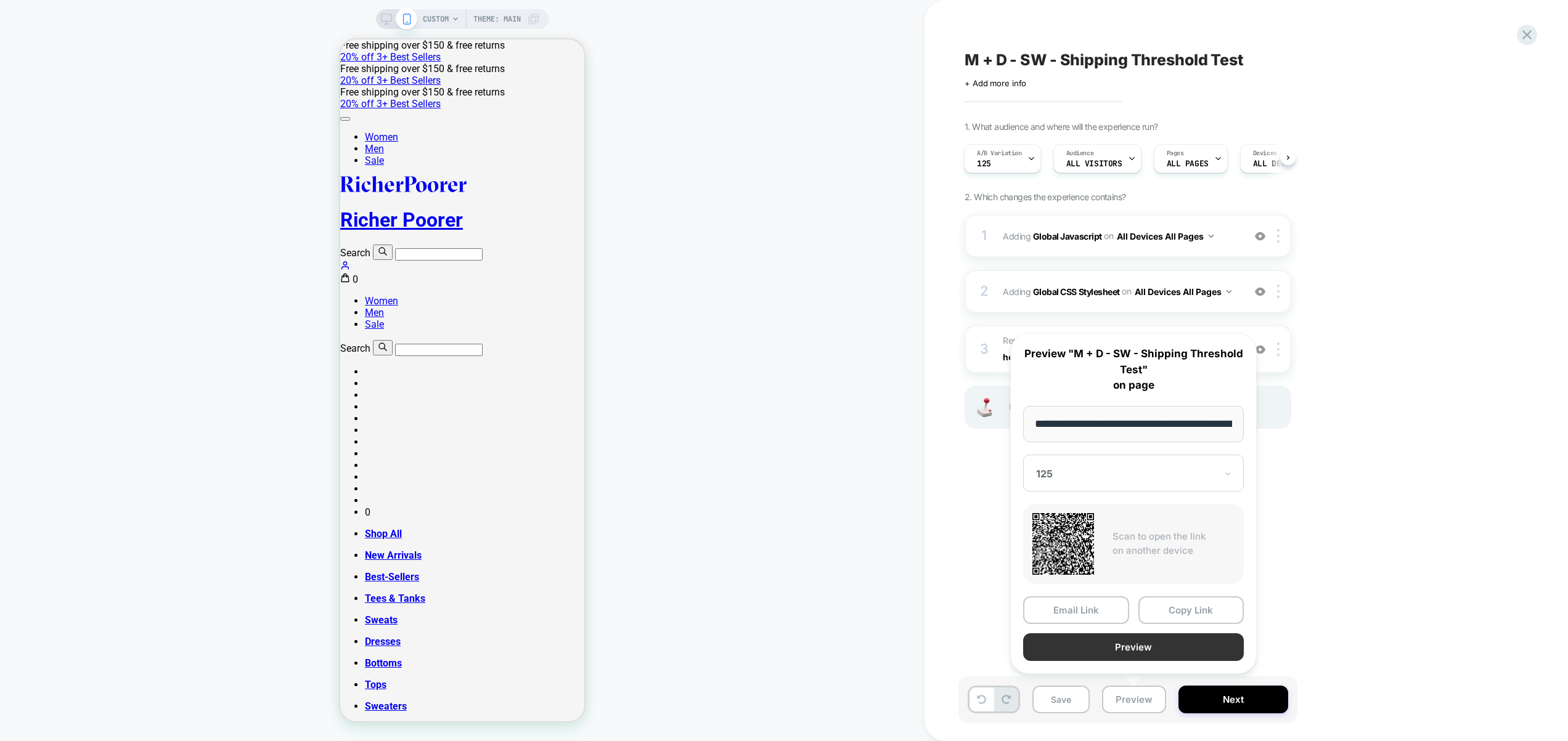
click at [1148, 652] on button "Preview" at bounding box center [1133, 647] width 221 height 28
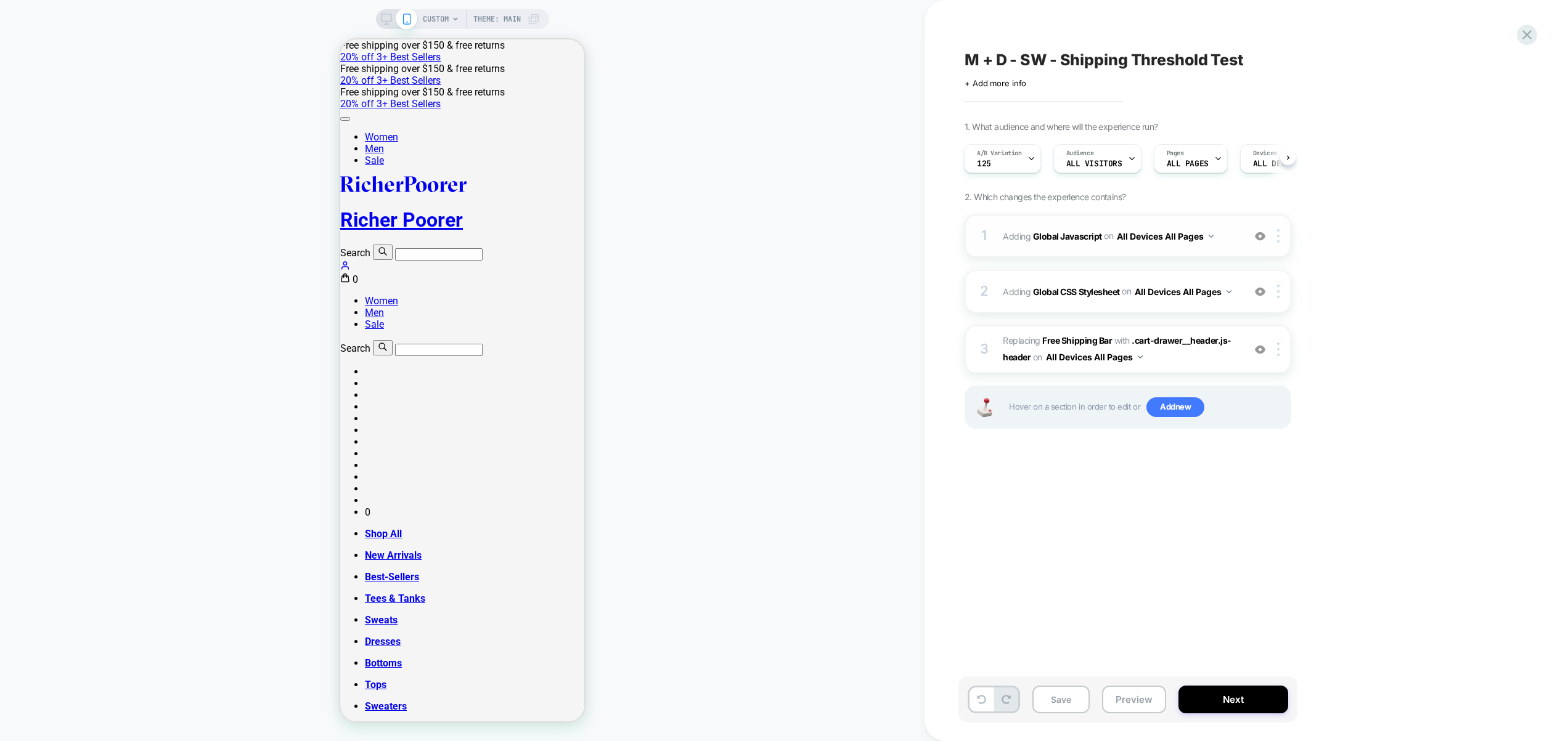
click at [1225, 234] on span "Adding Global Javascript on All Devices All Pages" at bounding box center [1120, 236] width 235 height 18
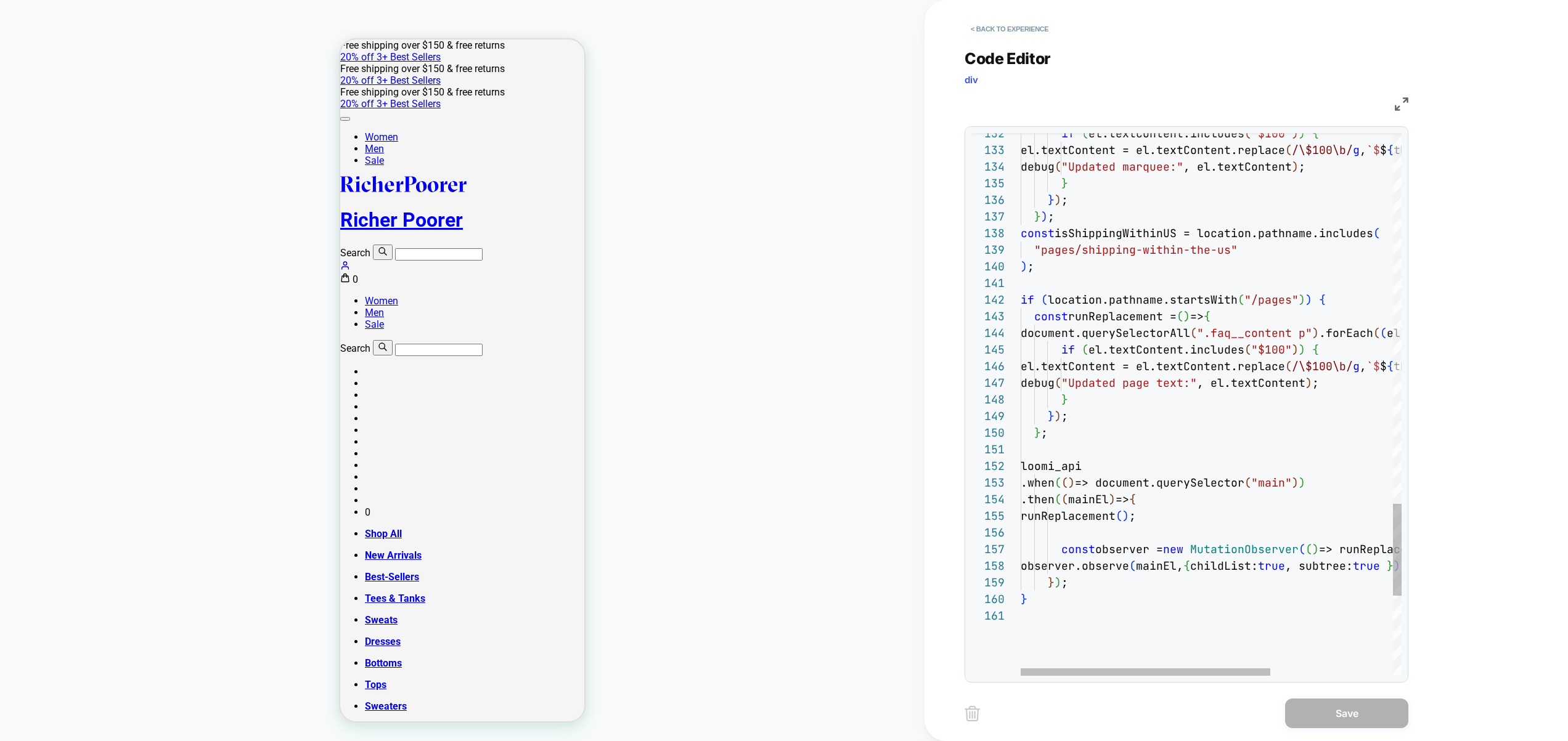
scroll to position [17, 299]
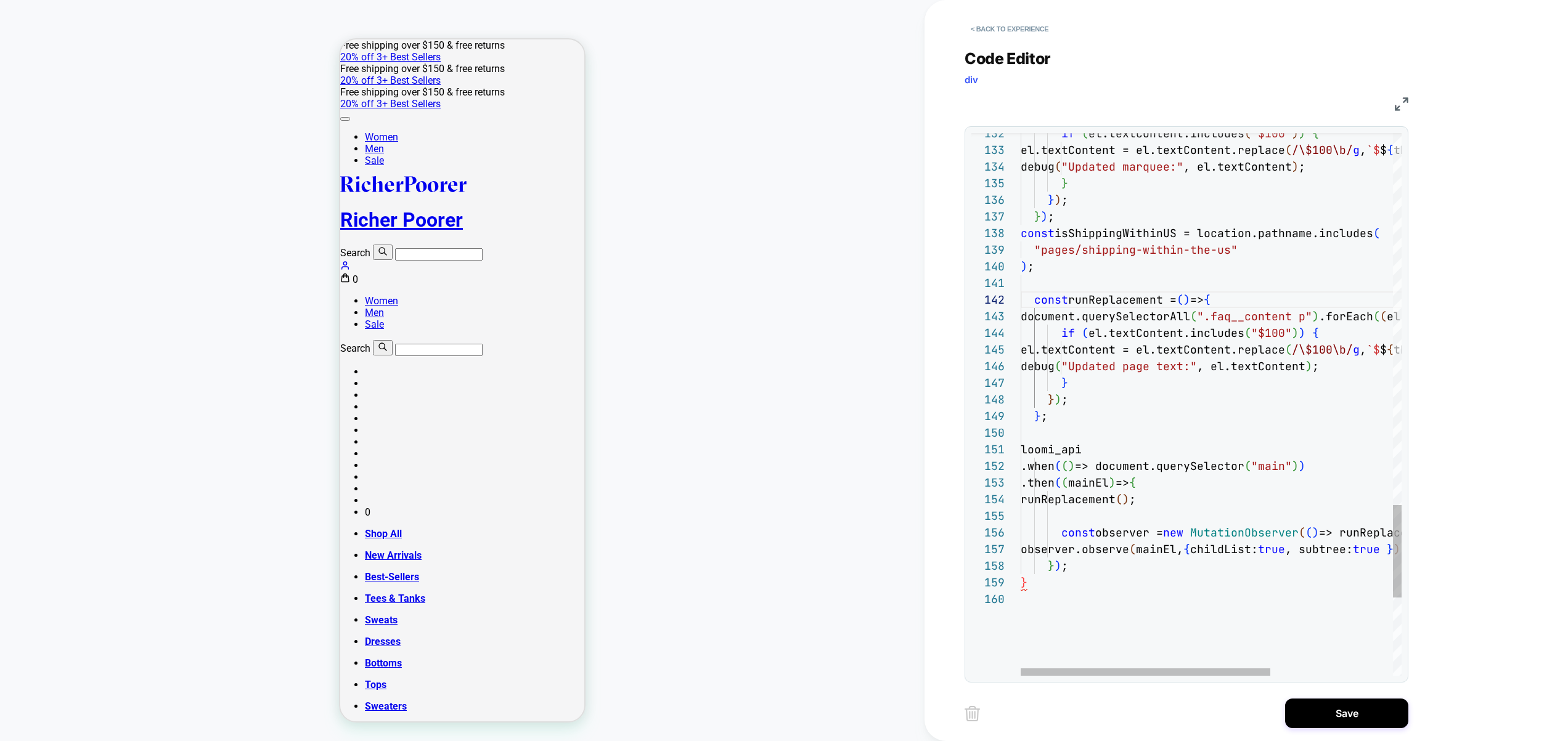
scroll to position [133, 7]
type textarea "**********"
click at [1346, 714] on button "Save" at bounding box center [1346, 713] width 124 height 30
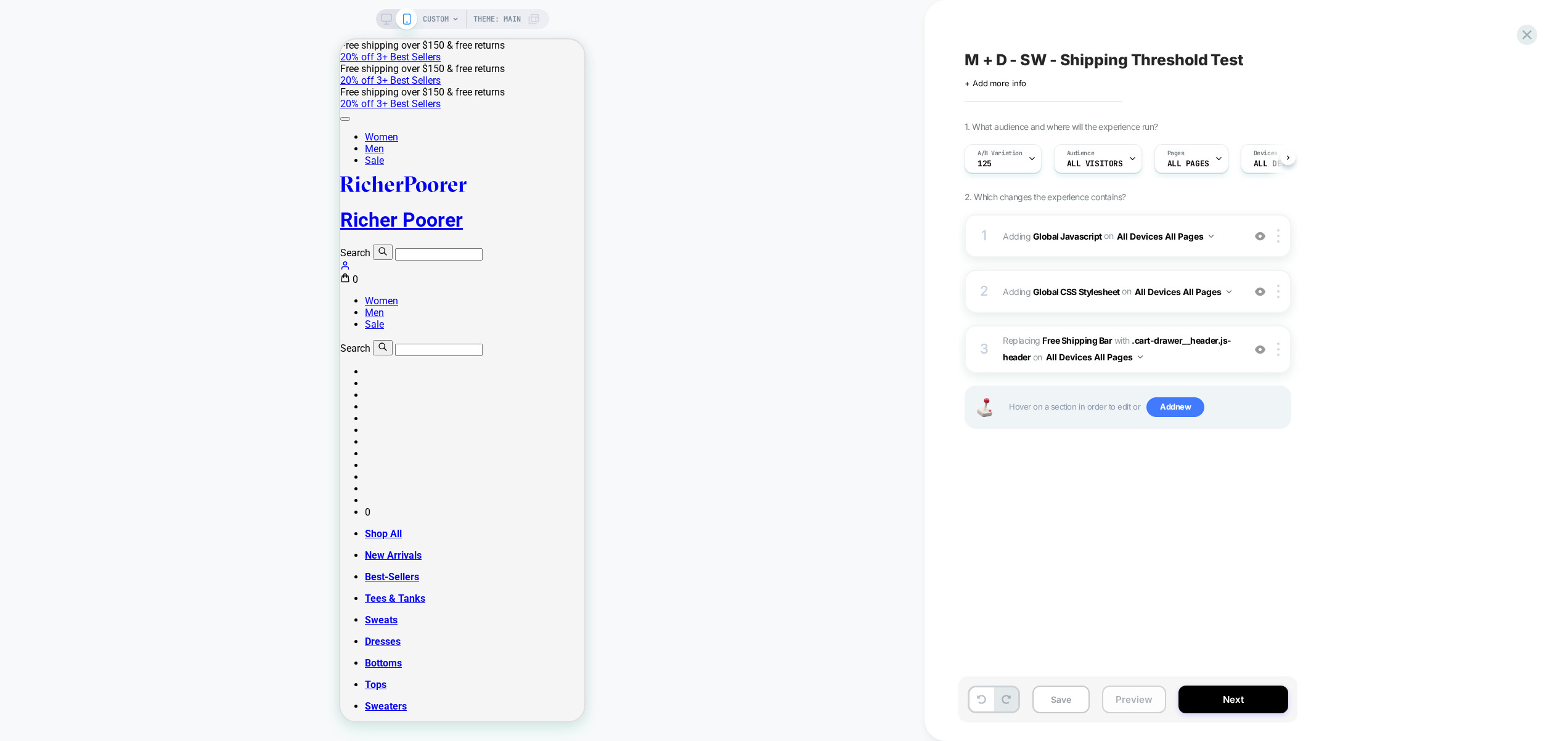
click at [1137, 703] on button "Preview" at bounding box center [1134, 699] width 64 height 28
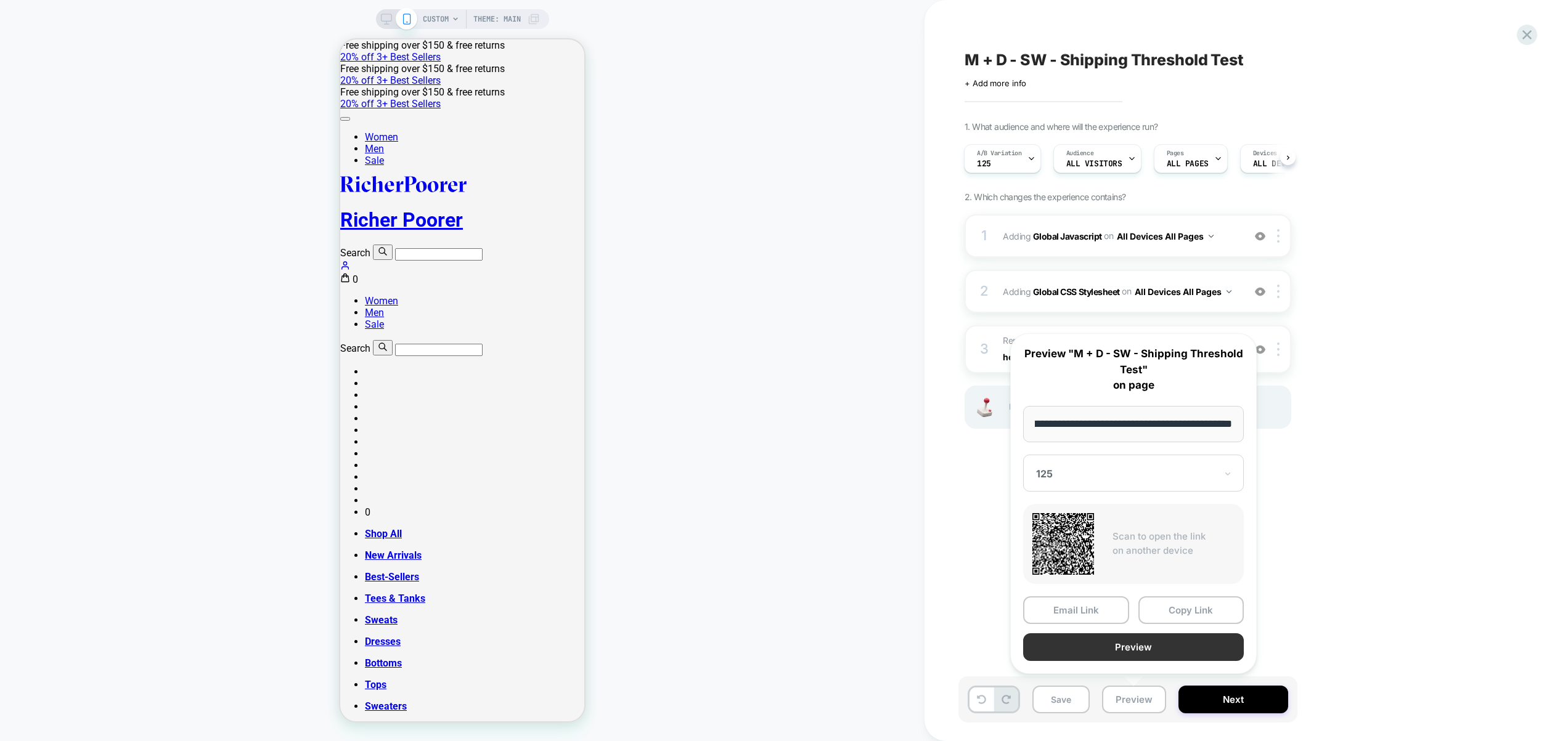
scroll to position [0, 0]
click at [1133, 644] on button "Preview" at bounding box center [1133, 647] width 221 height 28
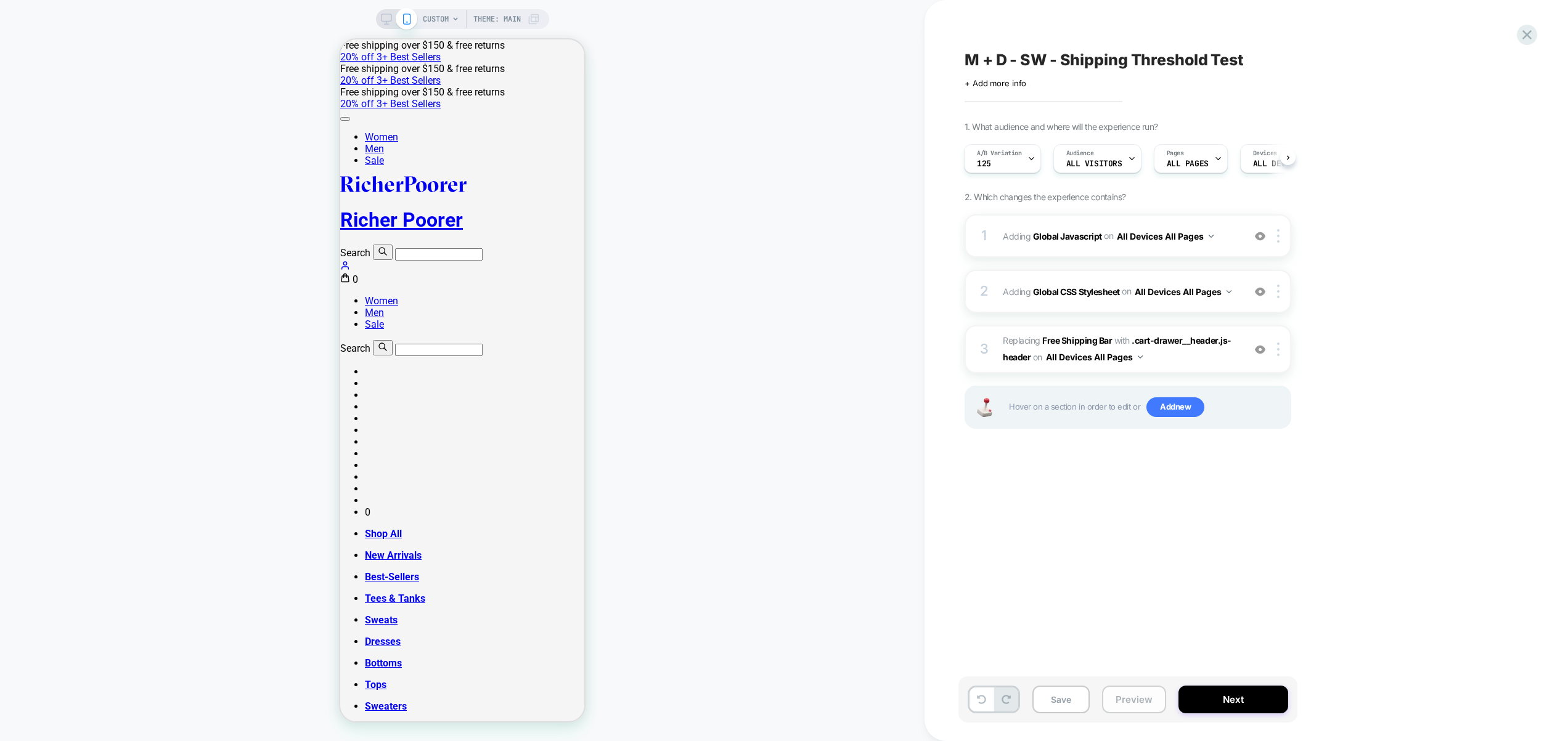
click at [1144, 702] on button "Preview" at bounding box center [1134, 699] width 64 height 28
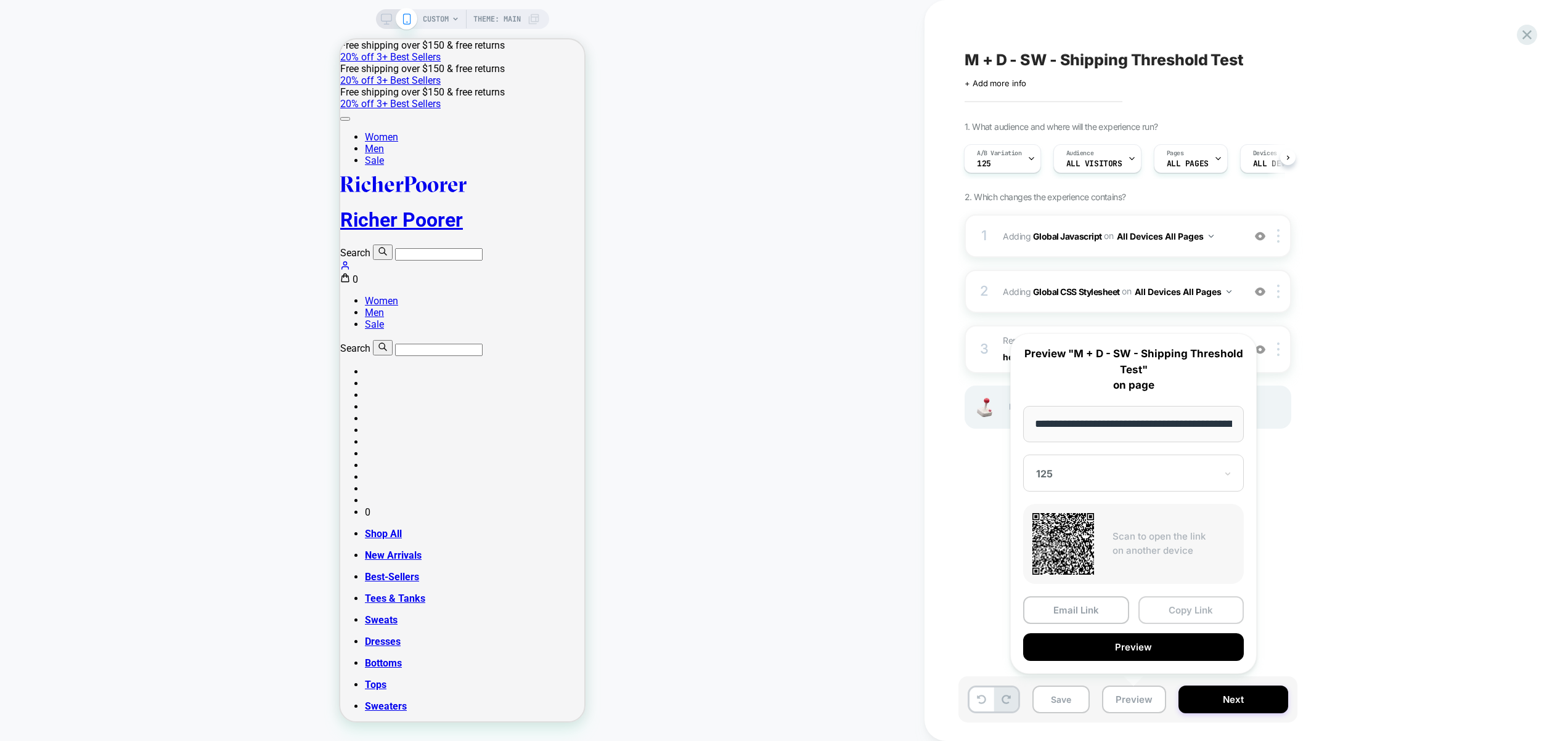
click at [1190, 614] on button "Copy Link" at bounding box center [1191, 610] width 106 height 28
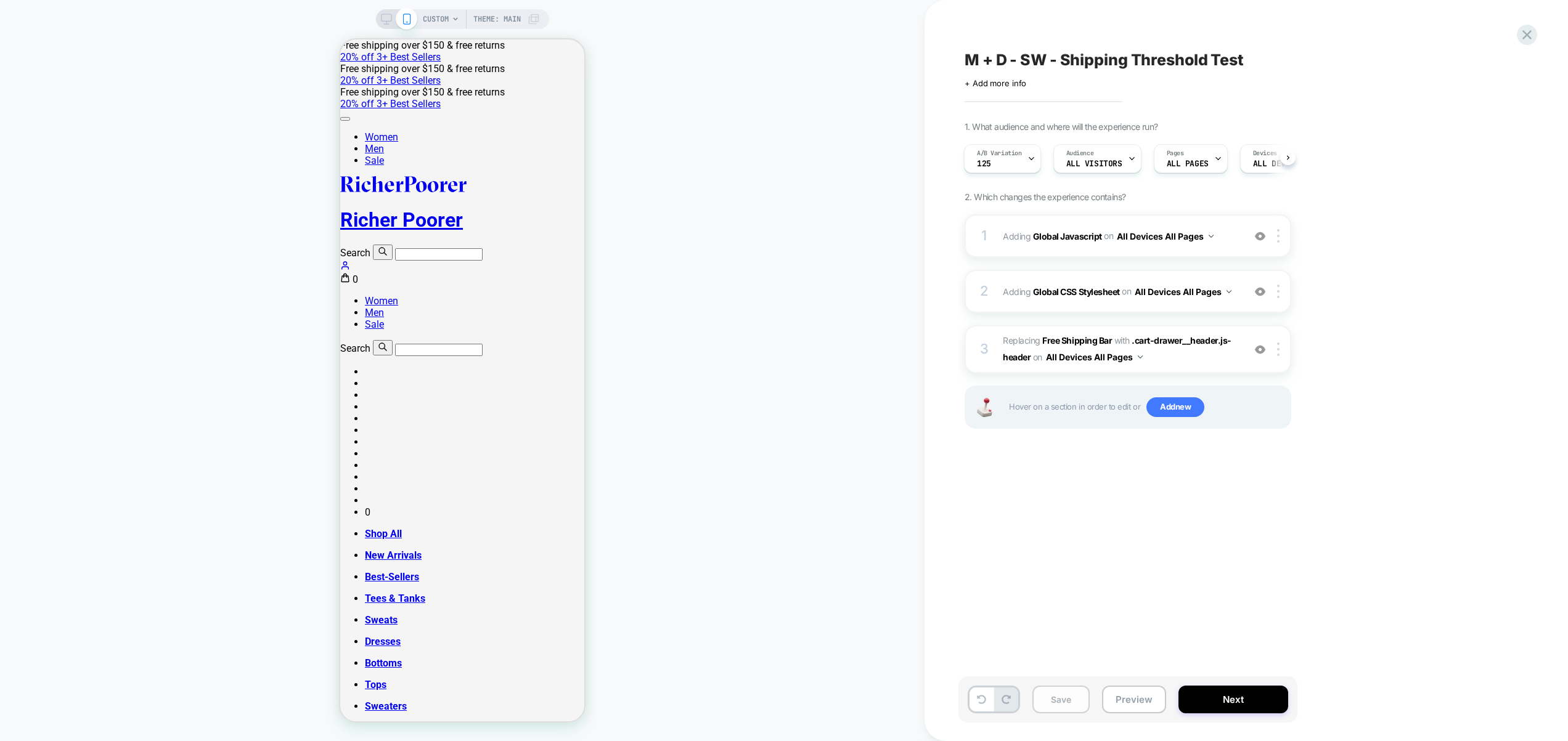
click at [1054, 694] on button "Save" at bounding box center [1061, 699] width 58 height 28
click at [998, 163] on div "A/B Variation 125" at bounding box center [999, 158] width 70 height 28
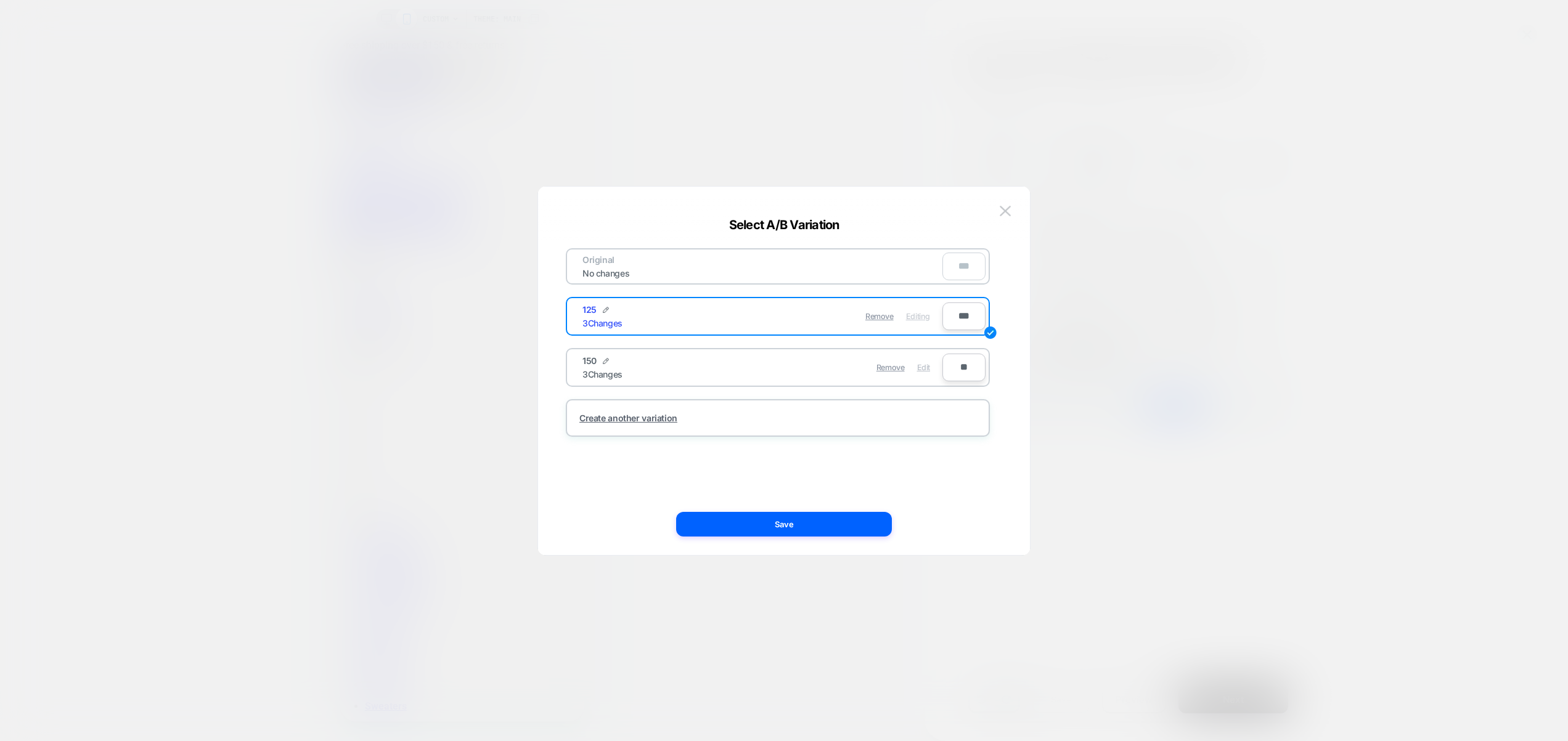
click at [926, 370] on span "Edit" at bounding box center [923, 367] width 13 height 9
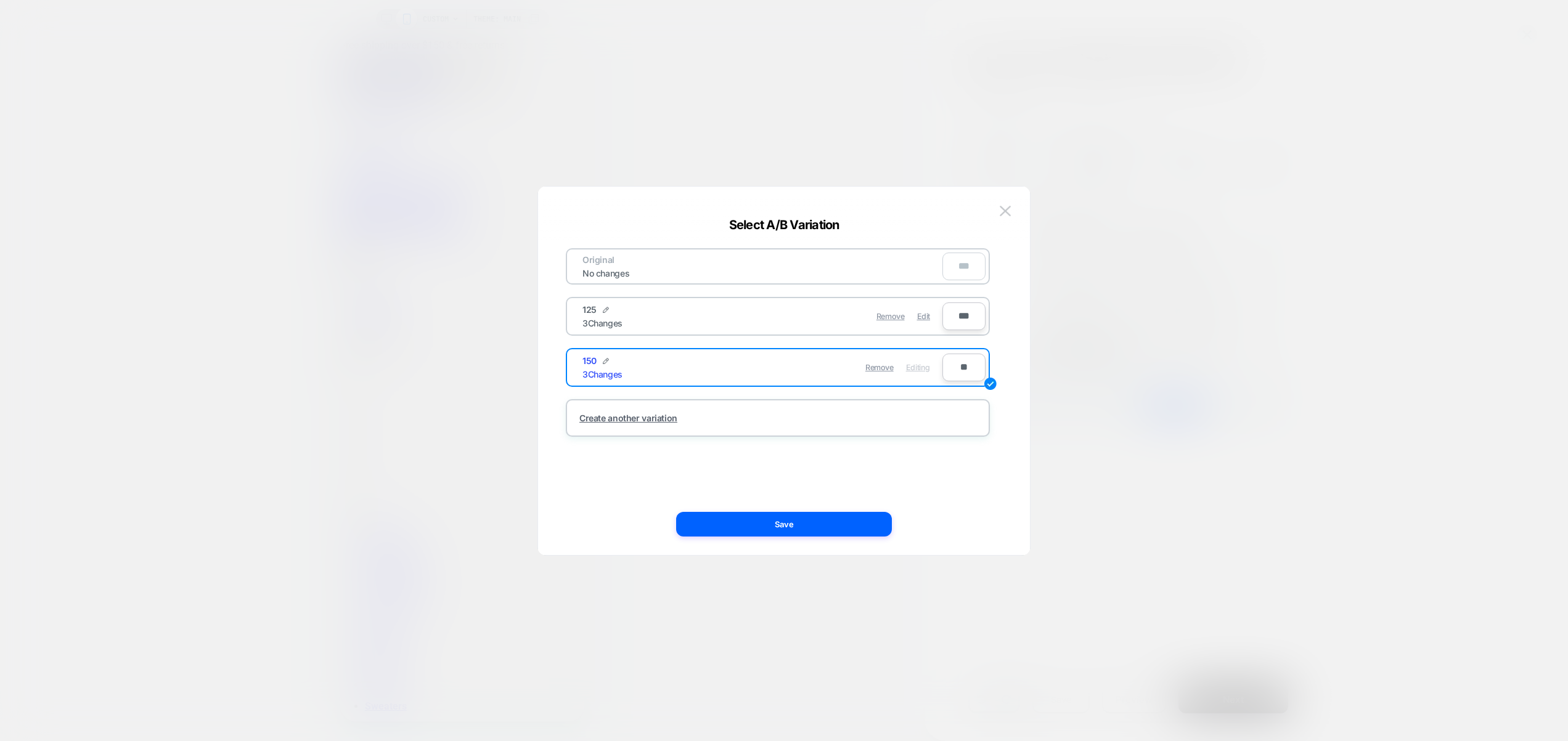
drag, startPoint x: 849, startPoint y: 528, endPoint x: 894, endPoint y: 541, distance: 46.8
click at [849, 528] on button "Save" at bounding box center [784, 524] width 216 height 25
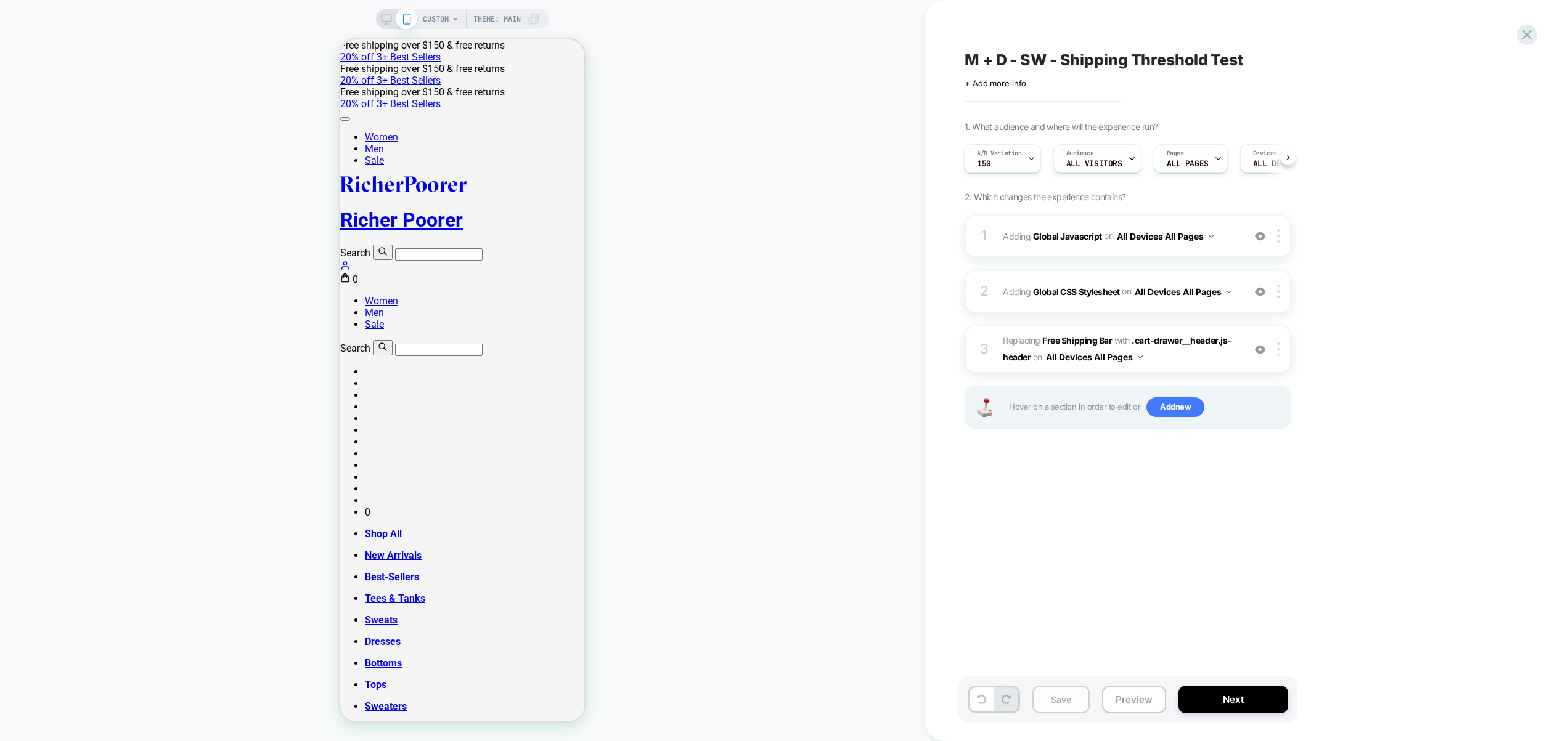
click at [1066, 704] on button "Save" at bounding box center [1061, 699] width 58 height 28
click at [1238, 235] on div "1 Adding Global Javascript on All Devices All Pages Add Before Add After Target…" at bounding box center [1127, 236] width 327 height 43
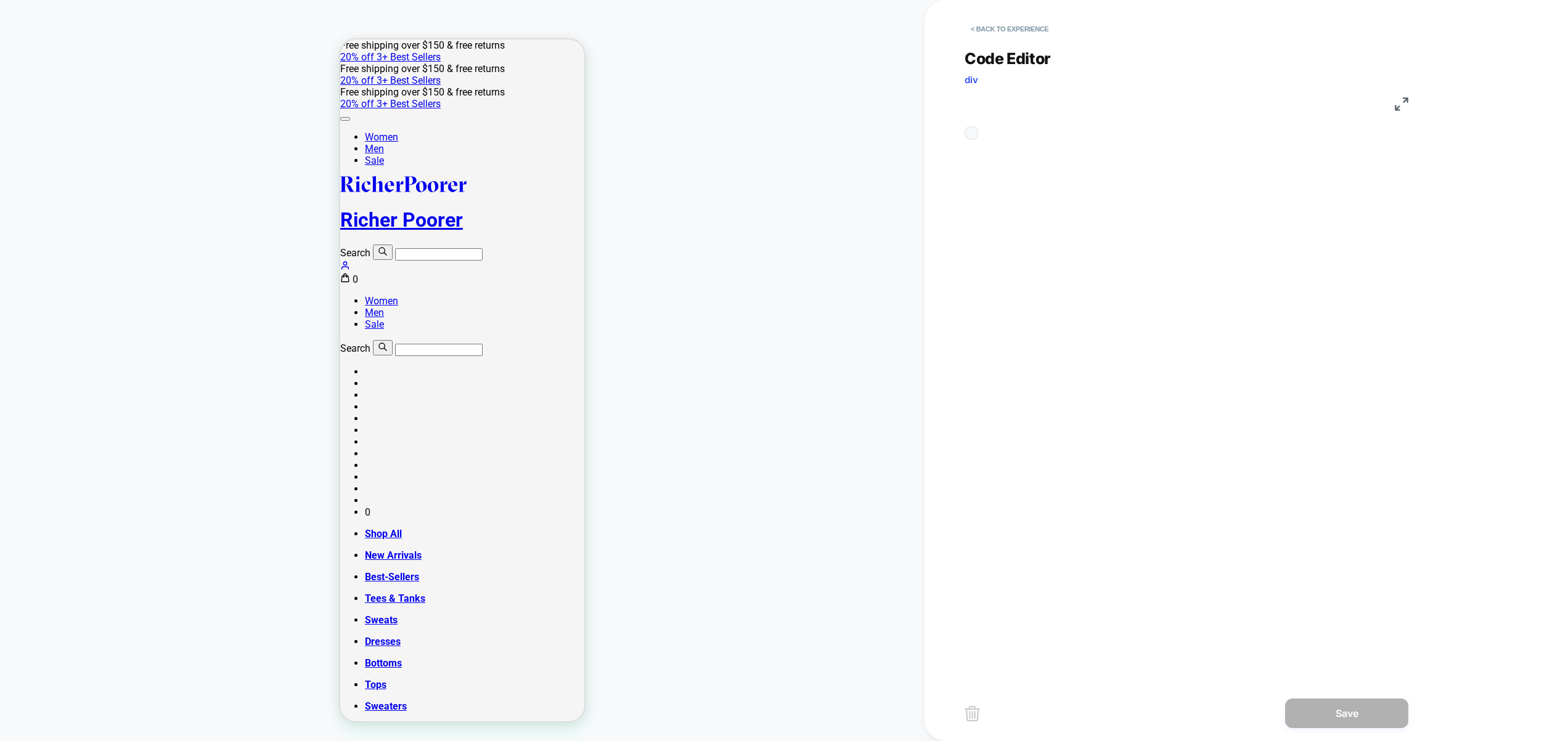
scroll to position [167, 0]
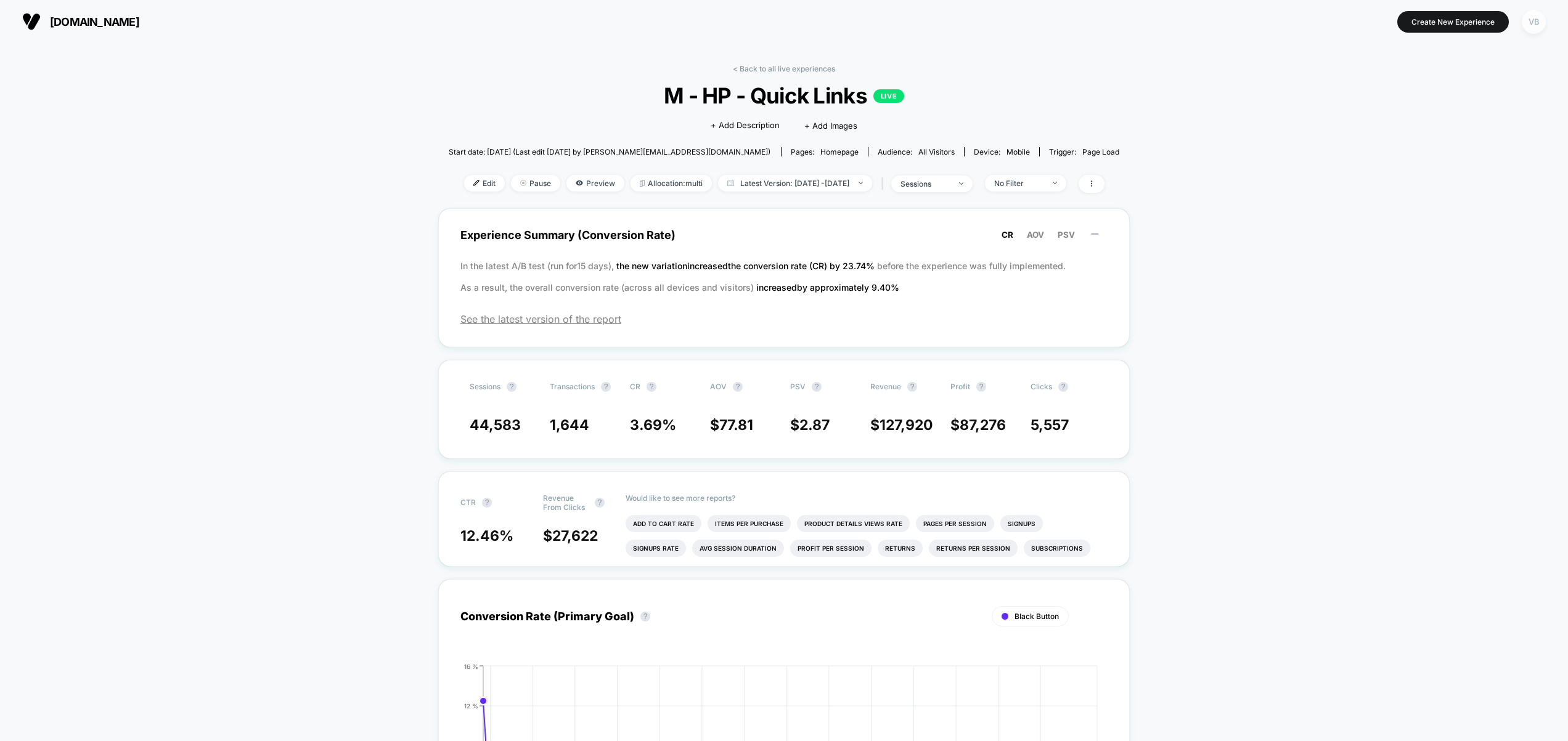
click at [1527, 25] on div "VB" at bounding box center [1534, 22] width 24 height 24
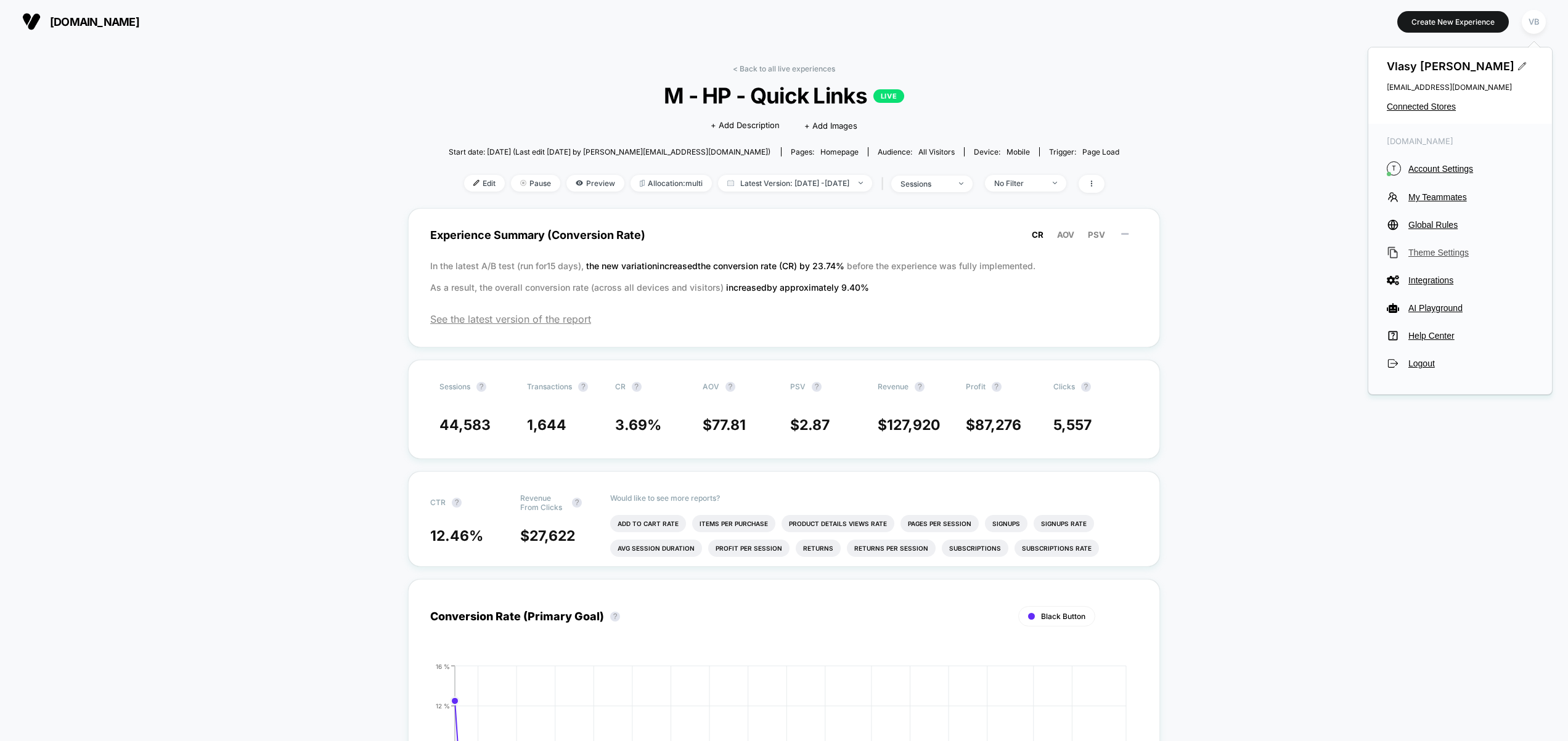
click at [1439, 252] on span "Theme Settings" at bounding box center [1470, 252] width 125 height 10
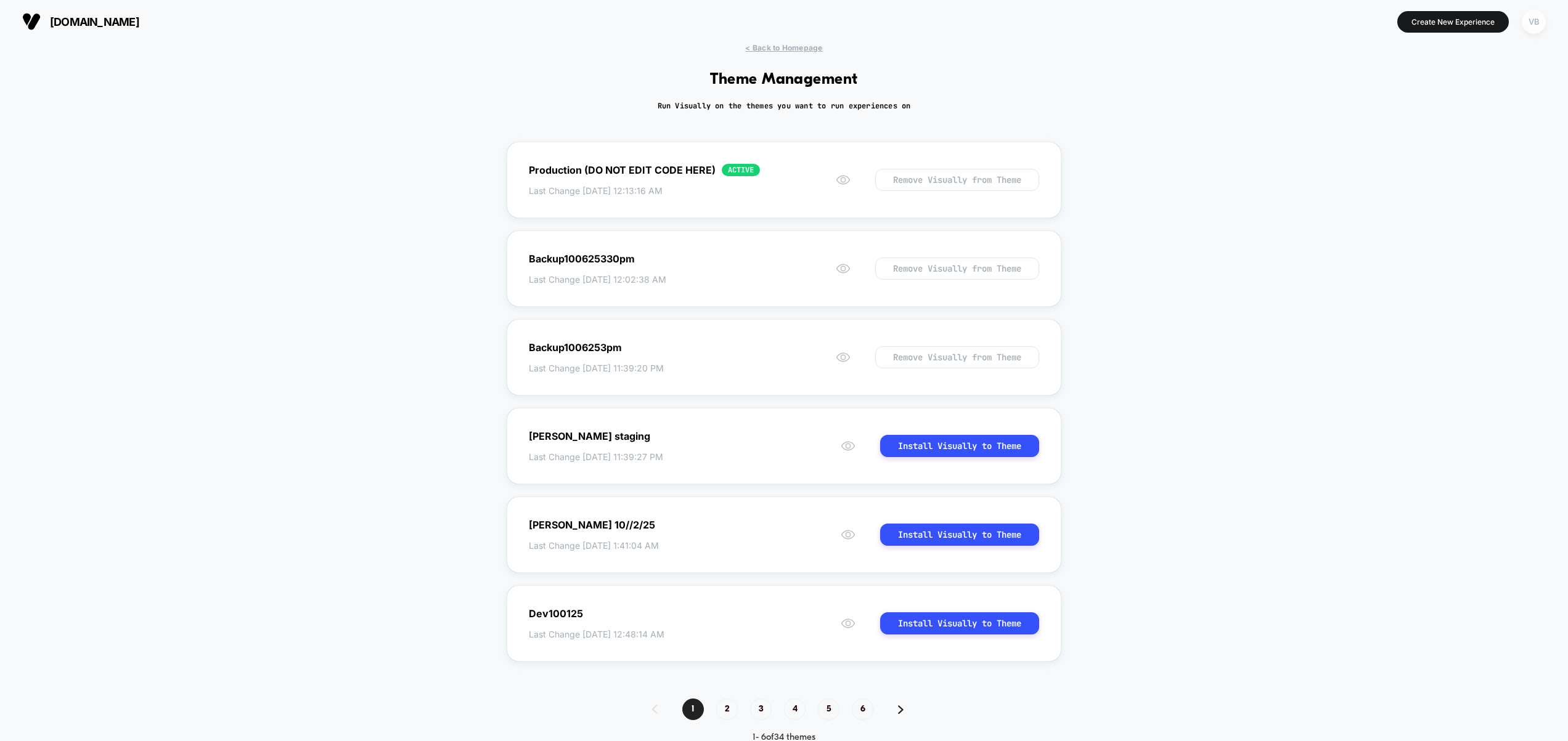
click at [1538, 14] on div "VB" at bounding box center [1534, 22] width 24 height 24
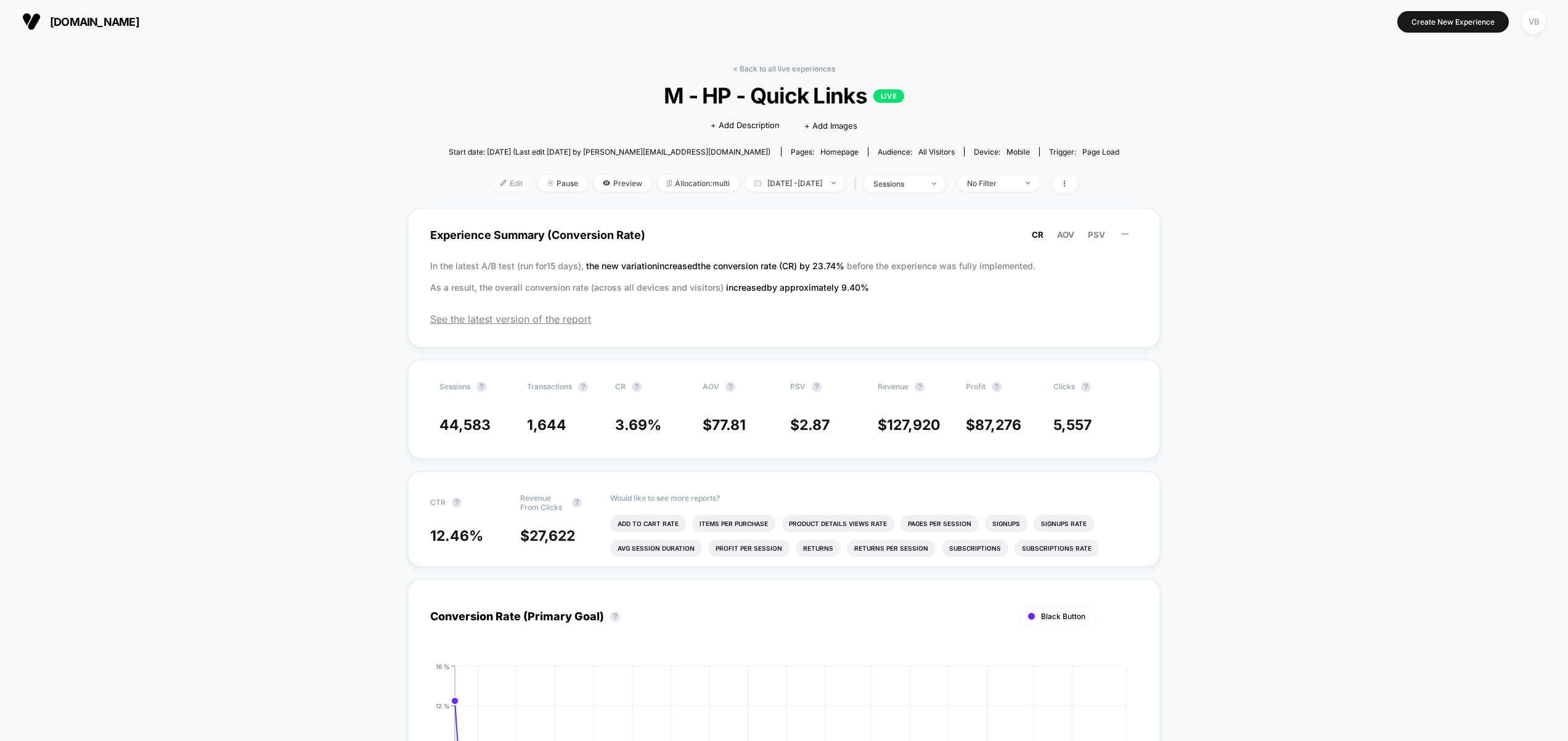
click at [500, 186] on img at bounding box center [503, 183] width 6 height 6
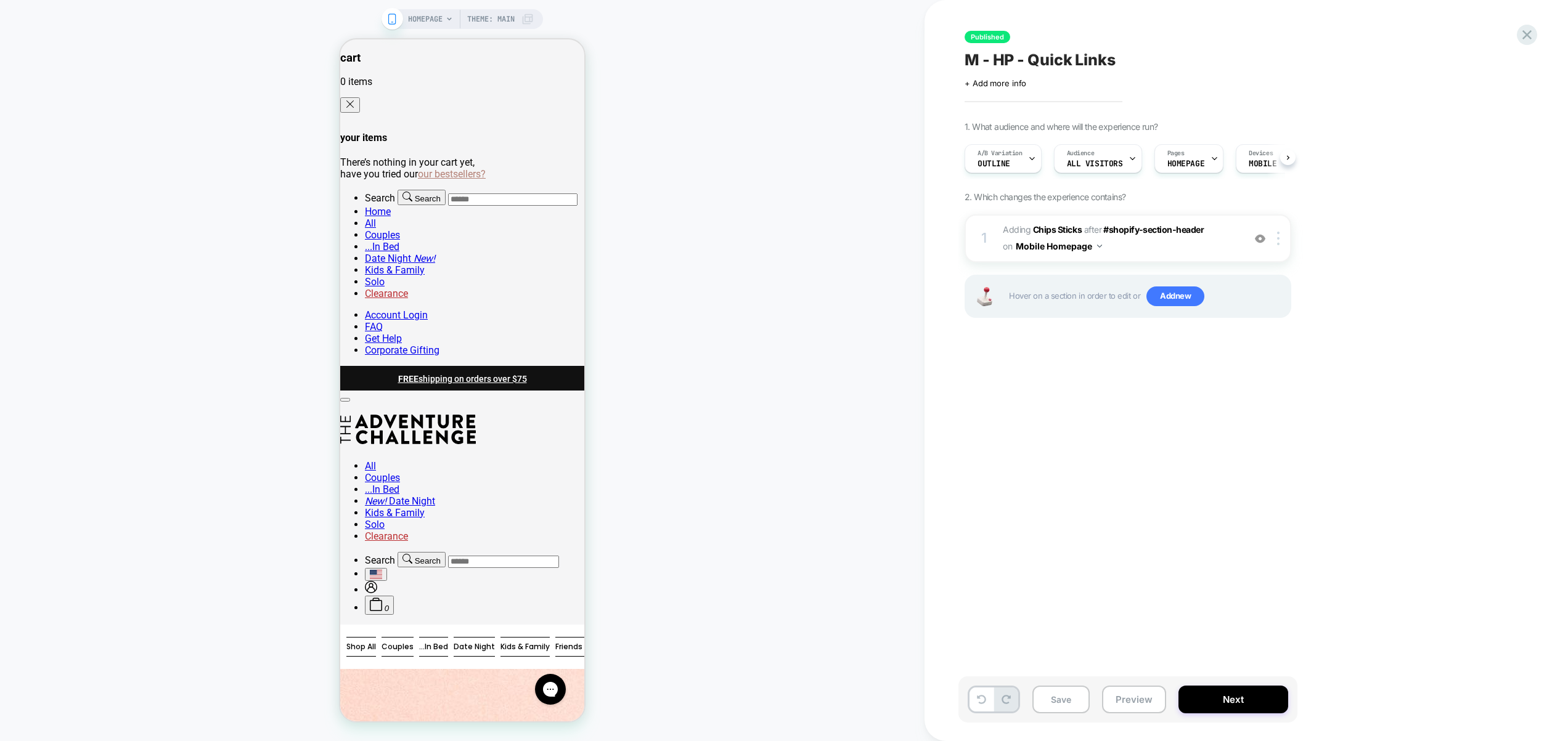
scroll to position [0, 1]
click at [505, 21] on span "Theme: MAIN" at bounding box center [490, 19] width 48 height 20
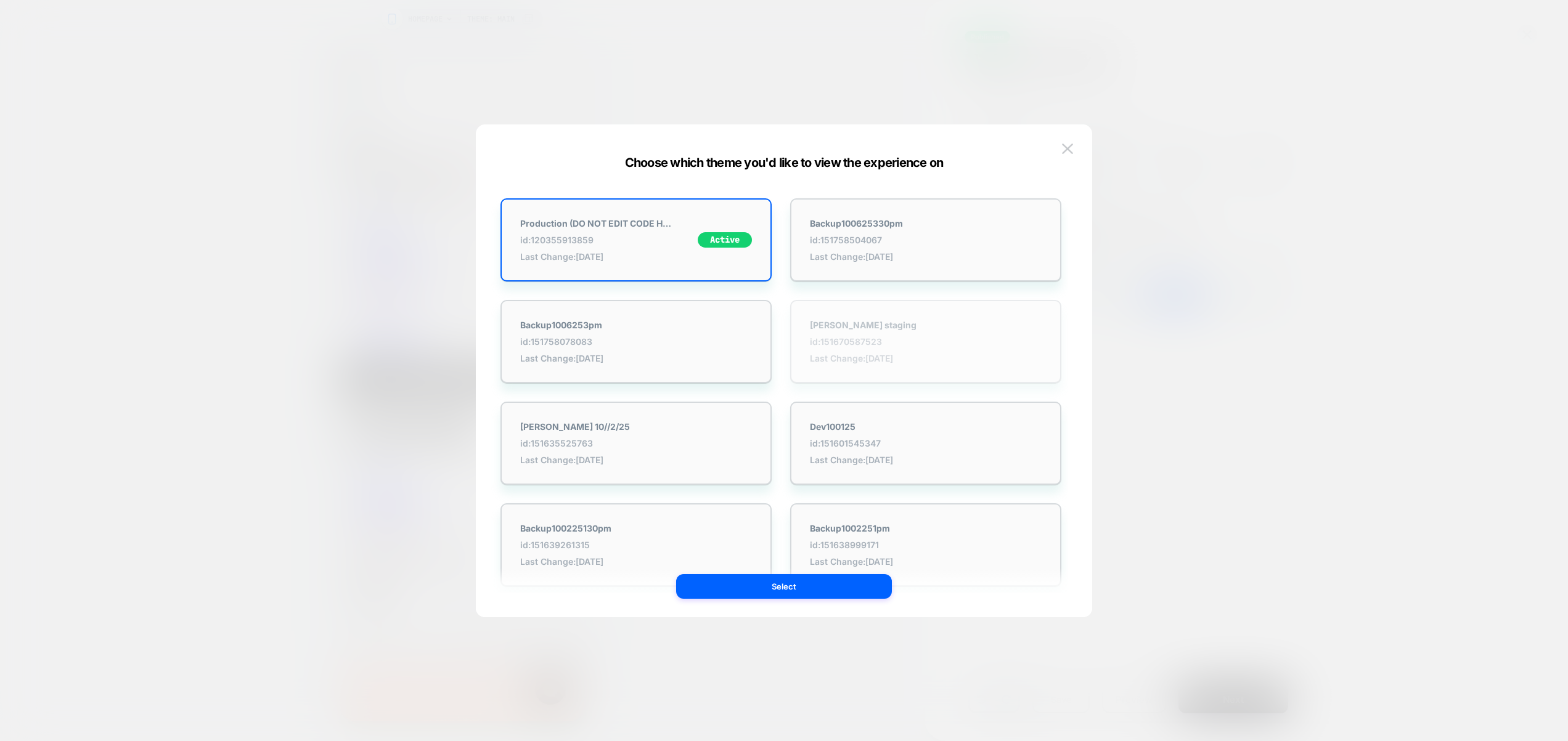
click at [852, 339] on span "id: 151670587523" at bounding box center [862, 342] width 107 height 11
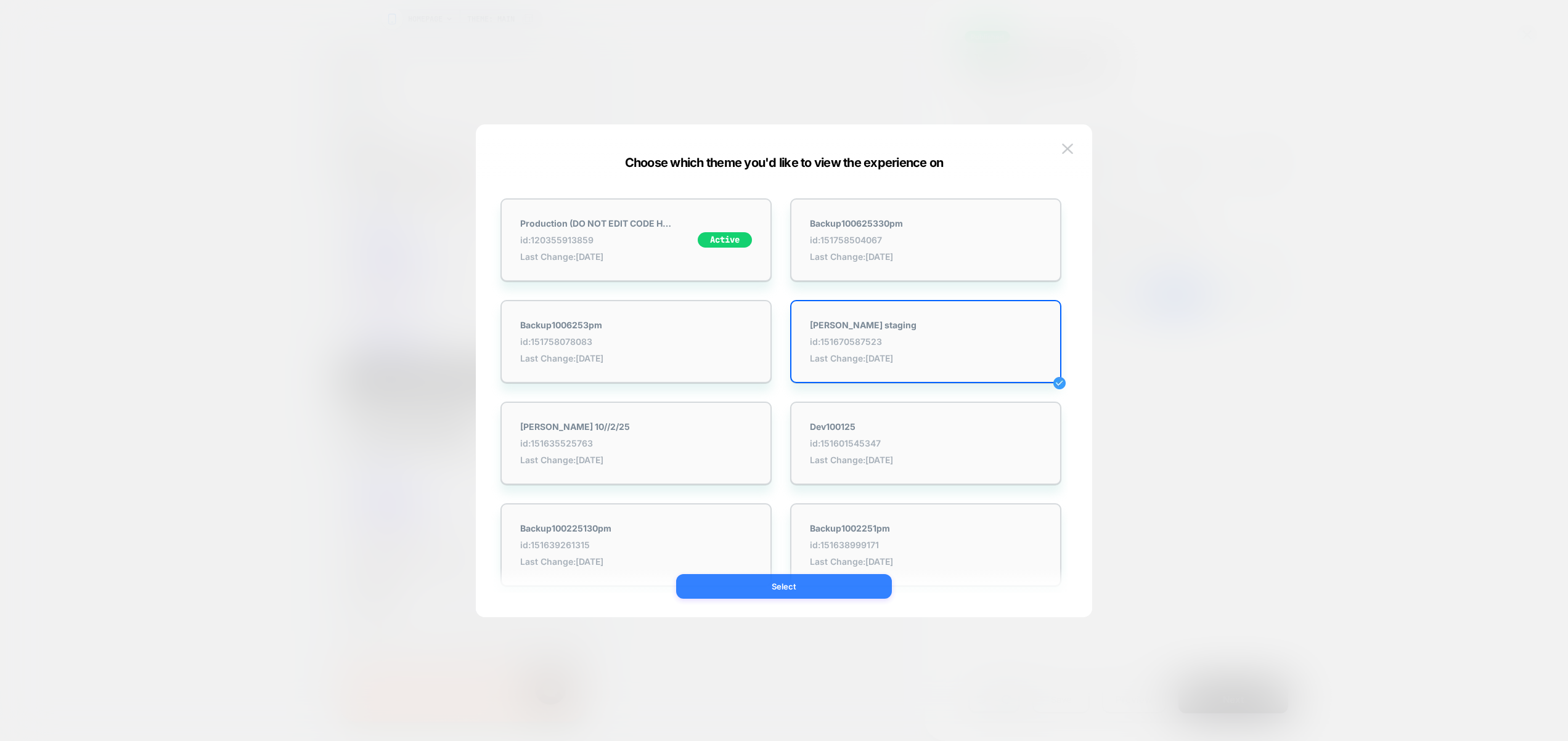
click at [803, 580] on button "Select" at bounding box center [784, 586] width 216 height 25
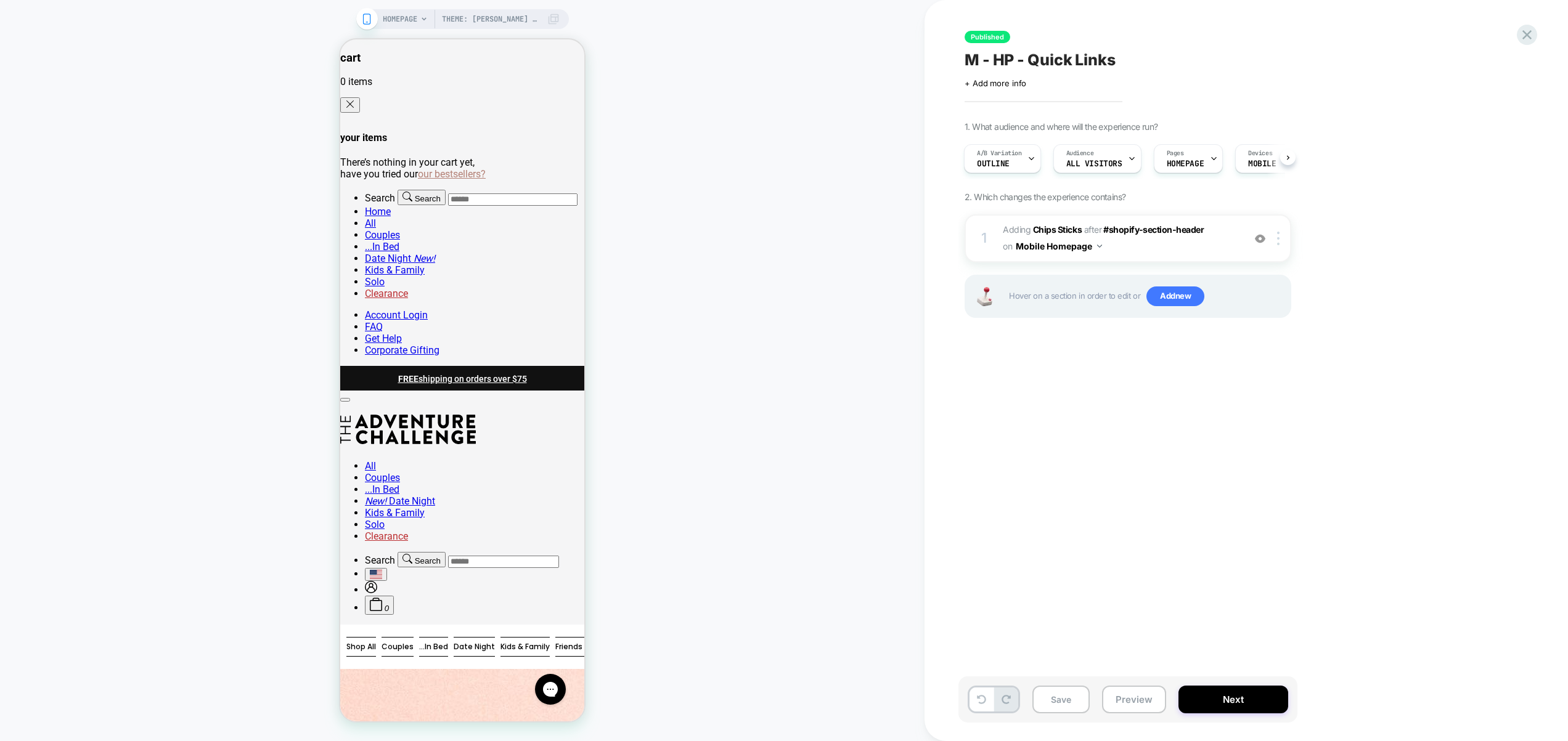
scroll to position [0, 2]
click at [1152, 250] on span "#_loomi_addon_1731969914957 Adding Chips Sticks AFTER #shopify-section-header #…" at bounding box center [1120, 239] width 235 height 33
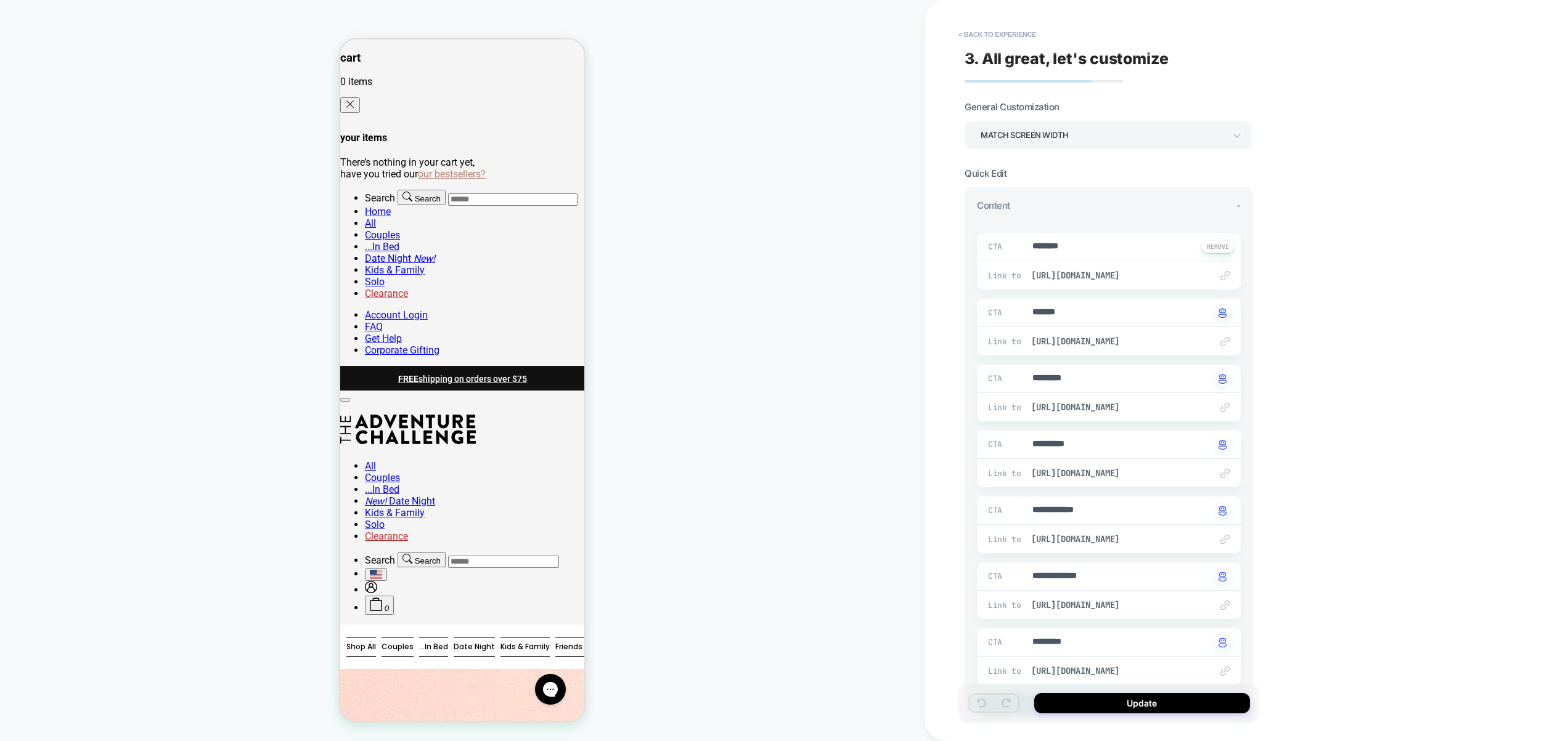
type textarea "*"
click at [995, 30] on button "< Back to experience" at bounding box center [997, 35] width 90 height 20
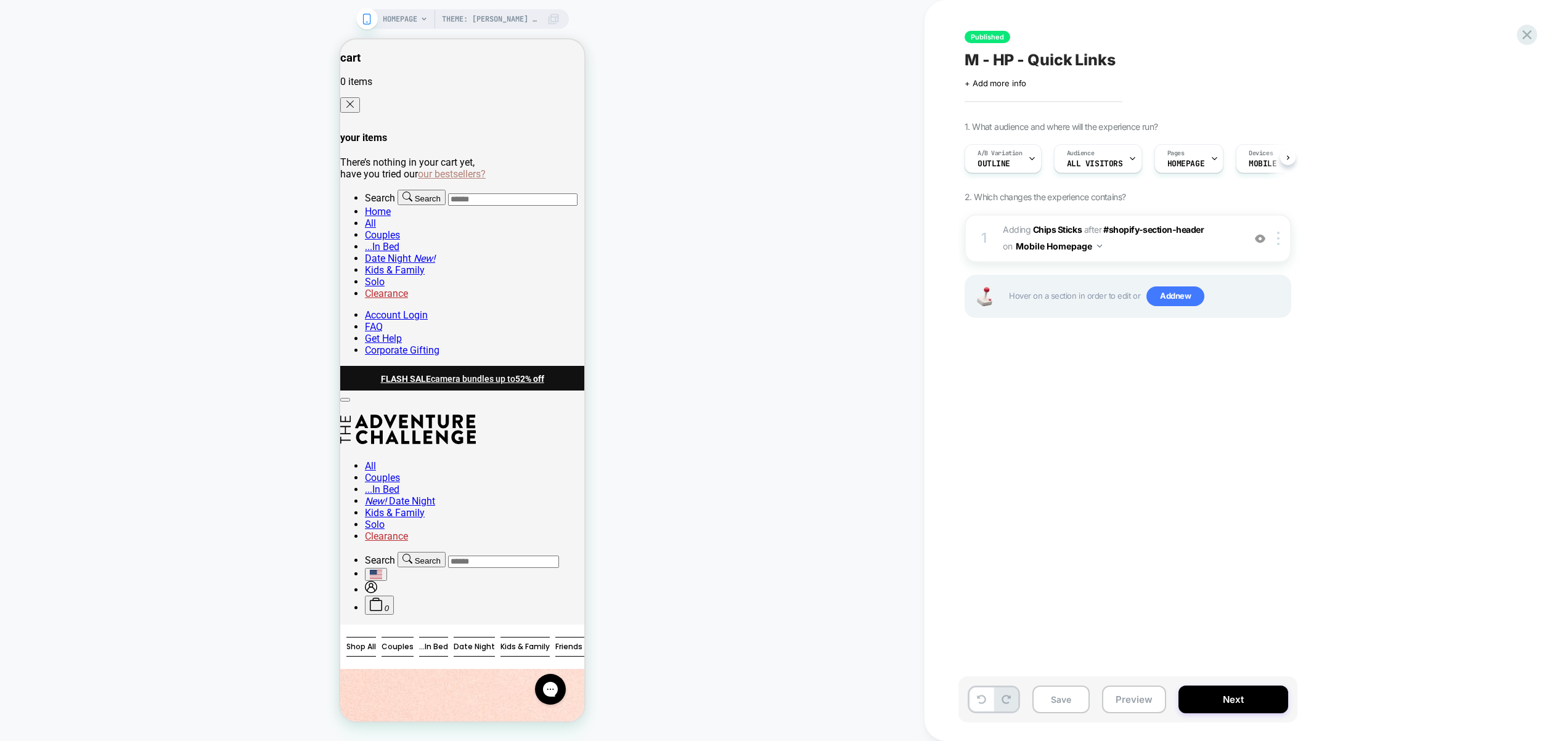
scroll to position [0, 1]
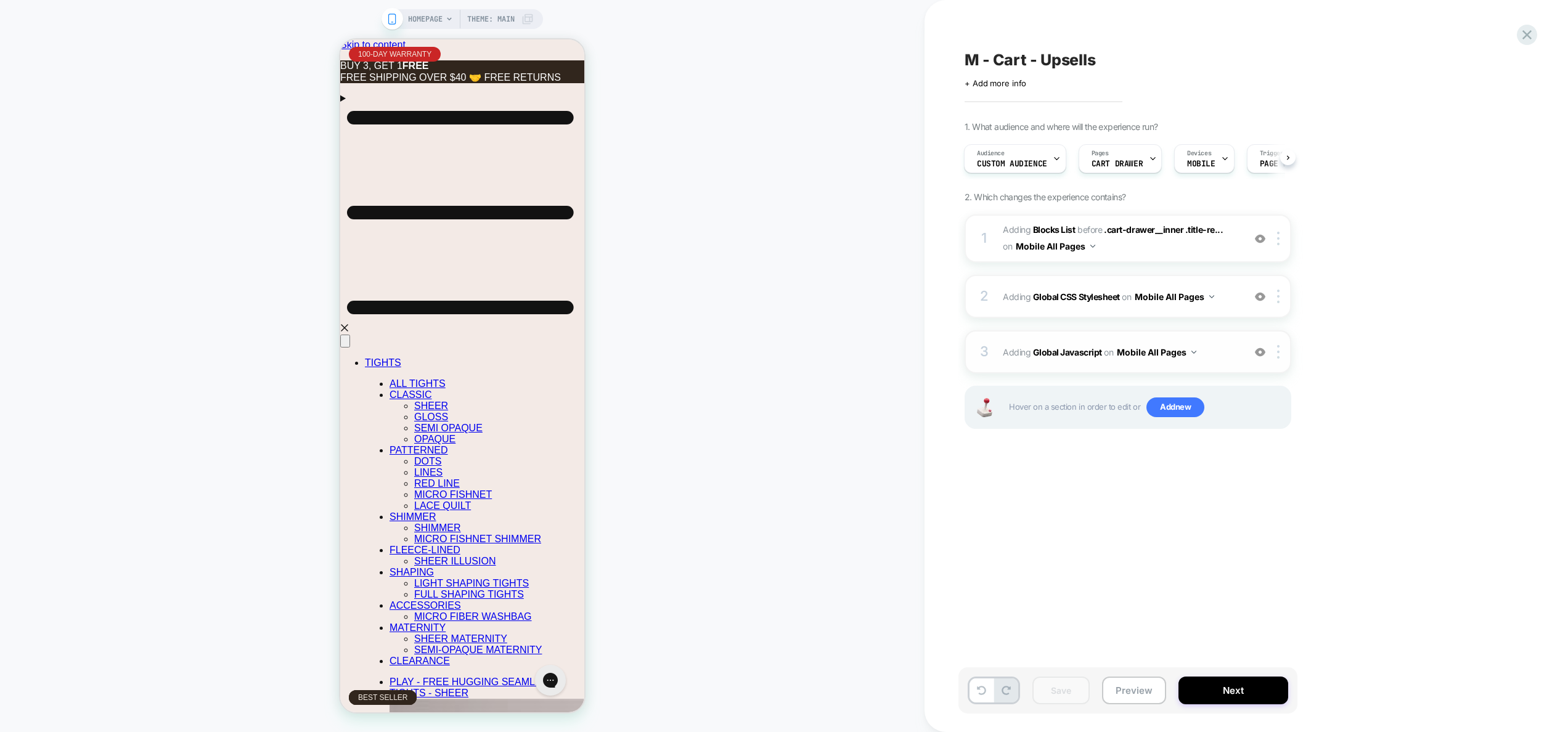
click at [1216, 356] on span "Adding Global Javascript on Mobile All Pages" at bounding box center [1120, 352] width 235 height 18
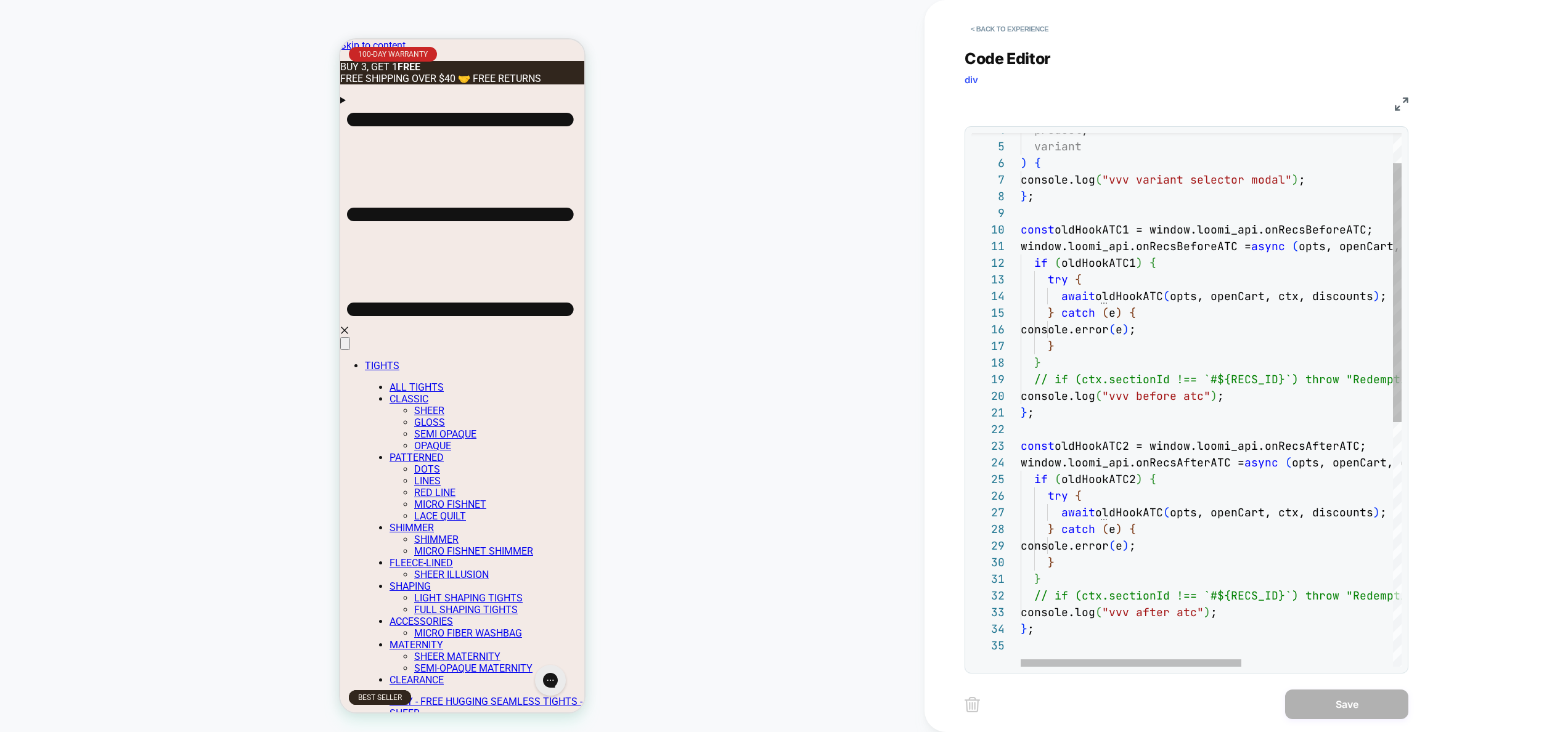
scroll to position [50, 147]
click at [1164, 298] on div "} ; const oldHookATC1 = window.loomi_api.onRecsBeforeATC; window.loomi_api.onRe…" at bounding box center [1341, 621] width 641 height 1100
click at [1175, 515] on div "} ; const oldHookATC1 = window.loomi_api.onRecsBeforeATC; window.loomi_api.onRe…" at bounding box center [1341, 621] width 641 height 1100
click at [1169, 515] on div "} ; const oldHookATC1 = window.loomi_api.onRecsBeforeATC; window.loomi_api.onRe…" at bounding box center [1341, 621] width 641 height 1100
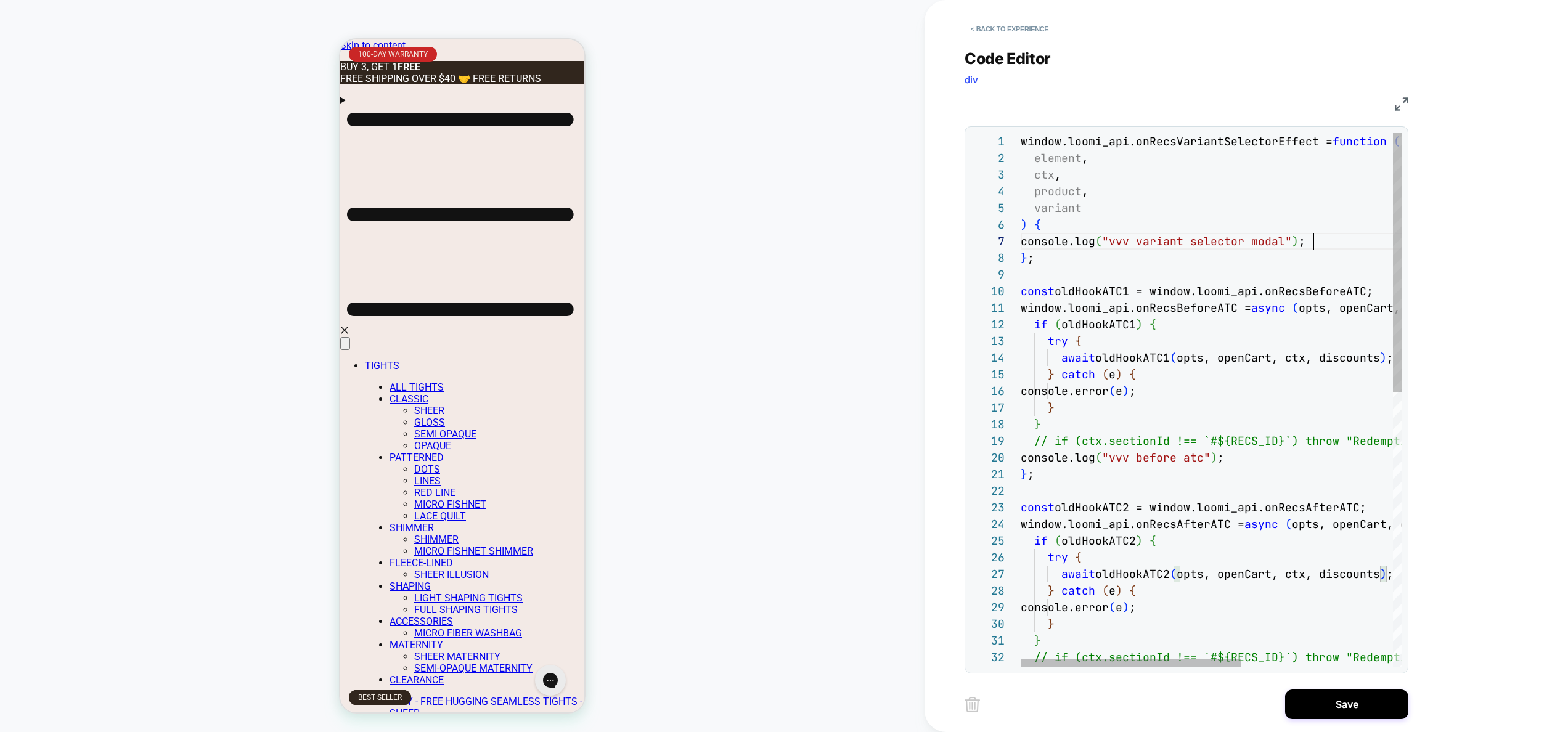
scroll to position [100, 293]
click at [1322, 242] on div "} ; const oldHookATC1 = window.loomi_api.onRecsBeforeATC; window.loomi_api.onRe…" at bounding box center [1341, 683] width 641 height 1100
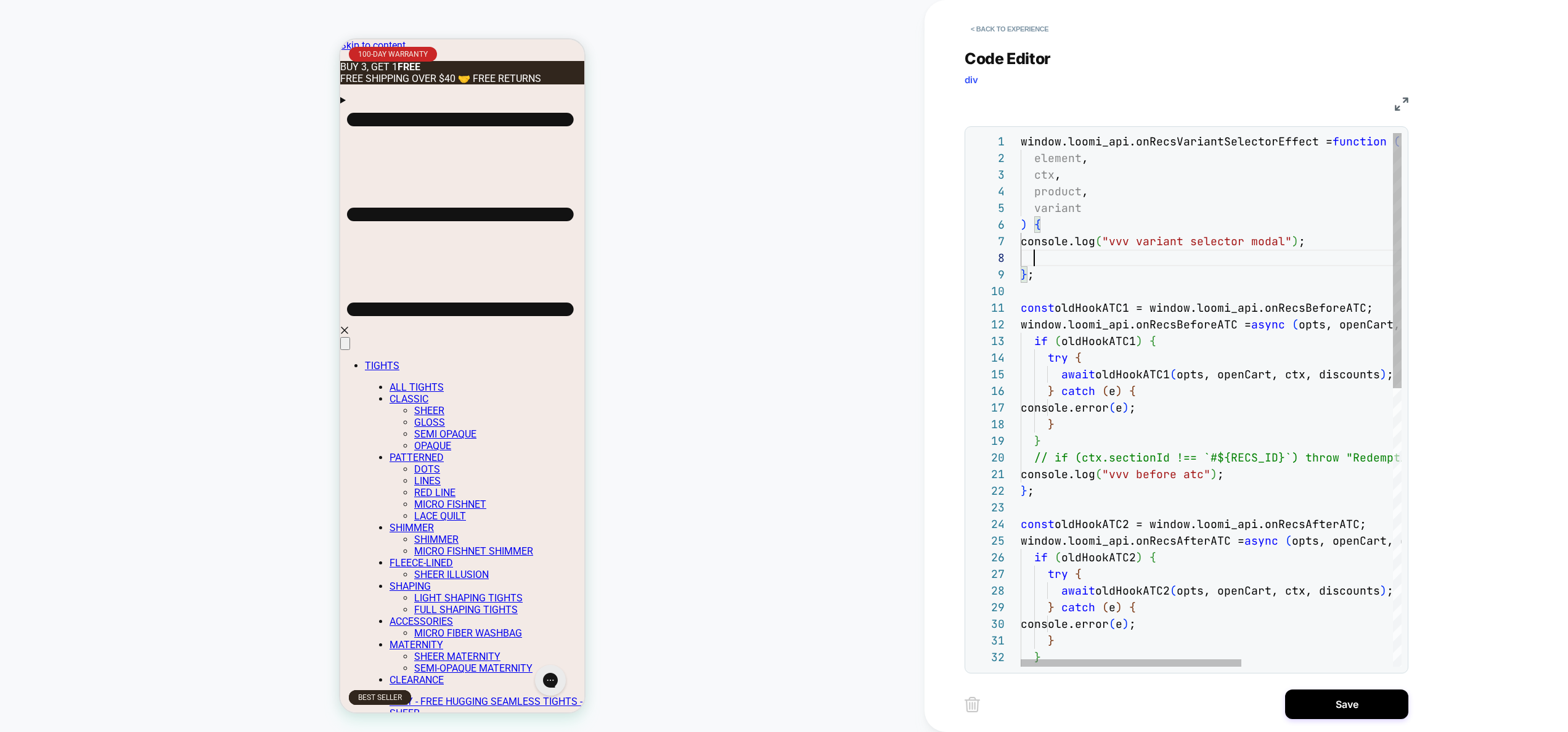
scroll to position [117, 618]
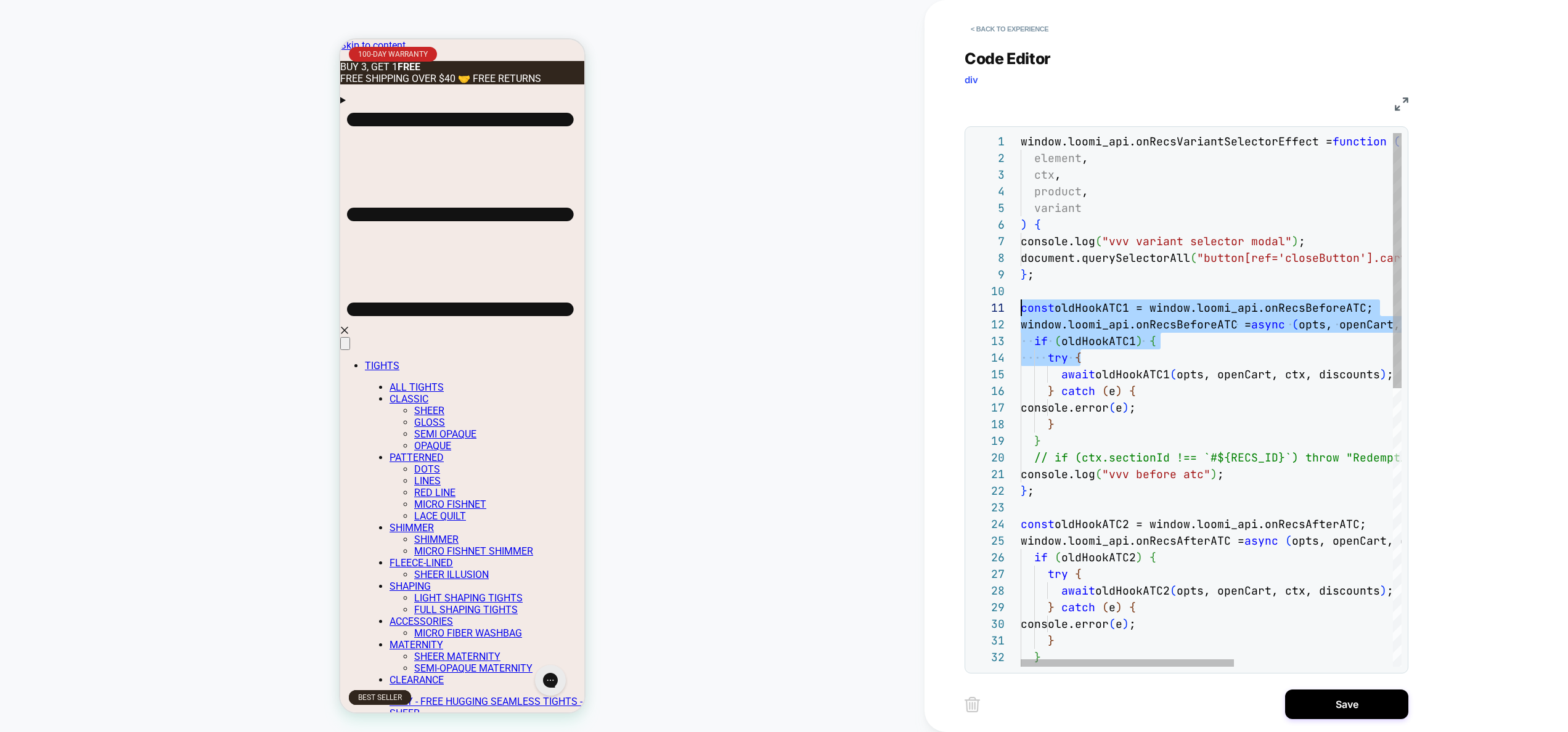
drag, startPoint x: 1058, startPoint y: 318, endPoint x: 1151, endPoint y: 282, distance: 99.7
click at [1020, 302] on div "} ; const oldHookATC1 = window.loomi_api.onRecsBeforeATC; window.loomi_api.onRe…" at bounding box center [1351, 691] width 663 height 1116
click at [1216, 281] on div "} ; const oldHookATC1 = window.loomi_api.onRecsBeforeATC; window.loomi_api.onRe…" at bounding box center [1351, 691] width 663 height 1116
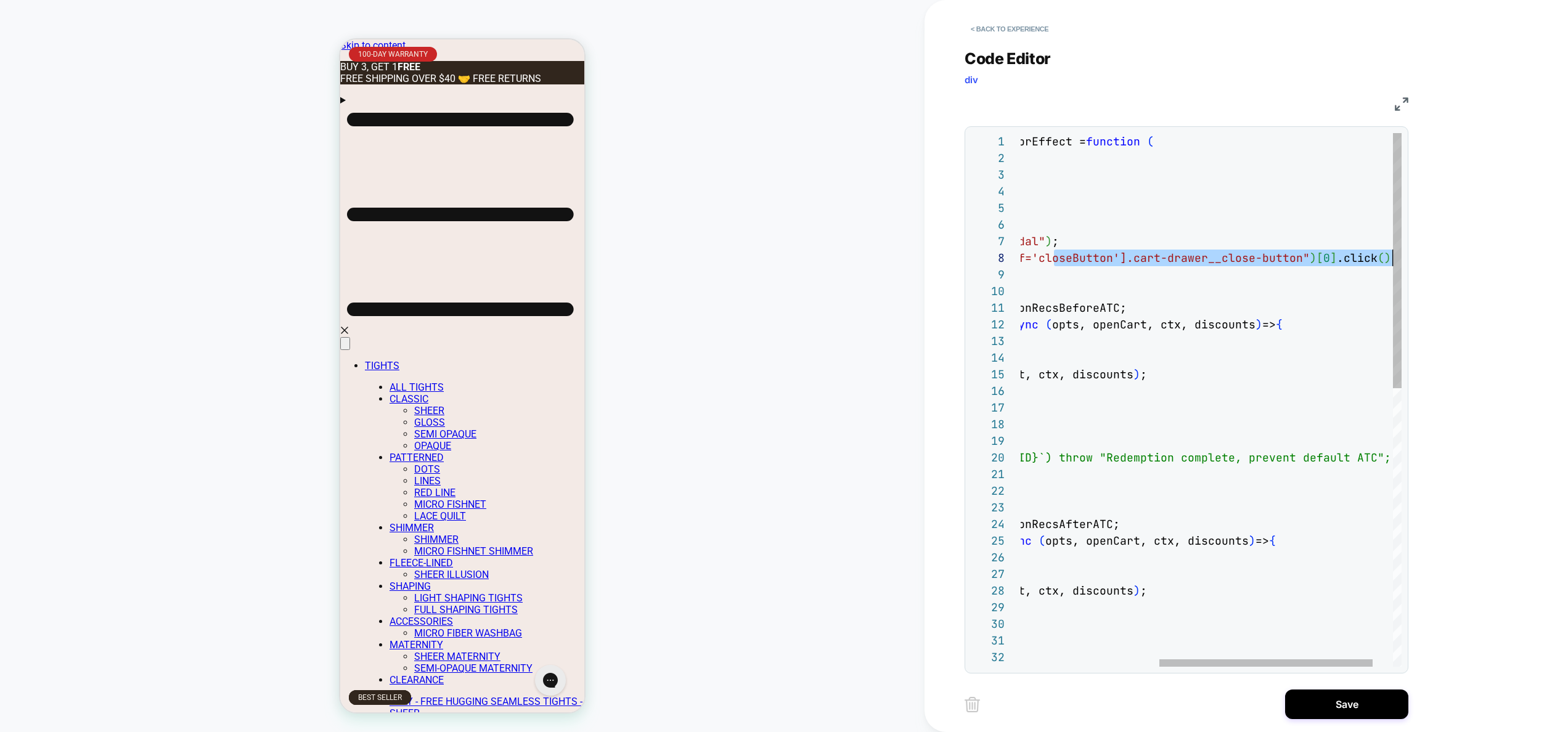
drag, startPoint x: 1297, startPoint y: 252, endPoint x: 1469, endPoint y: 252, distance: 172.0
click at [1437, 252] on div "} ; const oldHookATC1 = window.loomi_api.onRecsBeforeATC; window.loomi_api.onRe…" at bounding box center [1105, 691] width 663 height 1116
click at [1330, 262] on div "} ; const oldHookATC1 = window.loomi_api.onRecsBeforeATC; window.loomi_api.onRe…" at bounding box center [1105, 691] width 663 height 1116
click at [1329, 259] on span "document.querySelectorAll ( "button[ref='closeButton'].cart-drawer__close-butt …" at bounding box center [1082, 258] width 617 height 14
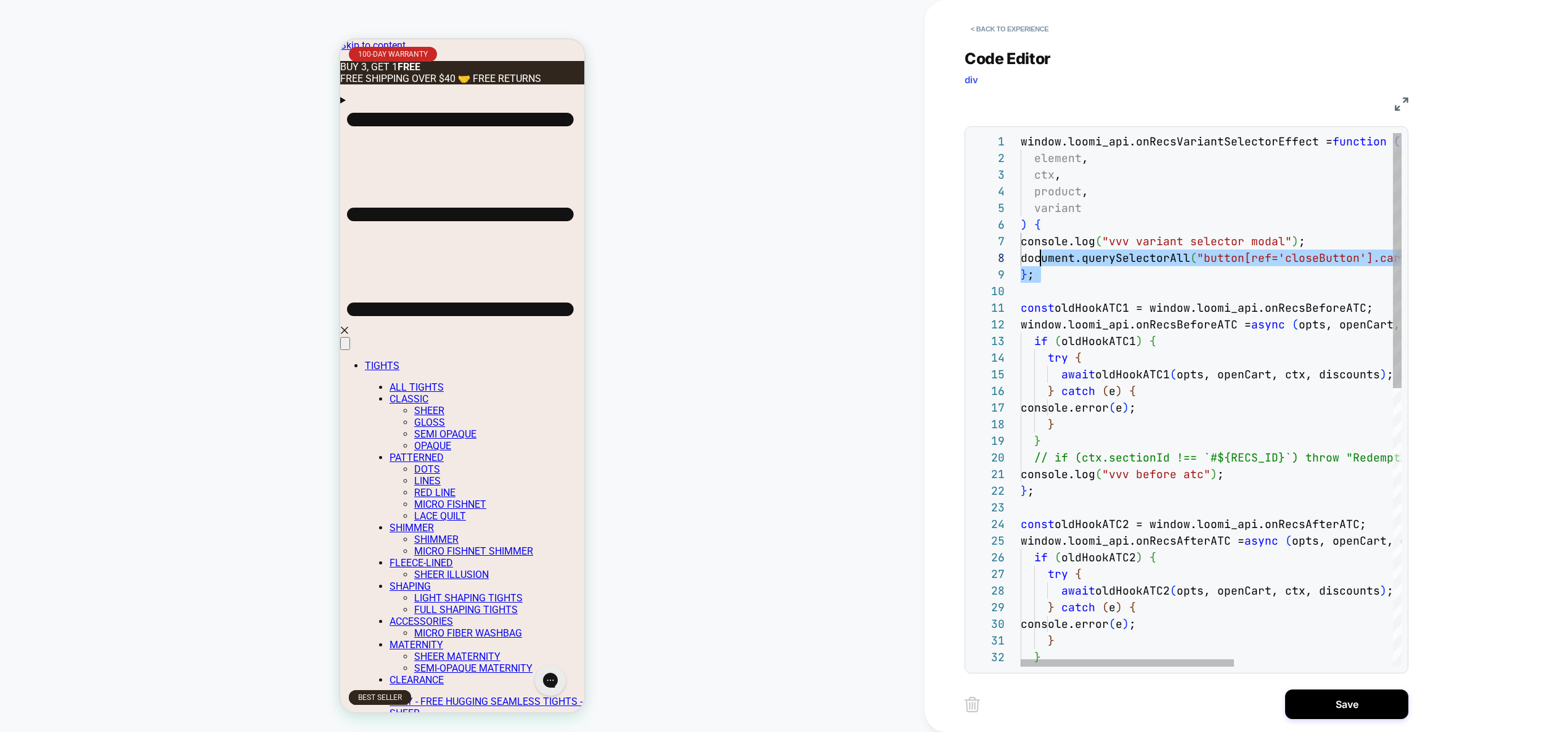
scroll to position [83, 0]
drag, startPoint x: 1194, startPoint y: 292, endPoint x: 885, endPoint y: 233, distance: 314.6
click at [1020, 228] on div "} ; const oldHookATC1 = window.loomi_api.onRecsBeforeATC; window.loomi_api.onRe…" at bounding box center [1351, 691] width 663 height 1116
click at [1181, 245] on div "} ; const oldHookATC1 = window.loomi_api.onRecsBeforeATC; window.loomi_api.onRe…" at bounding box center [1351, 691] width 663 height 1116
click at [1203, 258] on div "} ; const oldHookATC1 = window.loomi_api.onRecsBeforeATC; window.loomi_api.onRe…" at bounding box center [1351, 691] width 663 height 1116
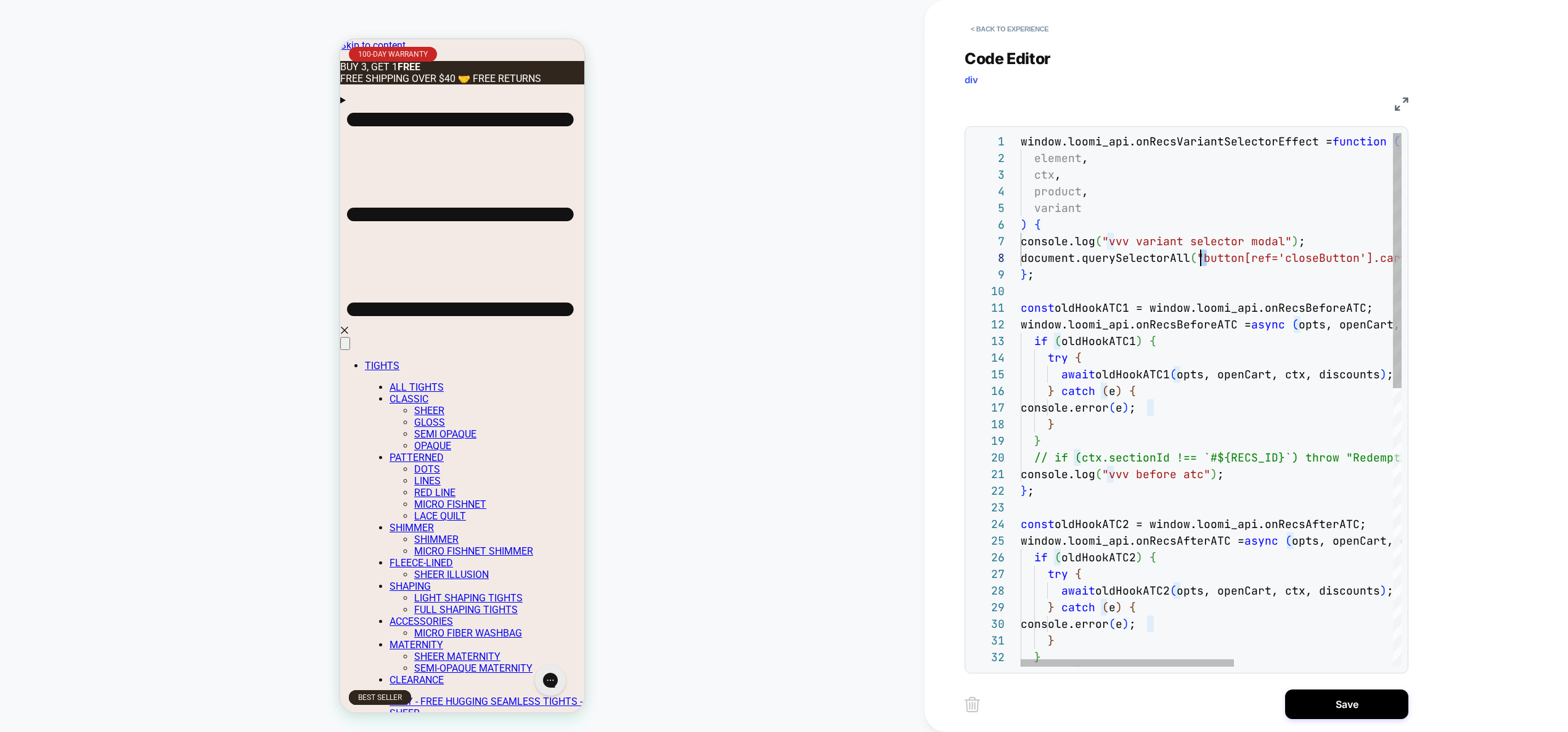
click at [1202, 258] on div "} ; const oldHookATC1 = window.loomi_api.onRecsBeforeATC; window.loomi_api.onRe…" at bounding box center [1351, 691] width 663 height 1116
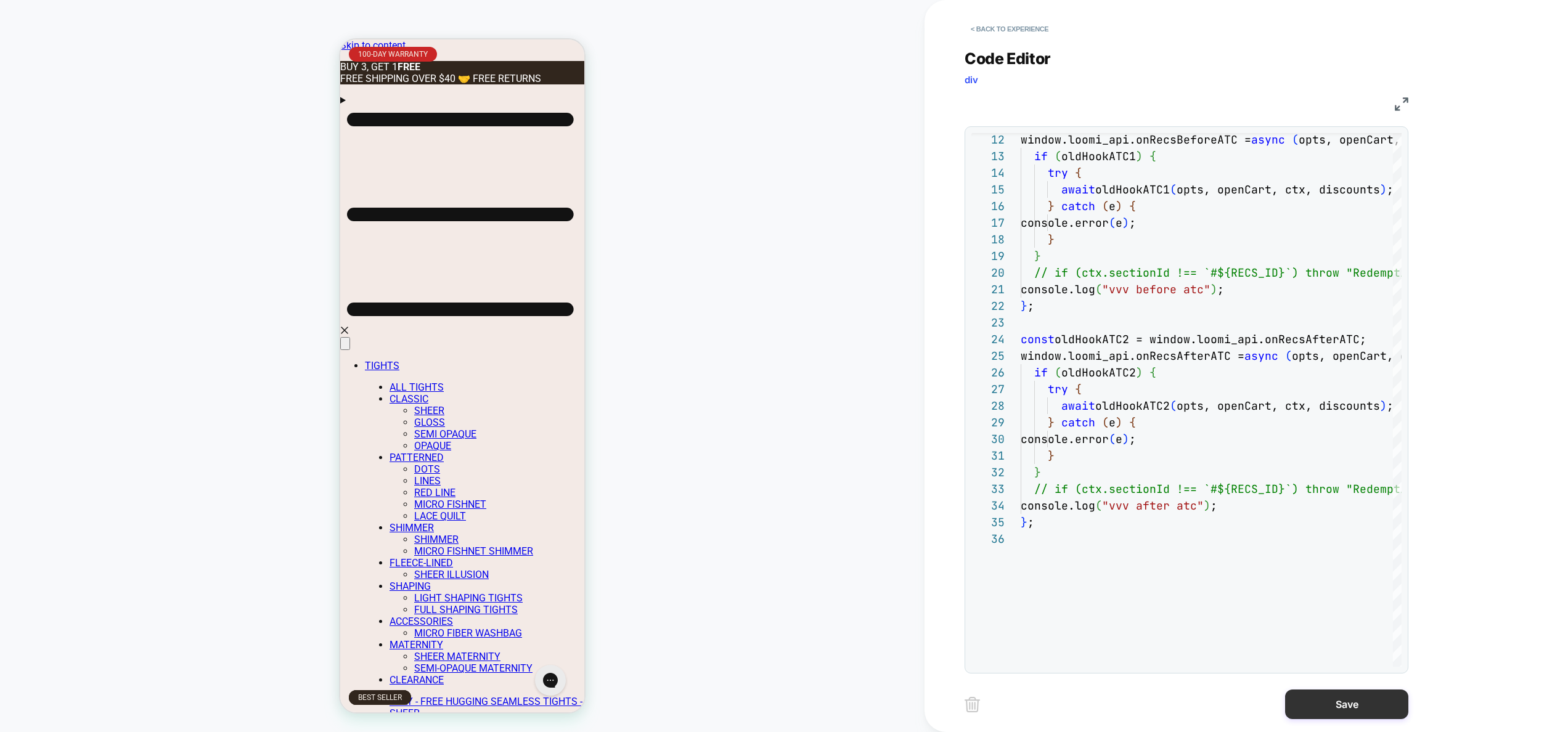
type textarea "**********"
click at [1355, 710] on button "Save" at bounding box center [1346, 704] width 124 height 30
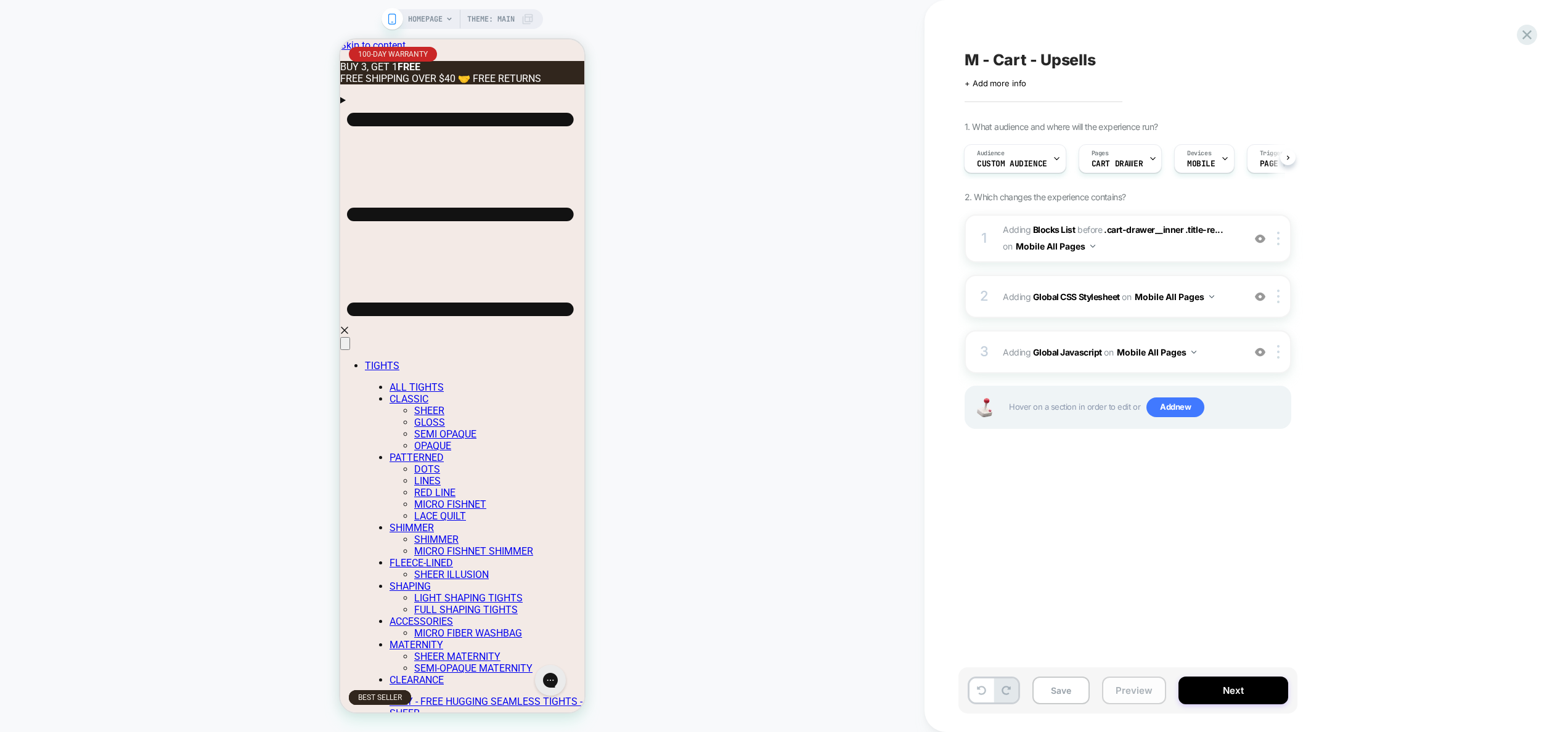
scroll to position [0, 640]
drag, startPoint x: 1147, startPoint y: 687, endPoint x: 1144, endPoint y: 682, distance: 5.8
click at [1147, 688] on button "Preview" at bounding box center [1134, 690] width 64 height 28
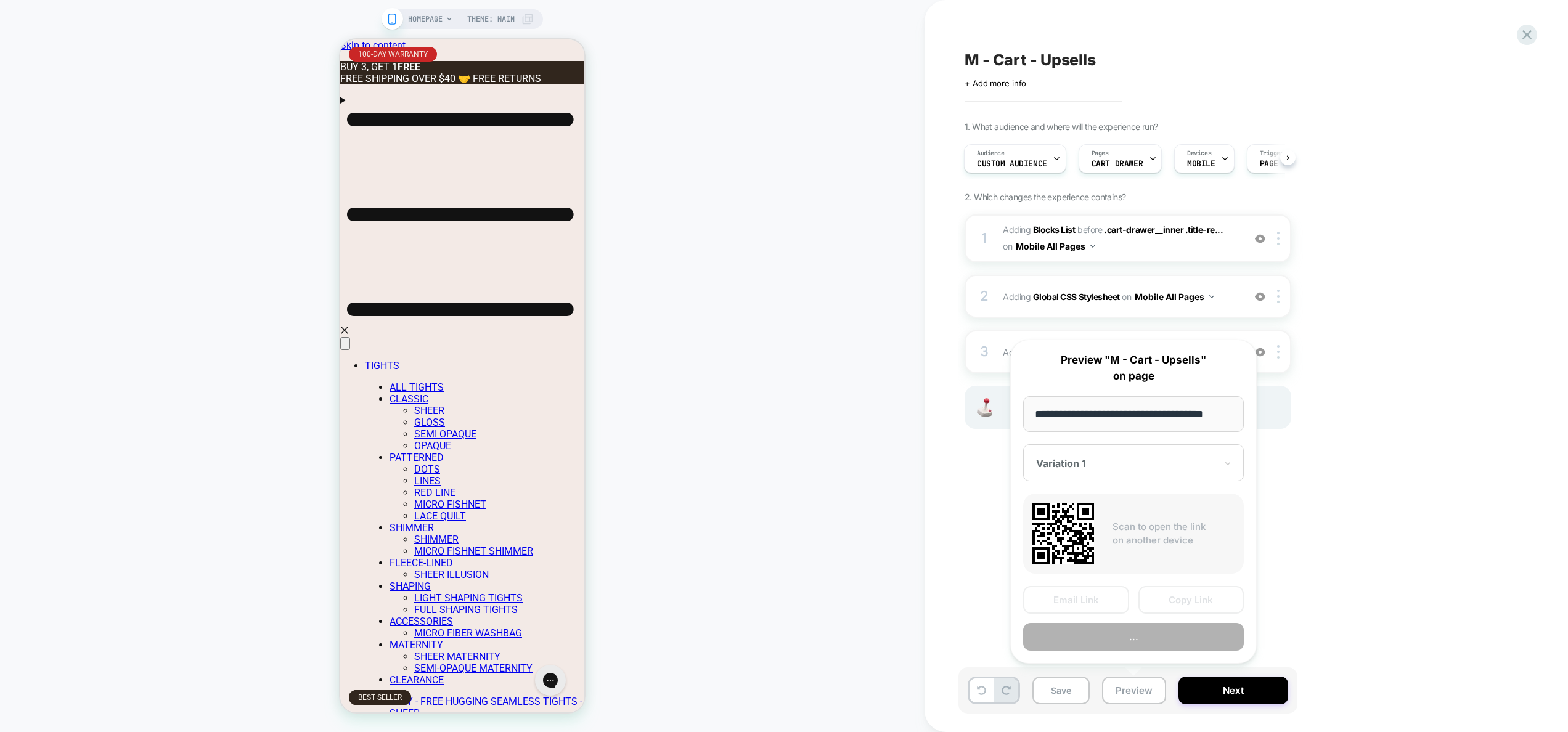
scroll to position [0, 0]
click at [1131, 641] on button "Preview" at bounding box center [1133, 637] width 221 height 28
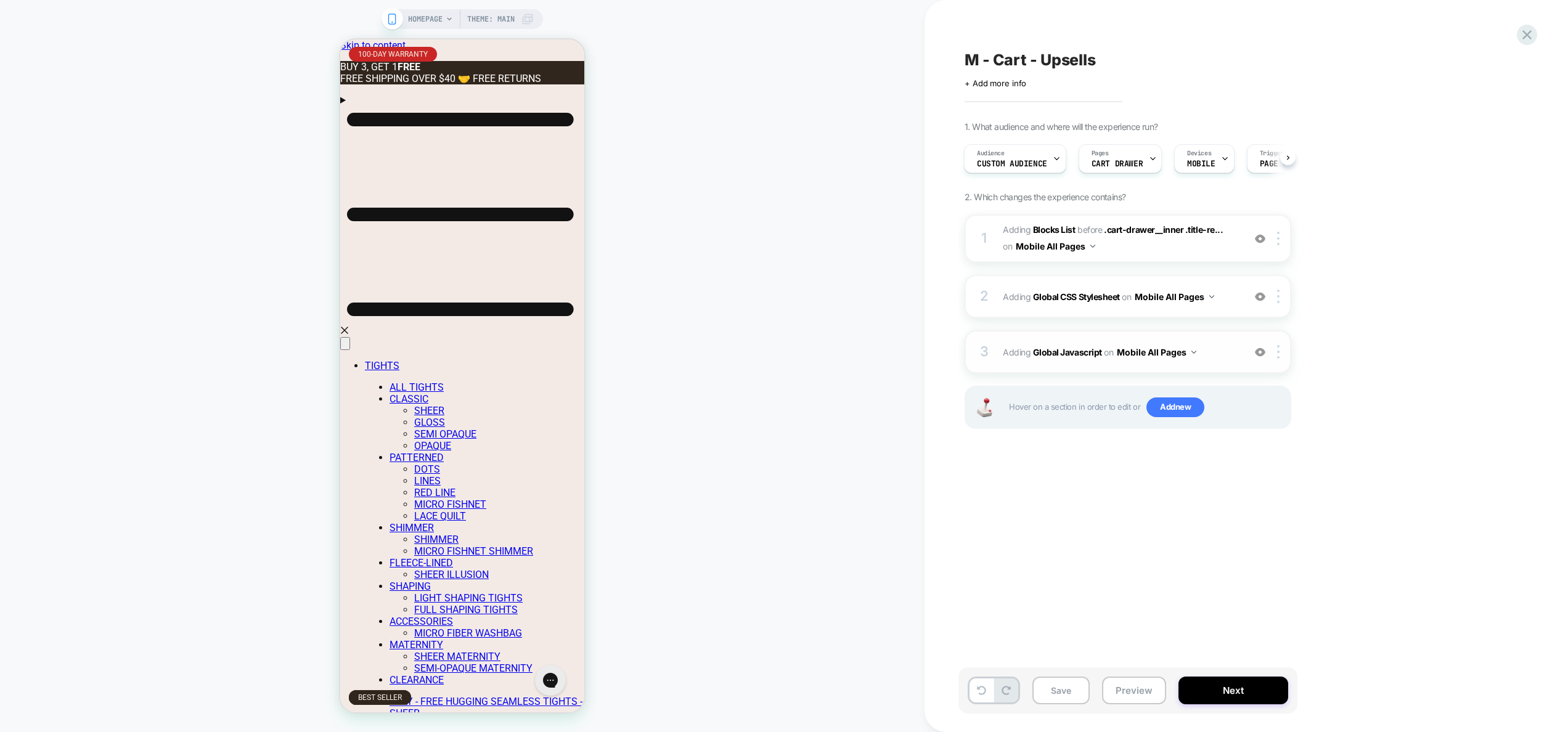
click at [1227, 352] on span "Adding Global Javascript on Mobile All Pages" at bounding box center [1120, 352] width 235 height 18
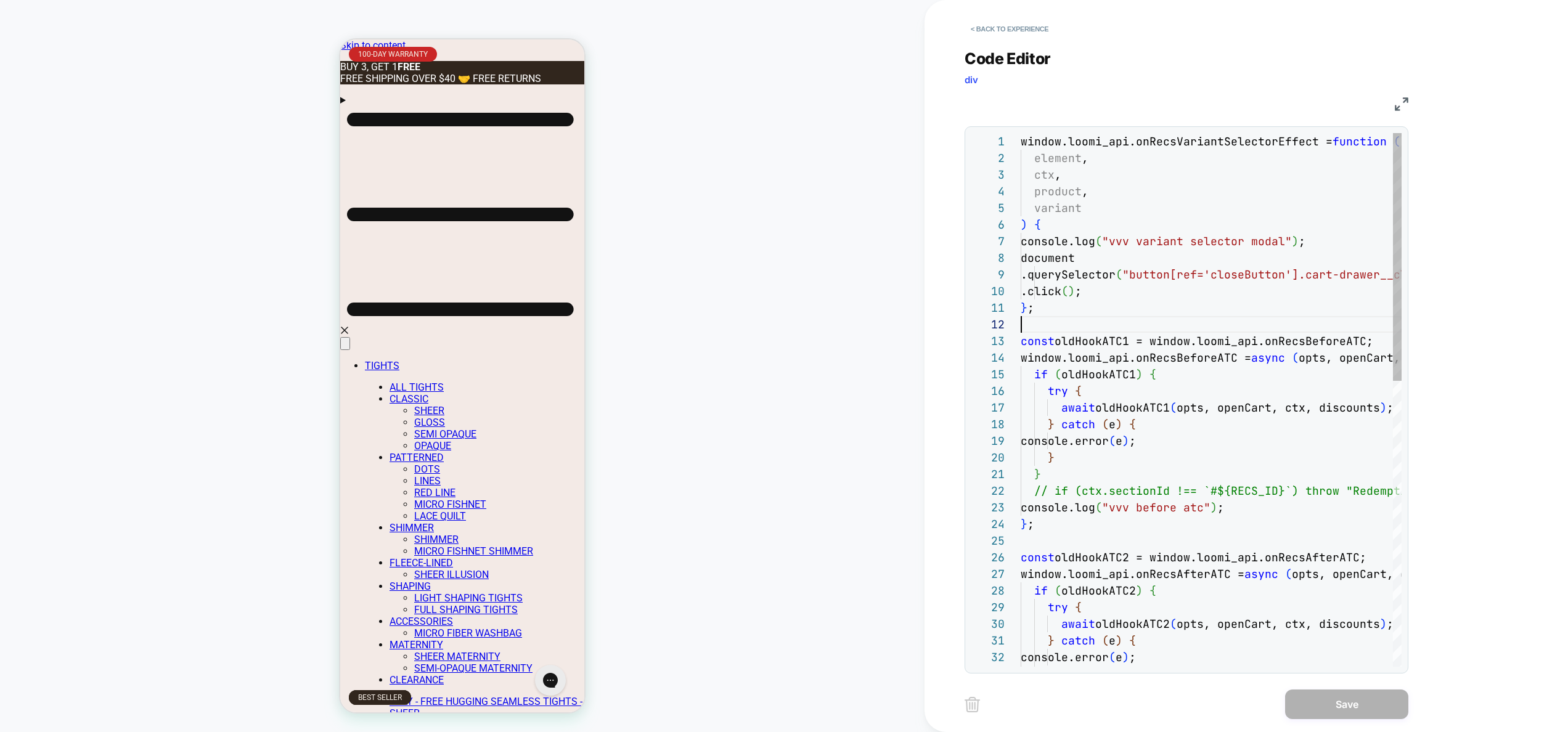
click at [1225, 320] on div "window.loomi_api.onRecsVariantSelectorEffect = function ( element , ctx , produ…" at bounding box center [1210, 708] width 380 height 1149
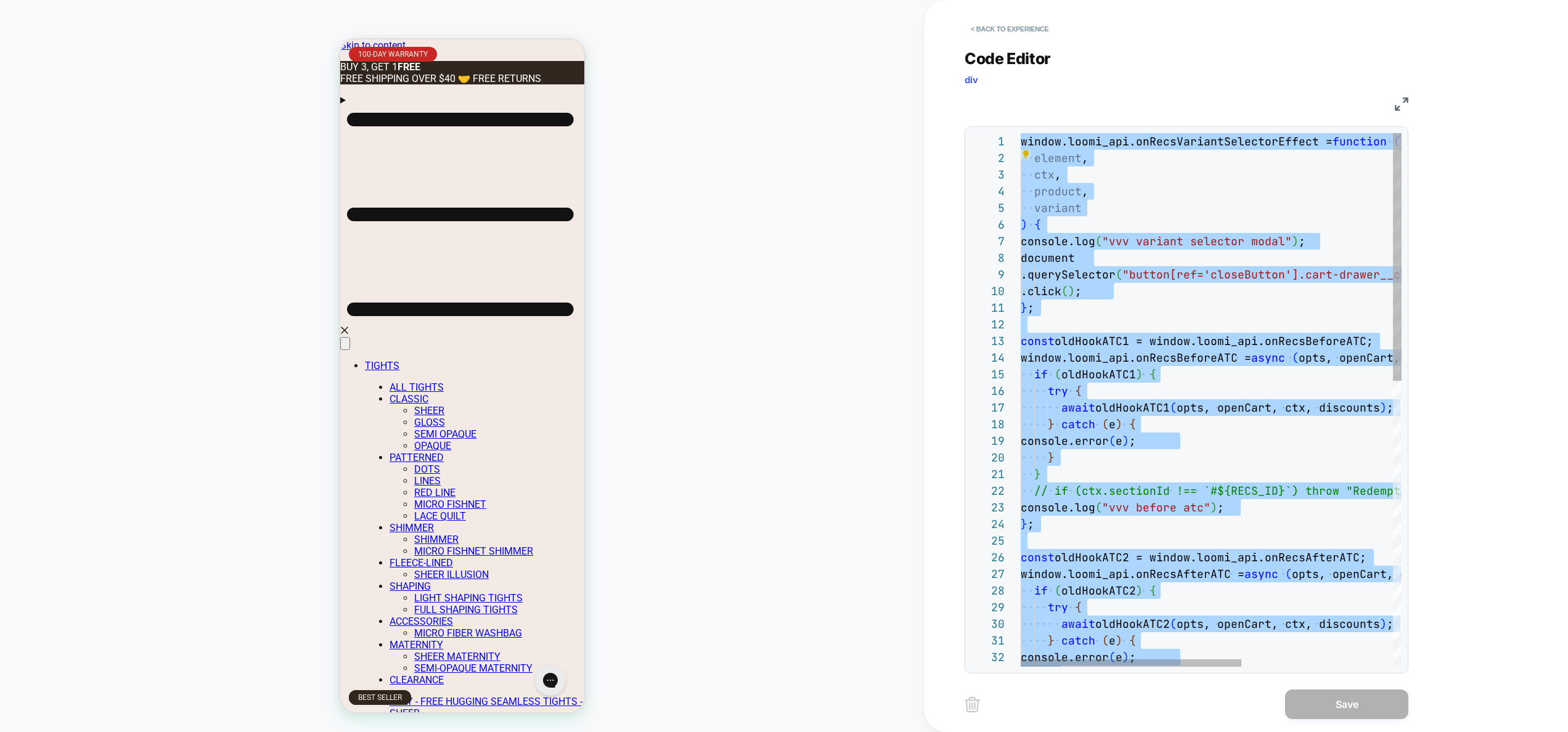
scroll to position [33, 213]
click at [1237, 512] on div "window.loomi_api.onRecsVariantSelectorEffect = function ( element , ctx , produ…" at bounding box center [1341, 708] width 641 height 1149
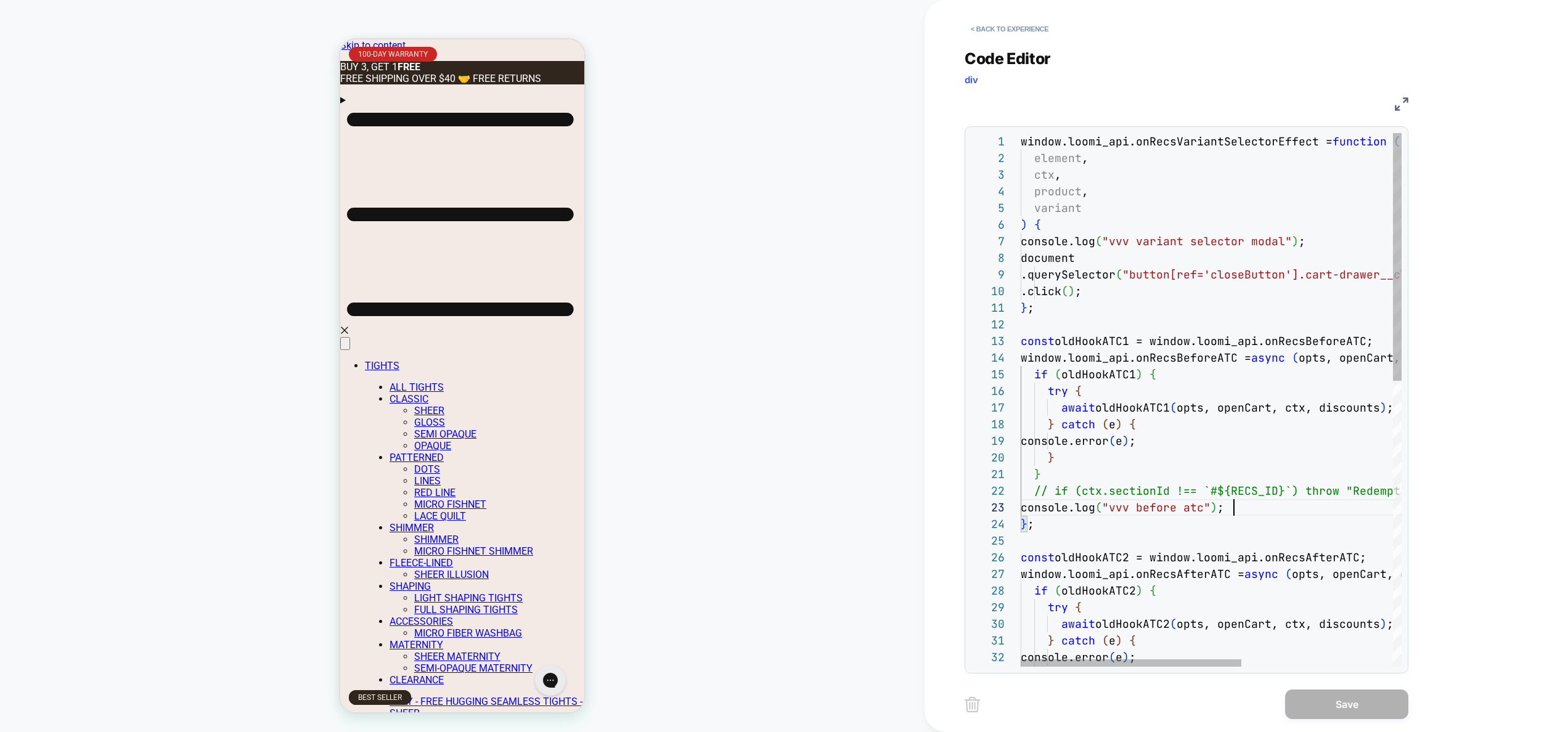
click at [1278, 490] on div "window.loomi_api.onRecsVariantSelectorEffect = function ( element , ctx , produ…" at bounding box center [1341, 708] width 641 height 1149
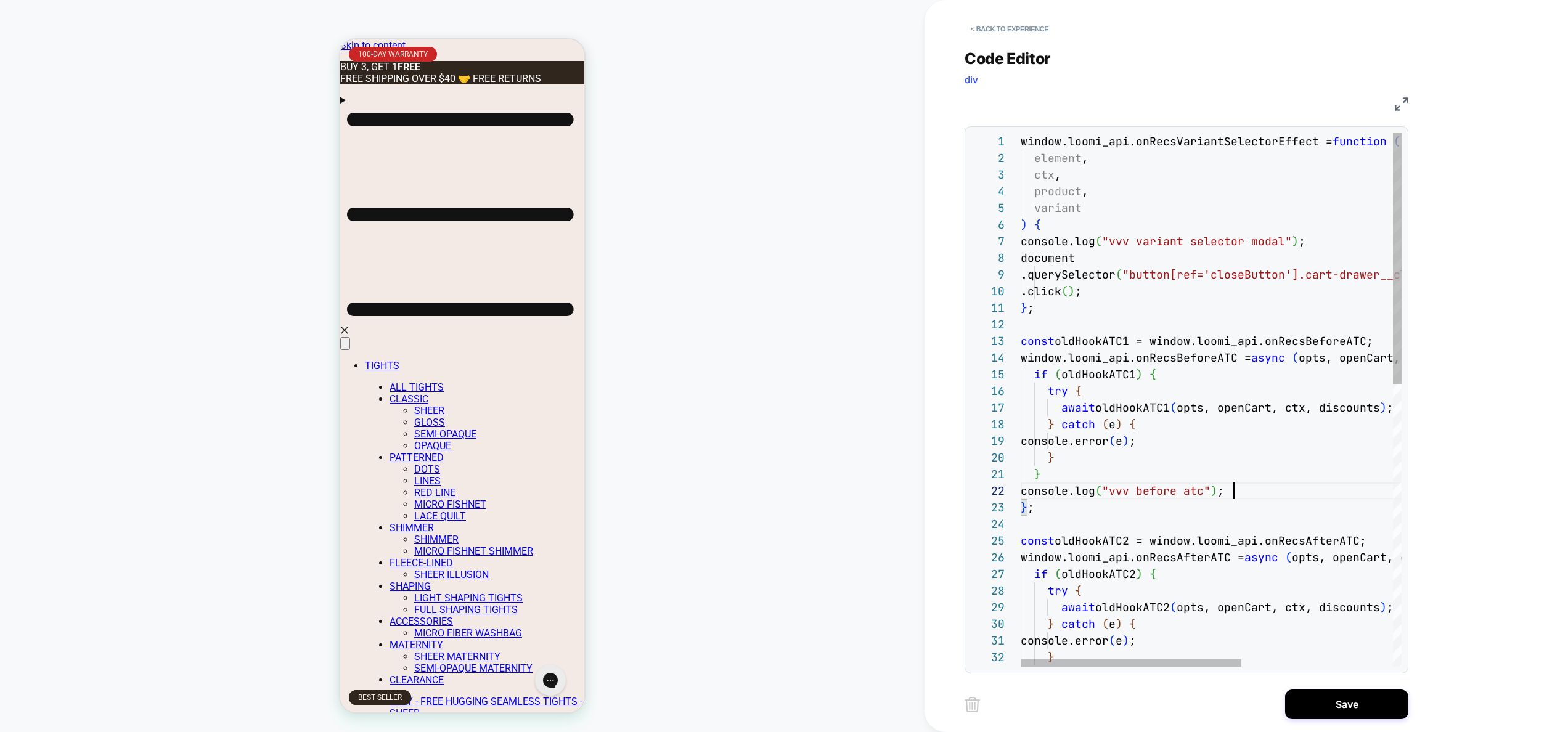
scroll to position [17, 213]
click at [1232, 494] on div "window.loomi_api.onRecsVariantSelectorEffect = function ( element , ctx , produ…" at bounding box center [1341, 699] width 641 height 1132
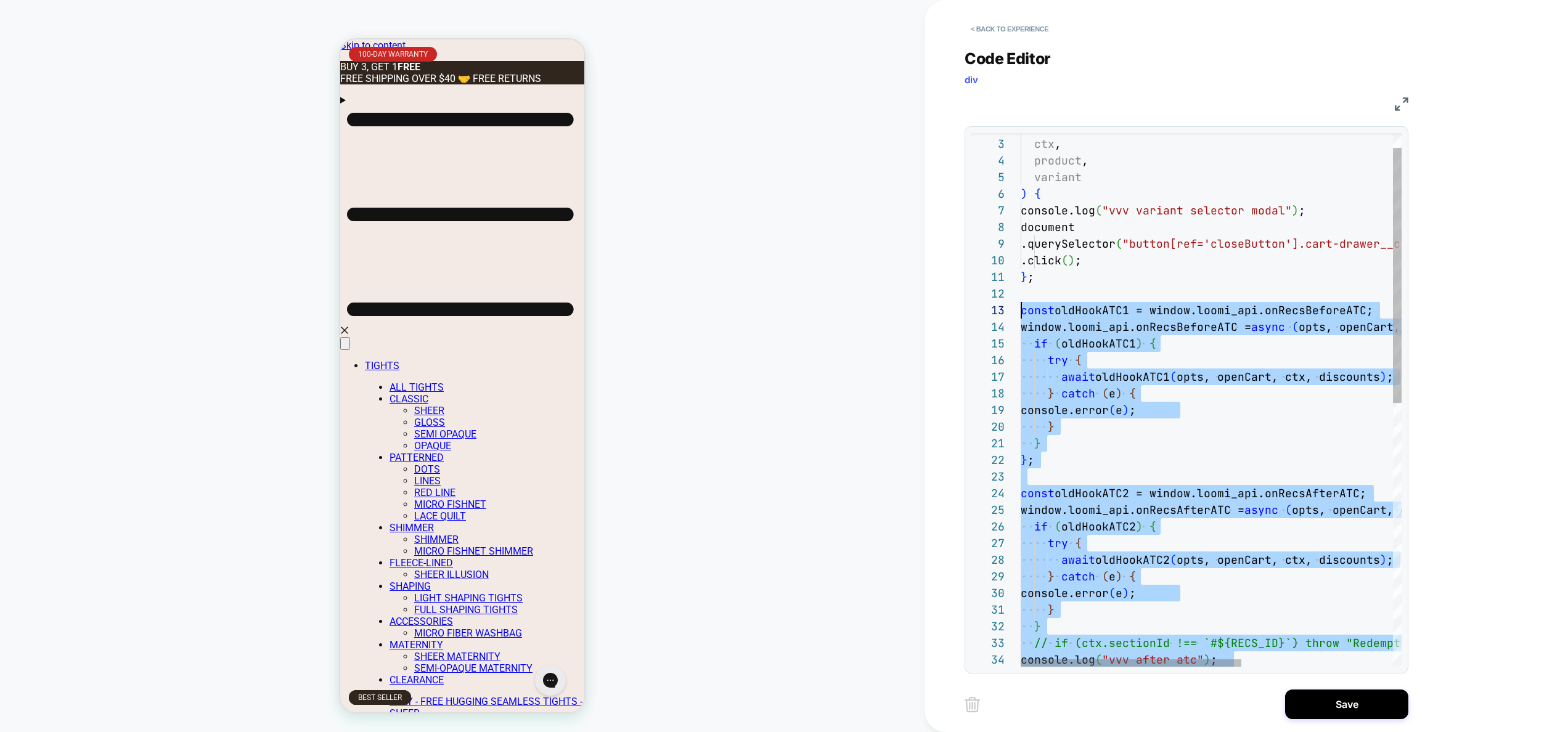
scroll to position [33, 0]
drag, startPoint x: 1175, startPoint y: 477, endPoint x: 951, endPoint y: 309, distance: 280.0
click at [1020, 309] on div "console.error ( e ) ; } } } ; const oldHookATC2 = window.loomi_api.onRecsAfterA…" at bounding box center [1341, 660] width 641 height 1116
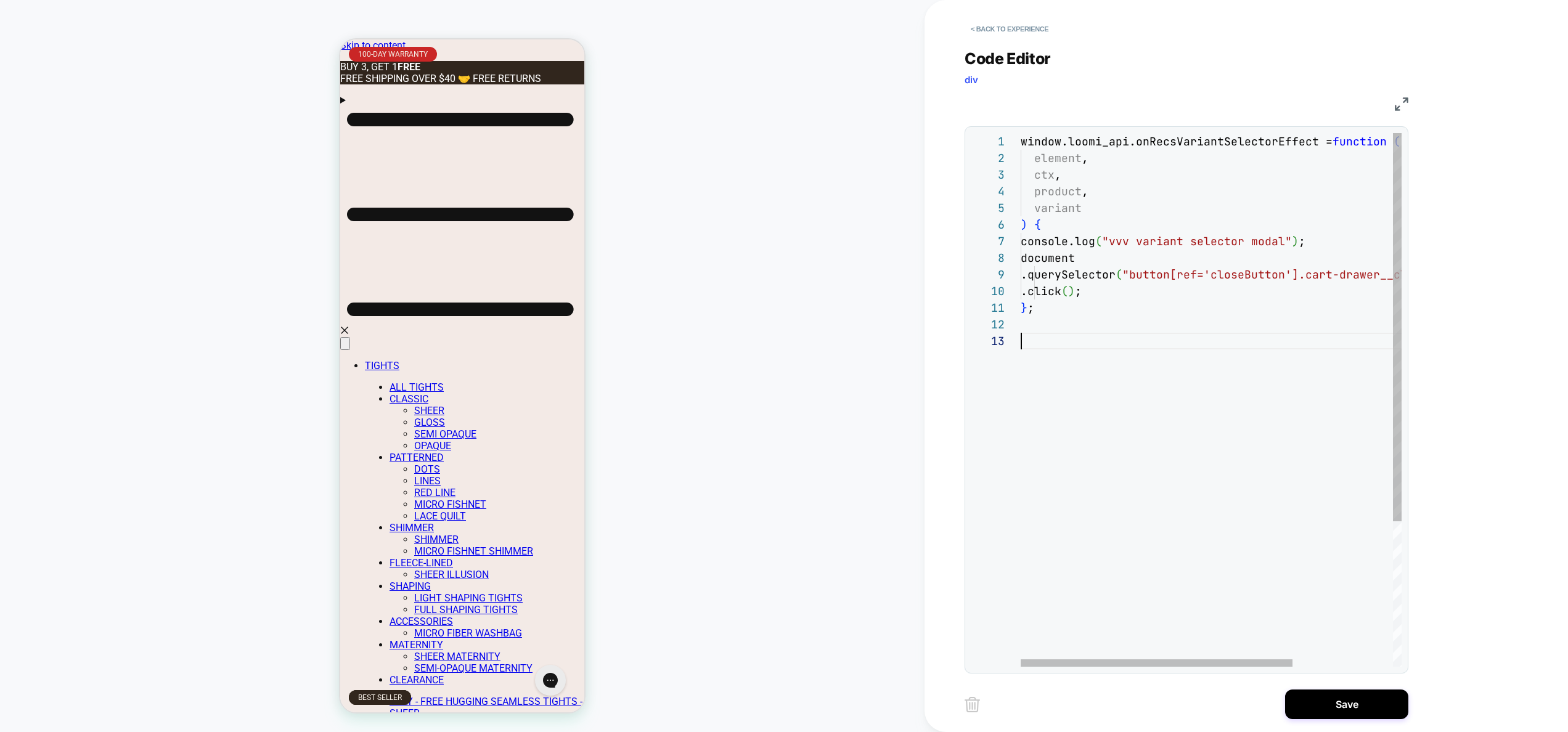
click at [1288, 242] on div "document .querySelector ( "button[ref='closeButton'].cart-drawer__close-butt on…" at bounding box center [1280, 500] width 521 height 734
type textarea "**********"
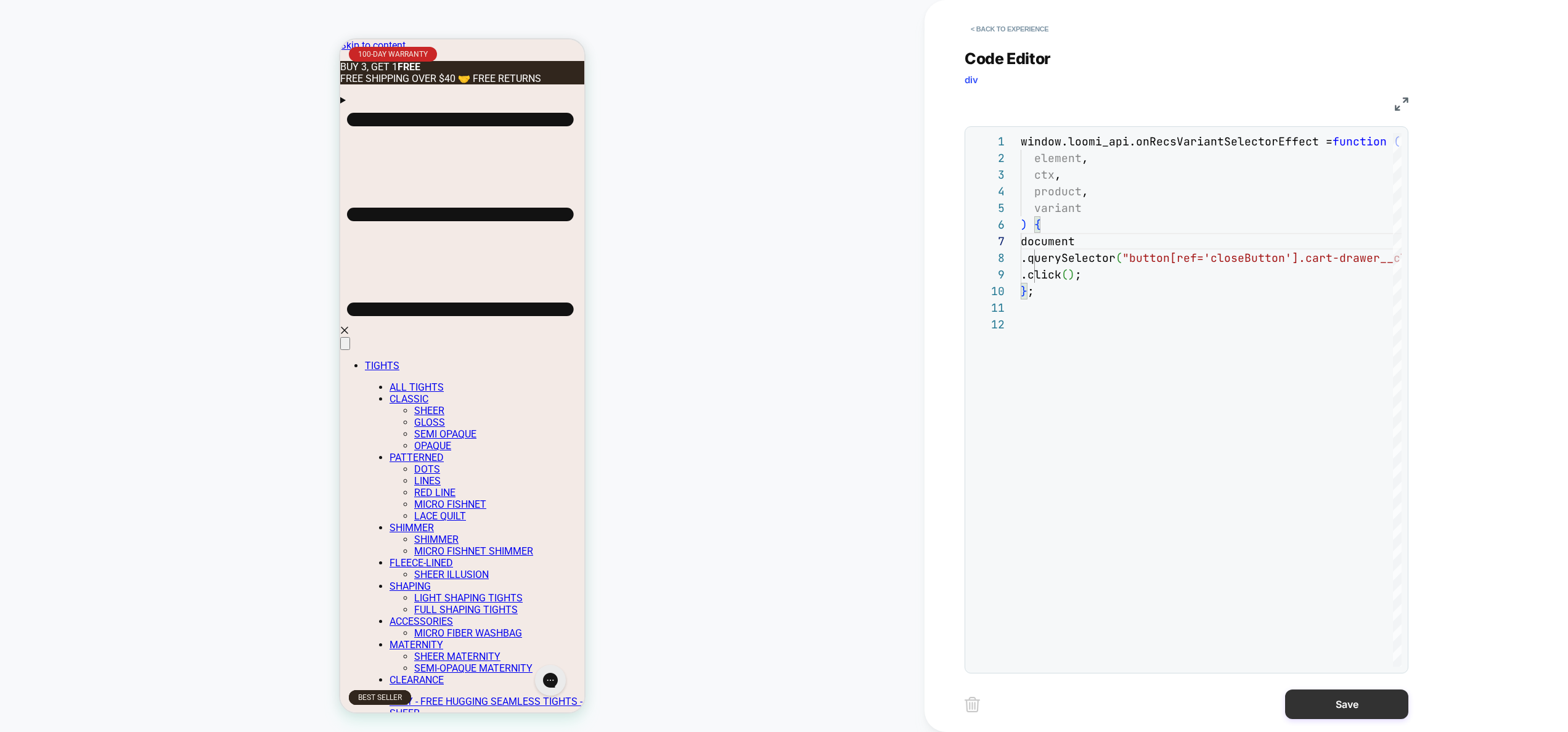
click at [1344, 703] on button "Save" at bounding box center [1346, 704] width 124 height 30
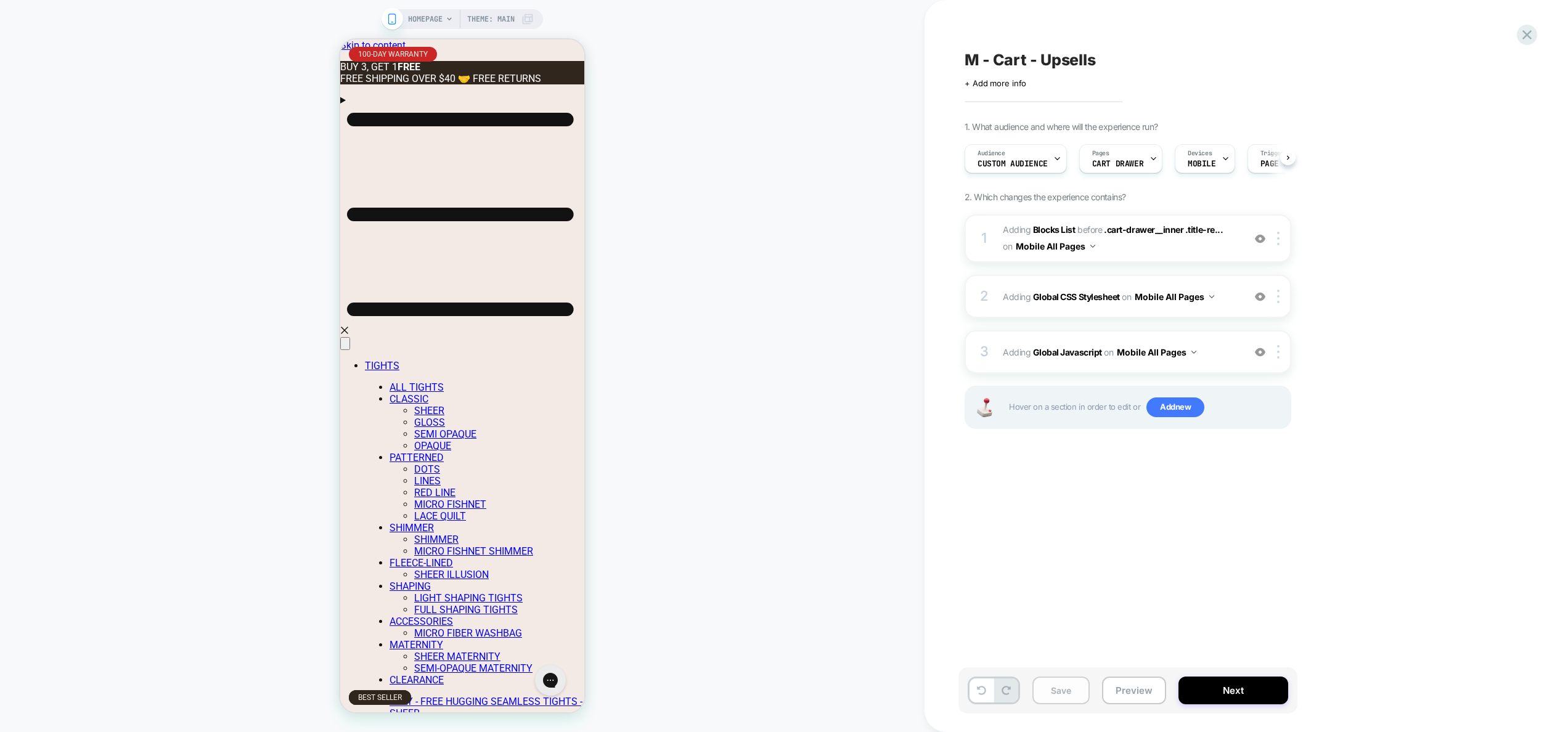
scroll to position [0, 1]
click at [1076, 696] on button "Save" at bounding box center [1061, 690] width 58 height 28
click at [1152, 690] on button "Preview" at bounding box center [1134, 690] width 64 height 28
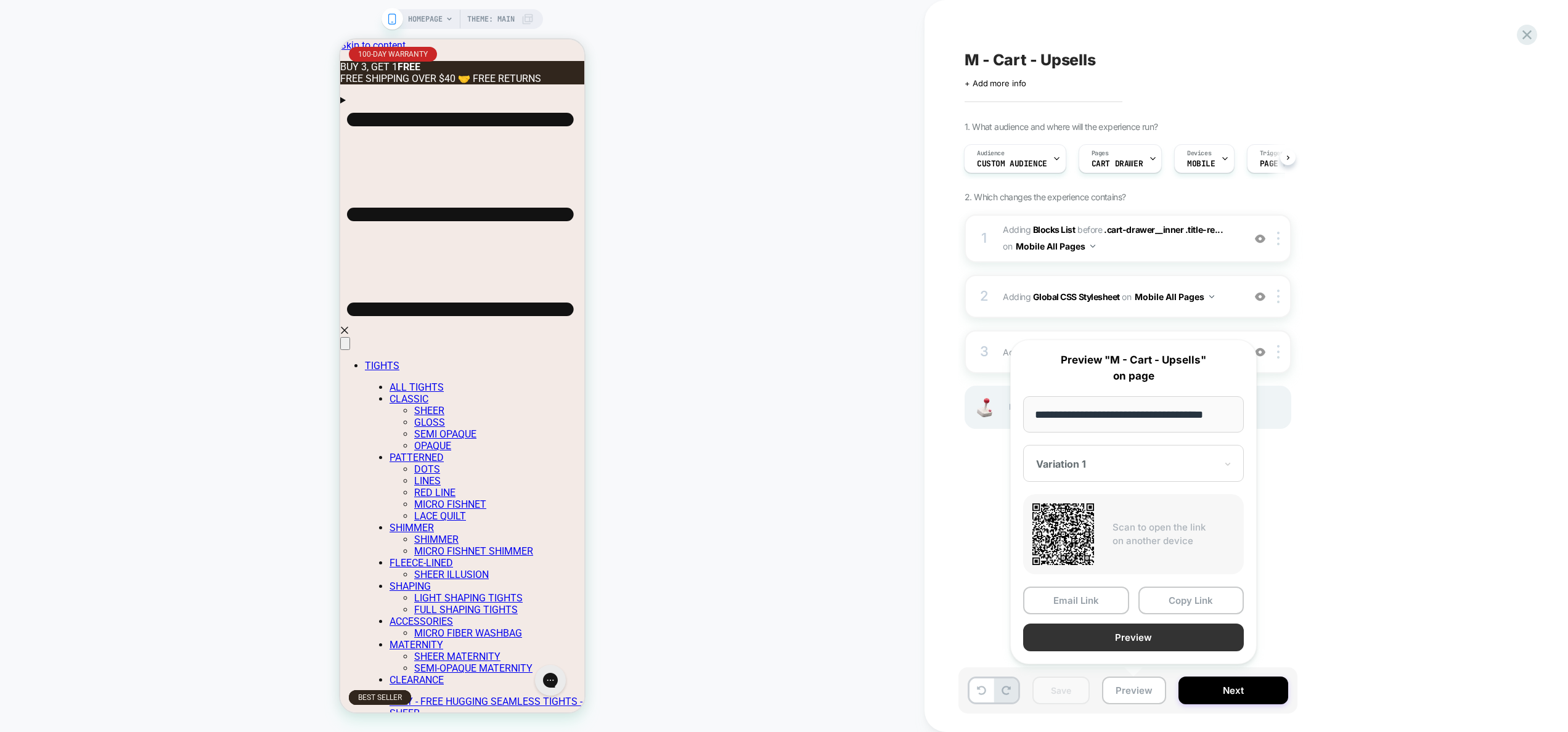
scroll to position [0, 0]
click at [1144, 637] on button "Preview" at bounding box center [1133, 637] width 221 height 28
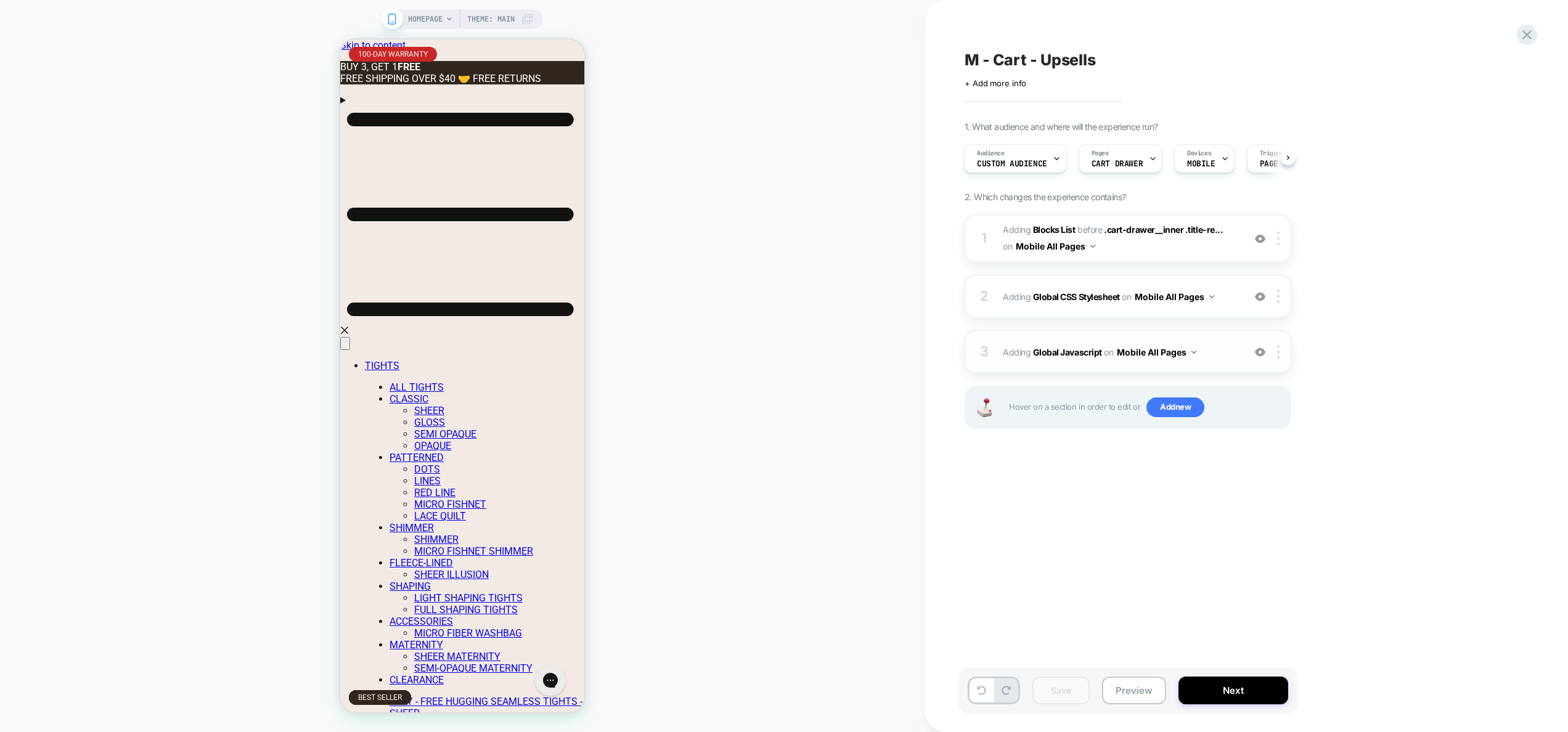
click at [1238, 349] on div "3 Adding Global Javascript on Mobile All Pages Add Before Add After Copy to Des…" at bounding box center [1127, 352] width 327 height 43
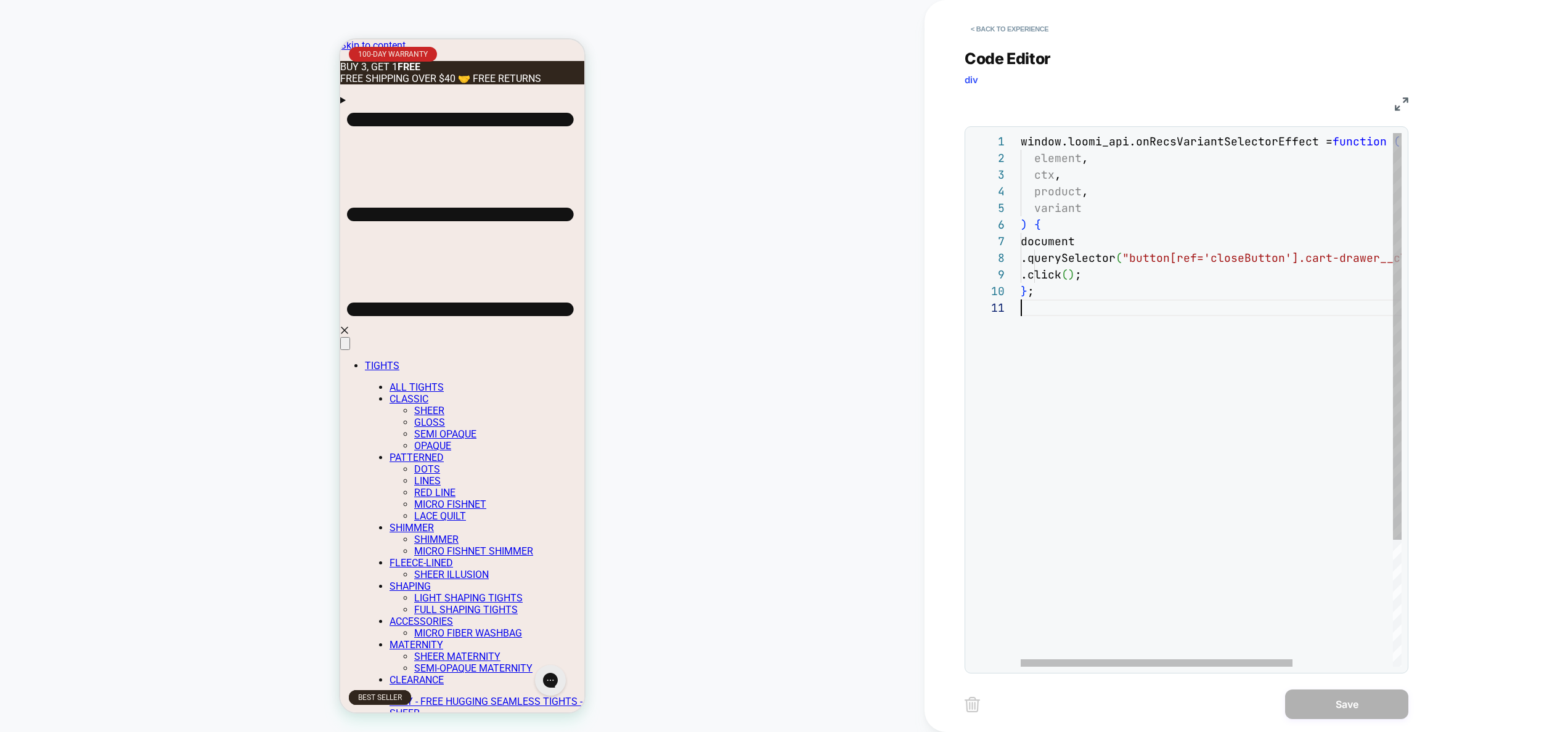
click at [1175, 385] on div "window.loomi_api.onRecsVariantSelectorEffect = function ( element , ctx , produ…" at bounding box center [1280, 483] width 521 height 700
type textarea "**********"
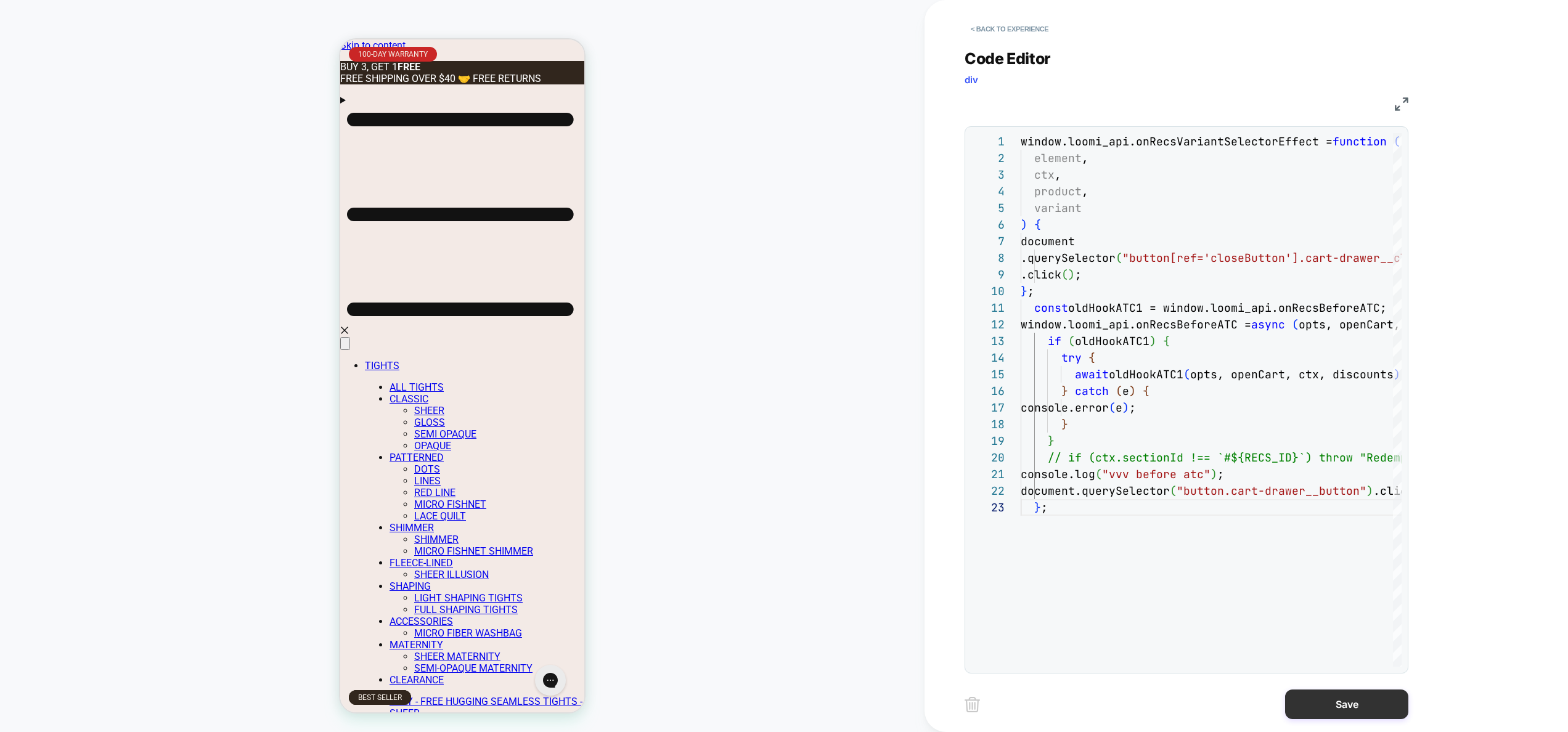
click at [1325, 710] on button "Save" at bounding box center [1346, 704] width 124 height 30
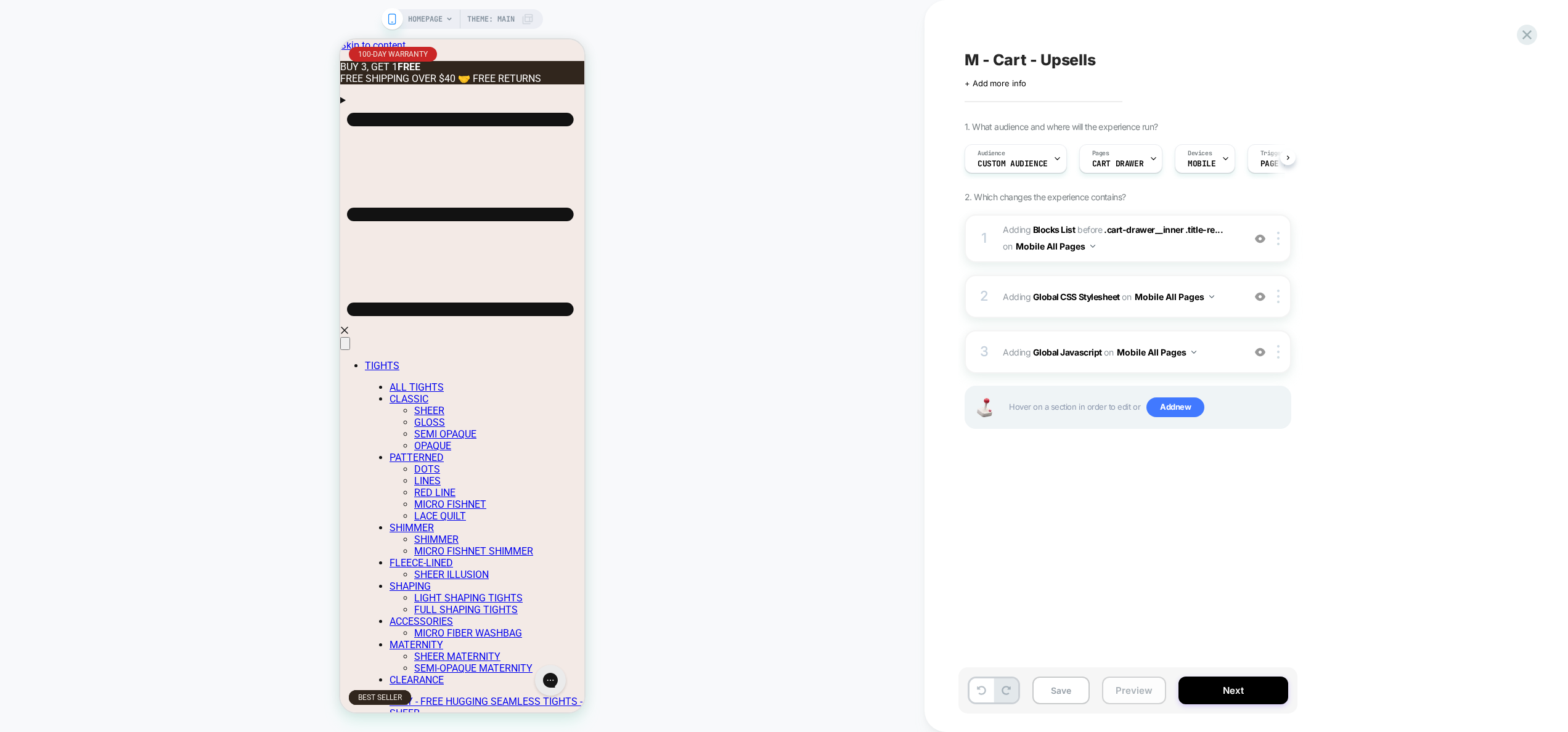
click at [1152, 687] on button "Preview" at bounding box center [1134, 690] width 64 height 28
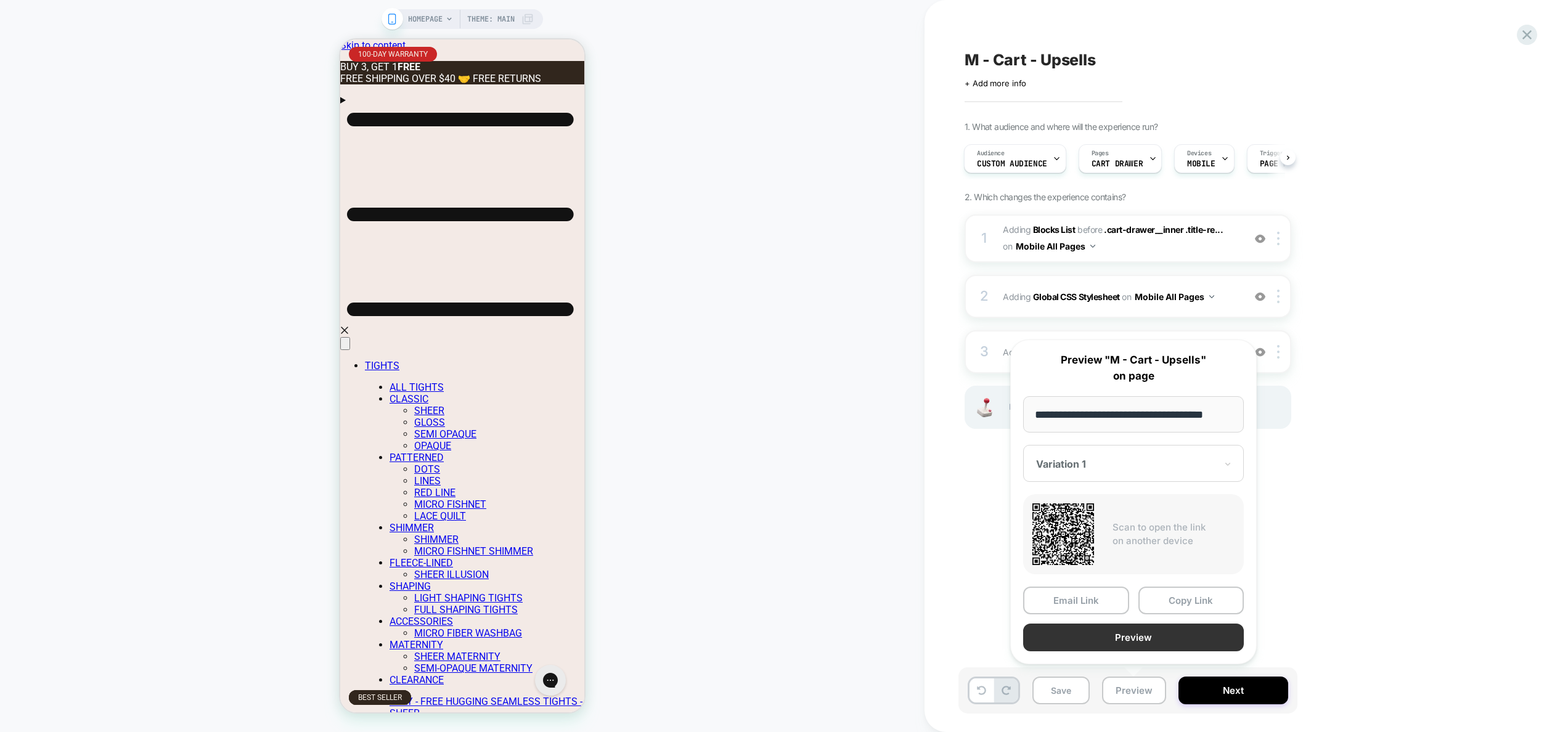
scroll to position [0, 0]
click at [1138, 638] on button "Preview" at bounding box center [1133, 637] width 221 height 28
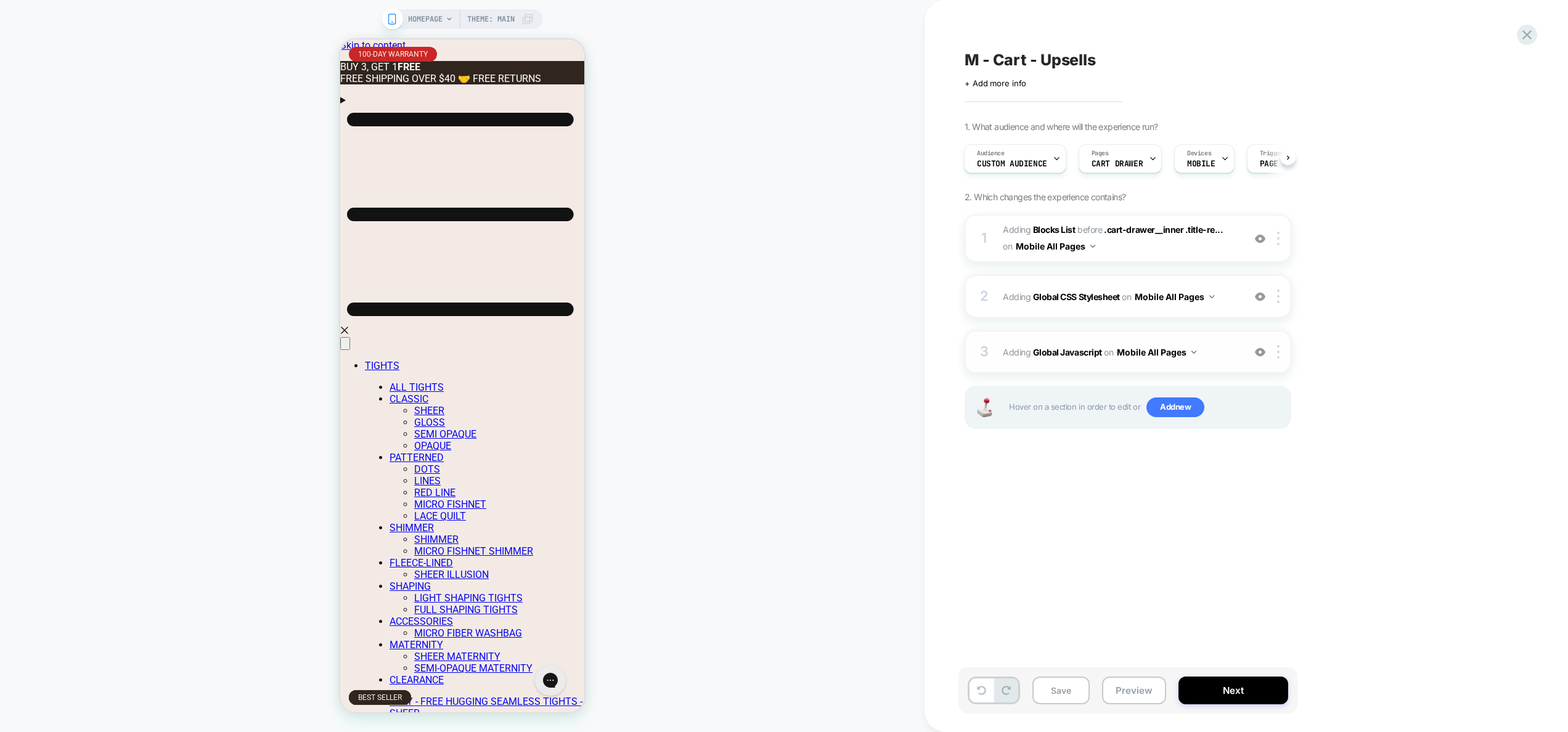
click at [1224, 366] on div "3 Adding Global Javascript on Mobile All Pages Add Before Add After Copy to Des…" at bounding box center [1127, 352] width 327 height 43
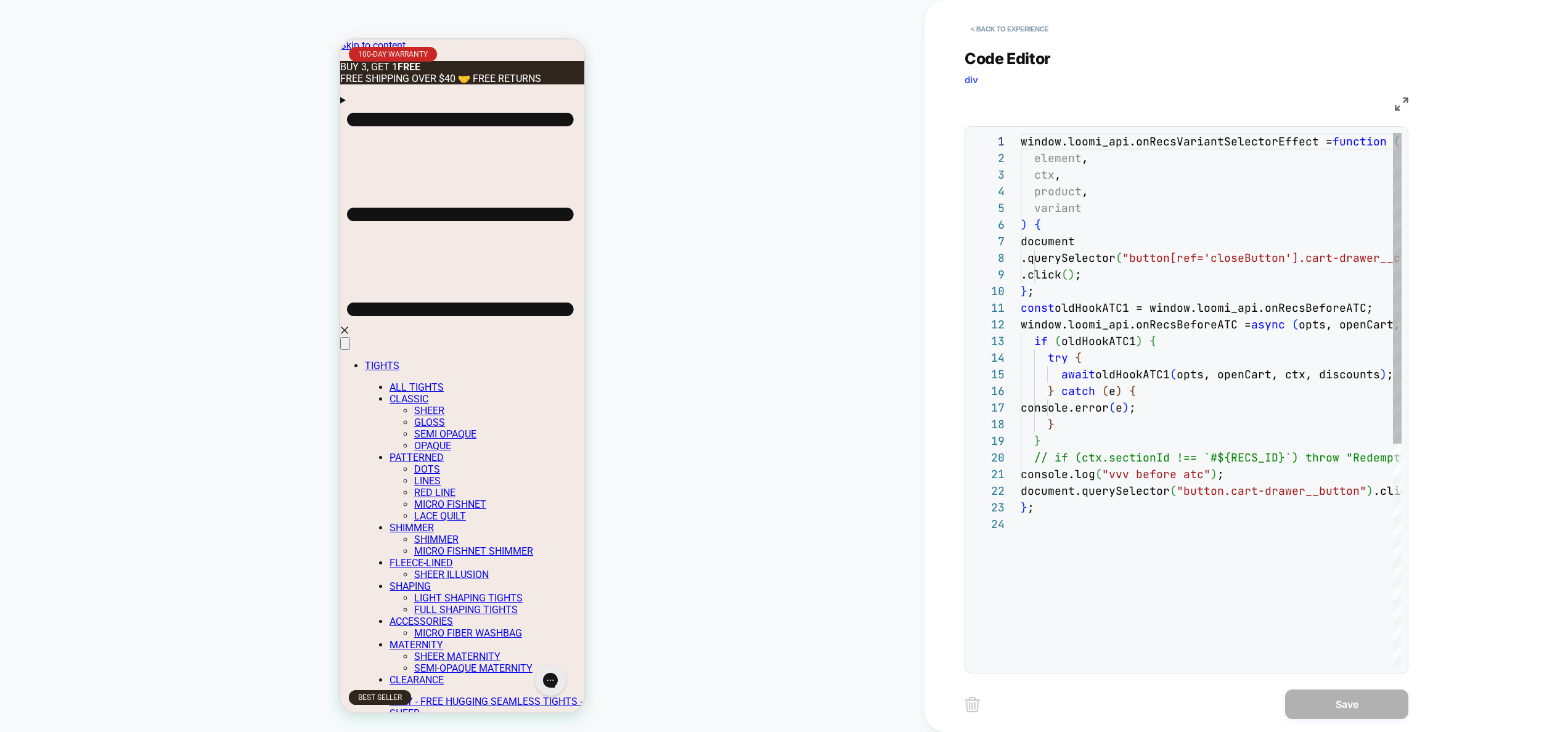
scroll to position [167, 0]
click at [1250, 456] on div "window.loomi_api.onRecsVariantSelectorEffect = function ( element , ctx , produ…" at bounding box center [1341, 591] width 641 height 916
click at [1289, 458] on div "window.loomi_api.onRecsVariantSelectorEffect = function ( element , ctx , produ…" at bounding box center [1341, 591] width 641 height 916
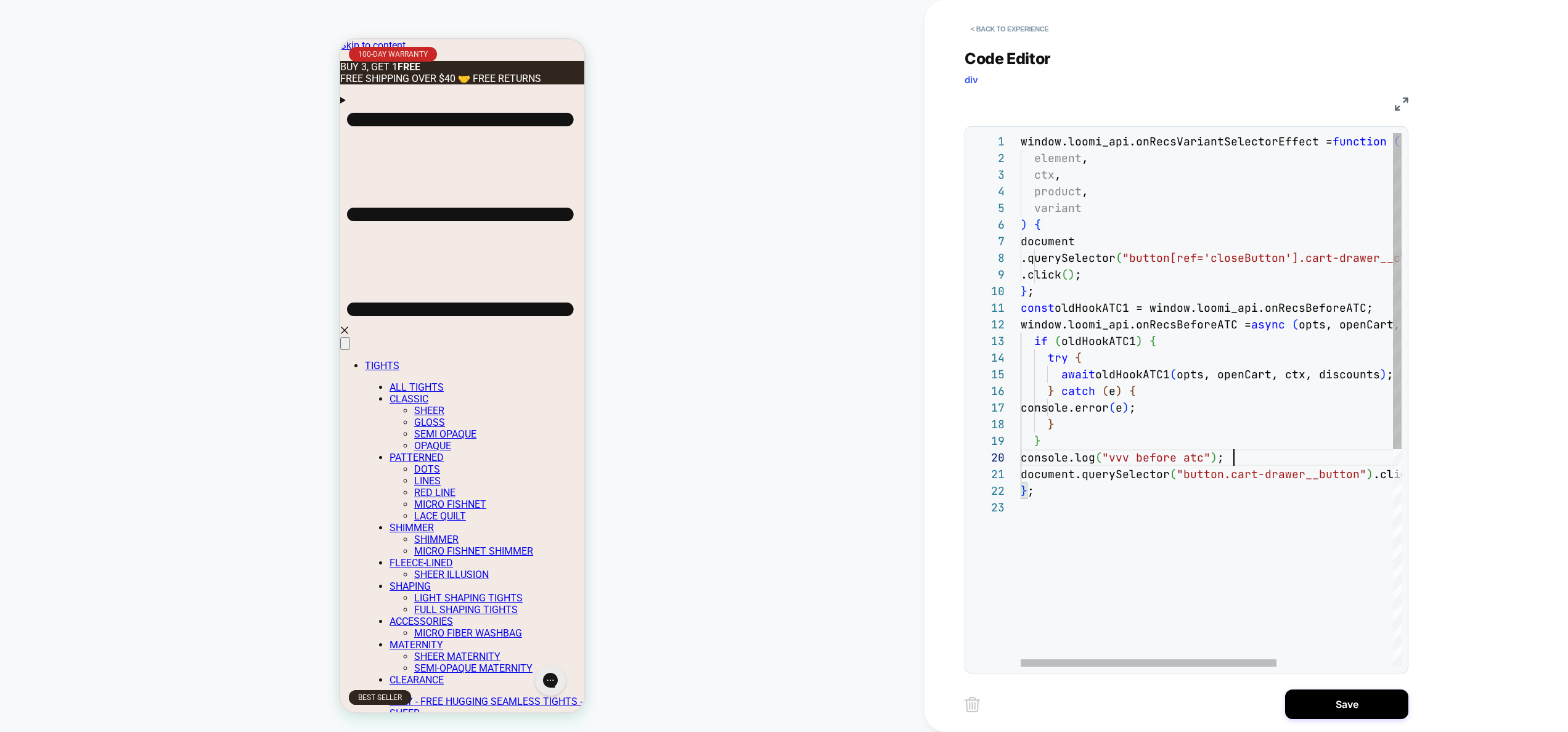
scroll to position [150, 213]
click at [1247, 455] on div "window.loomi_api.onRecsVariantSelectorEffect = function ( element , ctx , produ…" at bounding box center [1297, 583] width 554 height 899
click at [1077, 443] on div "window.loomi_api.onRecsVariantSelectorEffect = function ( element , ctx , produ…" at bounding box center [1297, 574] width 554 height 883
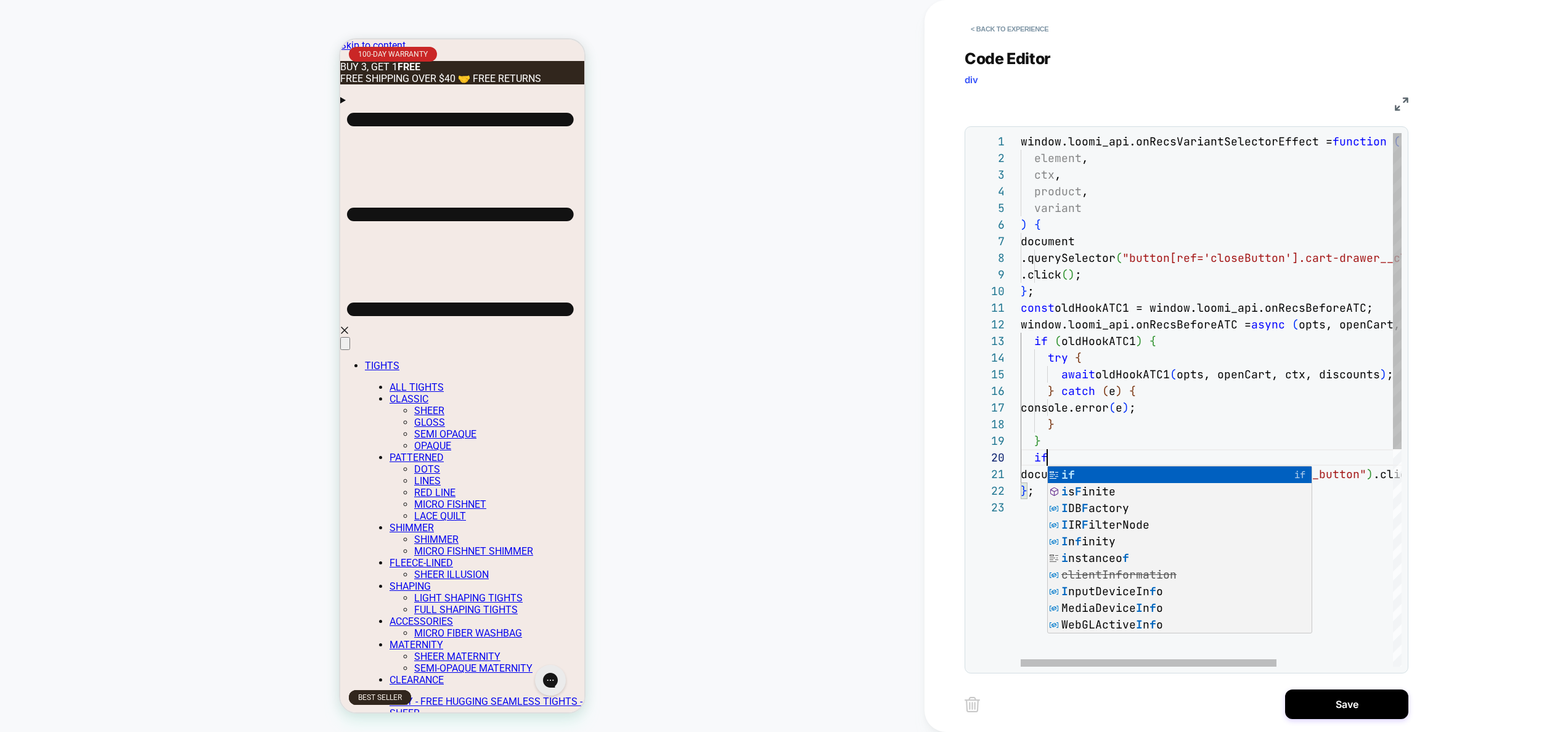
scroll to position [150, 27]
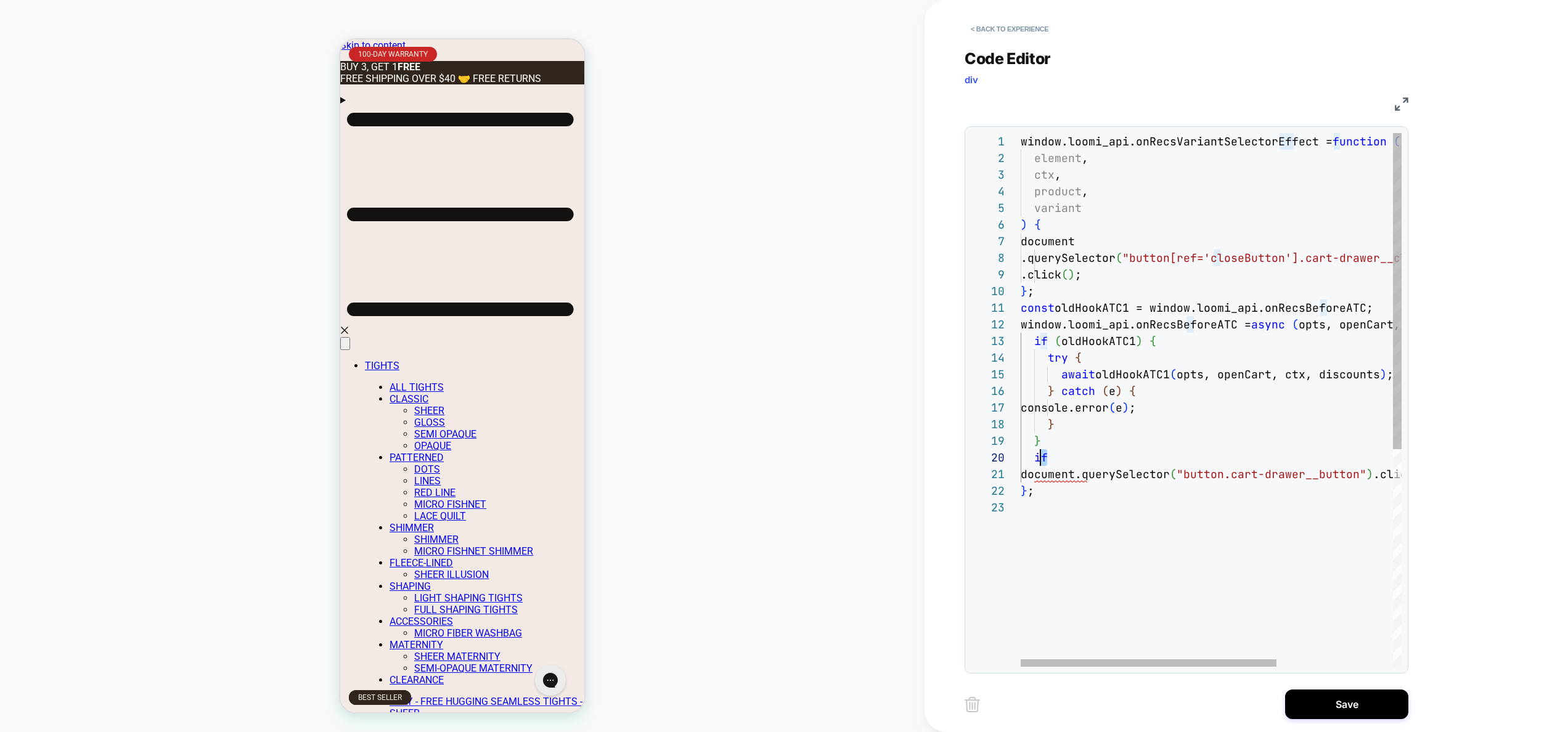
drag, startPoint x: 1050, startPoint y: 458, endPoint x: 1037, endPoint y: 457, distance: 13.0
click at [1037, 457] on div "window.loomi_api.onRecsVariantSelectorEffect = function ( element , ctx , produ…" at bounding box center [1297, 583] width 554 height 899
drag, startPoint x: 1033, startPoint y: 457, endPoint x: 1069, endPoint y: 456, distance: 36.0
click at [1069, 456] on div "window.loomi_api.onRecsVariantSelectorEffect = function ( element , ctx , produ…" at bounding box center [1297, 583] width 554 height 899
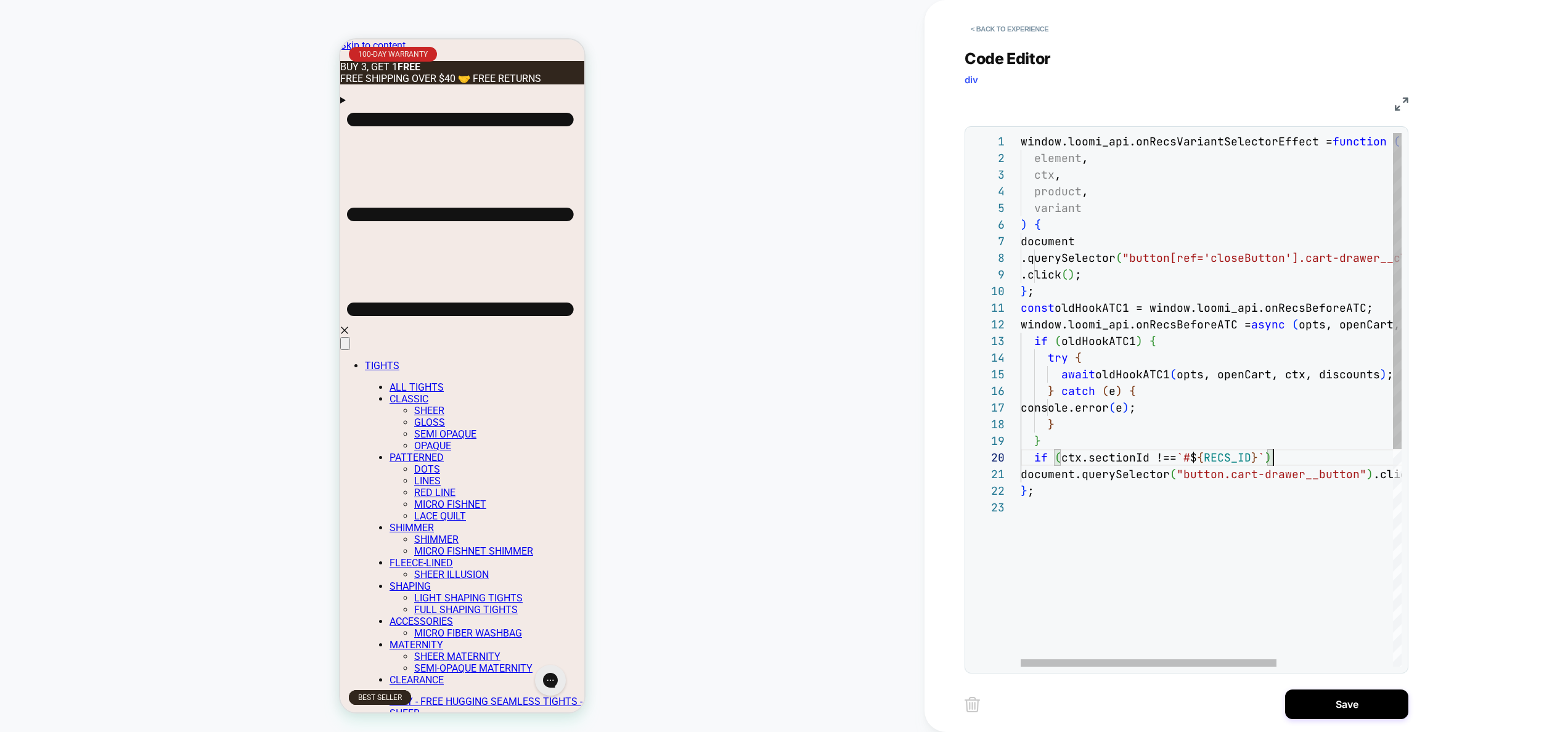
click at [1235, 463] on div "window.loomi_api.onRecsVariantSelectorEffect = function ( element , ctx , produ…" at bounding box center [1297, 583] width 554 height 899
click at [1208, 459] on div "window.loomi_api.onRecsVariantSelectorEffect = function ( element , ctx , produ…" at bounding box center [1297, 583] width 554 height 899
click at [1216, 457] on div "window.loomi_api.onRecsVariantSelectorEffect = function ( element , ctx , produ…" at bounding box center [1297, 583] width 554 height 899
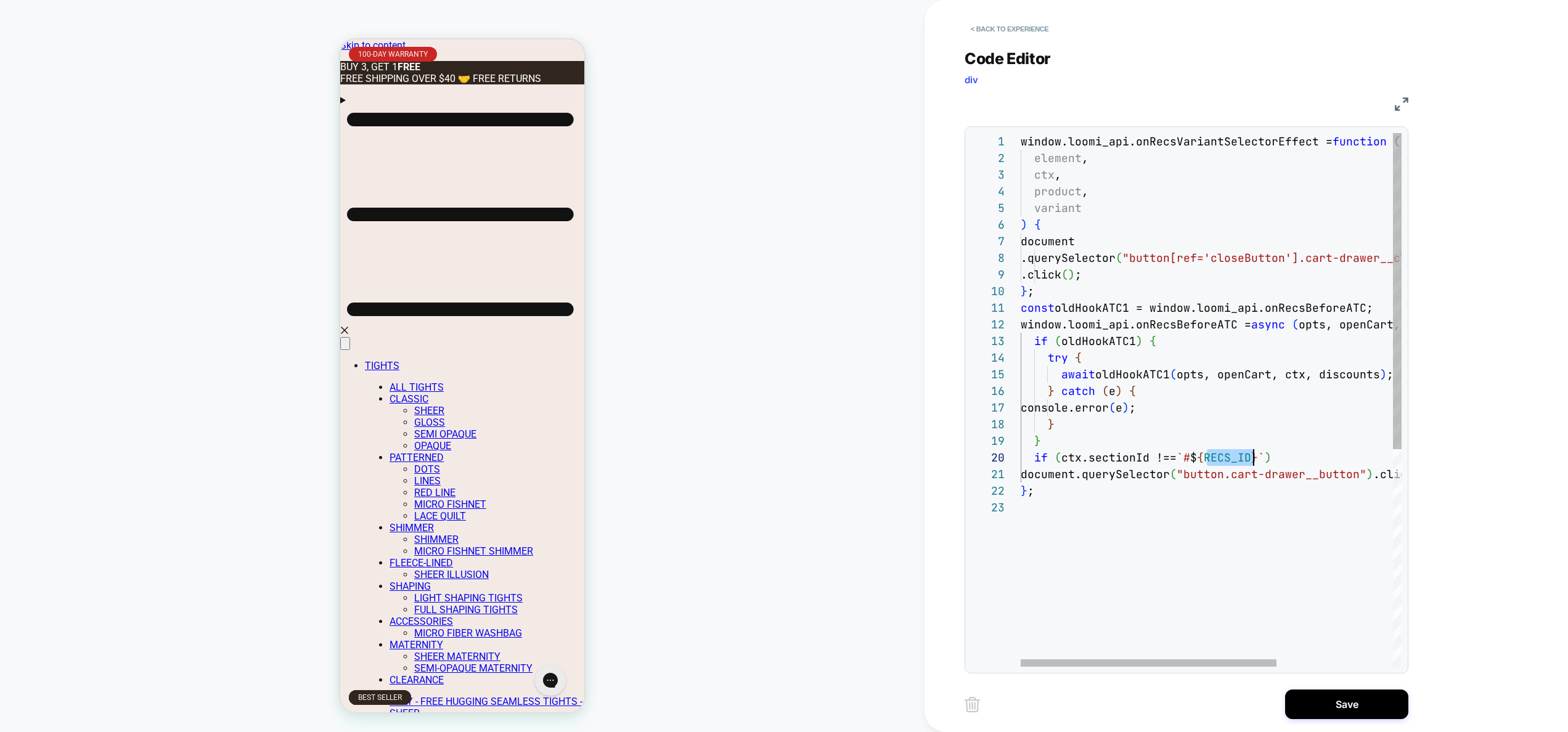
click at [1020, 141] on span "window.loomi_api.onRecsVariantSelectorEffect =" at bounding box center [1175, 141] width 311 height 14
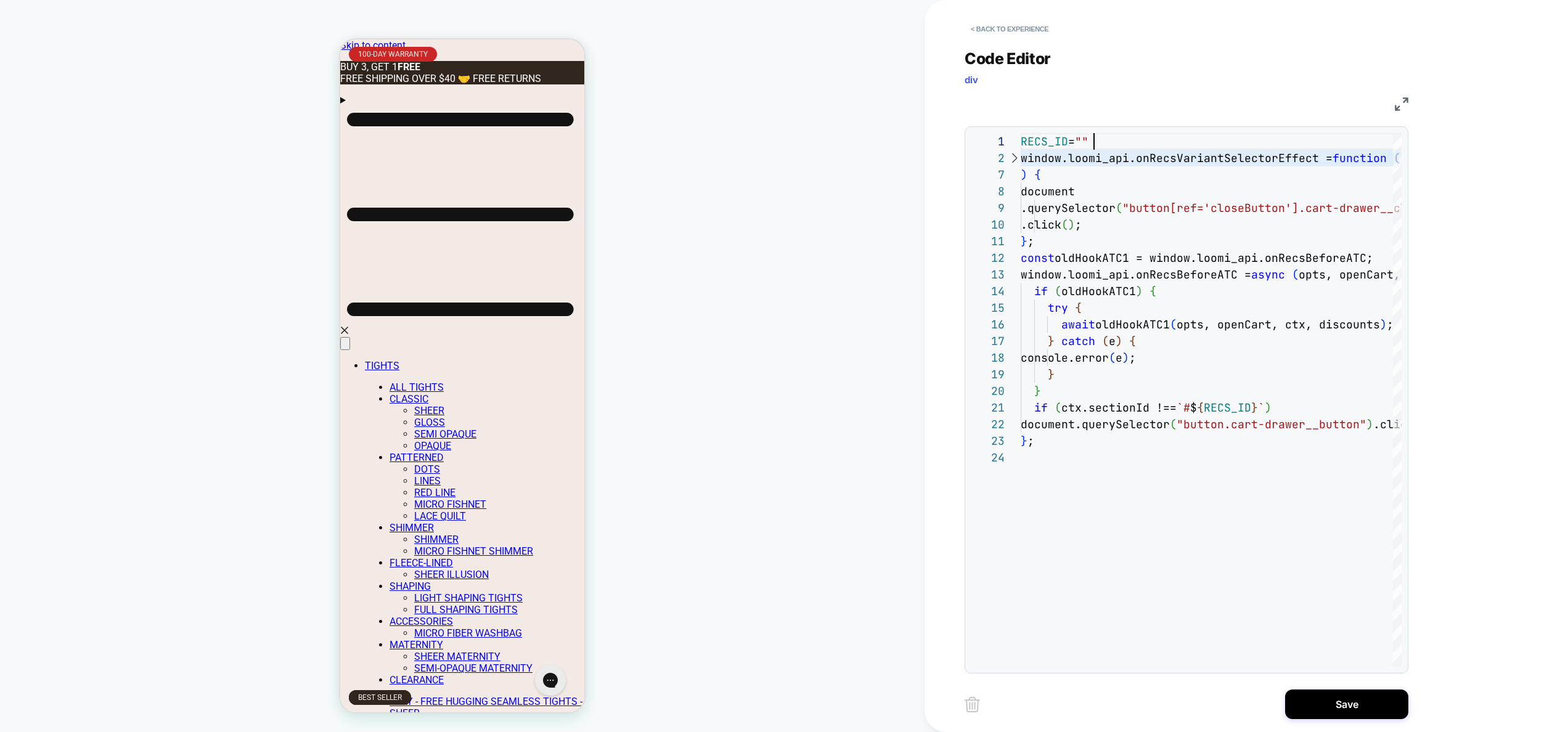
scroll to position [0, 80]
click at [1011, 160] on div at bounding box center [1013, 158] width 16 height 17
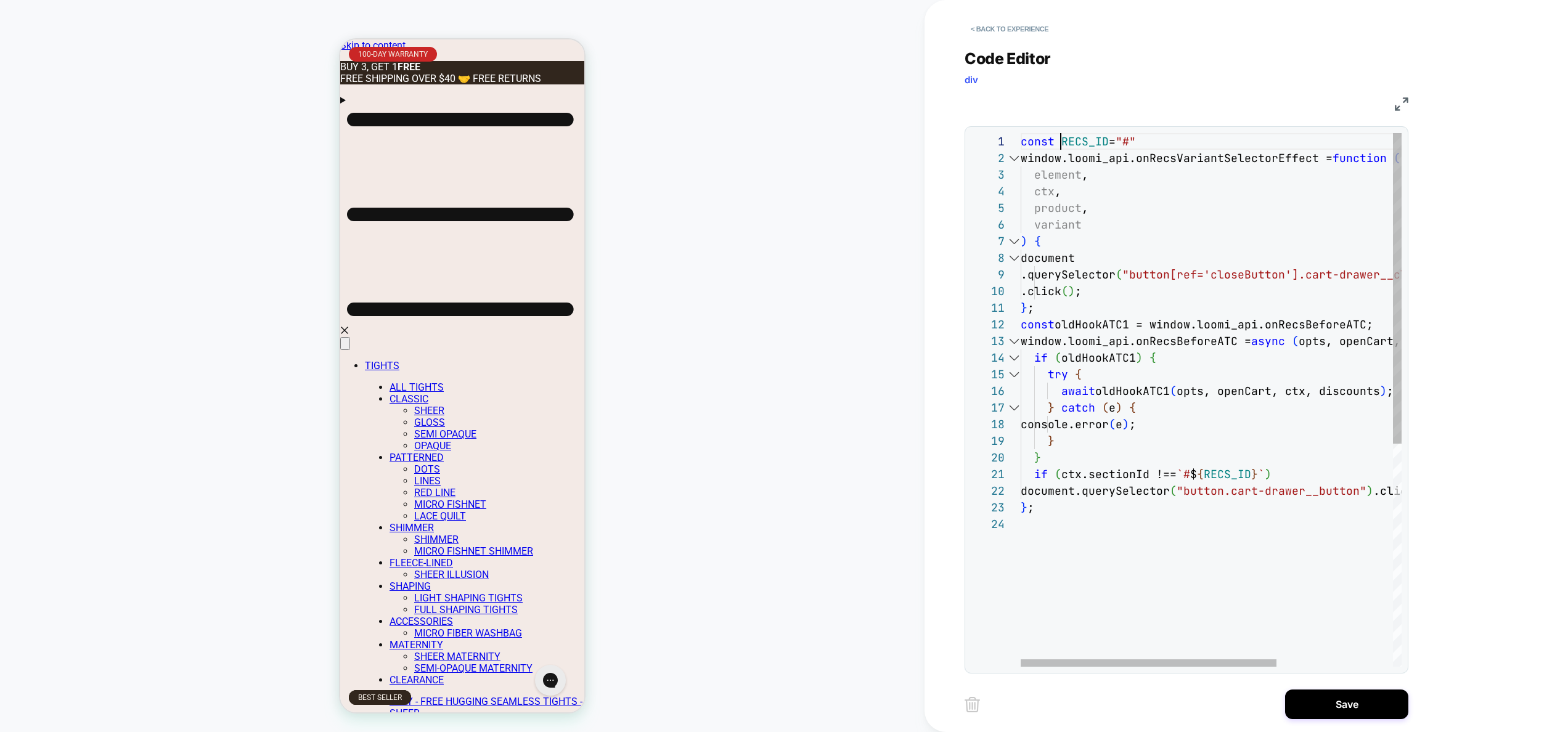
scroll to position [0, 40]
drag, startPoint x: 1143, startPoint y: 143, endPoint x: 1144, endPoint y: 150, distance: 7.1
click at [1142, 143] on div "const RECS_ID = "#" window.loomi_api.onRecsVariantSelectorEffect = function ( e…" at bounding box center [1297, 591] width 554 height 916
click at [1325, 477] on div "const RECS_ID = "#_loomi_addon_1758214339571" window.loomi_api.onRecsVariantSel…" at bounding box center [1297, 591] width 554 height 916
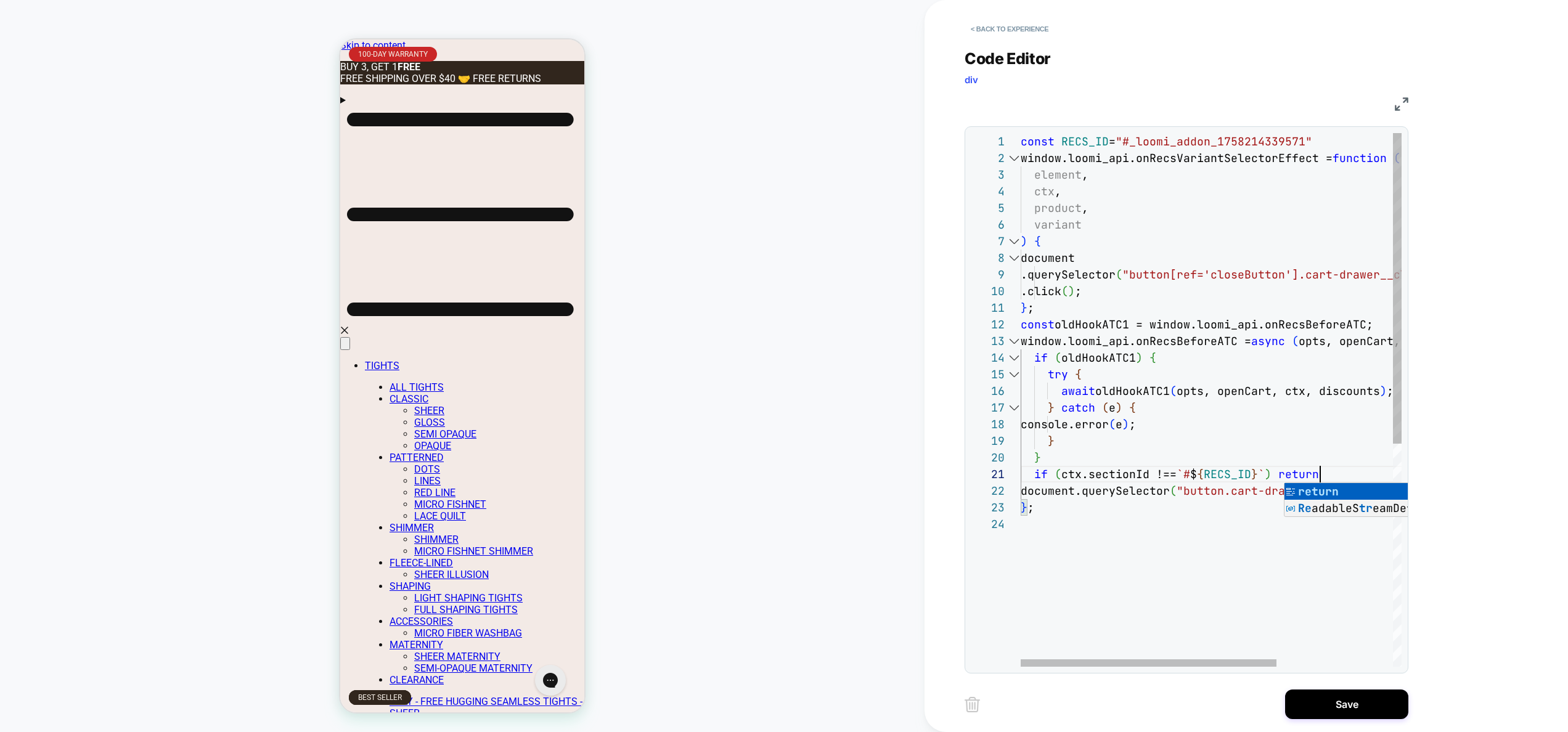
scroll to position [50, 0]
drag, startPoint x: 1166, startPoint y: 537, endPoint x: 1171, endPoint y: 542, distance: 7.1
click at [1169, 541] on div "const RECS_ID = "#_loomi_addon_1758214339571" window.loomi_api.onRecsVariantSel…" at bounding box center [1297, 591] width 554 height 916
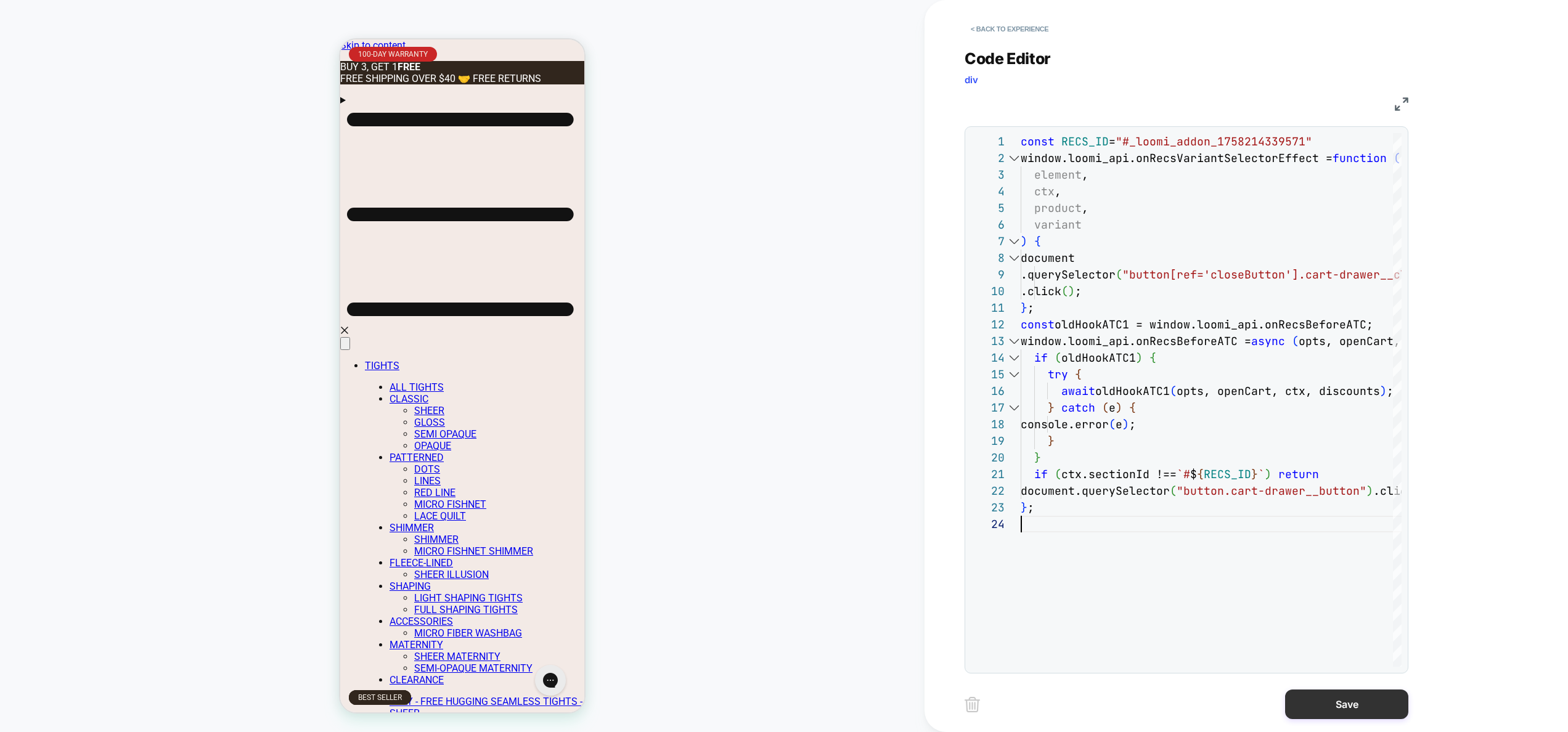
type textarea "**********"
click at [1322, 707] on button "Save" at bounding box center [1346, 704] width 124 height 30
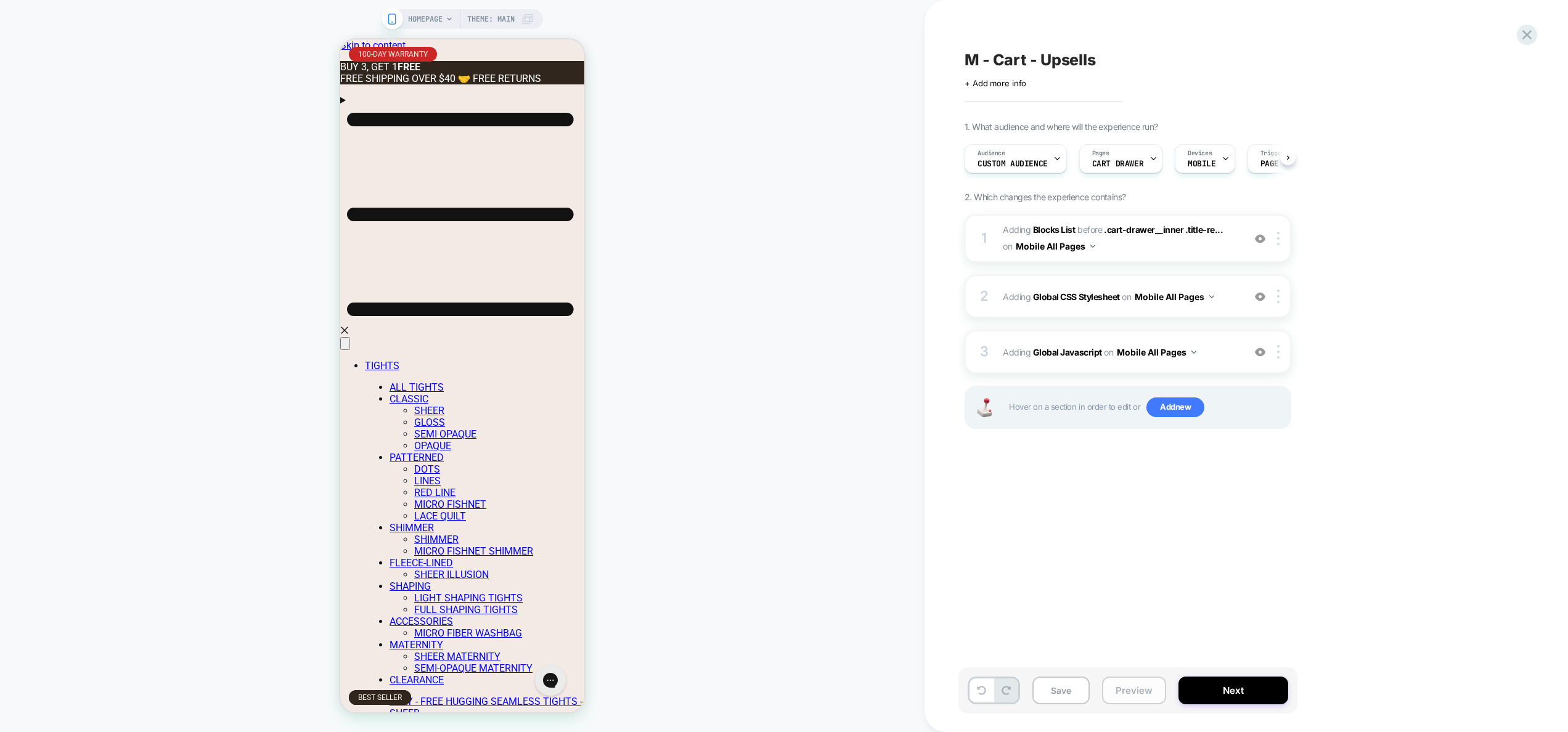
scroll to position [0, 1]
click at [1142, 684] on button "Preview" at bounding box center [1134, 690] width 64 height 28
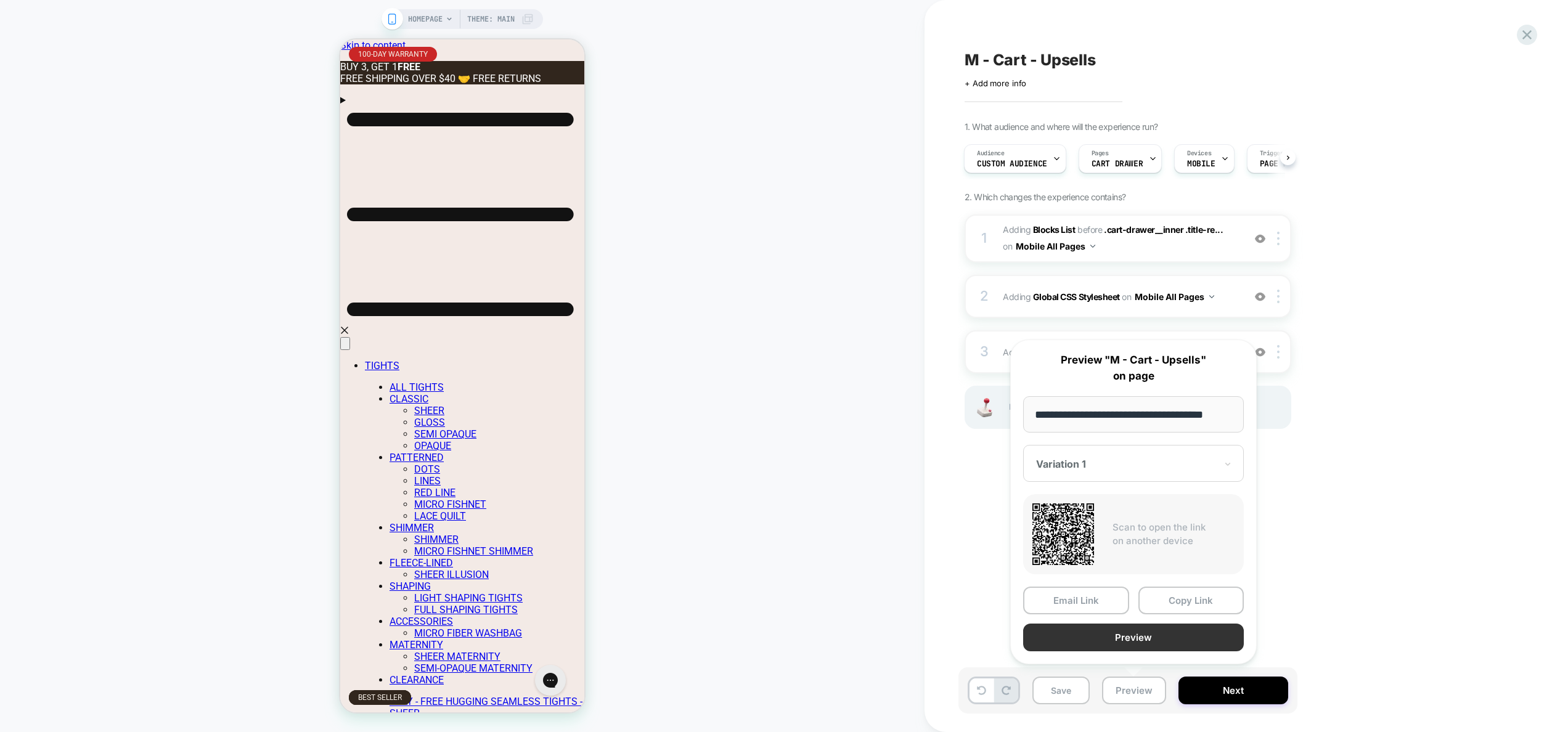
scroll to position [0, 0]
click at [1155, 638] on button "Preview" at bounding box center [1133, 637] width 221 height 28
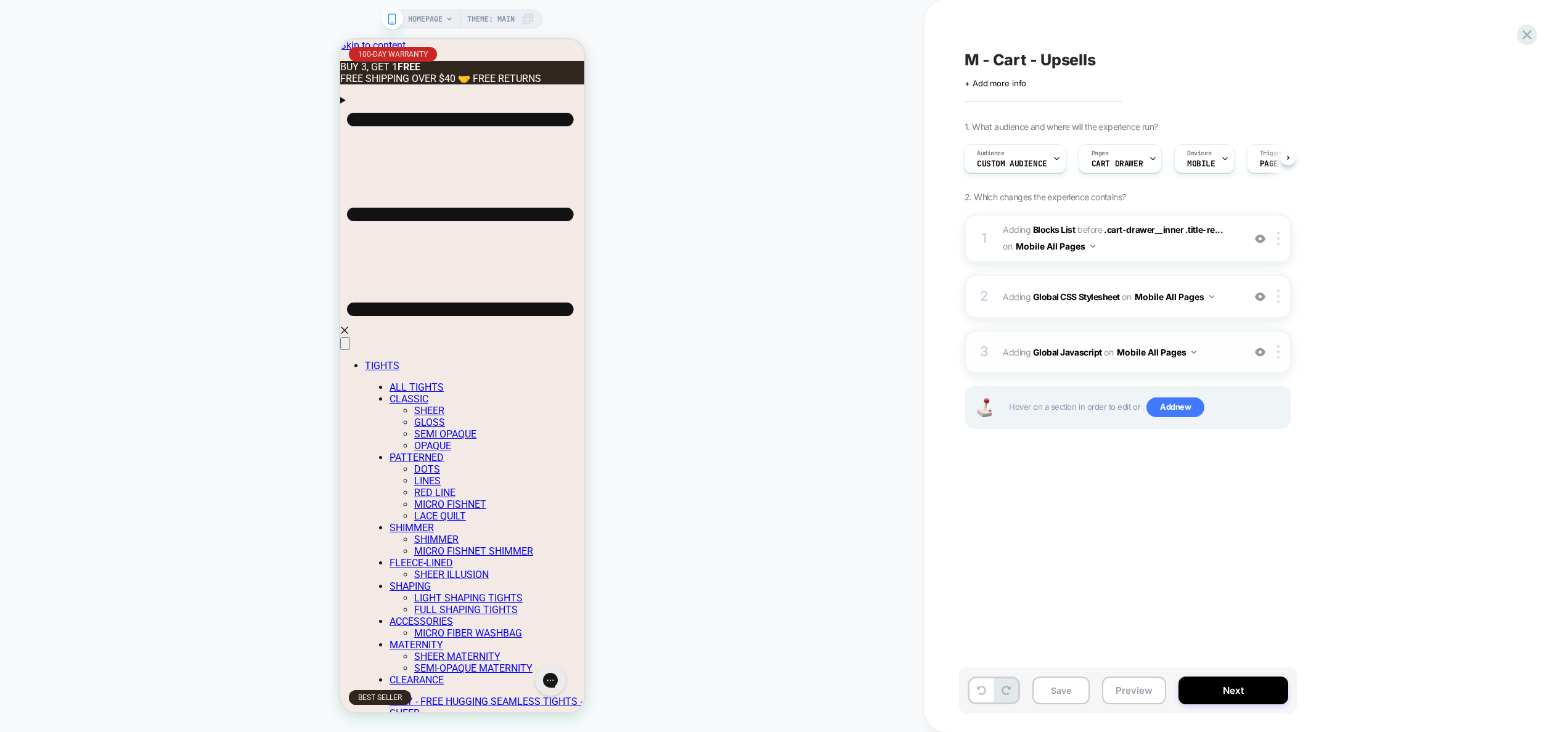
click at [1221, 349] on span "Adding Global Javascript on Mobile All Pages" at bounding box center [1120, 352] width 235 height 18
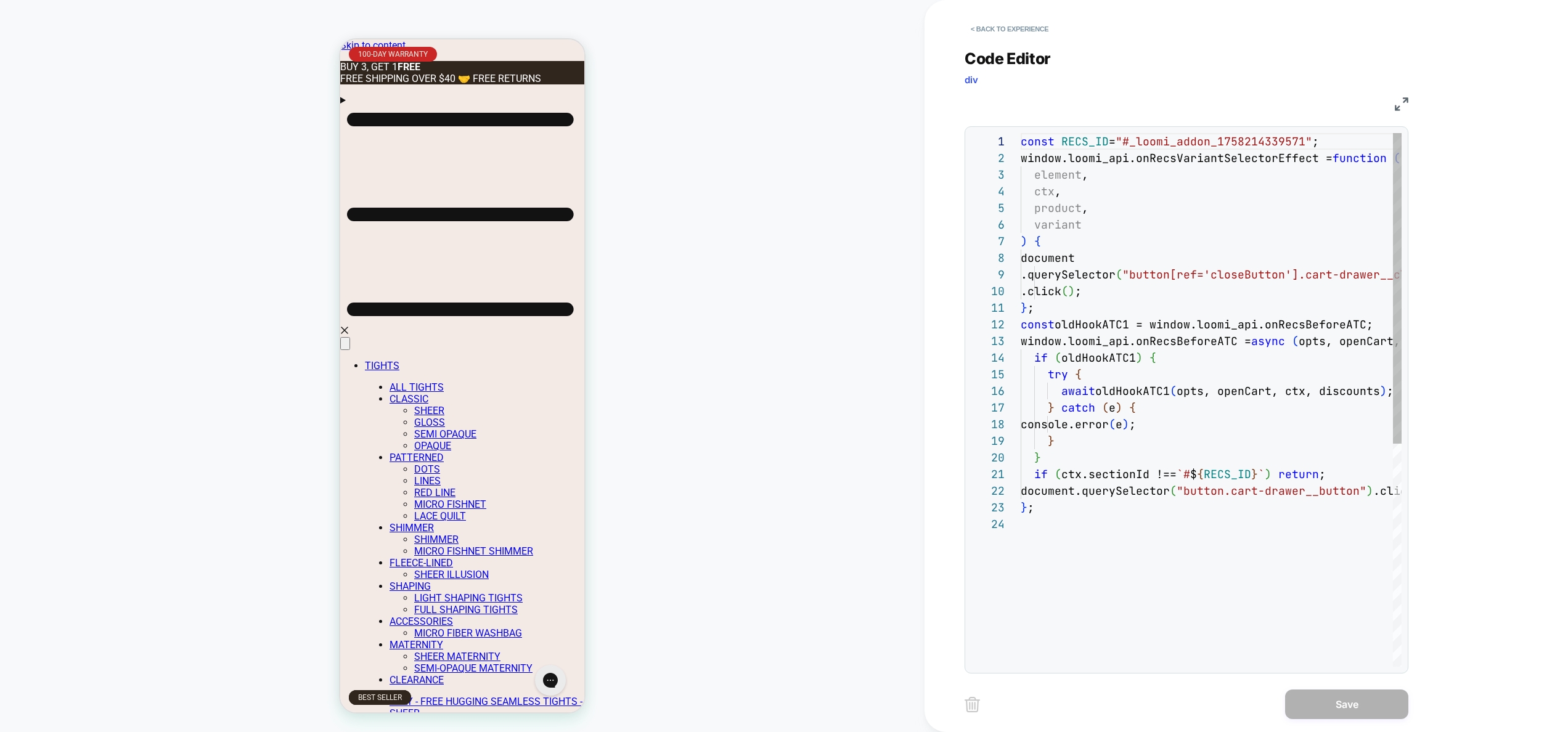
scroll to position [167, 0]
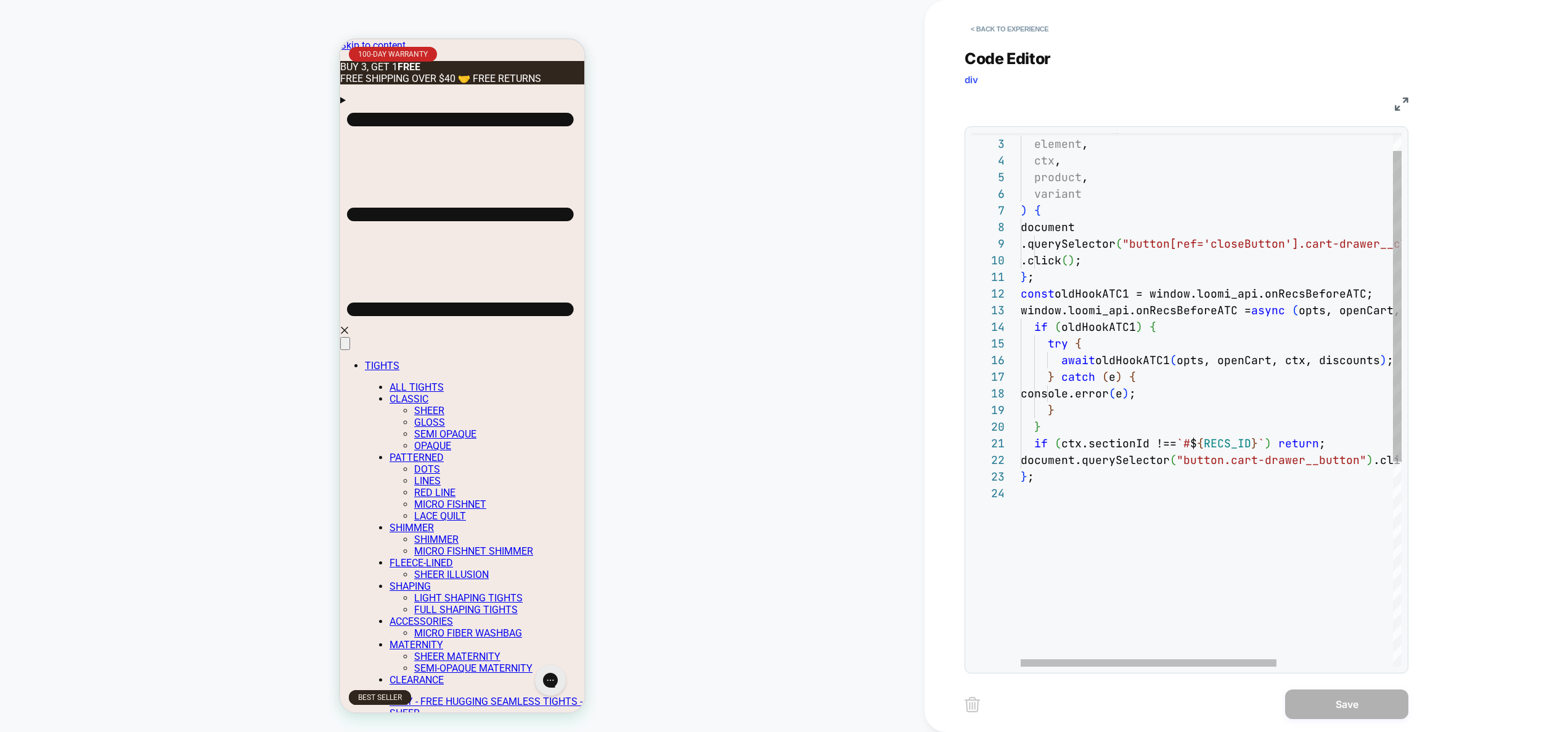
click at [1162, 443] on div "window.loomi_api.onRecsVariantSelectorEffect = function ( element , ctx , produ…" at bounding box center [1297, 560] width 554 height 916
type textarea "**********"
click at [1333, 698] on button "Save" at bounding box center [1346, 704] width 124 height 30
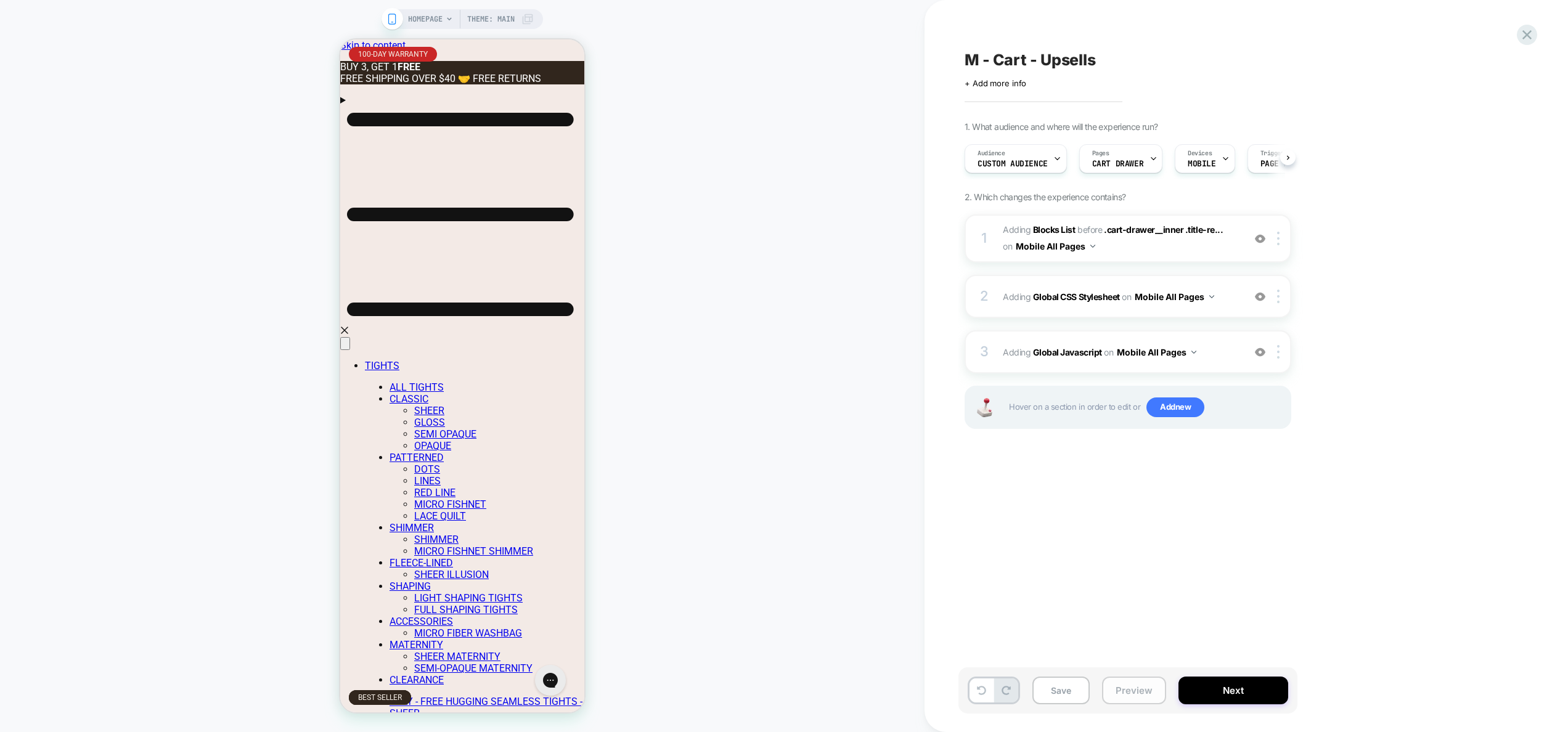
click at [1148, 695] on button "Preview" at bounding box center [1134, 690] width 64 height 28
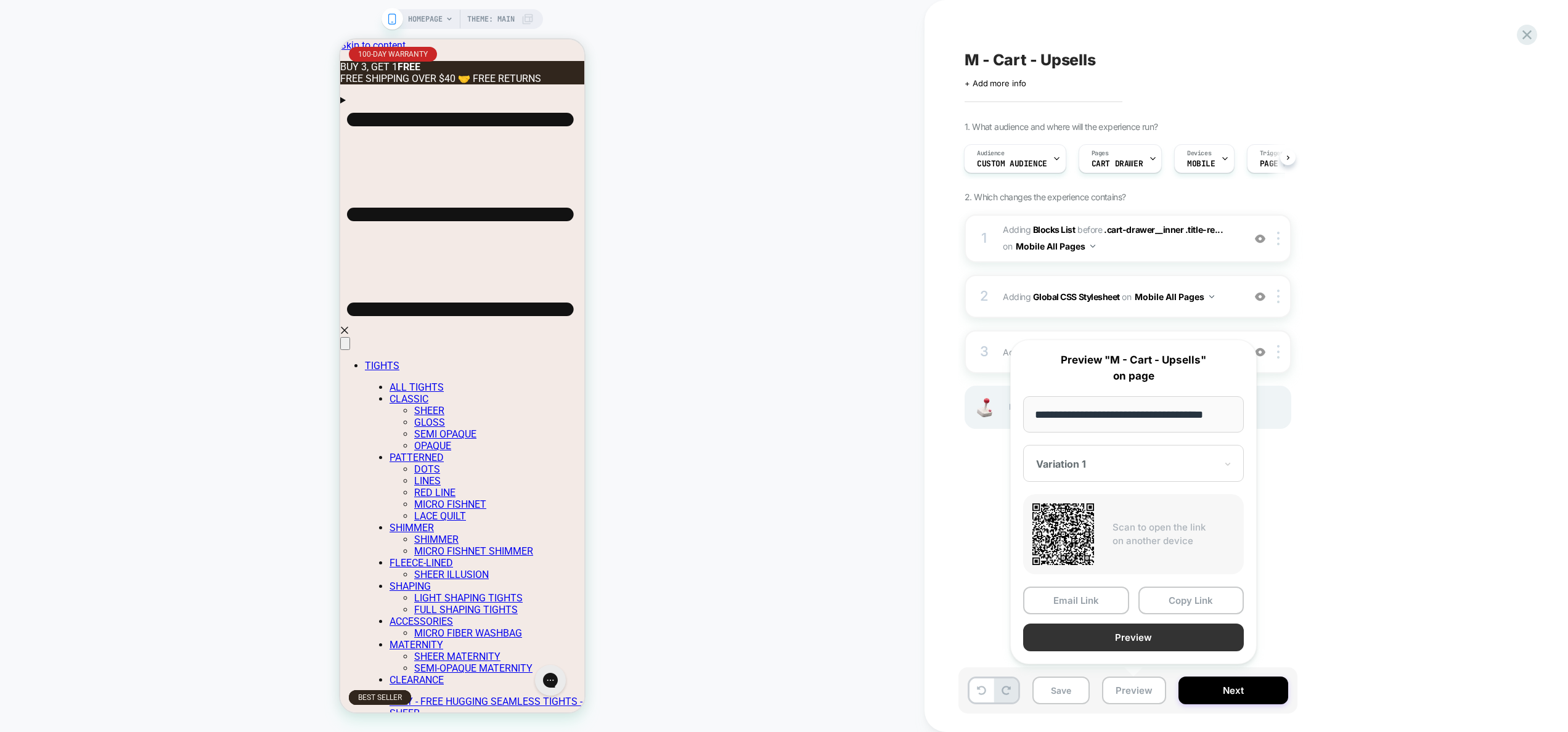
scroll to position [0, 0]
click at [1126, 634] on button "Preview" at bounding box center [1133, 637] width 221 height 28
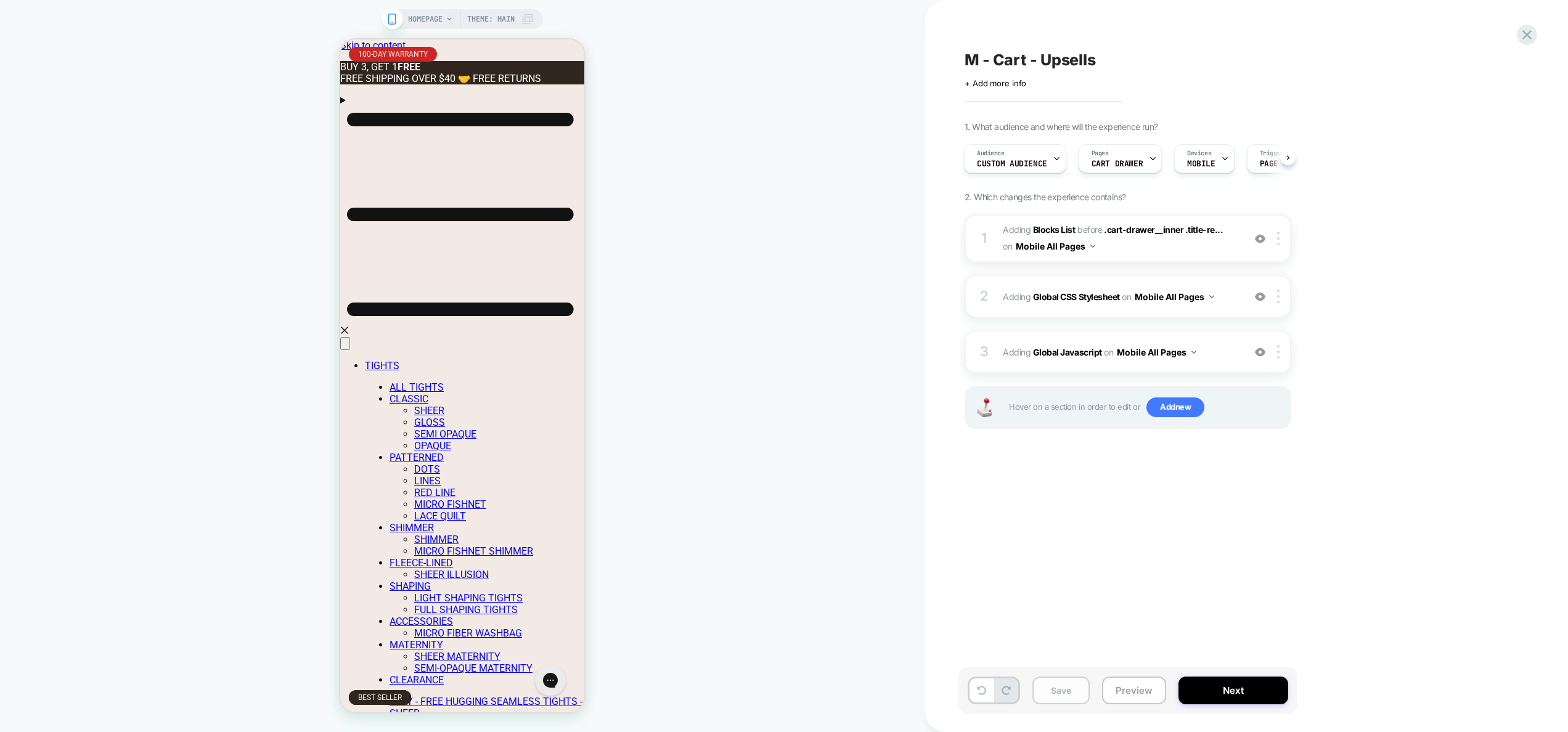
click at [1066, 684] on button "Save" at bounding box center [1061, 690] width 58 height 28
